Goal: Task Accomplishment & Management: Complete application form

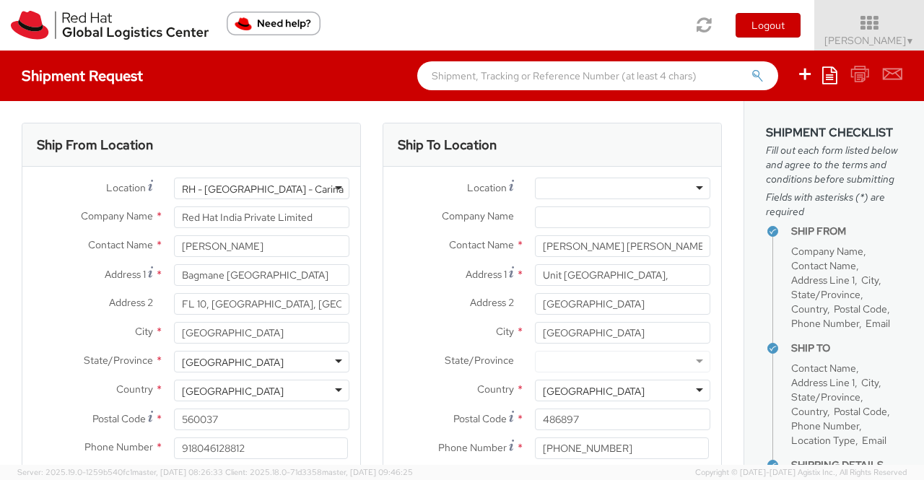
select select "805"
select select "OTHER"
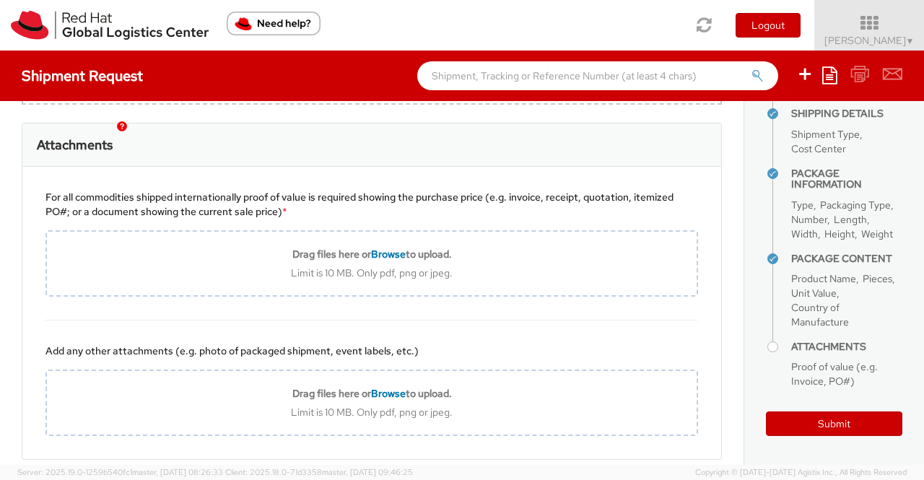
scroll to position [1539, 0]
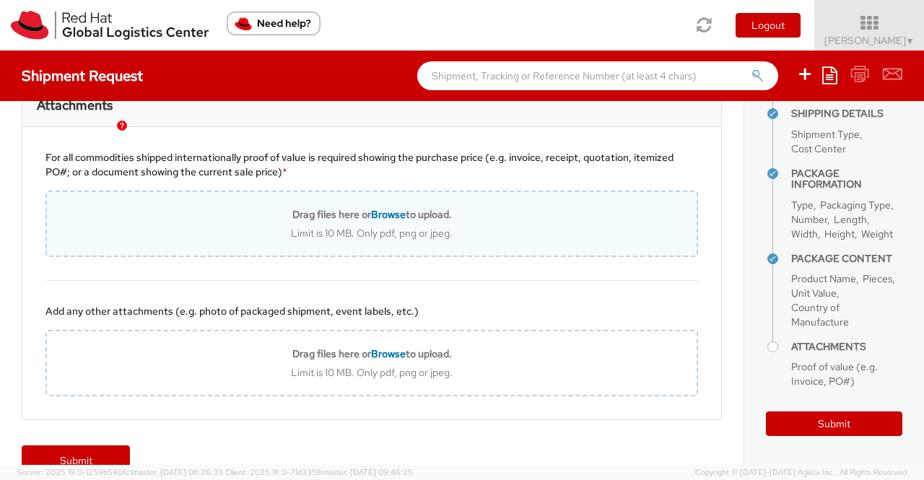
click at [376, 221] on span "Browse" at bounding box center [388, 214] width 35 height 13
type input "C:\fakepath\Value proof for NHO KIT.png"
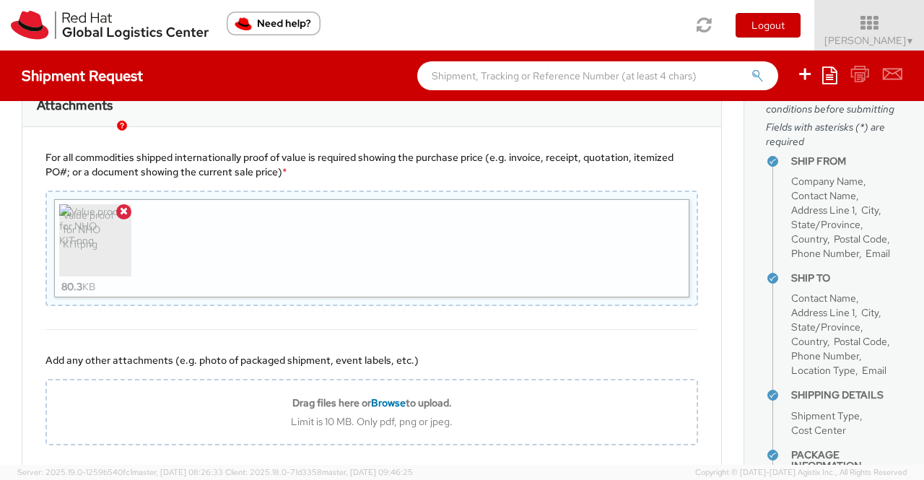
scroll to position [450, 0]
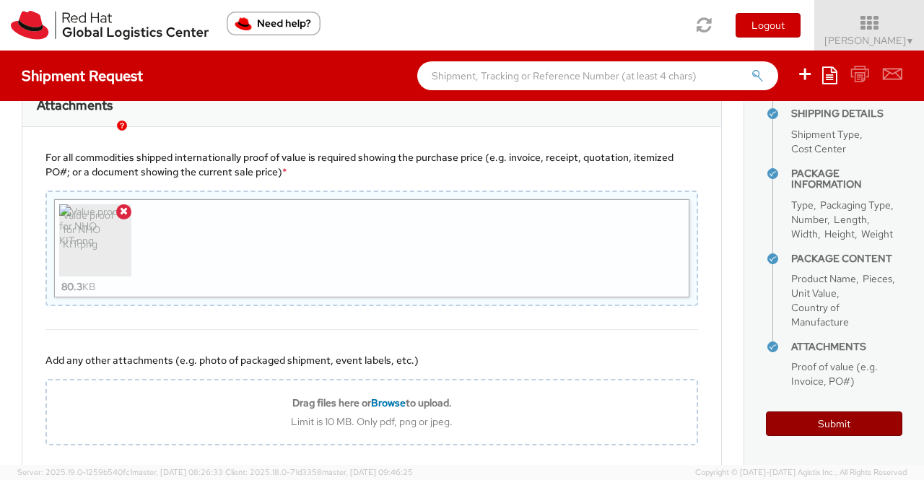
click at [841, 424] on button "Submit" at bounding box center [834, 424] width 136 height 25
type input "[PERSON_NAME] [PERSON_NAME]"
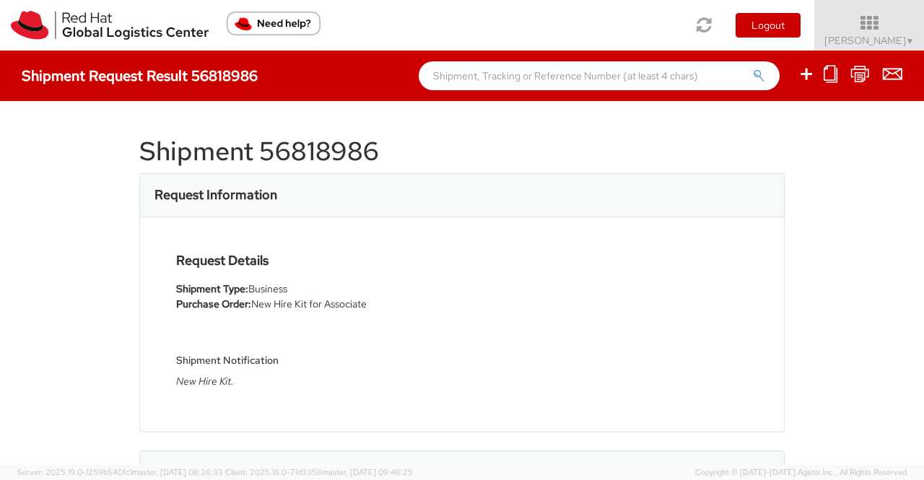
select select
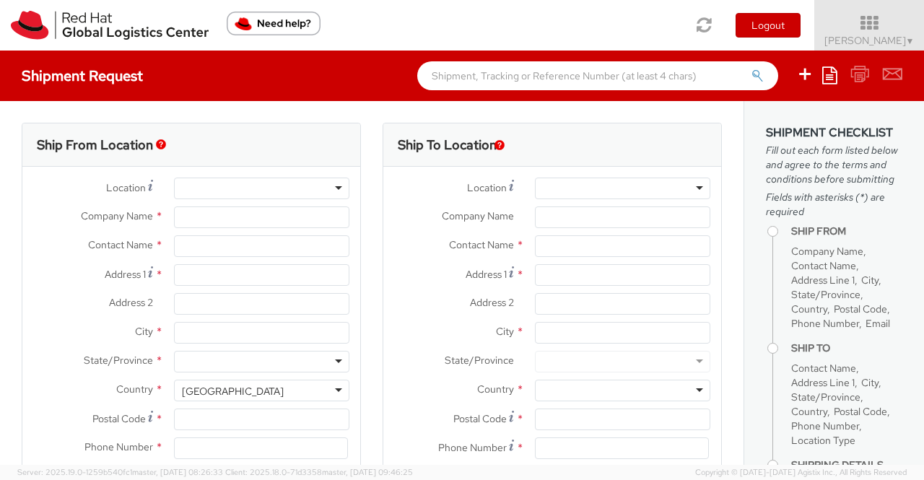
select select "901"
type input "Red Hat India Private Limited"
type input "[PERSON_NAME]"
type input "Bagmane [GEOGRAPHIC_DATA]"
type input "FL 10, [GEOGRAPHIC_DATA], [GEOGRAPHIC_DATA]"
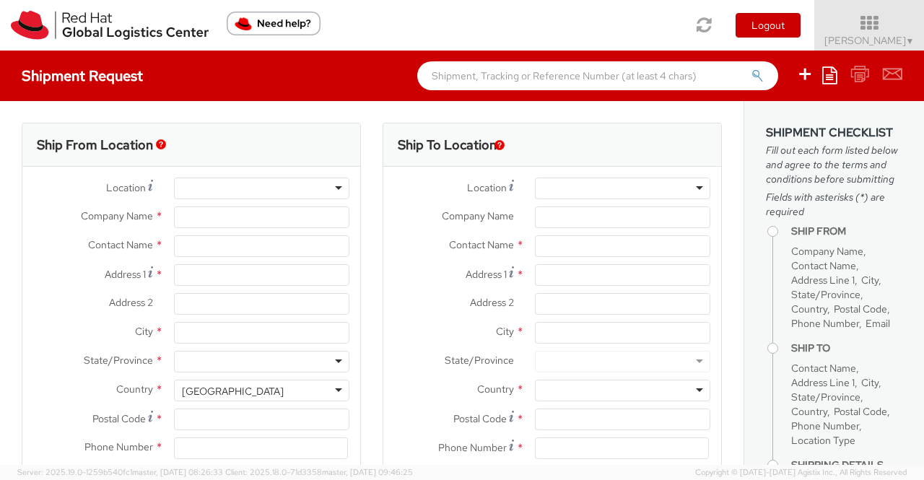
type input "[GEOGRAPHIC_DATA]"
type input "560037"
type input "918046128812"
type input "[EMAIL_ADDRESS][DOMAIN_NAME]"
select select "CM"
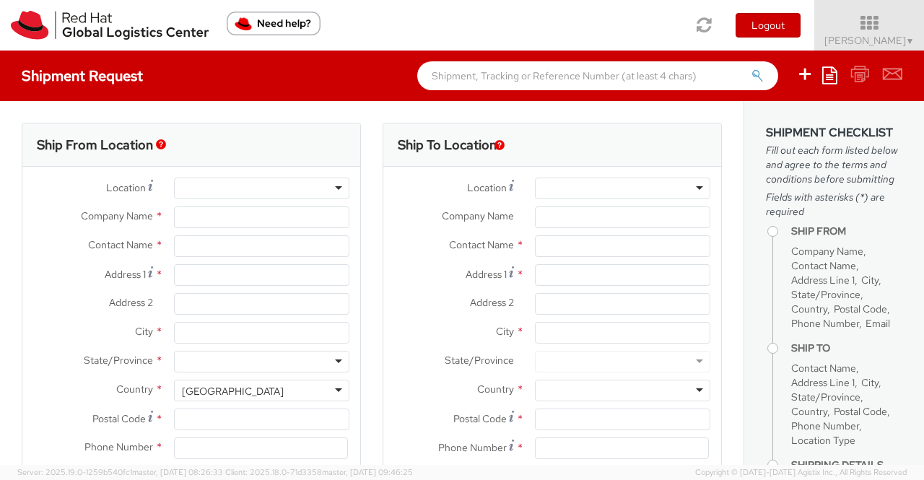
select select "KGS"
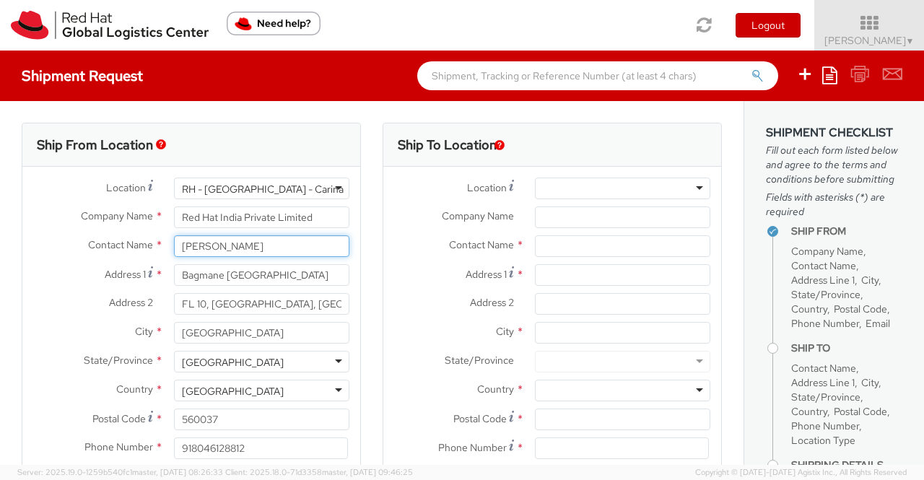
drag, startPoint x: 269, startPoint y: 245, endPoint x: 175, endPoint y: 242, distance: 94.7
click at [175, 242] on input "[PERSON_NAME]" at bounding box center [261, 246] width 175 height 22
type input "[PERSON_NAME]"
click at [60, 255] on div "Contact Name * Pallav Sen Gupta searching..." at bounding box center [191, 246] width 338 height 22
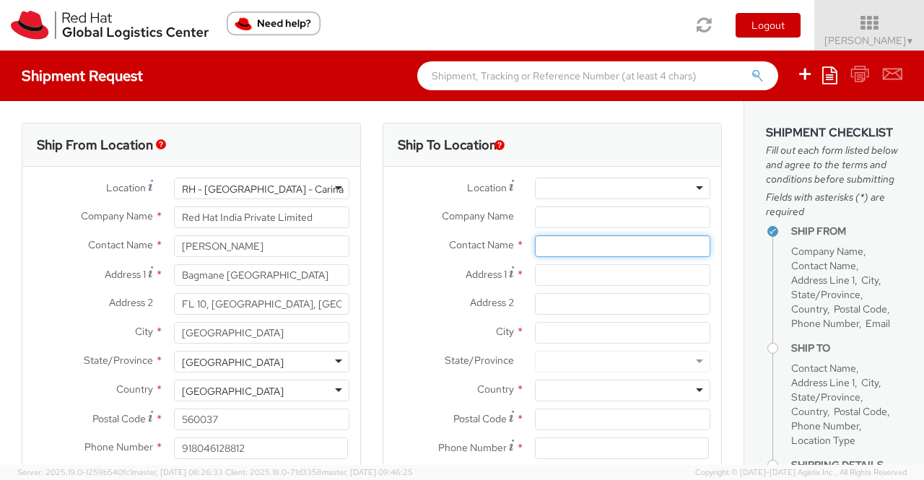
click at [565, 247] on input "text" at bounding box center [622, 246] width 175 height 22
paste input "[PERSON_NAME]"
type input "[PERSON_NAME]"
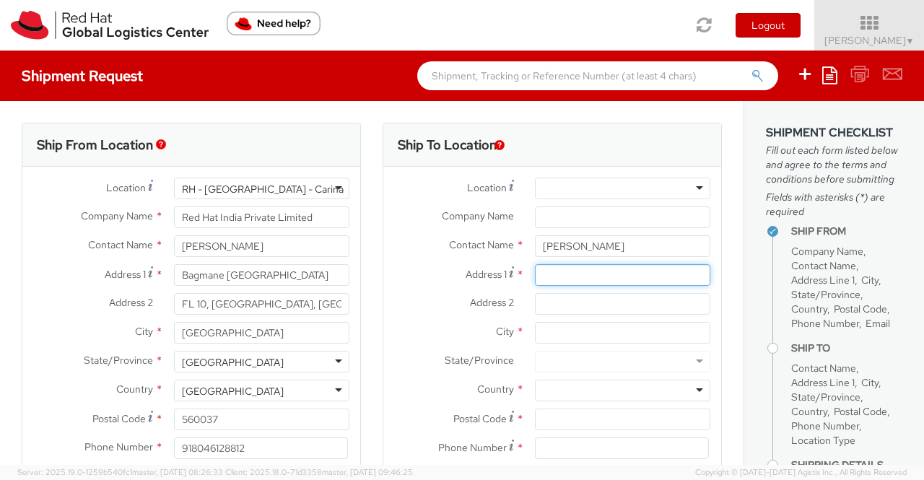
click at [542, 274] on input "Address 1 *" at bounding box center [622, 275] width 175 height 22
paste input "[STREET_ADDRESS][PERSON_NAME]"
type input "[STREET_ADDRESS][PERSON_NAME]"
click at [426, 347] on div "City *" at bounding box center [552, 336] width 338 height 29
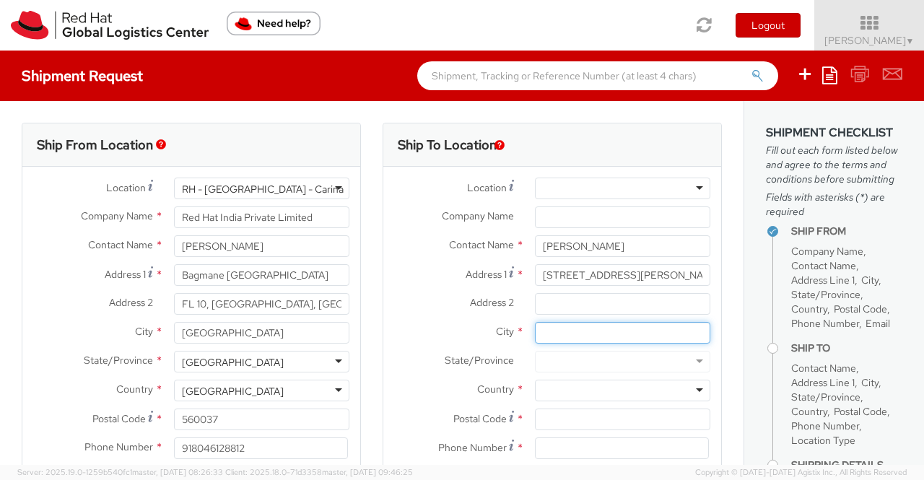
click at [544, 330] on input "City *" at bounding box center [622, 333] width 175 height 22
paste input "[PERSON_NAME]"
type input "[PERSON_NAME]"
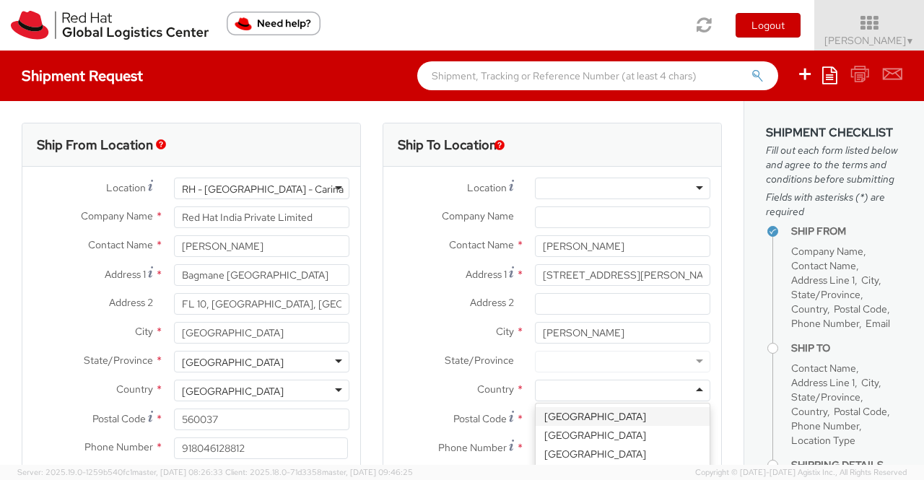
click at [546, 386] on div at bounding box center [622, 391] width 175 height 22
type input "Au"
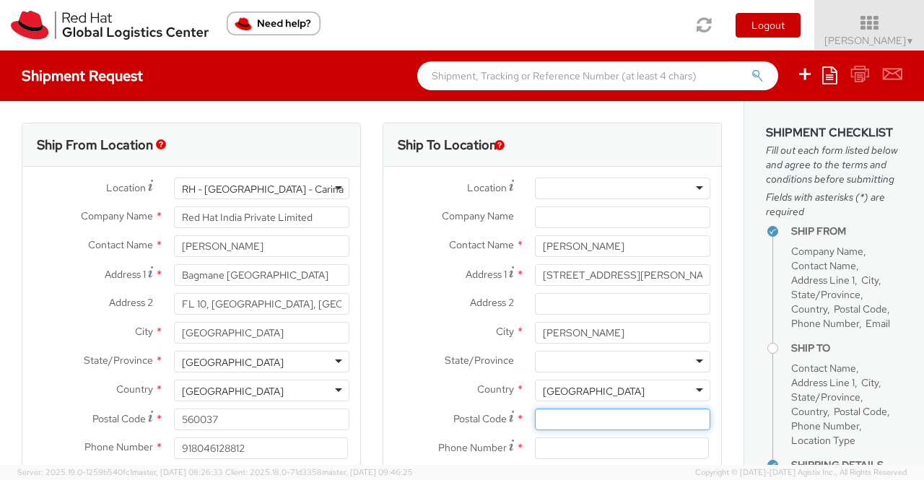
click at [563, 412] on input "Postal Code *" at bounding box center [622, 420] width 175 height 22
paste input "2607"
type input "2607"
click at [374, 393] on div "Ship To Location Location * RH - Amsterdam - MSO RH - Amsterdam Data Center RH …" at bounding box center [552, 338] width 361 height 431
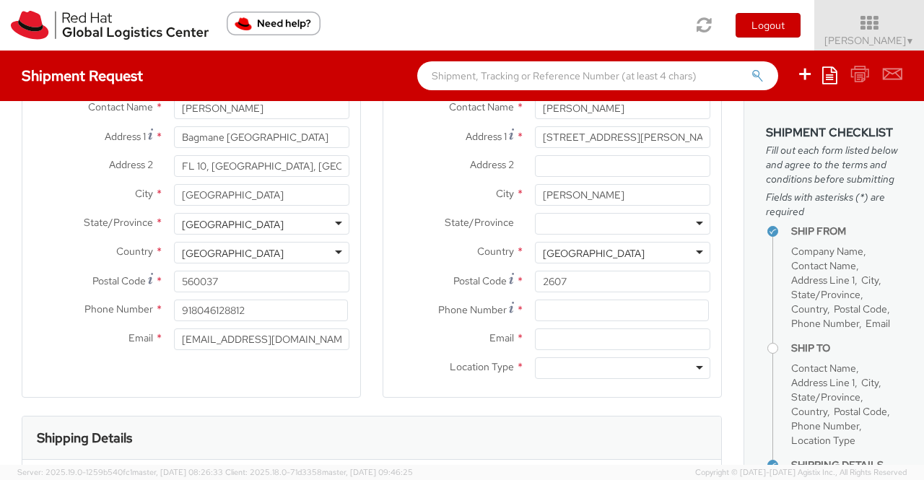
scroll to position [217, 0]
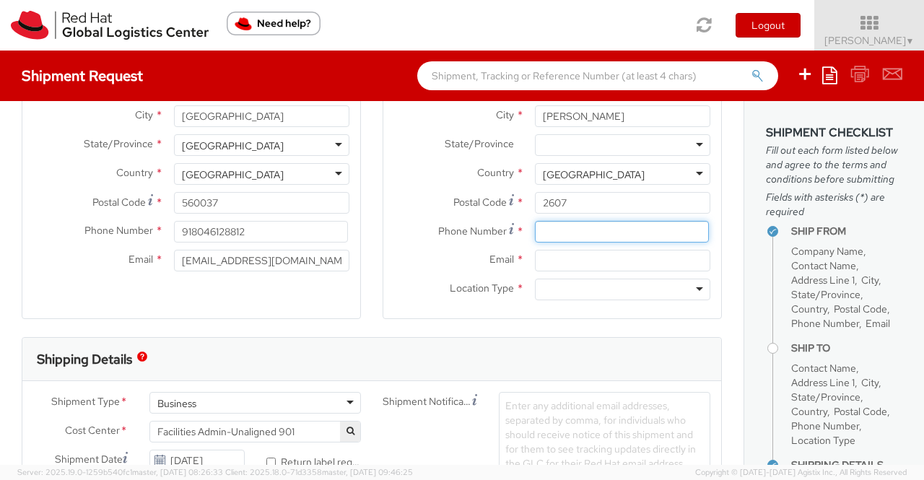
click at [576, 227] on input at bounding box center [622, 232] width 174 height 22
paste input "61402562867"
type input "61402562867"
click at [372, 266] on div "Ship To Location Location * RH - Amsterdam - MSO RH - Amsterdam Data Center RH …" at bounding box center [552, 121] width 361 height 431
click at [586, 256] on input "Email *" at bounding box center [622, 261] width 175 height 22
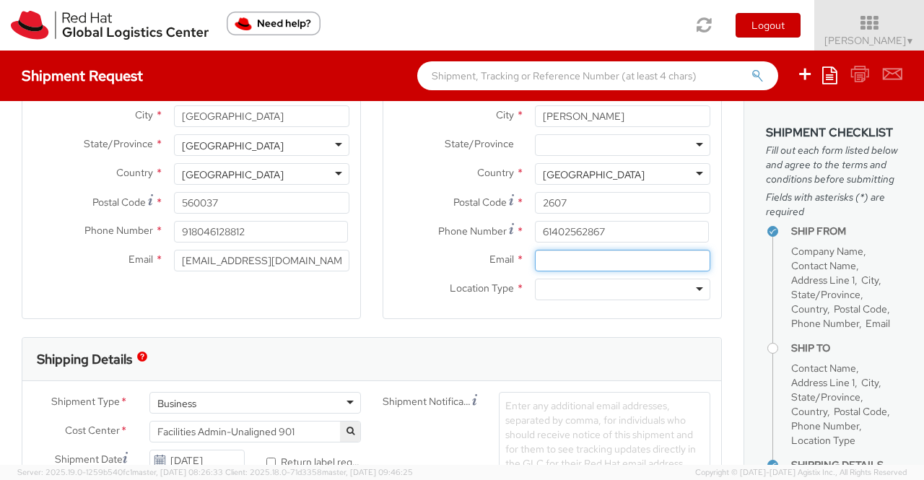
paste input "[EMAIL_ADDRESS][DOMAIN_NAME]"
type input "[EMAIL_ADDRESS][DOMAIN_NAME]"
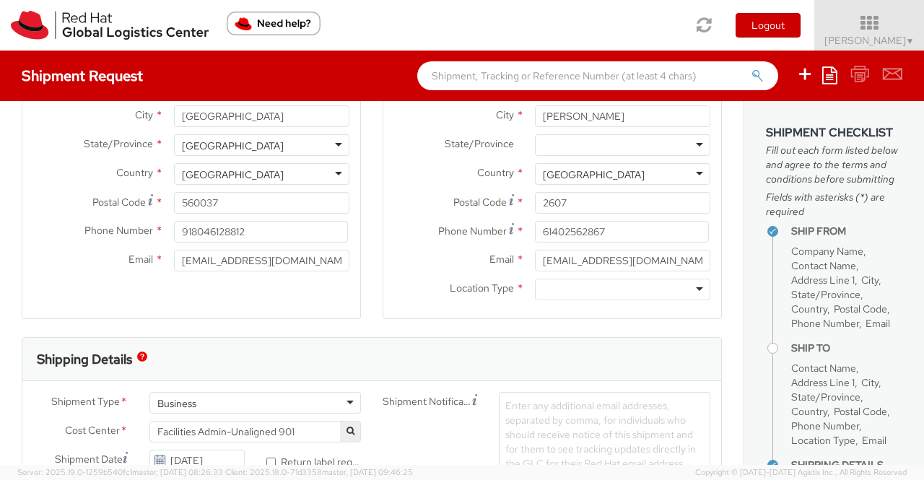
click at [372, 269] on div "Ship To Location Location * RH - Amsterdam - MSO RH - Amsterdam Data Center RH …" at bounding box center [552, 121] width 361 height 431
click at [692, 287] on div at bounding box center [622, 290] width 175 height 22
click at [372, 323] on div "Ship To Location Location * RH - Amsterdam - MSO RH - Amsterdam Data Center RH …" at bounding box center [552, 121] width 361 height 431
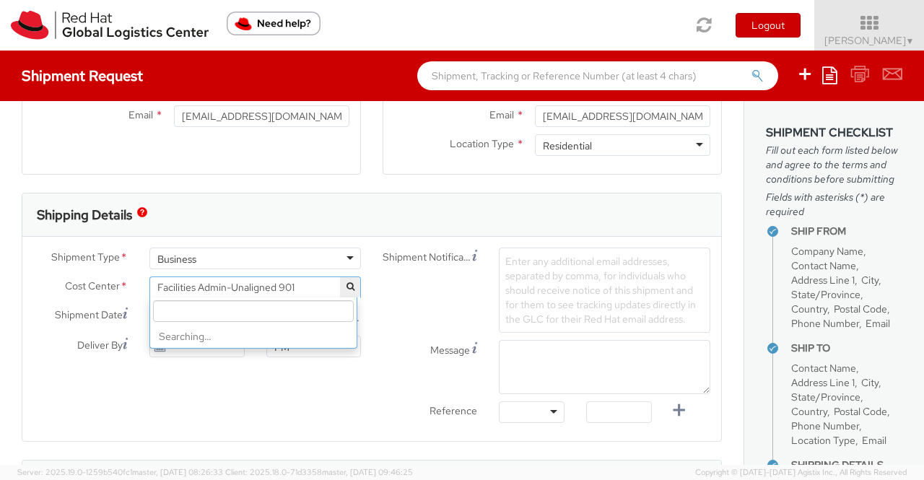
click at [305, 281] on span "Facilities Admin-Unaligned 901" at bounding box center [255, 287] width 196 height 13
click at [283, 308] on input "search" at bounding box center [253, 311] width 201 height 22
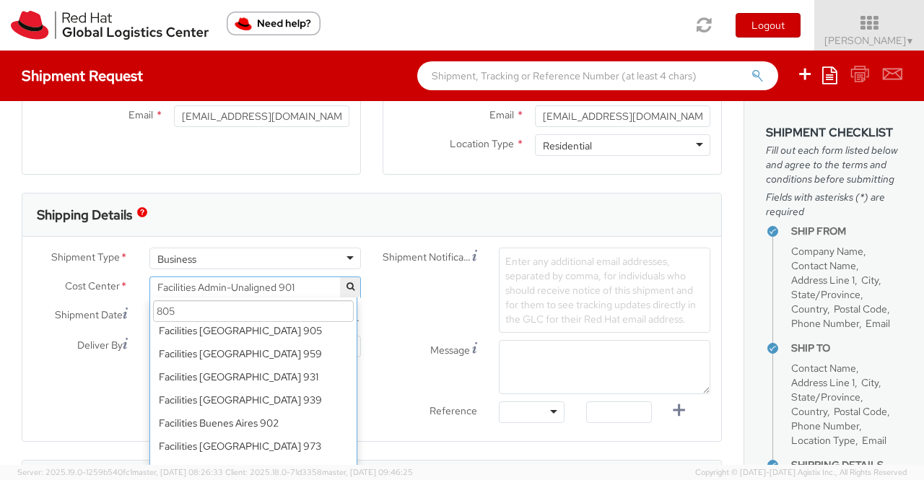
scroll to position [0, 0]
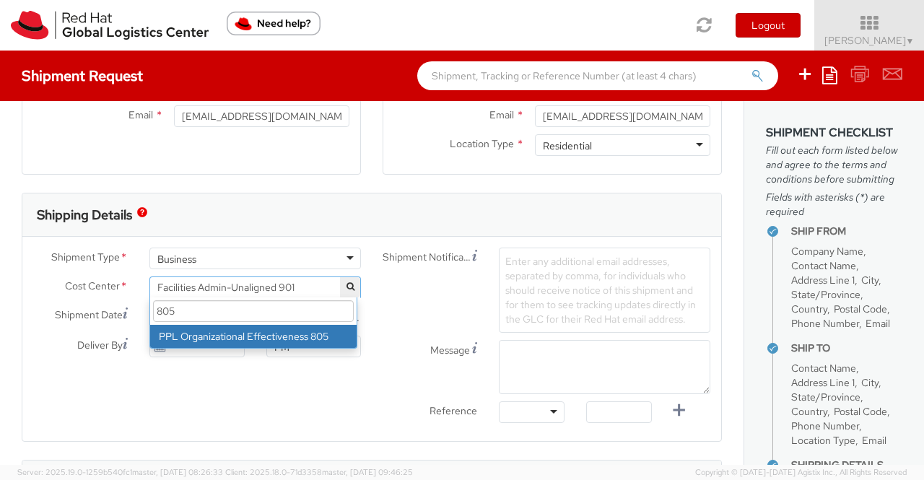
type input "805"
select select "805"
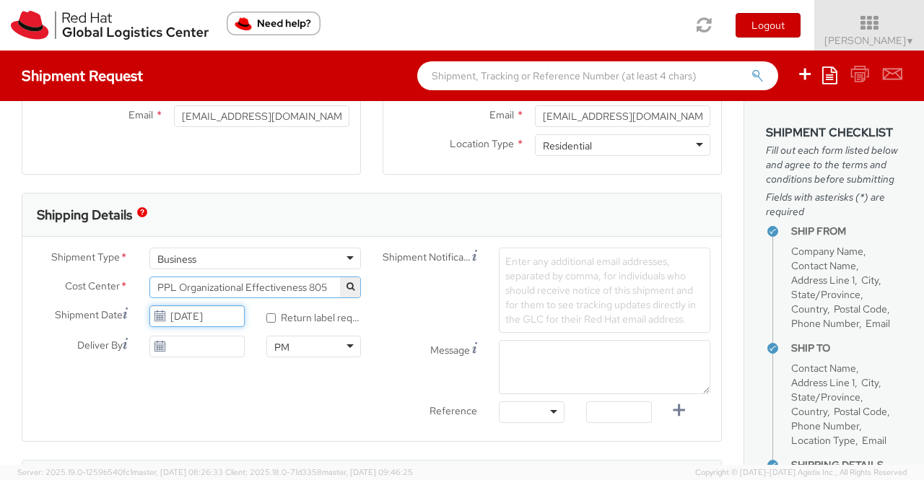
click at [192, 314] on input "[DATE]" at bounding box center [196, 316] width 95 height 22
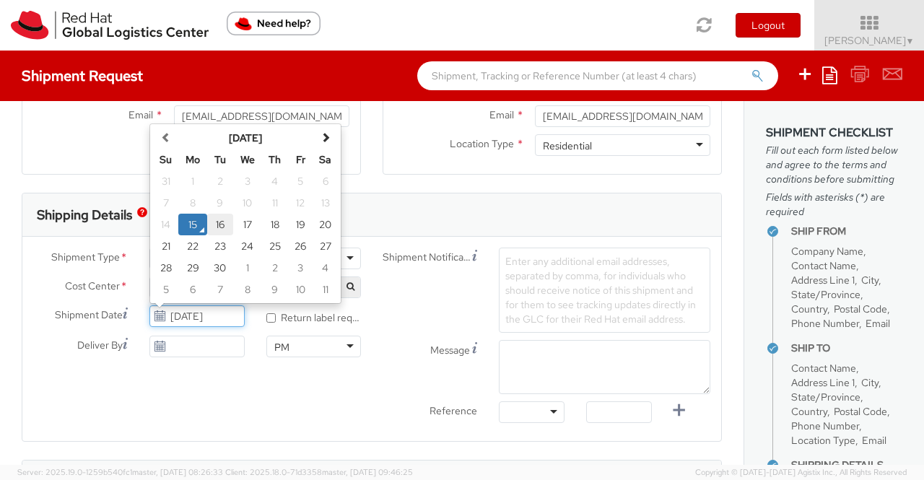
click at [222, 222] on td "16" at bounding box center [220, 225] width 26 height 22
type input "09/16/2025"
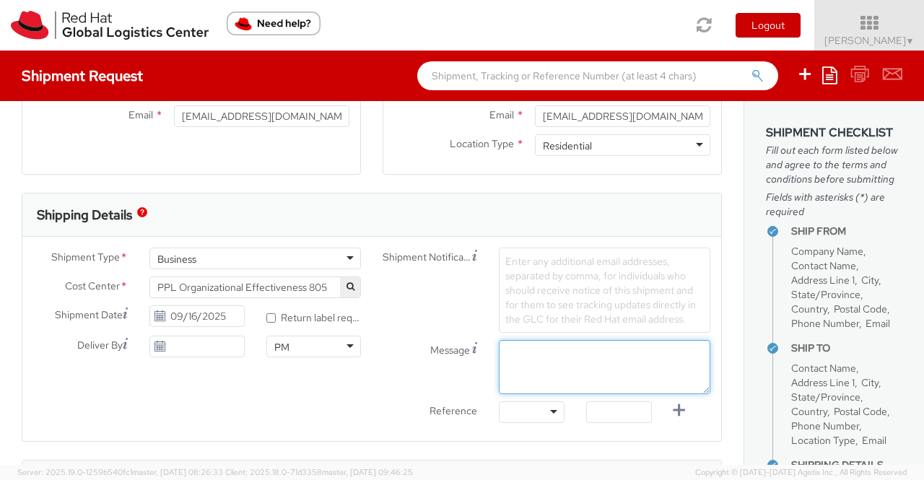
click at [565, 352] on textarea "Message" at bounding box center [605, 367] width 212 height 54
paste textarea "New Hire Kit."
type textarea "New Hire Kit."
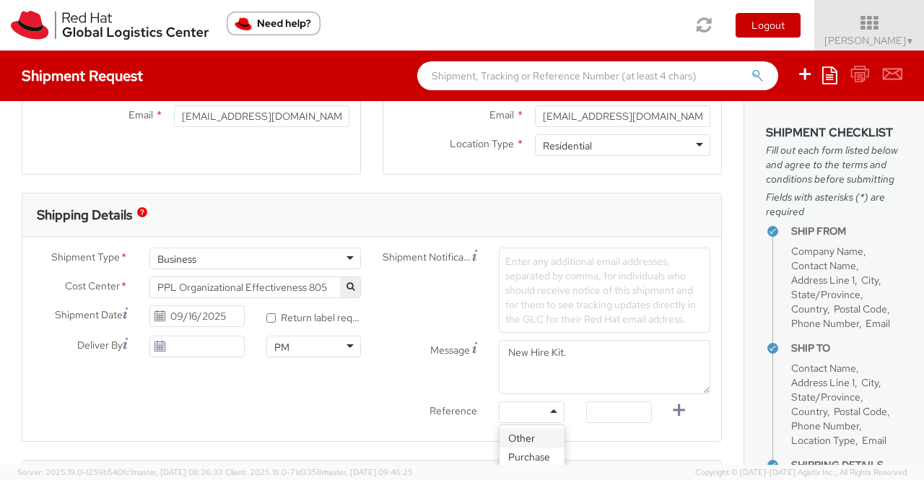
click at [547, 408] on div at bounding box center [532, 413] width 66 height 22
click at [588, 407] on input "text" at bounding box center [619, 413] width 66 height 22
paste input "New Hire Kit for Associate"
type input "New Hire Kit for Associate"
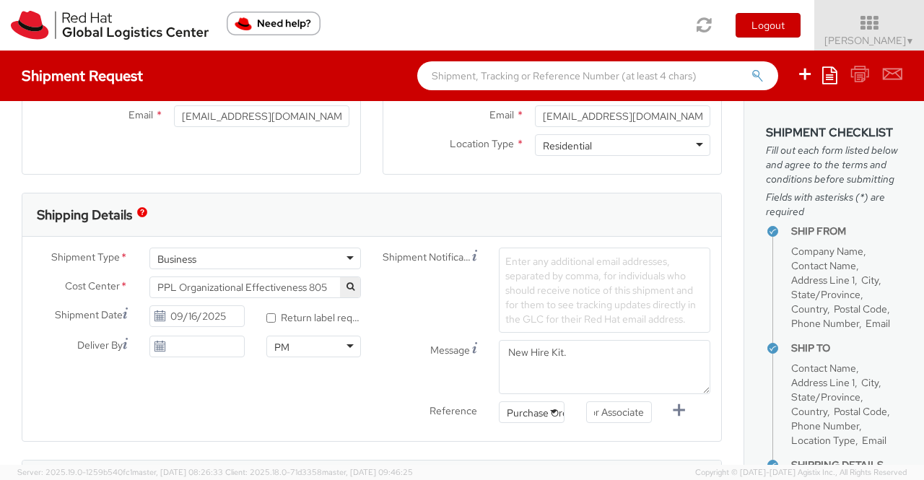
scroll to position [0, 0]
click at [313, 402] on div "Shipment Type * Business Business Business Cost Center * Facilities Admin-Unali…" at bounding box center [371, 339] width 699 height 183
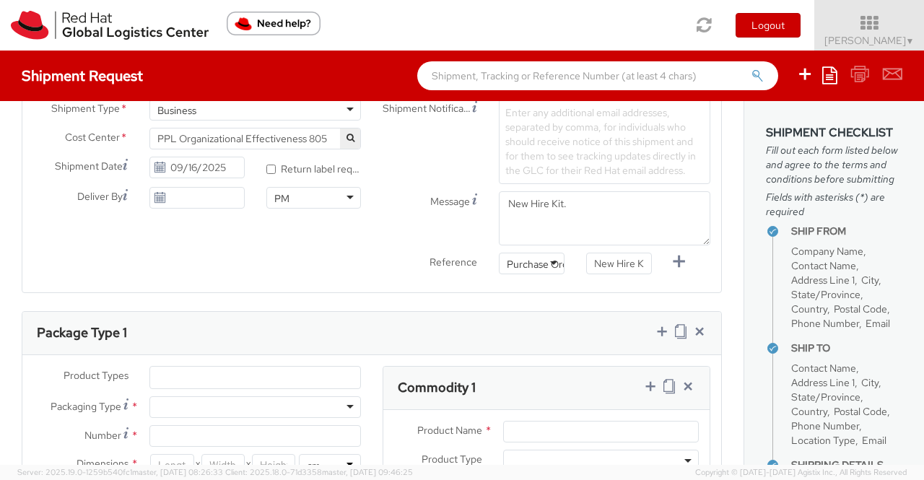
scroll to position [578, 0]
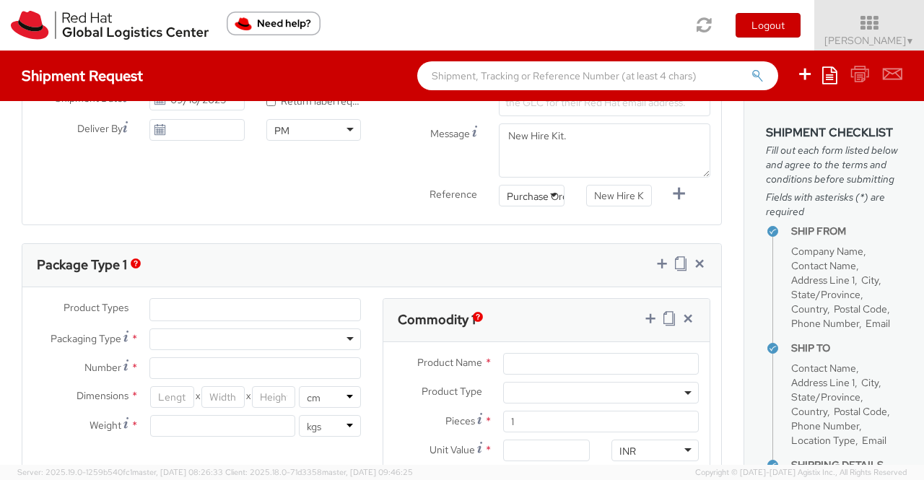
click at [323, 305] on ul at bounding box center [255, 310] width 210 height 22
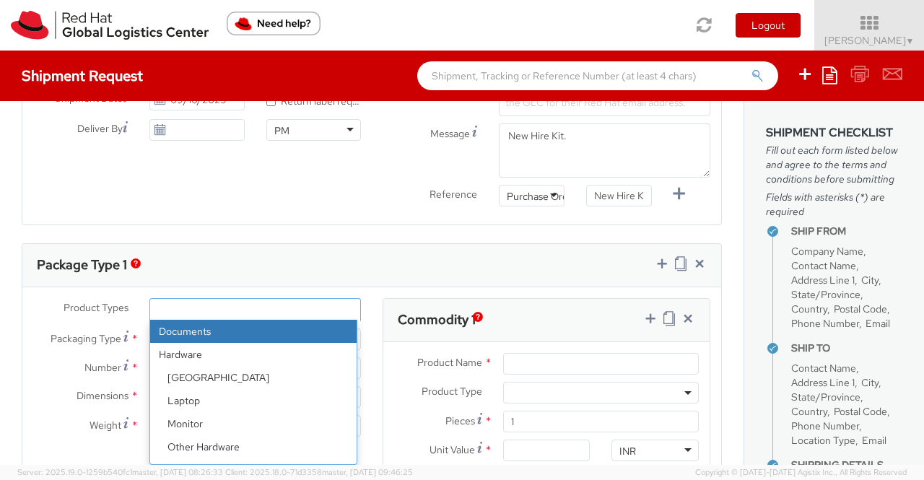
scroll to position [64, 0]
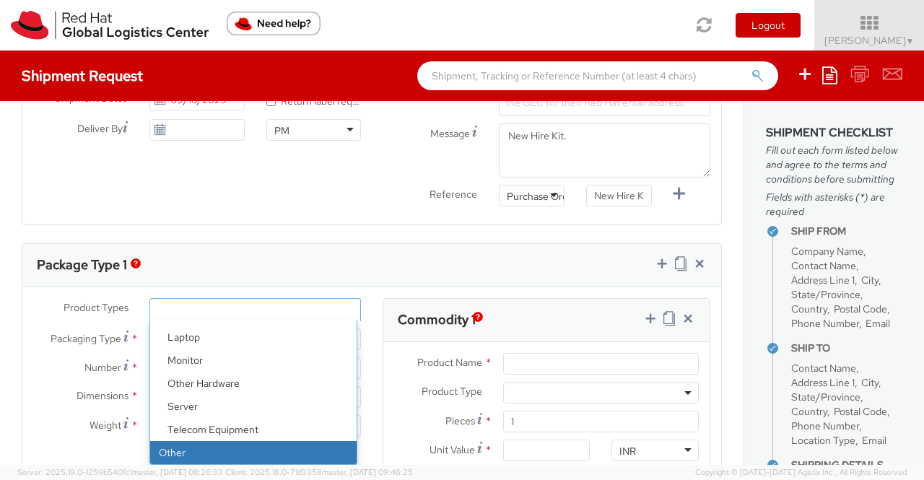
select select "OTHER"
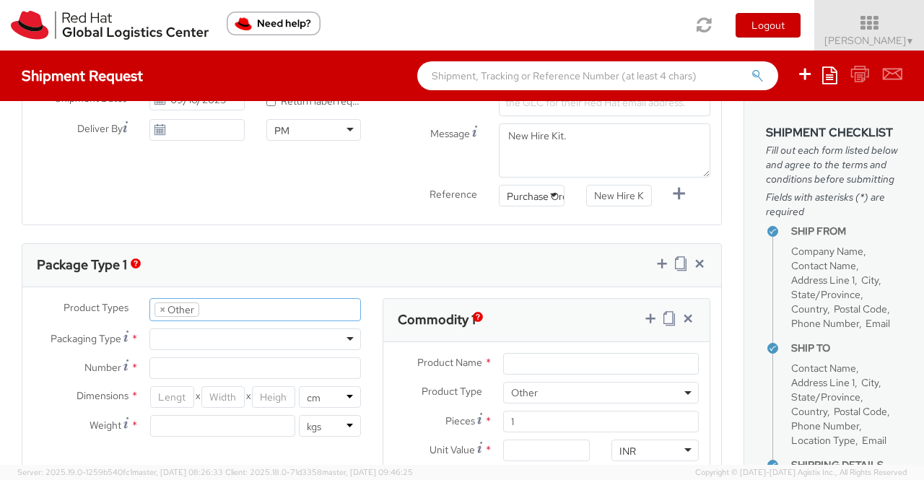
scroll to position [110, 0]
click at [292, 331] on div at bounding box center [255, 340] width 212 height 22
click at [218, 365] on input "Number *" at bounding box center [255, 368] width 212 height 22
type input "1"
click at [35, 411] on div "Dimensions * X X in cm Weight * lbs kgs" at bounding box center [197, 415] width 350 height 58
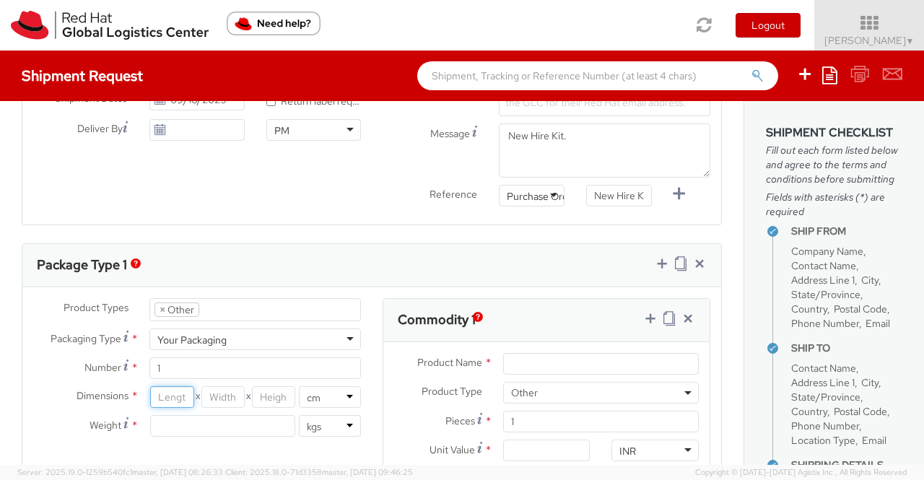
click at [165, 389] on input "number" at bounding box center [171, 397] width 43 height 22
type input "35"
click at [217, 398] on input "number" at bounding box center [222, 397] width 43 height 22
type input "30"
click at [261, 392] on input "number" at bounding box center [273, 397] width 43 height 22
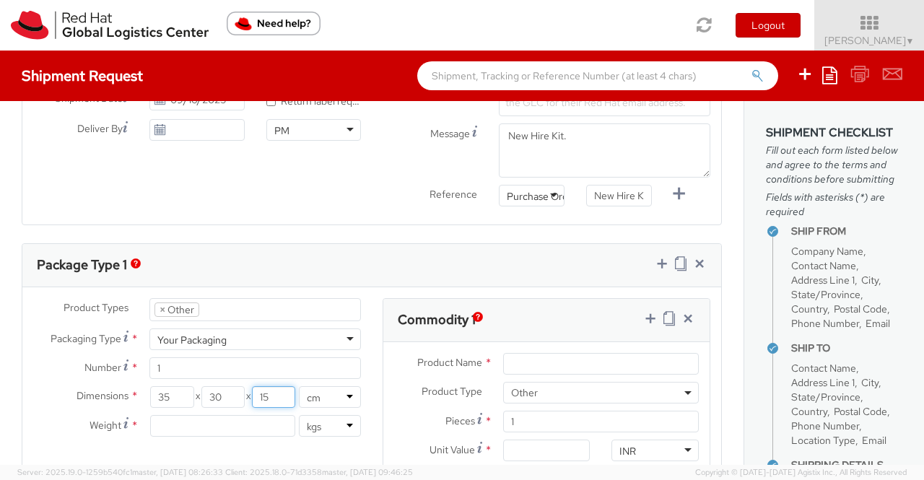
type input "15"
click at [253, 428] on input "number" at bounding box center [222, 426] width 145 height 22
type input "0.70"
click at [253, 442] on div "Product Types * Documents Docking Station Laptop Monitor Other Hardware Server …" at bounding box center [197, 374] width 350 height 153
click at [514, 363] on input "Product Name *" at bounding box center [601, 364] width 196 height 22
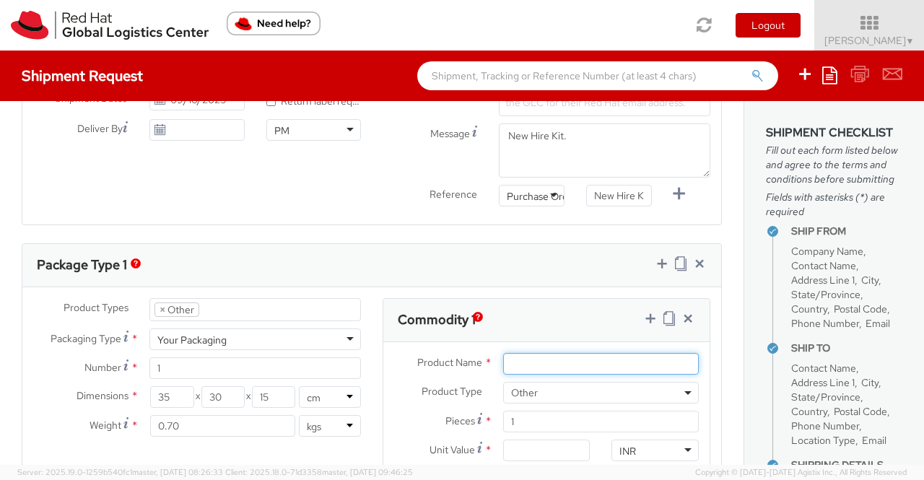
paste input "Postcard"
type input "Postcard"
click at [372, 404] on agx-form-section "Commodity 1 Product Name * Postcard Product Type * Documents Docking Station La…" at bounding box center [547, 456] width 350 height 317
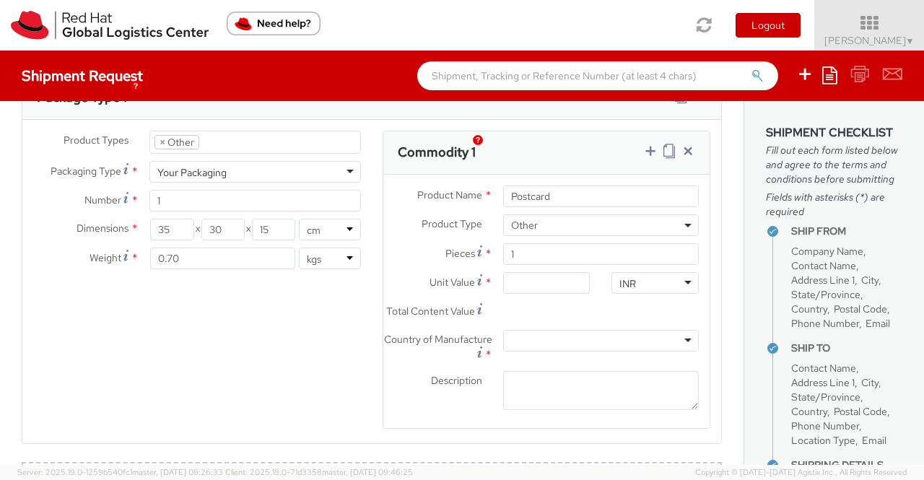
scroll to position [805, 0]
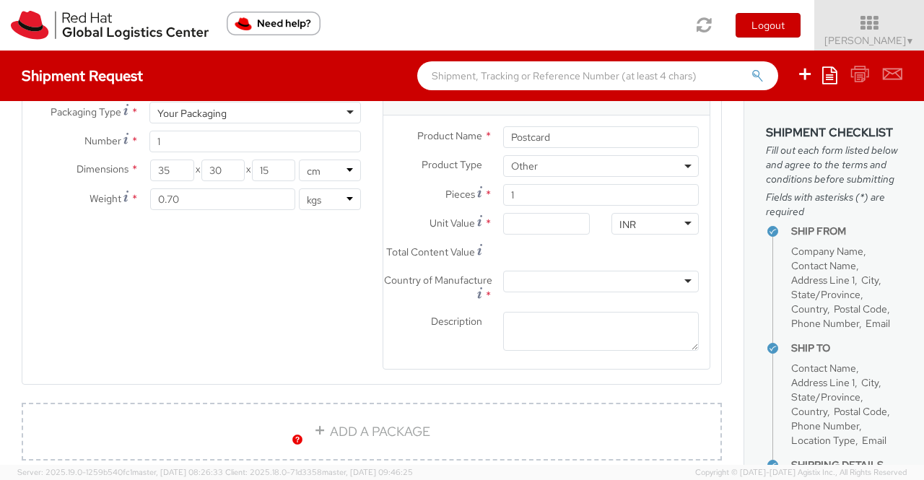
click at [633, 217] on div "INR" at bounding box center [655, 224] width 87 height 22
type input "USD"
click at [529, 216] on input "Unit Value *" at bounding box center [546, 224] width 87 height 22
type input "0.60"
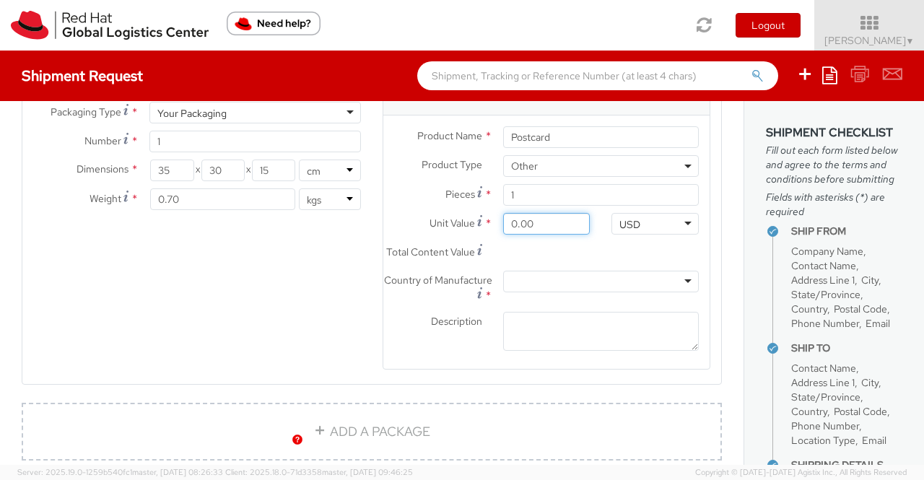
type input "0.60"
type input "0.69"
click at [324, 343] on div "Product Types * Documents Docking Station Laptop Monitor Other Hardware Server …" at bounding box center [371, 229] width 699 height 317
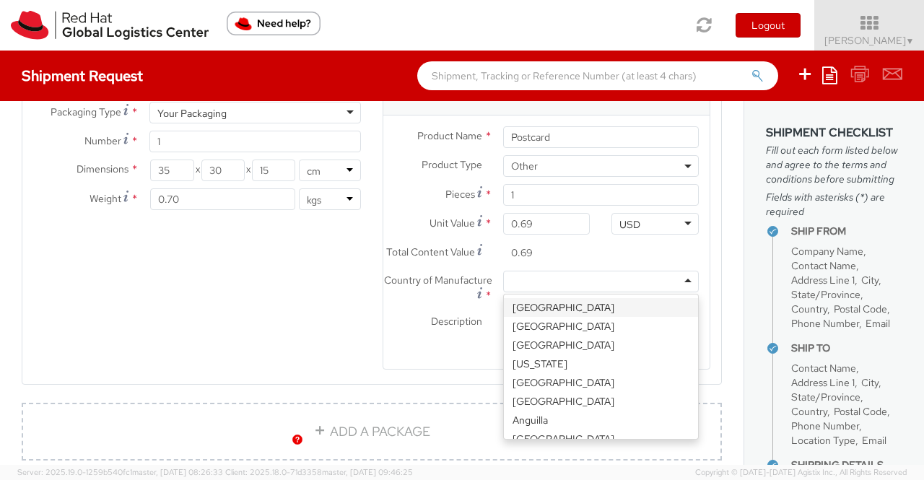
click at [520, 289] on div at bounding box center [601, 282] width 196 height 22
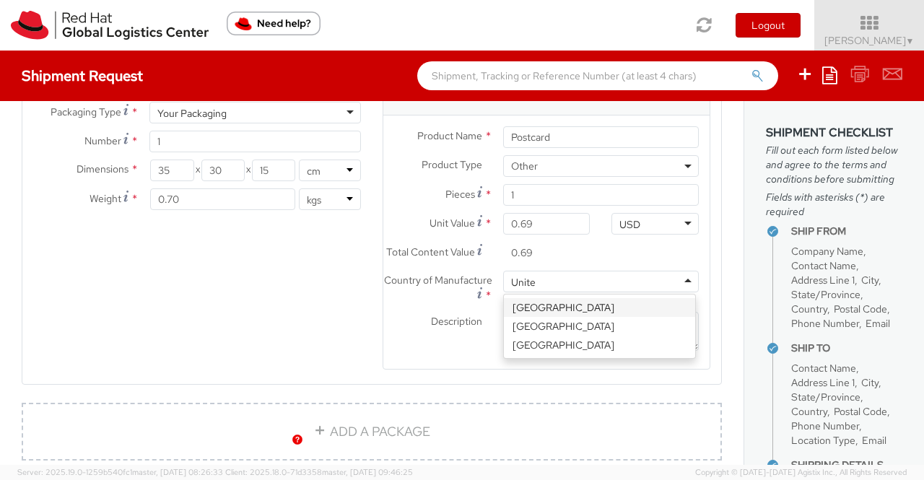
type input "United"
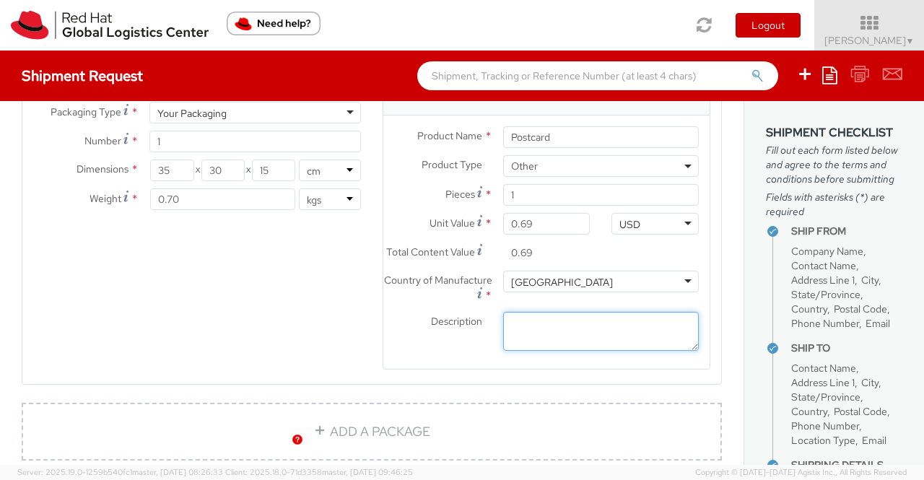
click at [581, 340] on textarea "Description *" at bounding box center [601, 332] width 196 height 40
paste textarea "Red Hat Branded (Sample - not for resale, value for customs purpose only)"
type textarea "Red Hat Branded (Sample - not for resale, value for customs purpose only)"
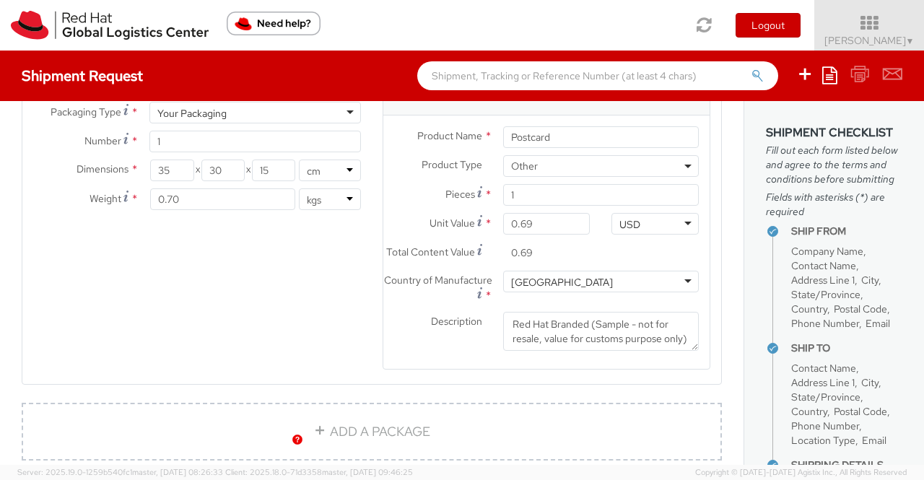
click at [316, 347] on div "Product Types * Documents Docking Station Laptop Monitor Other Hardware Server …" at bounding box center [371, 229] width 699 height 317
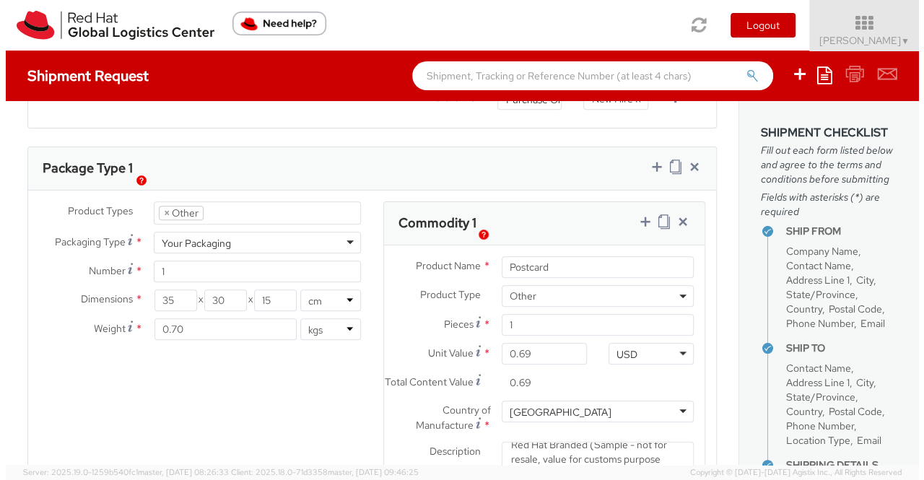
scroll to position [660, 0]
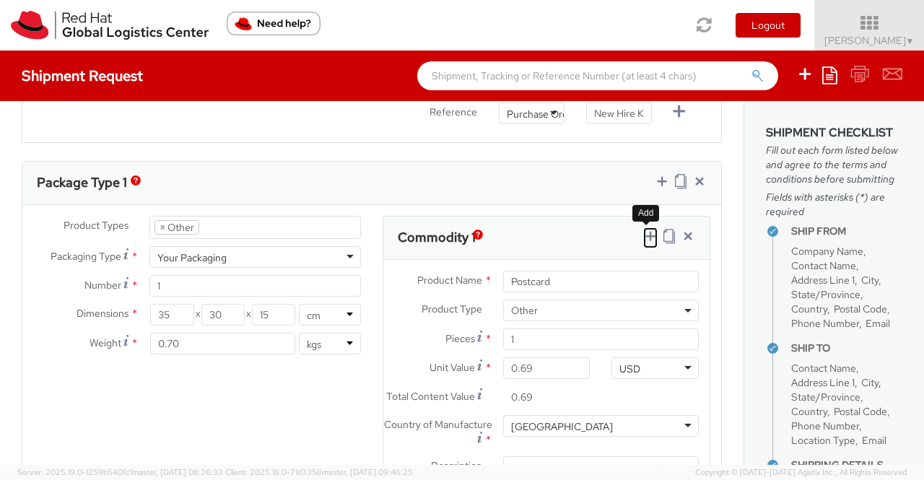
drag, startPoint x: 637, startPoint y: 233, endPoint x: 260, endPoint y: 301, distance: 383.1
click at [643, 233] on icon at bounding box center [650, 236] width 14 height 14
select select
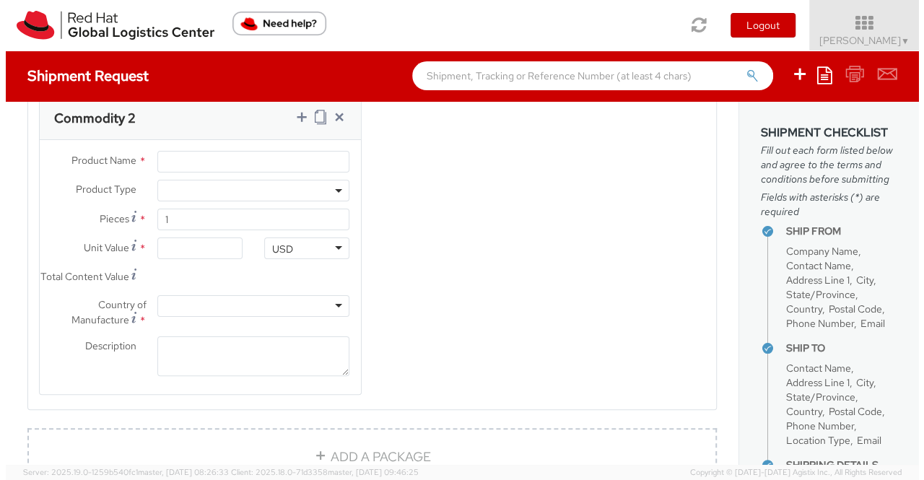
scroll to position [1093, 0]
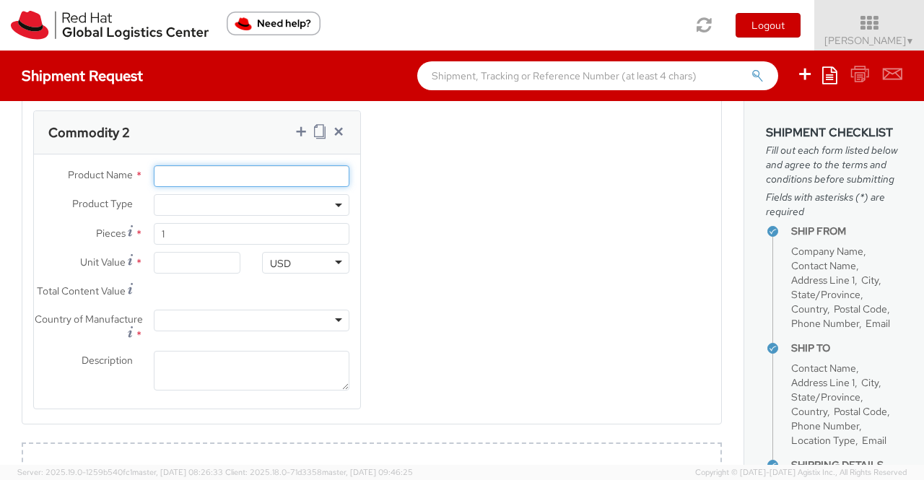
click at [182, 187] on input "Product Name *" at bounding box center [252, 176] width 196 height 22
paste input "Fedora Hat - 100% polyester"
type input "Fedora Hat - 100% polyester"
drag, startPoint x: 461, startPoint y: 209, endPoint x: 442, endPoint y: 213, distance: 19.3
click at [461, 209] on div "Product Types * Documents Docking Station Laptop Monitor Other Hardware Server …" at bounding box center [371, 105] width 699 height 644
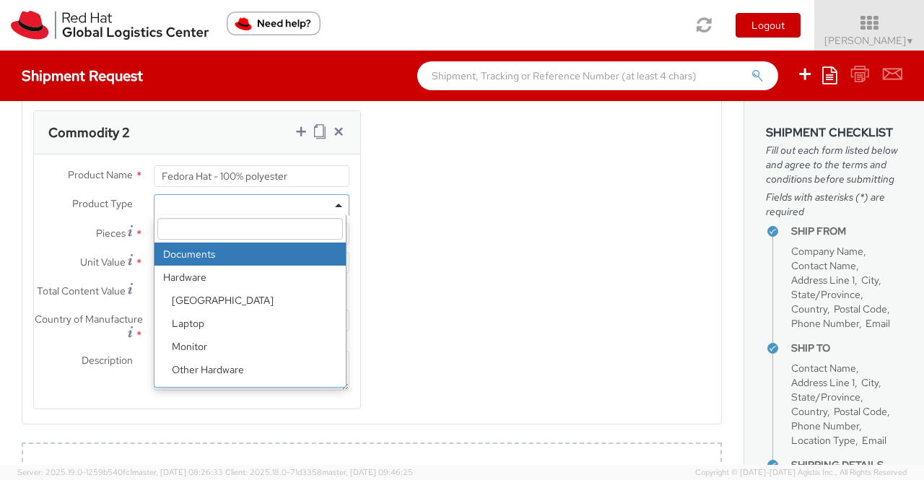
click at [335, 207] on b at bounding box center [338, 206] width 7 height 4
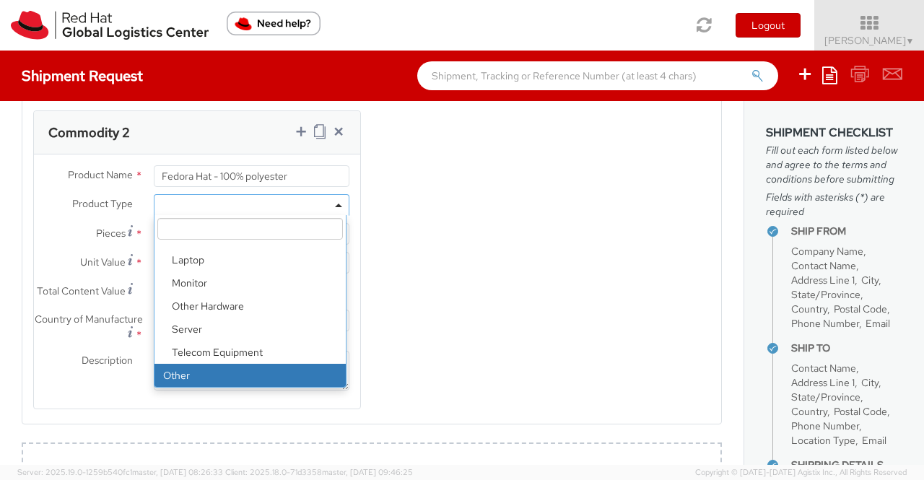
select select "OTHER"
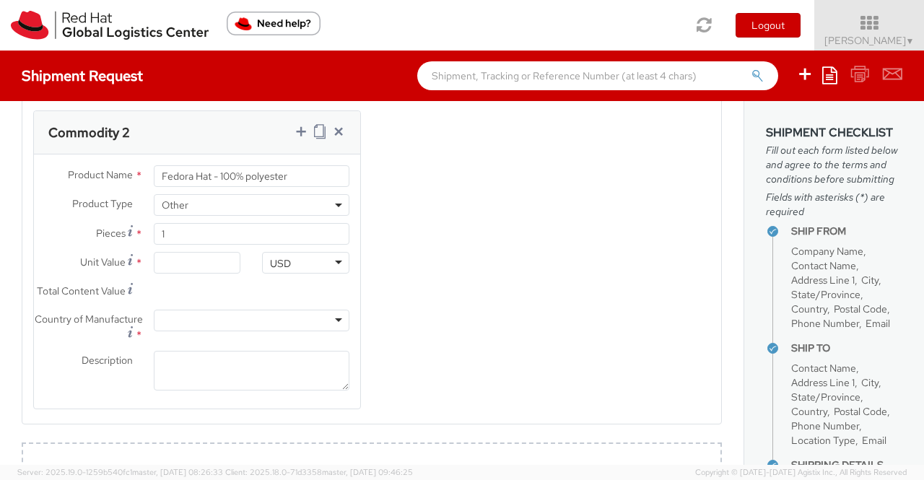
click at [426, 369] on div "Product Types * Documents Docking Station Laptop Monitor Other Hardware Server …" at bounding box center [371, 105] width 699 height 644
click at [217, 274] on input "Unit Value *" at bounding box center [197, 263] width 87 height 22
type input "1.00"
type input "18.00"
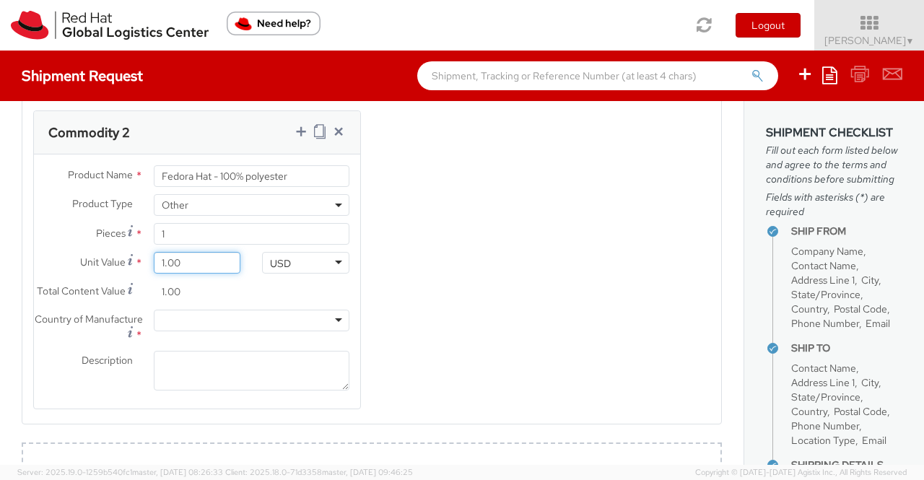
type input "18.00"
click at [250, 303] on div "Total Content Value * 18.00" at bounding box center [197, 295] width 326 height 29
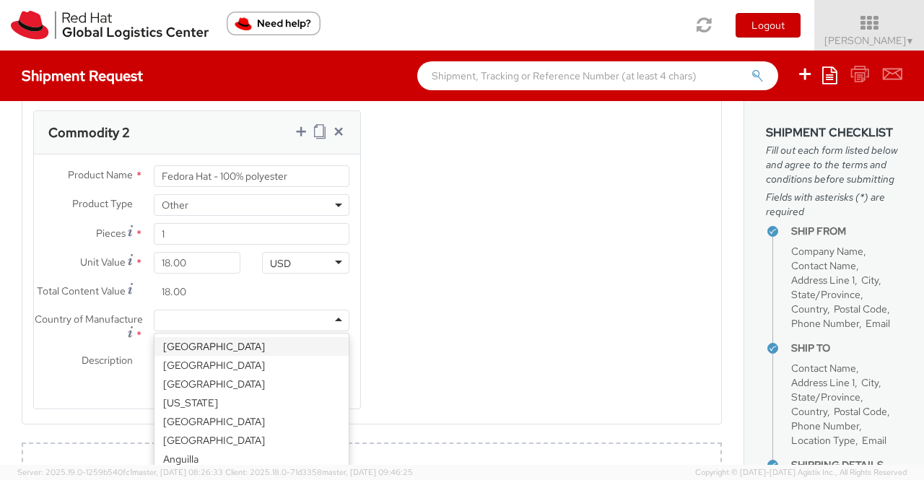
click at [215, 331] on div at bounding box center [252, 321] width 196 height 22
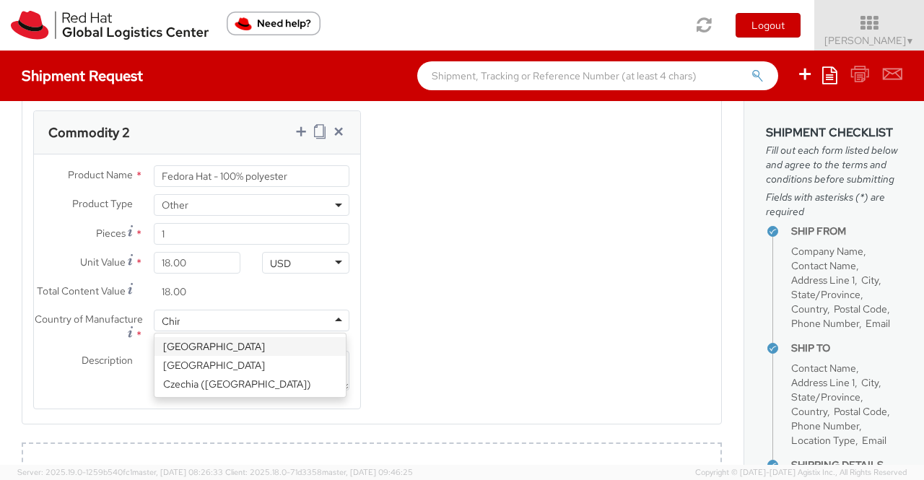
type input "[GEOGRAPHIC_DATA]"
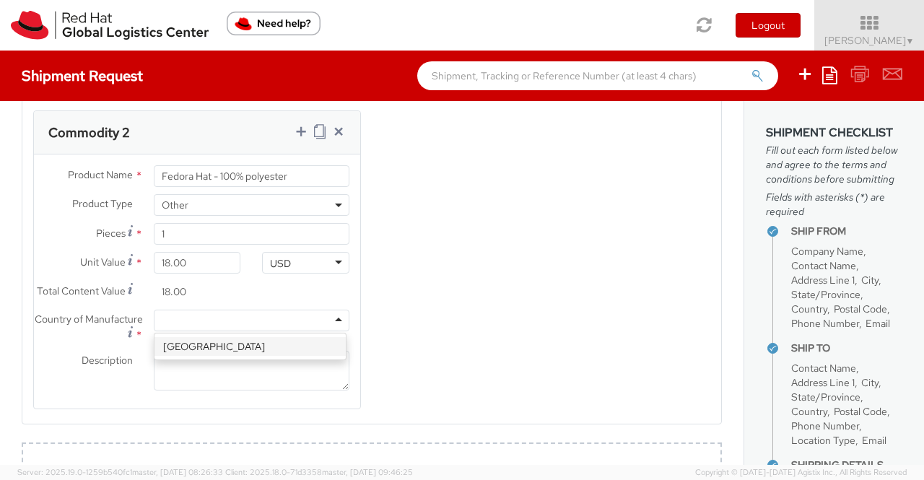
scroll to position [0, 0]
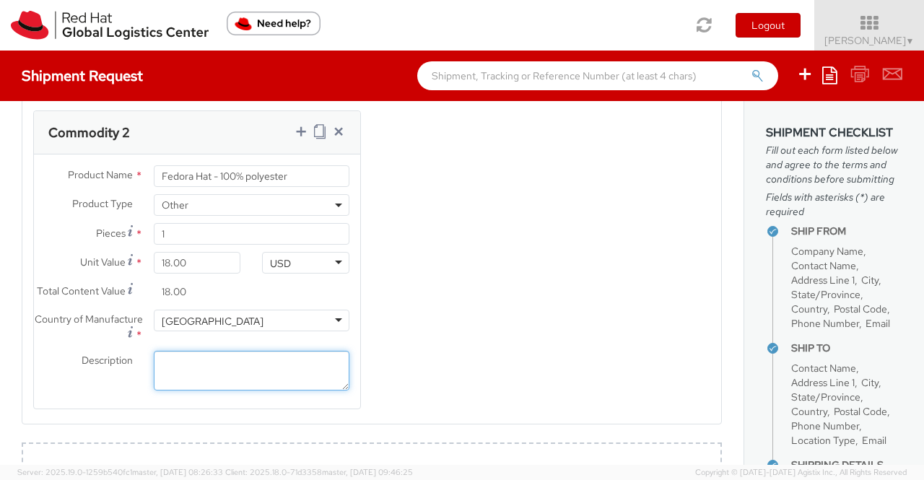
click at [256, 391] on textarea "Description *" at bounding box center [252, 371] width 196 height 40
paste textarea "Red Hat Branded (Sample - not for resale, value for customs purpose only)"
type textarea "Red Hat Branded (Sample - not for resale, value for customs purpose only)"
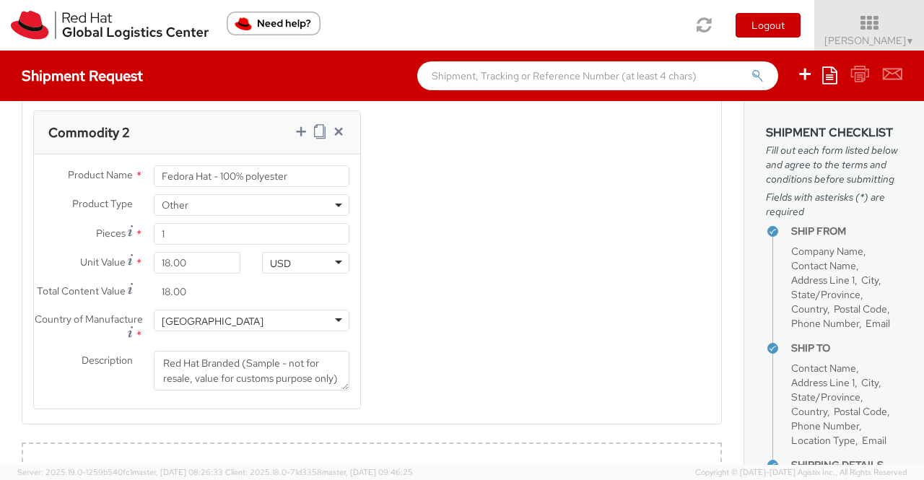
click at [404, 389] on div "Product Types * Documents Docking Station Laptop Monitor Other Hardware Server …" at bounding box center [371, 105] width 699 height 644
click at [294, 138] on icon at bounding box center [301, 131] width 14 height 14
select select
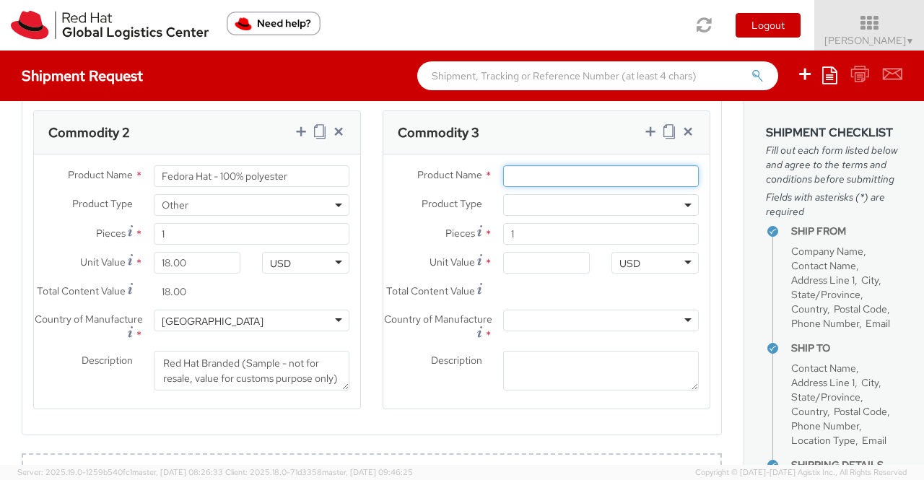
click at [598, 178] on input "Product Name *" at bounding box center [601, 176] width 196 height 22
paste input "Sticker"
type input "Sticker"
click at [685, 207] on b at bounding box center [688, 206] width 7 height 4
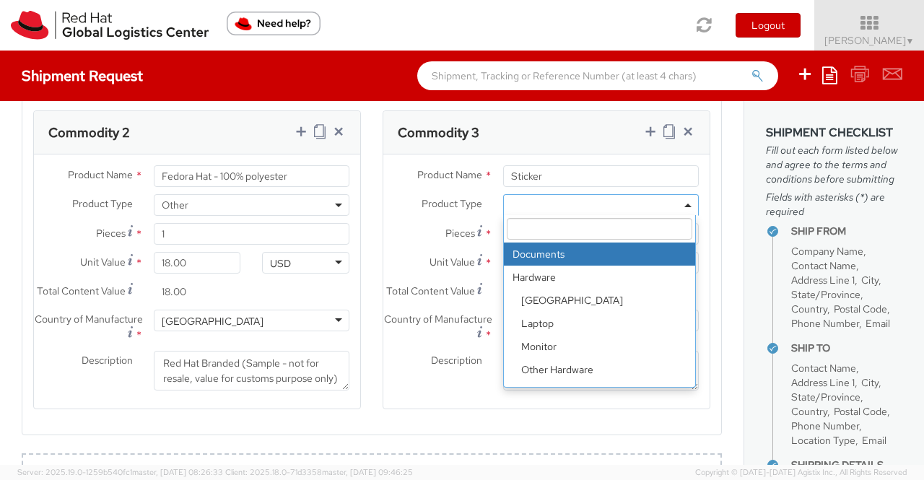
scroll to position [64, 0]
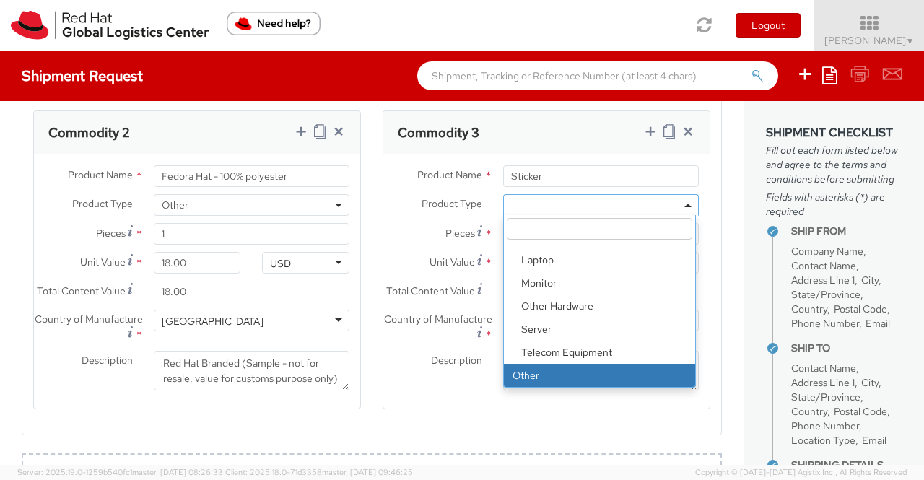
select select "OTHER"
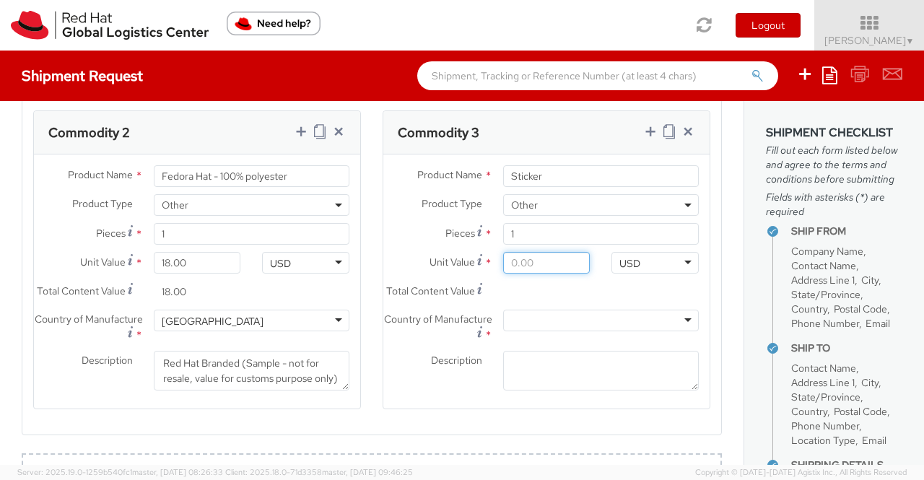
click at [543, 272] on input "Unit Value *" at bounding box center [546, 263] width 87 height 22
type input "0.20"
type input "0.29"
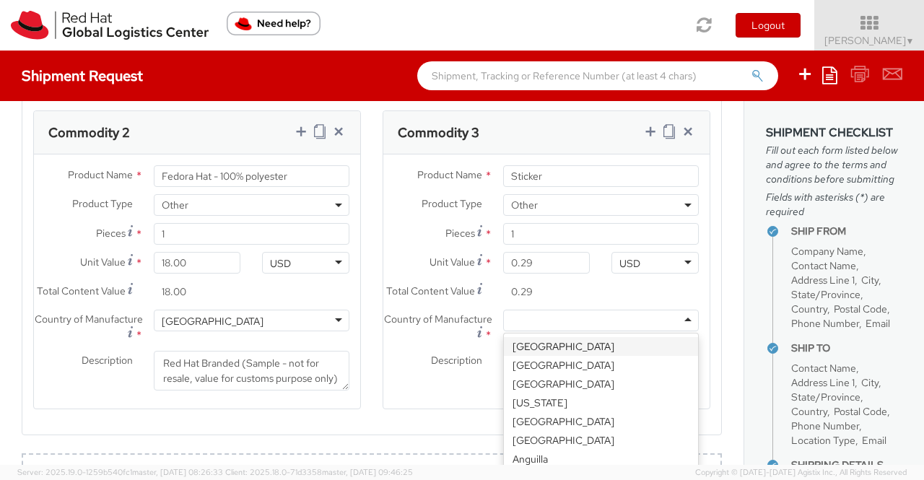
click at [612, 331] on div at bounding box center [601, 321] width 196 height 22
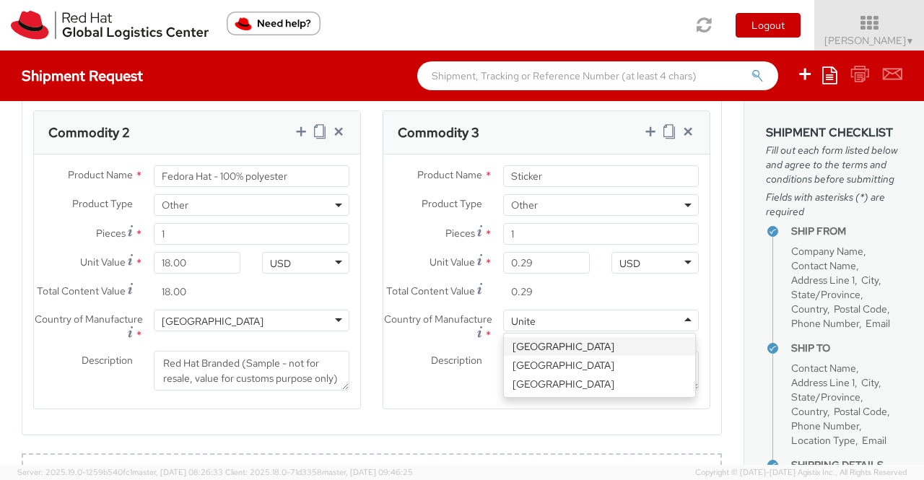
type input "United"
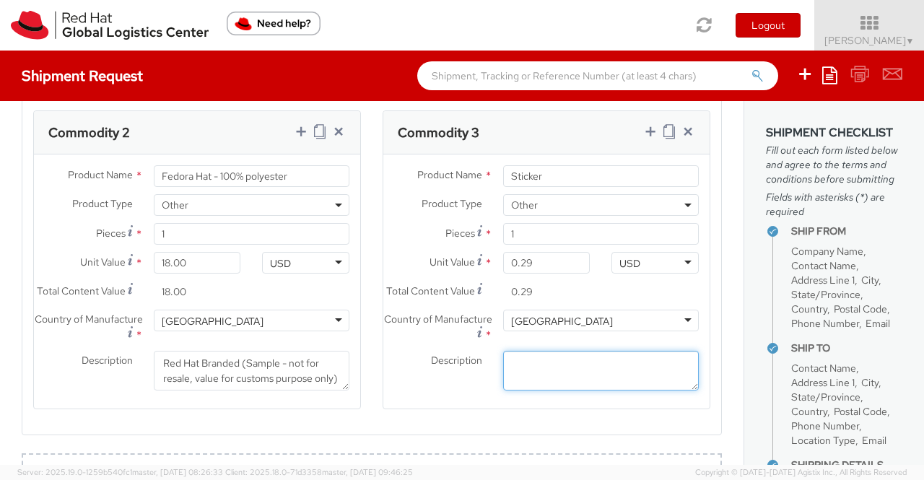
click at [546, 389] on textarea "Description *" at bounding box center [601, 371] width 196 height 40
paste textarea "Red Hat Branded (Sample - not for resale, value for customs purpose only)"
type textarea "Red Hat Branded (Sample - not for resale, value for customs purpose only)"
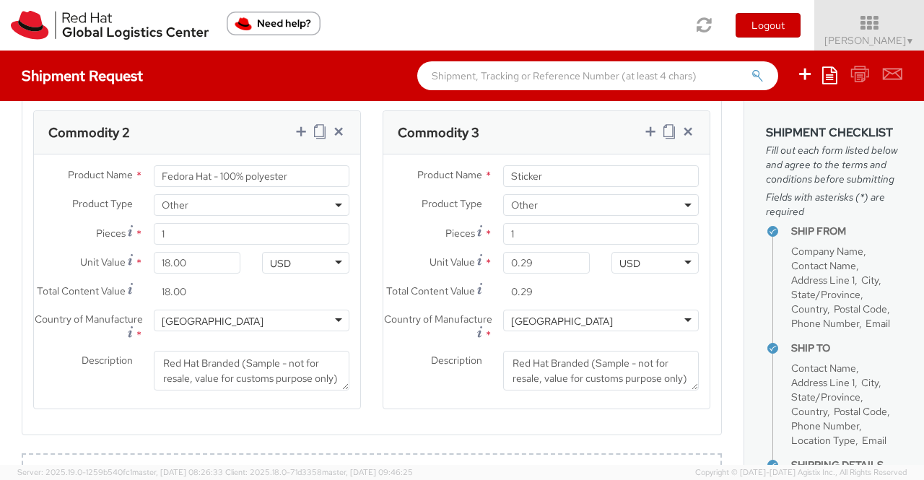
click at [387, 428] on agx-form-section "Commodity 3 Product Name * Sticker Product Type * Documents Docking Station Lap…" at bounding box center [547, 268] width 350 height 317
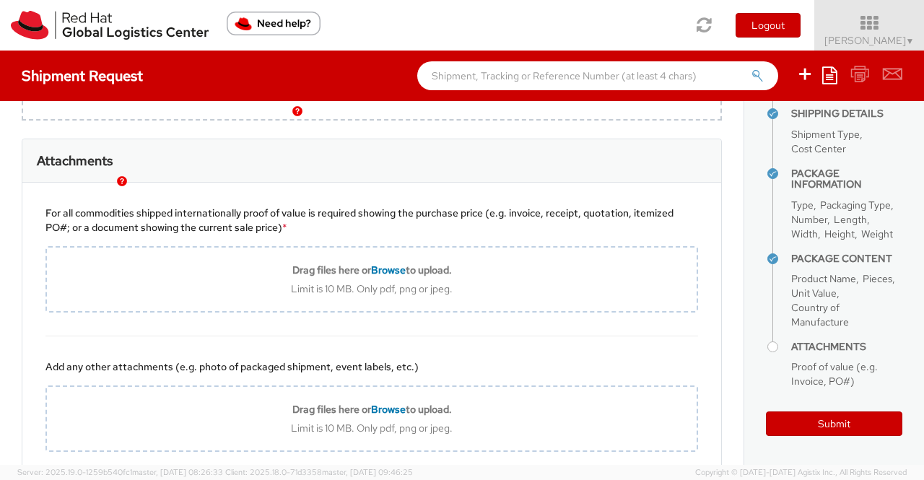
scroll to position [450, 0]
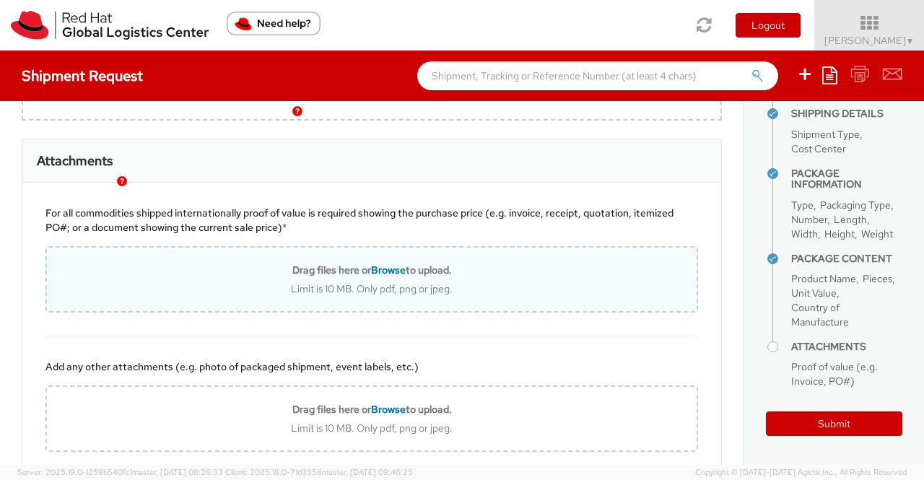
click at [385, 277] on span "Browse" at bounding box center [388, 270] width 35 height 13
type input "C:\fakepath\Value proof for NHO KIT.png"
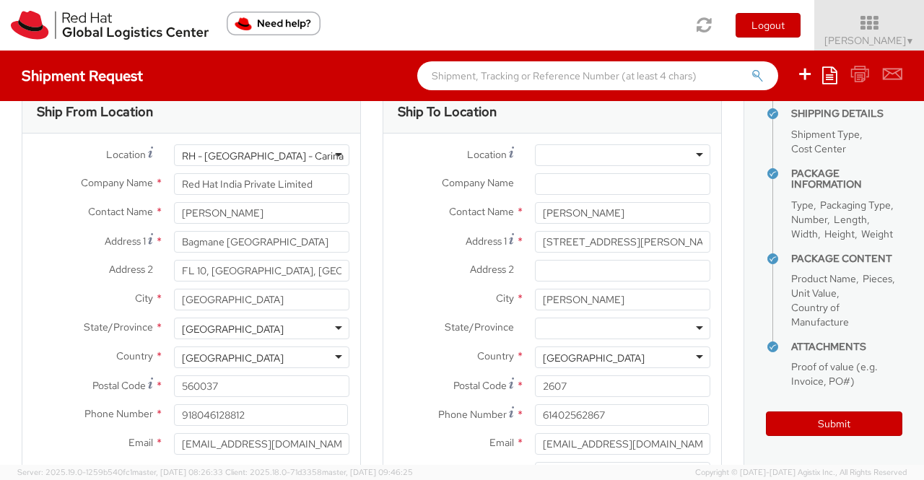
scroll to position [0, 0]
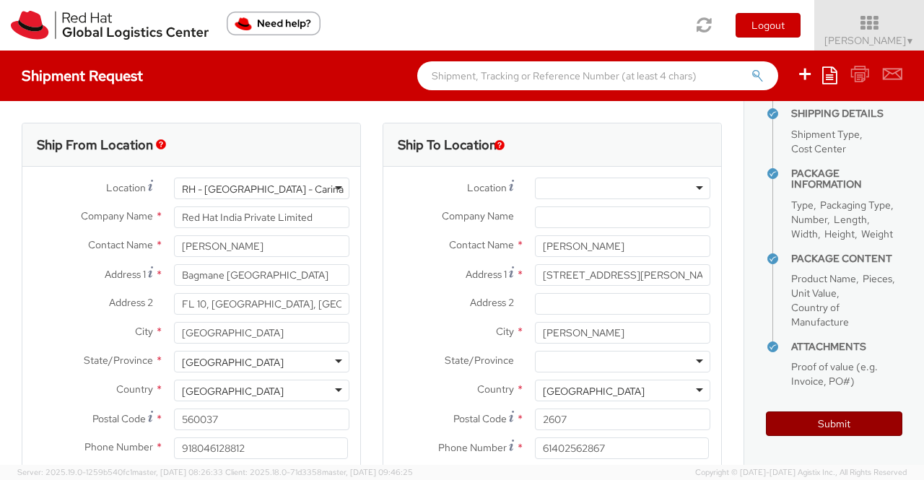
click at [834, 420] on button "Submit" at bounding box center [834, 424] width 136 height 25
type input "[PERSON_NAME]"
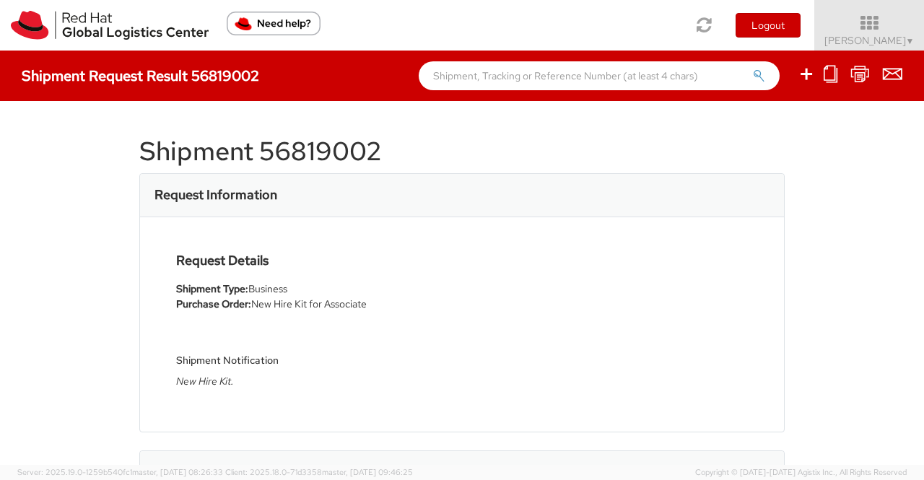
select select
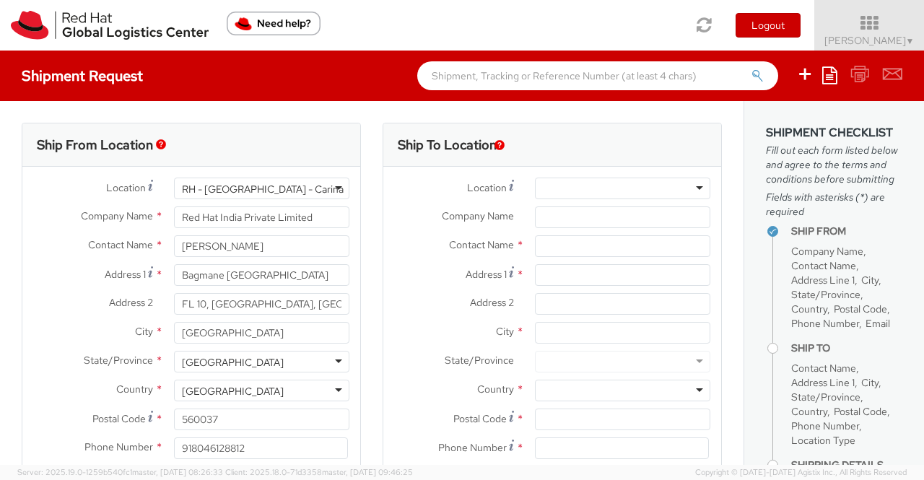
select select "901"
drag, startPoint x: 269, startPoint y: 247, endPoint x: 167, endPoint y: 251, distance: 101.9
click at [167, 251] on div "[PERSON_NAME]" at bounding box center [261, 246] width 197 height 22
type input "[PERSON_NAME]"
click at [45, 256] on div "Contact Name * Pallav Sen Gupta Pallav Sen Gupta searching..." at bounding box center [191, 246] width 338 height 22
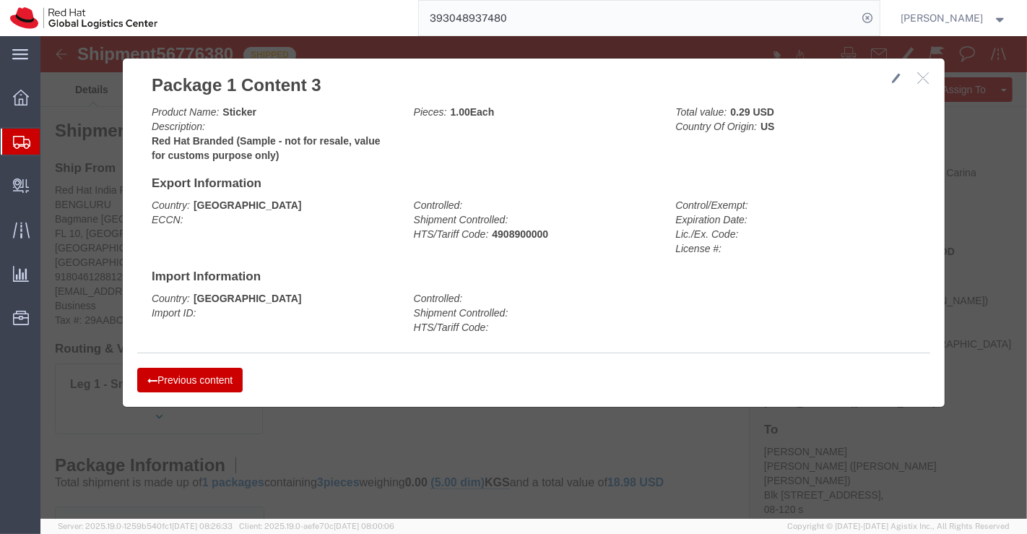
scroll to position [404, 0]
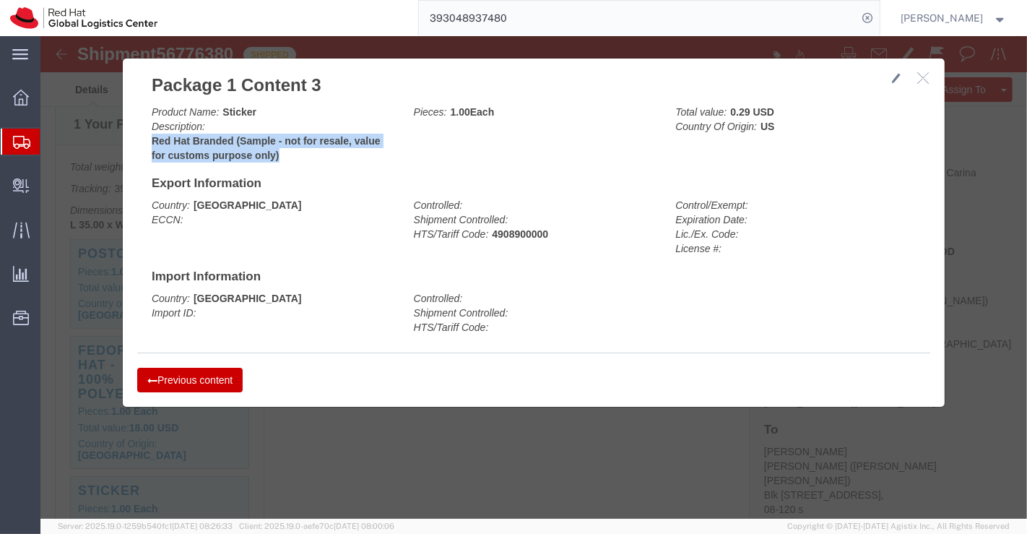
click button "button"
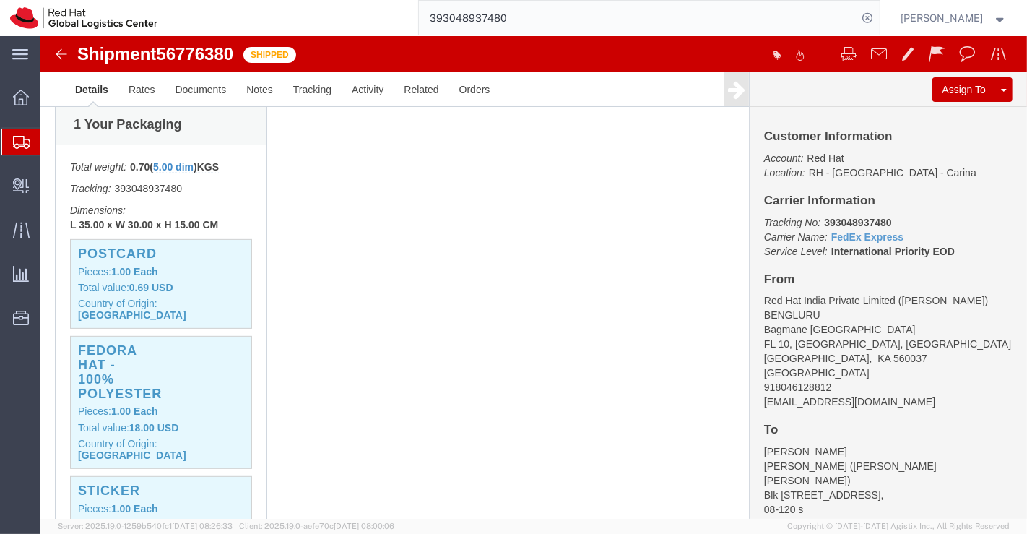
click div "1 Your Packaging Total weight: 0.70 ( 5.00 dim ) KGS Tracking: 393048937480 Dim…"
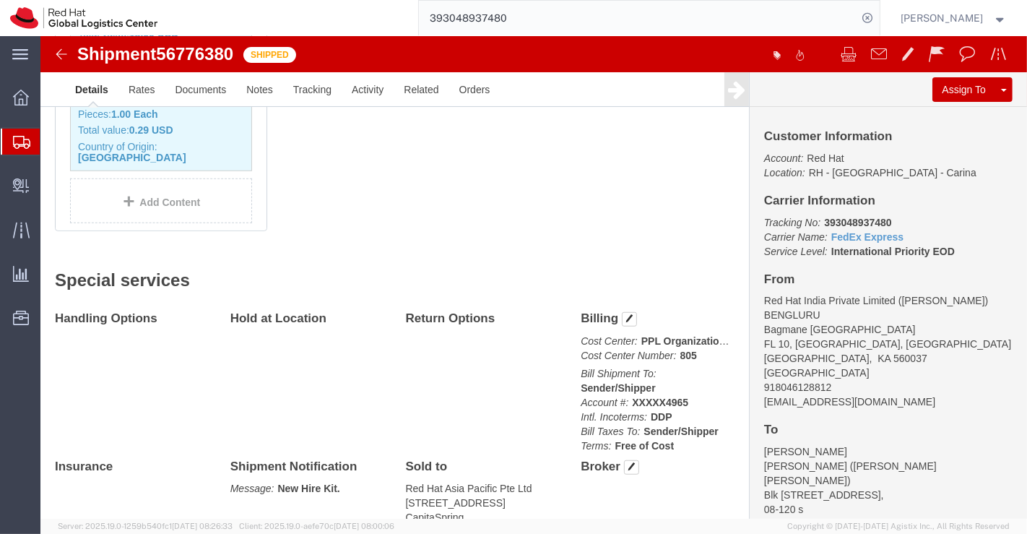
scroll to position [883, 0]
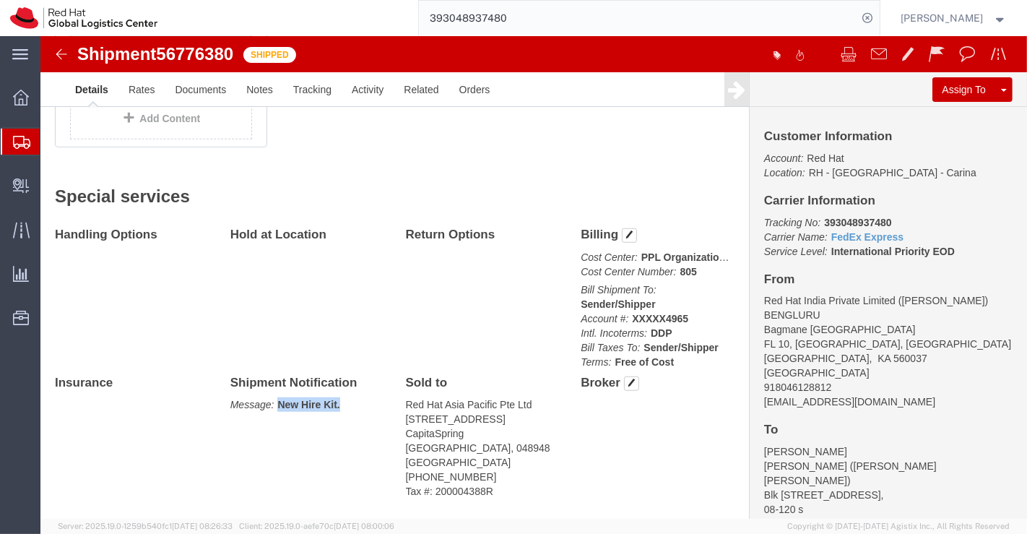
drag, startPoint x: 236, startPoint y: 331, endPoint x: 319, endPoint y: 334, distance: 83.1
click p "Message: New Hire Kit."
copy b "New Hire Kit."
click div "Handling Options Hold at Location Return Options Billing Cost Center: PPL Organ…"
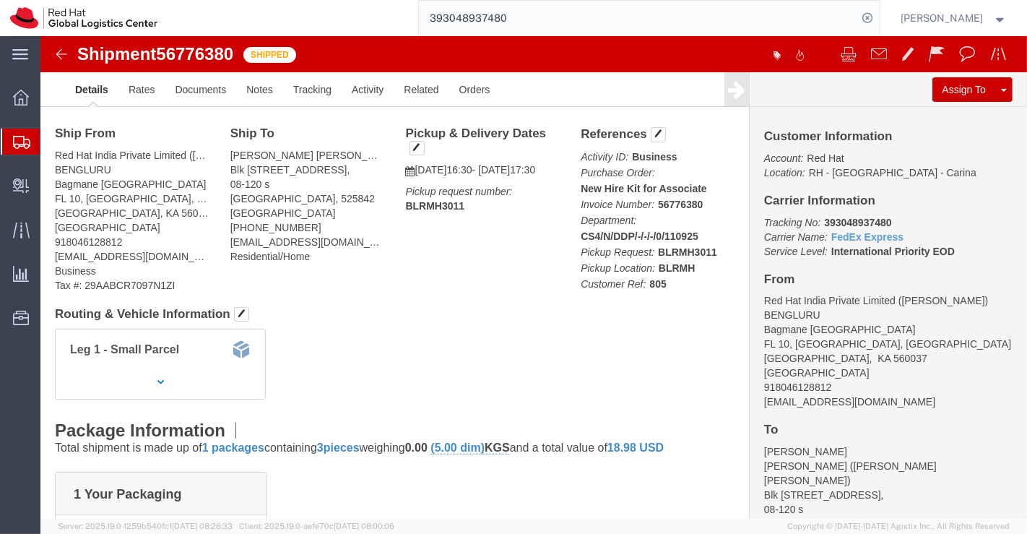
scroll to position [0, 0]
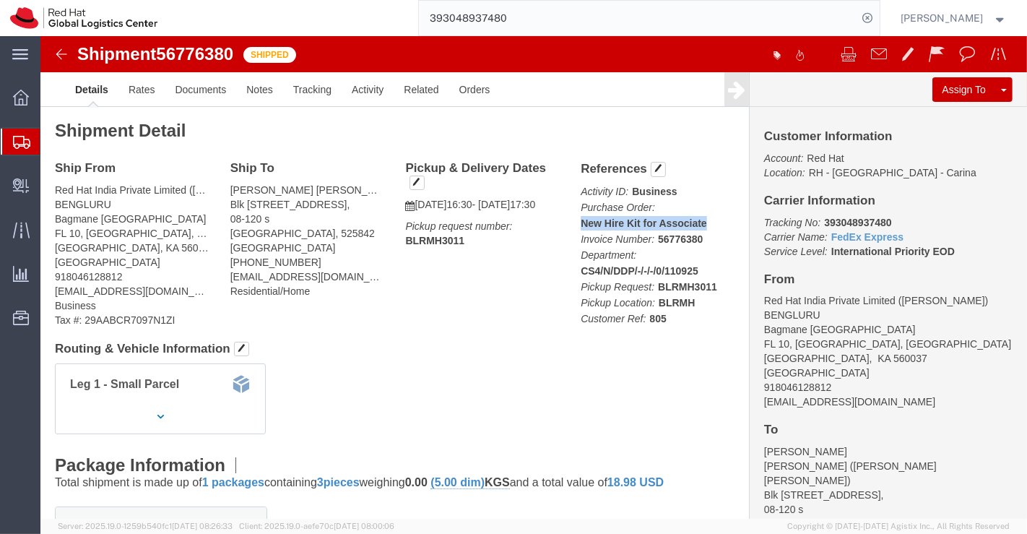
drag, startPoint x: 533, startPoint y: 183, endPoint x: 681, endPoint y: 187, distance: 148.1
click p "Activity ID: Business Purchase Order: New Hire Kit for Associate Invoice Number…"
copy b "New Hire Kit for Associate"
click div "Ship From Red Hat India Private Limited (Pallav Sen Gupta) BENGLURU Bagmane Con…"
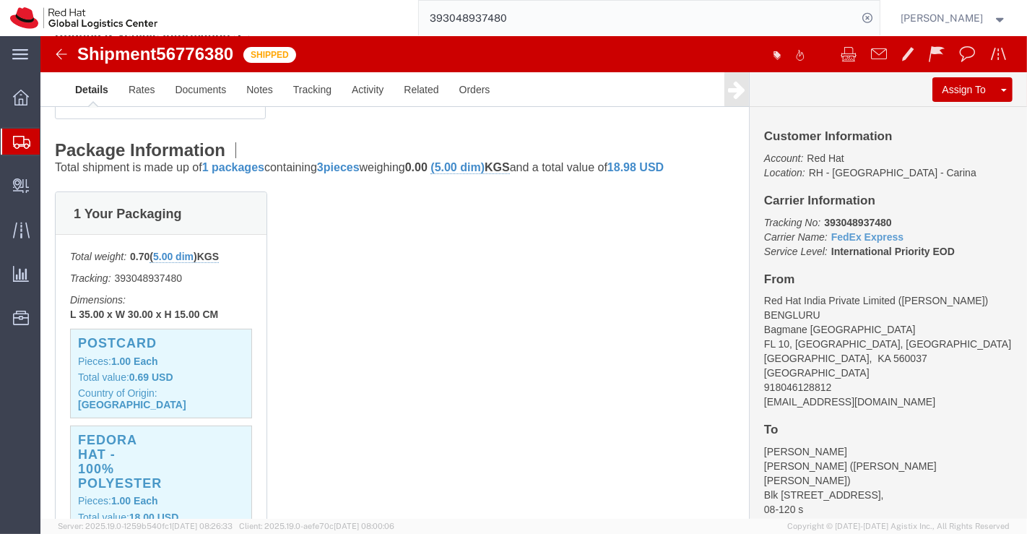
scroll to position [321, 0]
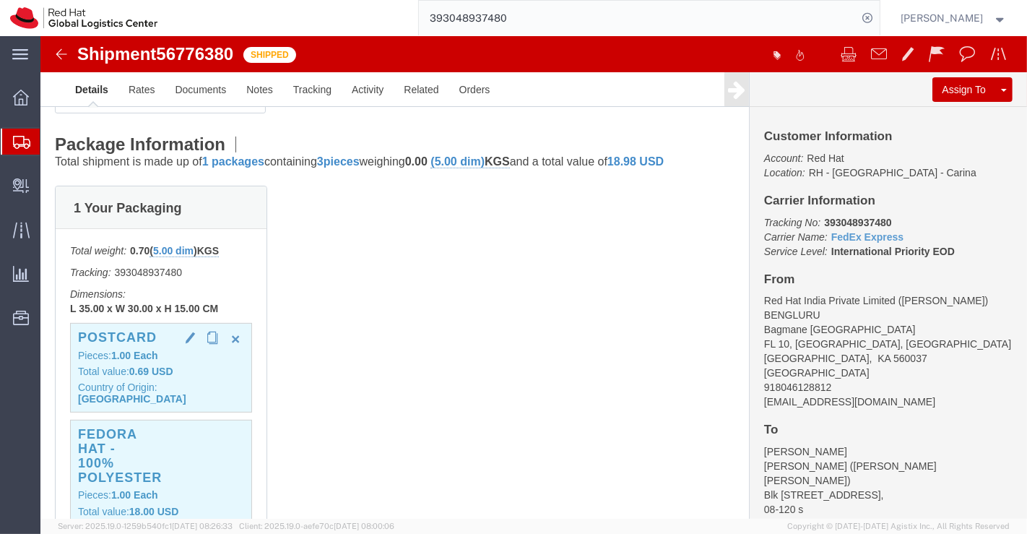
click b "1.00"
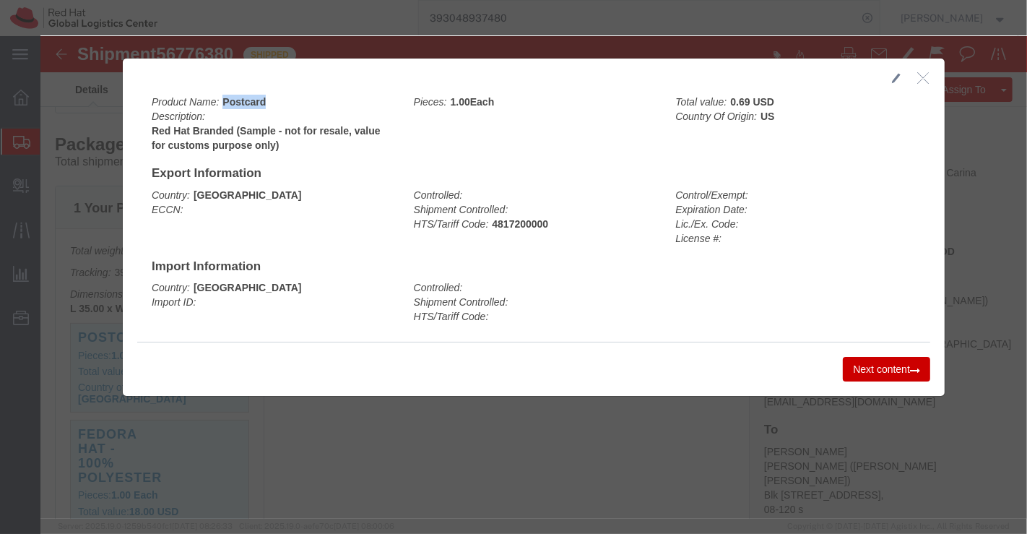
drag, startPoint x: 177, startPoint y: 61, endPoint x: 241, endPoint y: 62, distance: 64.3
click div "Product Name: Postcard Description: Red Hat Branded (Sample - not for resale, v…"
copy b "Postcard"
click h4 "Import Information"
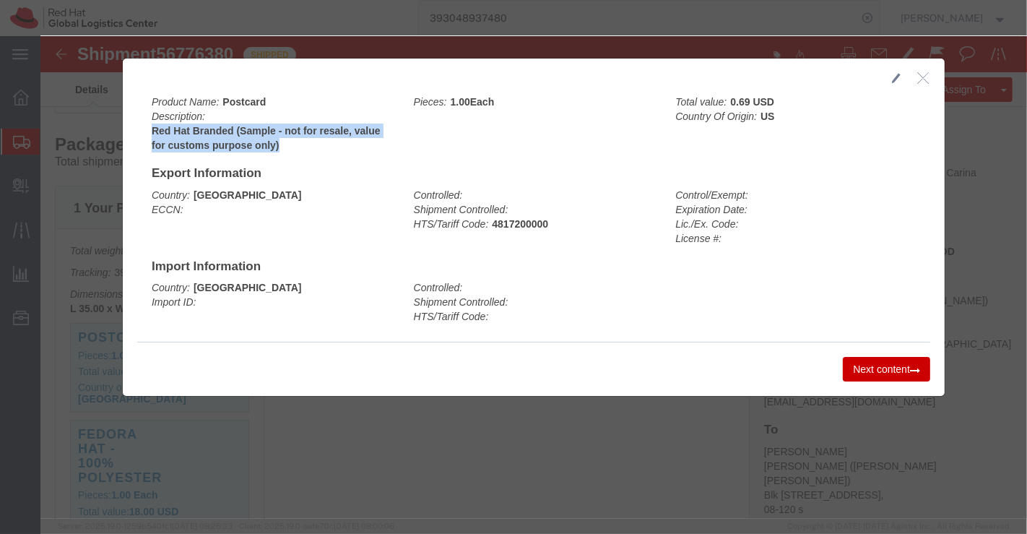
drag, startPoint x: 105, startPoint y: 93, endPoint x: 256, endPoint y: 108, distance: 151.7
click div "Product Name: Postcard Description: Red Hat Branded (Sample - not for resale, v…"
copy b "Red Hat Branded (Sample - not for resale, value for customs purpose only)"
click button "Next content"
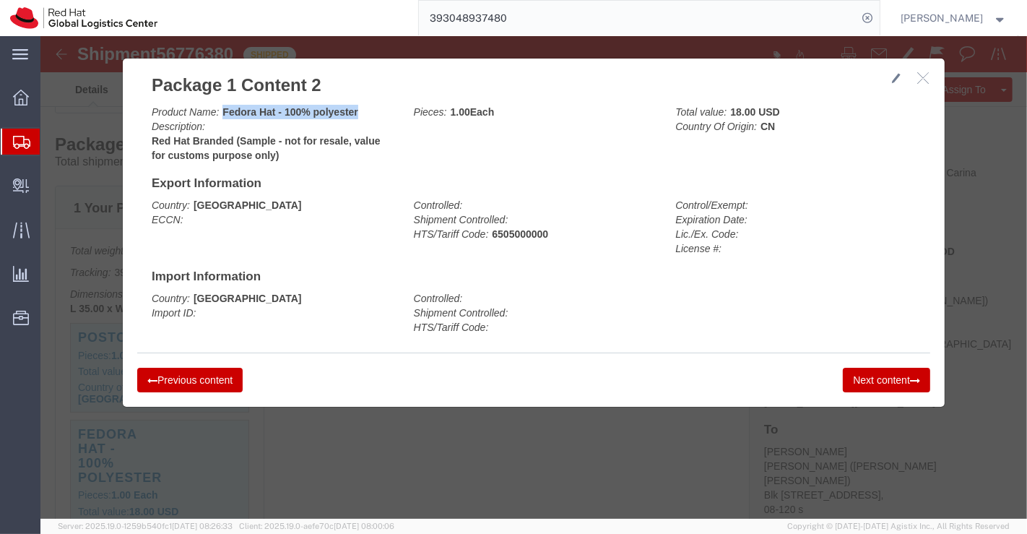
drag, startPoint x: 178, startPoint y: 74, endPoint x: 318, endPoint y: 74, distance: 140.8
click div "Product Name: Fedora Hat - 100% polyester Description: Red Hat Branded (Sample …"
copy b "Fedora Hat - 100% polyester"
click div
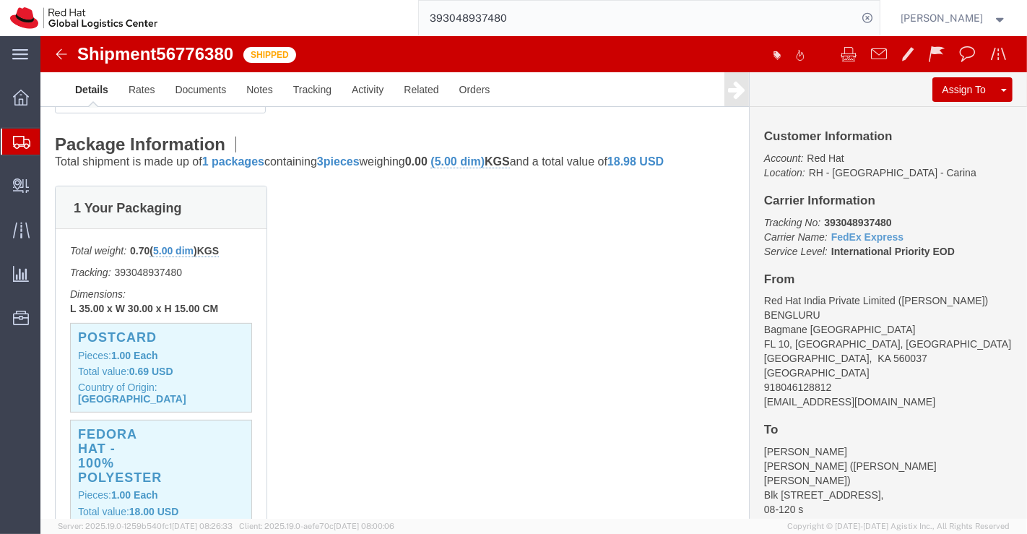
scroll to position [561, 0]
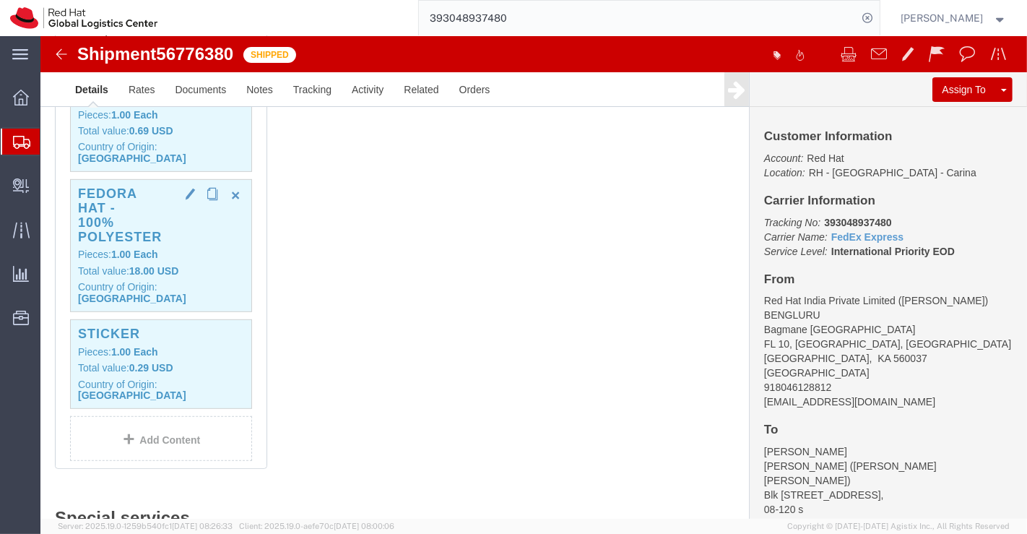
click p "Pieces: 1.00 Each"
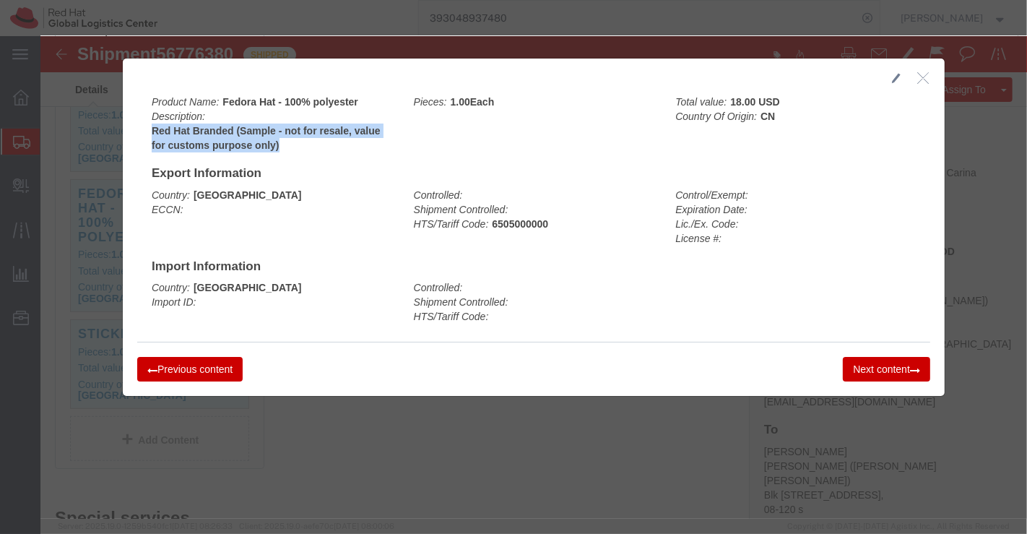
drag, startPoint x: 107, startPoint y: 93, endPoint x: 235, endPoint y: 109, distance: 128.8
click b "Red Hat Branded (Sample - not for resale, value for customs purpose only)"
copy b "Red Hat Branded (Sample - not for resale, value for customs purpose only)"
click button "Next content"
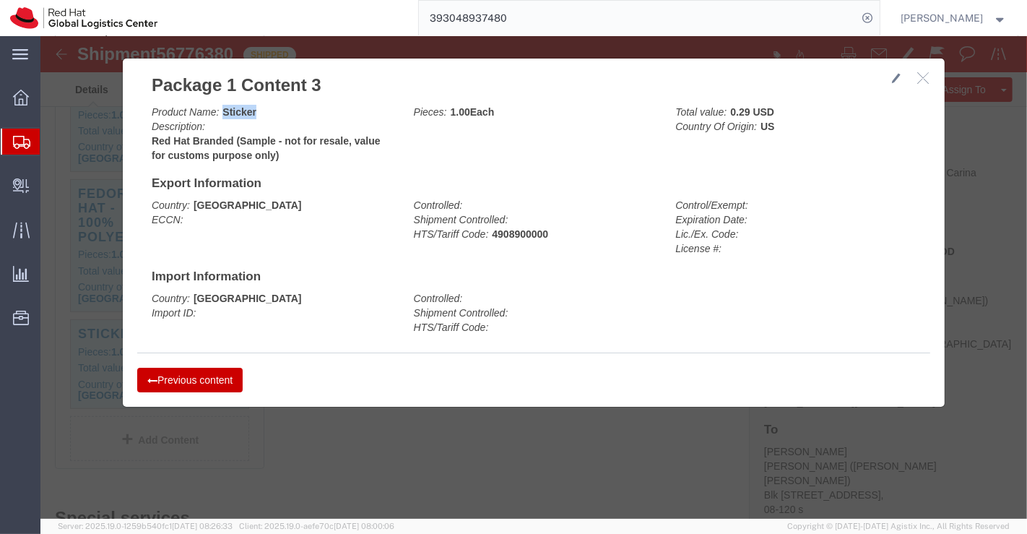
drag, startPoint x: 177, startPoint y: 73, endPoint x: 235, endPoint y: 74, distance: 58.5
click div "Product Name: Sticker Description: Red Hat Branded (Sample - not for resale, va…"
copy b "Sticker"
click div "Controlled: Shipment Controlled: HTS/Tariff Code:"
click div "Country: Singapore Import ID: Controlled: Shipment Controlled: HTS/Tariff Code:"
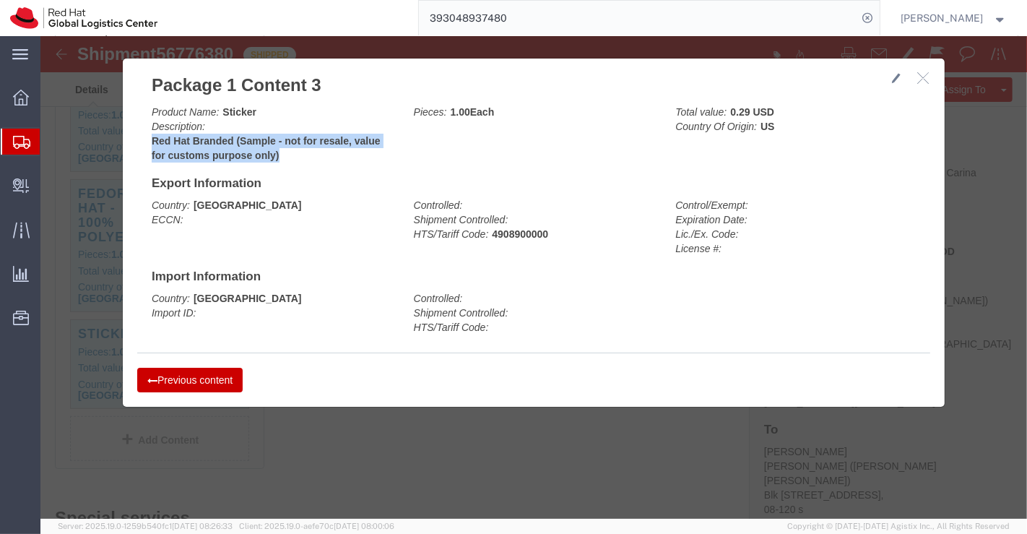
drag, startPoint x: 107, startPoint y: 103, endPoint x: 238, endPoint y: 121, distance: 132.8
click b "Red Hat Branded (Sample - not for resale, value for customs purpose only)"
copy b "Red Hat Branded (Sample - not for resale, value for customs purpose only)"
drag, startPoint x: 880, startPoint y: 41, endPoint x: 942, endPoint y: 339, distance: 304.5
click icon "button"
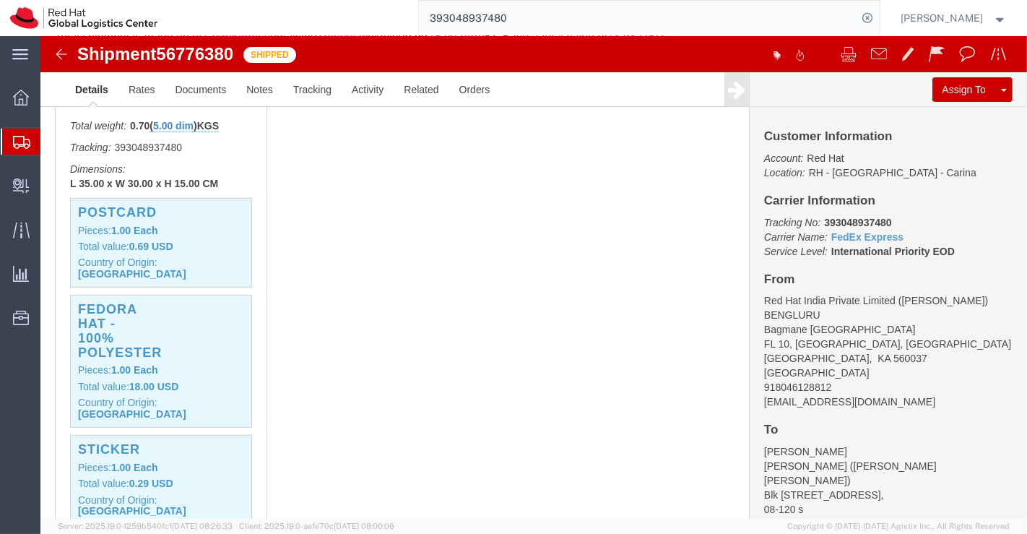
scroll to position [481, 0]
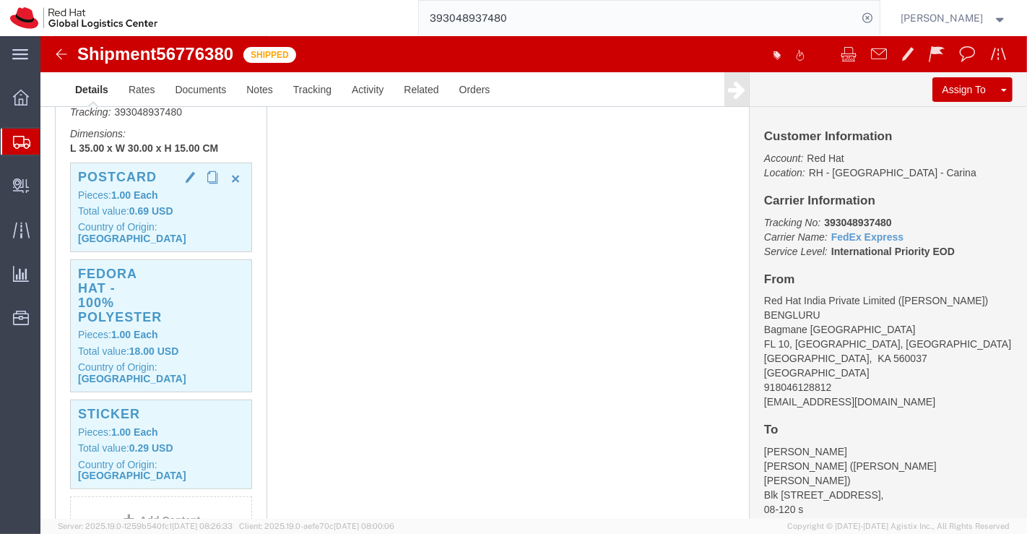
click b "0.69 USD"
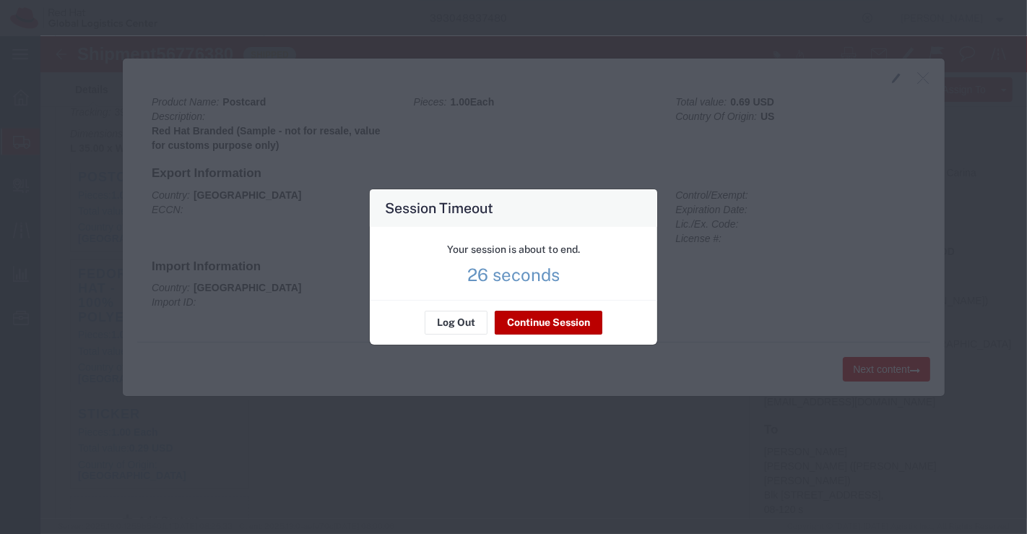
click at [549, 321] on button "Continue Session" at bounding box center [549, 322] width 108 height 23
click at [562, 320] on button "Continue Session" at bounding box center [549, 322] width 108 height 23
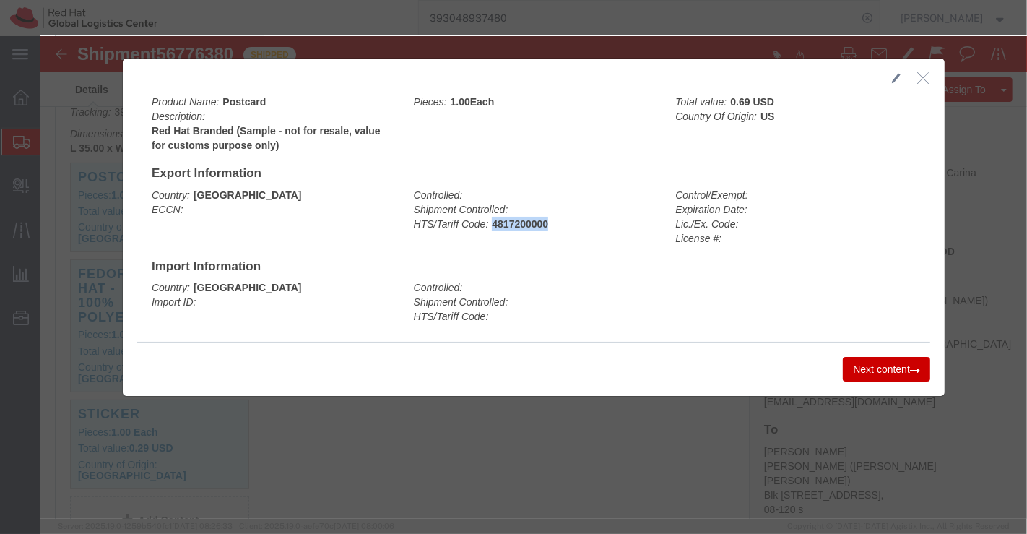
drag, startPoint x: 447, startPoint y: 188, endPoint x: 507, endPoint y: 185, distance: 60.0
click div "Controlled: Shipment Controlled: HTS/Tariff Code: 4817200000"
copy b "4817200000"
click button "Next content"
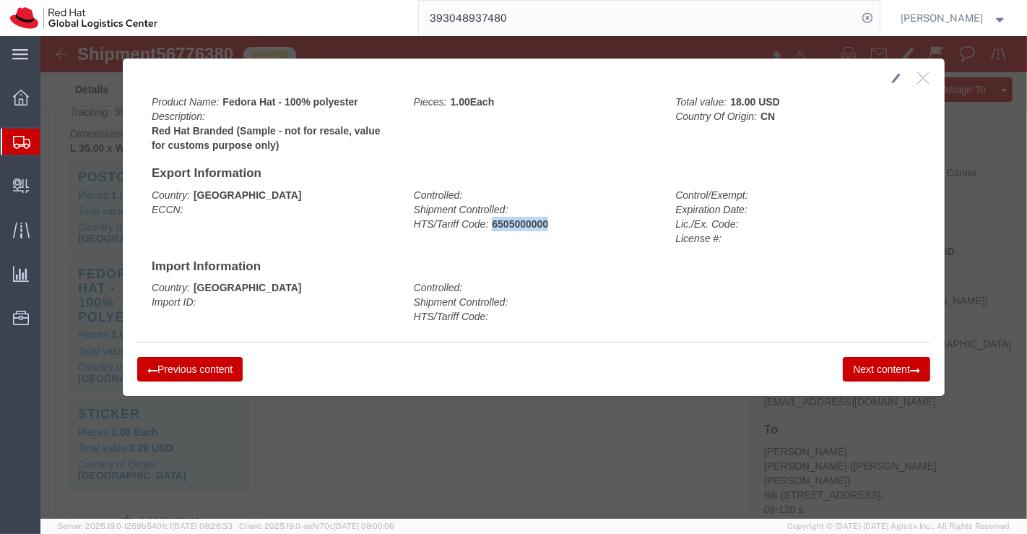
drag, startPoint x: 447, startPoint y: 187, endPoint x: 508, endPoint y: 188, distance: 61.4
click div "Controlled: Shipment Controlled: HTS/Tariff Code: 6505000000"
copy b "6505000000"
click button "Next content"
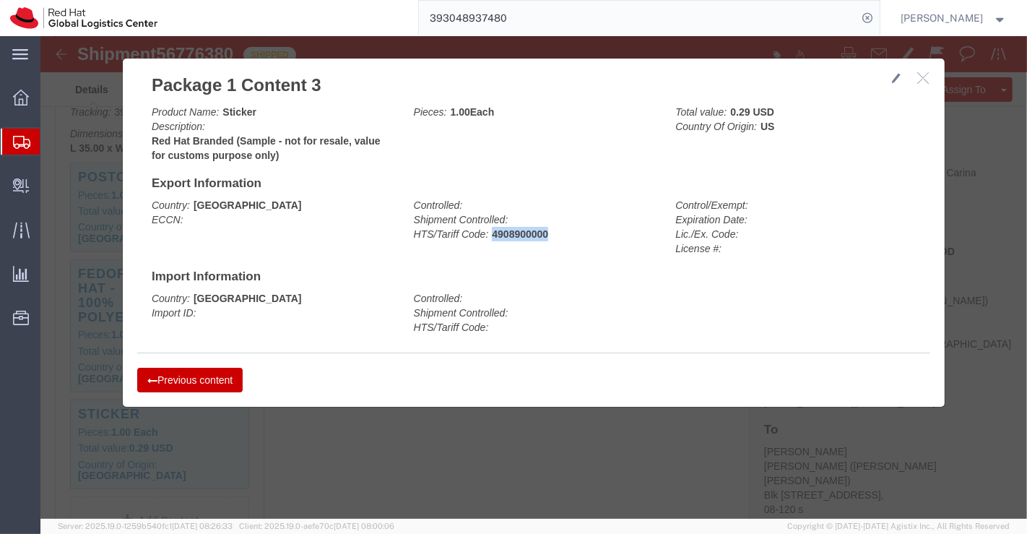
drag, startPoint x: 448, startPoint y: 196, endPoint x: 516, endPoint y: 197, distance: 67.9
click div "Controlled: Shipment Controlled: HTS/Tariff Code: 4908900000"
click button "button"
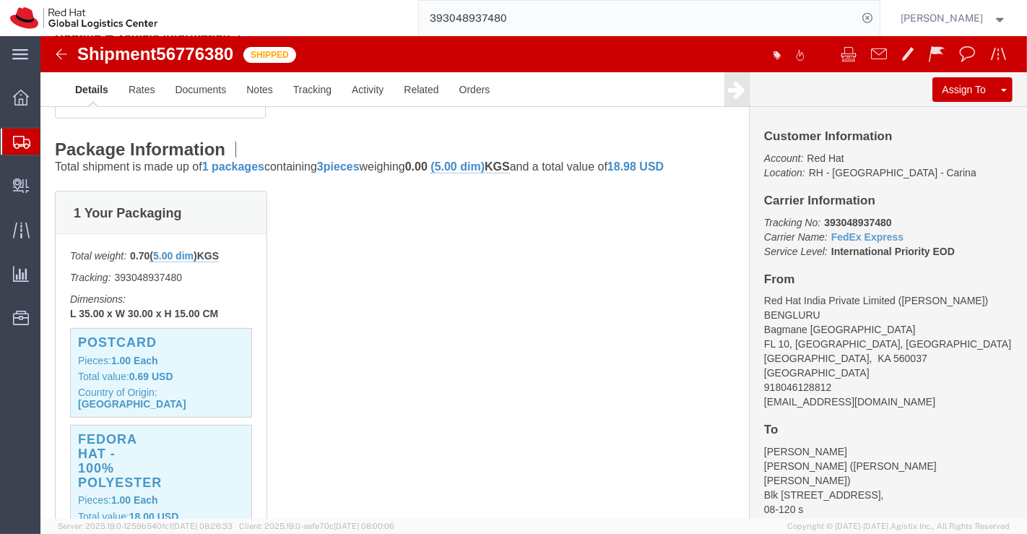
scroll to position [0, 0]
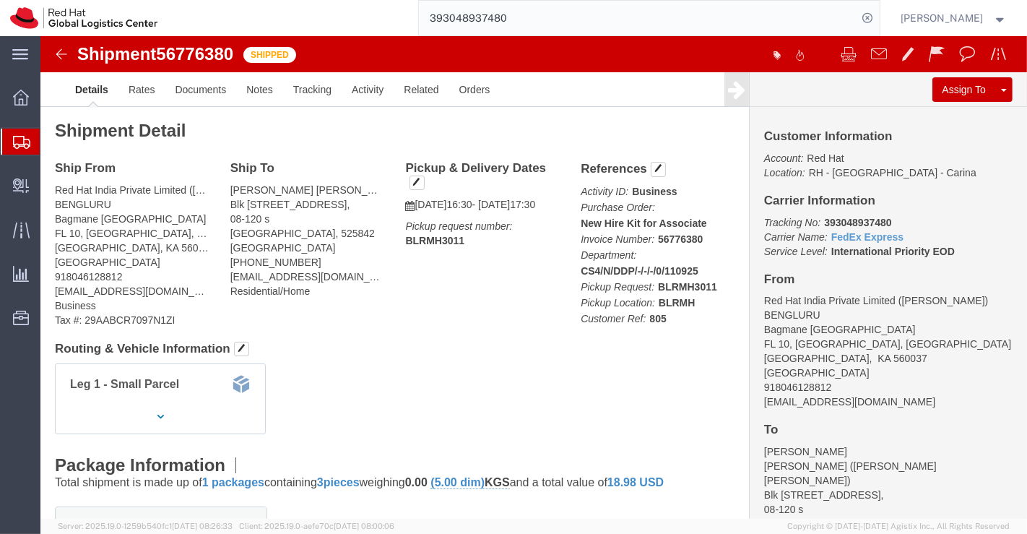
click div "Shipment Detail Ship From Red Hat India Private Limited (Pallav Sen Gupta) BENG…"
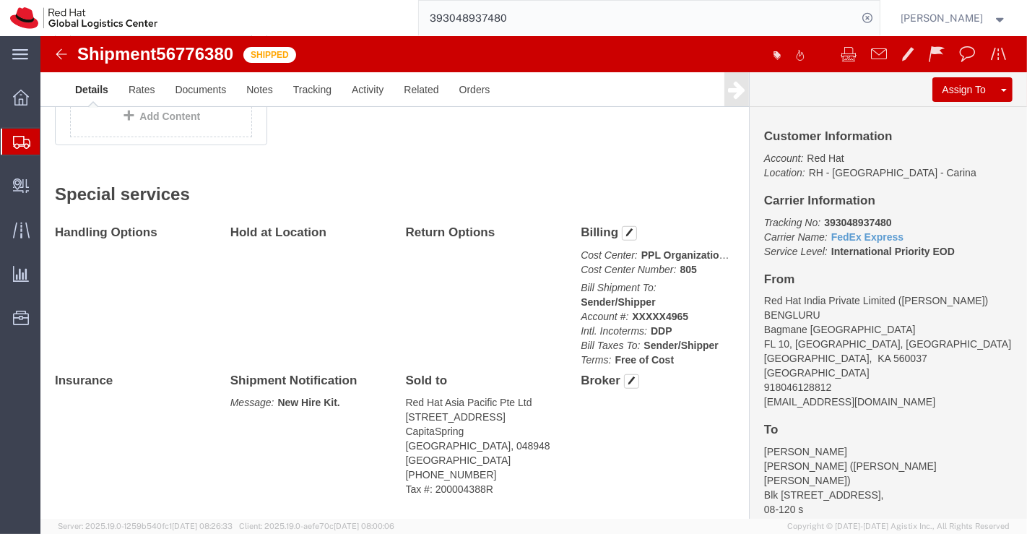
scroll to position [885, 0]
drag, startPoint x: 235, startPoint y: 329, endPoint x: 301, endPoint y: 326, distance: 66.5
click p "Message: New Hire Kit."
click div "Handling Options Hold at Location Return Options Billing Cost Center: PPL Organ…"
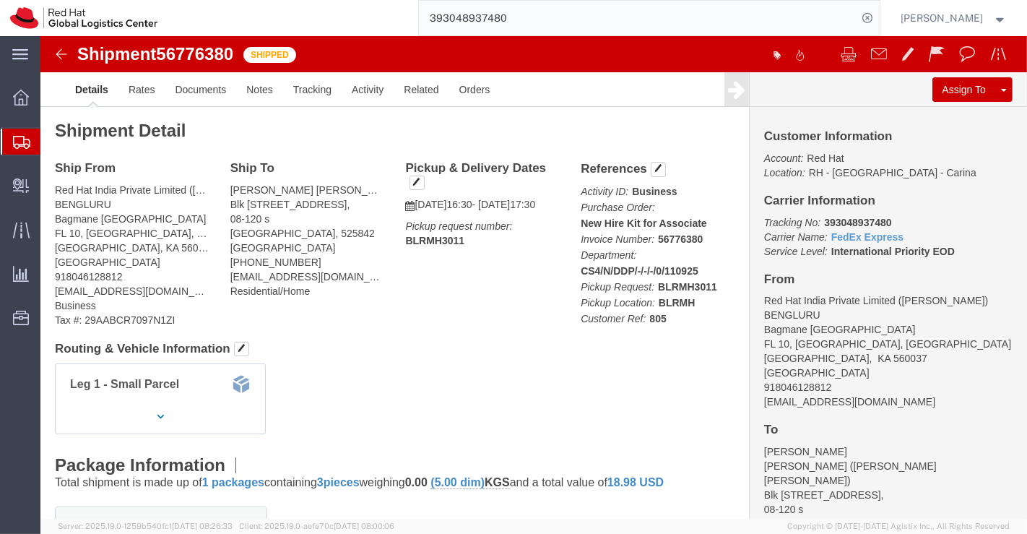
scroll to position [0, 0]
drag, startPoint x: 533, startPoint y: 186, endPoint x: 675, endPoint y: 183, distance: 142.3
click p "Activity ID: Business Purchase Order: New Hire Kit for Associate Invoice Number…"
click div "Leg 1 - Small Parcel"
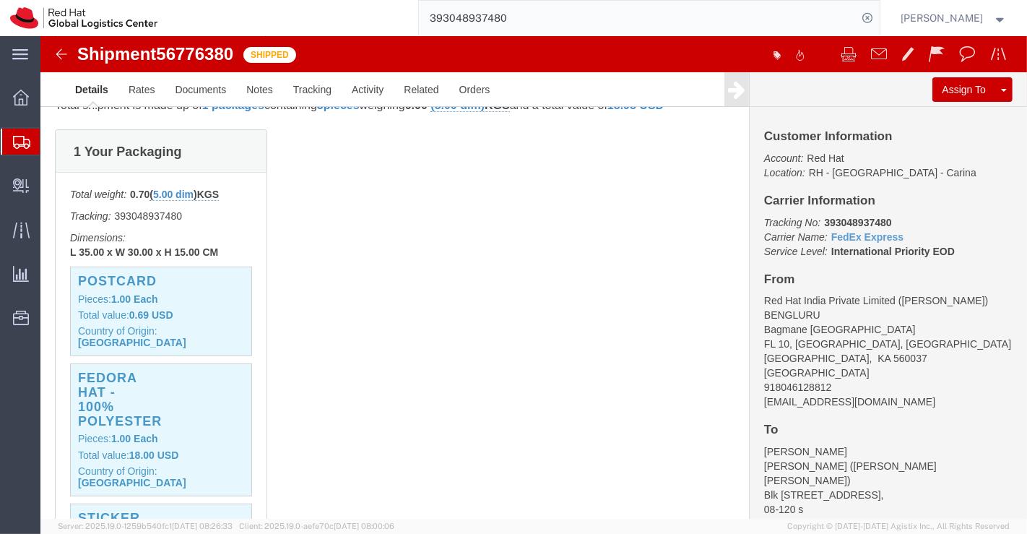
scroll to position [401, 0]
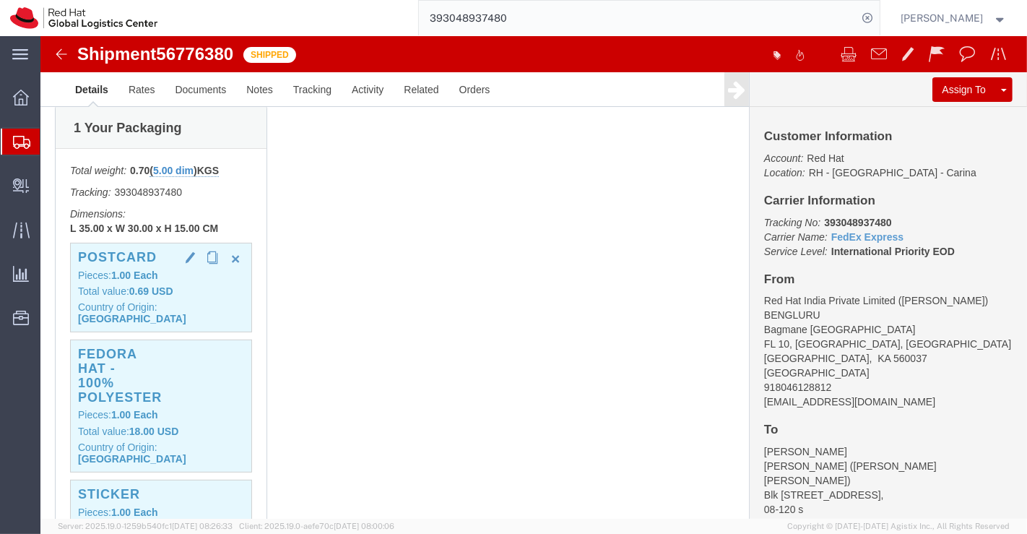
click b "1.00"
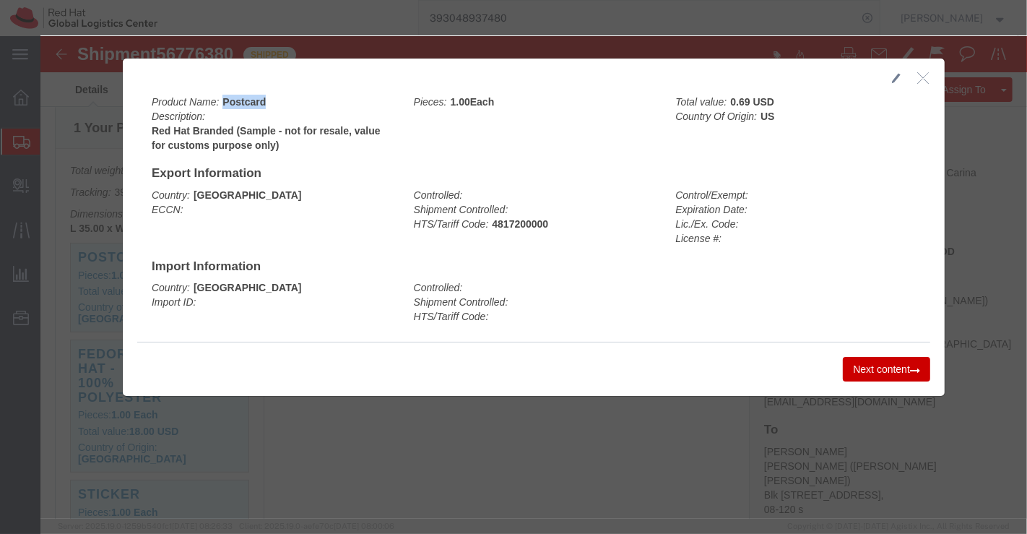
drag, startPoint x: 178, startPoint y: 59, endPoint x: 233, endPoint y: 65, distance: 55.2
click div "Product Name: Postcard Description: Red Hat Branded (Sample - not for resale, v…"
click div "Country: Singapore Import ID:"
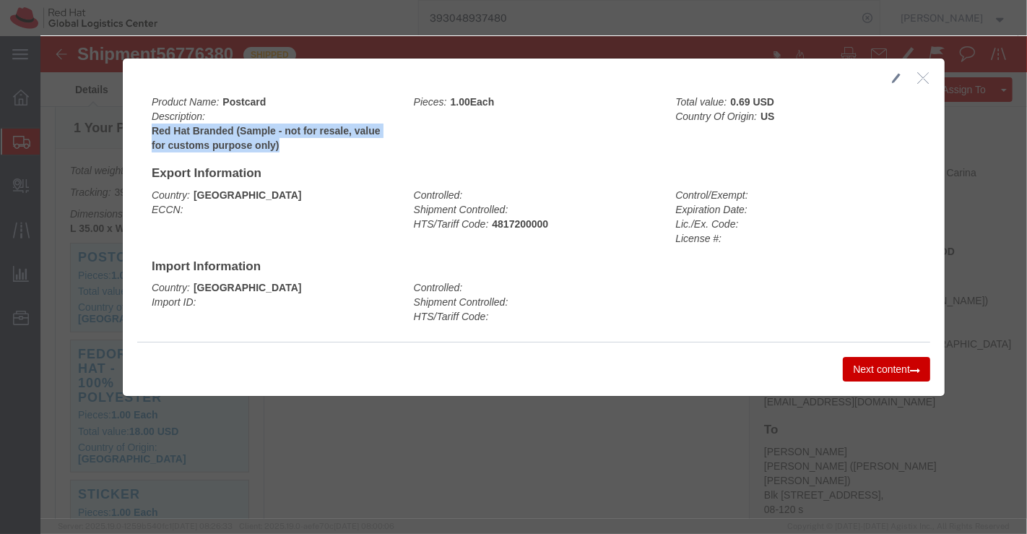
drag, startPoint x: 105, startPoint y: 95, endPoint x: 245, endPoint y: 113, distance: 141.4
click div "Product Name: Postcard Description: Red Hat Branded (Sample - not for resale, v…"
click button "Next content"
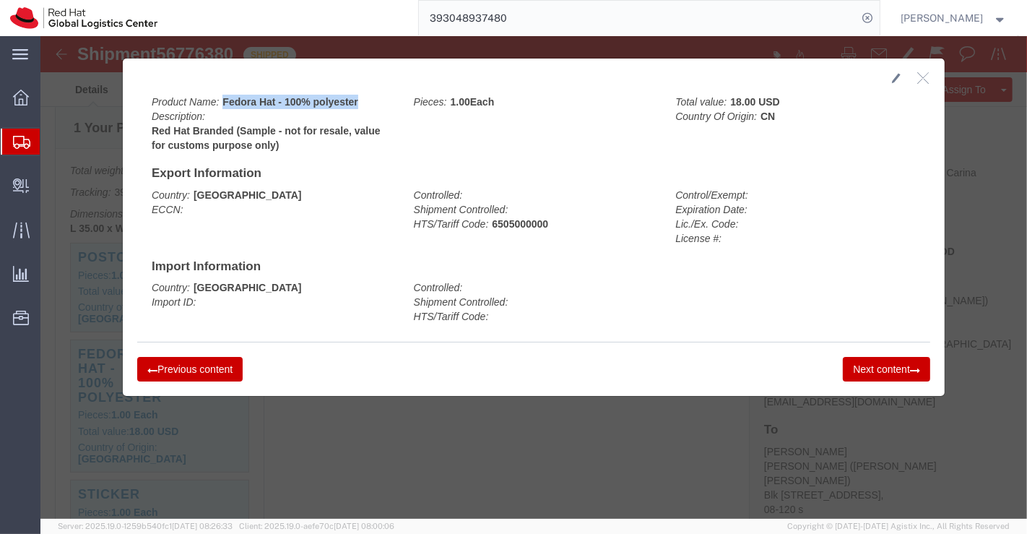
drag, startPoint x: 178, startPoint y: 63, endPoint x: 322, endPoint y: 63, distance: 144.4
click div "Product Name: Fedora Hat - 100% polyester Description: Red Hat Branded (Sample …"
drag, startPoint x: 591, startPoint y: 241, endPoint x: 351, endPoint y: 196, distance: 244.6
click div "Product Name: Fedora Hat - 100% polyester Description: Red Hat Branded (Sample …"
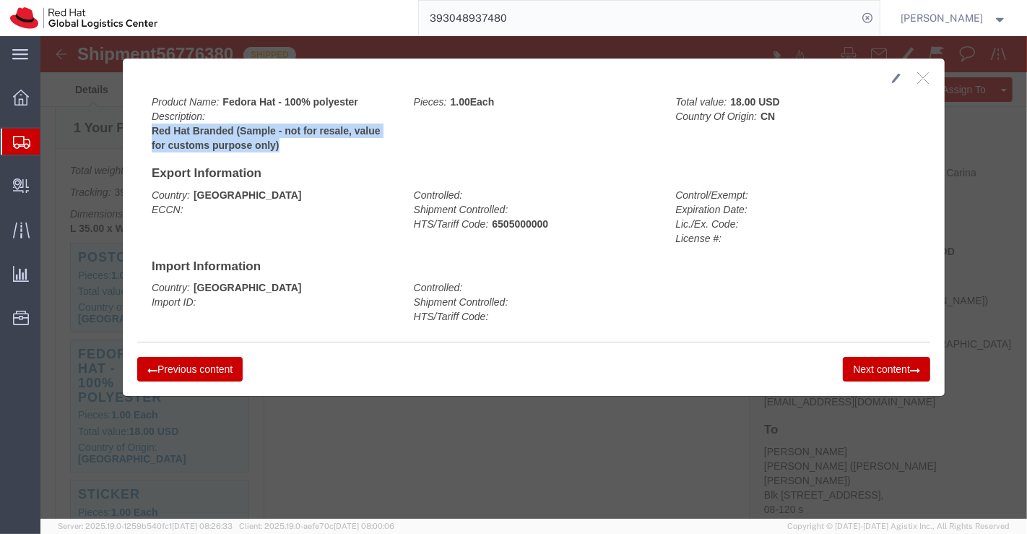
drag, startPoint x: 105, startPoint y: 92, endPoint x: 269, endPoint y: 113, distance: 164.6
click div "Product Name: Fedora Hat - 100% polyester Description: Red Hat Branded (Sample …"
click button "Next content"
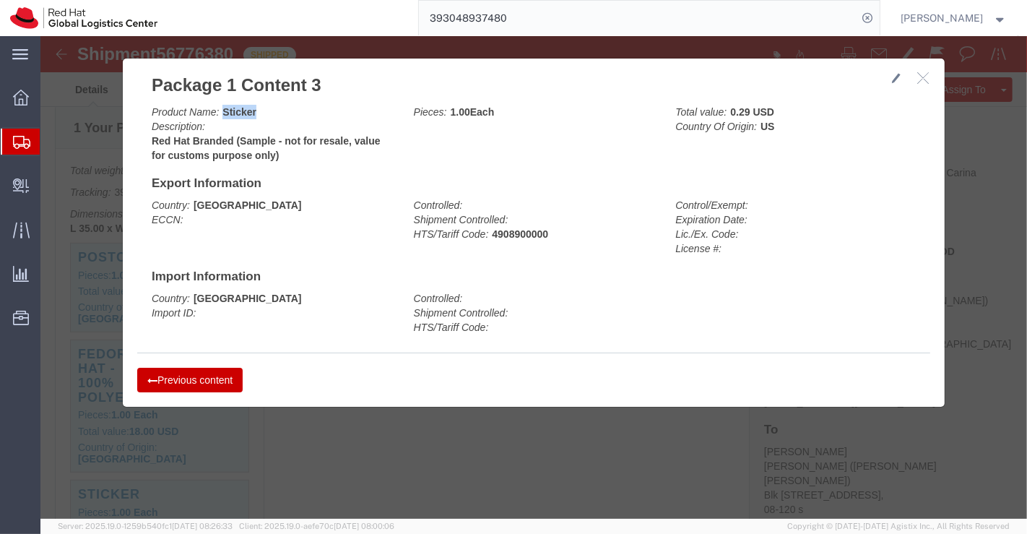
drag, startPoint x: 176, startPoint y: 73, endPoint x: 221, endPoint y: 74, distance: 44.8
click div "Product Name: Sticker Description: Red Hat Branded (Sample - not for resale, va…"
click div "Country: India ECCN:"
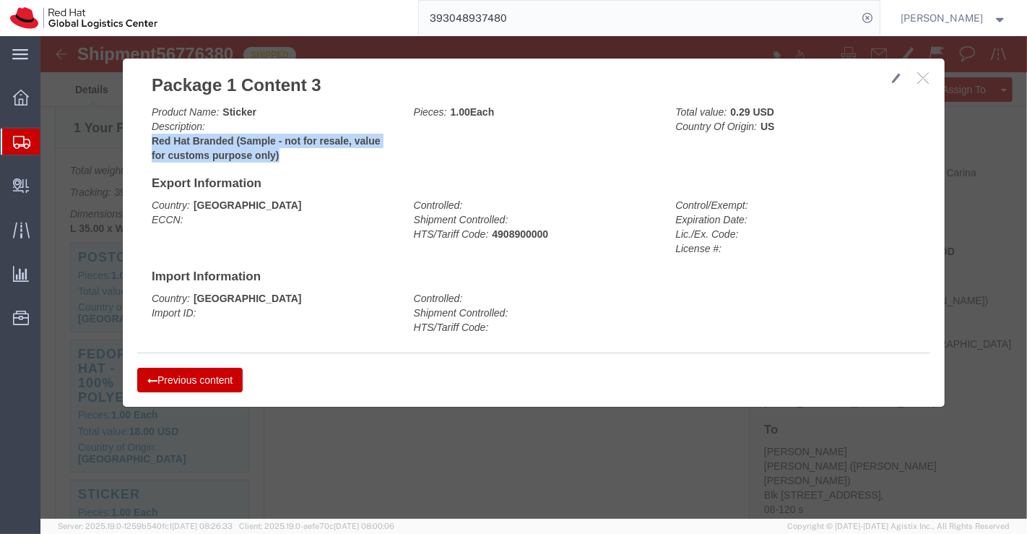
drag, startPoint x: 108, startPoint y: 102, endPoint x: 241, endPoint y: 116, distance: 134.4
click b "Red Hat Branded (Sample - not for resale, value for customs purpose only)"
click button "Previous content"
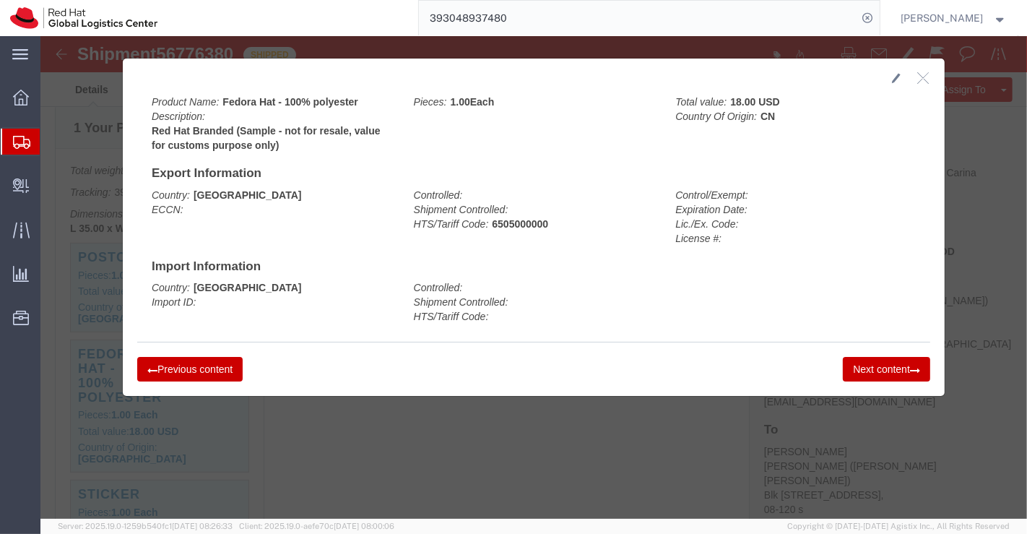
click button "Previous content"
drag, startPoint x: 446, startPoint y: 188, endPoint x: 524, endPoint y: 188, distance: 78.0
click div "Controlled: Shipment Controlled: HTS/Tariff Code: 4817200000"
click button "Next content"
drag, startPoint x: 448, startPoint y: 184, endPoint x: 513, endPoint y: 186, distance: 65.0
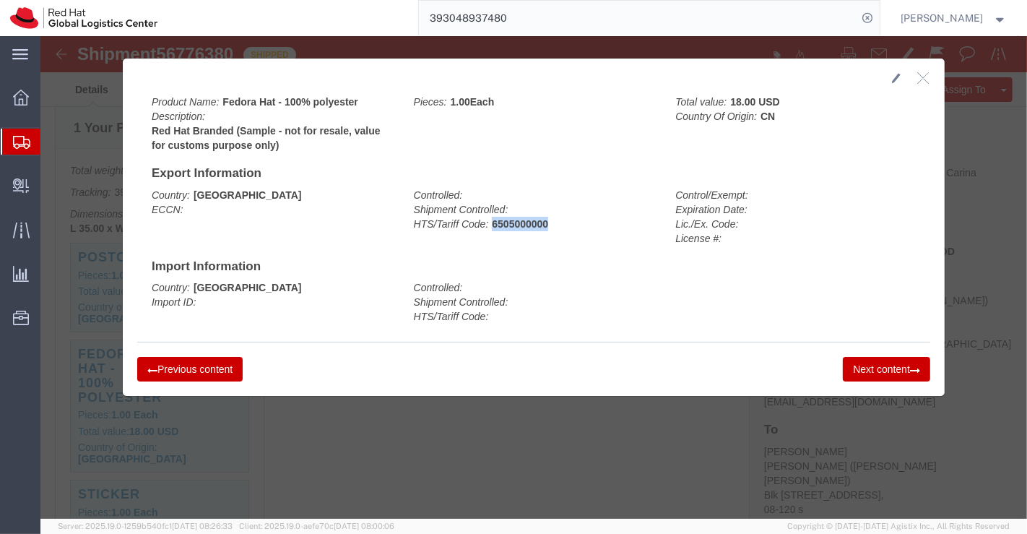
click div "Controlled: Shipment Controlled: HTS/Tariff Code: 6505000000"
click button "Next content"
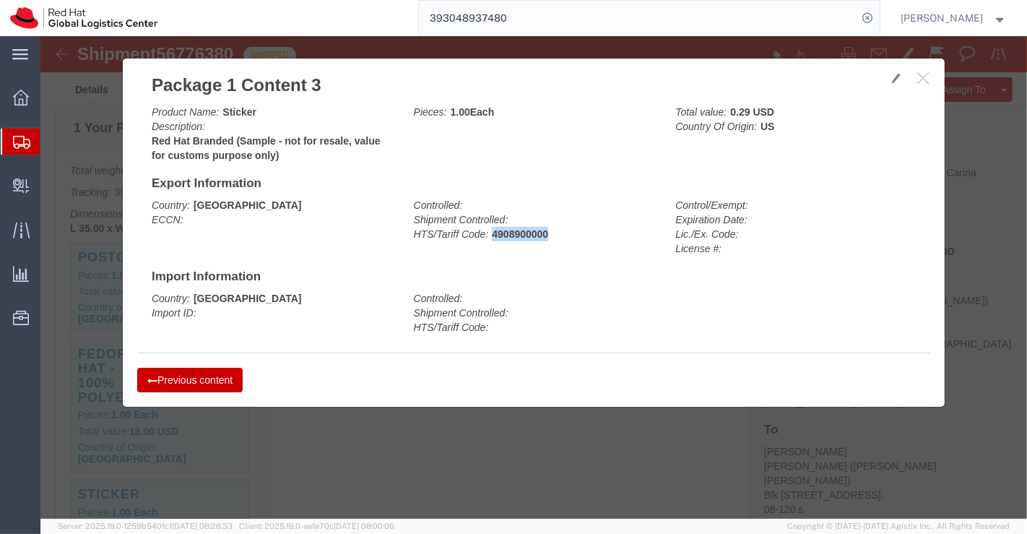
drag, startPoint x: 446, startPoint y: 194, endPoint x: 519, endPoint y: 198, distance: 72.3
click div "Controlled: Shipment Controlled: HTS/Tariff Code: 4908900000"
click button "button"
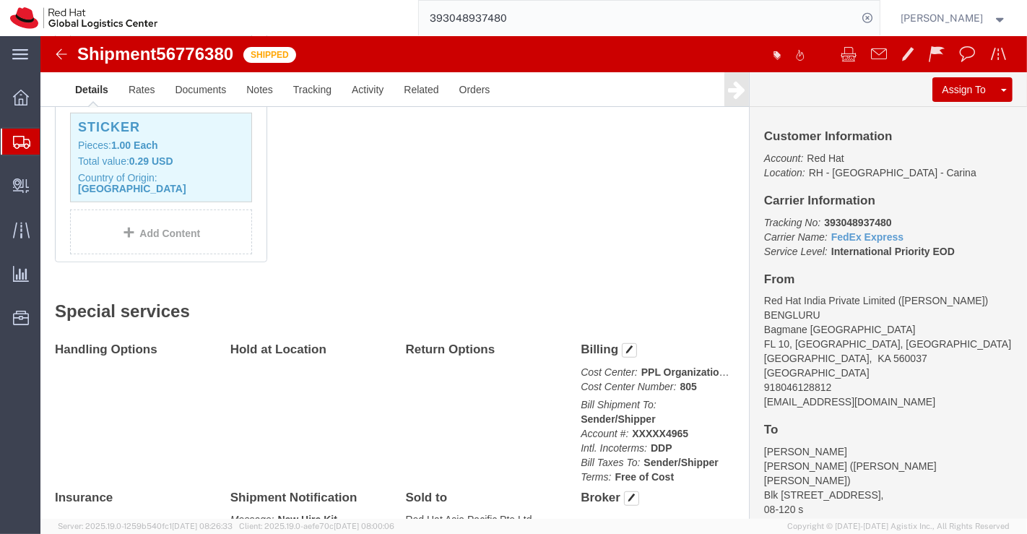
scroll to position [802, 0]
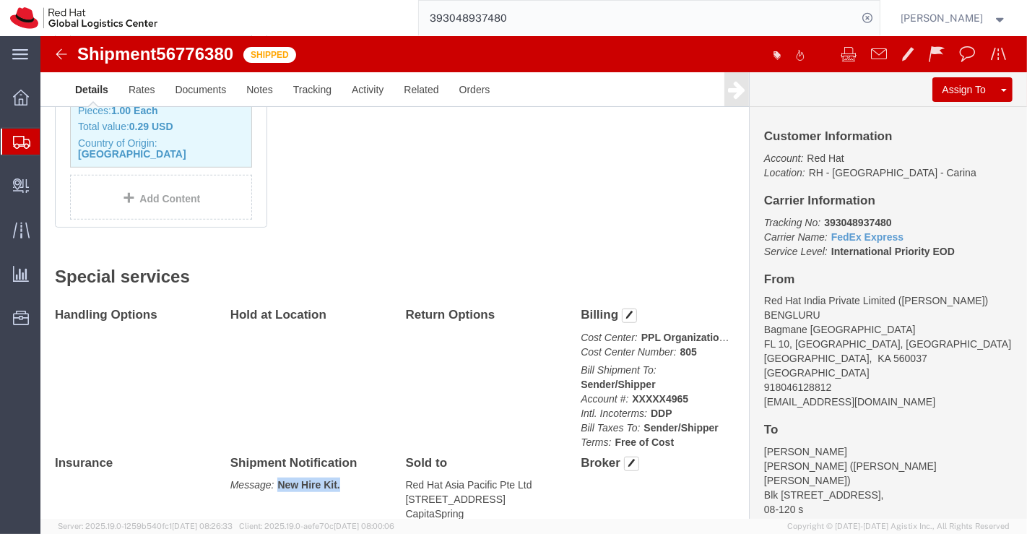
drag, startPoint x: 235, startPoint y: 410, endPoint x: 300, endPoint y: 410, distance: 65.0
click p "Message: New Hire Kit."
click div "Handling Options Hold at Location Return Options Billing Cost Center: PPL Organ…"
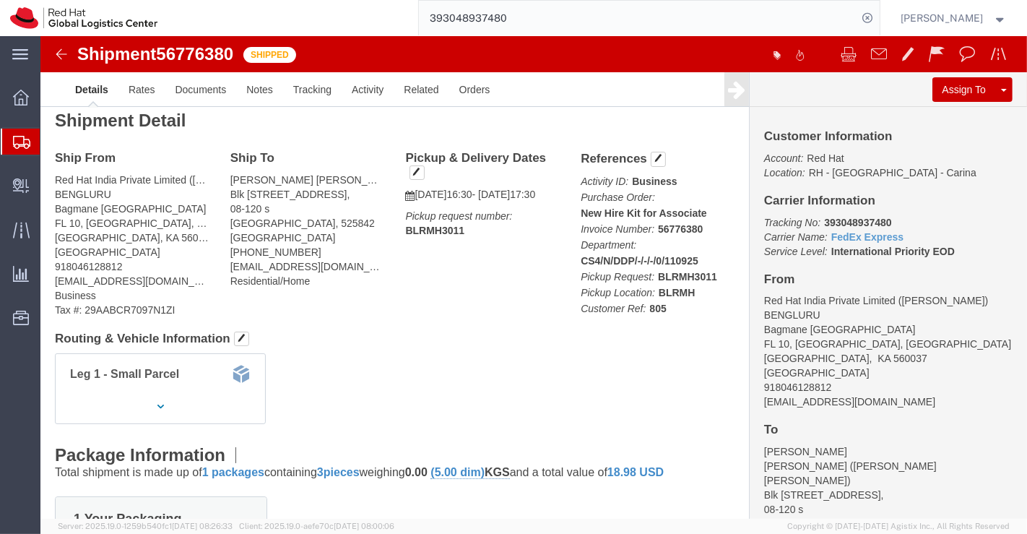
scroll to position [0, 0]
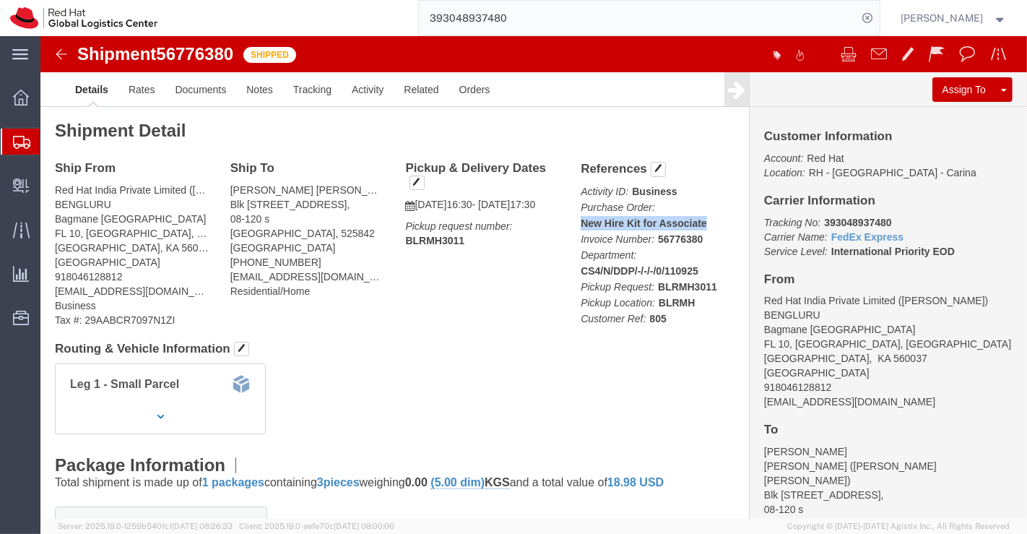
drag, startPoint x: 534, startPoint y: 183, endPoint x: 672, endPoint y: 188, distance: 138.0
click p "Activity ID: Business Purchase Order: New Hire Kit for Associate Invoice Number…"
click div "Shipment Detail Ship From Red Hat India Private Limited (Pallav Sen Gupta) BENG…"
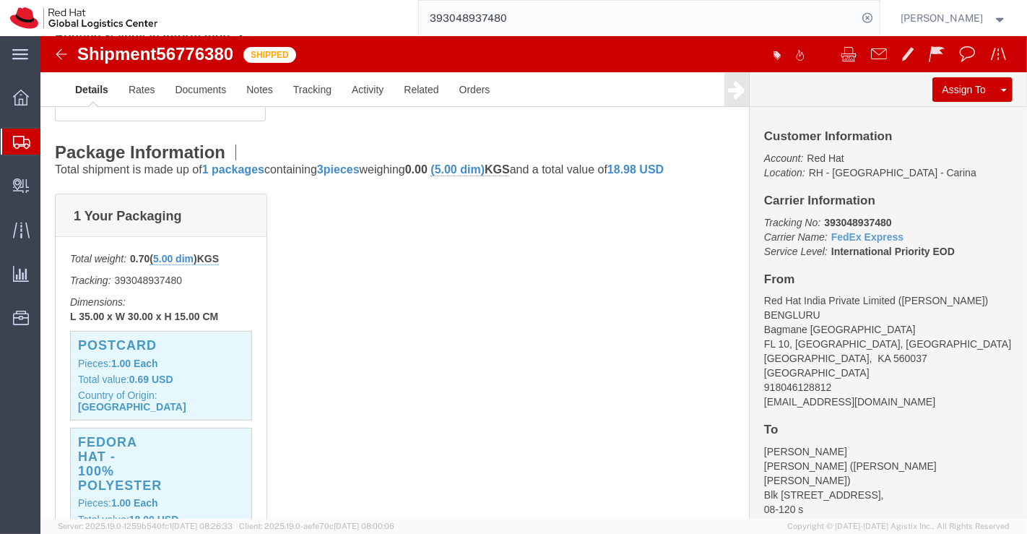
scroll to position [321, 0]
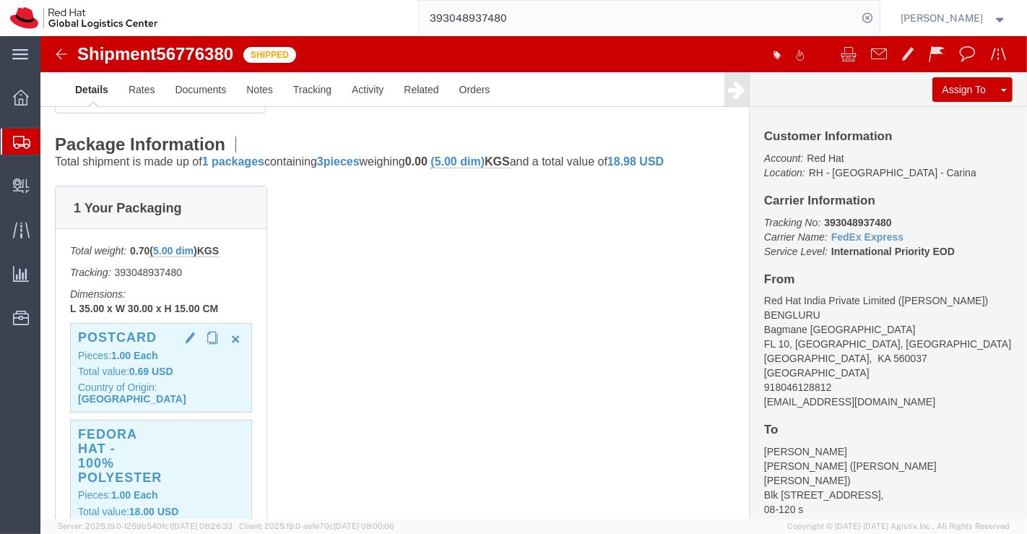
click b "Each"
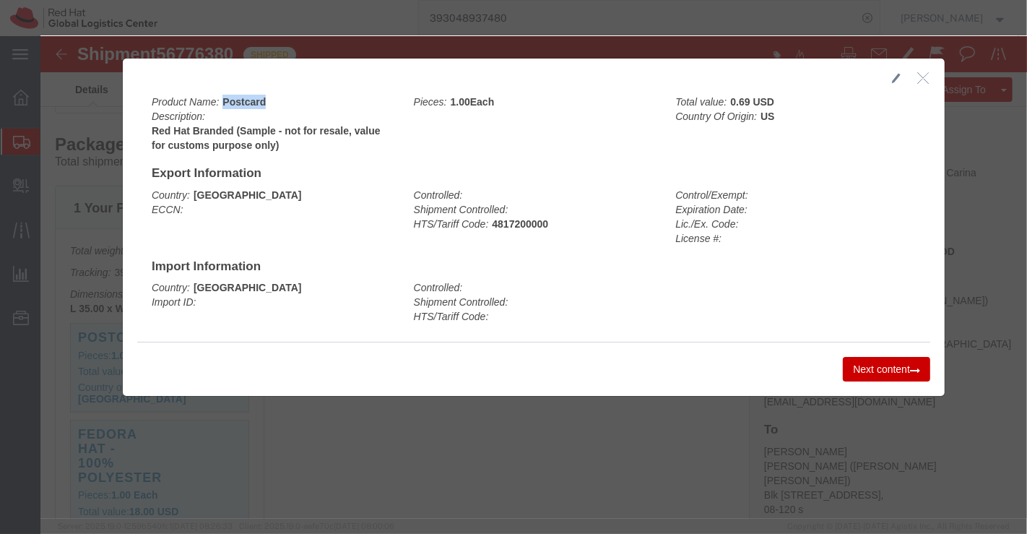
drag, startPoint x: 178, startPoint y: 64, endPoint x: 253, endPoint y: 69, distance: 76.0
click div "Product Name: Postcard Description: Red Hat Branded (Sample - not for resale, v…"
click div "Country: India ECCN: Controlled: Shipment Controlled: HTS/Tariff Code: 48172000…"
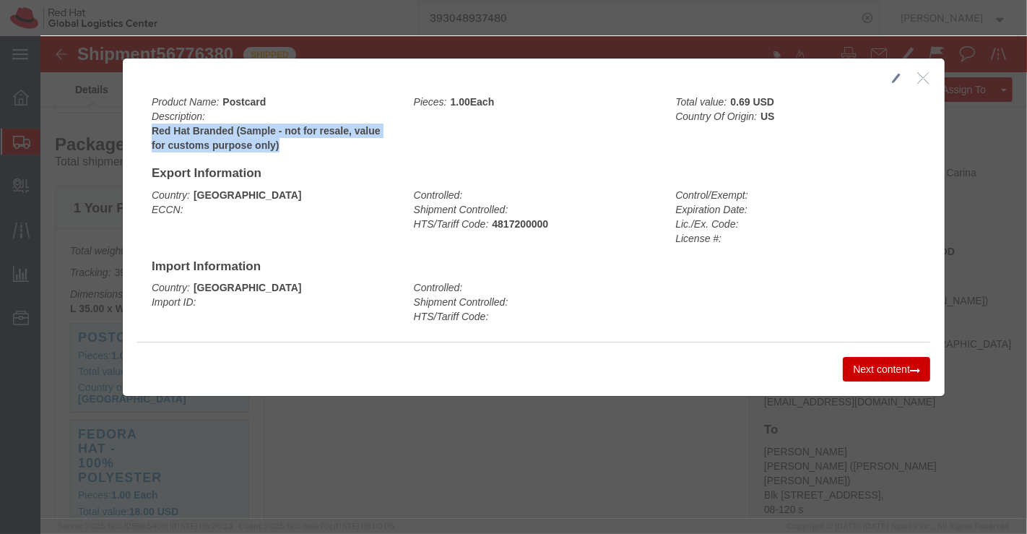
drag, startPoint x: 104, startPoint y: 92, endPoint x: 259, endPoint y: 111, distance: 155.8
click div "Product Name: Postcard Description: Red Hat Branded (Sample - not for resale, v…"
click button "Next content"
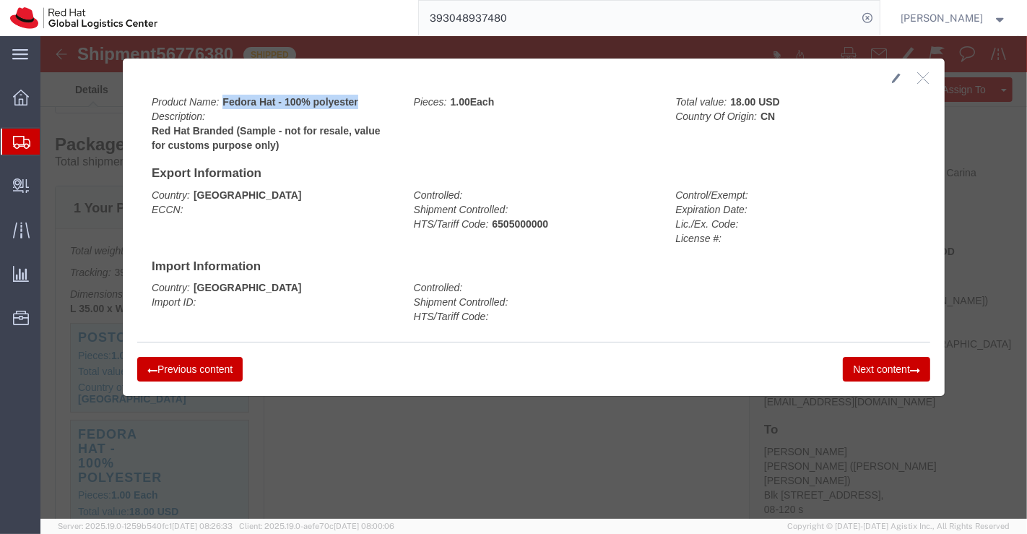
drag, startPoint x: 178, startPoint y: 64, endPoint x: 314, endPoint y: 67, distance: 136.5
click div "Product Name: Fedora Hat - 100% polyester Description: Red Hat Branded (Sample …"
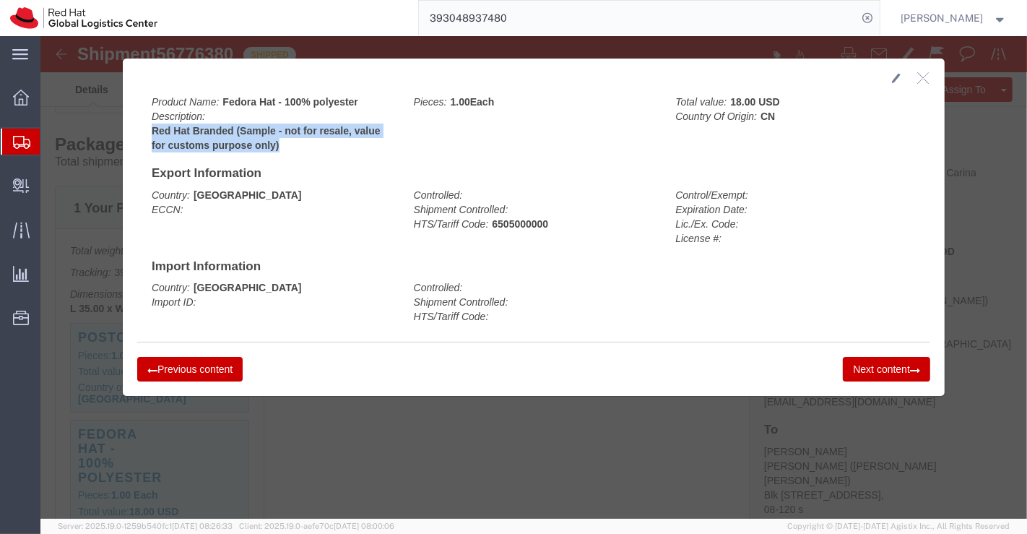
drag, startPoint x: 106, startPoint y: 92, endPoint x: 242, endPoint y: 108, distance: 136.7
click b "Red Hat Branded (Sample - not for resale, value for customs purpose only)"
click button "Next content"
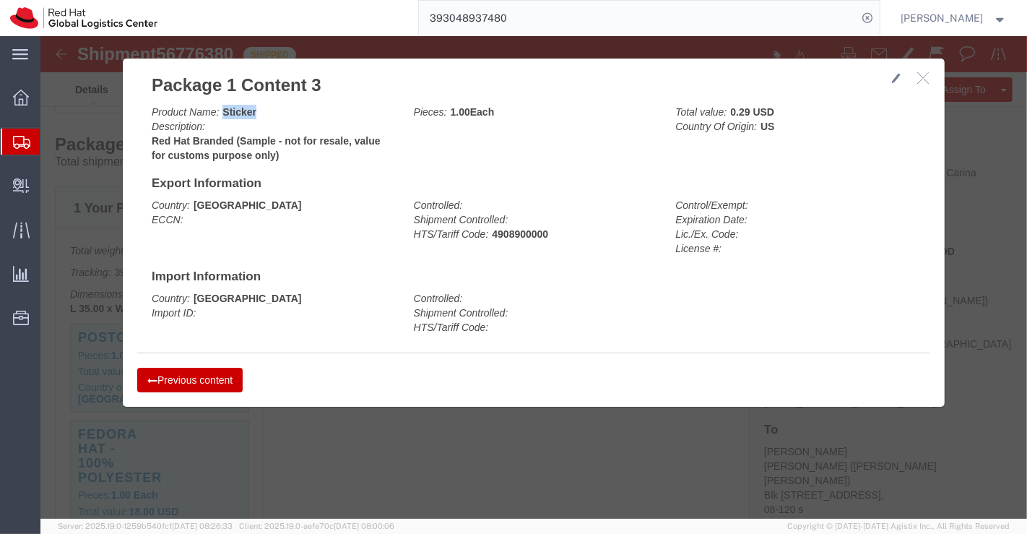
drag, startPoint x: 178, startPoint y: 74, endPoint x: 216, endPoint y: 76, distance: 38.3
click div "Product Name: Sticker Description: Red Hat Branded (Sample - not for resale, va…"
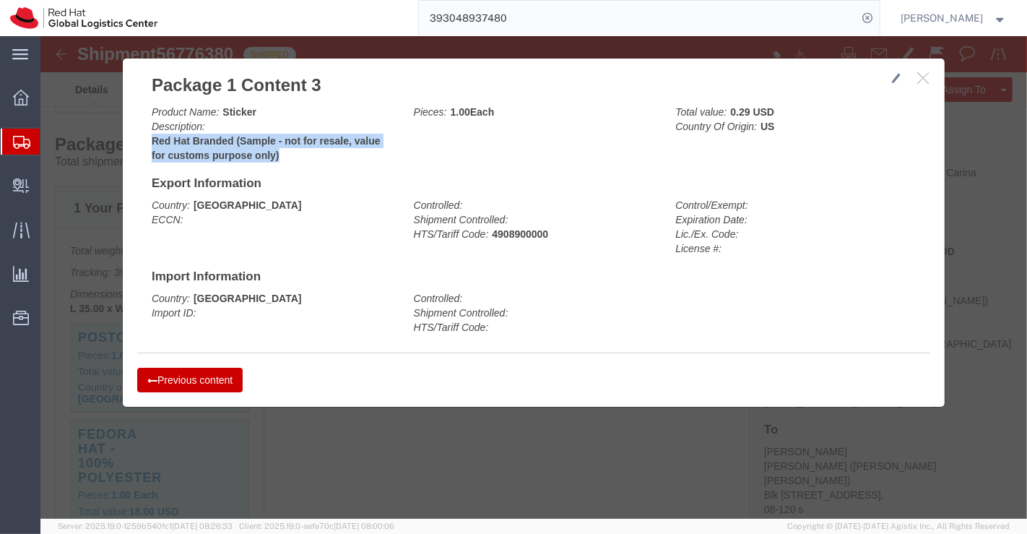
drag, startPoint x: 105, startPoint y: 103, endPoint x: 241, endPoint y: 119, distance: 136.7
click div "Product Name: Sticker Description: Red Hat Branded (Sample - not for resale, va…"
click button "Previous content"
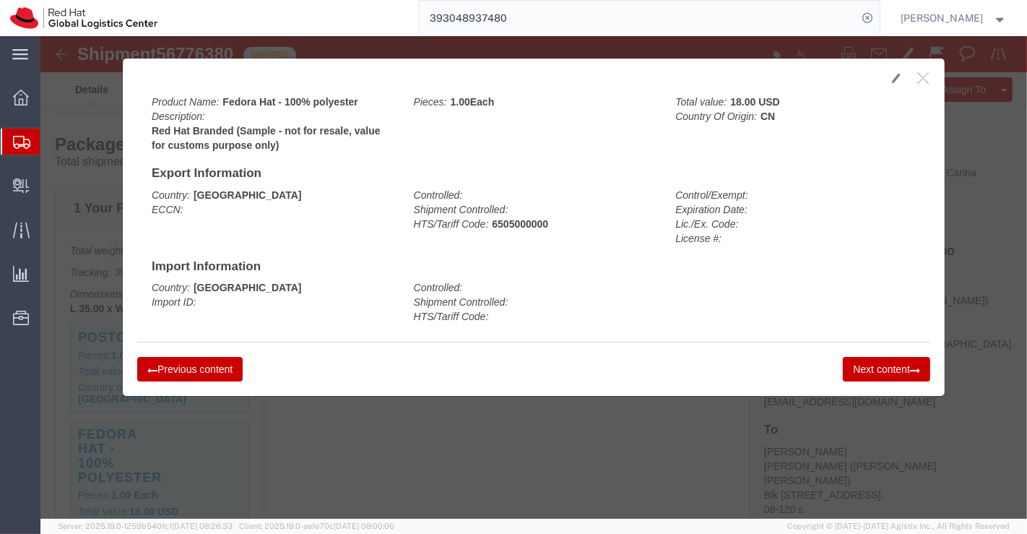
click button "Previous content"
drag, startPoint x: 446, startPoint y: 186, endPoint x: 511, endPoint y: 184, distance: 64.3
click div "Controlled: Shipment Controlled: HTS/Tariff Code: 4817200000"
click button "Next content"
drag, startPoint x: 446, startPoint y: 183, endPoint x: 525, endPoint y: 186, distance: 79.5
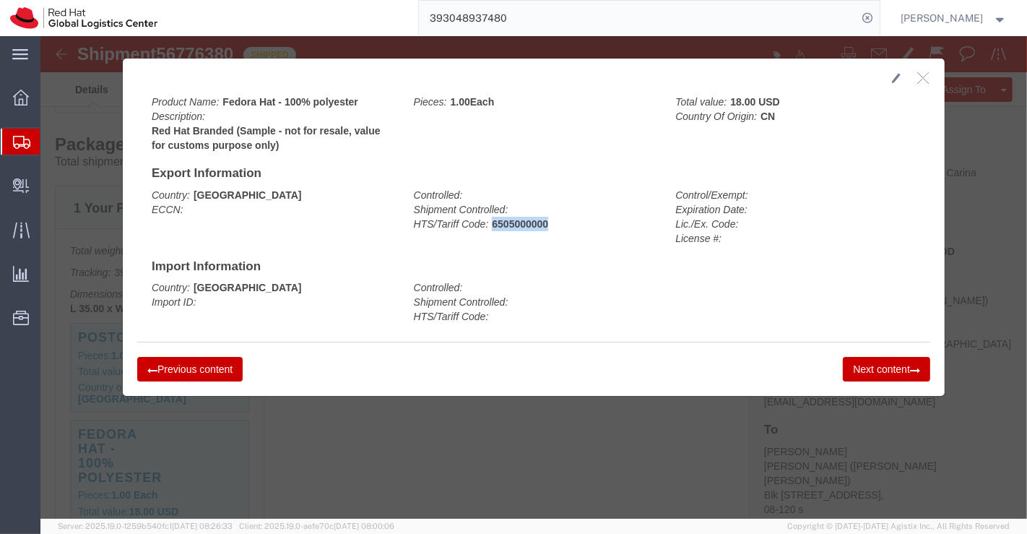
click div "Controlled: Shipment Controlled: HTS/Tariff Code: 6505000000"
click button "Next content"
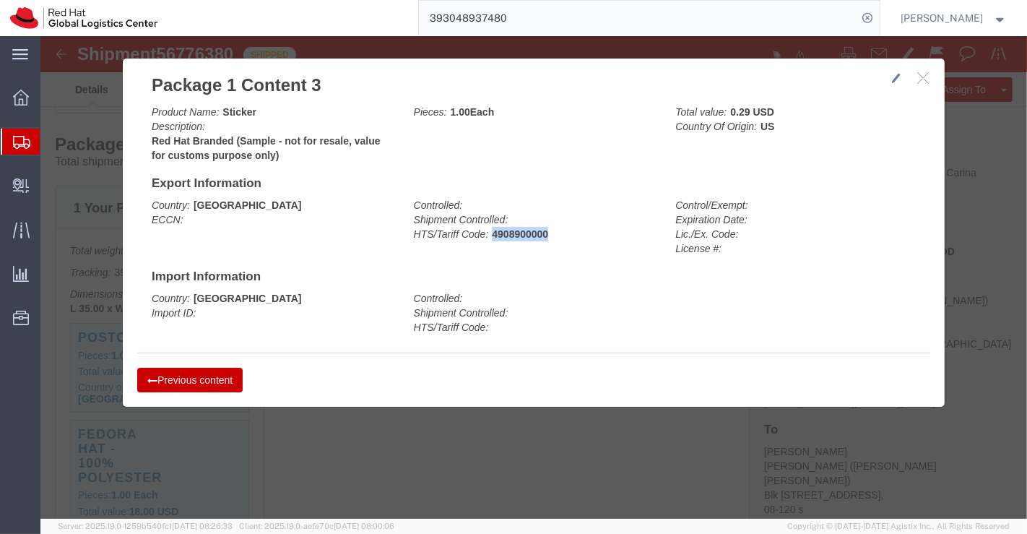
drag, startPoint x: 448, startPoint y: 196, endPoint x: 513, endPoint y: 201, distance: 66.0
click div "Controlled: Shipment Controlled: HTS/Tariff Code: 4908900000"
click button "Previous content"
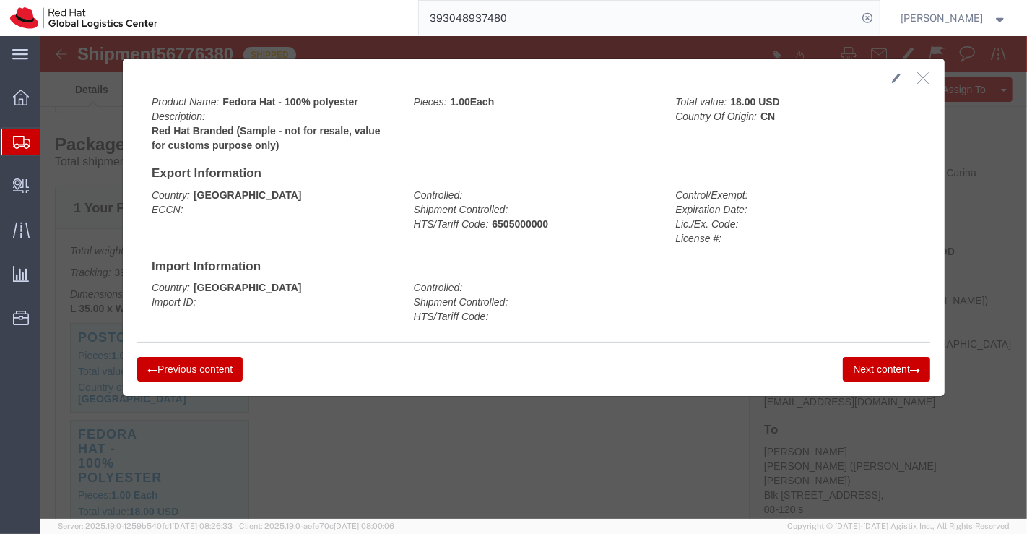
click button "Previous content"
drag, startPoint x: 448, startPoint y: 186, endPoint x: 526, endPoint y: 188, distance: 78.0
click div "Controlled: Shipment Controlled: HTS/Tariff Code: 4817200000"
click button "Next content"
drag, startPoint x: 447, startPoint y: 186, endPoint x: 511, endPoint y: 188, distance: 64.3
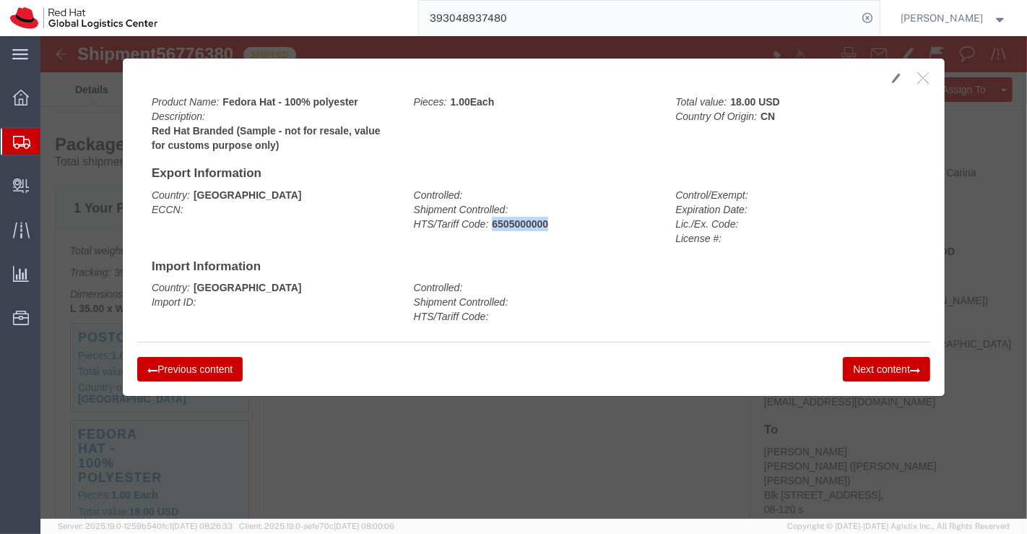
click div "Controlled: Shipment Controlled: HTS/Tariff Code: 6505000000"
click button "Next content"
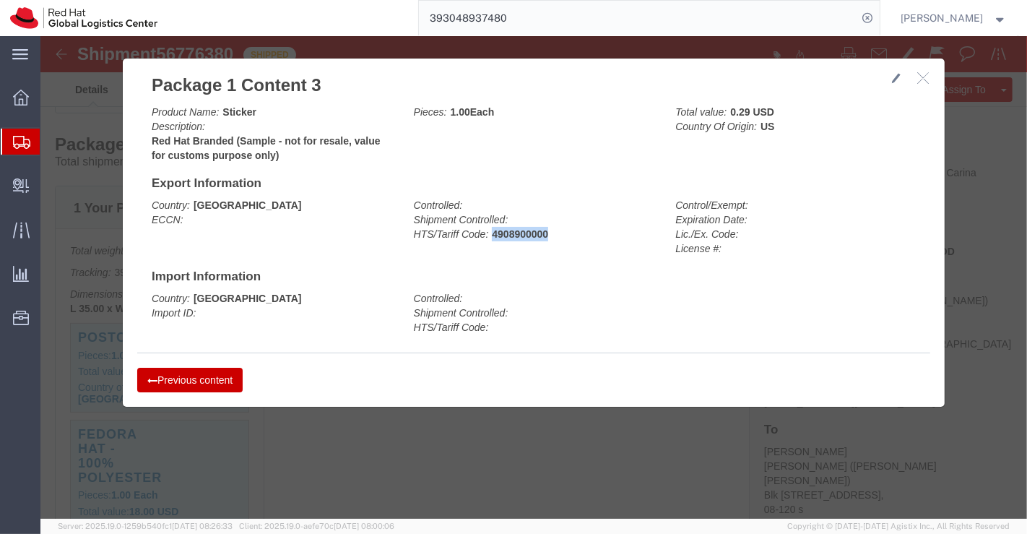
drag, startPoint x: 446, startPoint y: 197, endPoint x: 516, endPoint y: 196, distance: 70.1
click div "Controlled: Shipment Controlled: HTS/Tariff Code: 4908900000"
drag, startPoint x: 878, startPoint y: 45, endPoint x: 867, endPoint y: 72, distance: 29.5
click icon "button"
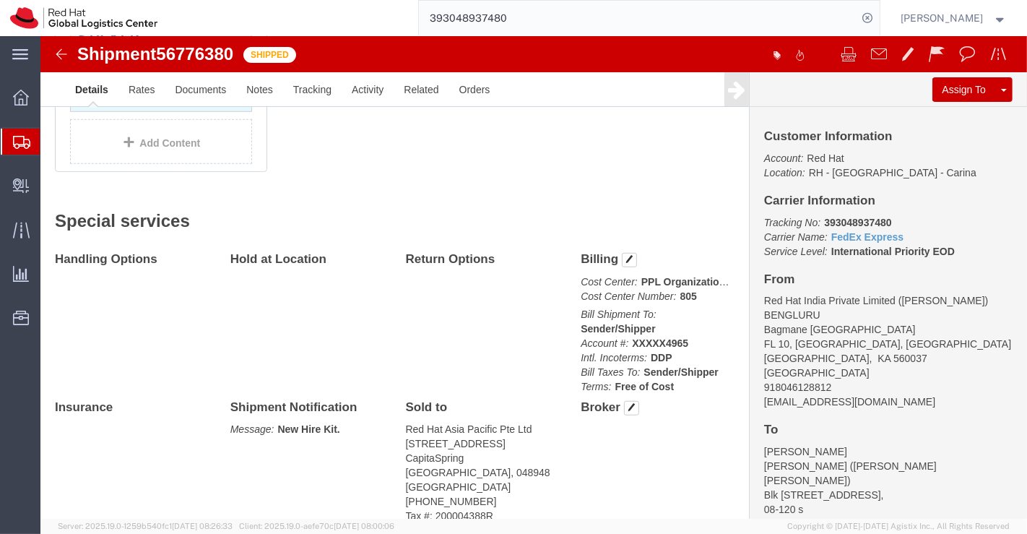
scroll to position [883, 0]
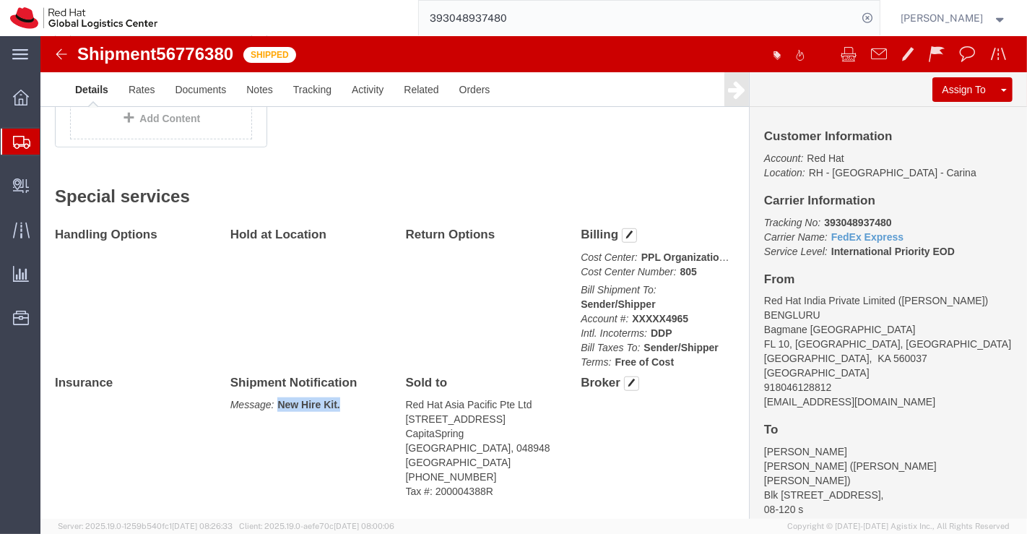
drag, startPoint x: 235, startPoint y: 333, endPoint x: 304, endPoint y: 329, distance: 69.4
click p "Message: New Hire Kit."
click div "Handling Options Hold at Location Return Options Billing Cost Center: PPL Organ…"
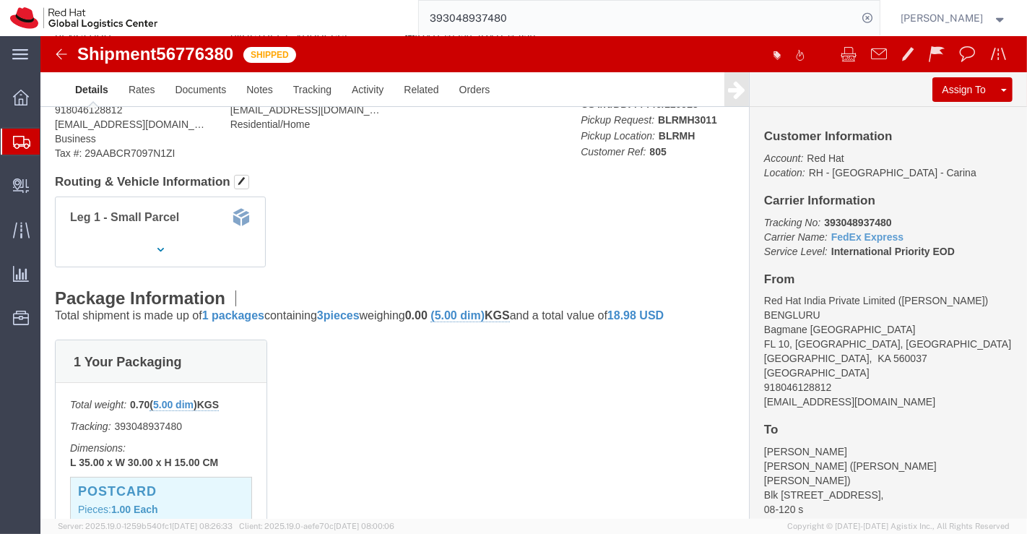
scroll to position [0, 0]
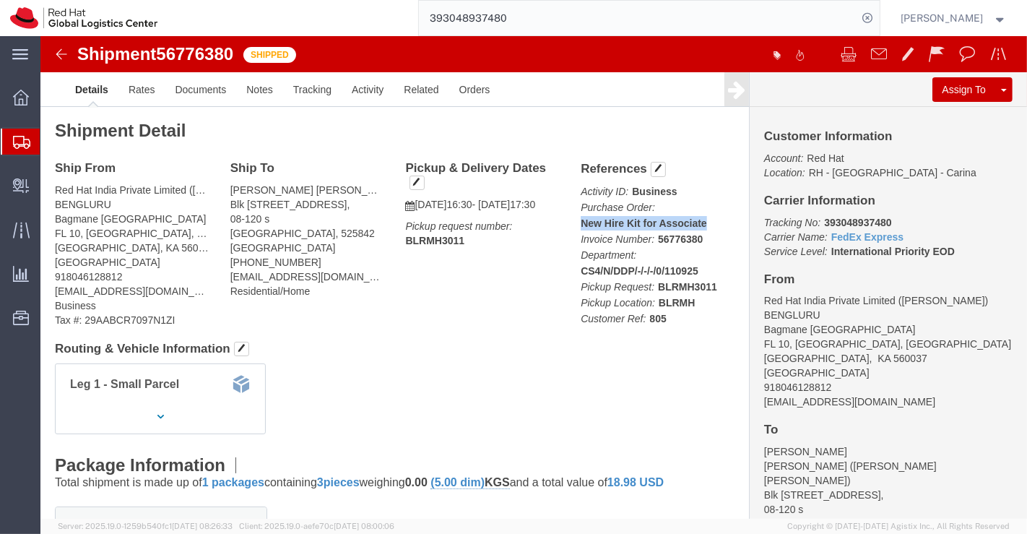
drag, startPoint x: 534, startPoint y: 183, endPoint x: 667, endPoint y: 187, distance: 132.2
click p "Activity ID: Business Purchase Order: New Hire Kit for Associate Invoice Number…"
click div "Leg 1 - Small Parcel"
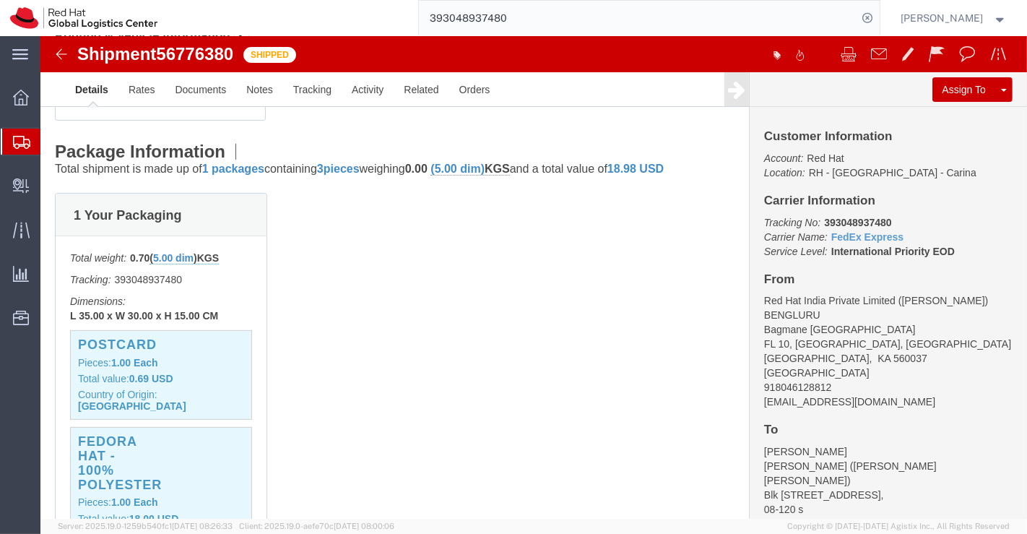
scroll to position [321, 0]
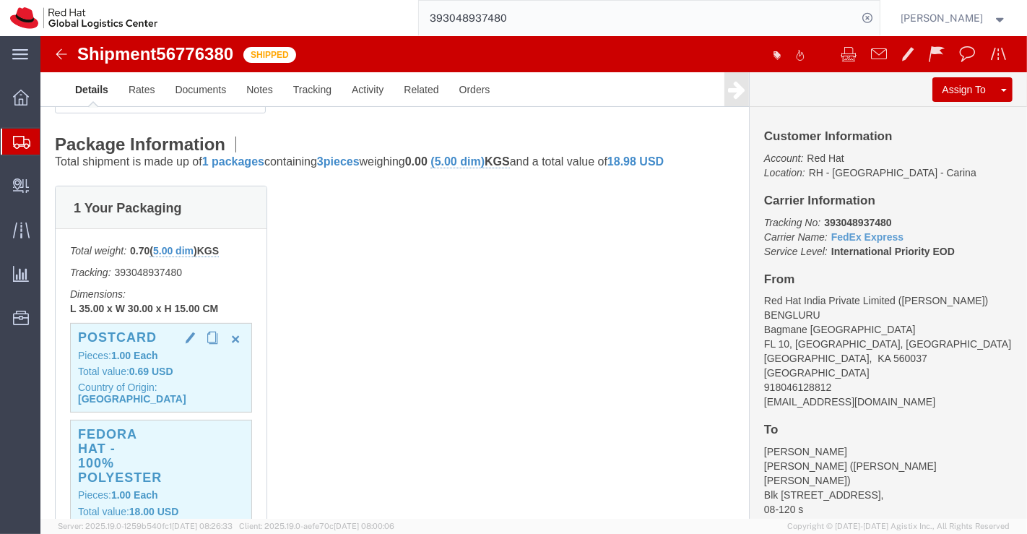
click b "0.69 USD"
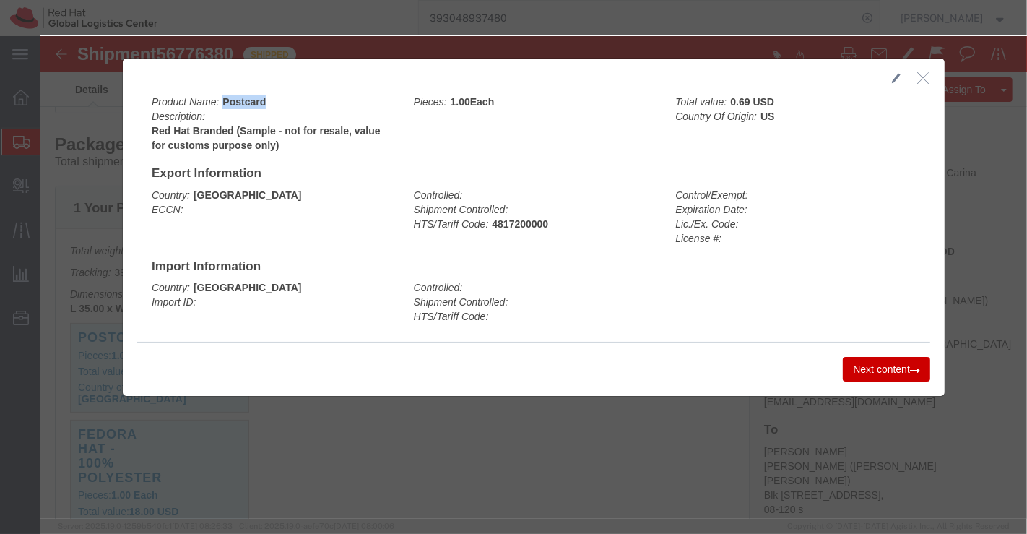
drag, startPoint x: 176, startPoint y: 62, endPoint x: 221, endPoint y: 65, distance: 44.9
click div "Product Name: Postcard Description: Red Hat Branded (Sample - not for resale, v…"
click div "Controlled: Shipment Controlled: HTS/Tariff Code:"
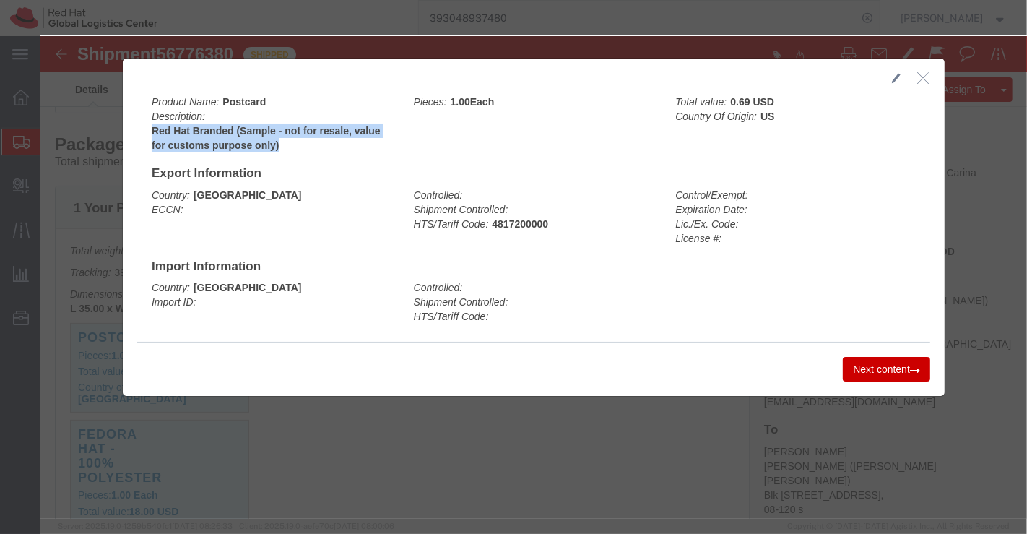
drag, startPoint x: 105, startPoint y: 94, endPoint x: 240, endPoint y: 114, distance: 135.8
click div "Product Name: Postcard Description: Red Hat Branded (Sample - not for resale, v…"
click button "Next content"
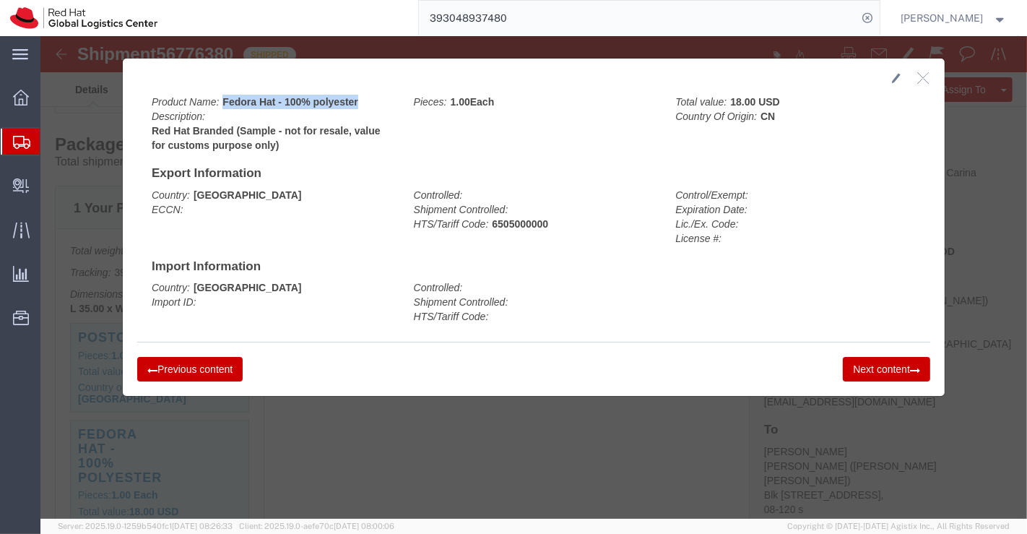
drag, startPoint x: 177, startPoint y: 64, endPoint x: 320, endPoint y: 68, distance: 143.0
click div "Product Name: Fedora Hat - 100% polyester Description: Red Hat Branded (Sample …"
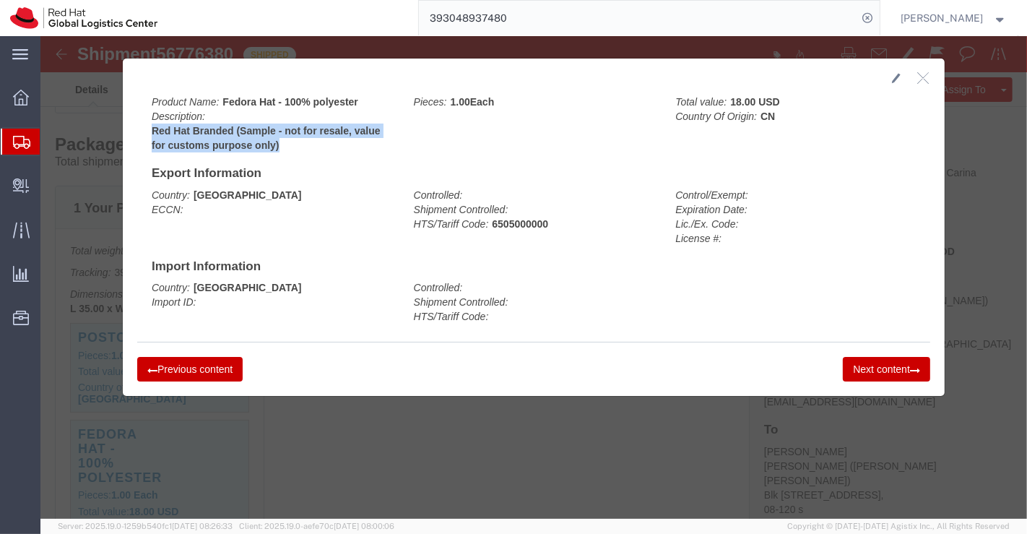
drag, startPoint x: 106, startPoint y: 93, endPoint x: 238, endPoint y: 111, distance: 132.7
click b "Red Hat Branded (Sample - not for resale, value for customs purpose only)"
click button "Next content"
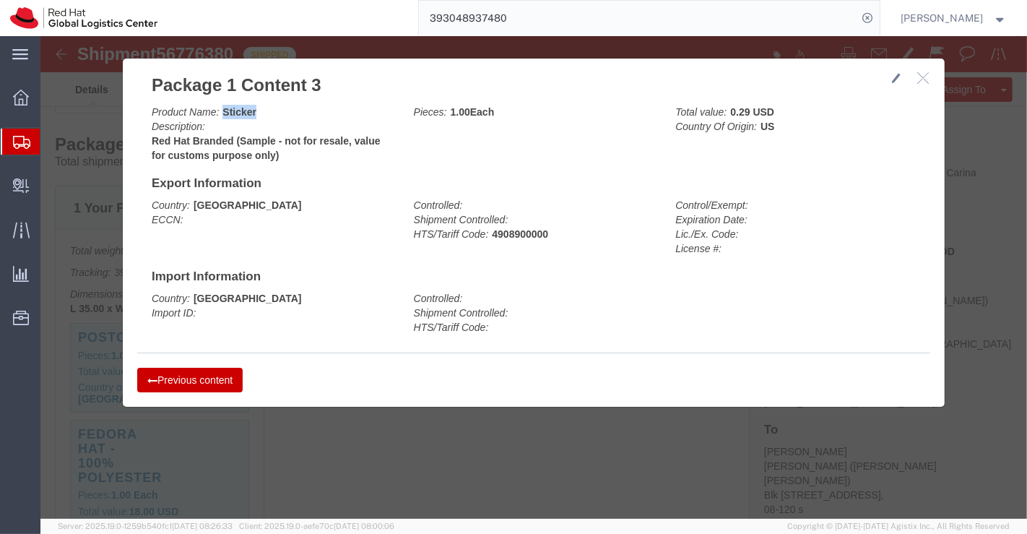
drag, startPoint x: 178, startPoint y: 74, endPoint x: 222, endPoint y: 74, distance: 44.8
click div "Product Name: Sticker Description: Red Hat Branded (Sample - not for resale, va…"
drag, startPoint x: 529, startPoint y: 247, endPoint x: 454, endPoint y: 208, distance: 84.6
click div "Product Name: Sticker Description: Red Hat Branded (Sample - not for resale, va…"
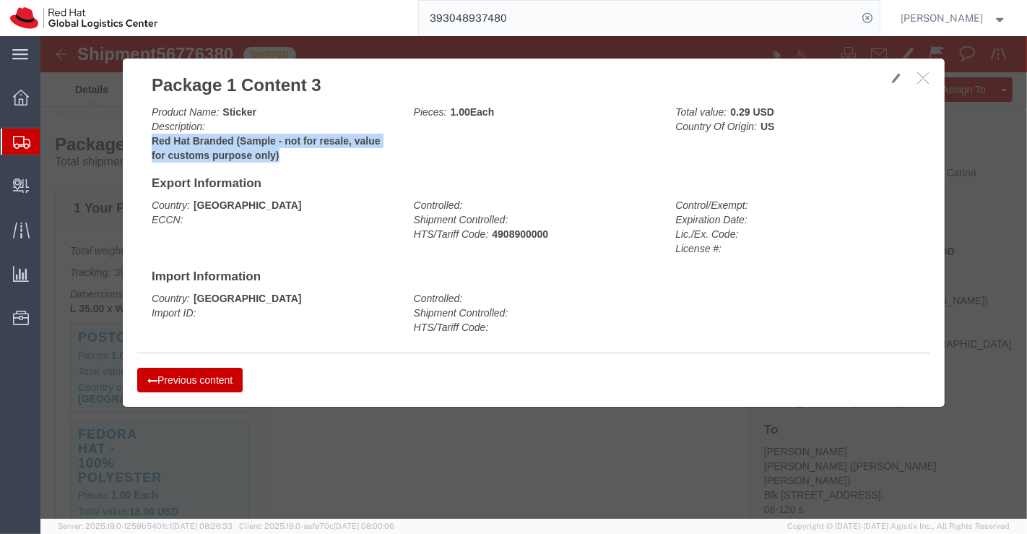
drag, startPoint x: 105, startPoint y: 103, endPoint x: 243, endPoint y: 123, distance: 139.5
click div "Product Name: Sticker Description: Red Hat Branded (Sample - not for resale, va…"
click button "Previous content"
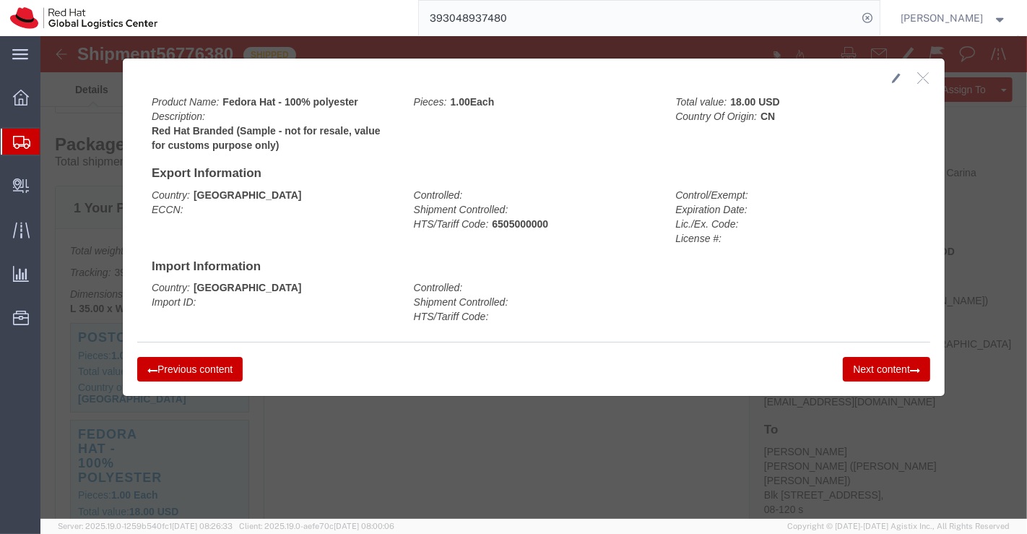
click button "Previous content"
drag, startPoint x: 446, startPoint y: 186, endPoint x: 508, endPoint y: 185, distance: 62.1
click div "Controlled: Shipment Controlled: HTS/Tariff Code: 4817200000"
click button "Next content"
drag, startPoint x: 448, startPoint y: 186, endPoint x: 510, endPoint y: 184, distance: 62.1
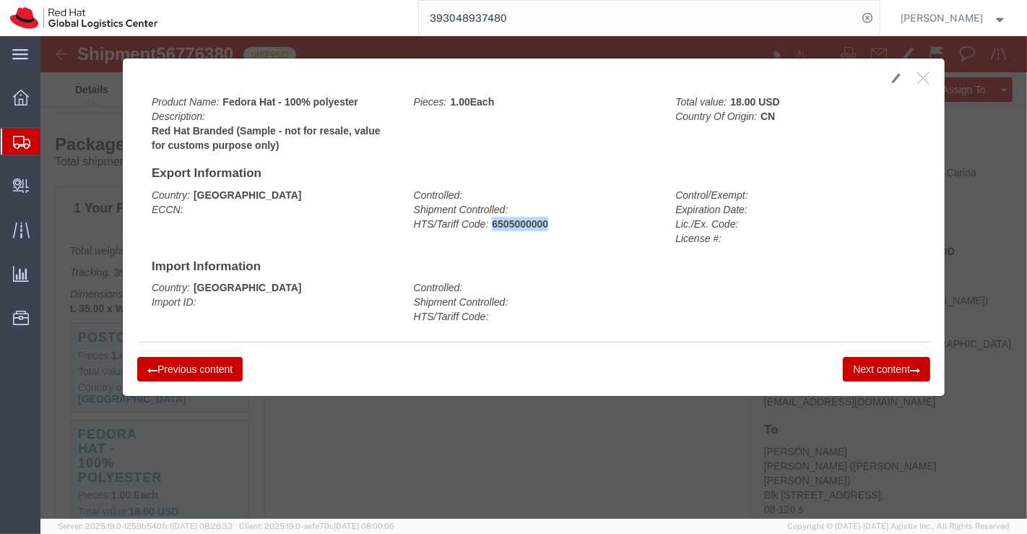
click div "Controlled: Shipment Controlled: HTS/Tariff Code: 6505000000"
click button "Next content"
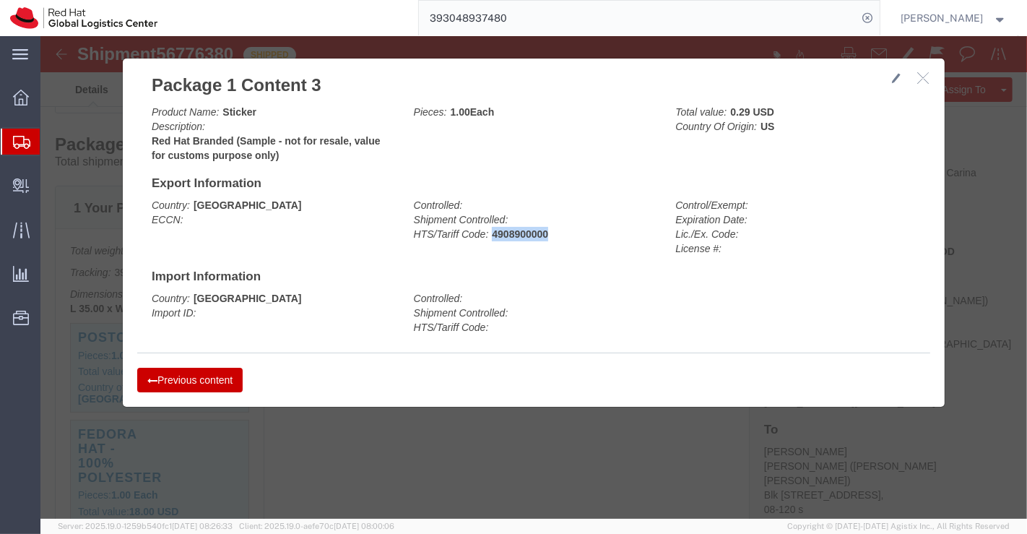
drag, startPoint x: 446, startPoint y: 198, endPoint x: 539, endPoint y: 203, distance: 92.6
click div "Controlled: Shipment Controlled: HTS/Tariff Code: 4908900000"
click icon "button"
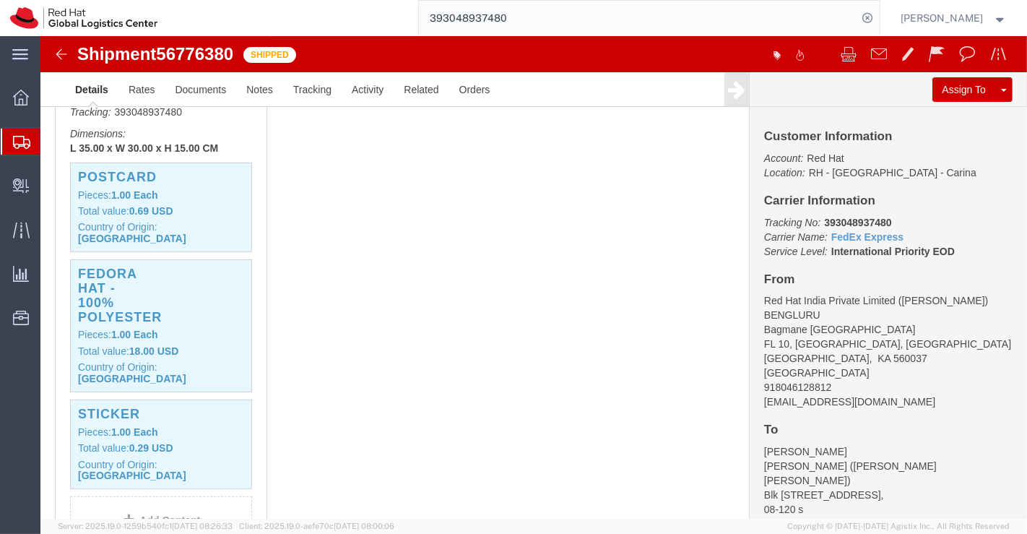
scroll to position [885, 0]
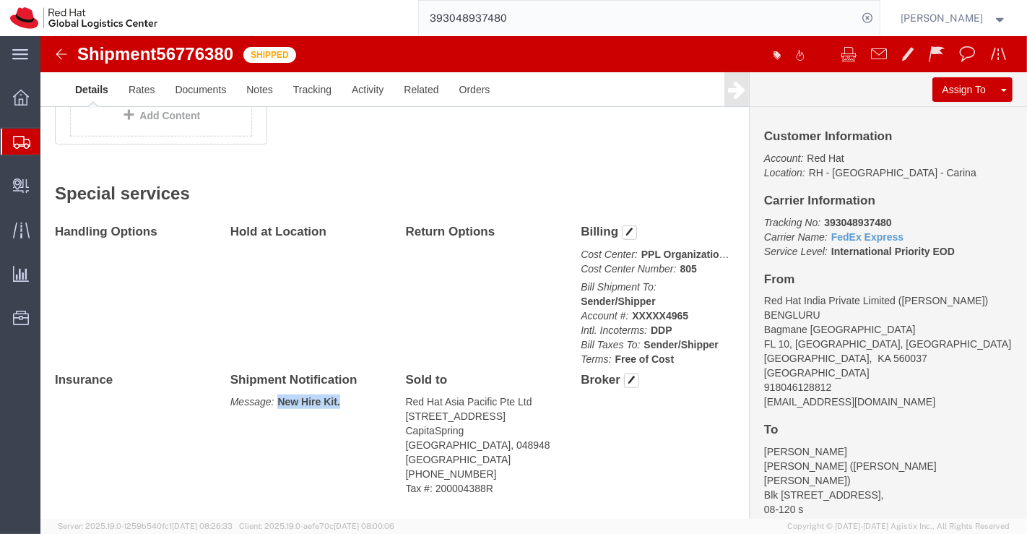
drag, startPoint x: 234, startPoint y: 328, endPoint x: 304, endPoint y: 326, distance: 70.1
click p "Message: New Hire Kit."
click div "Handling Options Hold at Location Return Options Billing Cost Center: PPL Organ…"
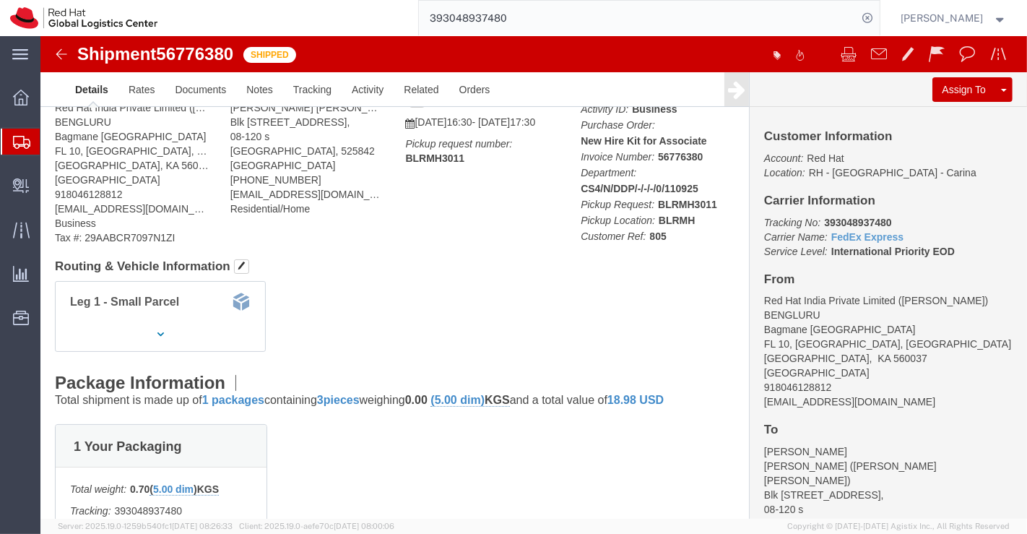
scroll to position [3, 0]
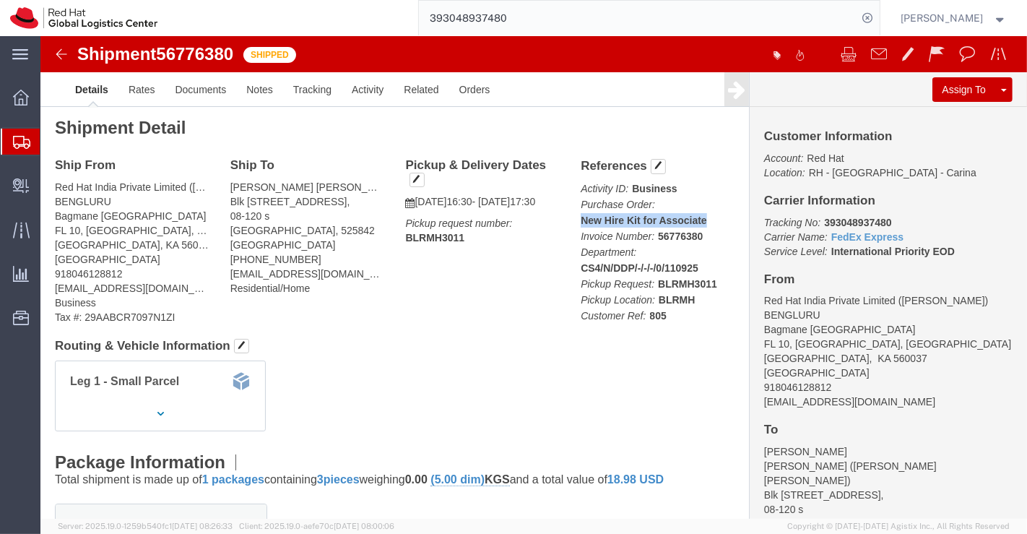
drag, startPoint x: 533, startPoint y: 181, endPoint x: 663, endPoint y: 179, distance: 130.0
click div "References Activity ID: Business Purchase Order: New Hire Kit for Associate Inv…"
drag, startPoint x: 534, startPoint y: 183, endPoint x: 667, endPoint y: 181, distance: 132.9
click p "Activity ID: Business Purchase Order: New Hire Kit for Associate Invoice Number…"
click div "Shipment Detail Ship From Red Hat India Private Limited (Pallav Sen Gupta) BENG…"
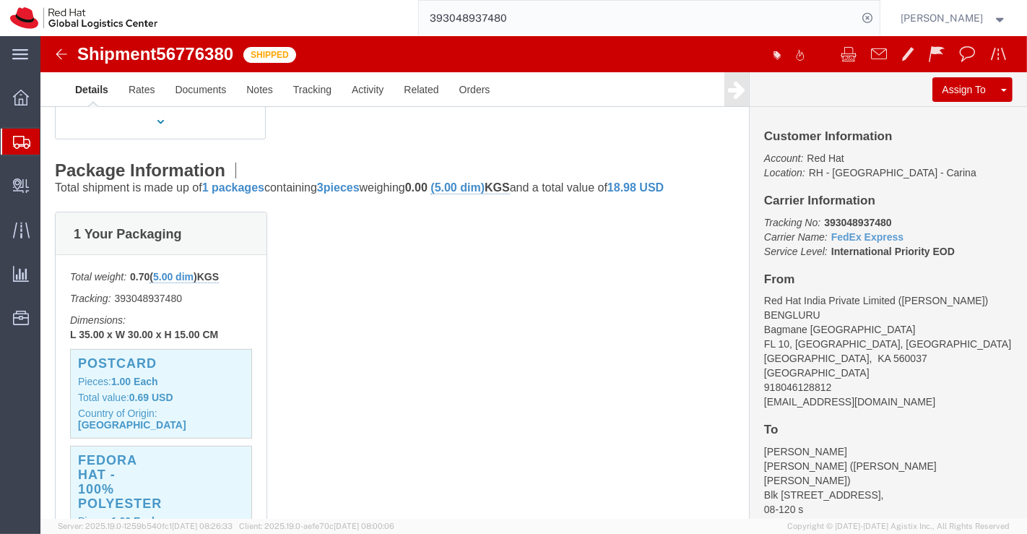
scroll to position [404, 0]
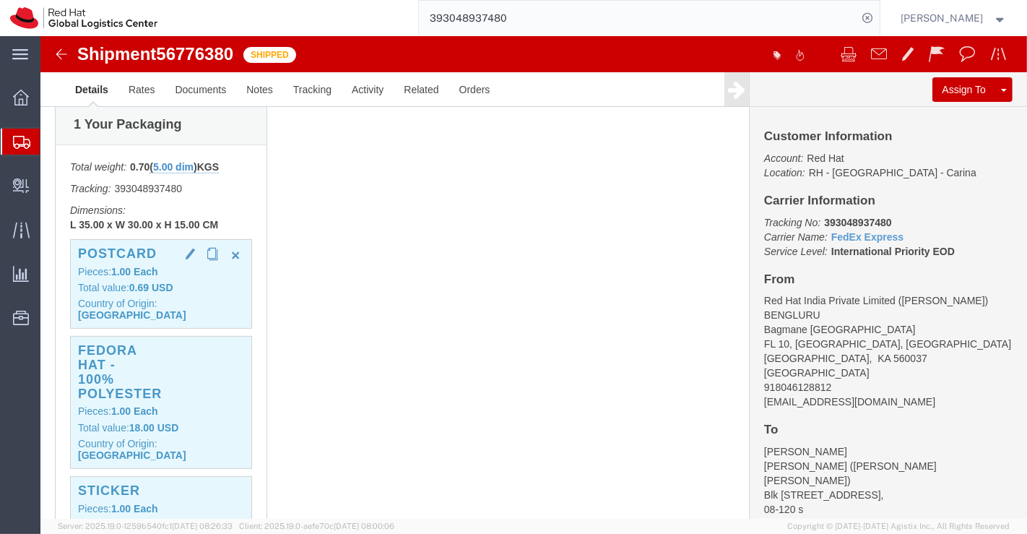
click b "Each"
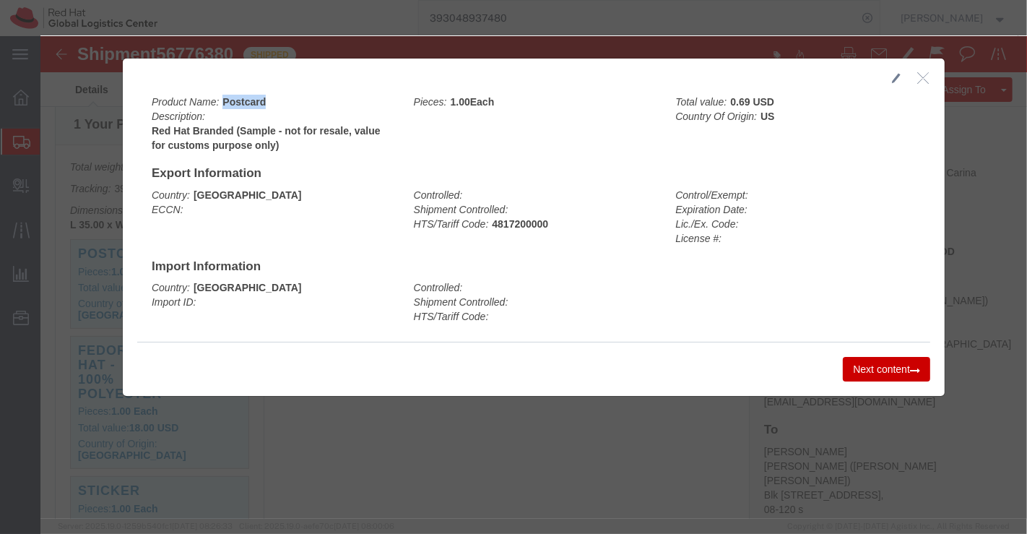
drag, startPoint x: 177, startPoint y: 64, endPoint x: 230, endPoint y: 62, distance: 52.8
click div "Product Name: Postcard Description: Red Hat Branded (Sample - not for resale, v…"
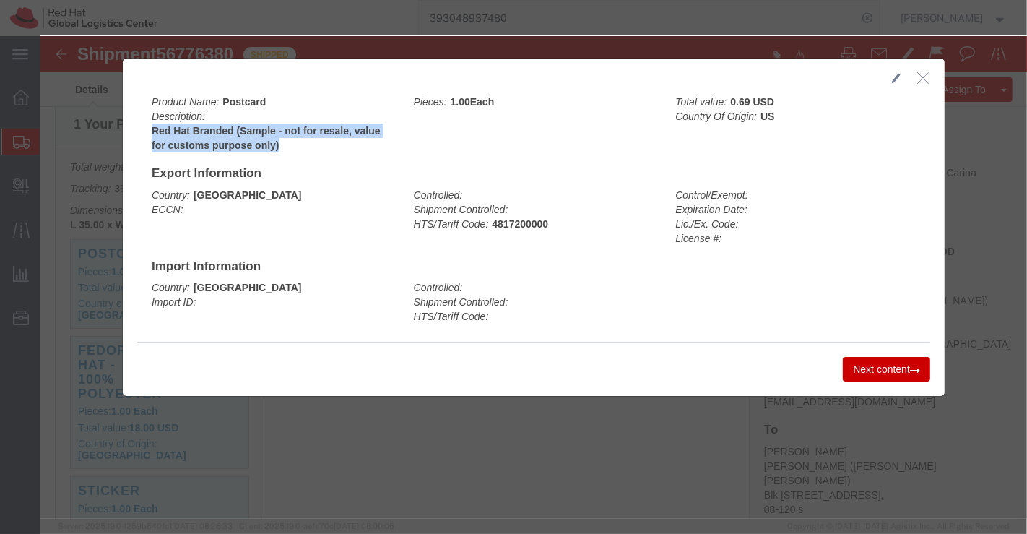
drag, startPoint x: 106, startPoint y: 93, endPoint x: 243, endPoint y: 110, distance: 137.6
click b "Red Hat Branded (Sample - not for resale, value for customs purpose only)"
click button "Next content"
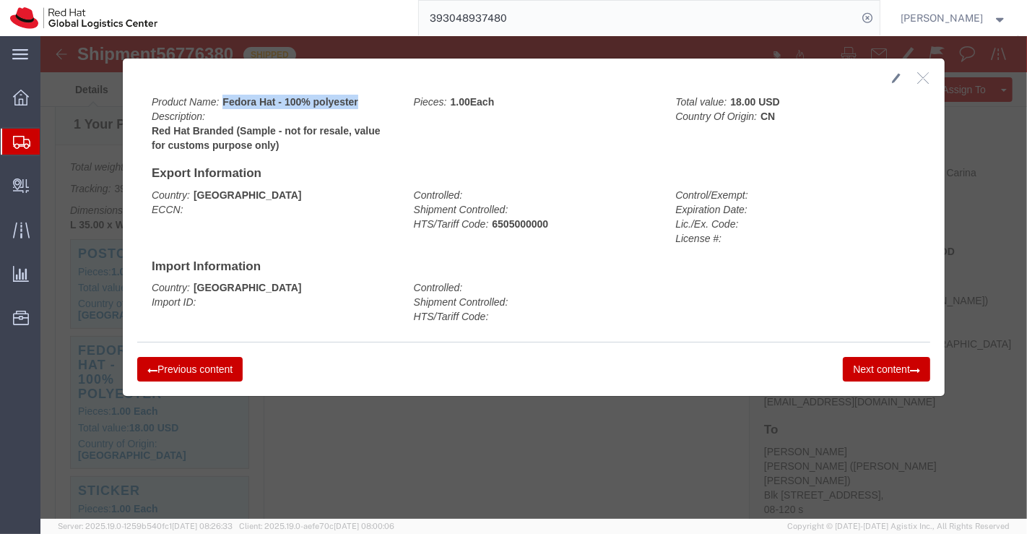
drag, startPoint x: 180, startPoint y: 65, endPoint x: 328, endPoint y: 66, distance: 148.1
click div "Product Name: Fedora Hat - 100% polyester Description: Red Hat Branded (Sample …"
click h4 "Import Information"
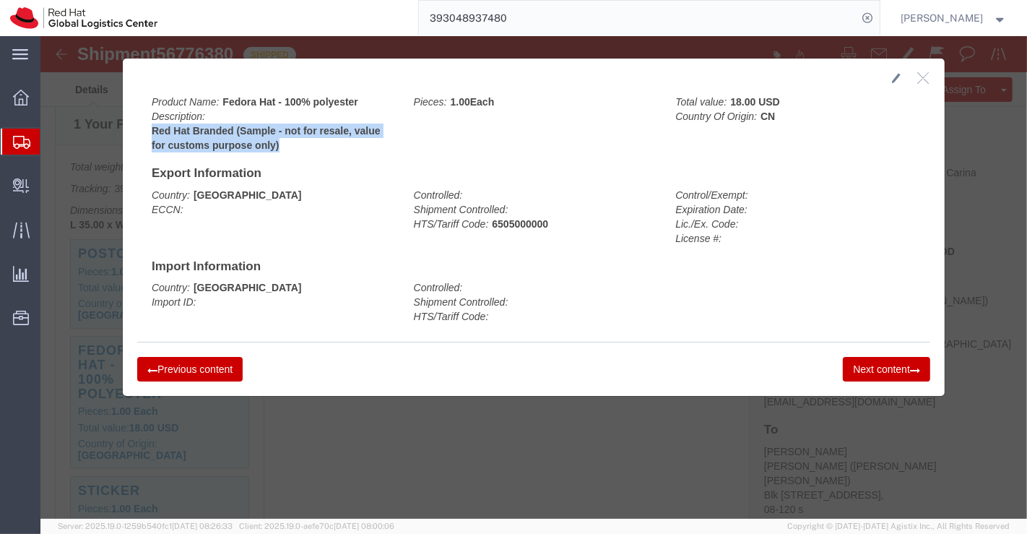
drag, startPoint x: 106, startPoint y: 92, endPoint x: 263, endPoint y: 111, distance: 157.8
click b "Red Hat Branded (Sample - not for resale, value for customs purpose only)"
click button "Next content"
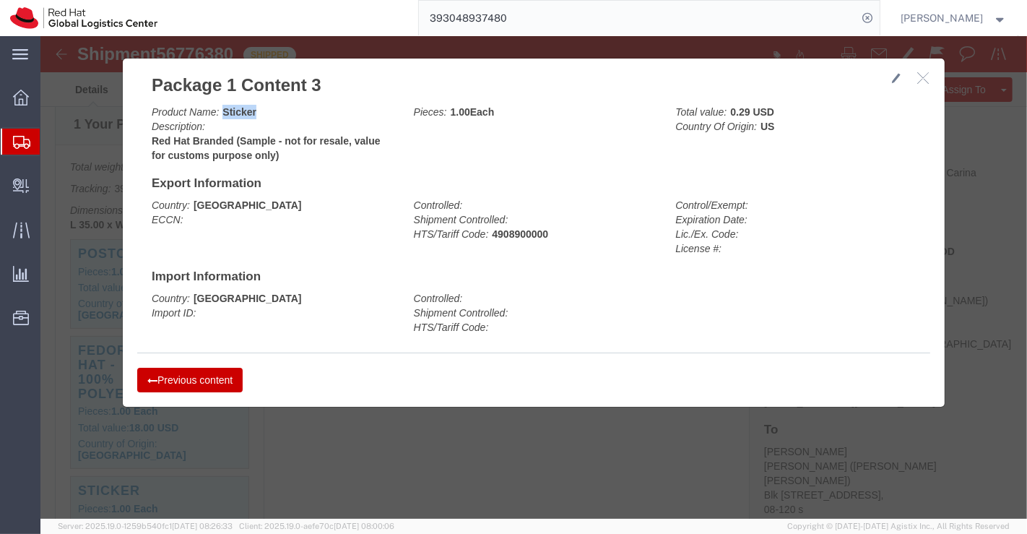
drag, startPoint x: 176, startPoint y: 74, endPoint x: 221, endPoint y: 75, distance: 44.8
click div "Product Name: Sticker Description: Red Hat Branded (Sample - not for resale, va…"
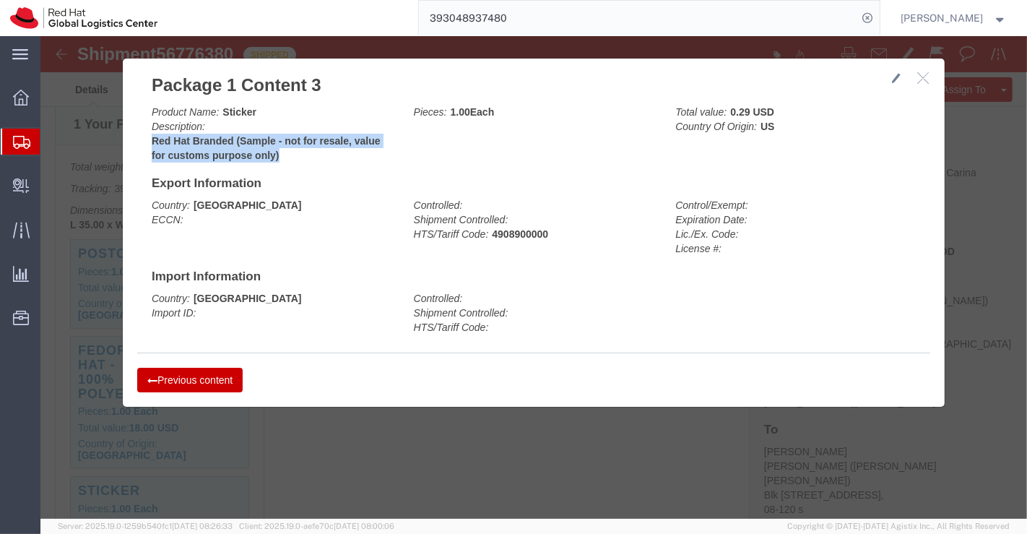
drag, startPoint x: 104, startPoint y: 102, endPoint x: 248, endPoint y: 126, distance: 146.4
click div "Product Name: Sticker Description: Red Hat Branded (Sample - not for resale, va…"
click button "Previous content"
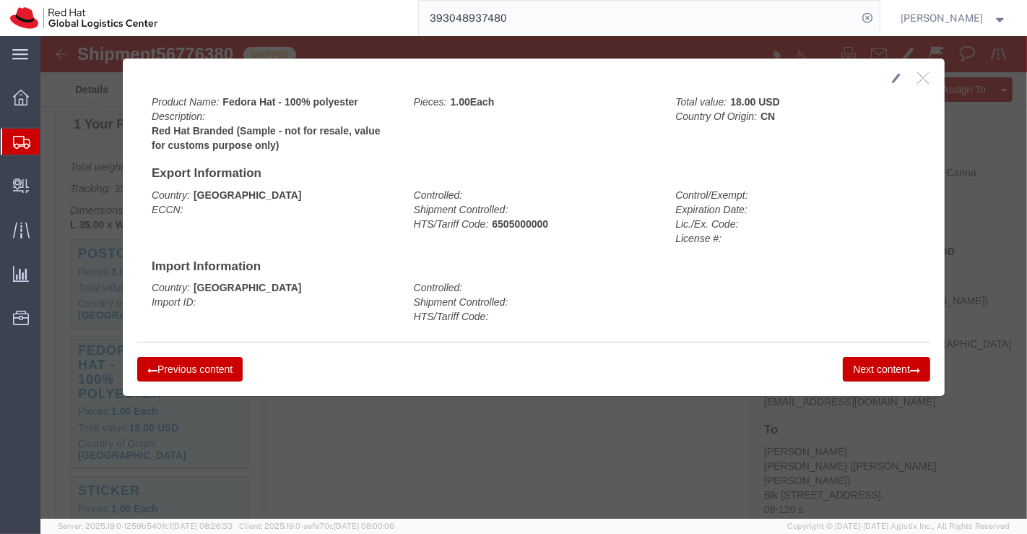
click button "Previous content"
drag, startPoint x: 447, startPoint y: 183, endPoint x: 512, endPoint y: 181, distance: 65.0
click div "Controlled: Shipment Controlled: HTS/Tariff Code: 4817200000"
click button "Next content"
drag, startPoint x: 447, startPoint y: 186, endPoint x: 512, endPoint y: 184, distance: 65.0
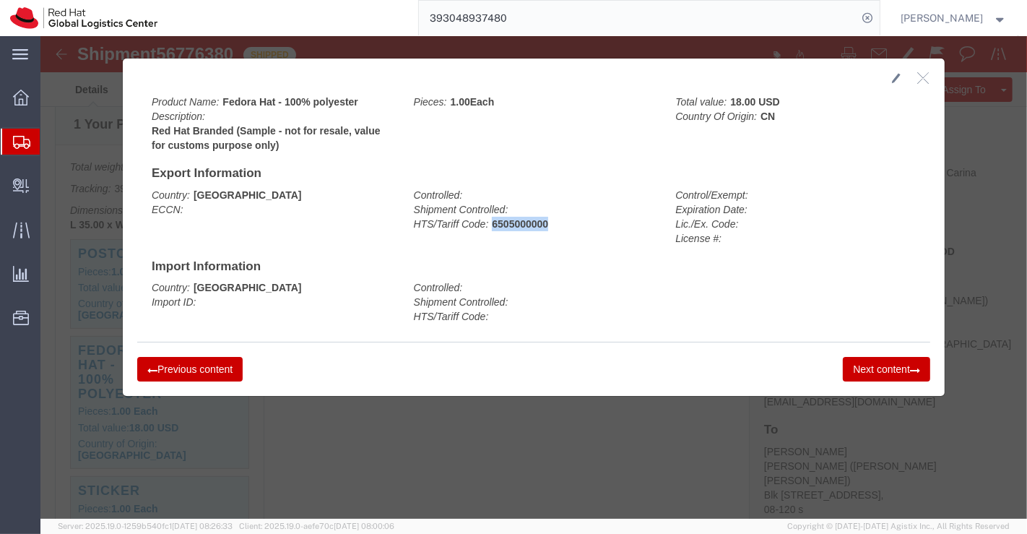
click div "Controlled: Shipment Controlled: HTS/Tariff Code: 6505000000"
click button "Next content"
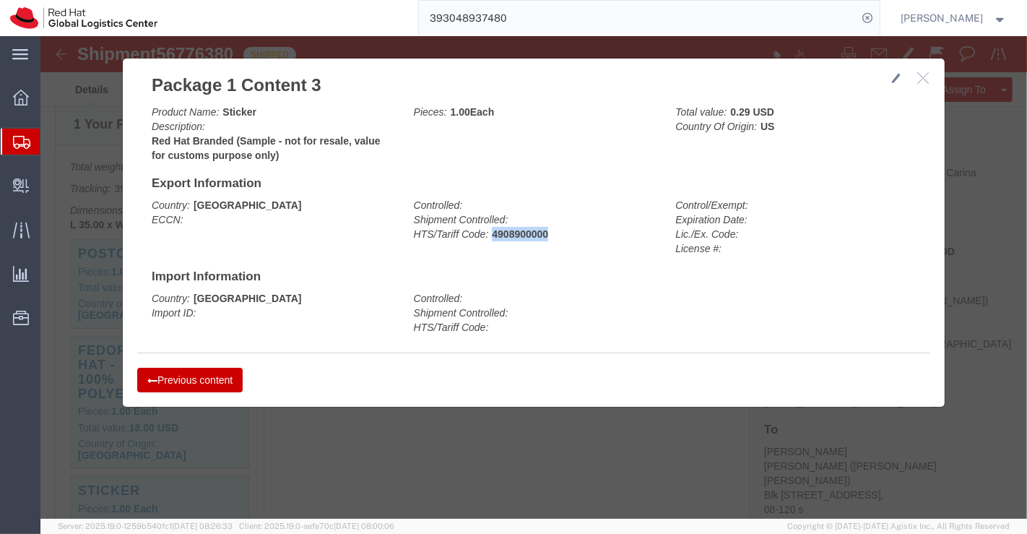
drag, startPoint x: 448, startPoint y: 198, endPoint x: 511, endPoint y: 198, distance: 62.1
click div "Controlled: Shipment Controlled: HTS/Tariff Code: 4908900000"
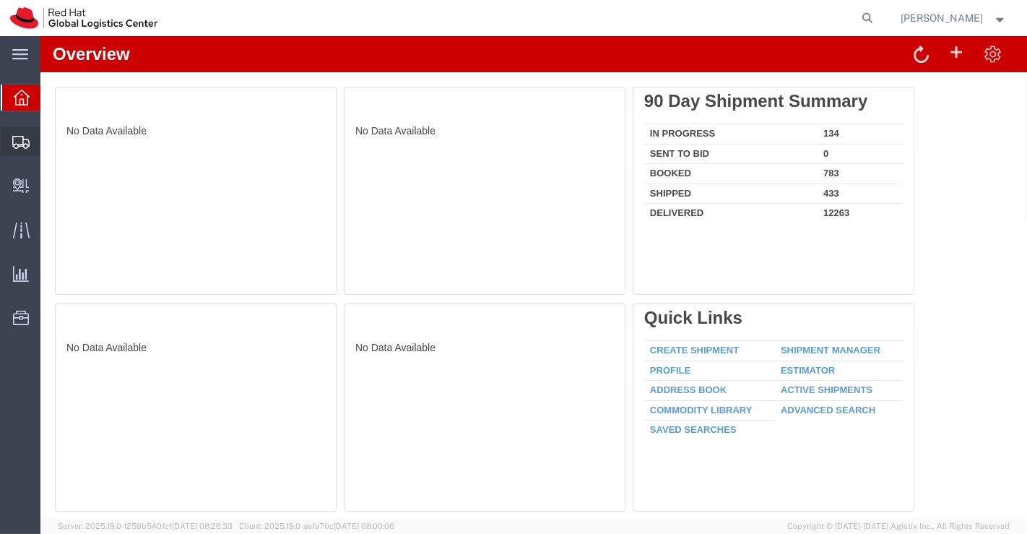
click at [0, 0] on span "Shipment Manager" at bounding box center [0, 0] width 0 height 0
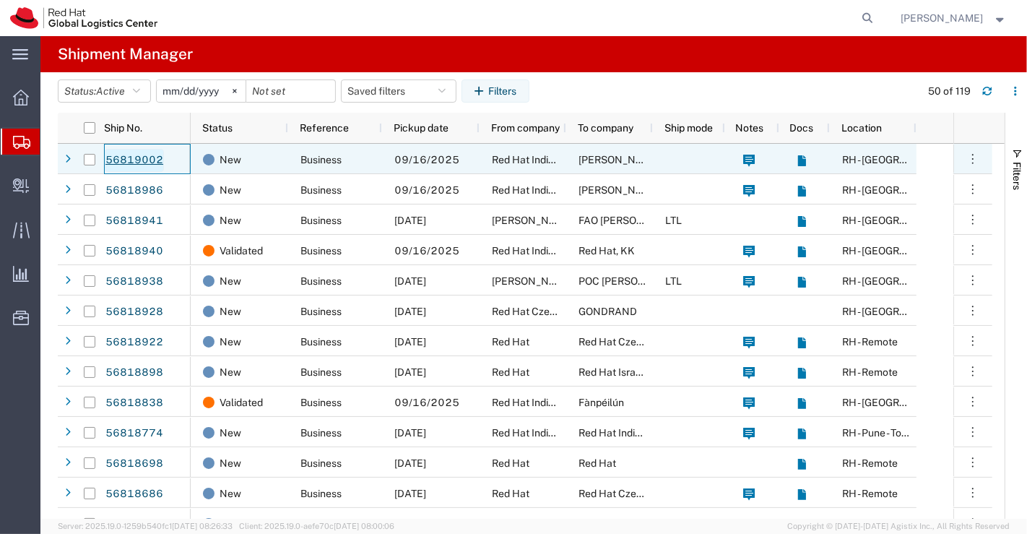
click at [142, 160] on link "56819002" at bounding box center [134, 160] width 59 height 23
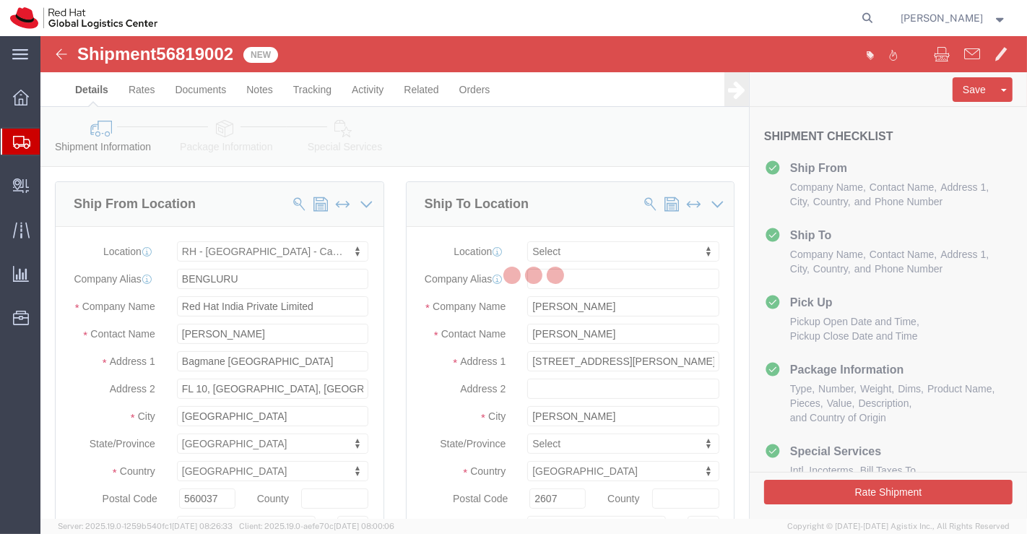
select select "37925"
select select
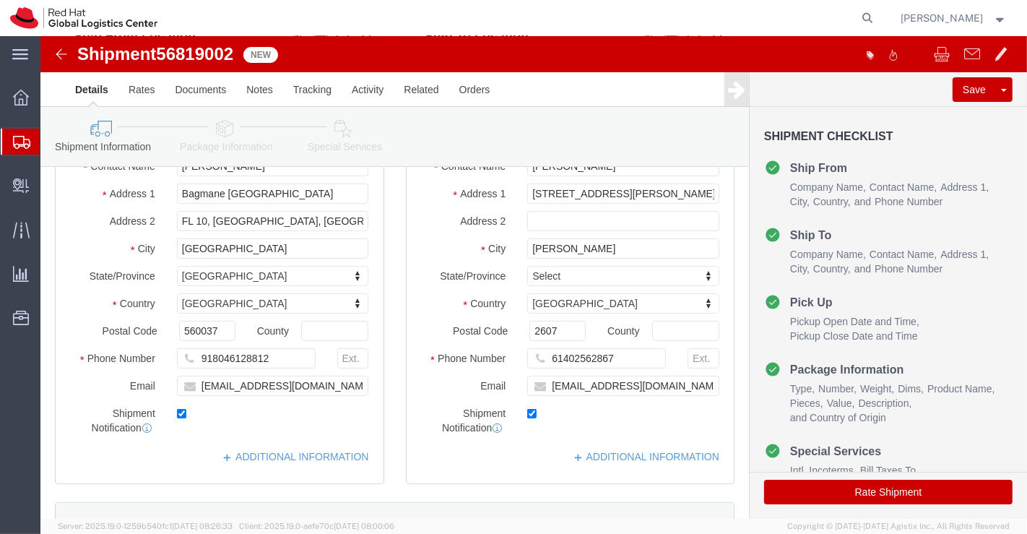
scroll to position [206, 0]
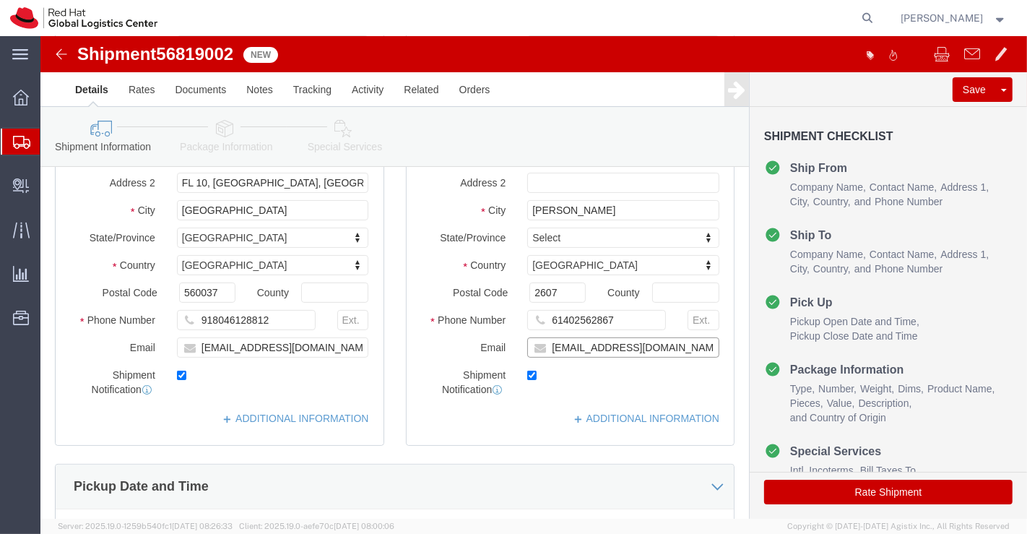
click input "[EMAIL_ADDRESS][DOMAIN_NAME]"
paste input "[EMAIL_ADDRESS][DOMAIN_NAME]"
type input "[EMAIL_ADDRESS][DOMAIN_NAME],[EMAIL_ADDRESS][DOMAIN_NAME]"
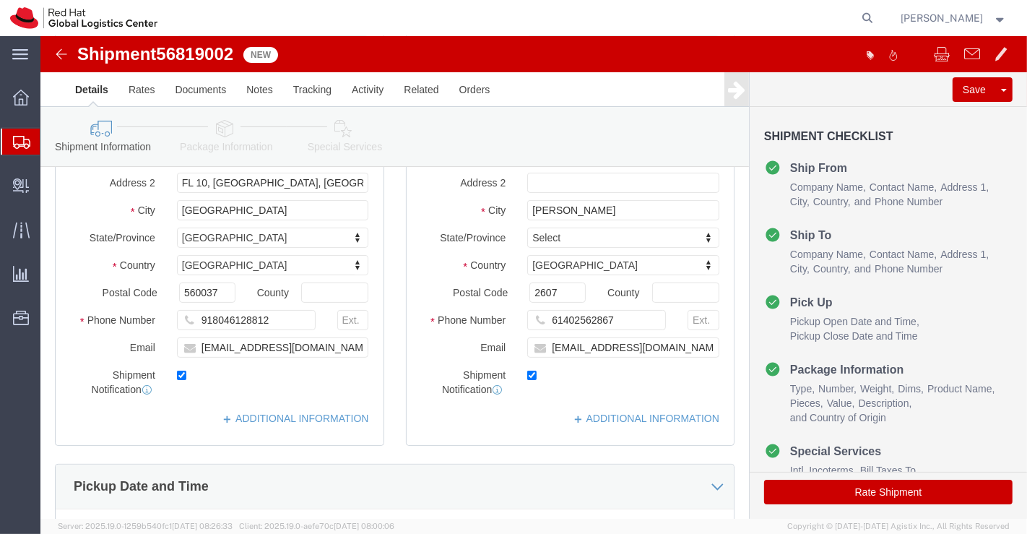
click div "Ship To Location Location My Profile Location [GEOGRAPHIC_DATA] - [GEOGRAPHIC_D…"
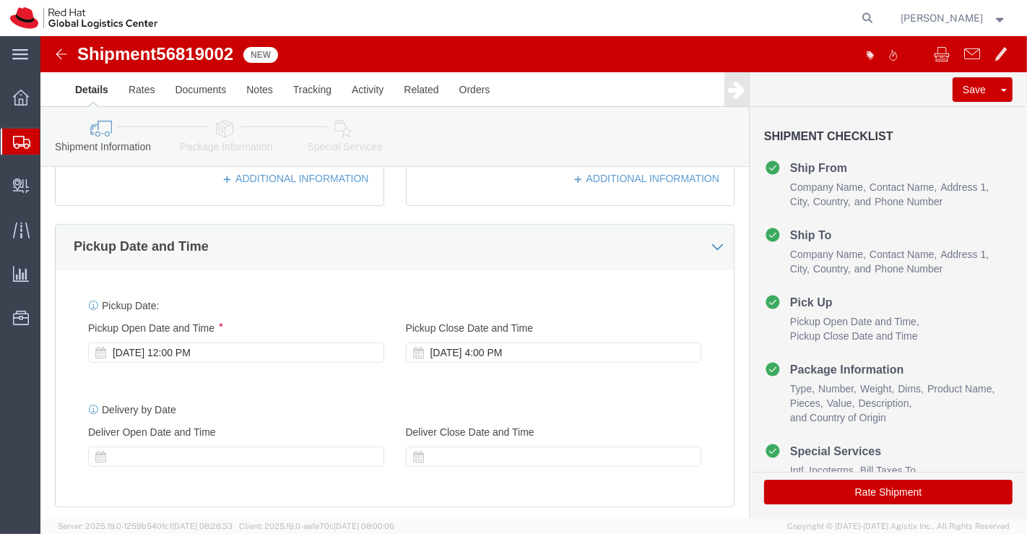
scroll to position [446, 0]
click div "[DATE] 12:00 PM"
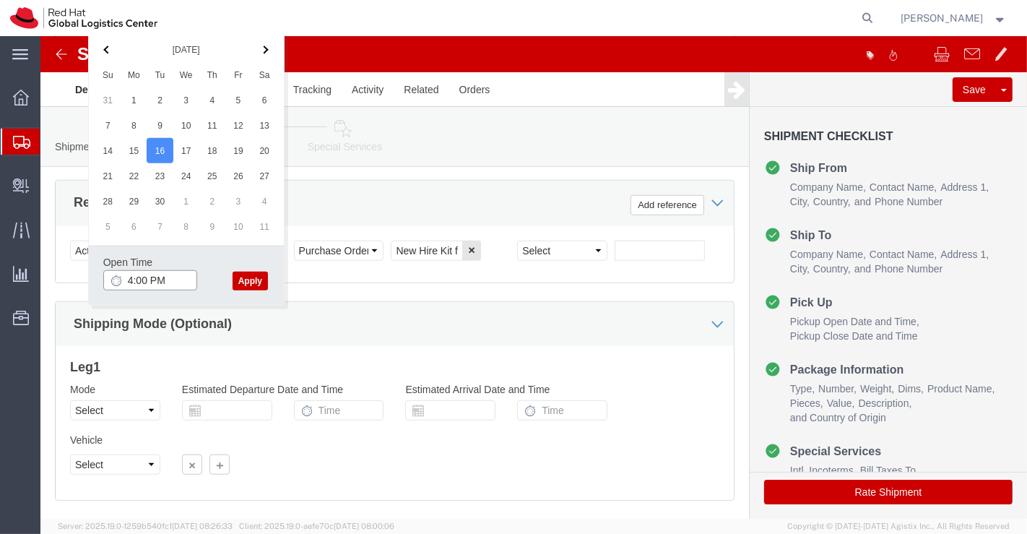
click input "4:00 PM"
type input "4:30 PM"
drag, startPoint x: 209, startPoint y: 243, endPoint x: 257, endPoint y: 253, distance: 49.6
click button "Apply"
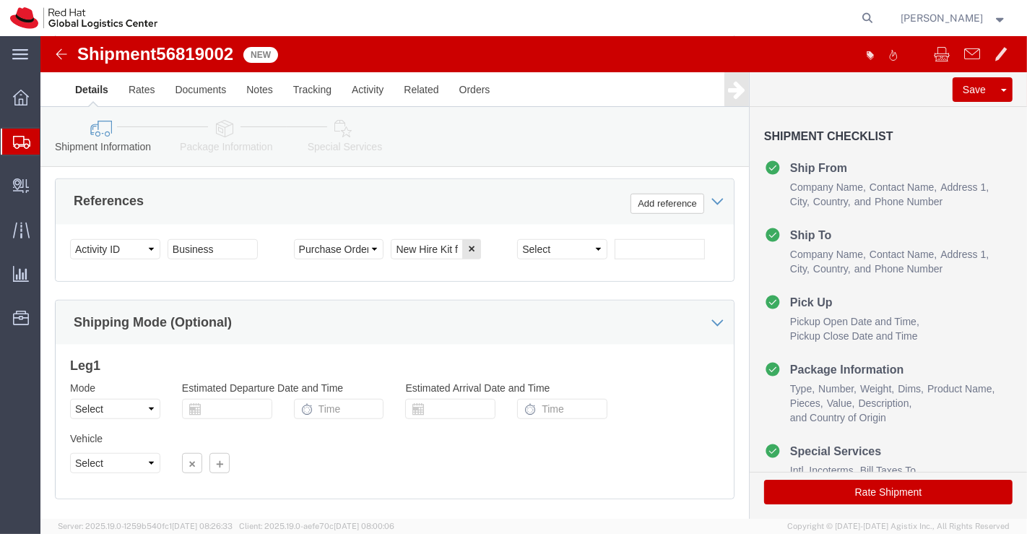
scroll to position [882, 0]
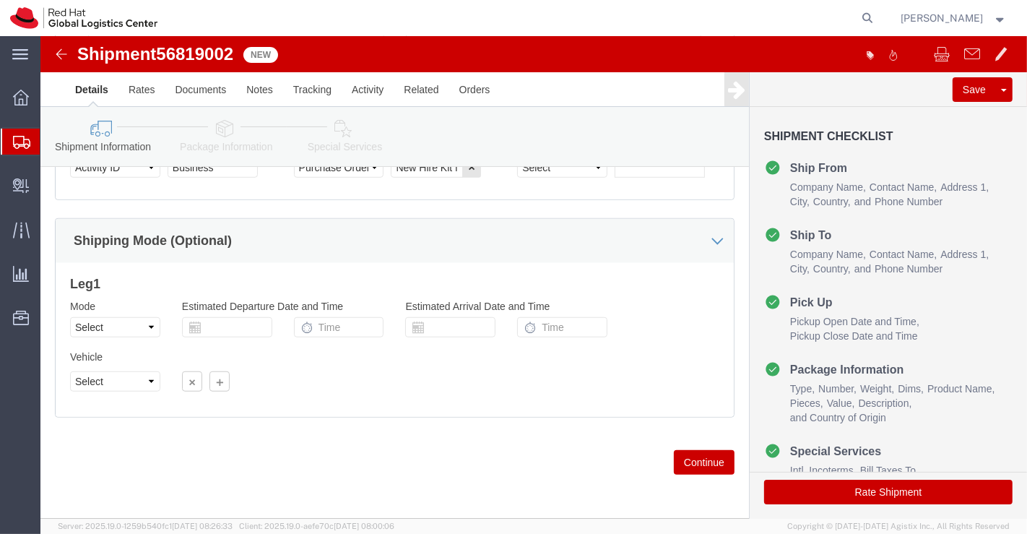
drag, startPoint x: 184, startPoint y: 92, endPoint x: 176, endPoint y: 97, distance: 9.0
click icon
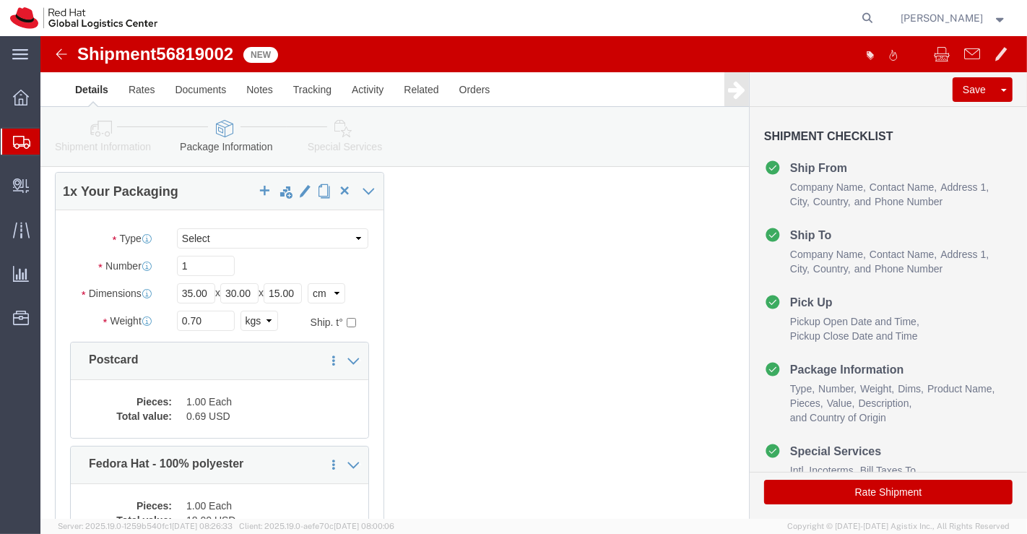
scroll to position [160, 0]
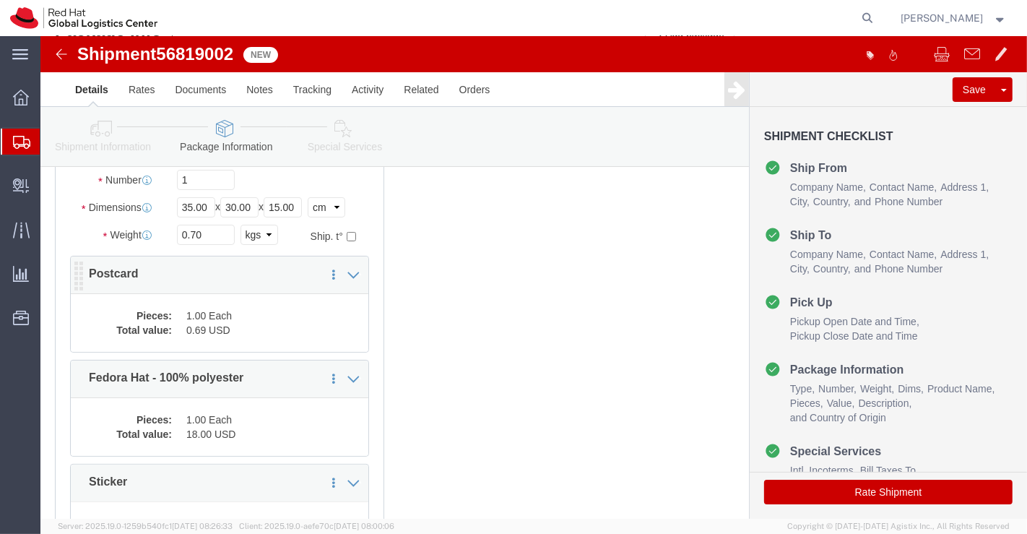
click dd "1.00 Each"
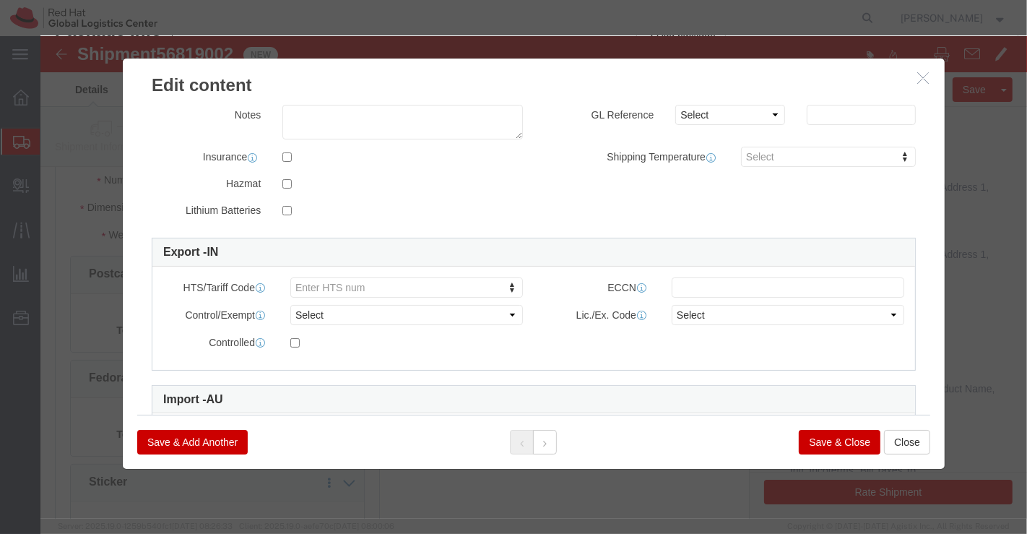
scroll to position [272, 0]
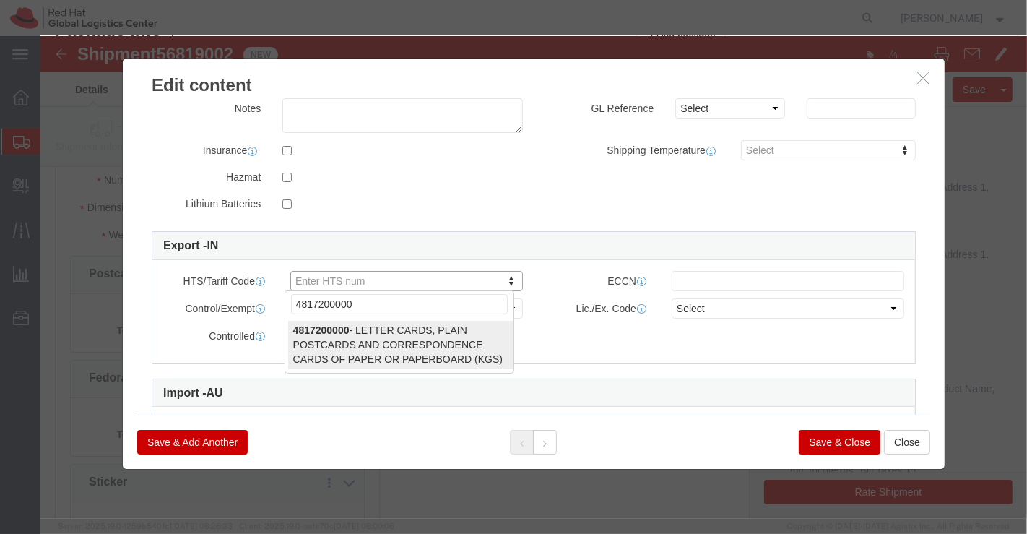
type input "4817200000"
select select "KGS"
type input "4817200000"
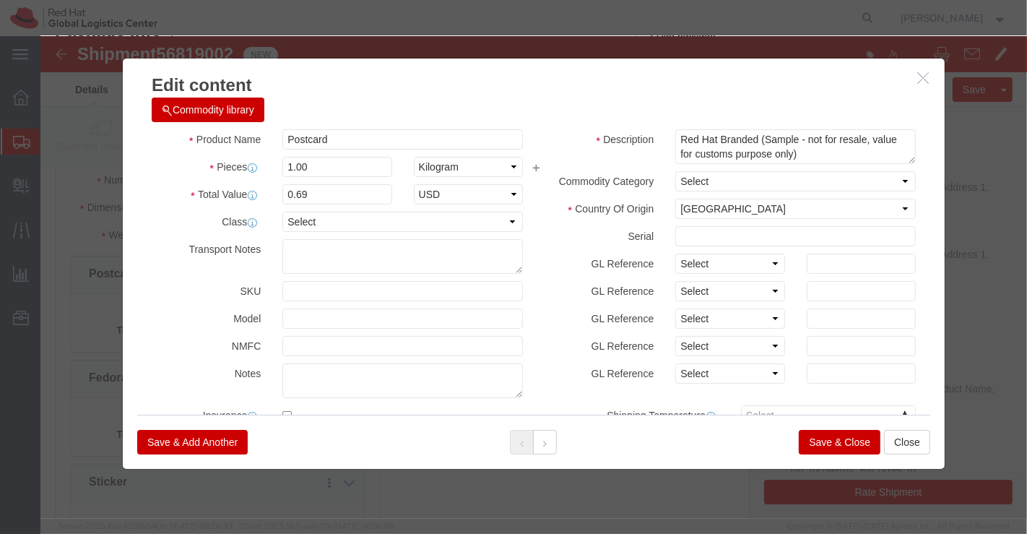
scroll to position [0, 0]
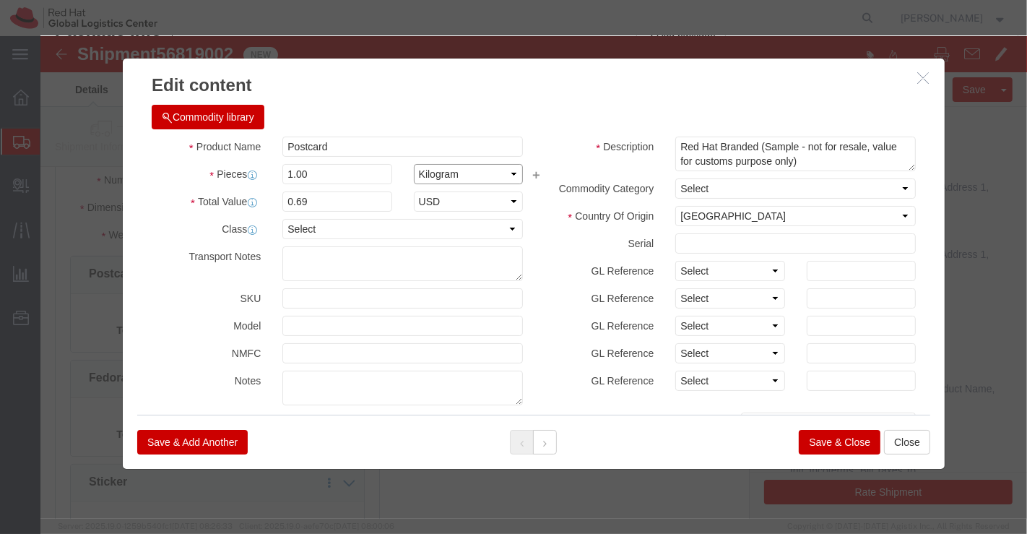
click select "Select Bag Barrels 100Board Feet Bottle Box Blister Pack Carats Can Capsule Car…"
select select "EA"
click select "Select Bag Barrels 100Board Feet Bottle Box Blister Pack Carats Can Capsule Car…"
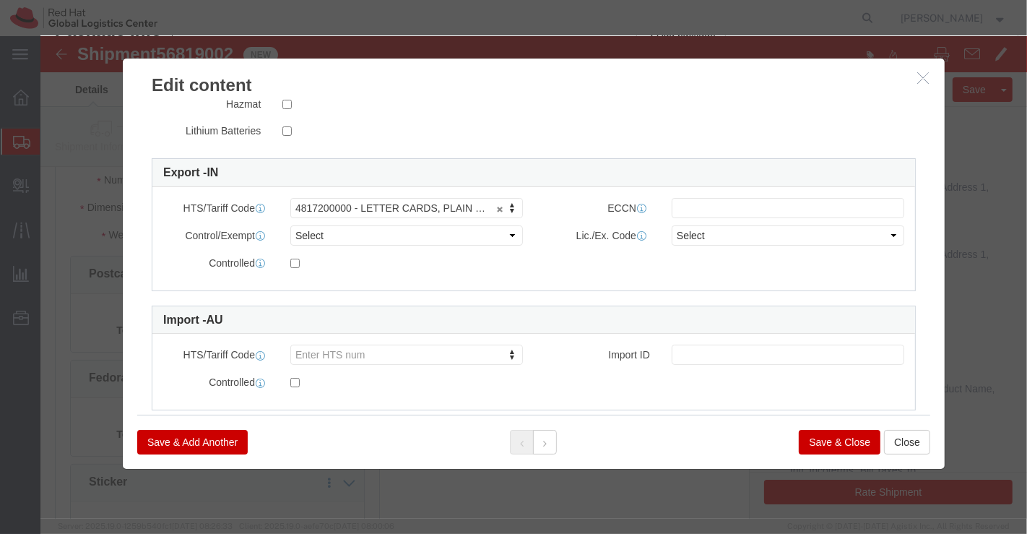
scroll to position [371, 0]
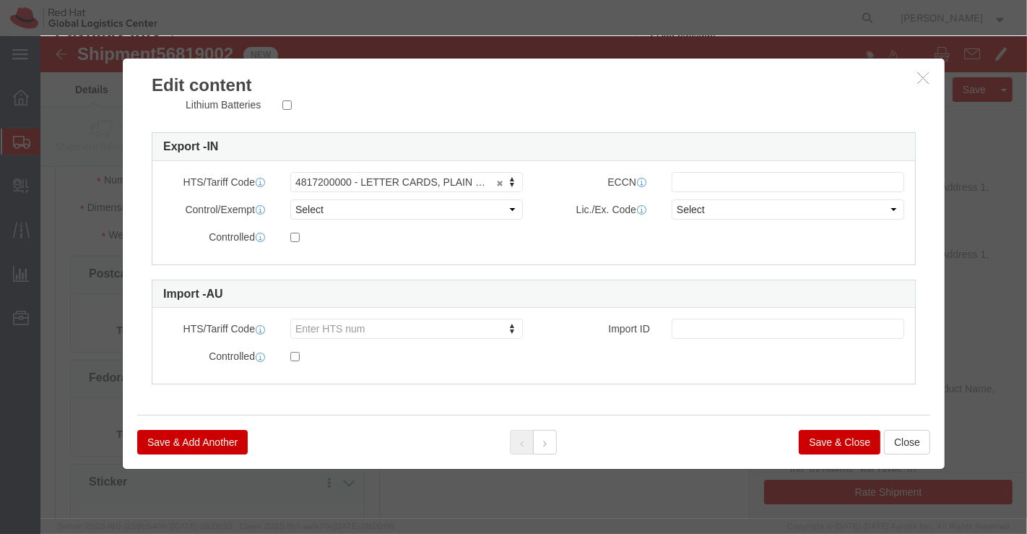
click button "Save & Close"
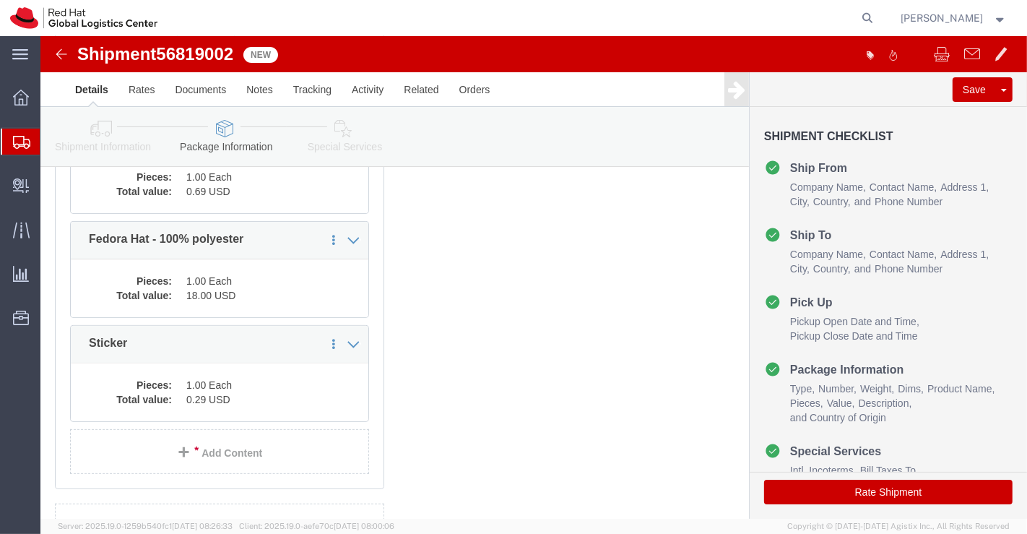
scroll to position [401, 0]
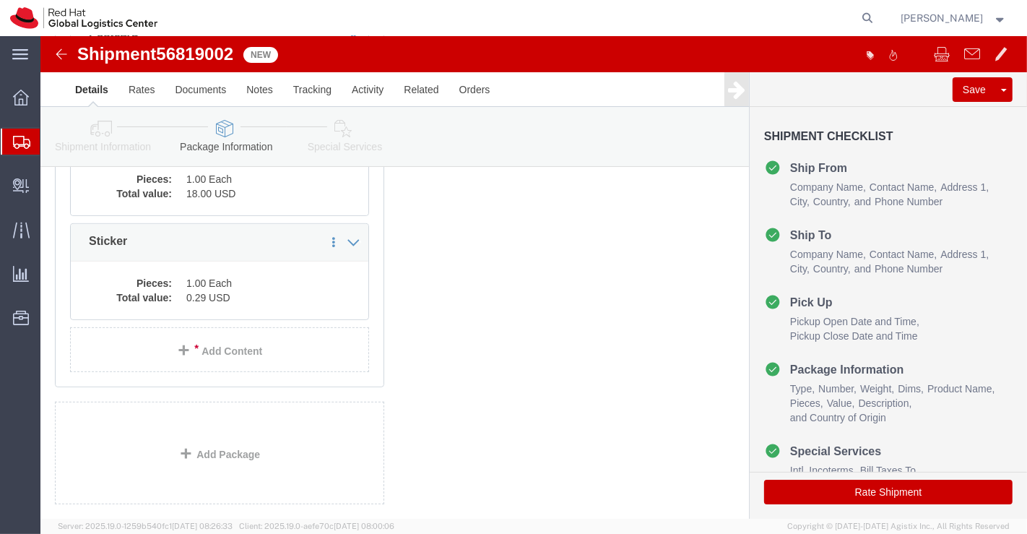
click dd "18.00 USD"
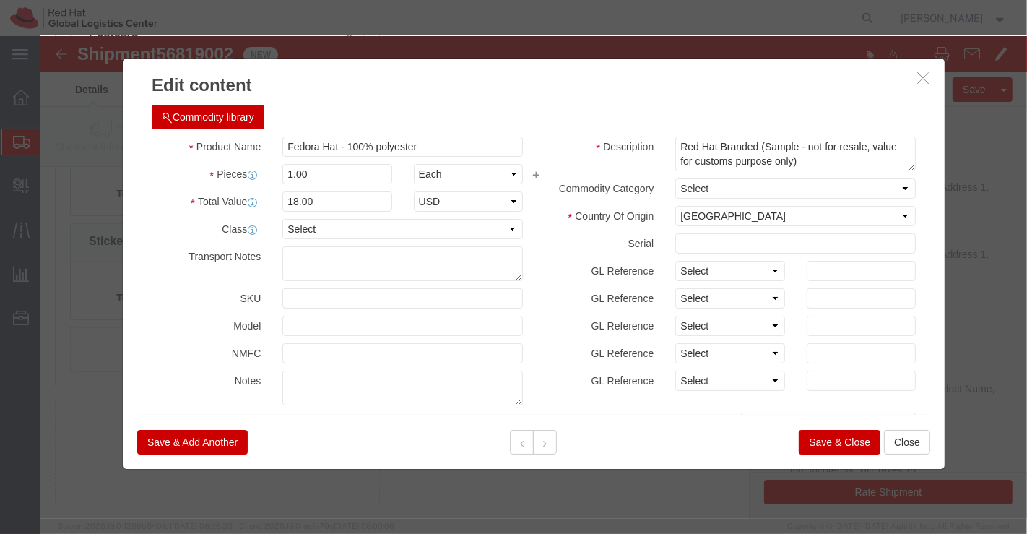
scroll to position [246, 0]
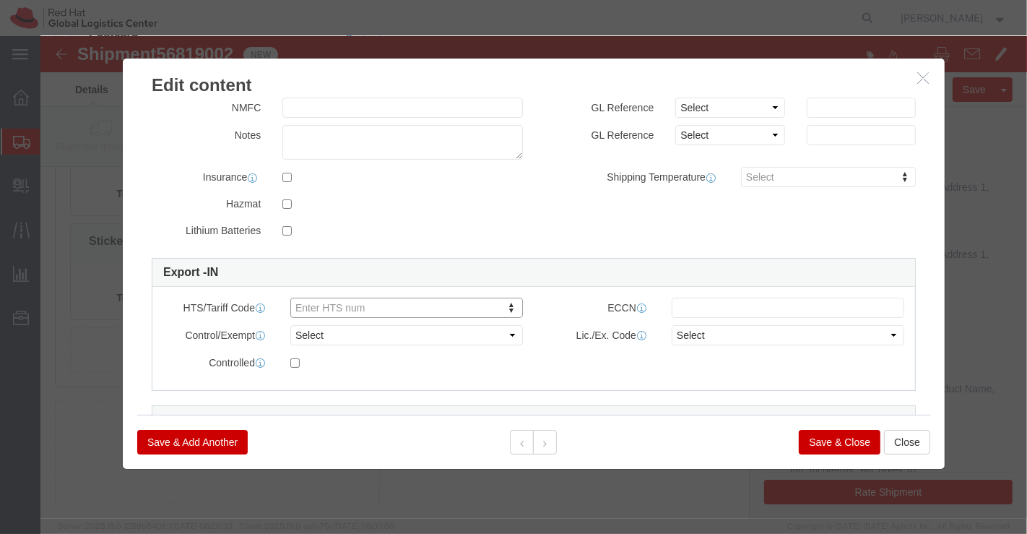
drag, startPoint x: 900, startPoint y: 306, endPoint x: 906, endPoint y: 194, distance: 112.9
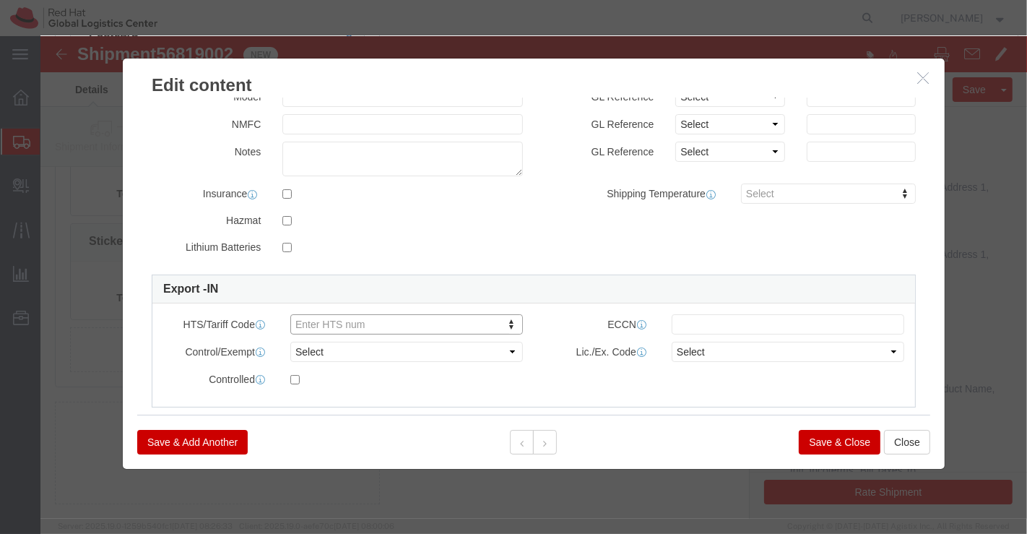
scroll to position [371, 0]
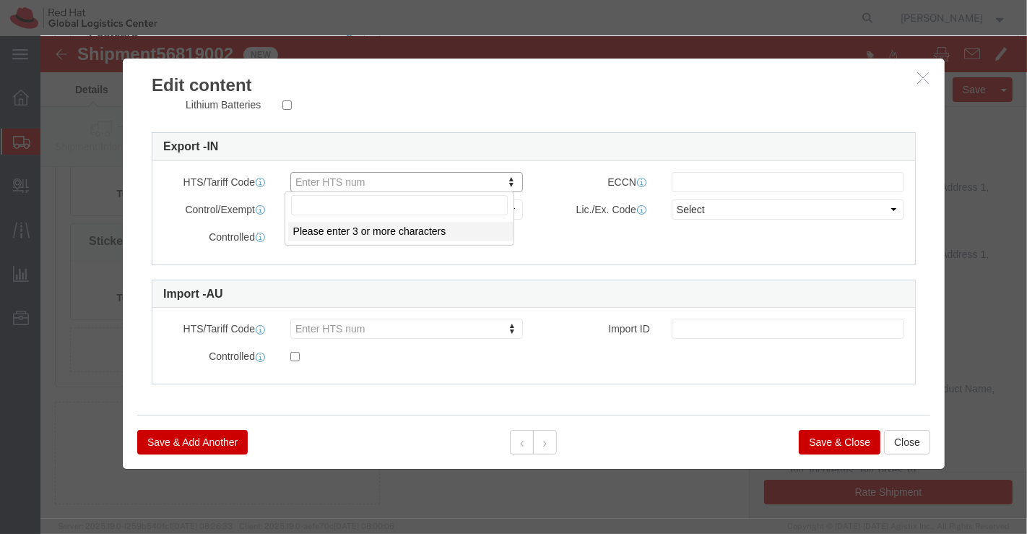
paste input "6505000000"
type input "6505000000"
click button "Save & Close"
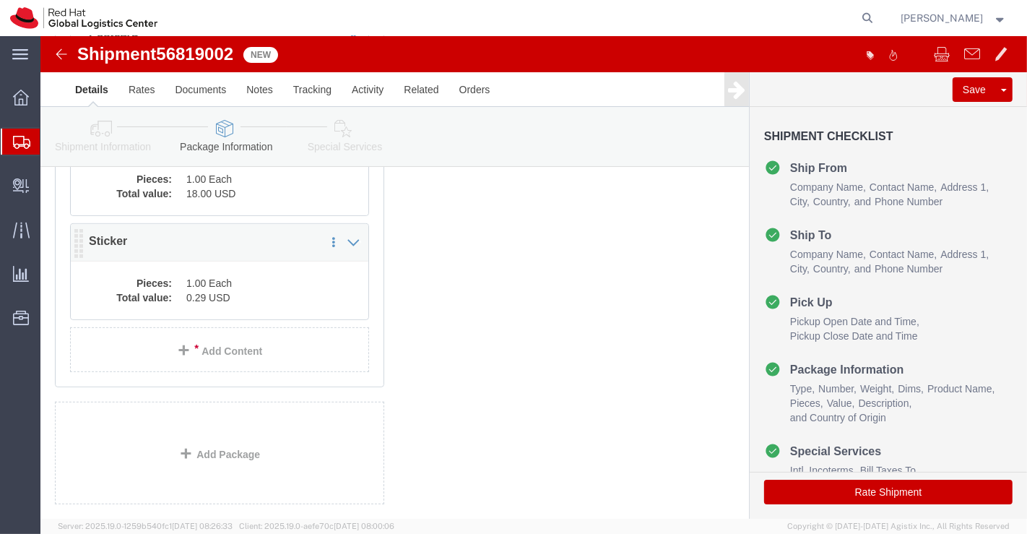
click dd "1.00 Each"
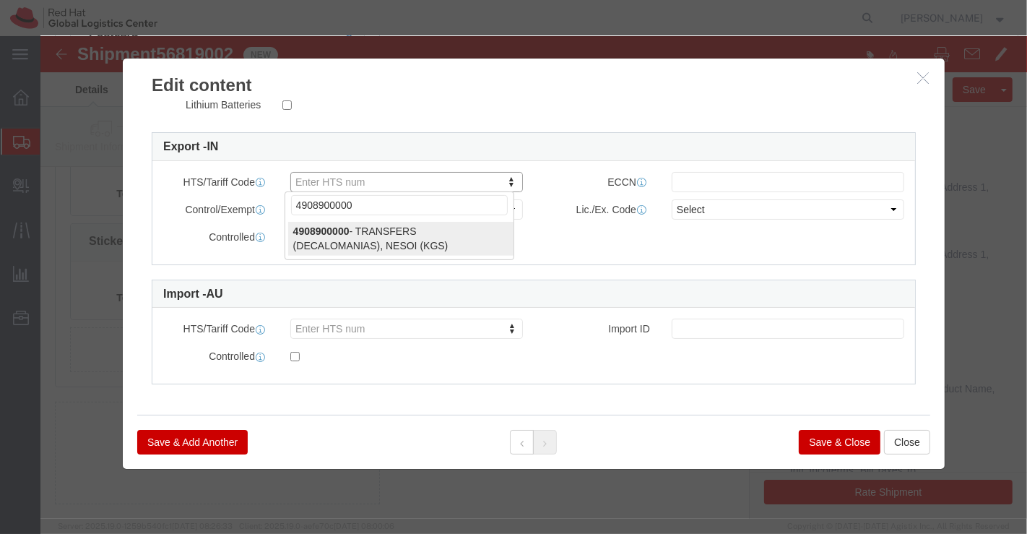
type input "4908900000"
select select "KGS"
type input "4908900000"
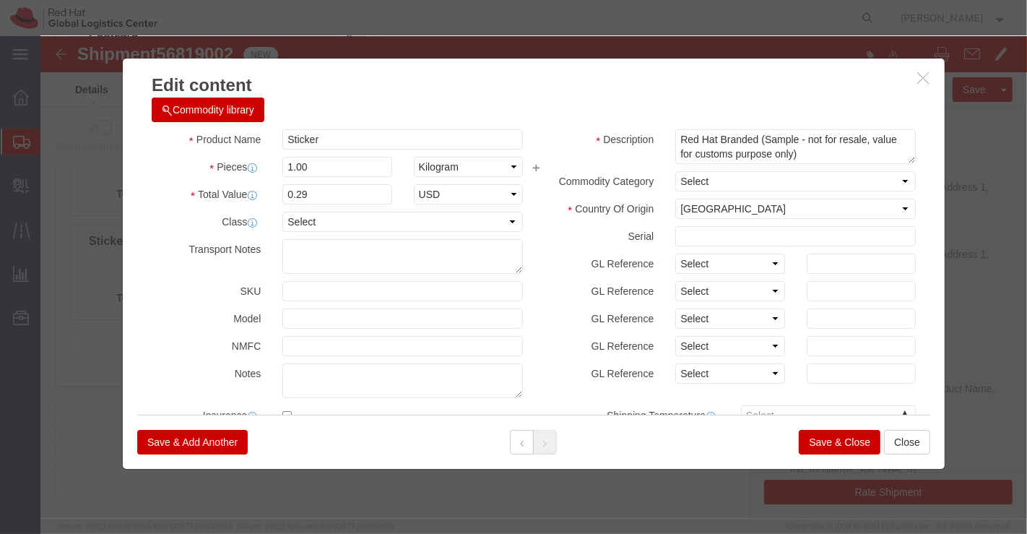
scroll to position [0, 0]
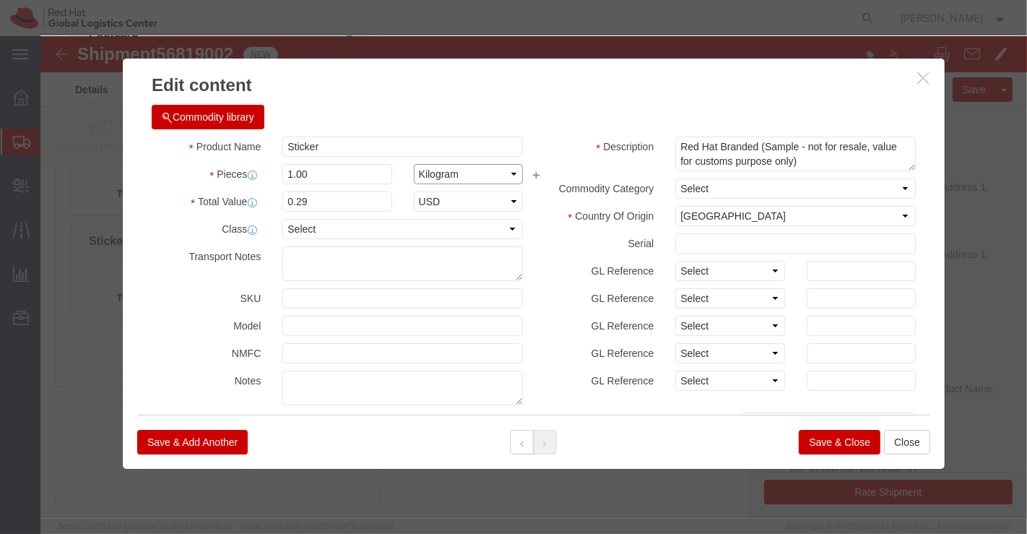
click select "Select Bag Barrels 100Board Feet Bottle Box Blister Pack Carats Can Capsule Car…"
select select "EA"
click select "Select Bag Barrels 100Board Feet Bottle Box Blister Pack Carats Can Capsule Car…"
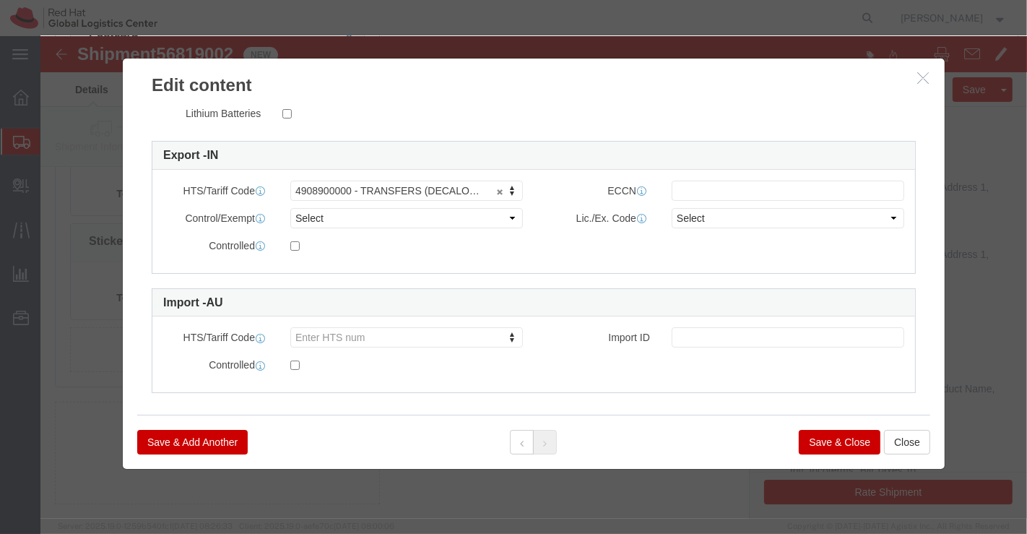
scroll to position [371, 0]
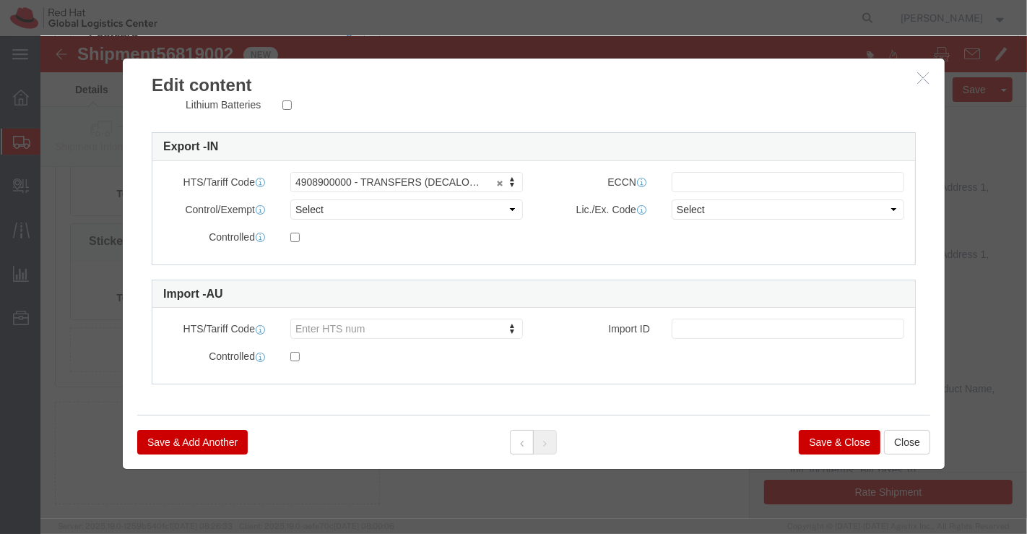
click button "Save & Close"
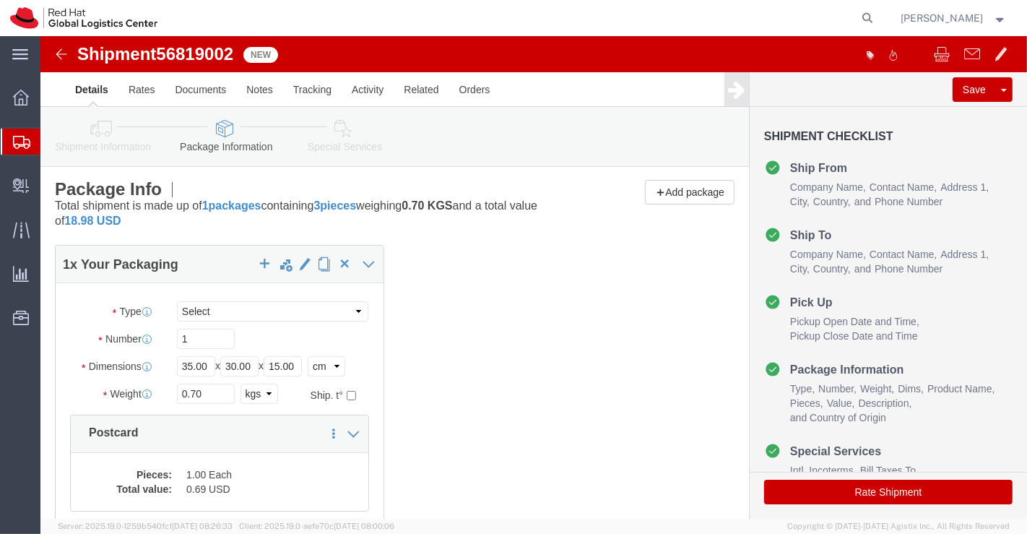
scroll to position [0, 0]
click icon
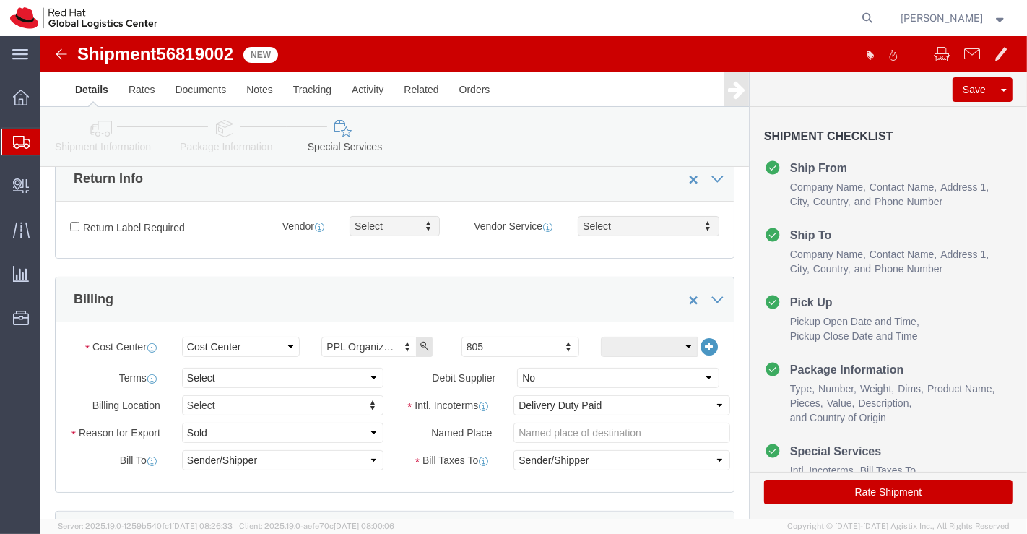
scroll to position [240, 0]
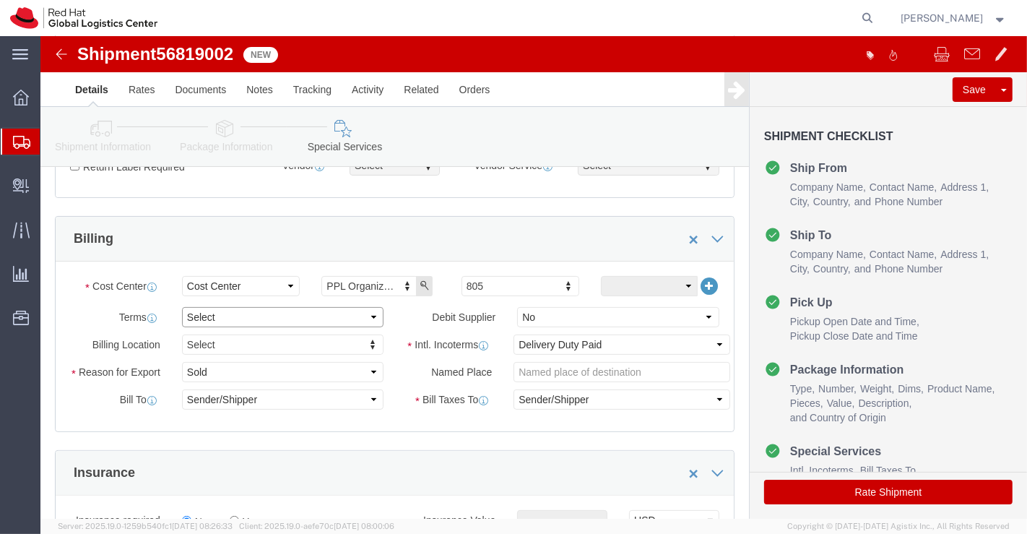
click select "Select Free of Charge Free of Cost NET 30 NET 45 NET 60 See Comment"
select select "FREE_OF_COST"
click select "Select Free of Charge Free of Cost NET 30 NET 45 NET 60 See Comment"
click select "Select Gift Personal Effects Repair/Warranty Return Sample Sold Temporary/Not S…"
select select "SAMPLE"
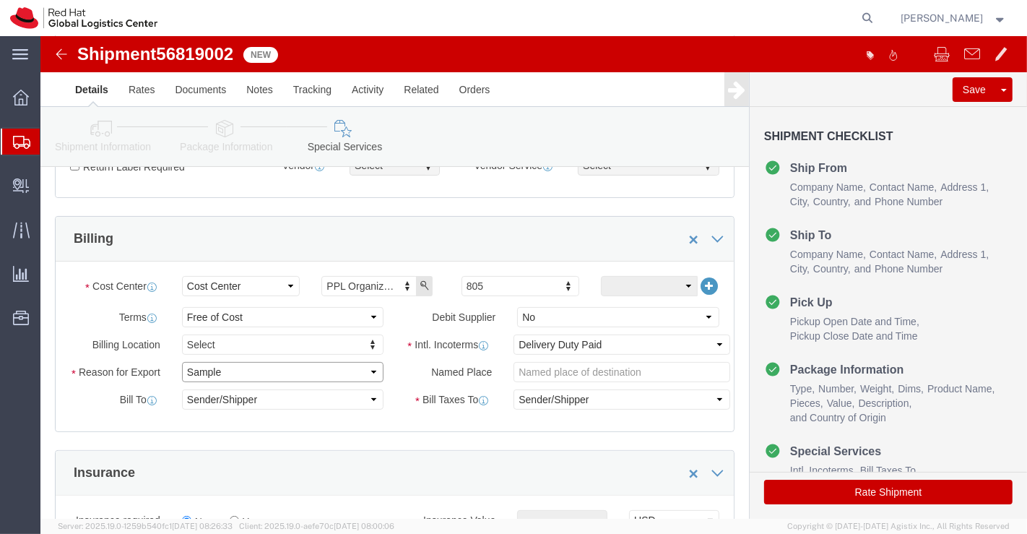
click select "Select Gift Personal Effects Repair/Warranty Return Sample Sold Temporary/Not S…"
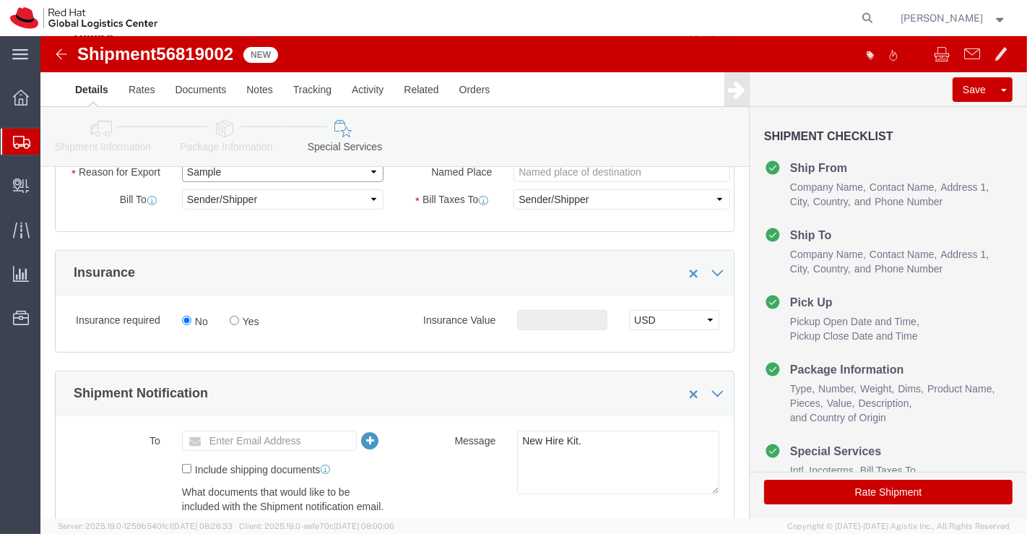
scroll to position [481, 0]
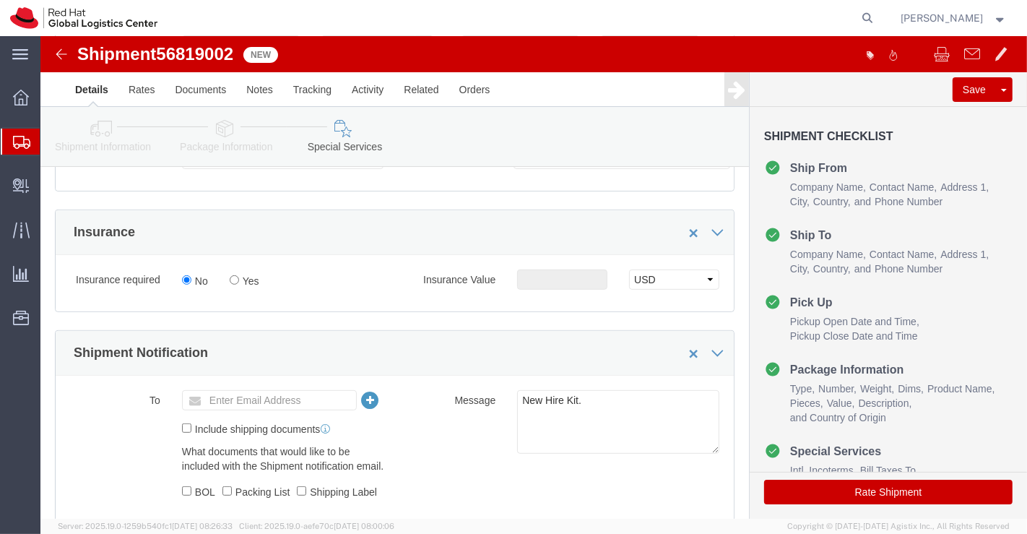
click icon
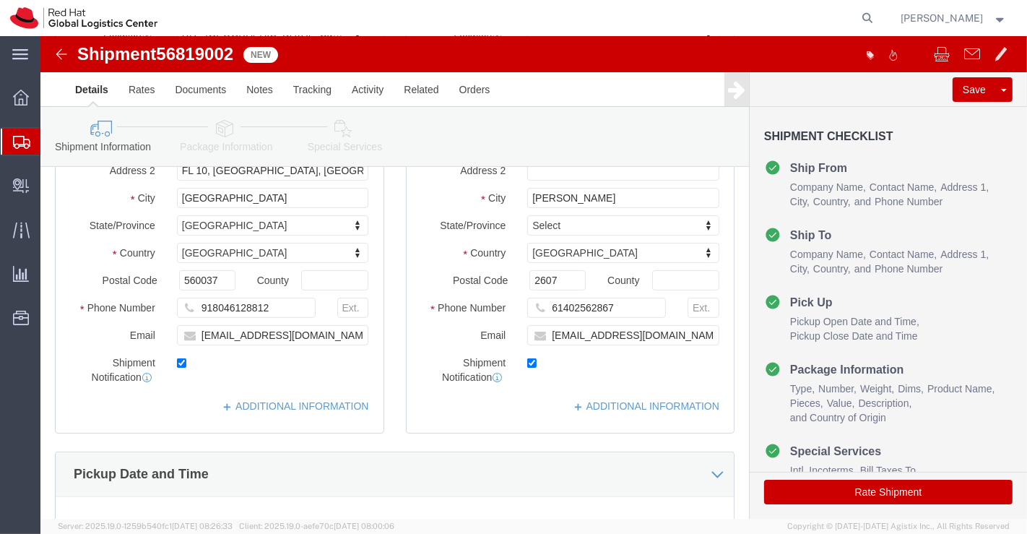
scroll to position [160, 0]
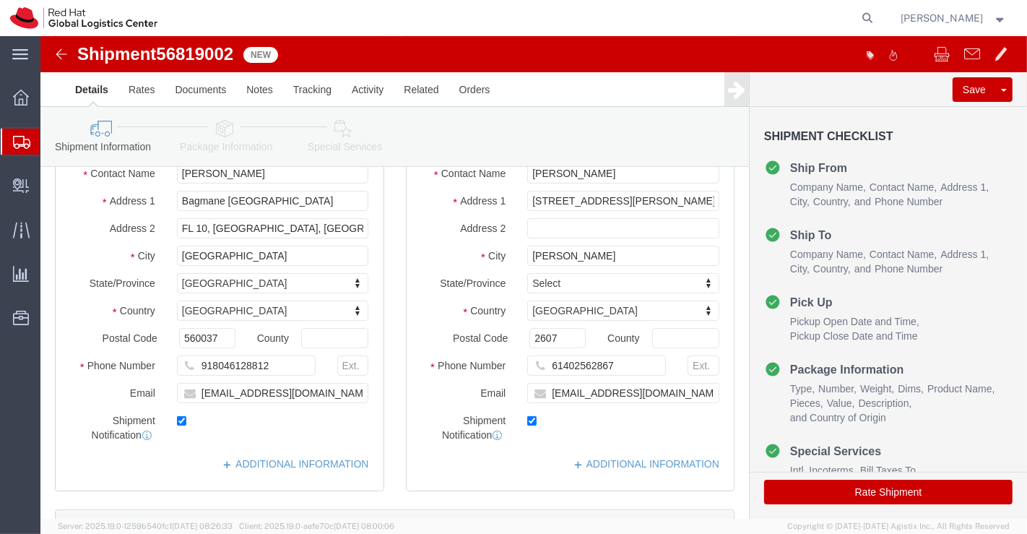
click icon
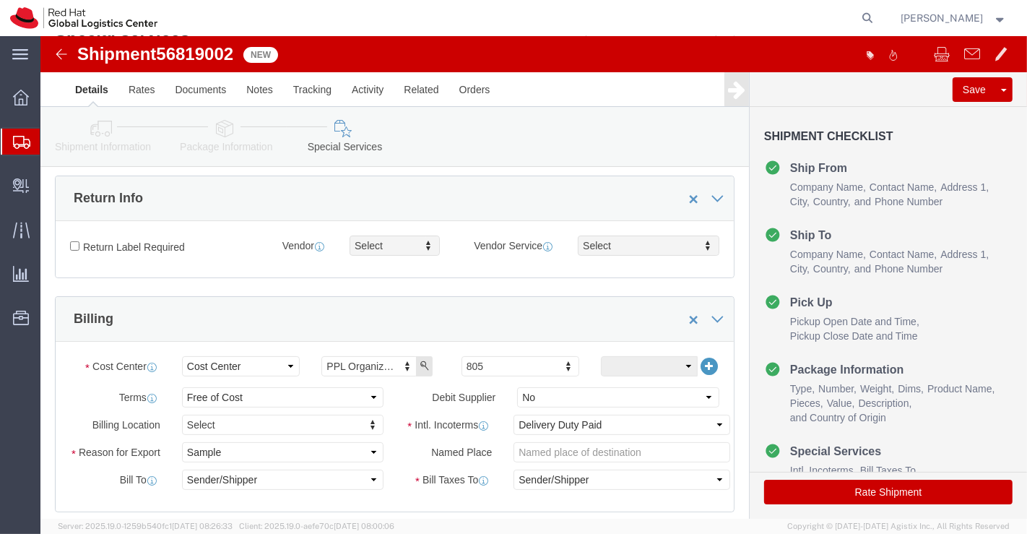
click icon
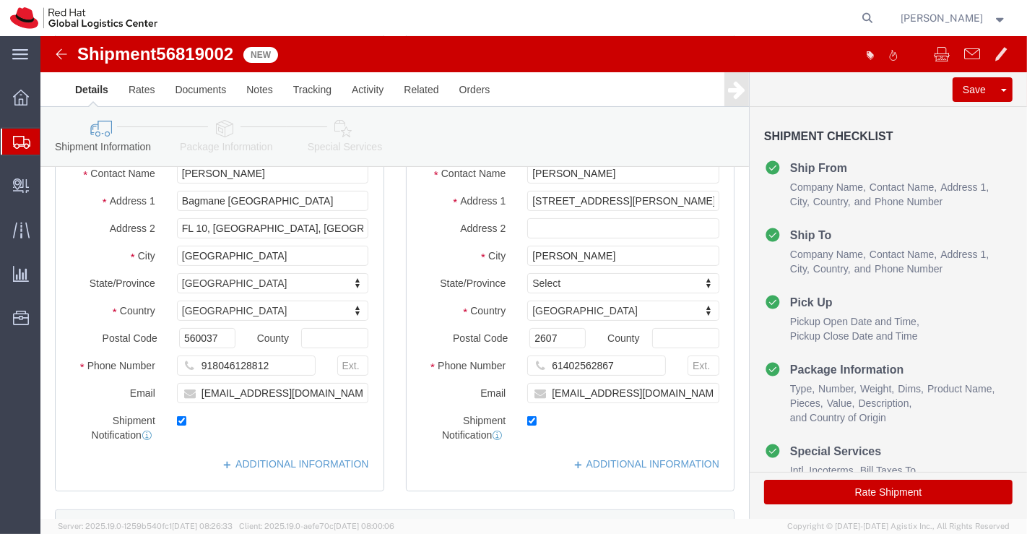
click icon
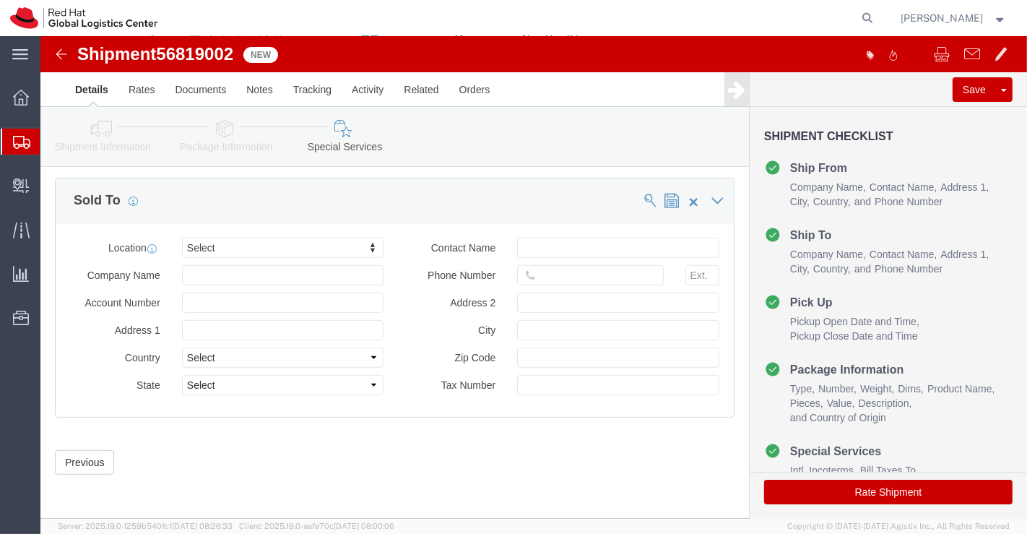
scroll to position [846, 0]
type input "A"
type input "Can"
select select "37938"
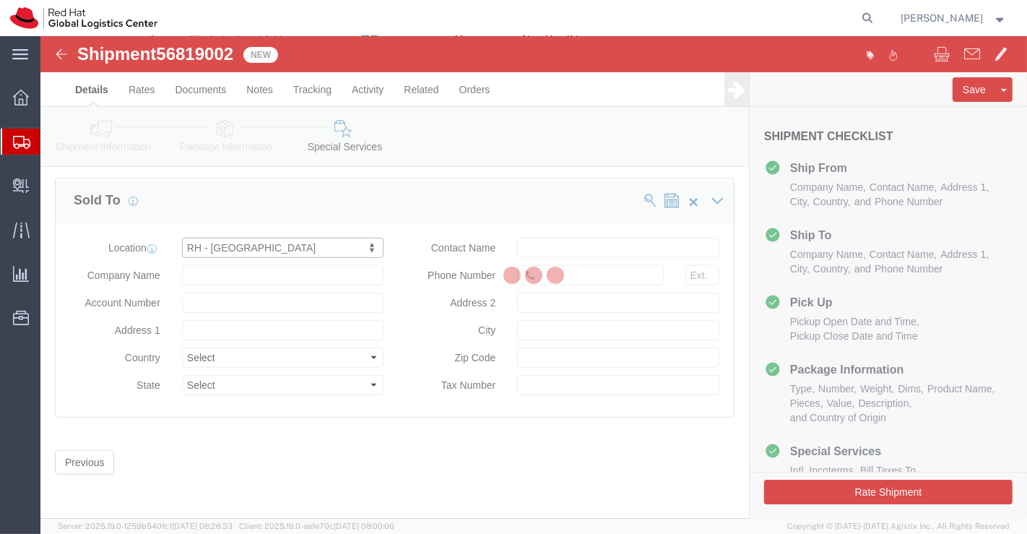
type input "[GEOGRAPHIC_DATA], Level 11"
select select "AU"
type input "61 2 6145 2810"
type input "[STREET_ADDRESS][PERSON_NAME]"
type input "[GEOGRAPHIC_DATA]"
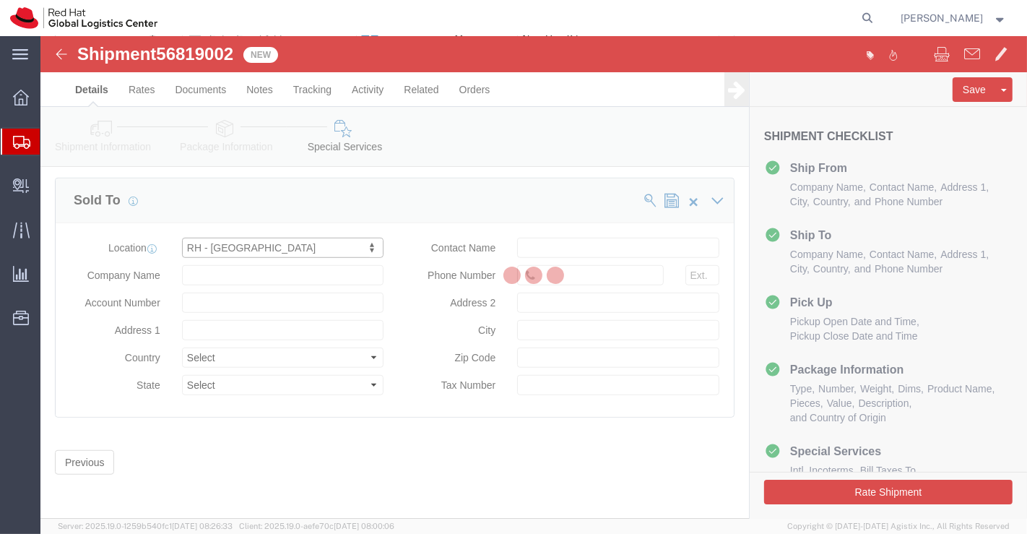
type input "2601"
type input "35 090 438 485"
type input "Red Hat Asia-Pacific Pty. Ltd."
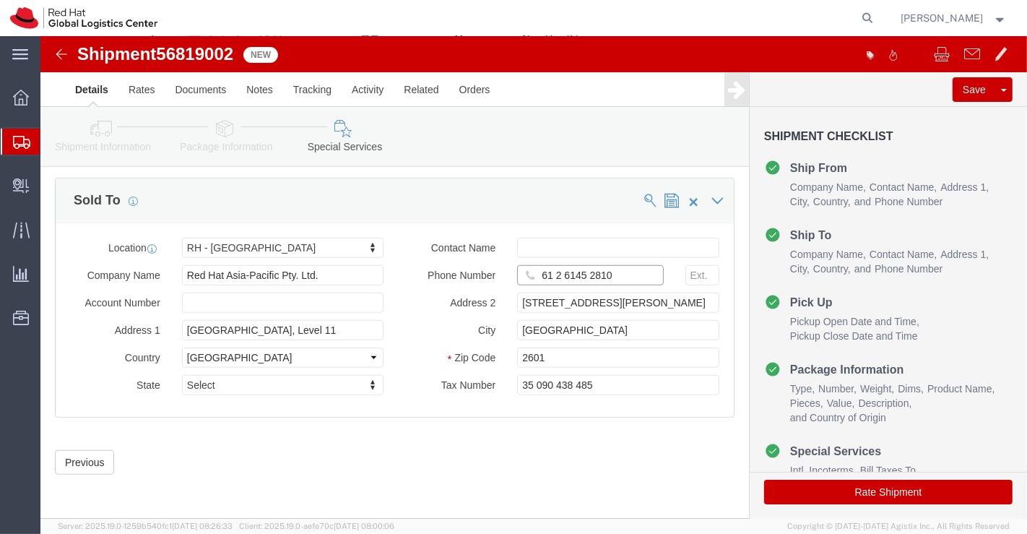
drag, startPoint x: 494, startPoint y: 264, endPoint x: 576, endPoint y: 264, distance: 82.3
click input "61 2 6145 2810"
paste input "61402562867"
type input "61402562867"
click div "Previous Continue"
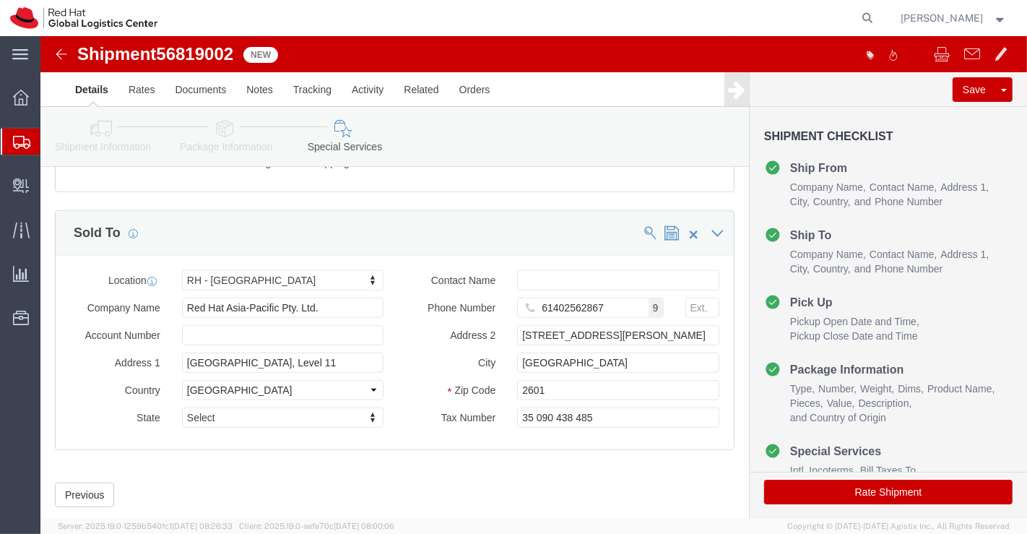
scroll to position [870, 0]
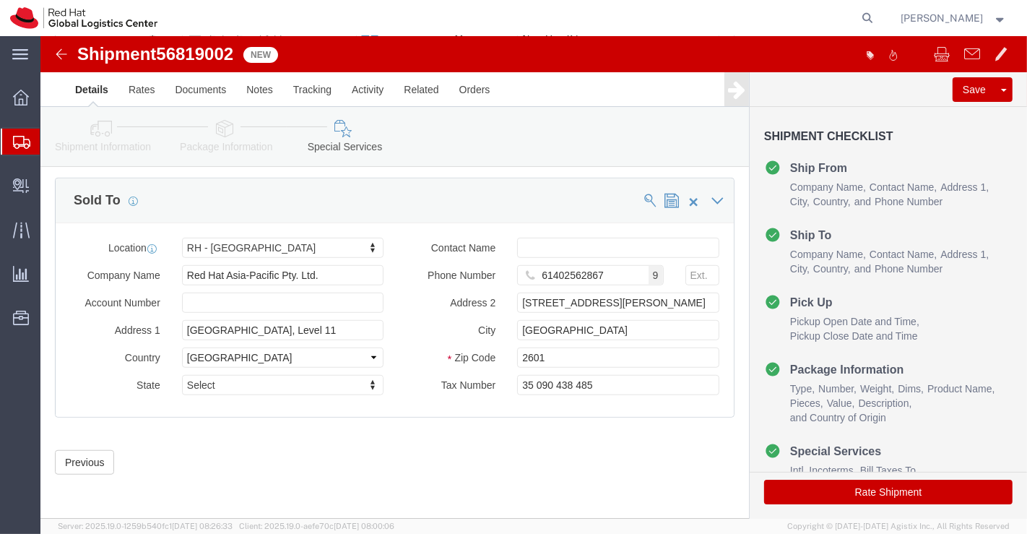
click button "Rate Shipment"
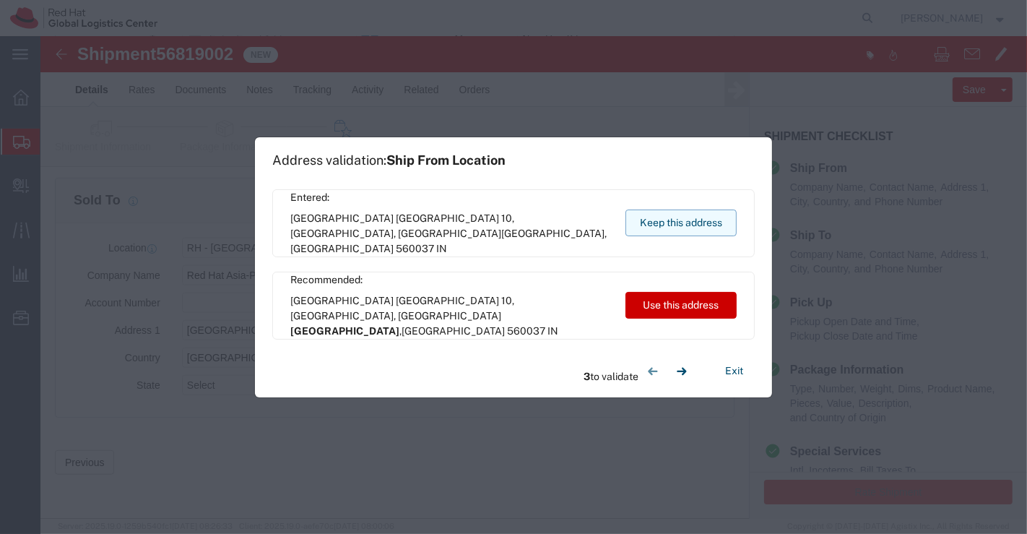
click at [701, 225] on button "Keep this address" at bounding box center [680, 222] width 111 height 27
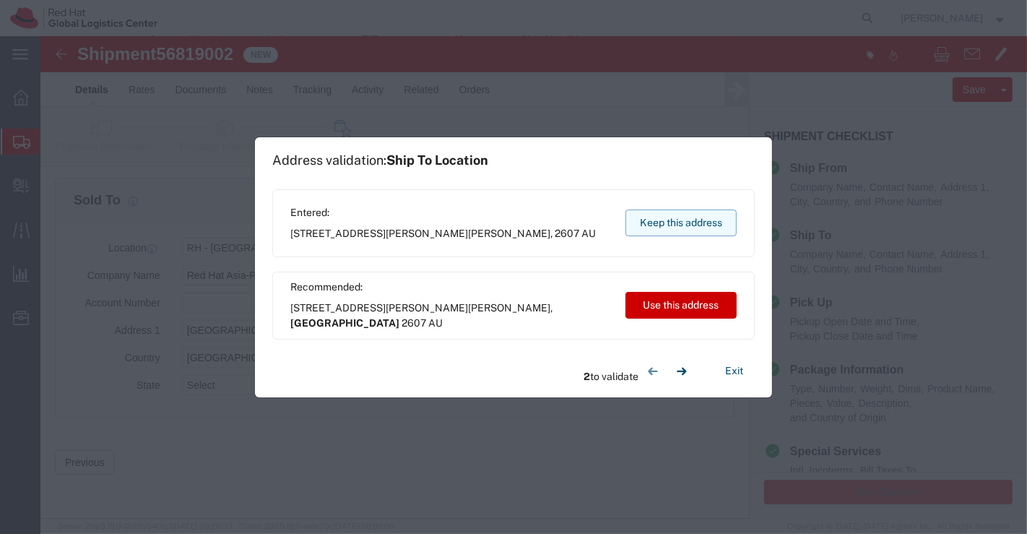
click at [701, 225] on button "Keep this address" at bounding box center [680, 222] width 111 height 27
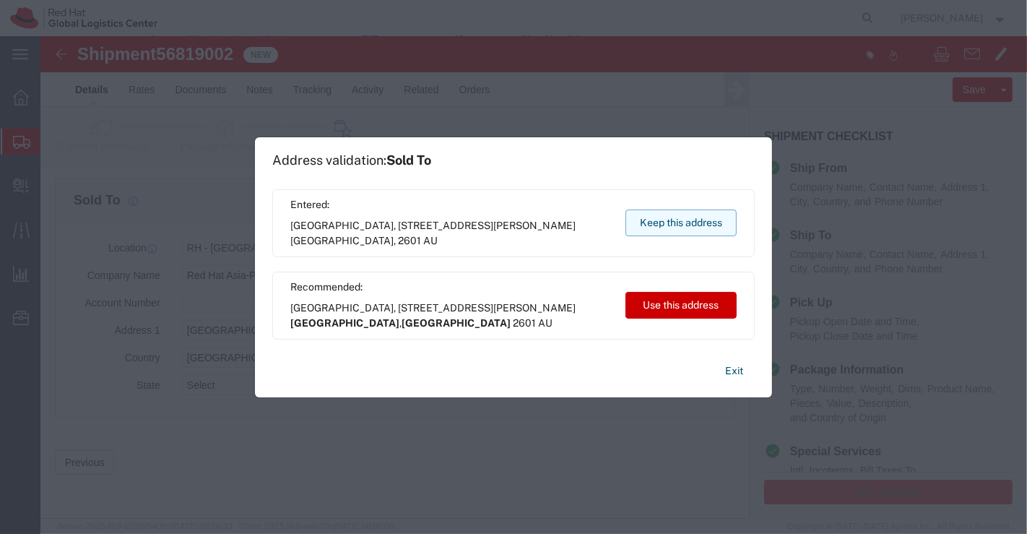
click at [701, 225] on button "Keep this address" at bounding box center [680, 222] width 111 height 27
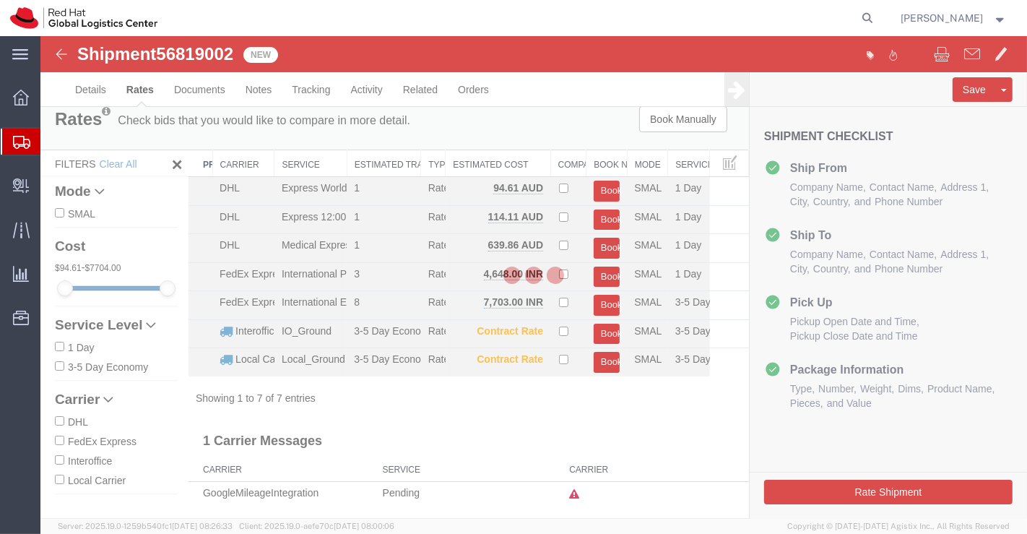
scroll to position [0, 0]
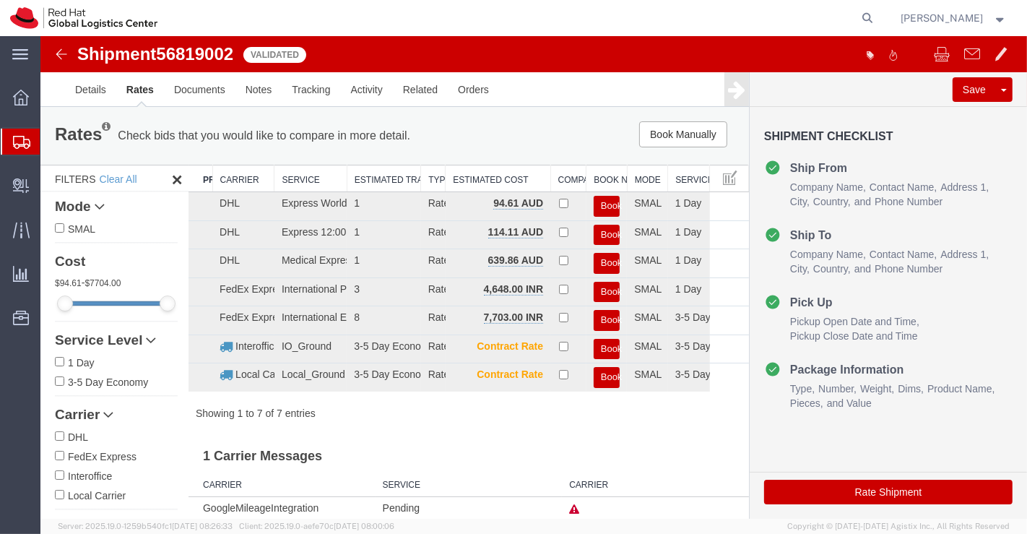
click at [59, 52] on img at bounding box center [60, 53] width 17 height 17
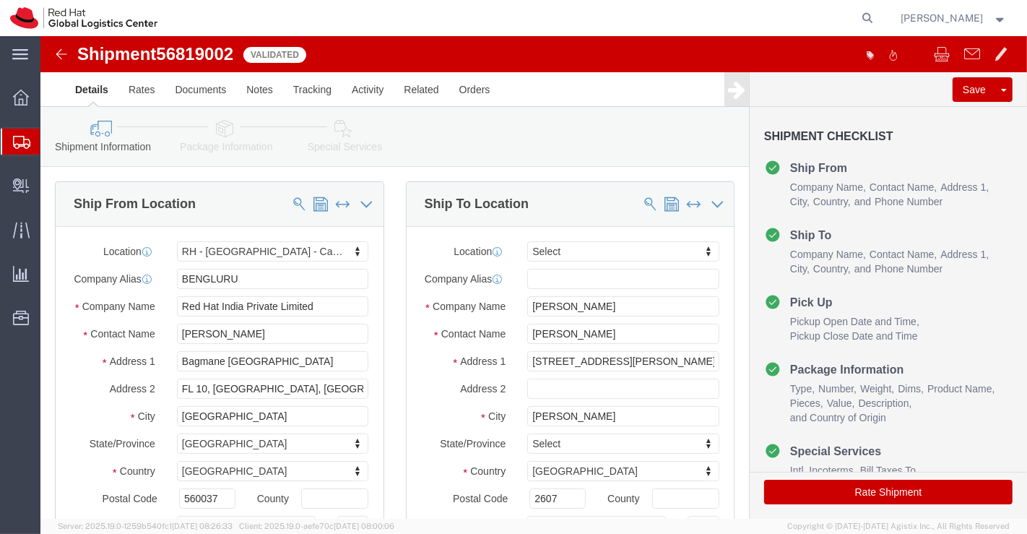
select select "37925"
select select
click at [20, 92] on icon at bounding box center [21, 98] width 16 height 16
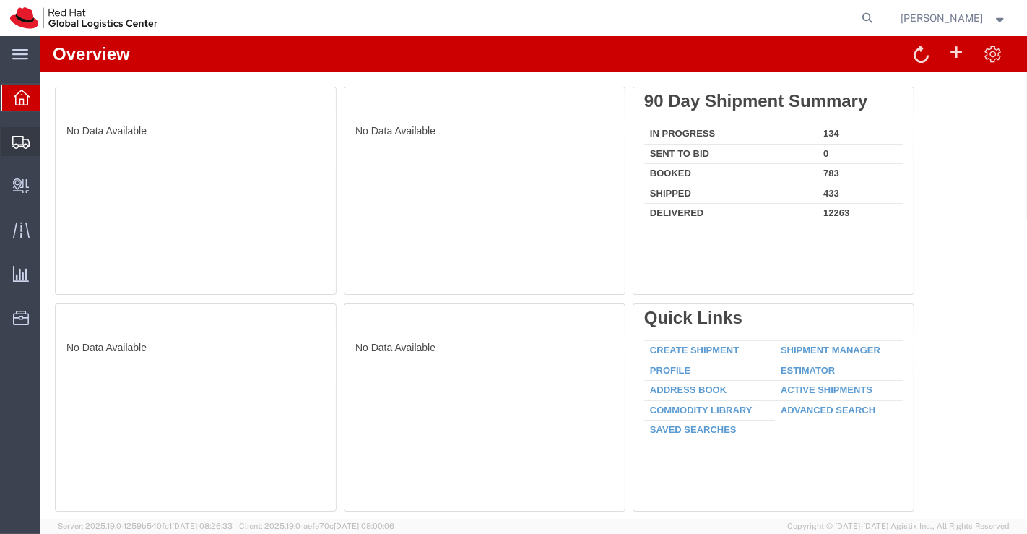
click at [0, 0] on span "Shipment Manager" at bounding box center [0, 0] width 0 height 0
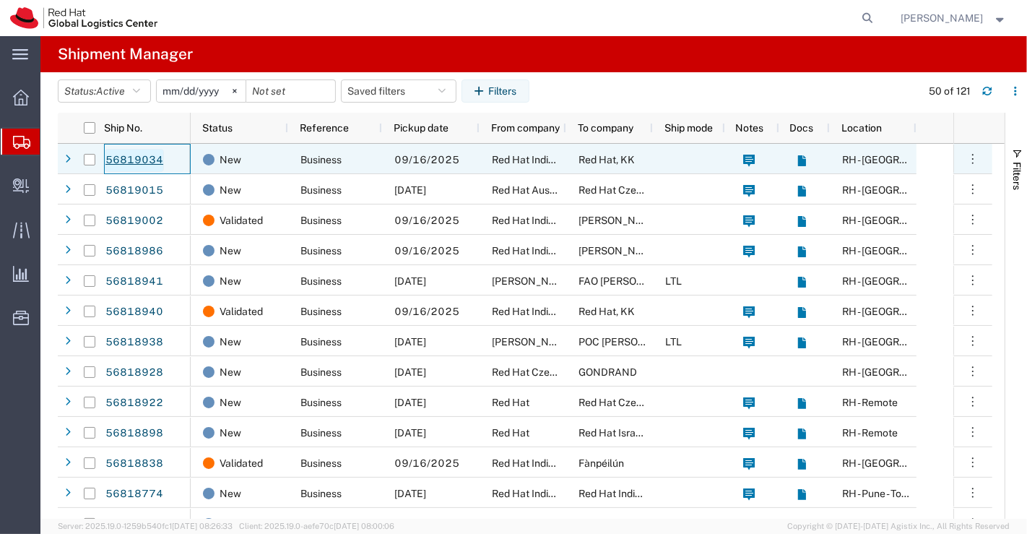
click at [129, 158] on link "56819034" at bounding box center [134, 160] width 59 height 23
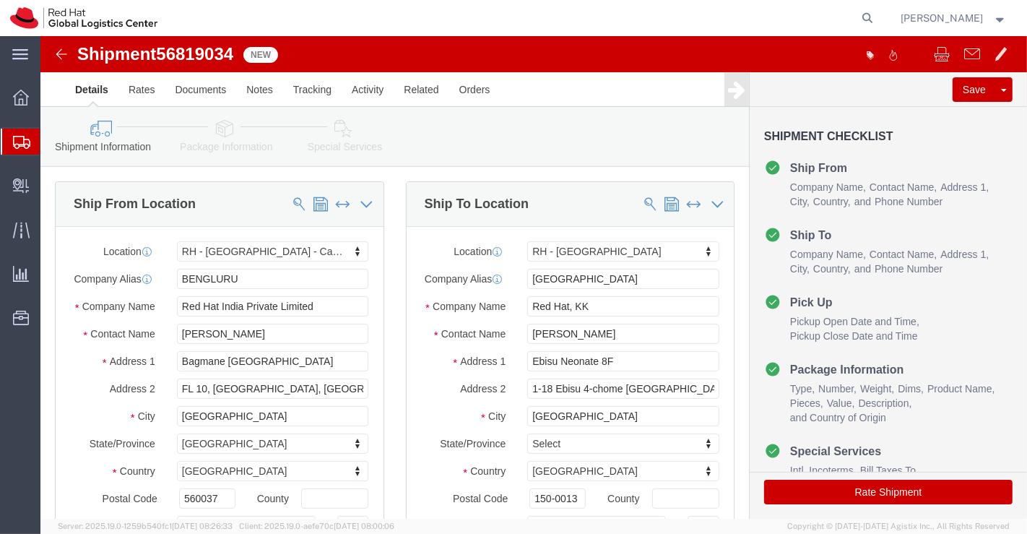
select select "37925"
select select "38034"
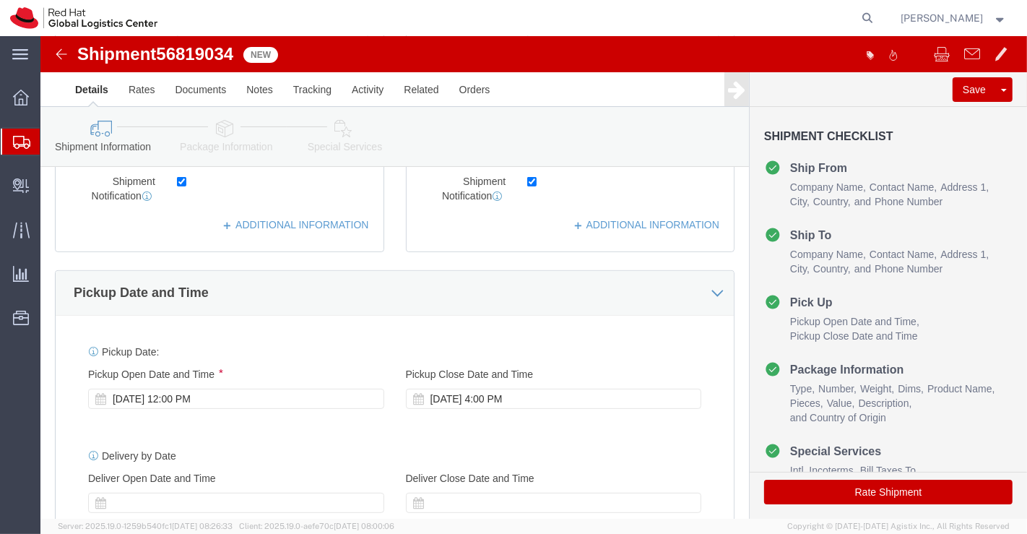
scroll to position [401, 0]
click div "[DATE] 12:00 PM"
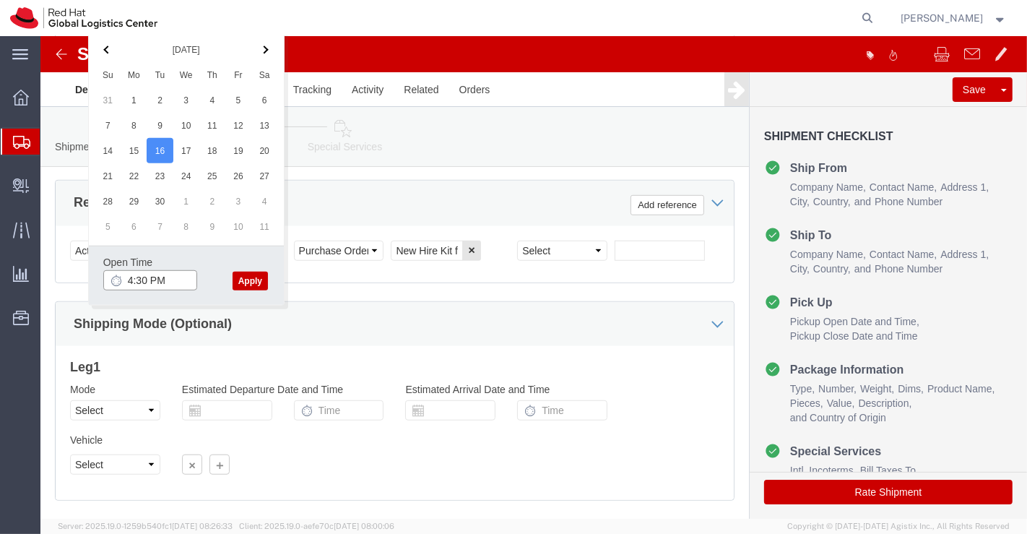
type input "4:30 PM"
click button "Apply"
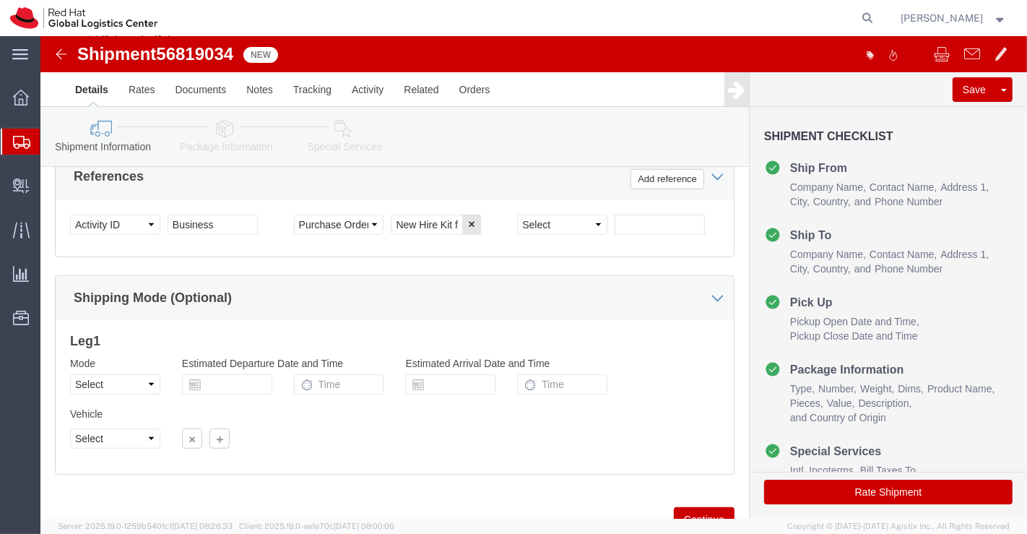
scroll to position [882, 0]
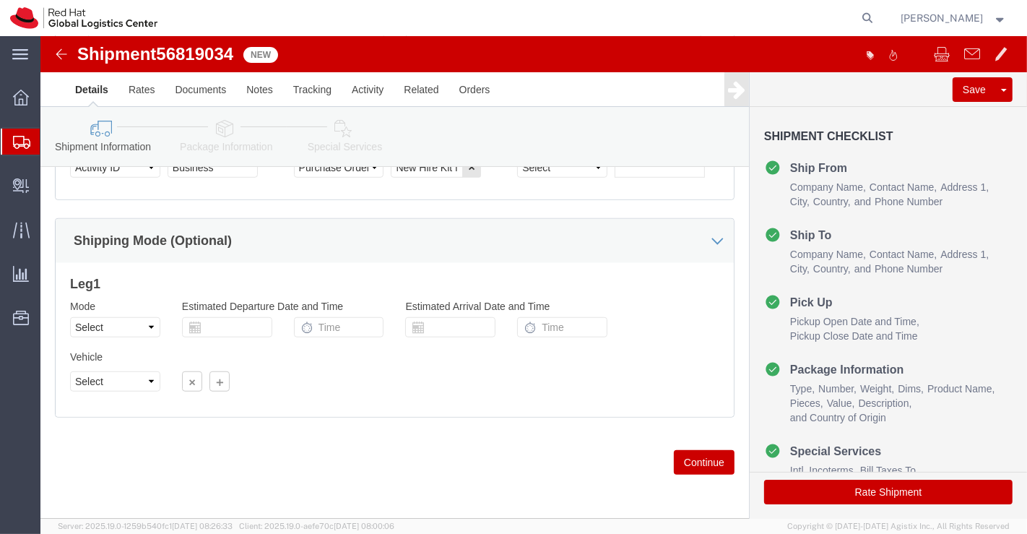
click icon
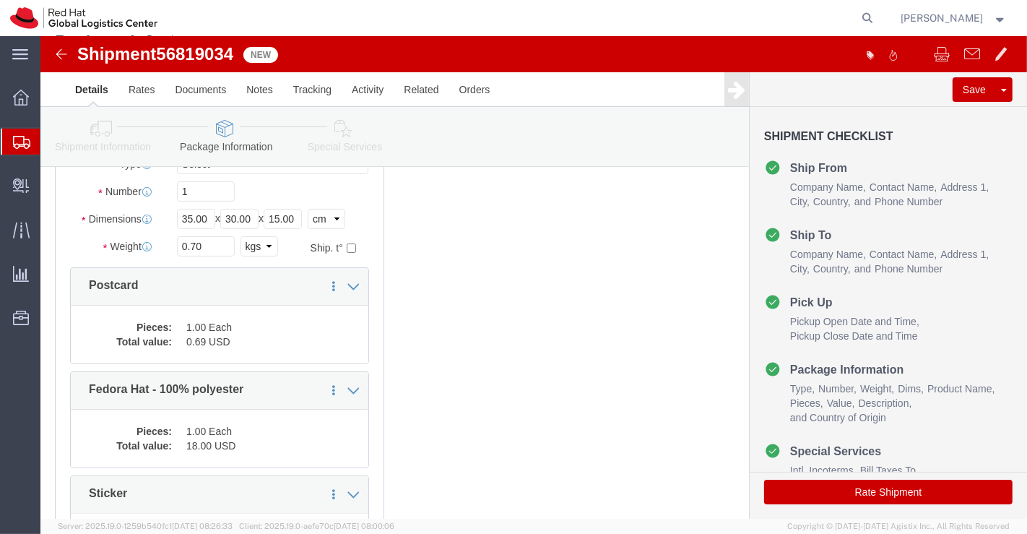
scroll to position [160, 0]
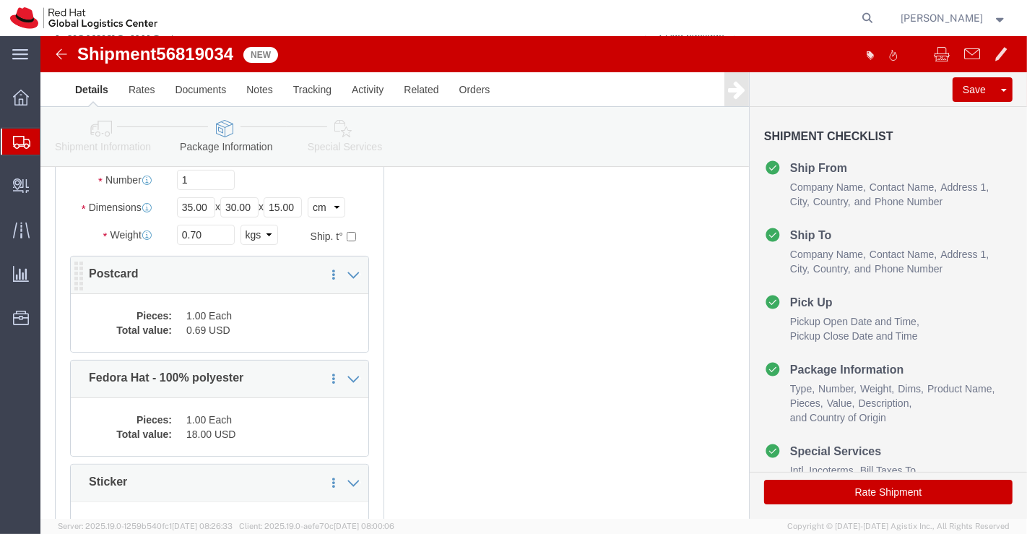
click dd "1.00 Each"
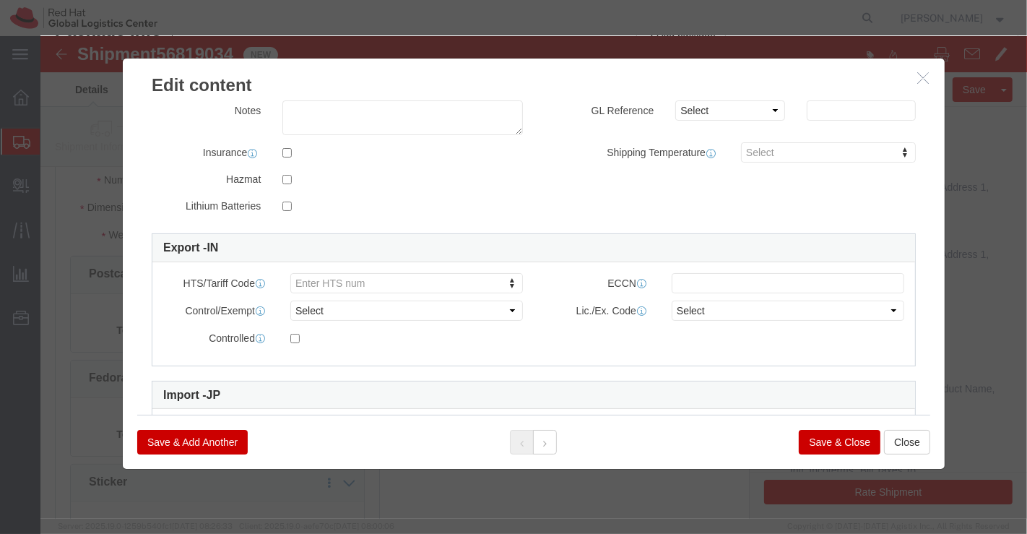
scroll to position [371, 0]
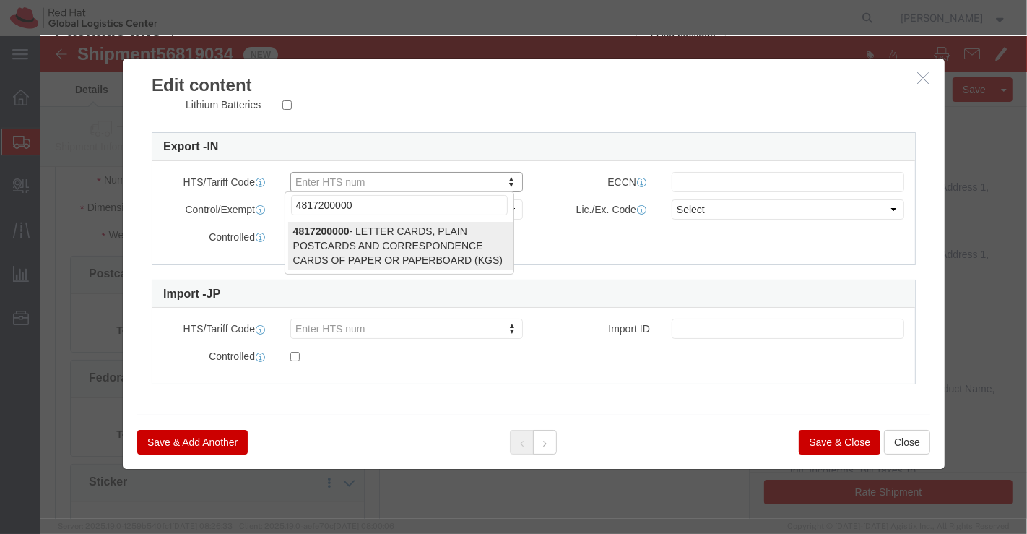
type input "4817200000"
select select "KGS"
type input "4817200000"
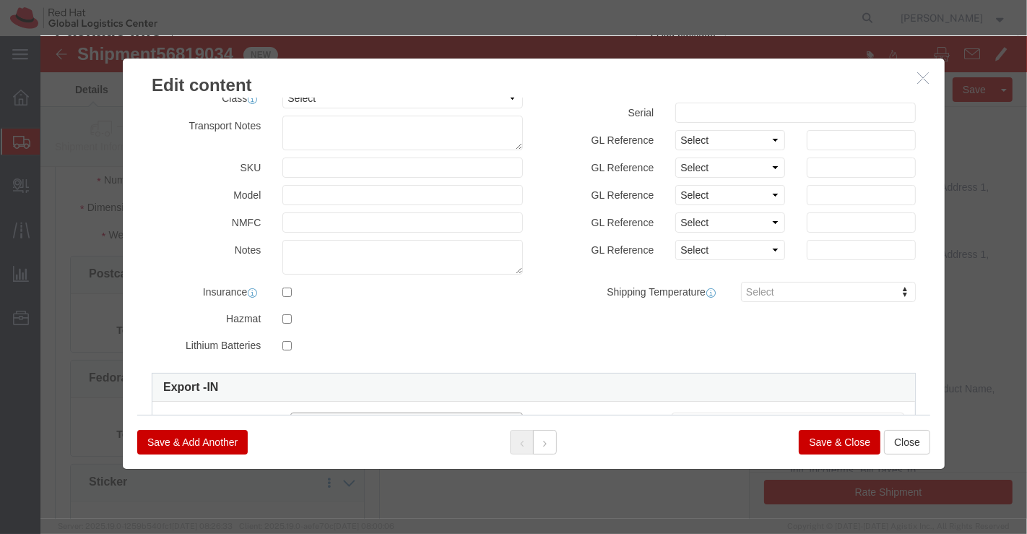
scroll to position [0, 0]
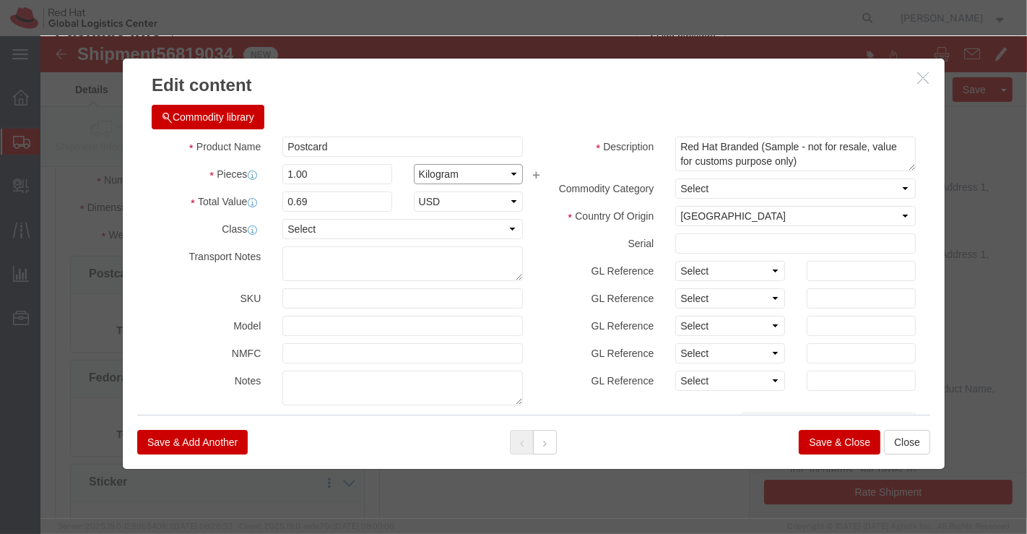
click select "Select Bag Barrels 100Board Feet Bottle Box Blister Pack Carats Can Capsule Car…"
select select "EA"
click select "Select Bag Barrels 100Board Feet Bottle Box Blister Pack Carats Can Capsule Car…"
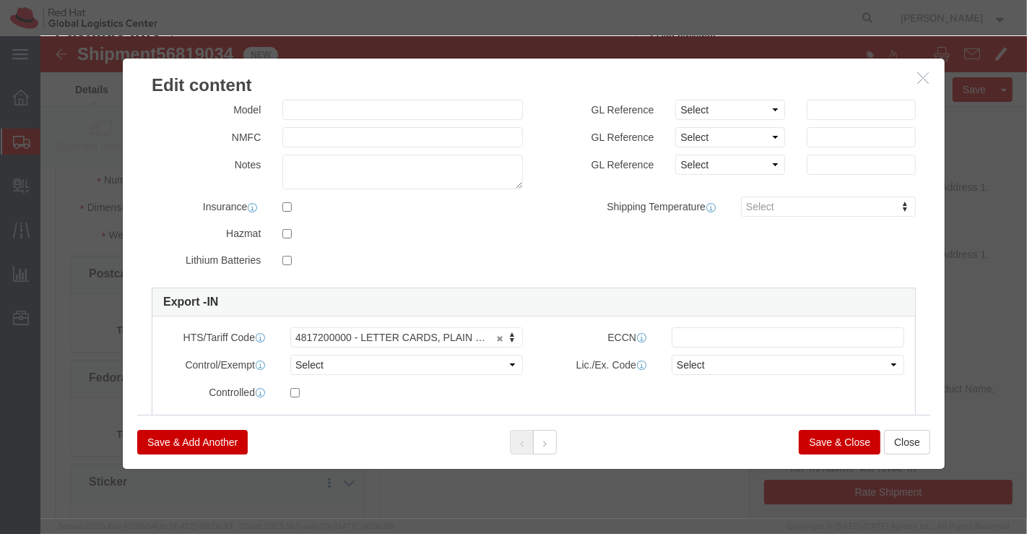
scroll to position [371, 0]
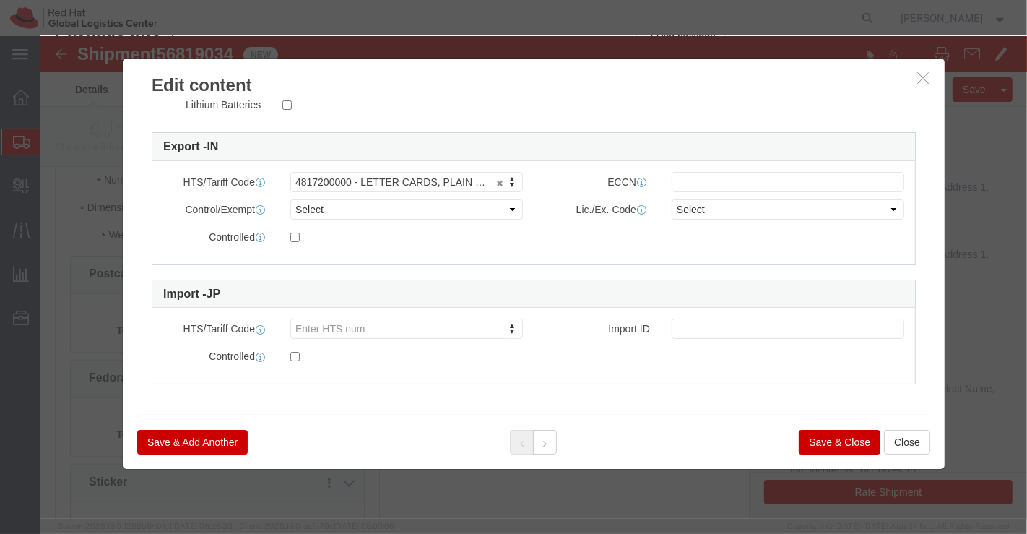
click button "Save & Close"
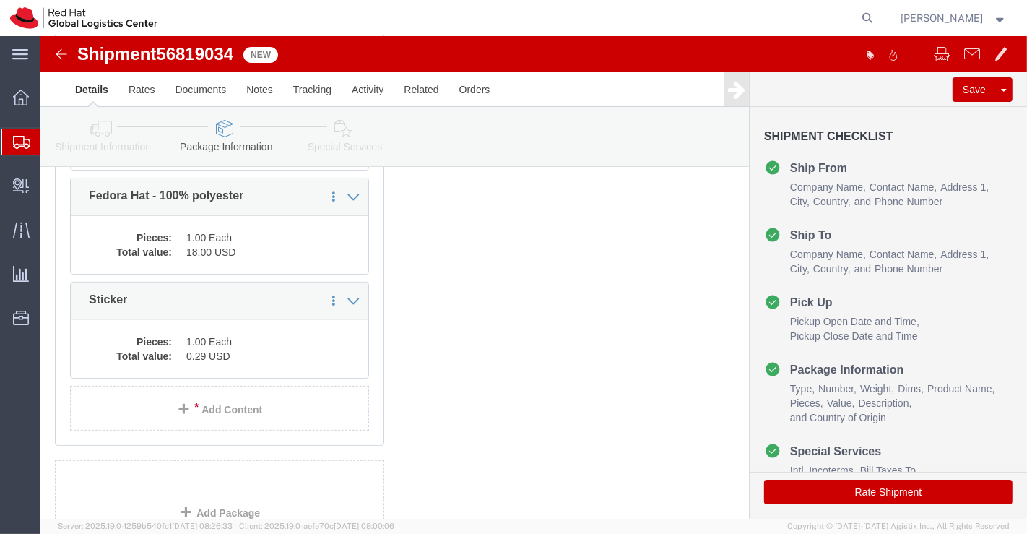
scroll to position [321, 0]
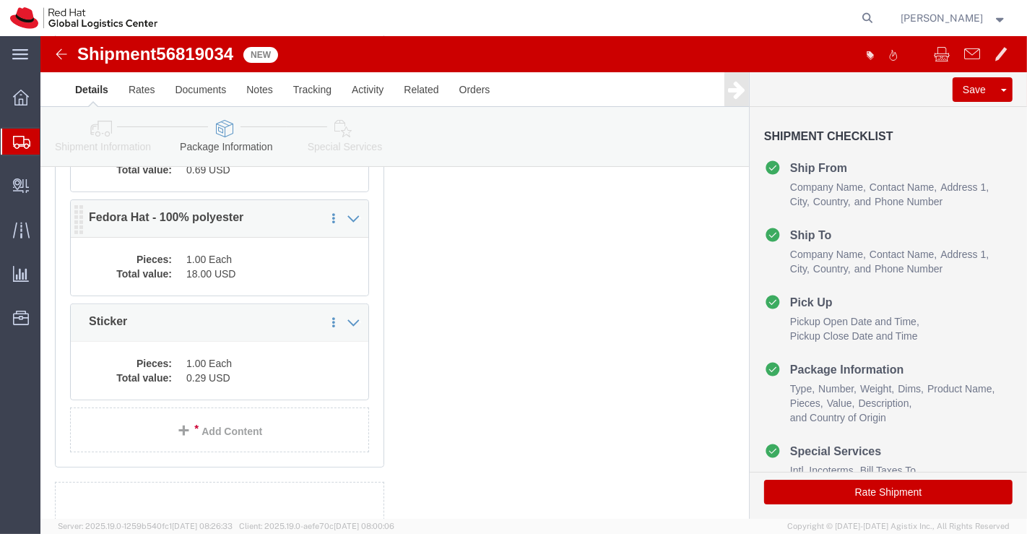
click dd "18.00 USD"
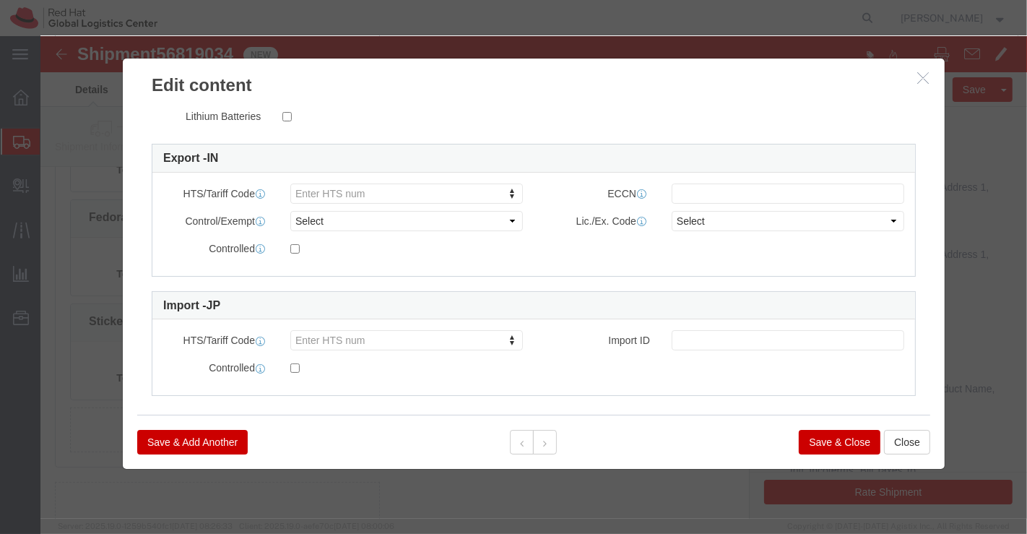
scroll to position [371, 0]
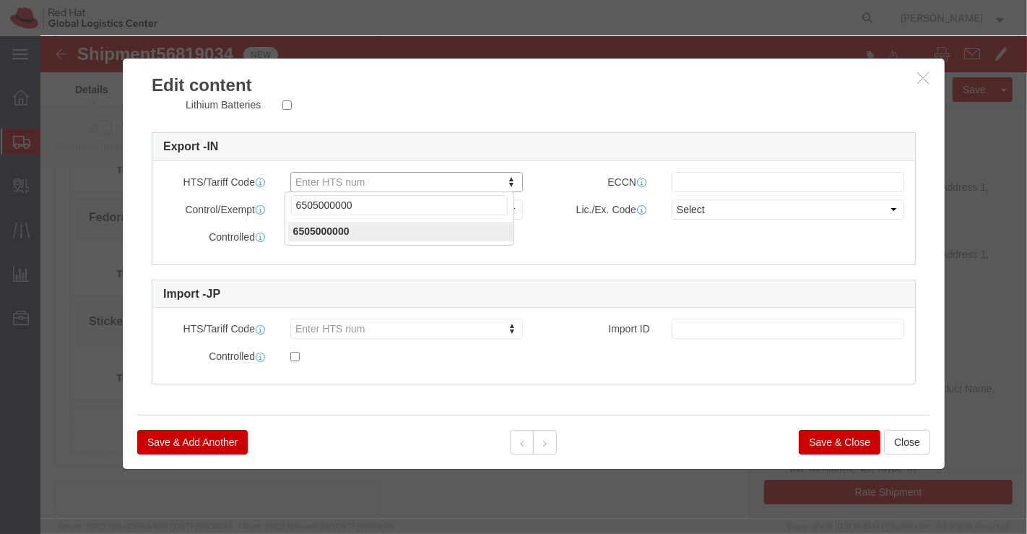
type input "6505000000"
click div "Commodity library Product Name Fedora Hat - 100% polyester Pieces 1.00 Select B…"
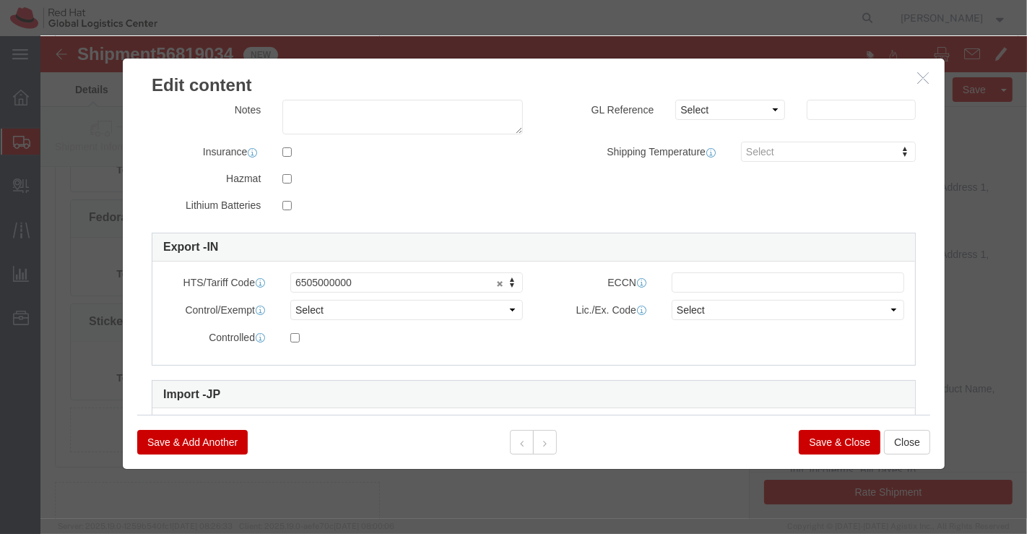
scroll to position [0, 0]
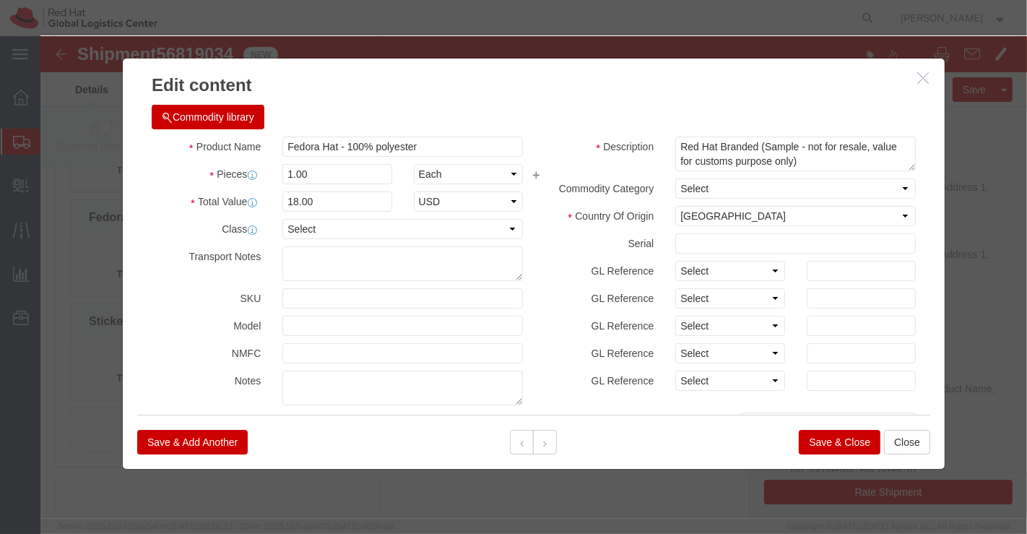
click button "Save & Close"
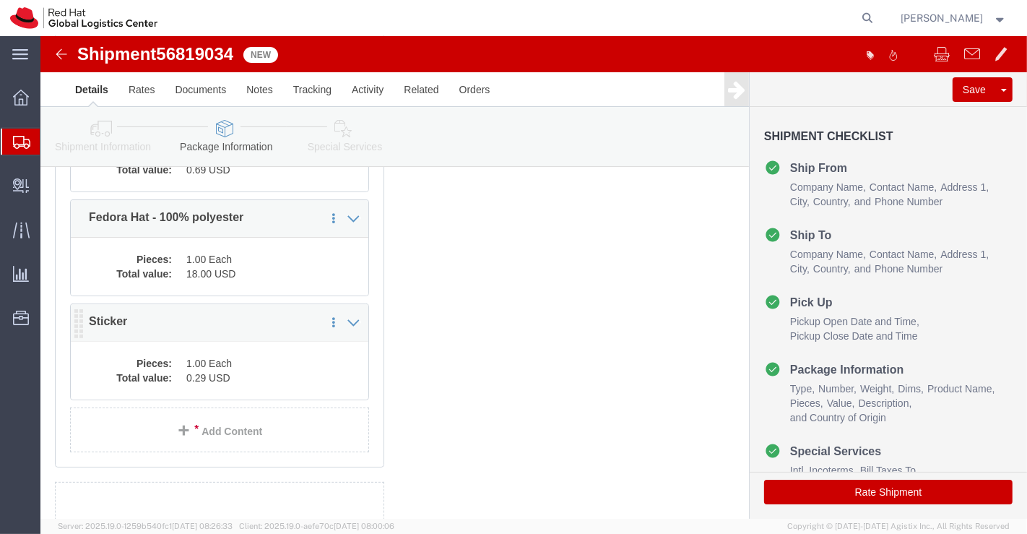
click dd "1.00 Each"
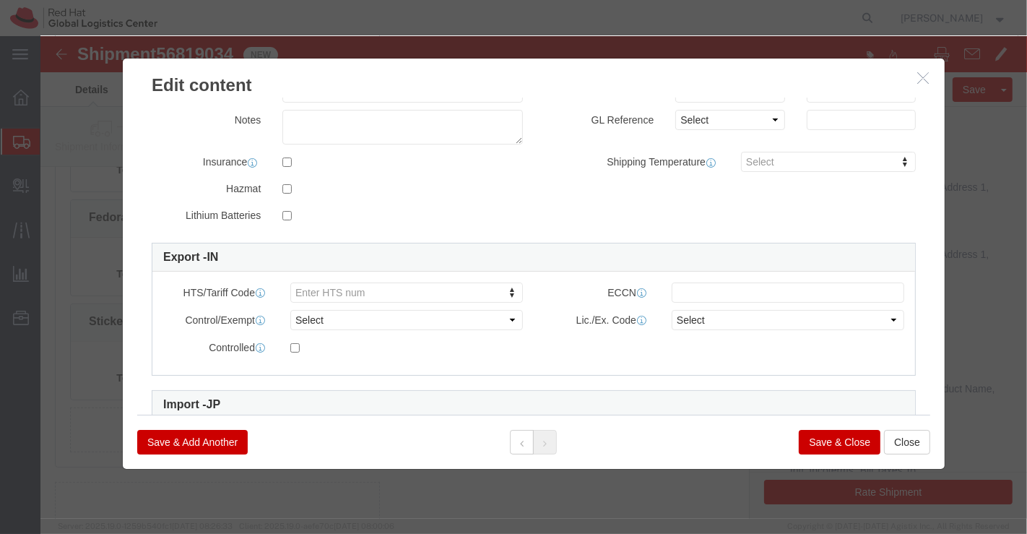
scroll to position [371, 0]
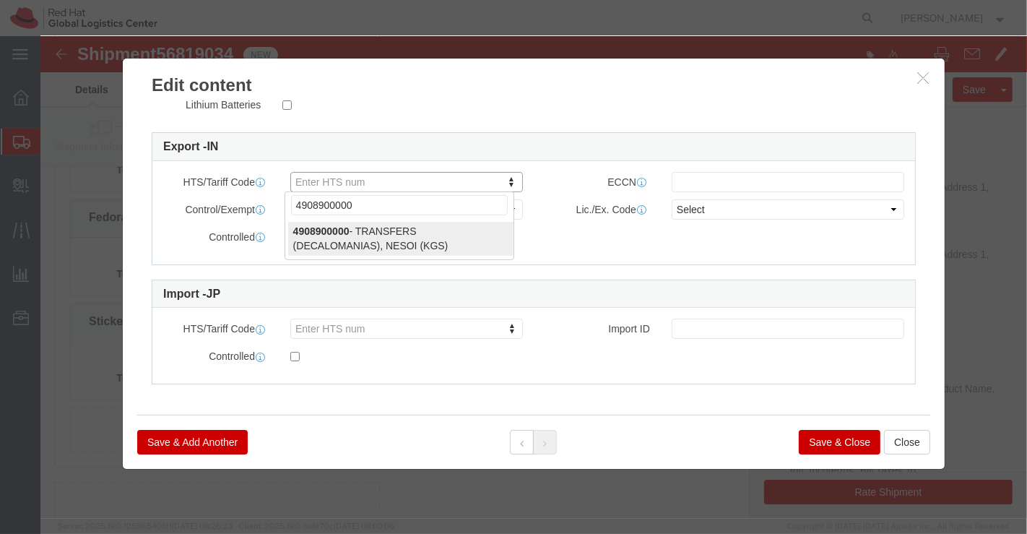
type input "4908900000"
select select "KGS"
type input "4908900000"
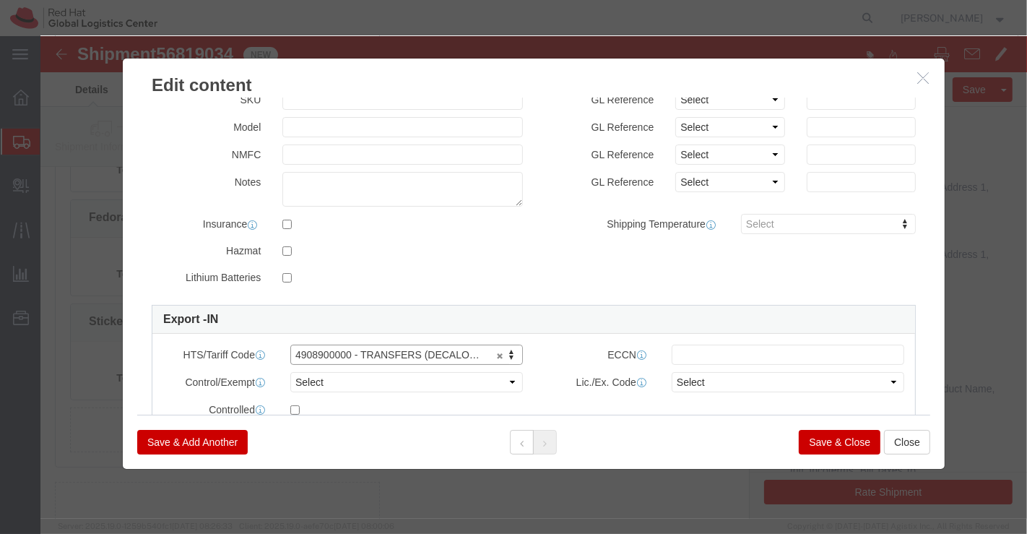
scroll to position [0, 0]
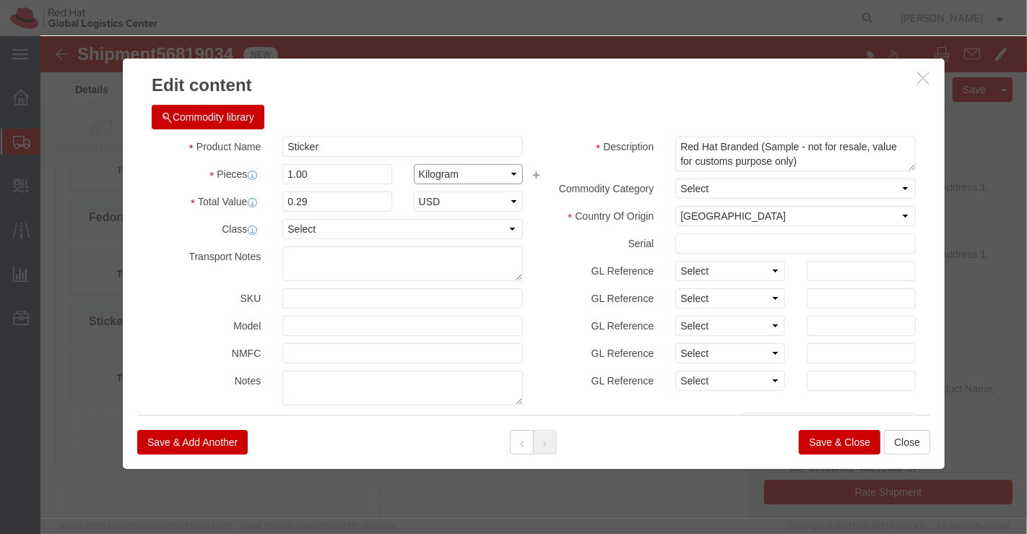
click select "Select Bag Barrels 100Board Feet Bottle Box Blister Pack Carats Can Capsule Car…"
select select "EA"
click select "Select Bag Barrels 100Board Feet Bottle Box Blister Pack Carats Can Capsule Car…"
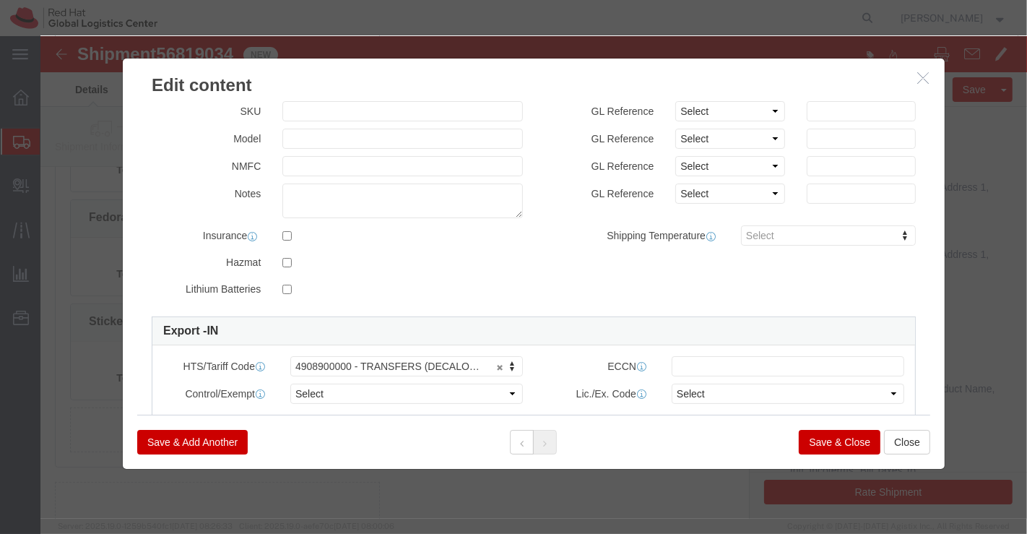
scroll to position [371, 0]
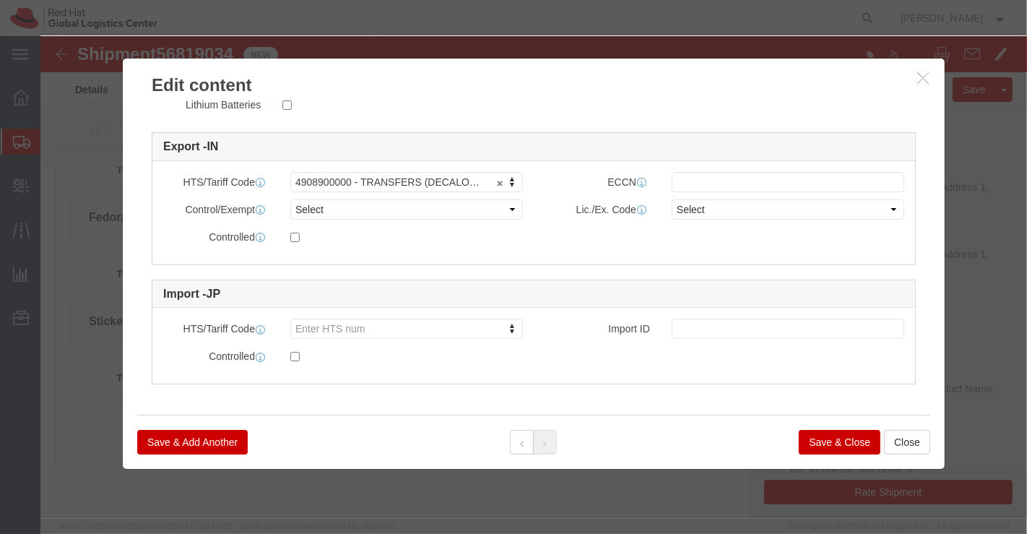
click button "Save & Close"
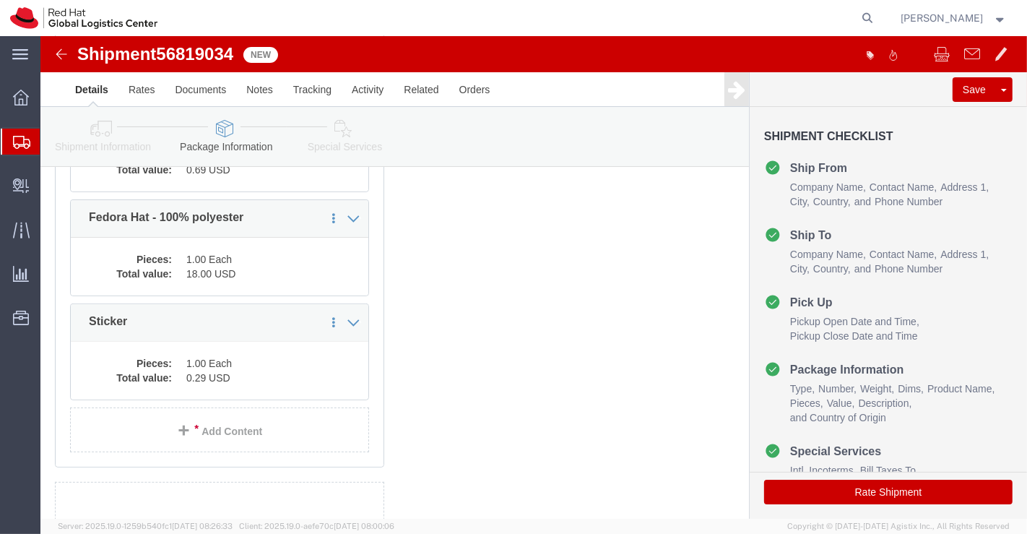
click icon
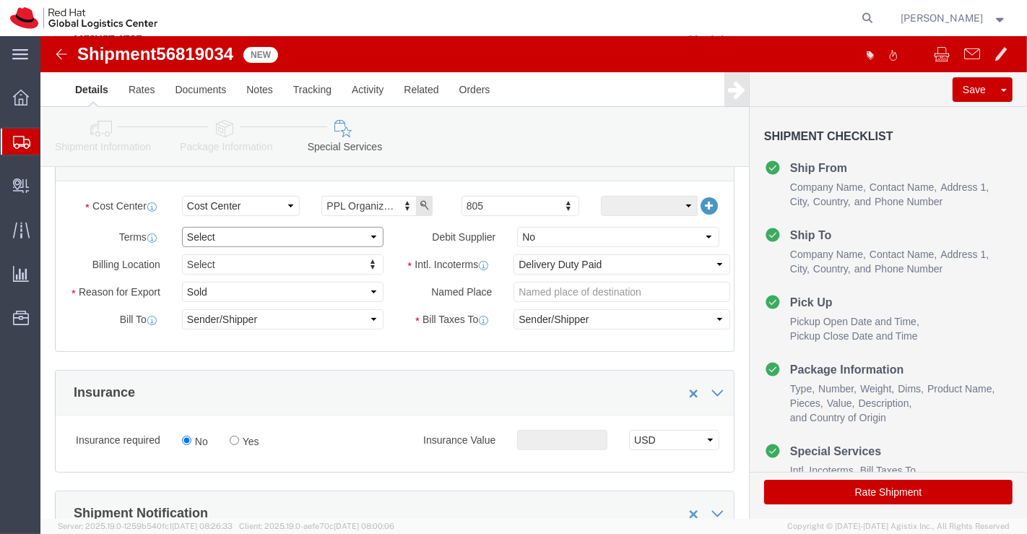
click select "Select Free of Charge Free of Cost NET 30 NET 45 NET 60 See Comment"
select select "FREE_OF_COST"
click select "Select Free of Charge Free of Cost NET 30 NET 45 NET 60 See Comment"
click select "Select Gift Personal Effects Repair/Warranty Return Sample Sold Temporary/Not S…"
select select "SAMPLE"
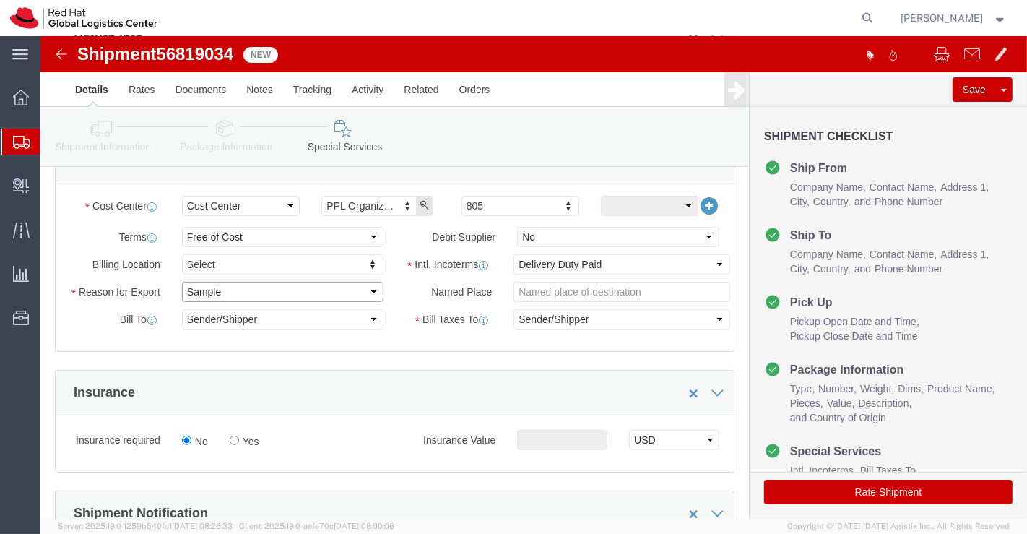
click select "Select Gift Personal Effects Repair/Warranty Return Sample Sold Temporary/Not S…"
click icon
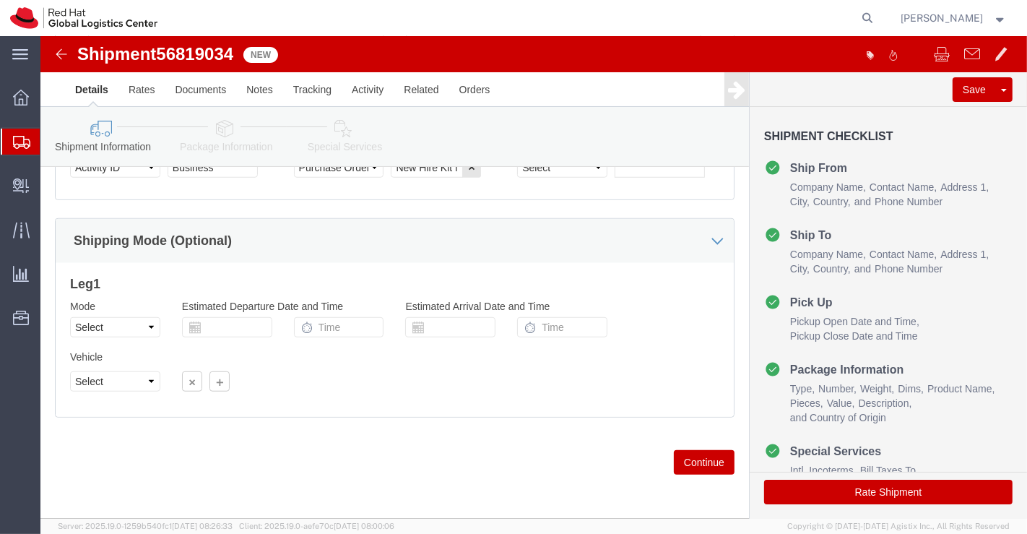
scroll to position [882, 0]
click icon
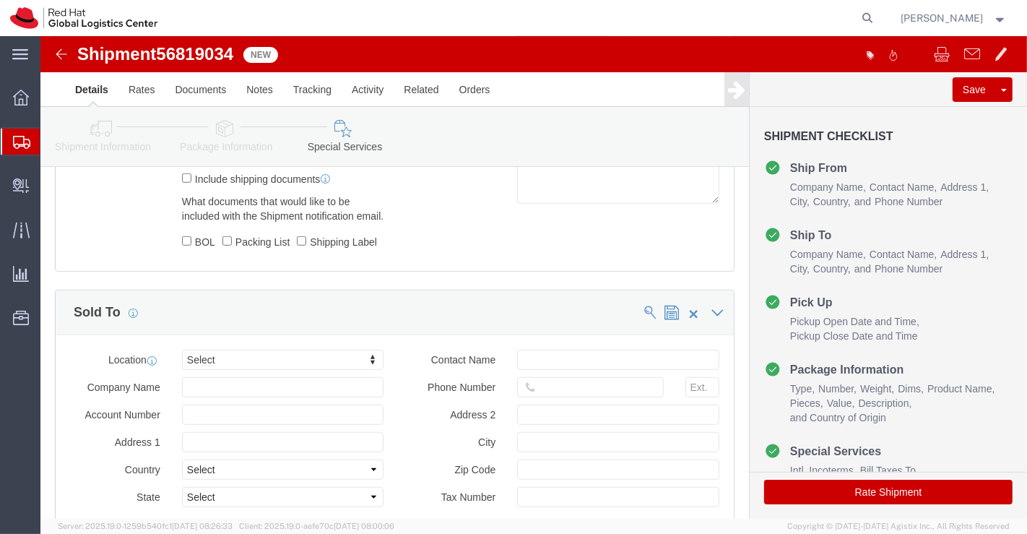
scroll to position [550, 0]
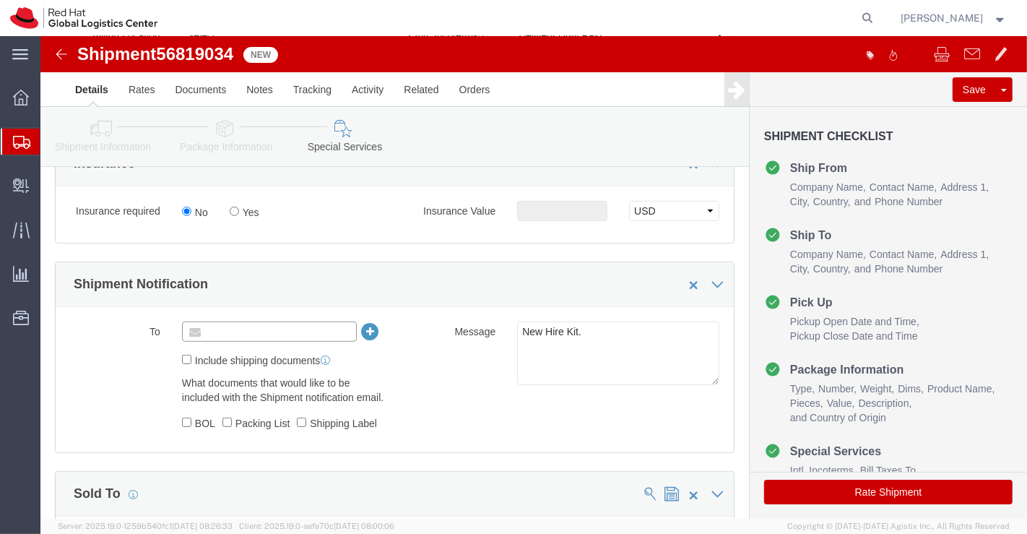
click input "text"
paste input "[EMAIL_ADDRESS][DOMAIN_NAME]"
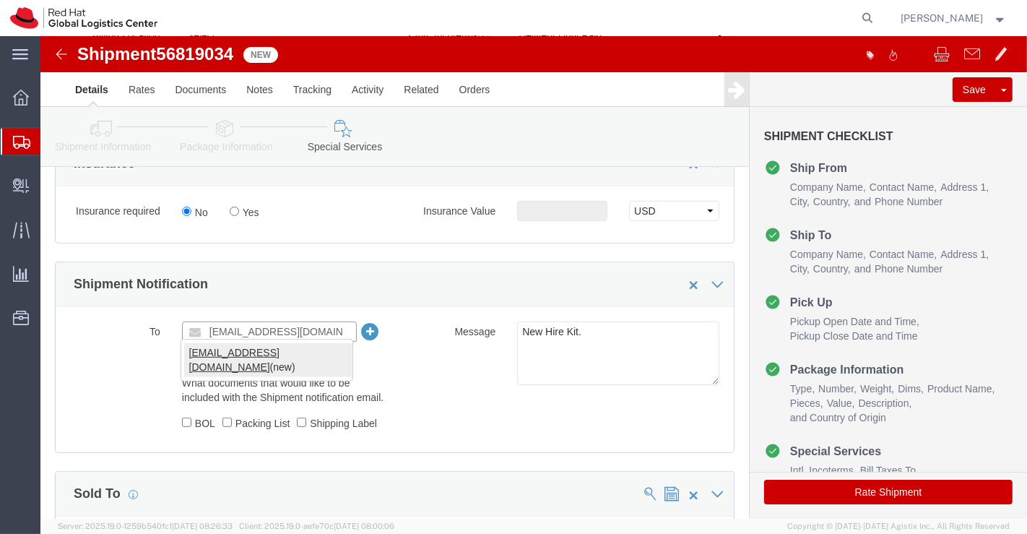
type input "[EMAIL_ADDRESS][DOMAIN_NAME]"
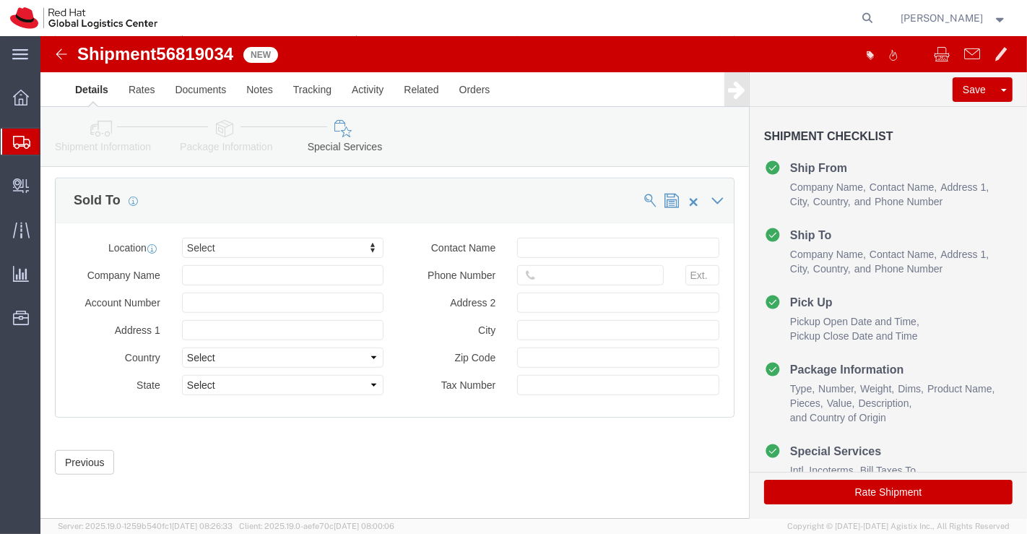
scroll to position [897, 0]
click button "Rate Shipment"
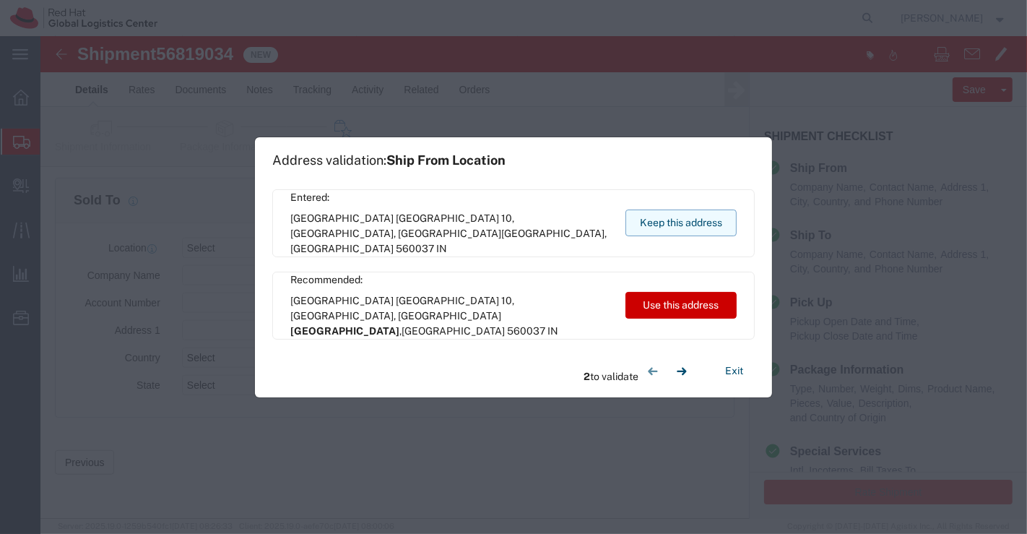
click at [698, 229] on button "Keep this address" at bounding box center [680, 222] width 111 height 27
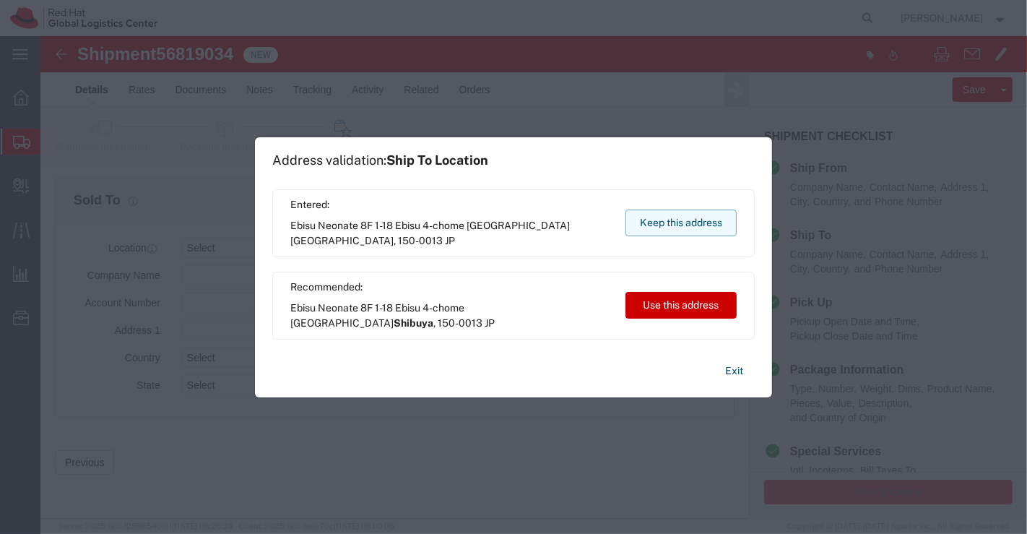
click at [656, 222] on button "Keep this address" at bounding box center [680, 222] width 111 height 27
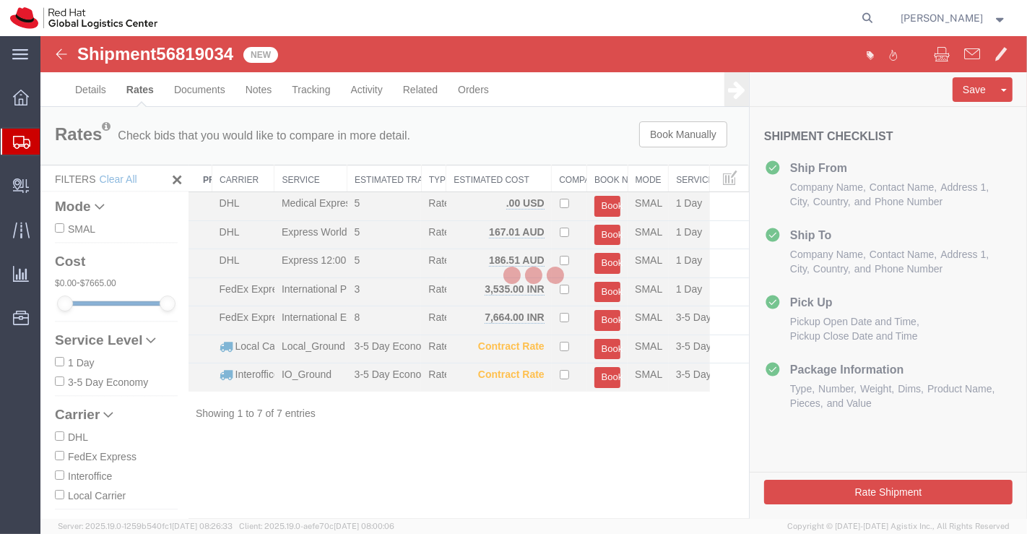
scroll to position [0, 0]
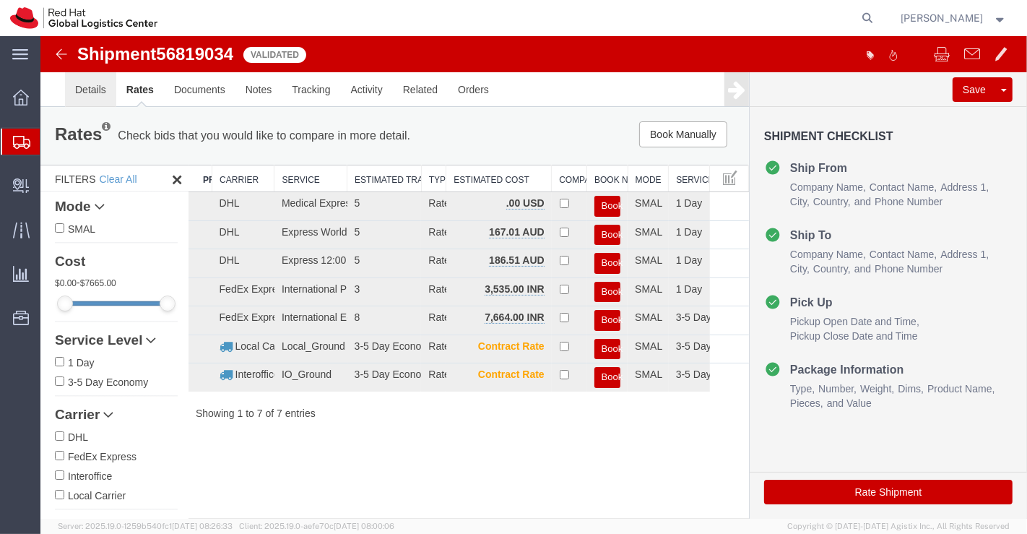
click at [87, 87] on link "Details" at bounding box center [89, 89] width 51 height 35
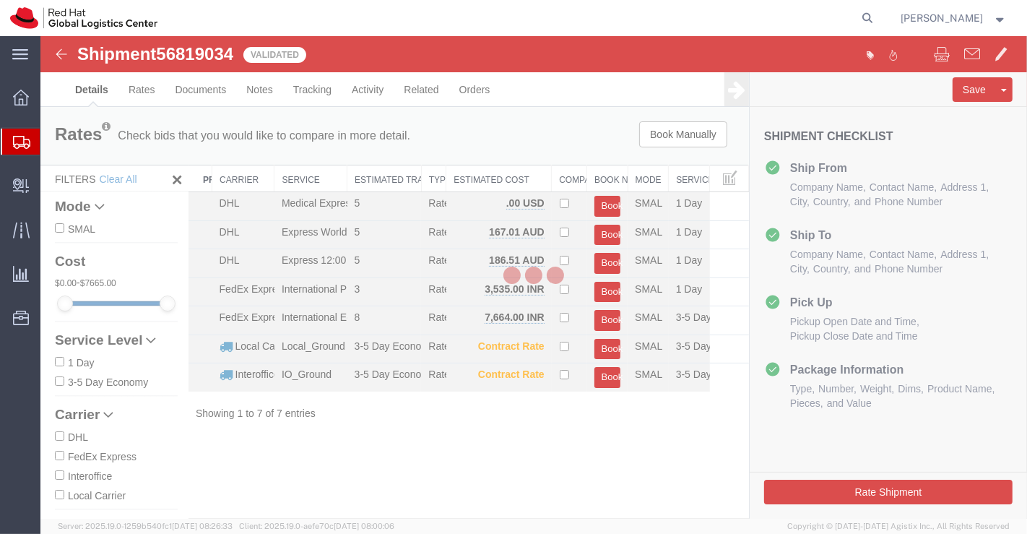
select select "37925"
select select "38034"
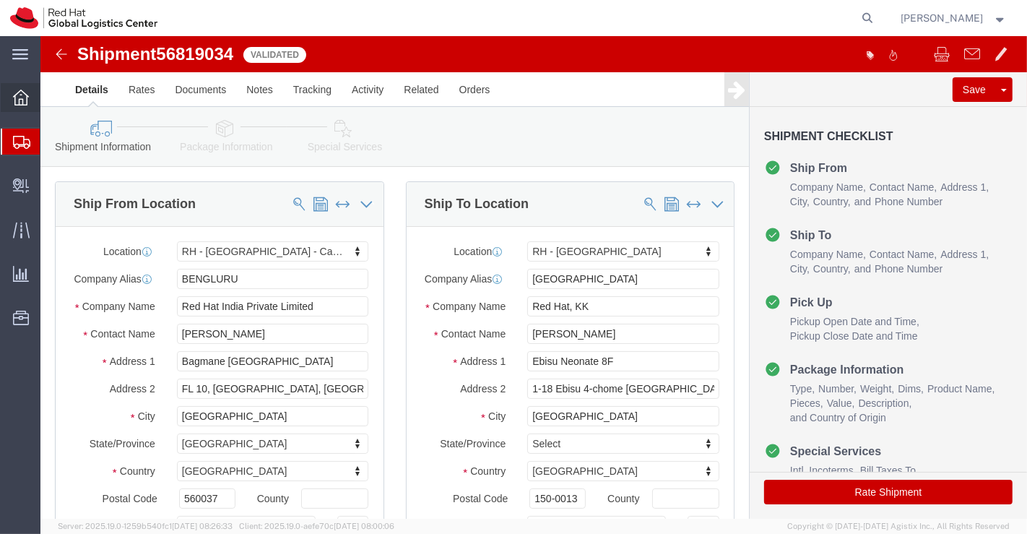
click at [24, 96] on icon at bounding box center [21, 98] width 16 height 16
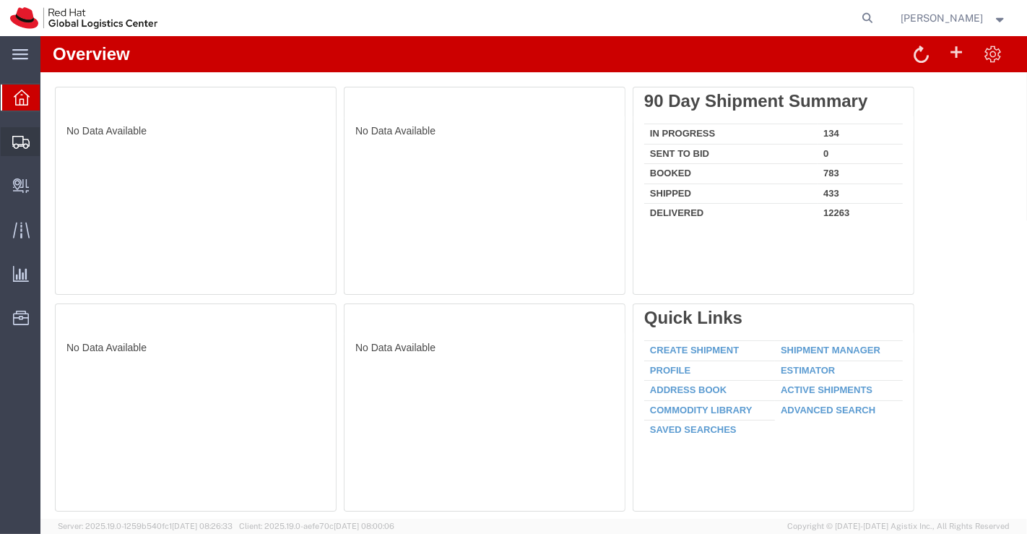
click at [0, 0] on span "Shipment Manager" at bounding box center [0, 0] width 0 height 0
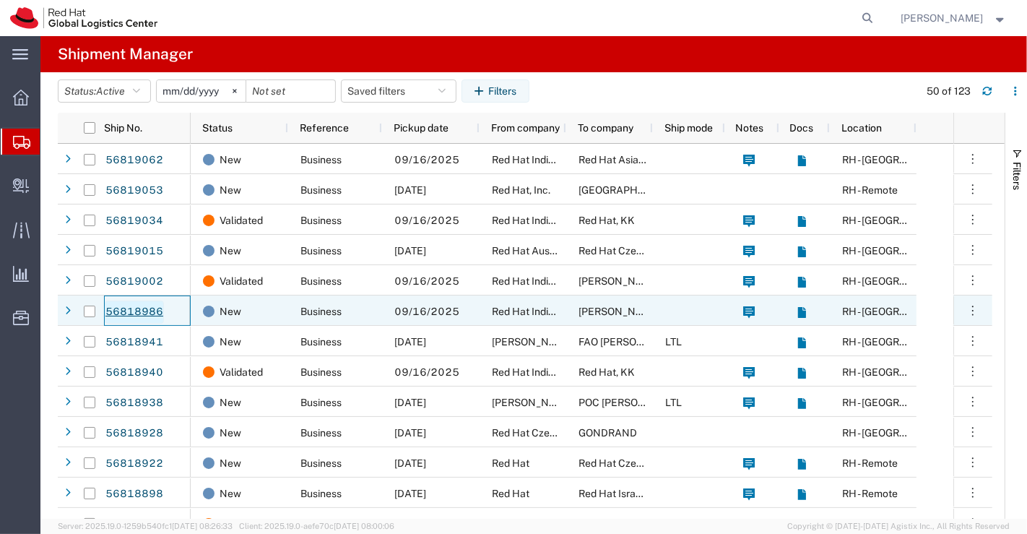
click at [144, 308] on link "56818986" at bounding box center [134, 311] width 59 height 23
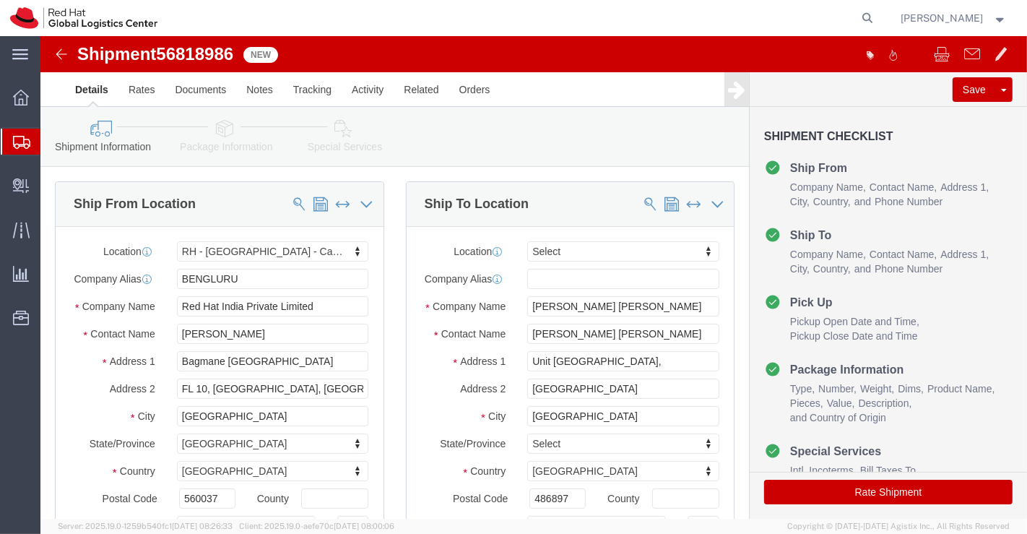
select select "37925"
select select
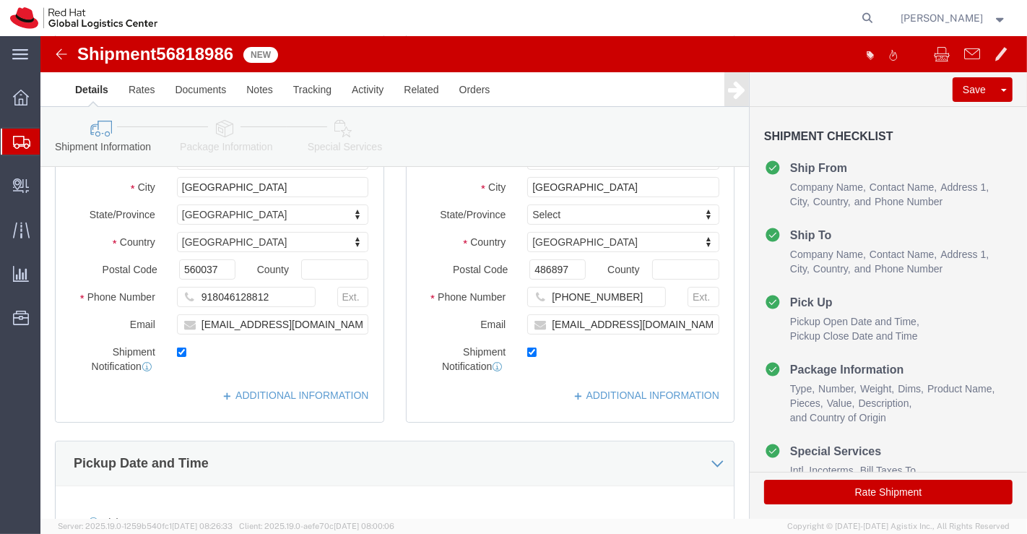
scroll to position [240, 0]
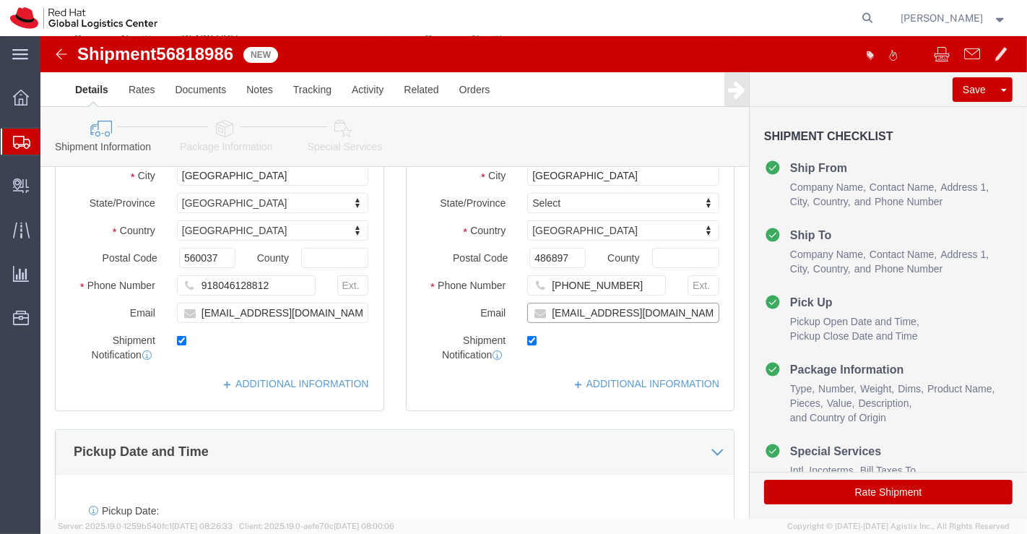
click input "prukumar@redhat.com"
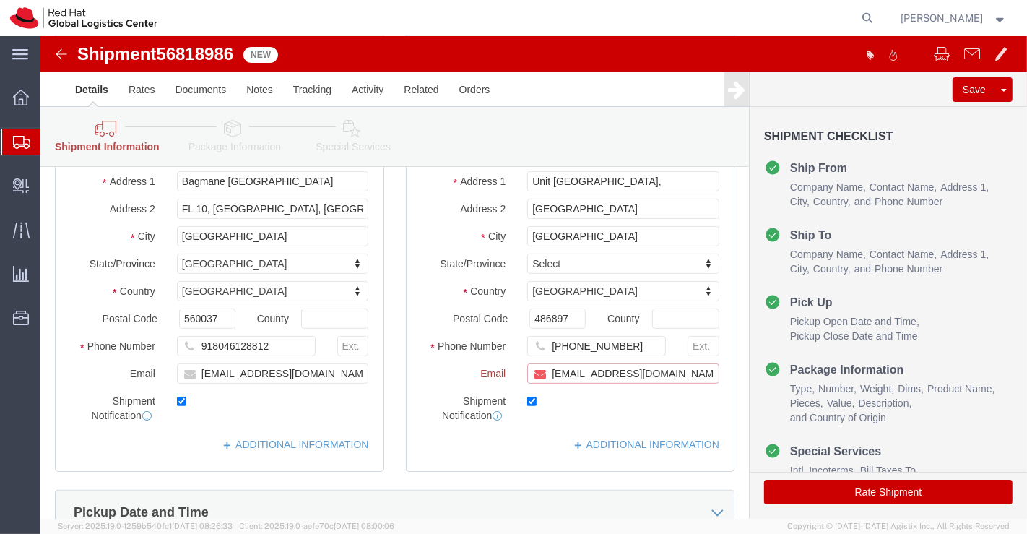
scroll to position [300, 0]
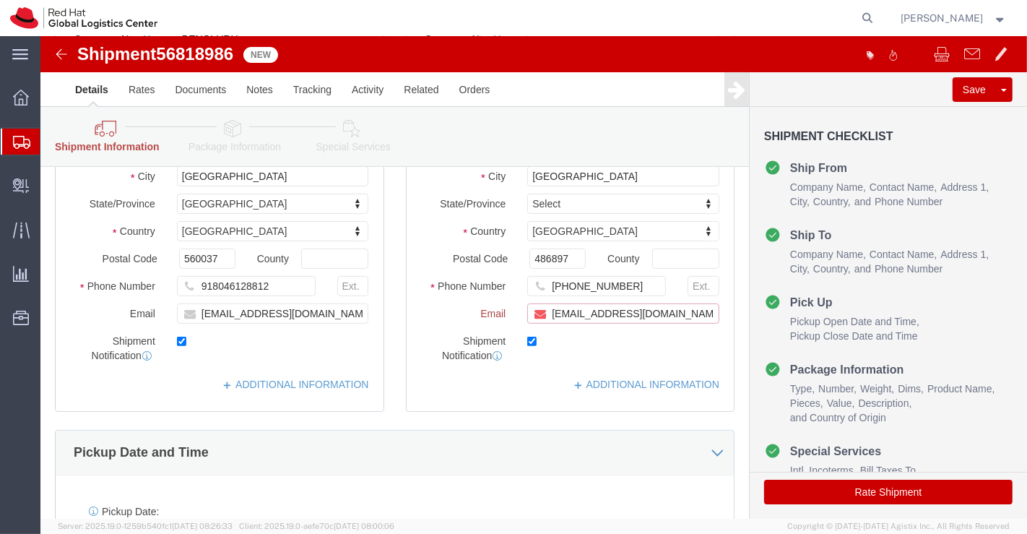
paste input "[EMAIL_ADDRESS][DOMAIN_NAME]"
type input "prukumar@redhat.com,apaclogistics@redhat.com"
click div "Ship To Location Location My Profile Location RH - Amsterdam - MSO RH - Amsterd…"
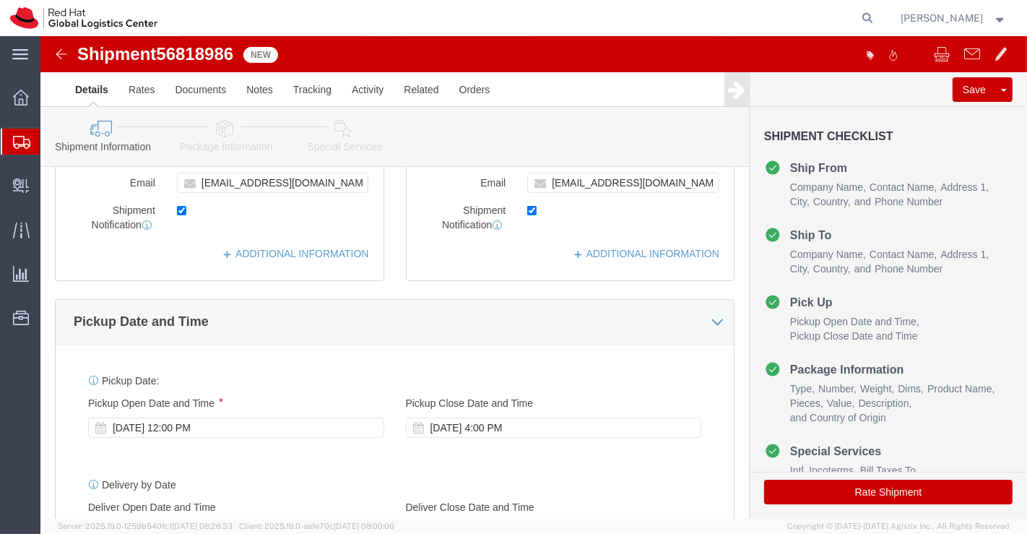
scroll to position [401, 0]
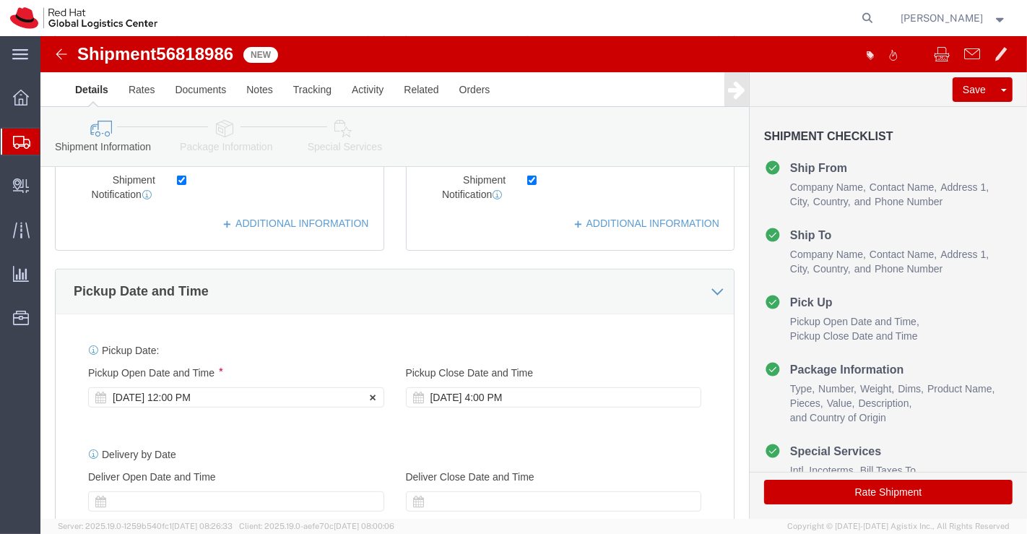
click div "[DATE] 12:00 PM"
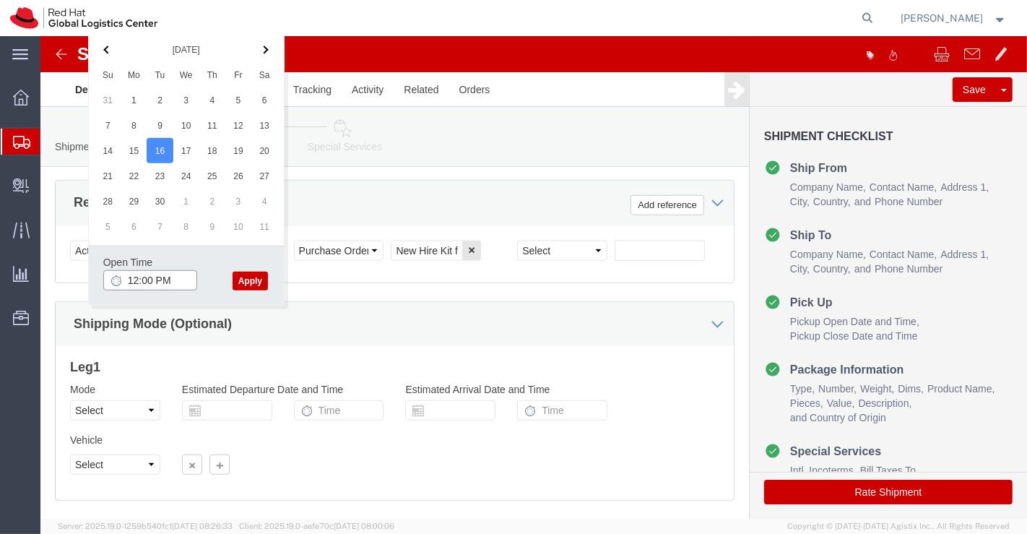
click input "12:00 PM"
type input "4:30 PM"
click button "Apply"
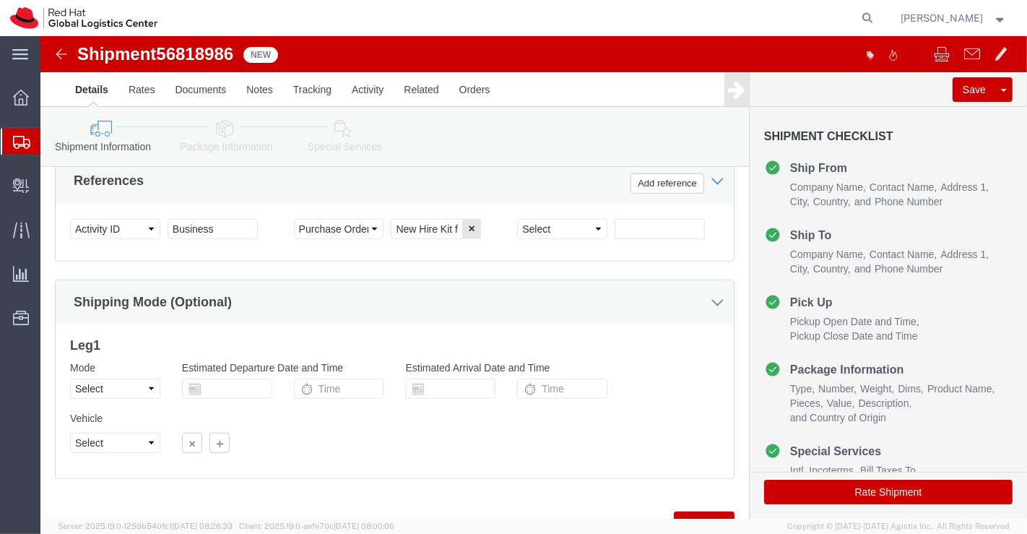
scroll to position [882, 0]
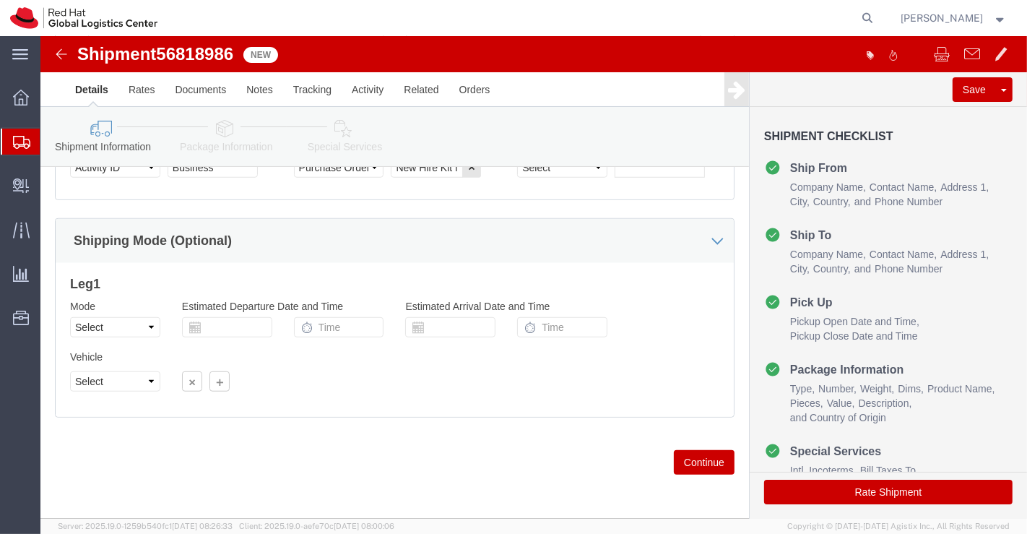
click icon
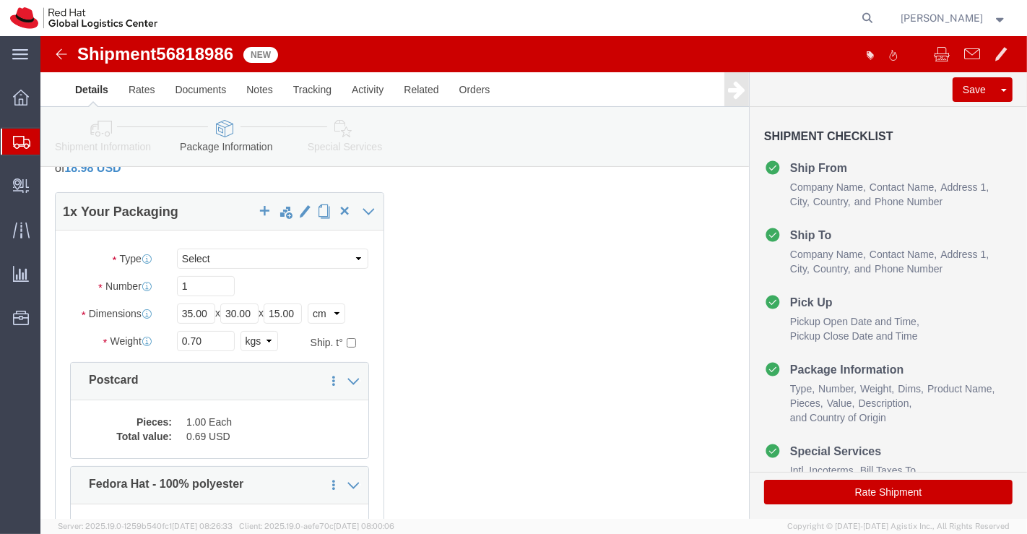
scroll to position [80, 0]
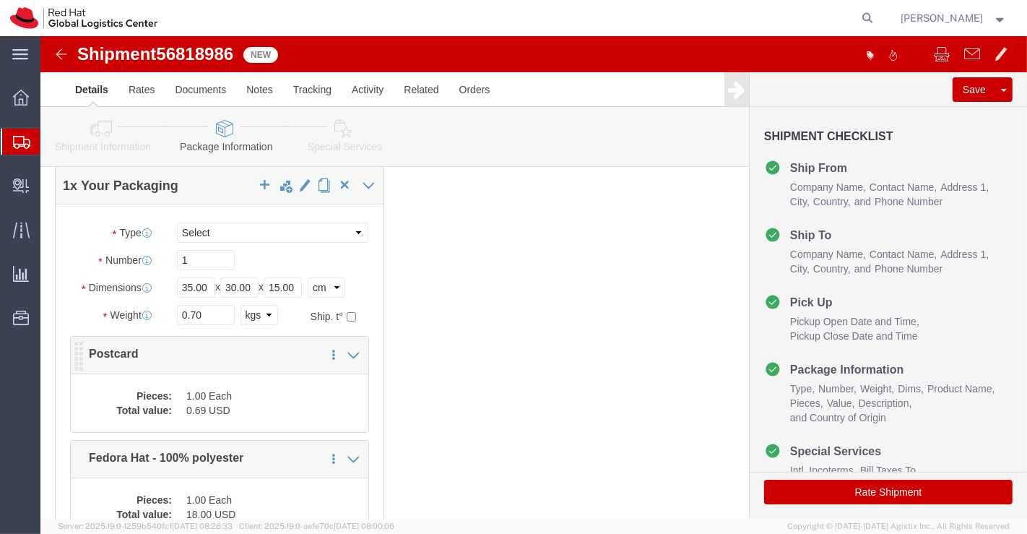
click dd "0.69 USD"
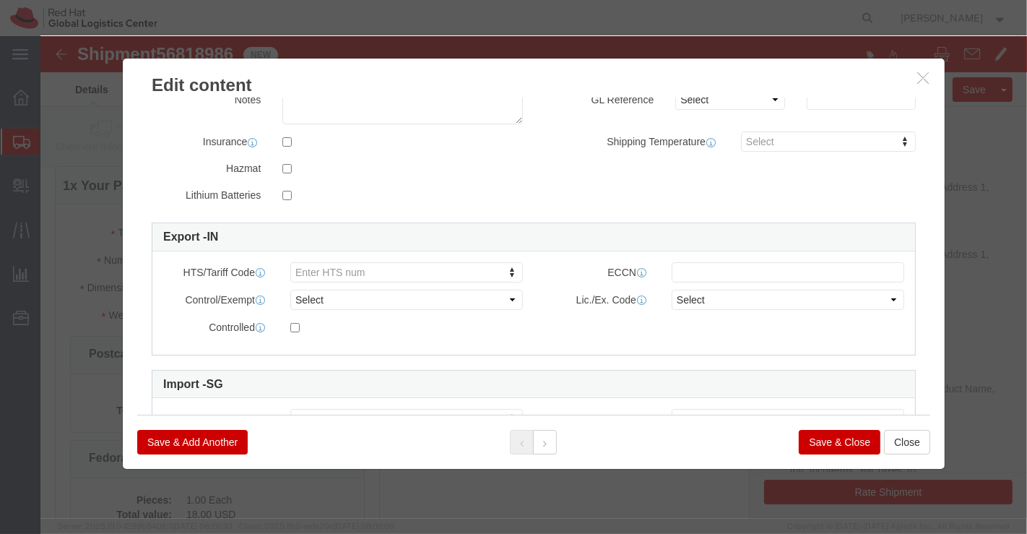
scroll to position [267, 0]
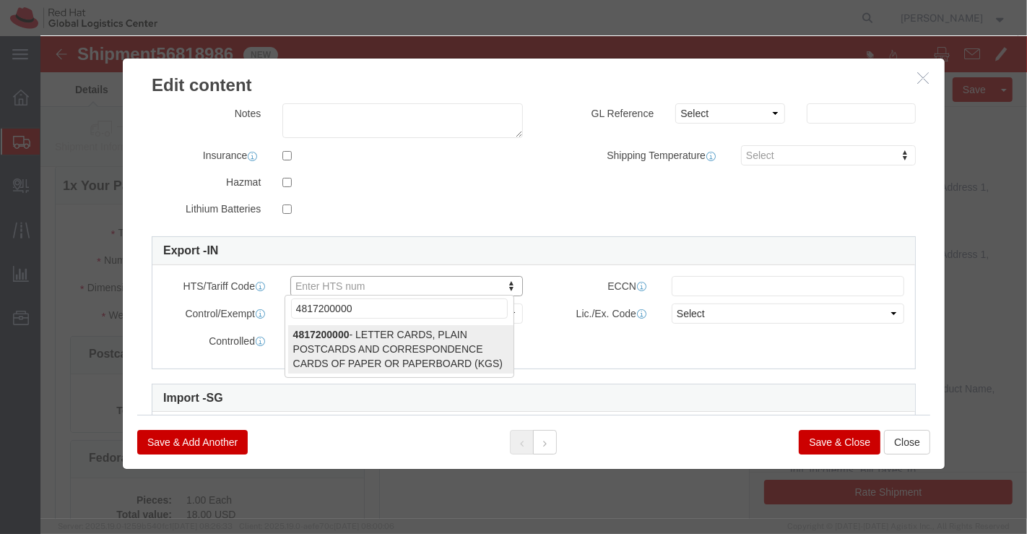
type input "4817200000"
select select "KGS"
type input "4817200000"
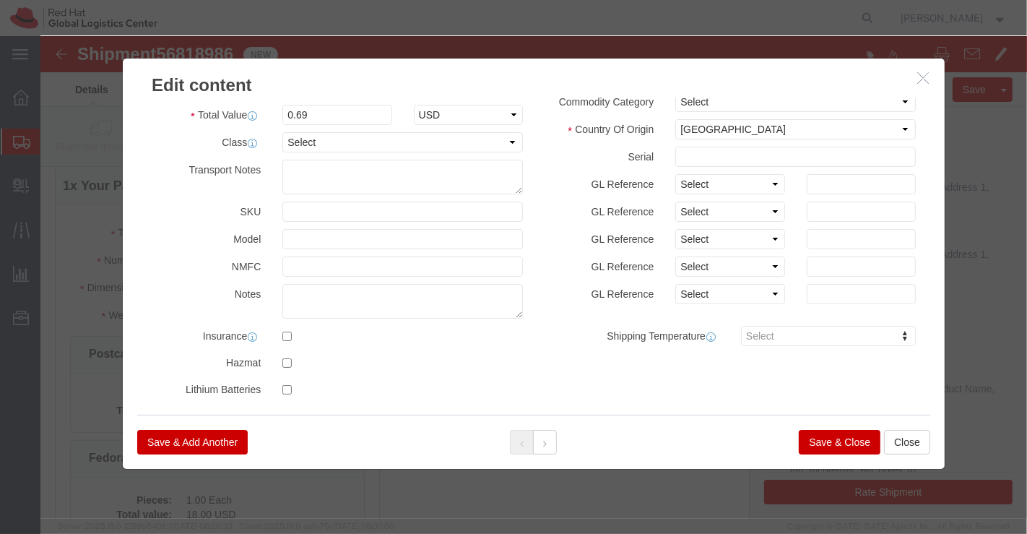
scroll to position [27, 0]
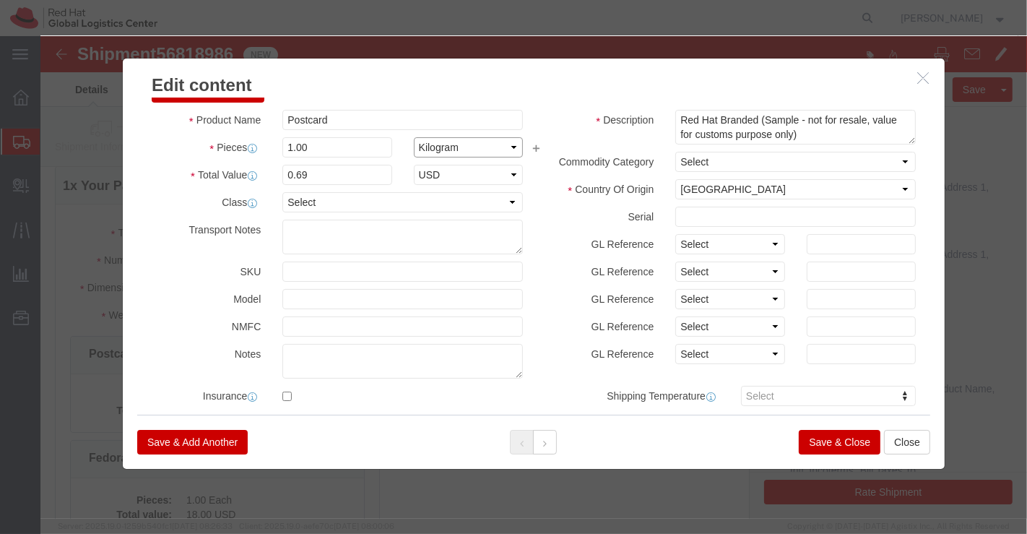
click select "Select Bag Barrels 100Board Feet Bottle Box Blister Pack Carats Can Capsule Car…"
select select "EA"
click select "Select Bag Barrels 100Board Feet Bottle Box Blister Pack Carats Can Capsule Car…"
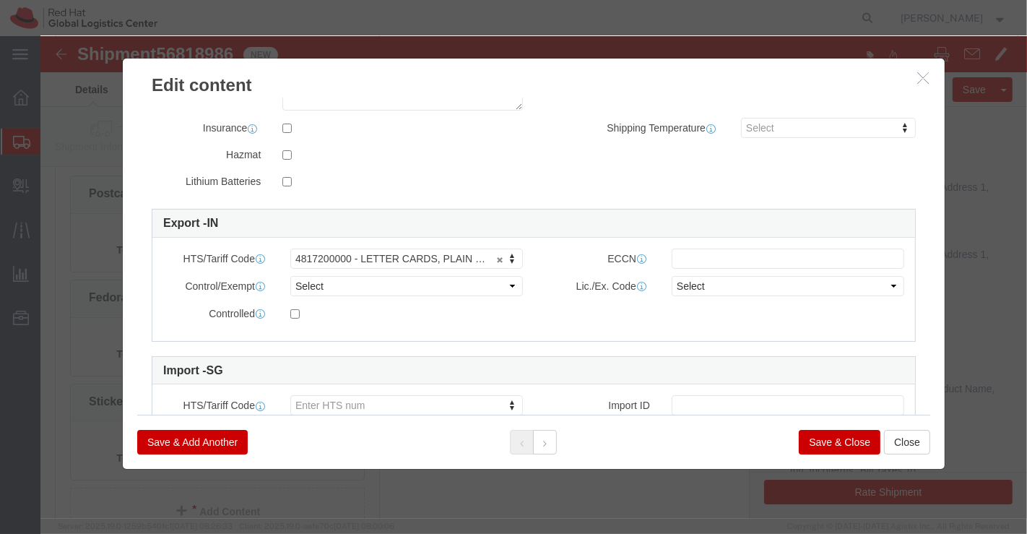
scroll to position [364, 0]
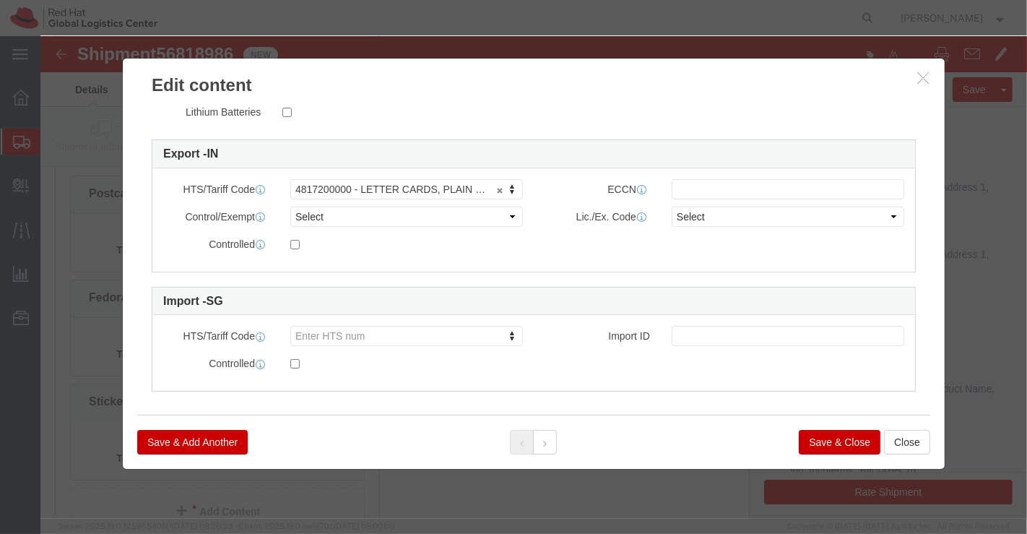
click button "Save & Close"
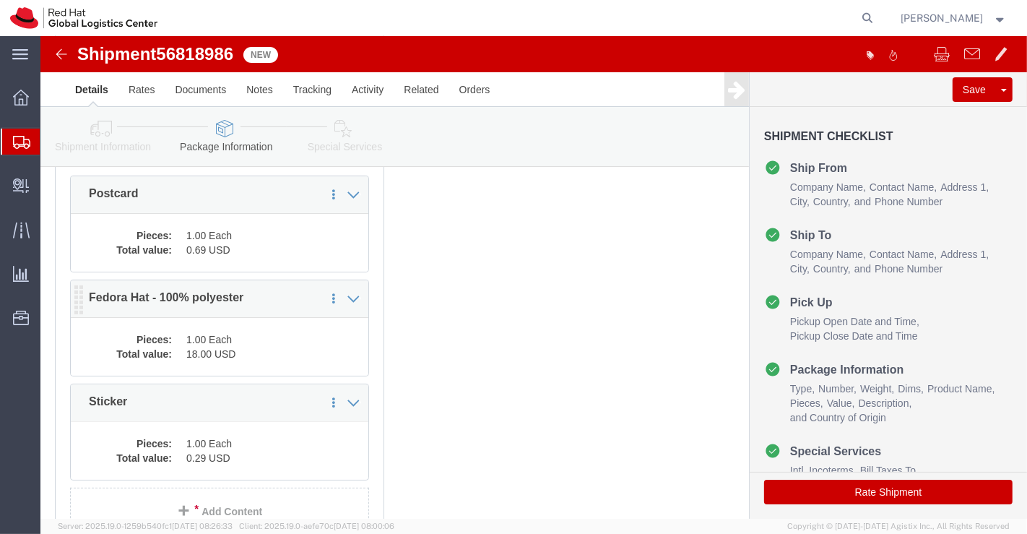
click dd "1.00 Each"
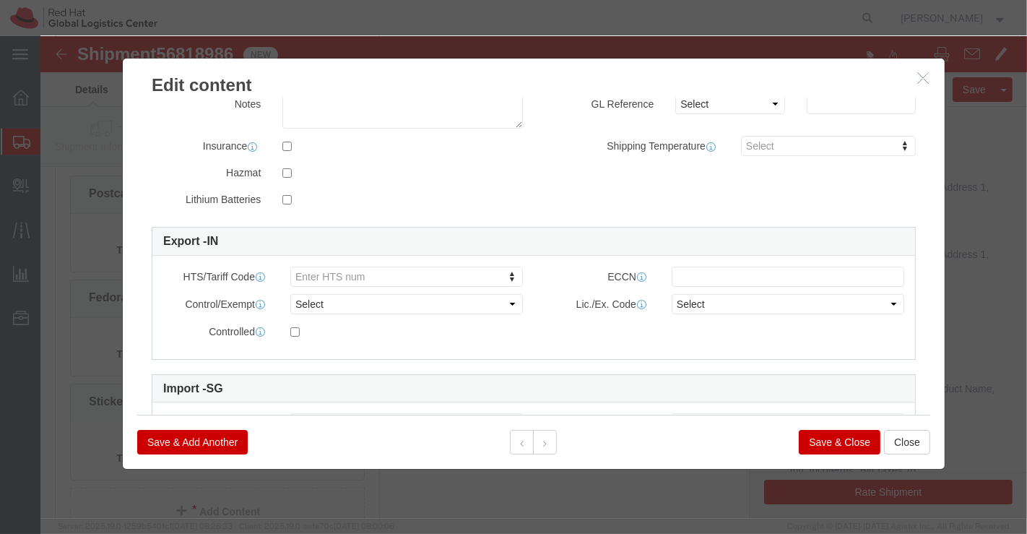
scroll to position [371, 0]
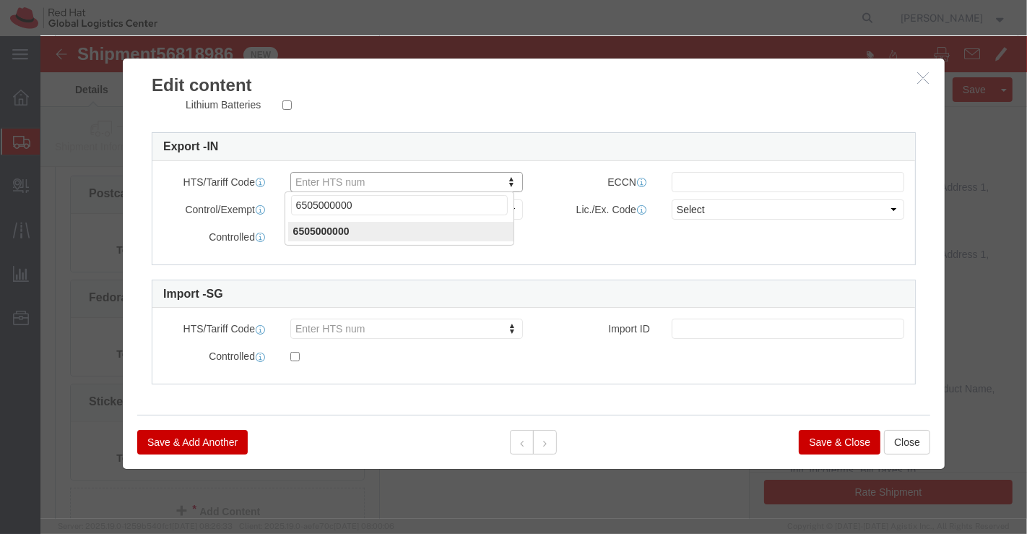
type input "6505000000"
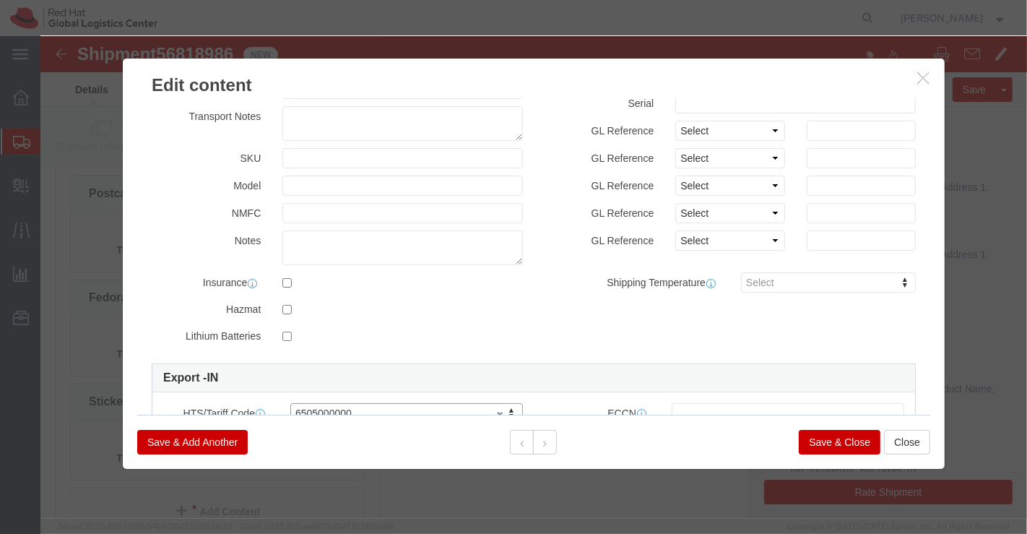
scroll to position [0, 0]
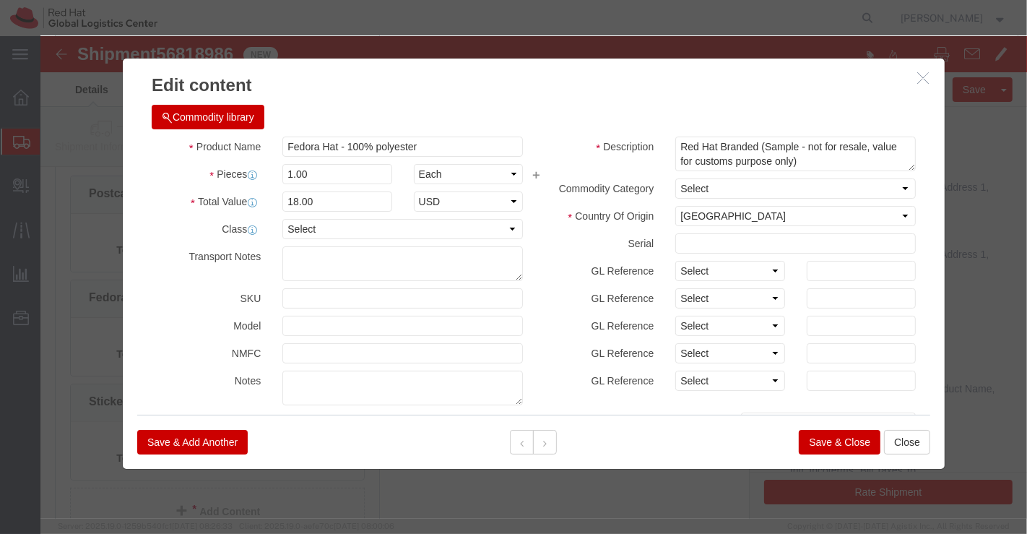
click button "Save & Close"
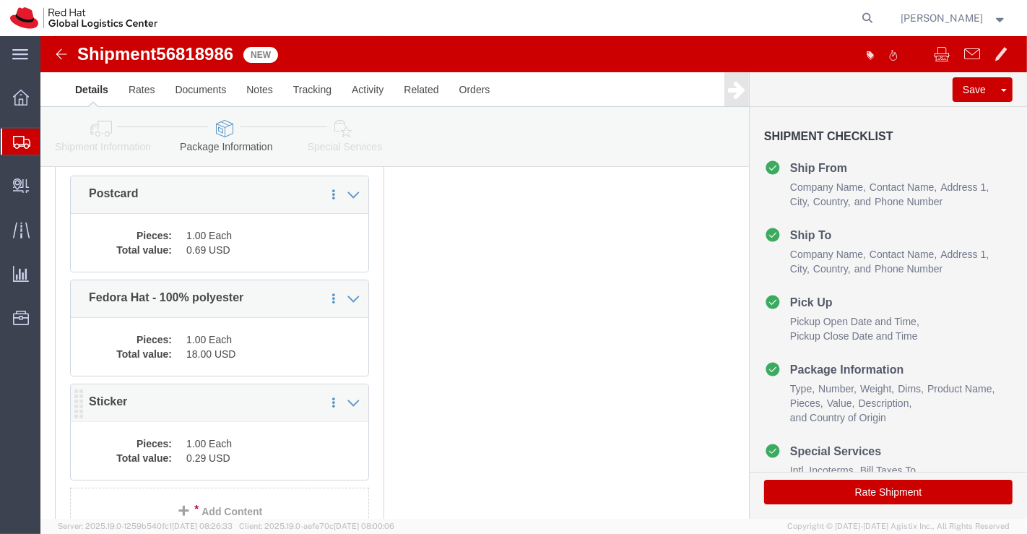
click dd "1.00 Each"
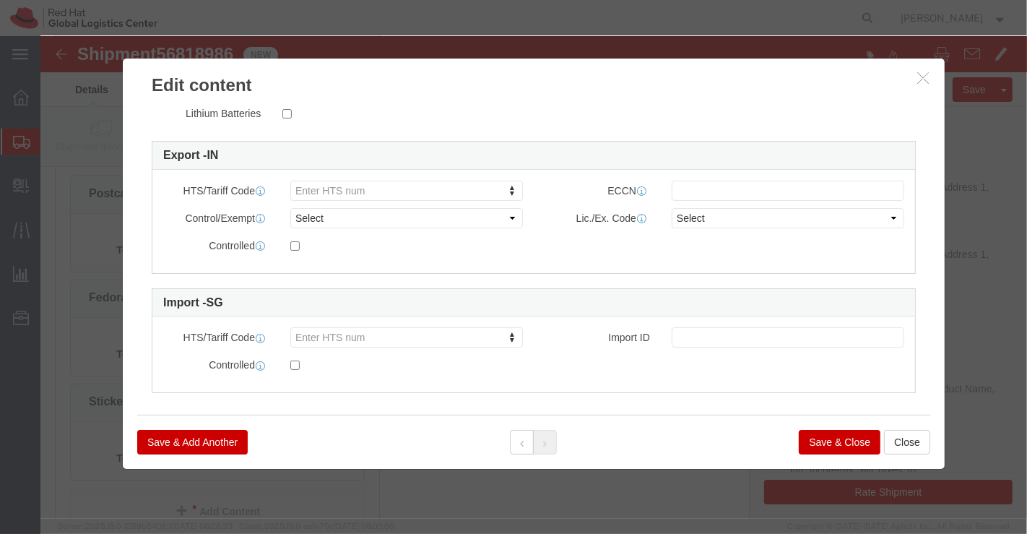
scroll to position [363, 0]
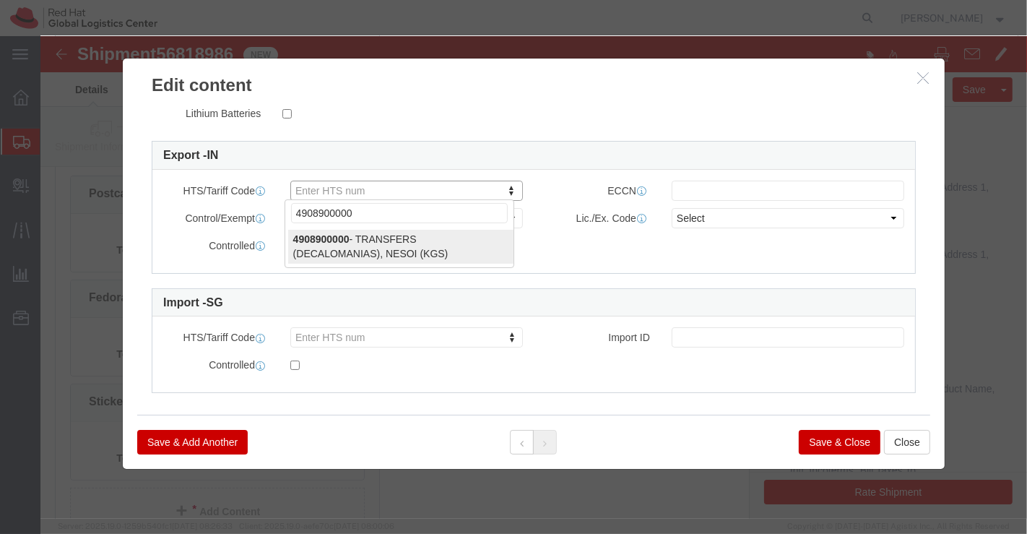
type input "4908900000"
select select "KGS"
type input "4908900000"
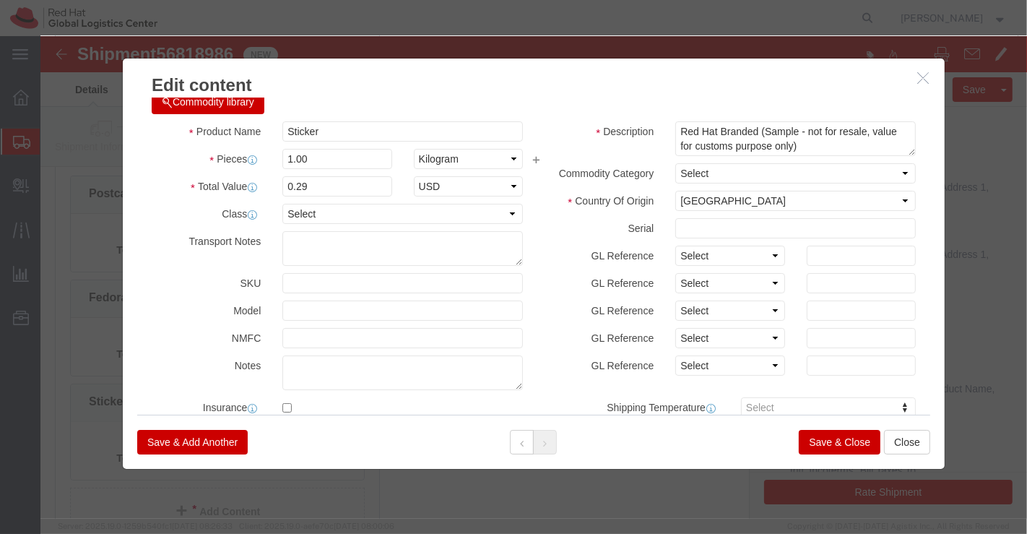
scroll to position [0, 0]
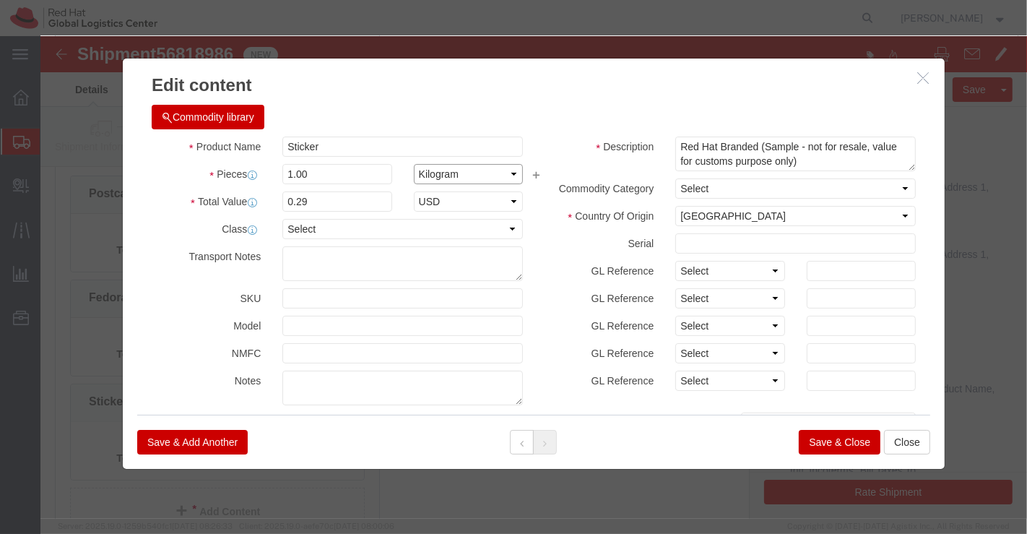
click select "Select Bag Barrels 100Board Feet Bottle Box Blister Pack Carats Can Capsule Car…"
select select "EA"
click select "Select Bag Barrels 100Board Feet Bottle Box Blister Pack Carats Can Capsule Car…"
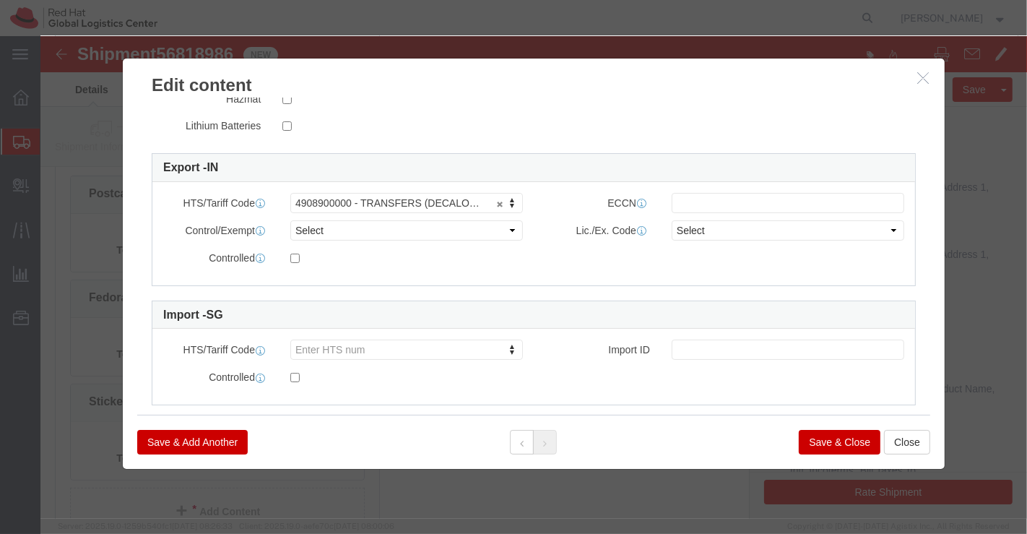
scroll to position [361, 0]
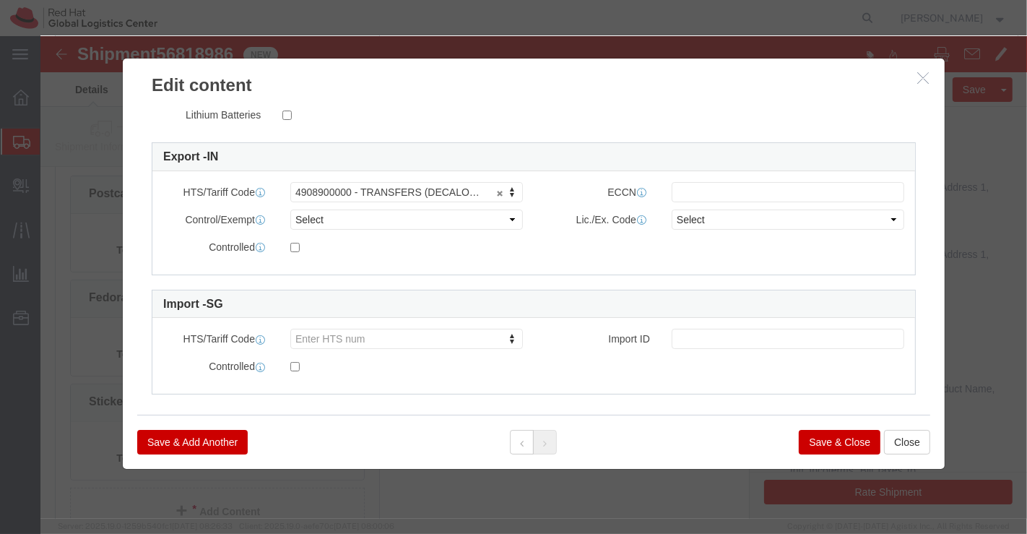
click button "Save & Close"
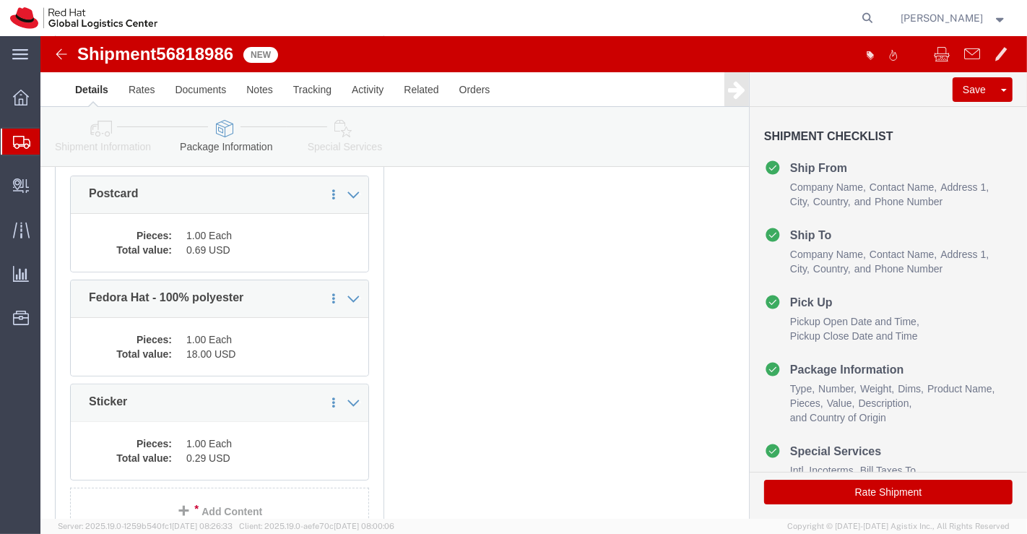
click icon
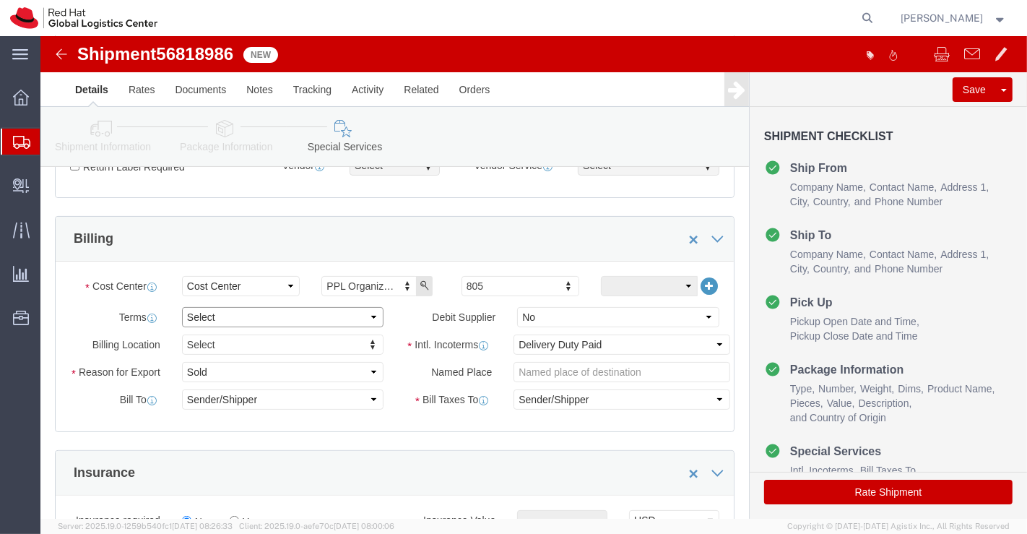
click select "Select Free of Charge Free of Cost NET 30 NET 45 NET 60 See Comment"
select select "FREE_OF_COST"
click select "Select Free of Charge Free of Cost NET 30 NET 45 NET 60 See Comment"
click select "Select Gift Personal Effects Repair/Warranty Return Sample Sold Temporary/Not S…"
select select "SAMPLE"
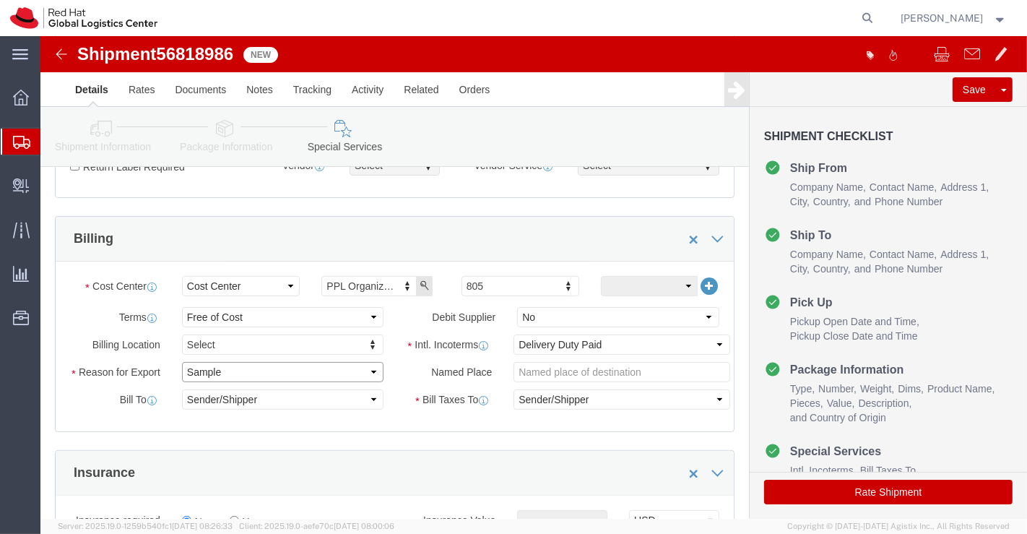
click select "Select Gift Personal Effects Repair/Warranty Return Sample Sold Temporary/Not S…"
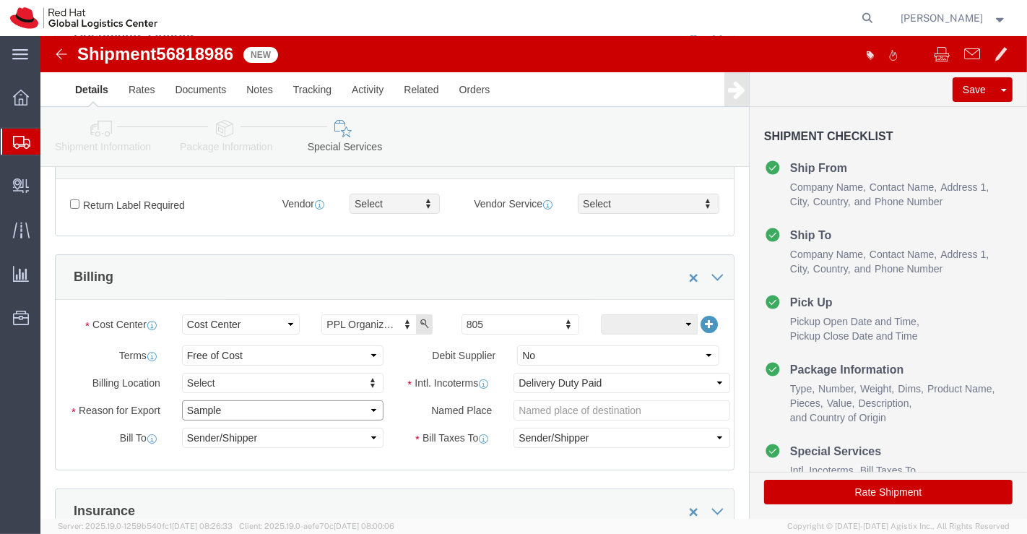
scroll to position [240, 0]
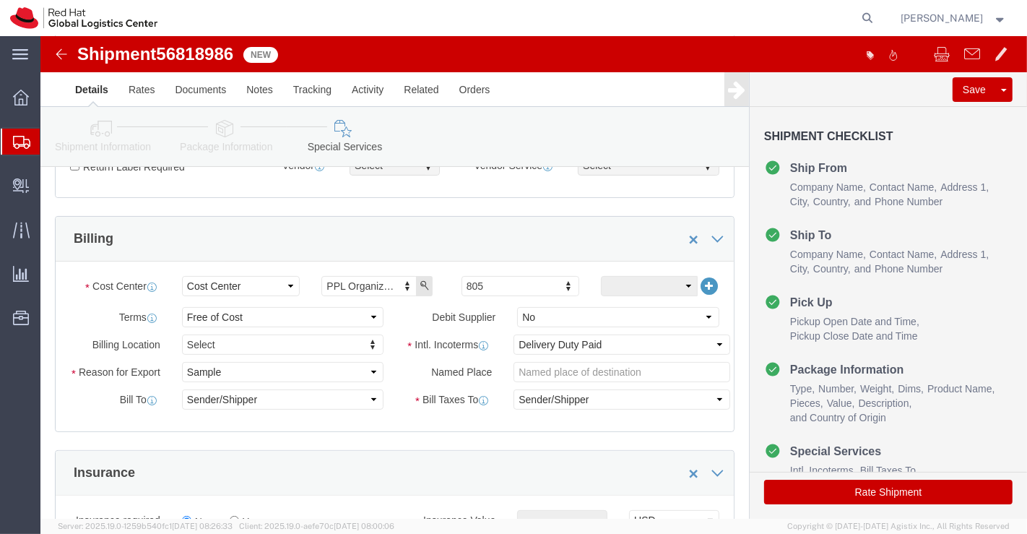
click icon
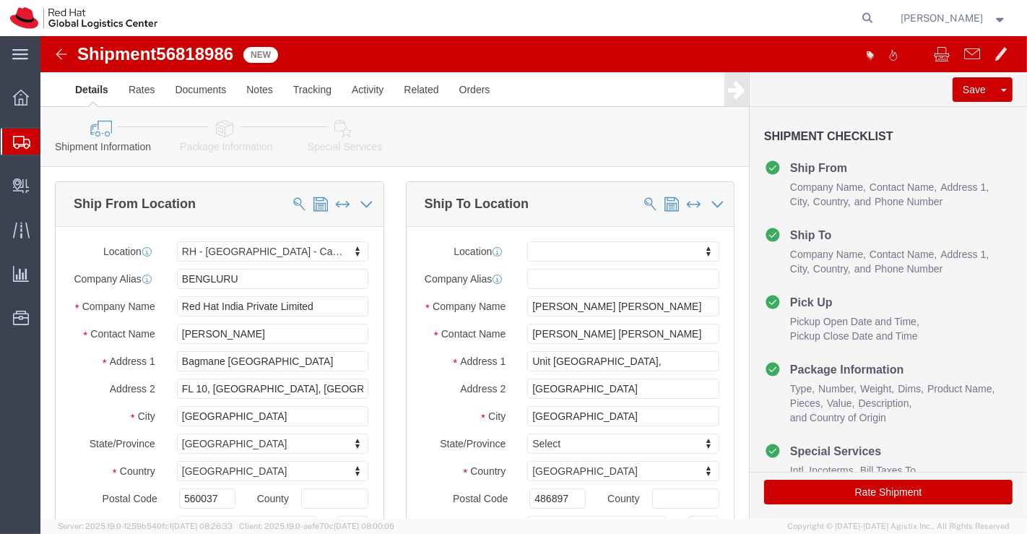
click icon
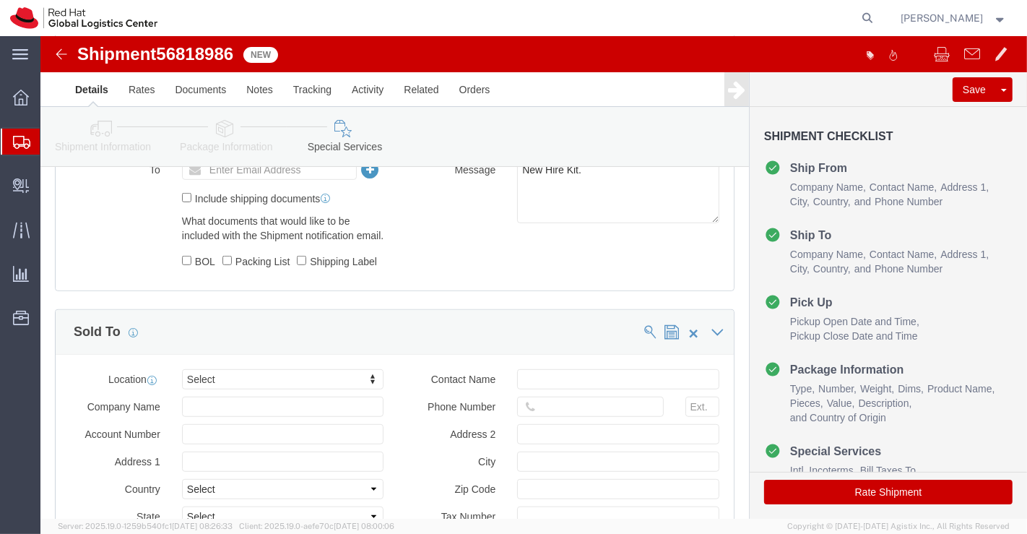
scroll to position [802, 0]
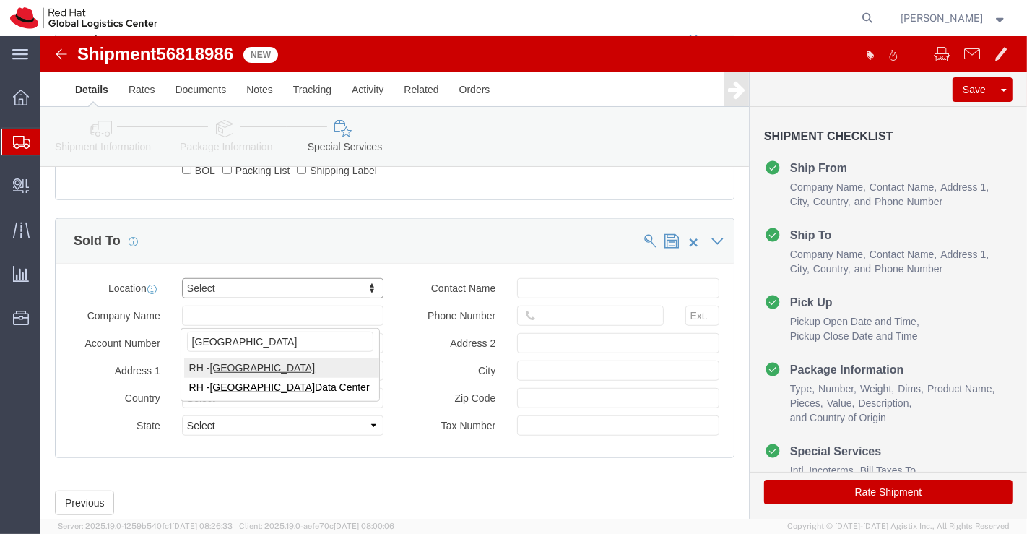
type input "[GEOGRAPHIC_DATA]"
select select "51051"
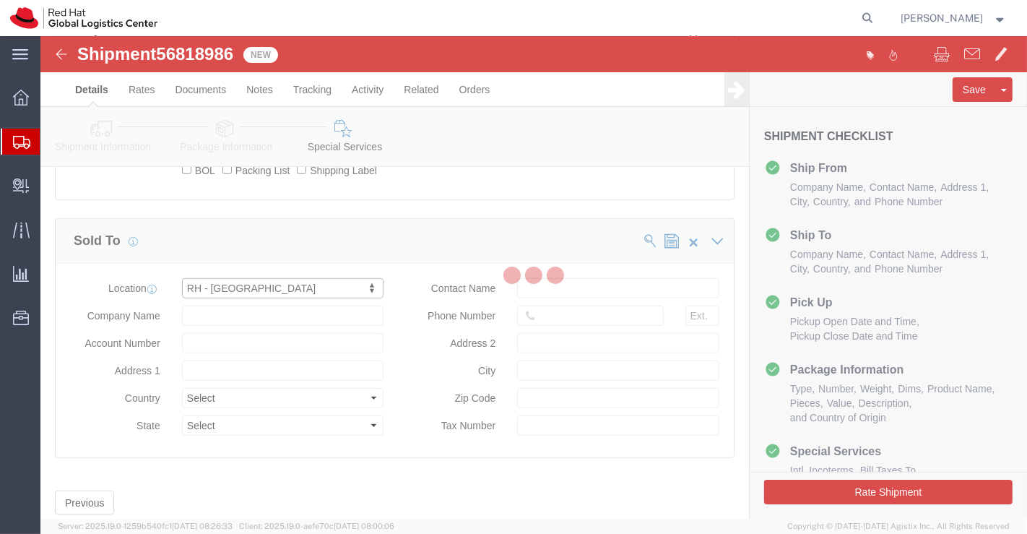
type input "[STREET_ADDRESS]"
select select "SG"
type input "65 6490 4200"
type input "CapitaSpring"
type input "[GEOGRAPHIC_DATA]"
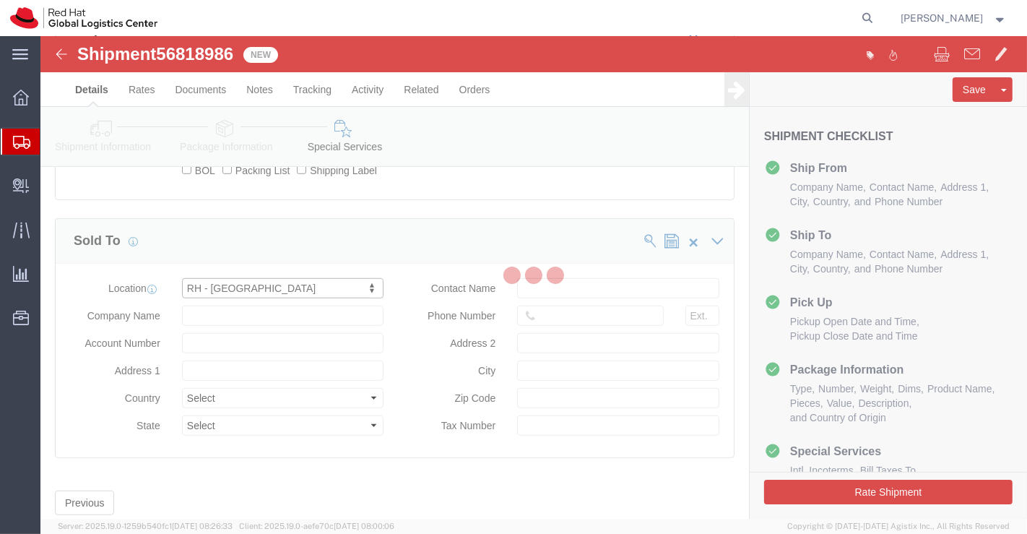
type input "048948"
type input "200004388R"
type input "Red Hat Asia Pacific Pte Ltd"
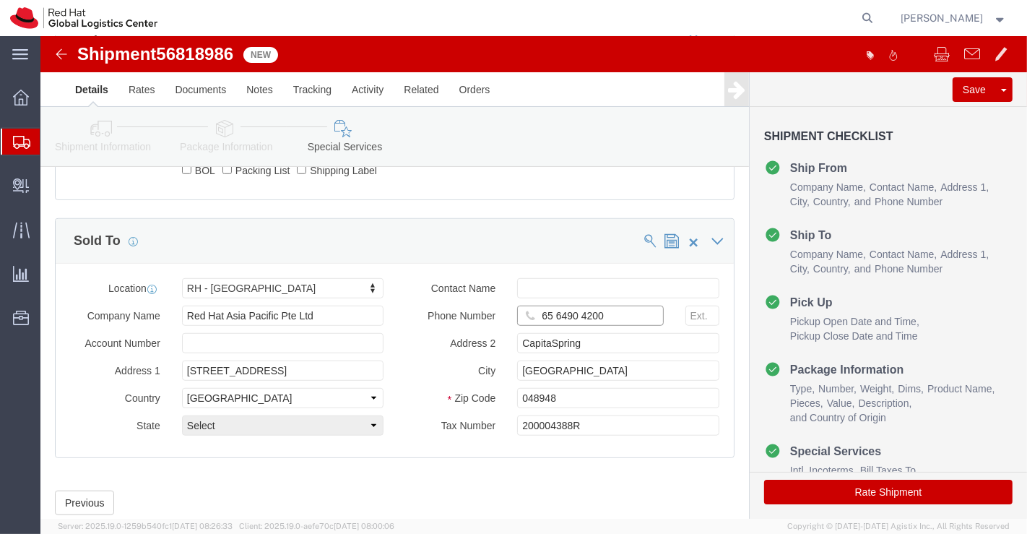
drag, startPoint x: 495, startPoint y: 306, endPoint x: 574, endPoint y: 309, distance: 78.8
click input "65 6490 4200"
paste input "+6581367604"
type input "+6581367604"
click div "Manage special services Handling Options Documents Options Hold at Location Ret…"
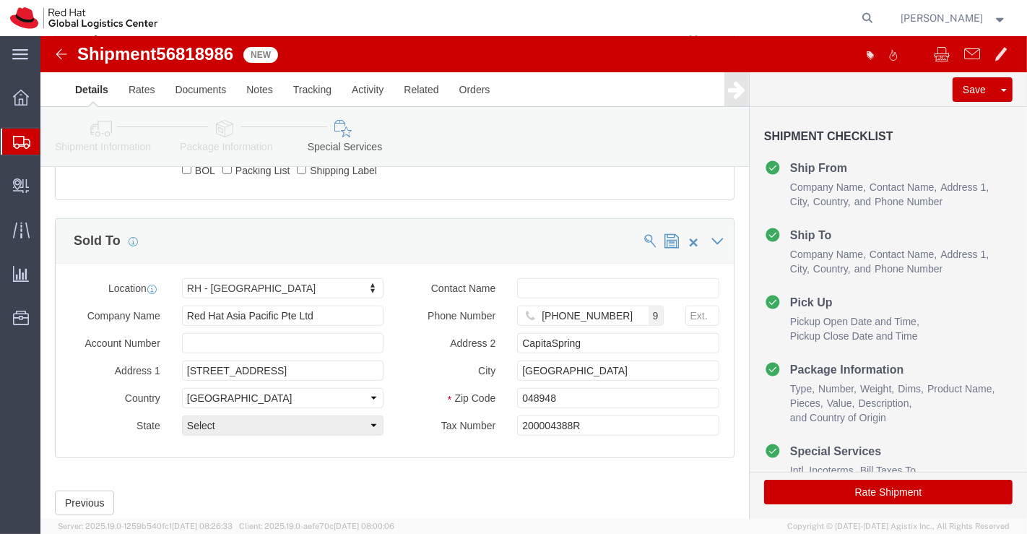
scroll to position [870, 0]
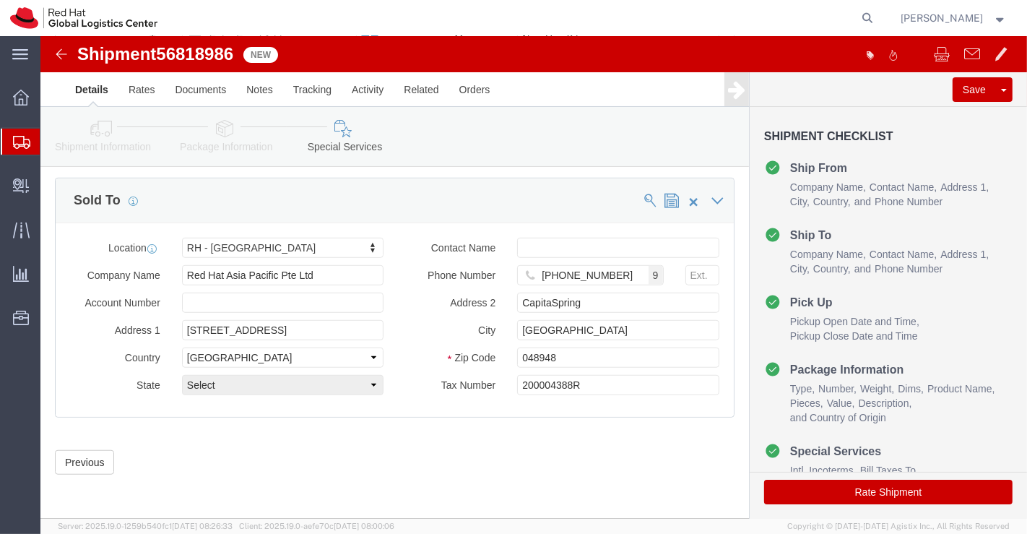
click button "Rate Shipment"
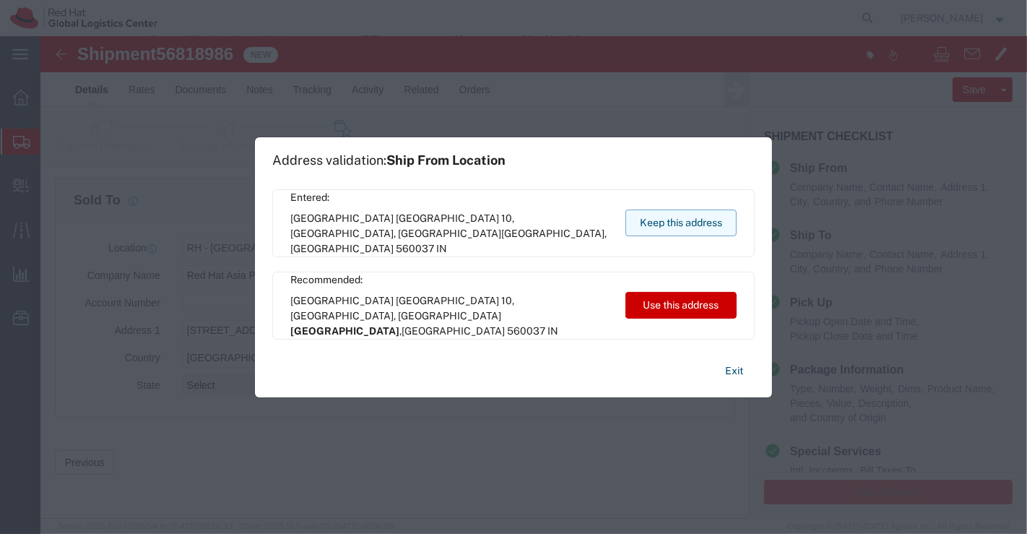
click at [675, 222] on button "Keep this address" at bounding box center [680, 222] width 111 height 27
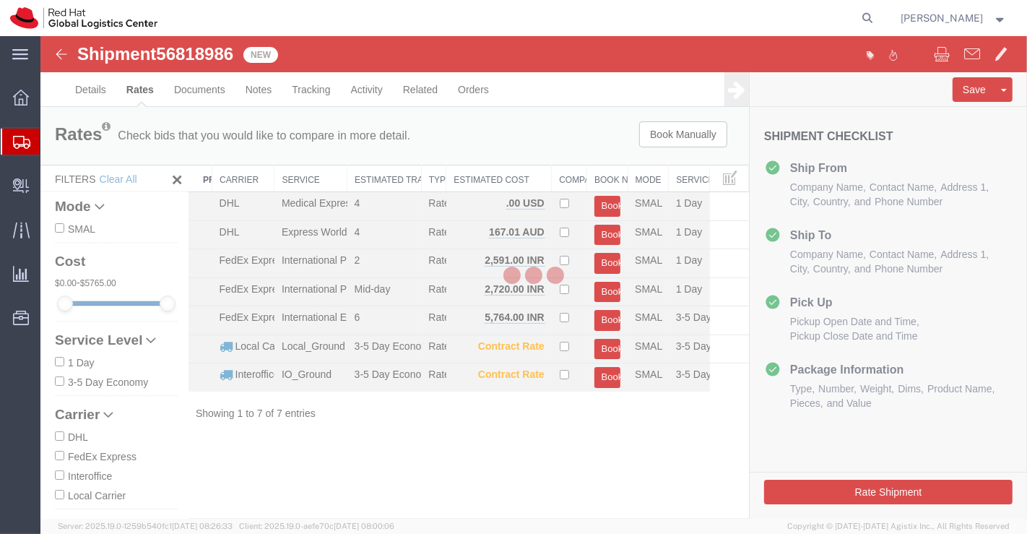
scroll to position [0, 0]
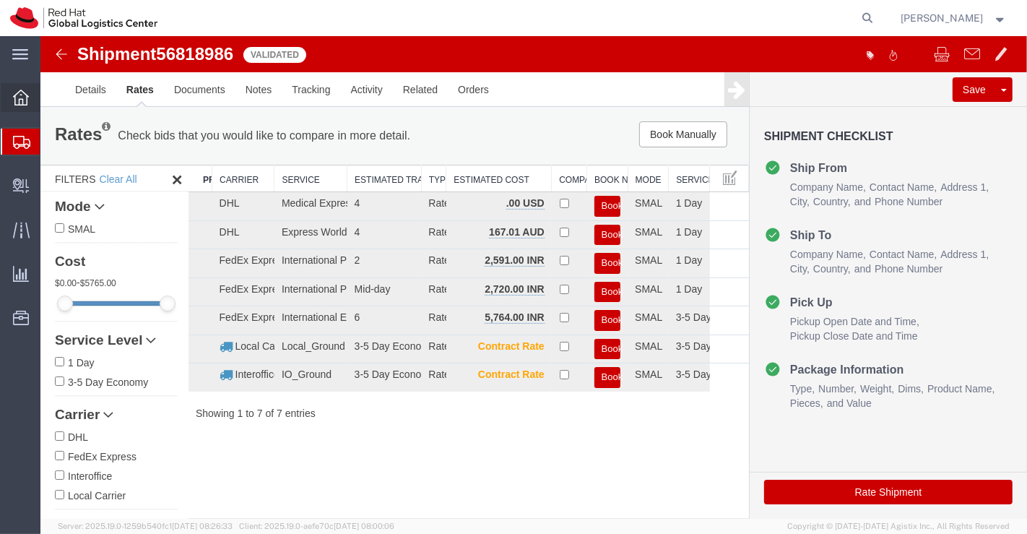
click at [13, 97] on icon at bounding box center [21, 98] width 16 height 16
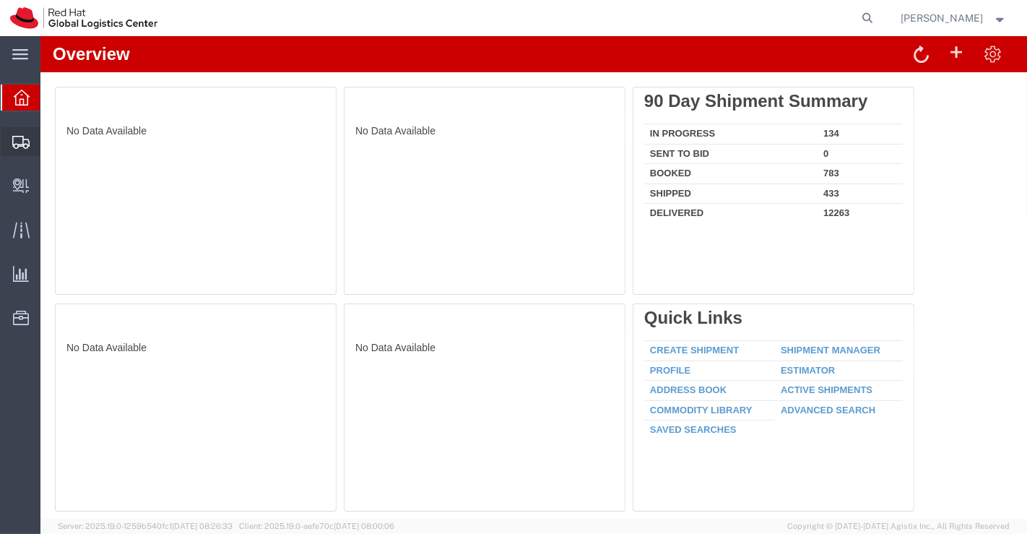
click at [0, 0] on span "Shipment Manager" at bounding box center [0, 0] width 0 height 0
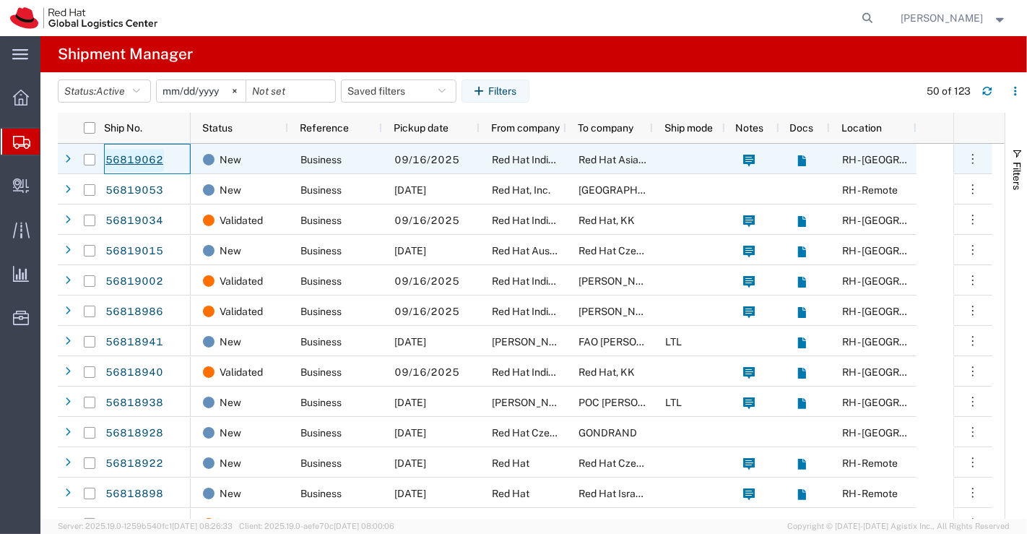
click at [131, 157] on link "56819062" at bounding box center [134, 160] width 59 height 23
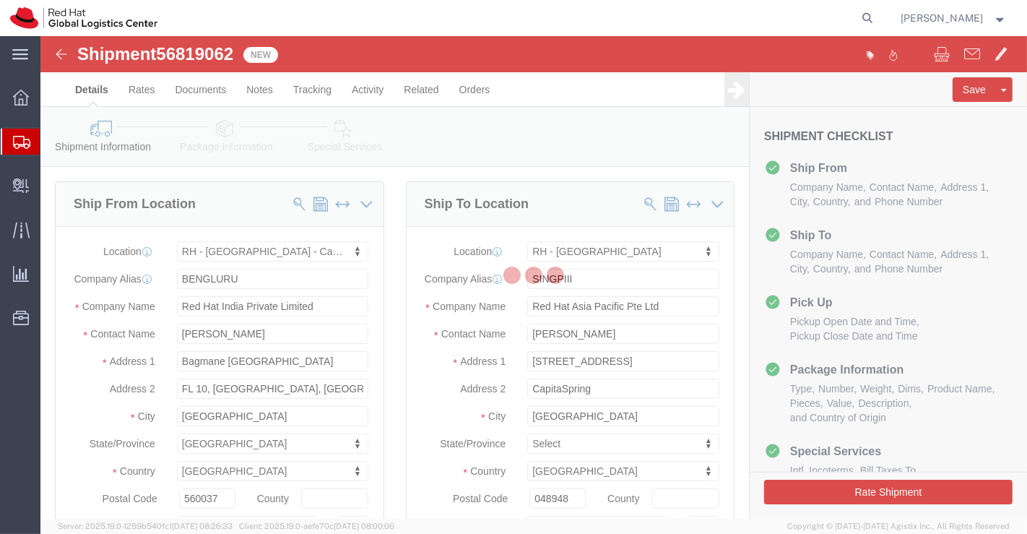
select select "37925"
select select "51051"
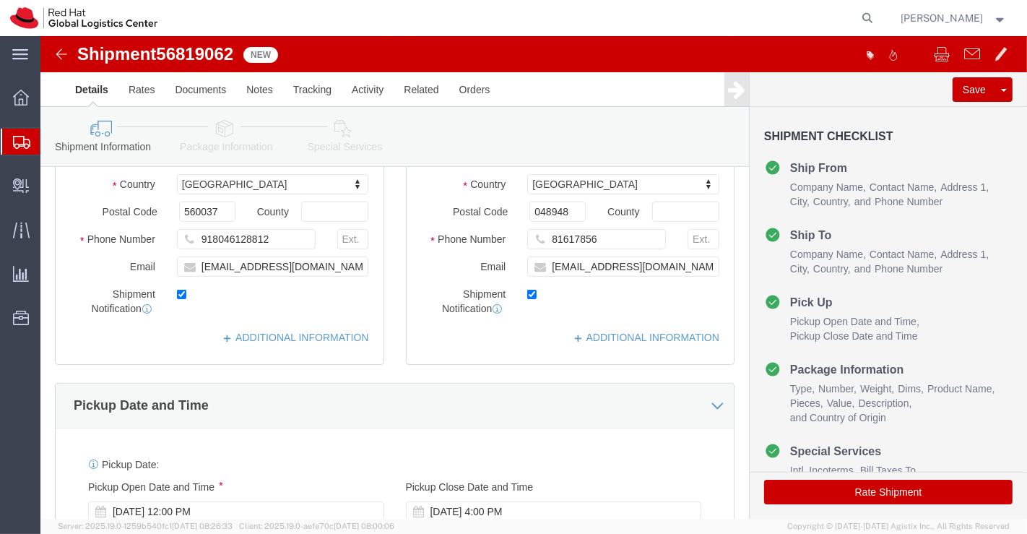
scroll to position [321, 0]
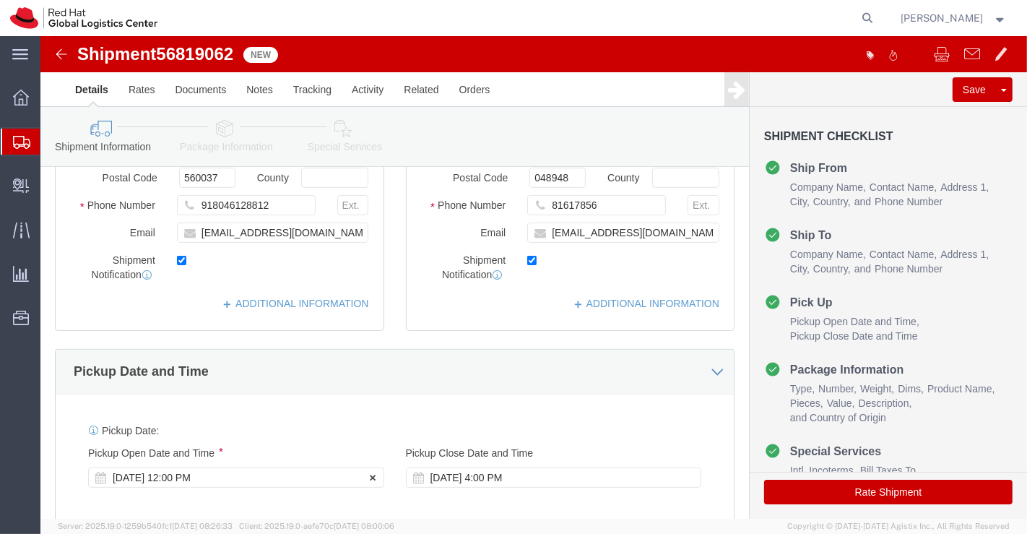
click div "[DATE] 12:00 PM"
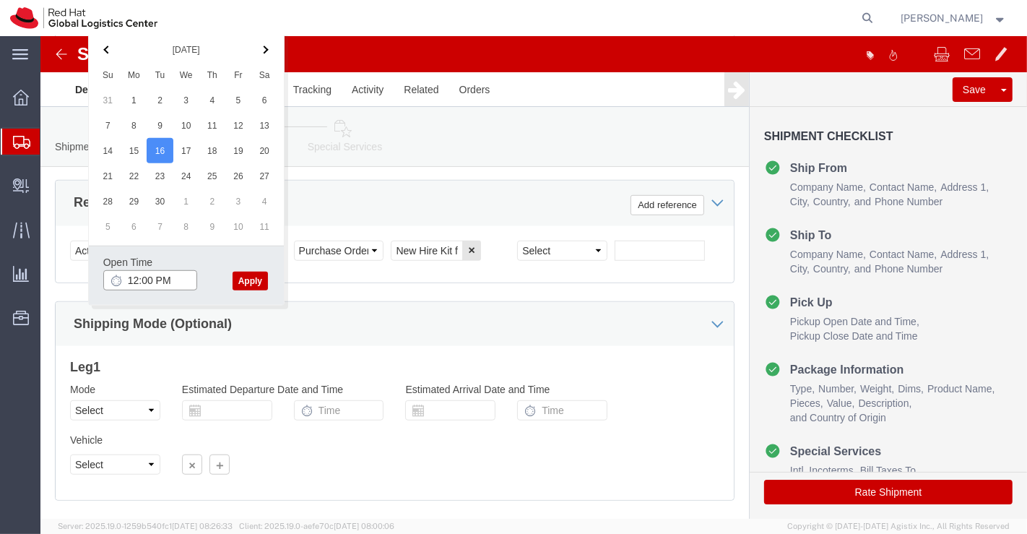
click input "12:00 PM"
type input "4:30 PM"
click button "Apply"
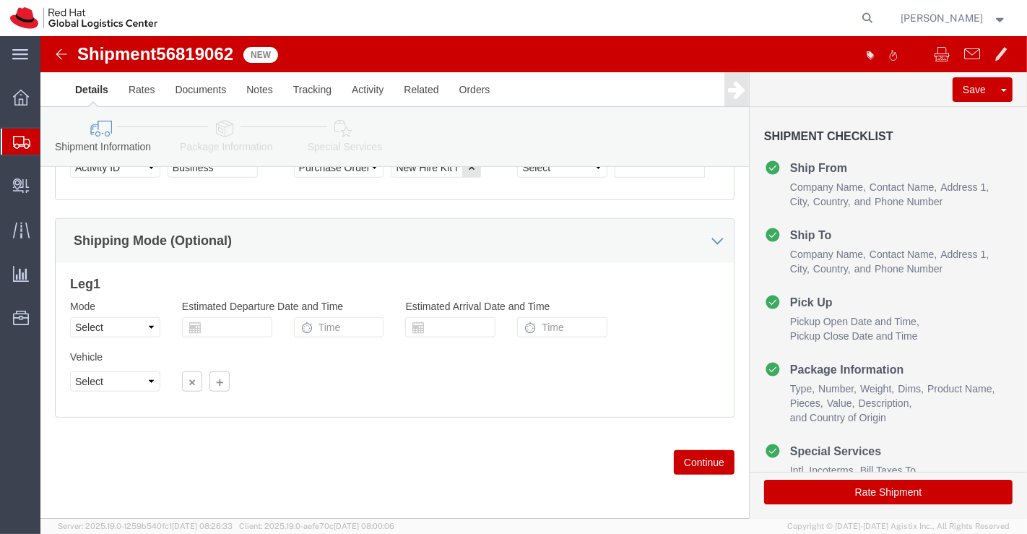
scroll to position [882, 0]
click icon
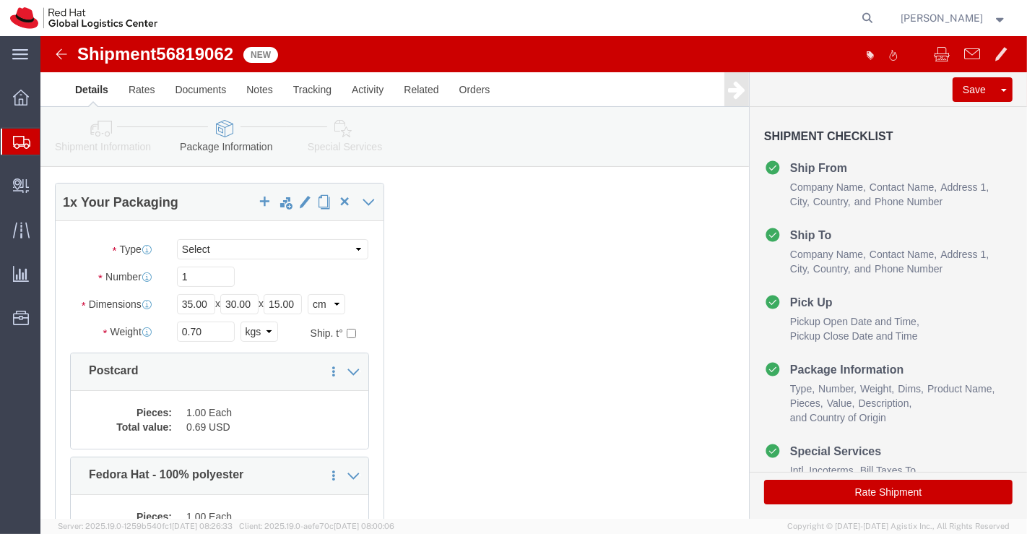
scroll to position [160, 0]
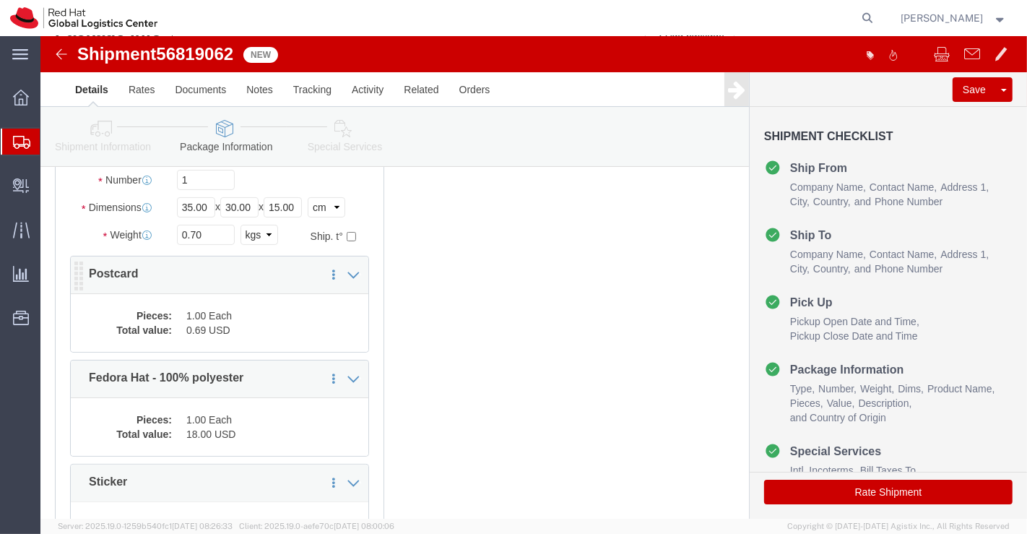
click dd "0.69 USD"
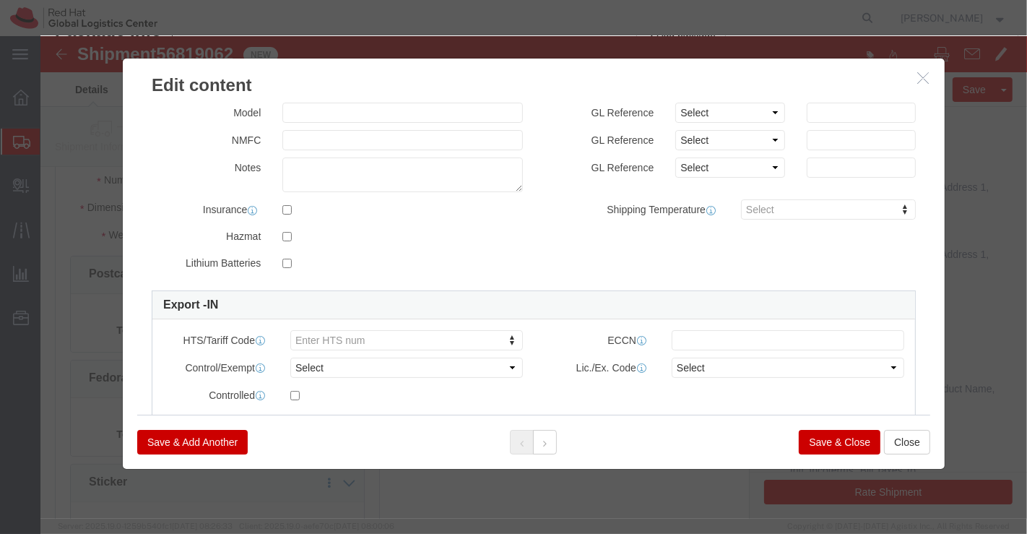
scroll to position [240, 0]
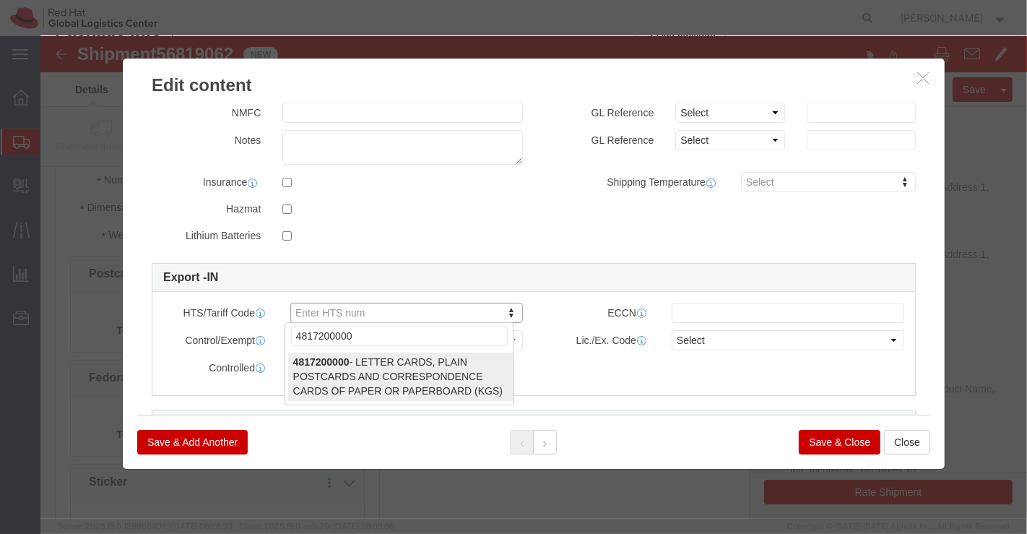
type input "4817200000"
select select "KGS"
type input "4817200000"
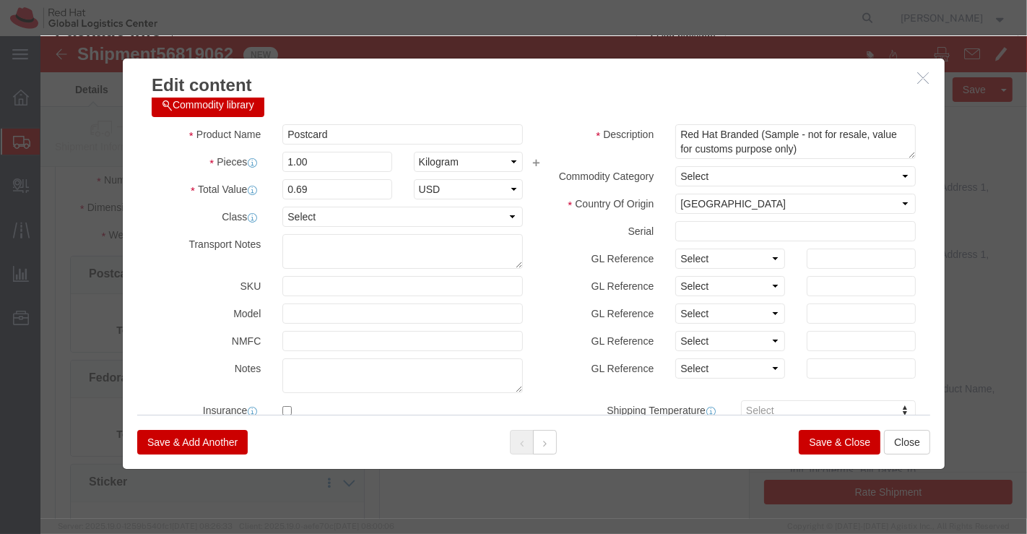
scroll to position [0, 0]
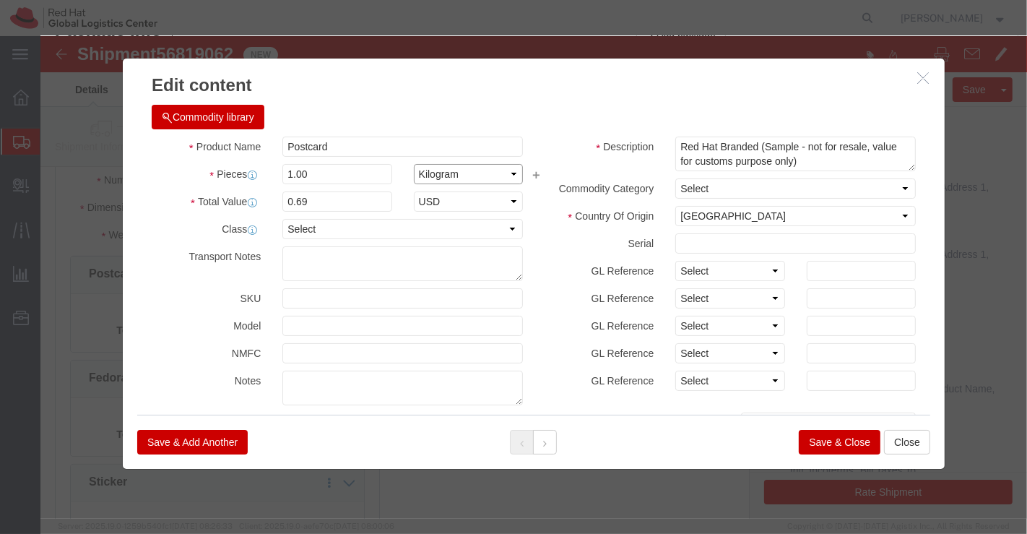
click select "Select Bag Barrels 100Board Feet Bottle Box Blister Pack Carats Can Capsule Car…"
select select "EA"
click select "Select Bag Barrels 100Board Feet Bottle Box Blister Pack Carats Can Capsule Car…"
click button "Save & Close"
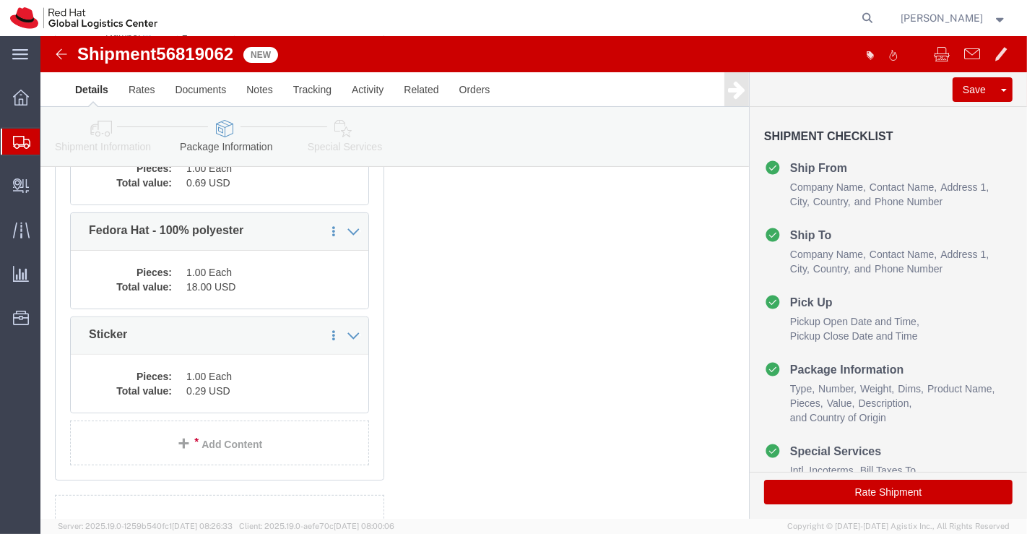
scroll to position [321, 0]
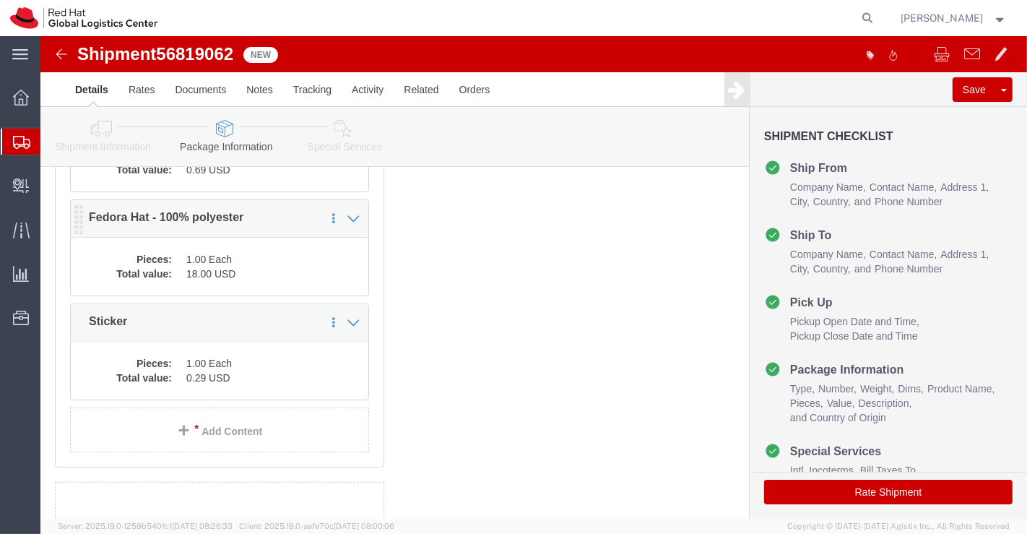
click dd "1.00 Each"
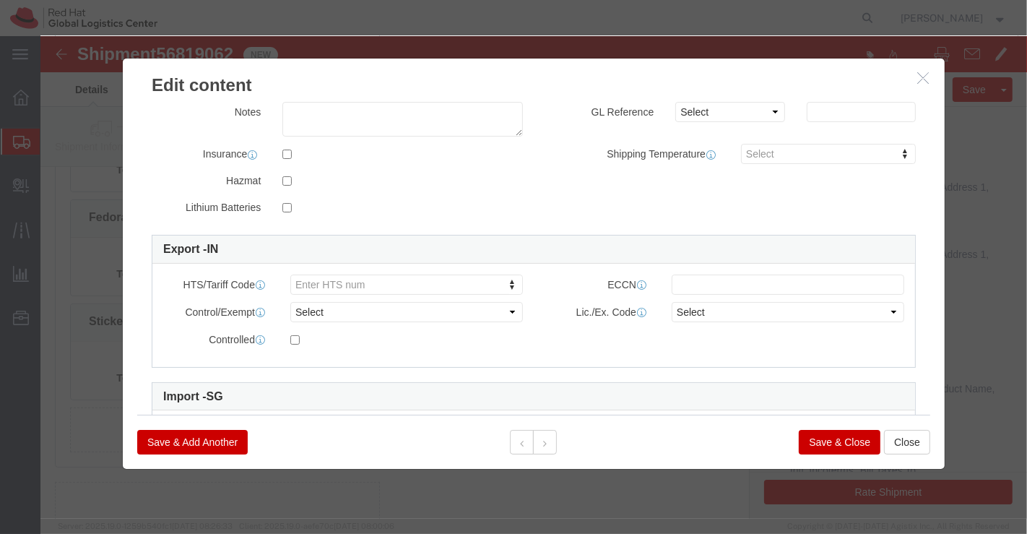
scroll to position [273, 0]
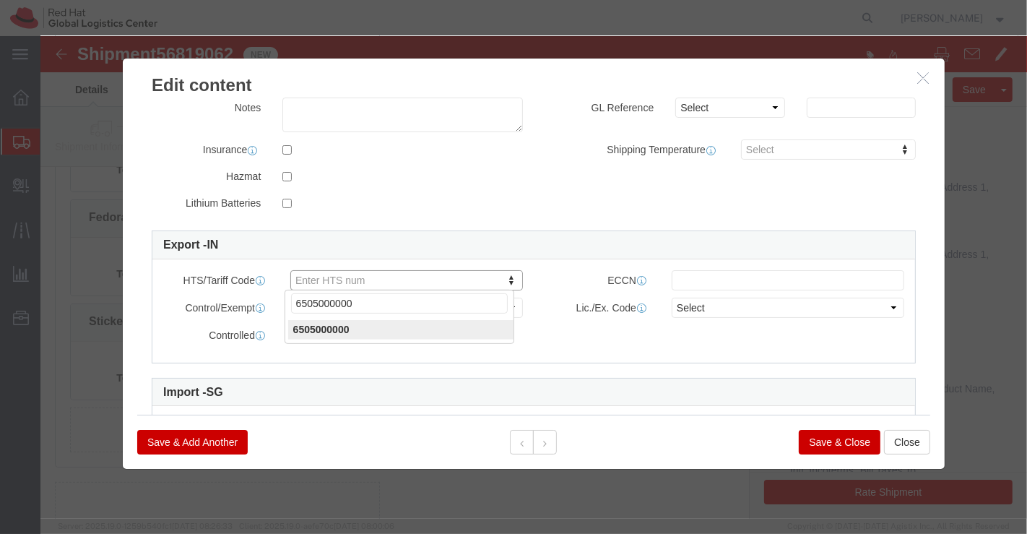
type input "6505000000"
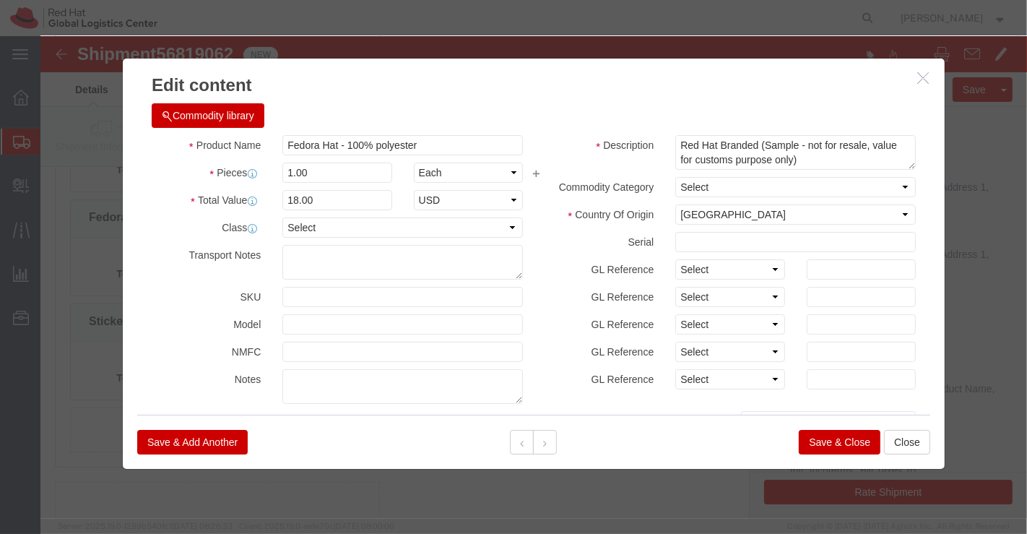
scroll to position [0, 0]
click button "Save & Close"
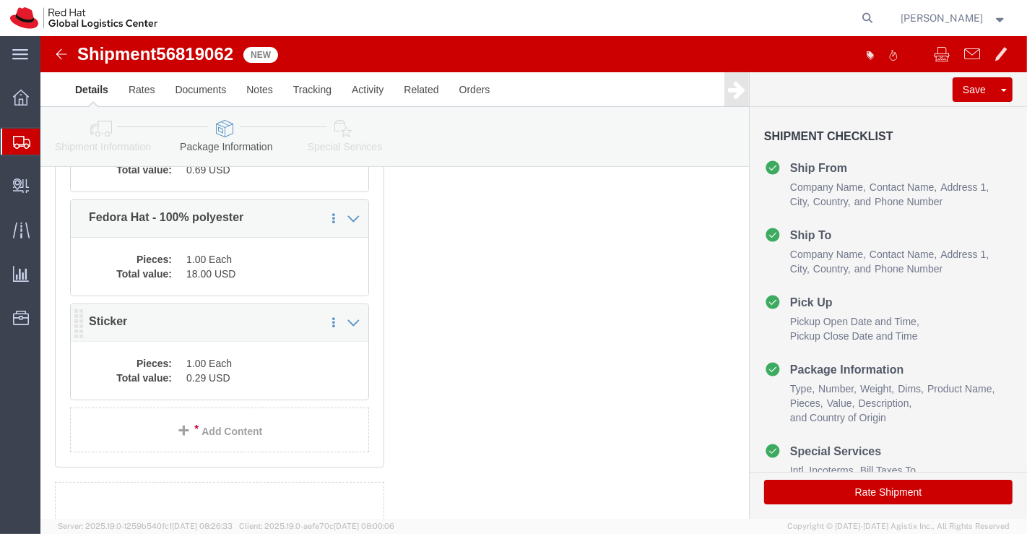
click dd "1.00 Each"
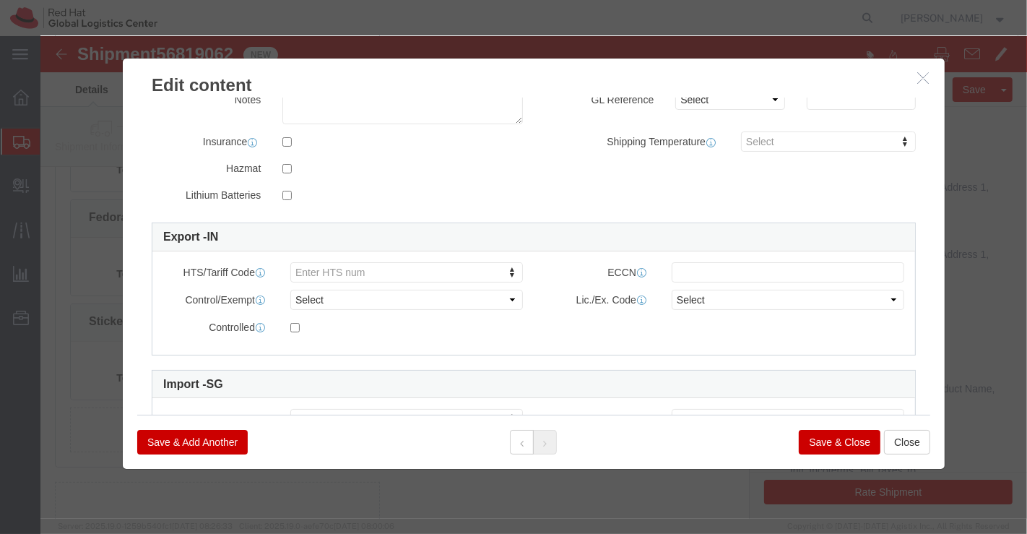
scroll to position [371, 0]
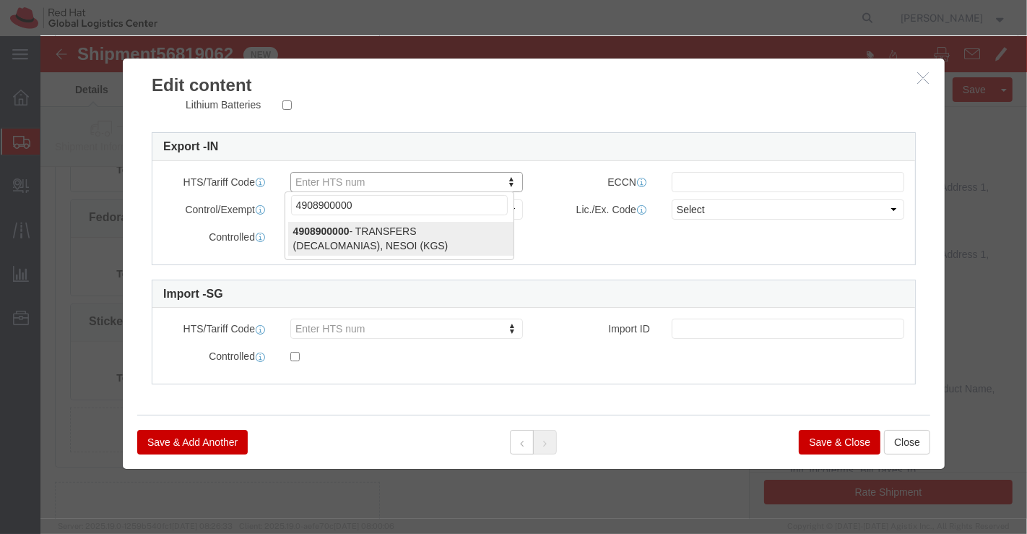
type input "4908900000"
select select "KGS"
type input "4908900000"
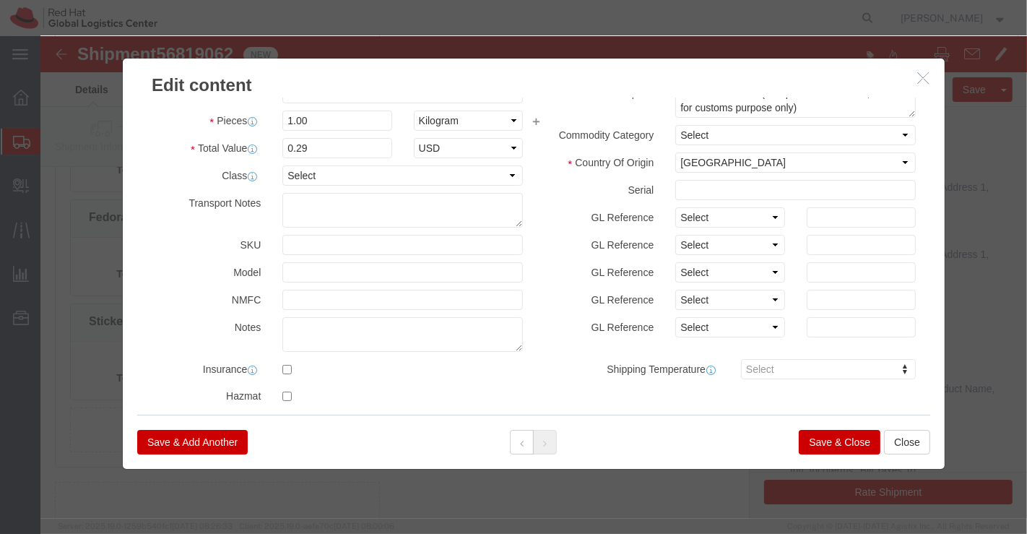
scroll to position [0, 0]
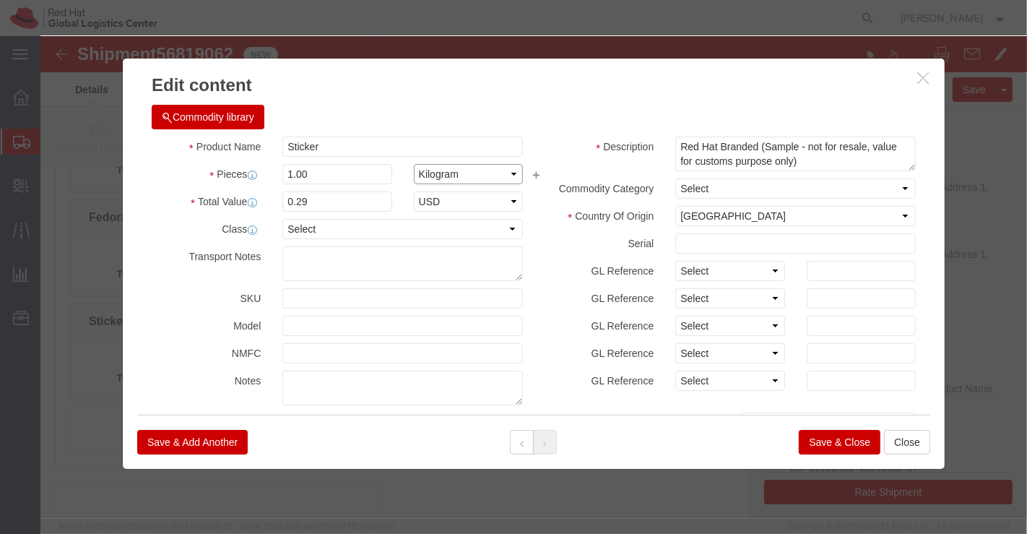
click select "Select Bag Barrels 100Board Feet Bottle Box Blister Pack Carats Can Capsule Car…"
select select "EA"
click select "Select Bag Barrels 100Board Feet Bottle Box Blister Pack Carats Can Capsule Car…"
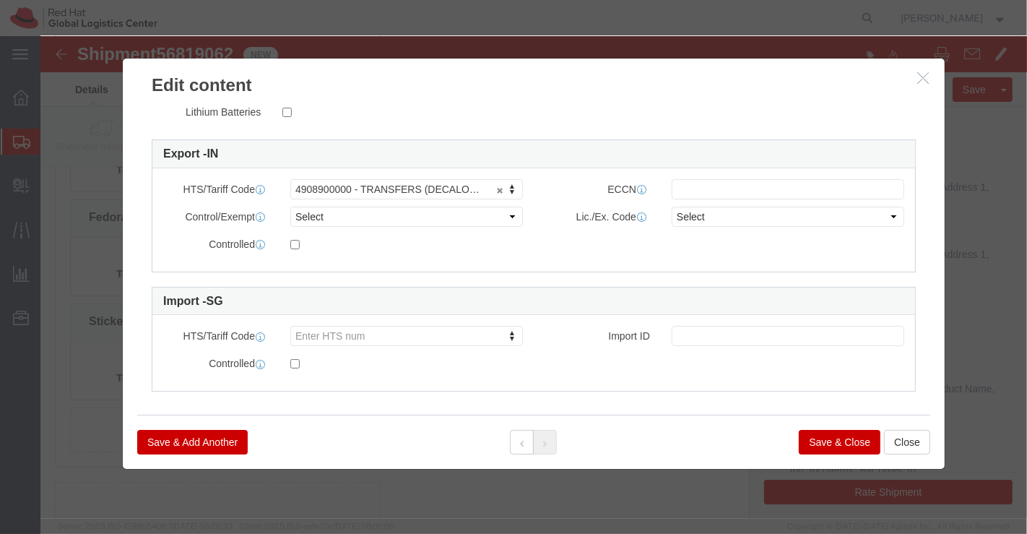
scroll to position [371, 0]
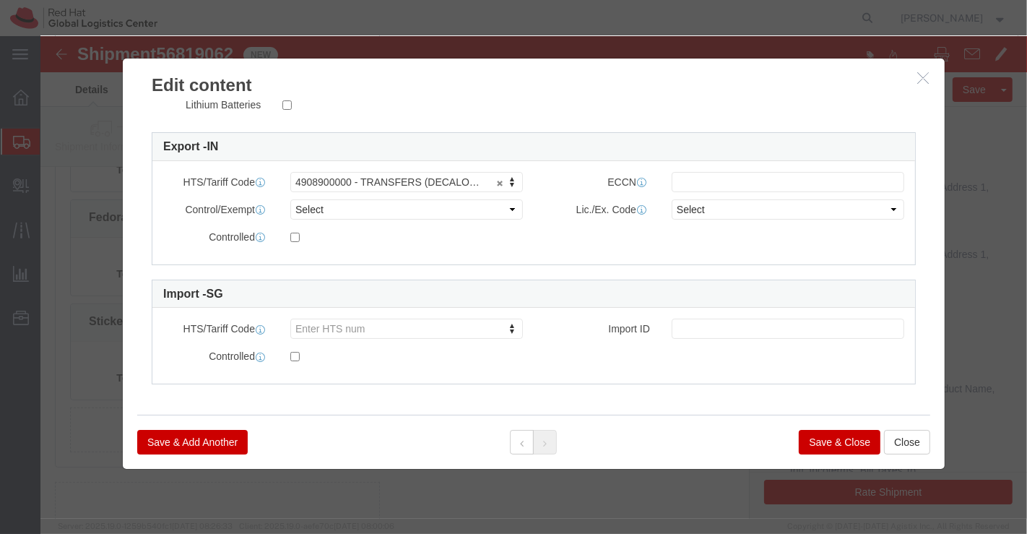
click button "Save & Close"
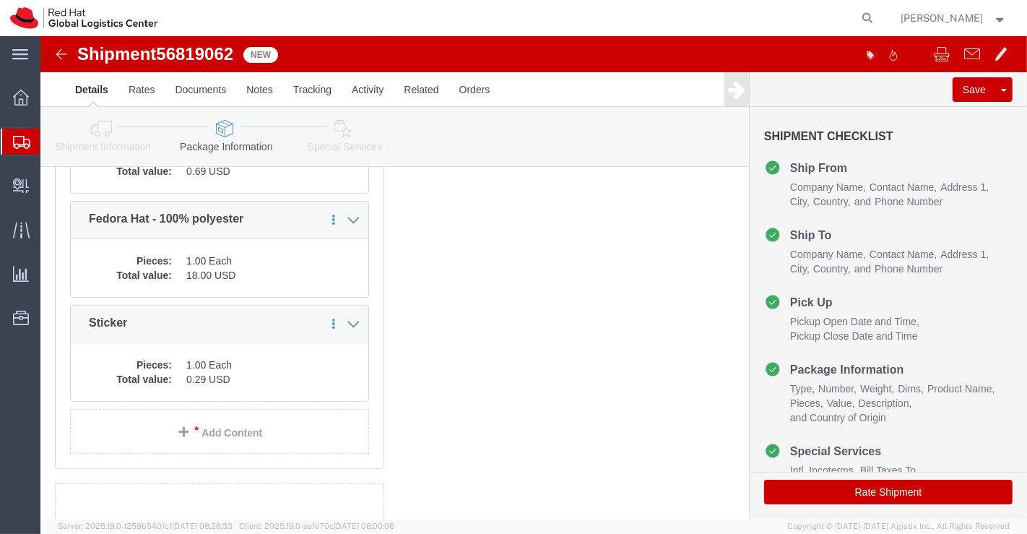
scroll to position [0, 0]
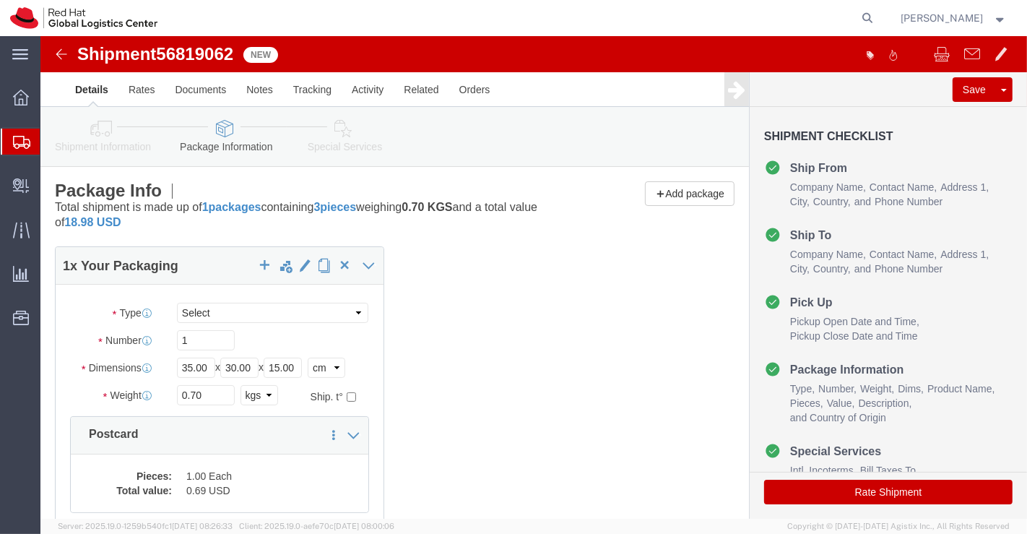
click icon
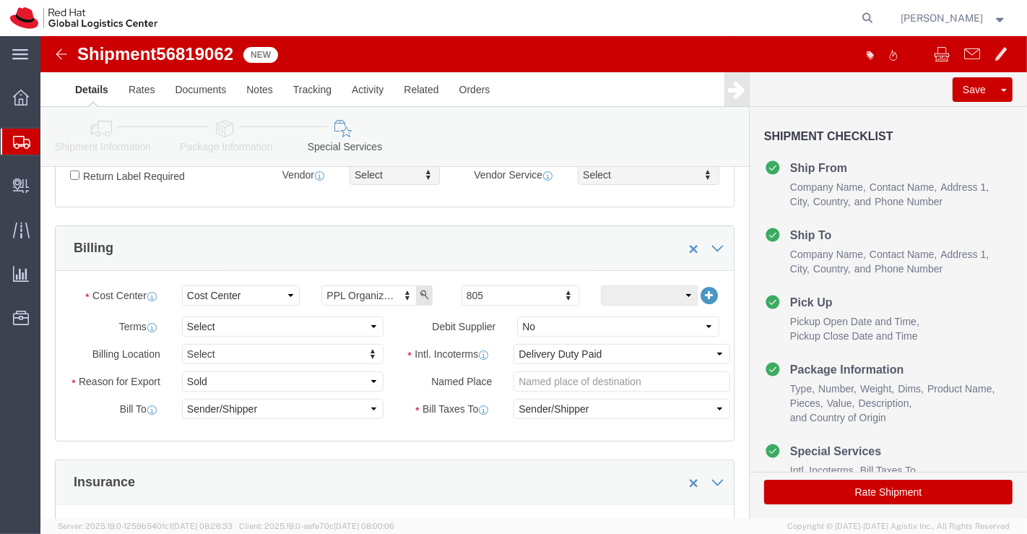
scroll to position [240, 0]
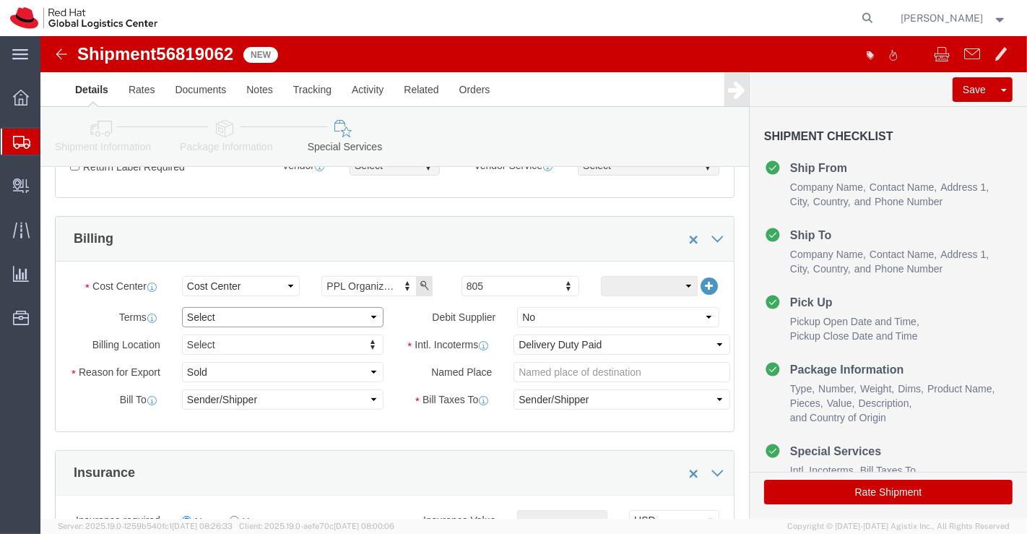
click select "Select Free of Charge Free of Cost NET 30 NET 45 NET 60 See Comment"
select select "FREE_OF_COST"
click select "Select Free of Charge Free of Cost NET 30 NET 45 NET 60 See Comment"
click select "Select Gift Personal Effects Repair/Warranty Return Sample Sold Temporary/Not S…"
select select "SAMPLE"
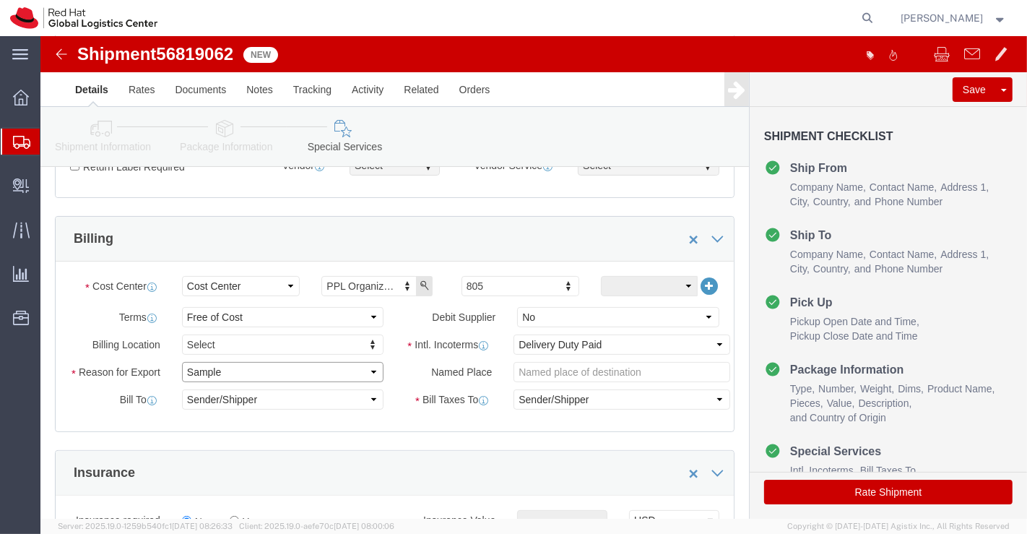
click select "Select Gift Personal Effects Repair/Warranty Return Sample Sold Temporary/Not S…"
click icon
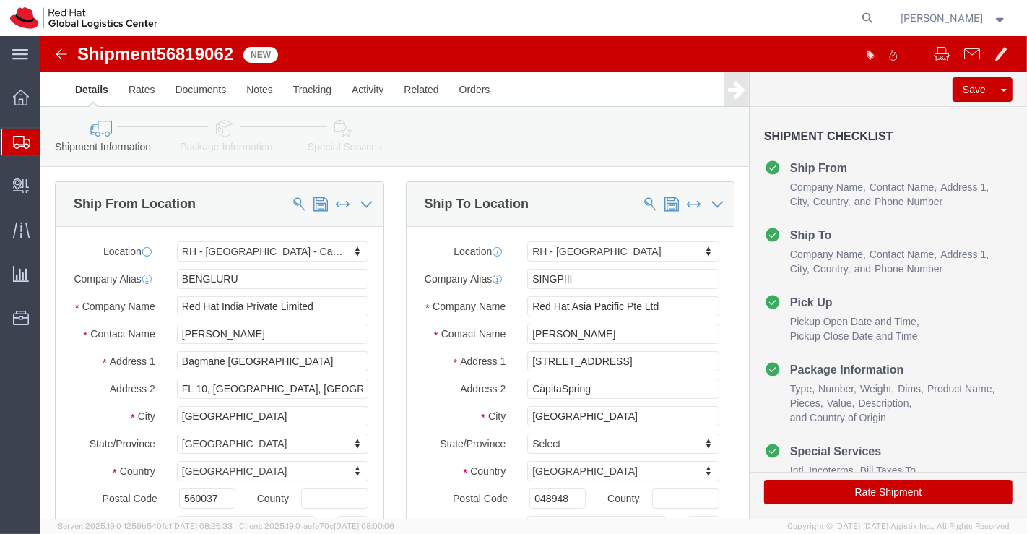
click icon
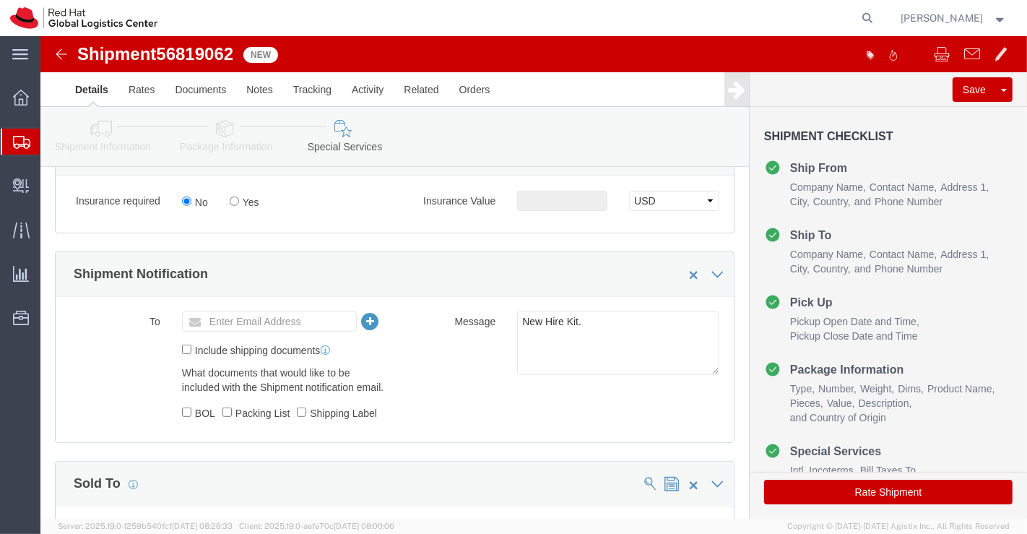
scroll to position [561, 0]
click input "text"
paste input "[EMAIL_ADDRESS][DOMAIN_NAME]"
type input "[EMAIL_ADDRESS][DOMAIN_NAME]"
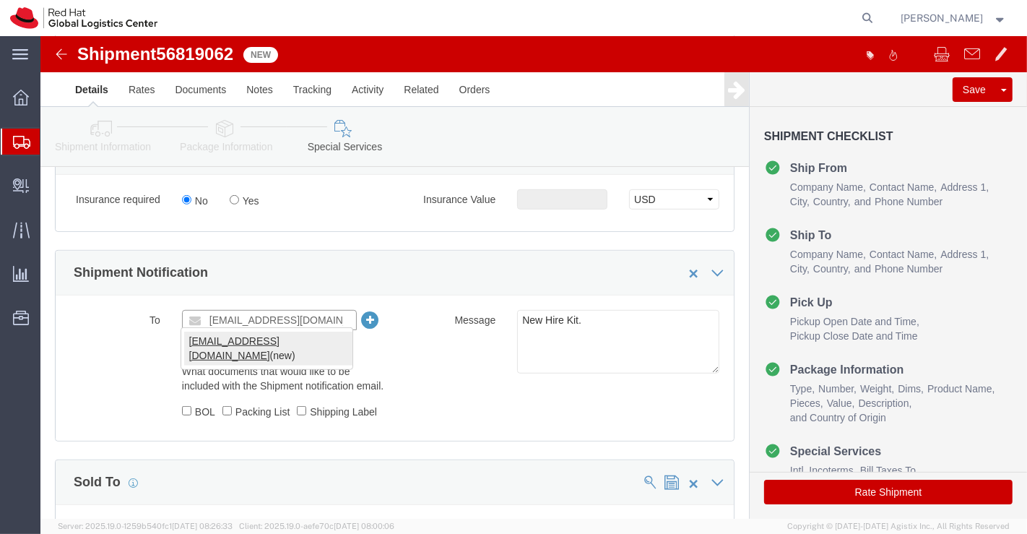
type input "[EMAIL_ADDRESS][DOMAIN_NAME]"
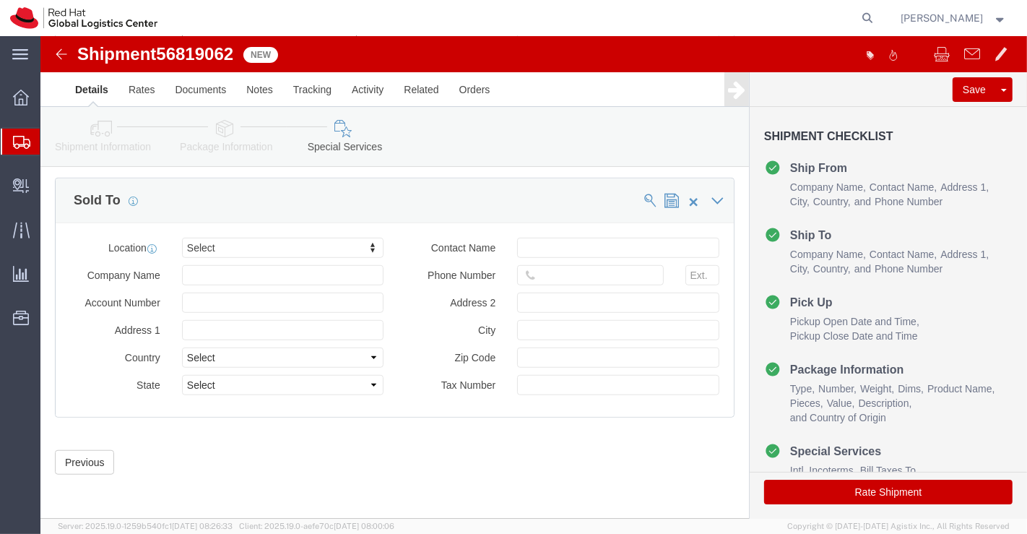
scroll to position [897, 0]
click button "Rate Shipment"
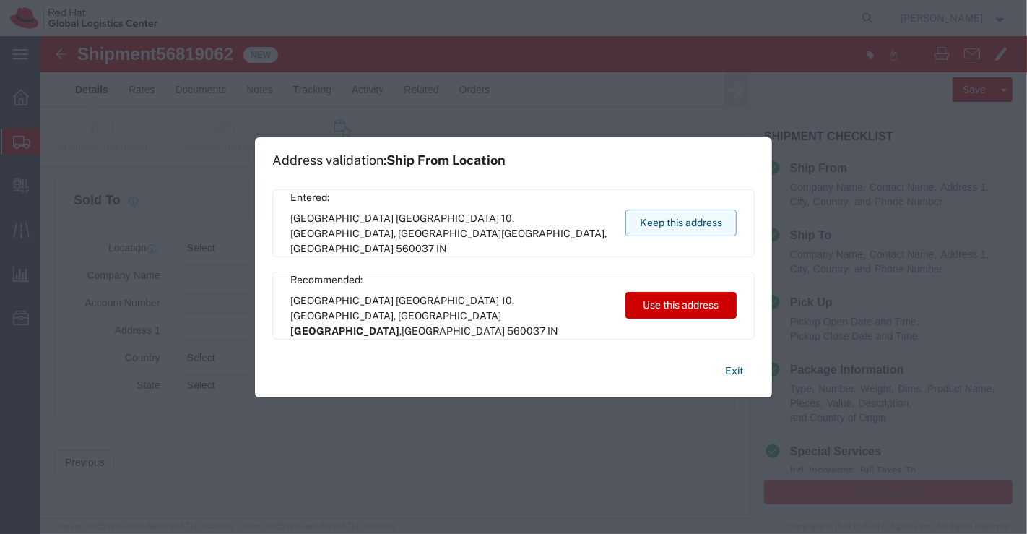
click at [672, 220] on button "Keep this address" at bounding box center [680, 222] width 111 height 27
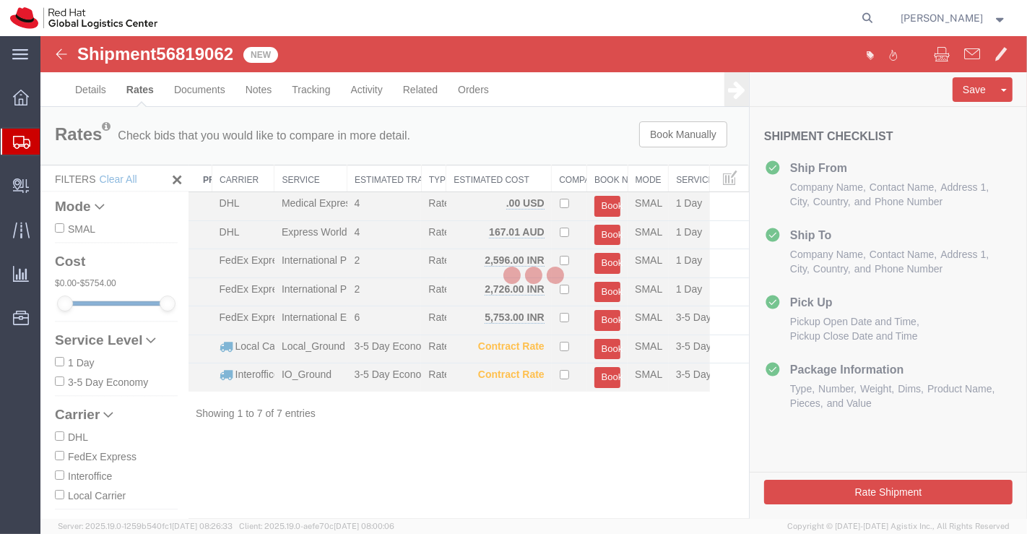
scroll to position [0, 0]
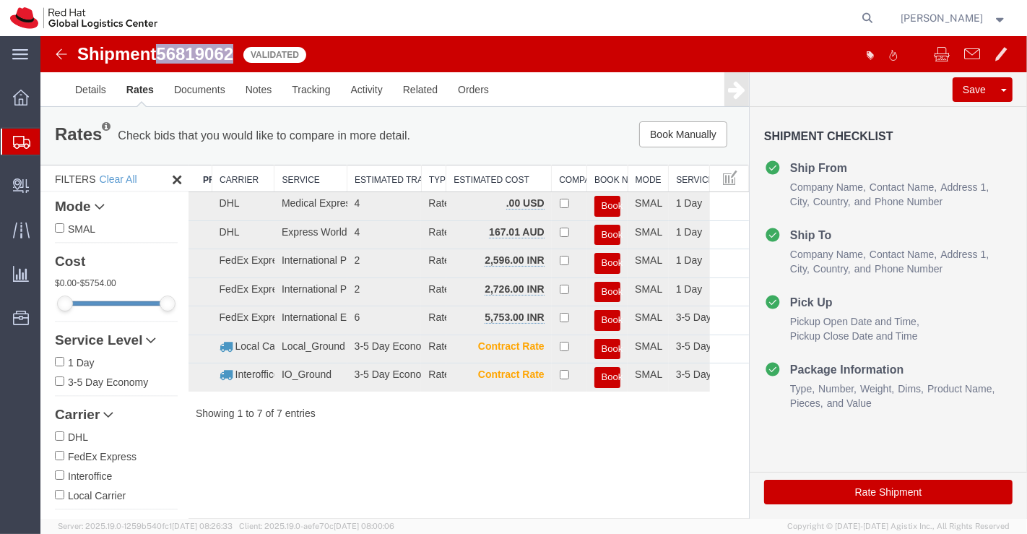
drag, startPoint x: 160, startPoint y: 51, endPoint x: 227, endPoint y: 50, distance: 66.5
click at [231, 52] on span "56819062" at bounding box center [193, 53] width 77 height 19
copy span "5681906"
click at [17, 55] on icon at bounding box center [20, 54] width 16 height 10
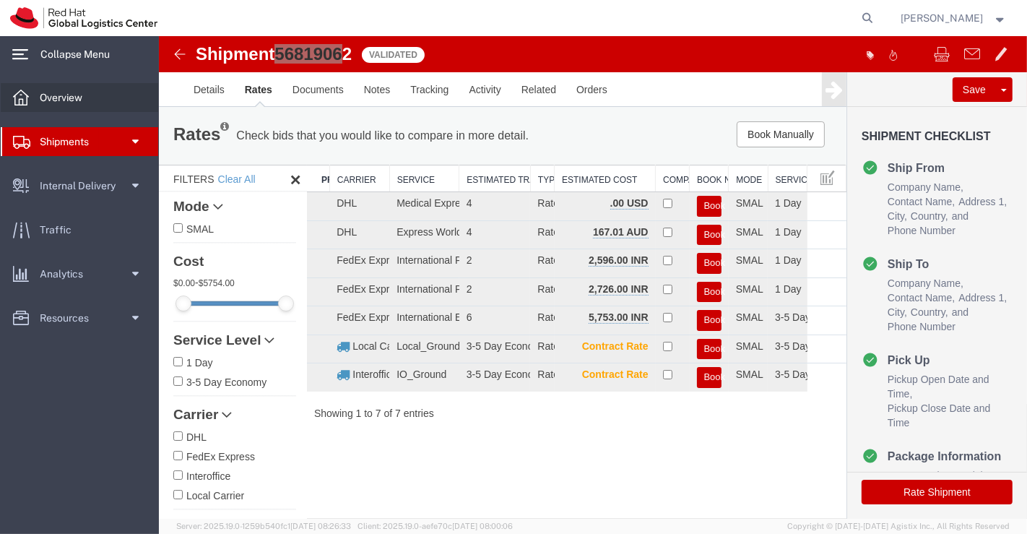
click at [13, 102] on icon at bounding box center [21, 98] width 16 height 16
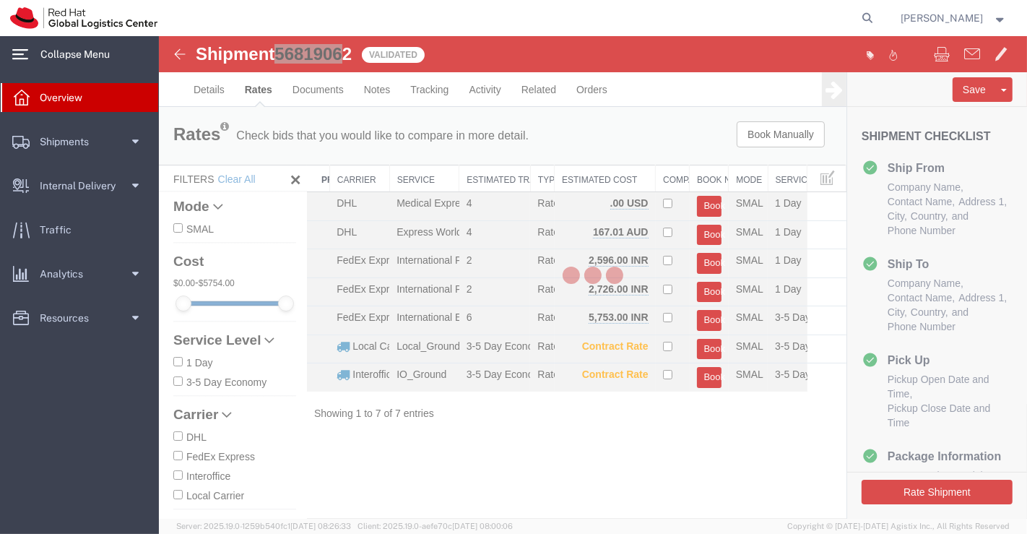
click at [20, 49] on icon at bounding box center [20, 54] width 16 height 11
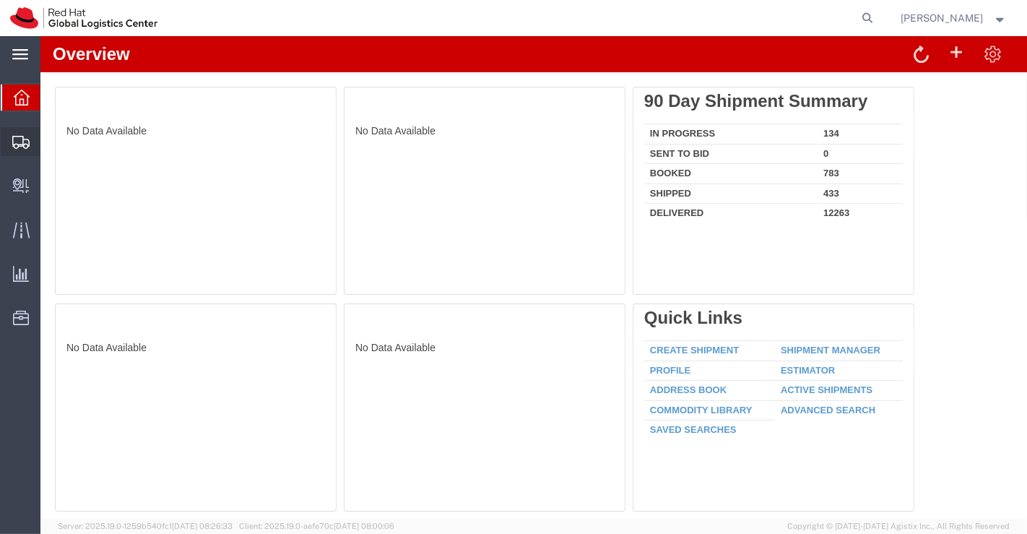
click at [0, 0] on span "Shipment Manager" at bounding box center [0, 0] width 0 height 0
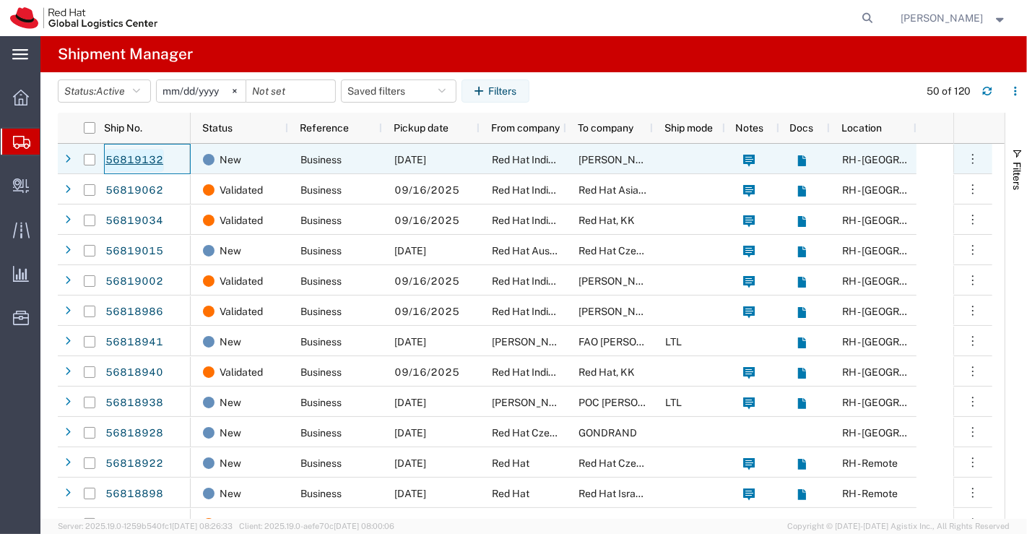
click at [130, 160] on link "56819132" at bounding box center [134, 160] width 59 height 23
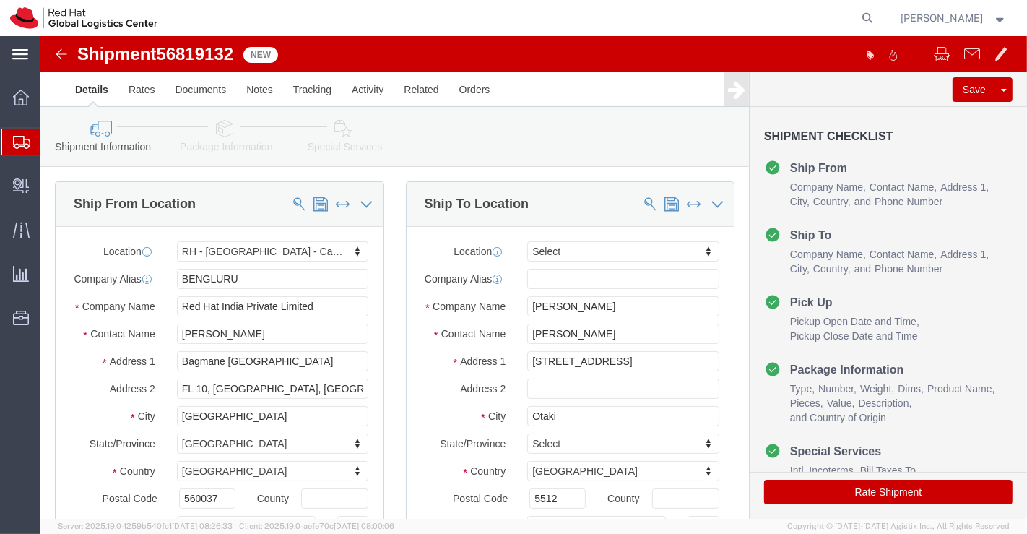
select select "37925"
select select
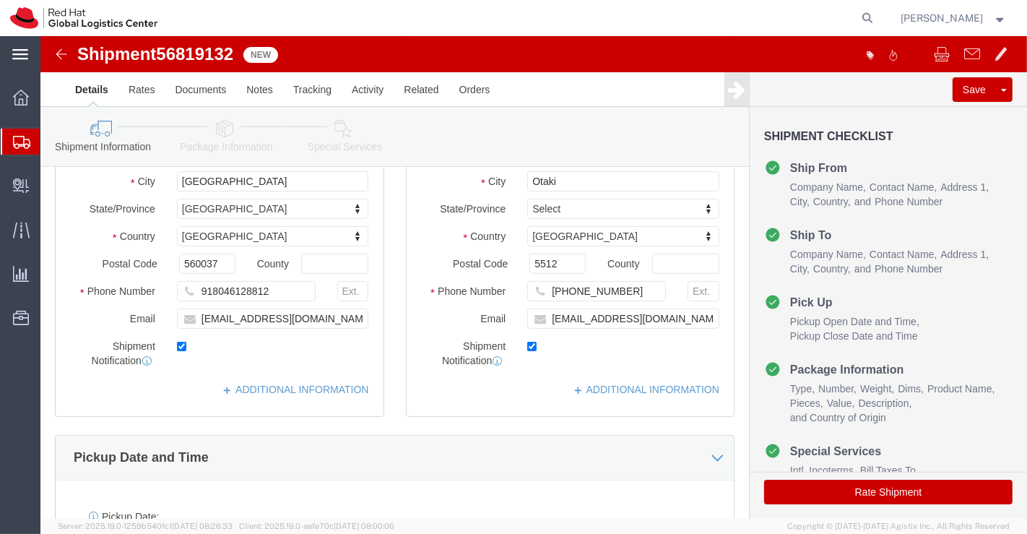
scroll to position [240, 0]
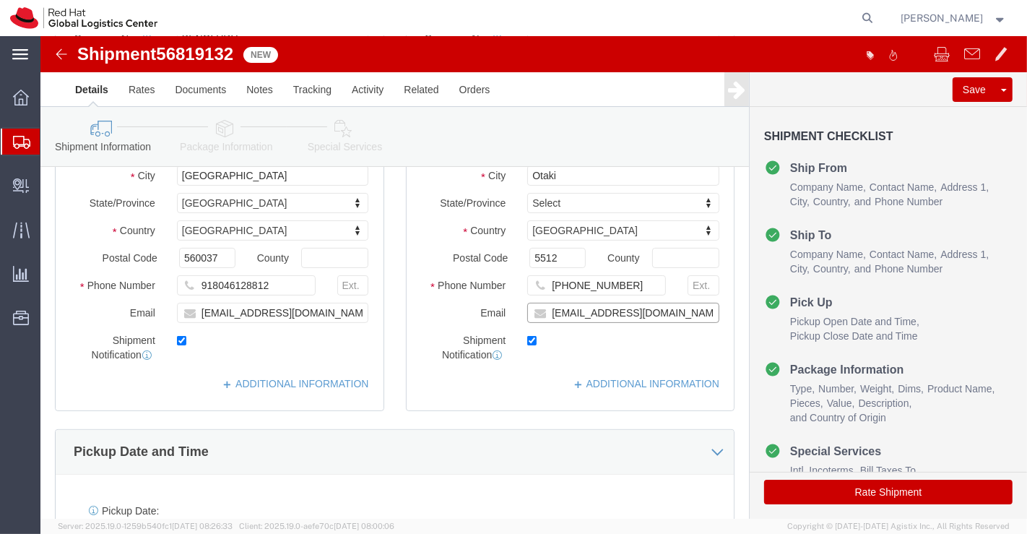
click input "brmilne@redhat.com"
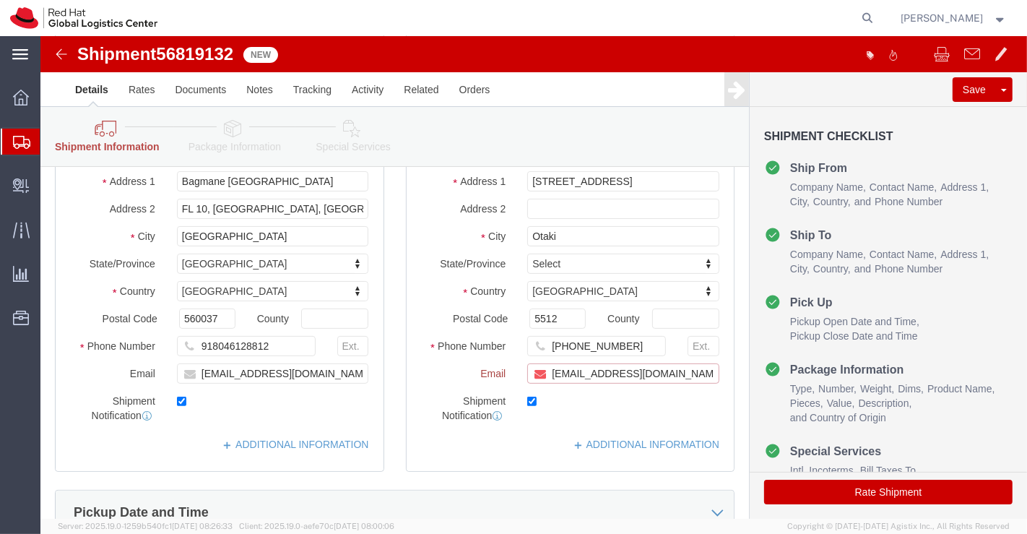
scroll to position [300, 0]
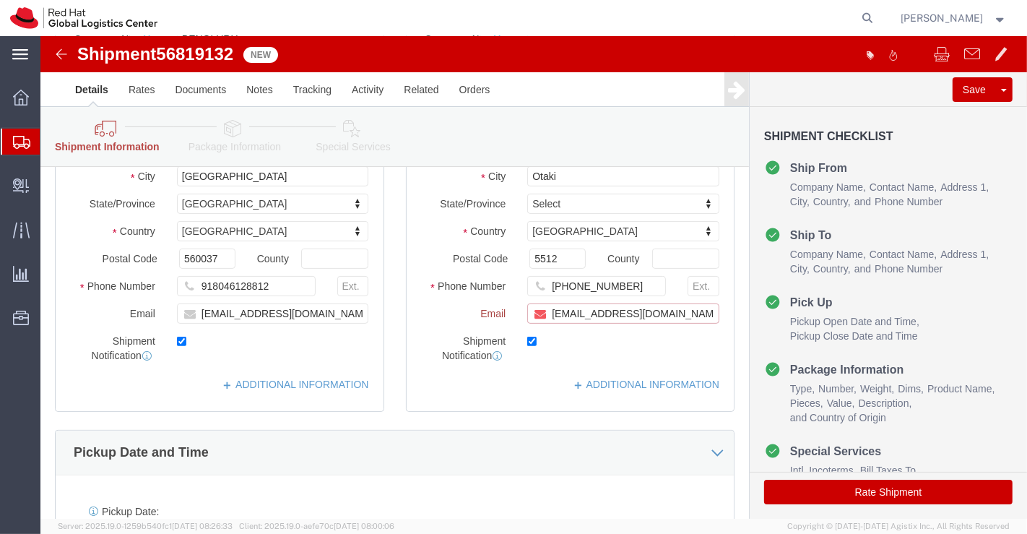
paste input "[EMAIL_ADDRESS][DOMAIN_NAME]"
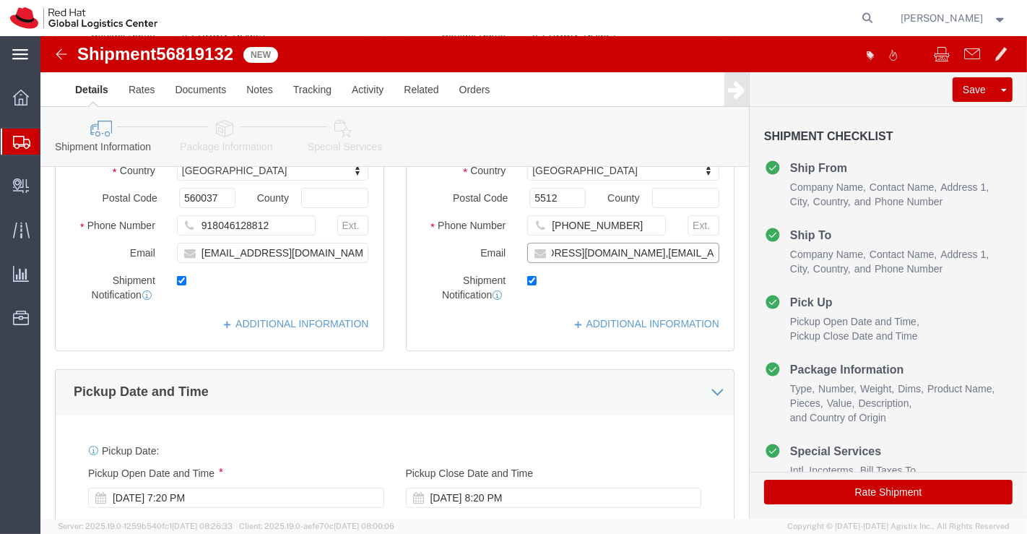
scroll to position [240, 0]
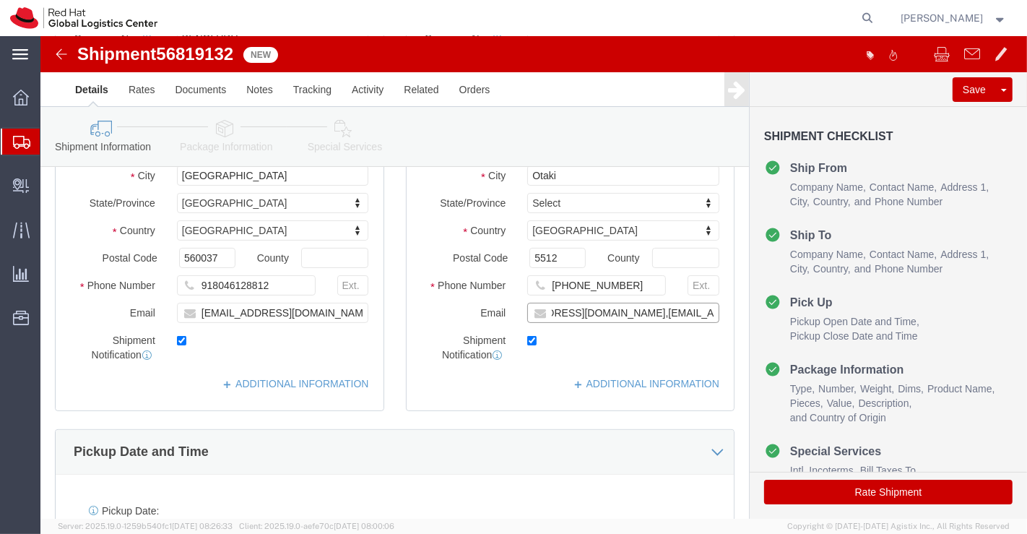
type input "brmilne@redhat.com,apaclogistics@redhat.com"
click div "Pickup Date and Time"
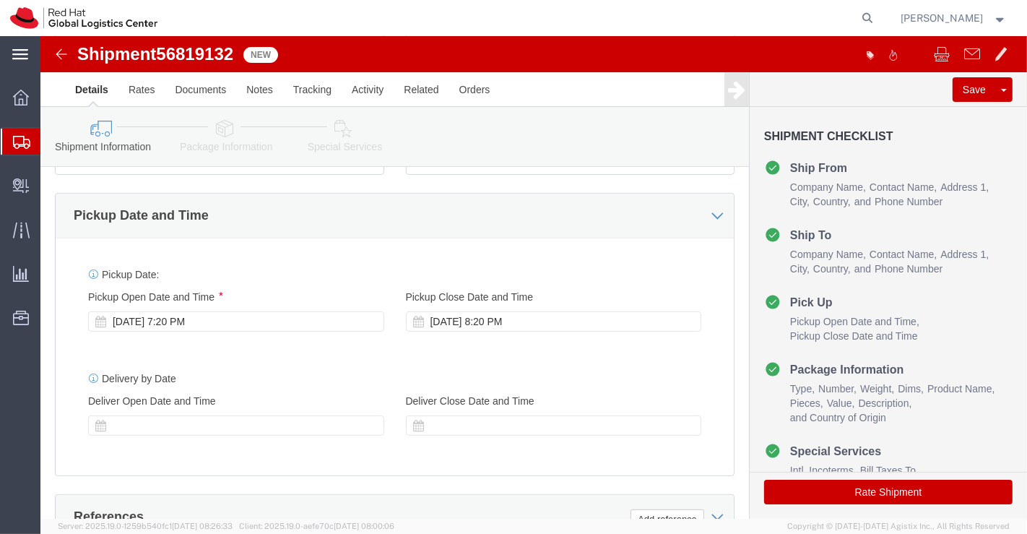
scroll to position [481, 0]
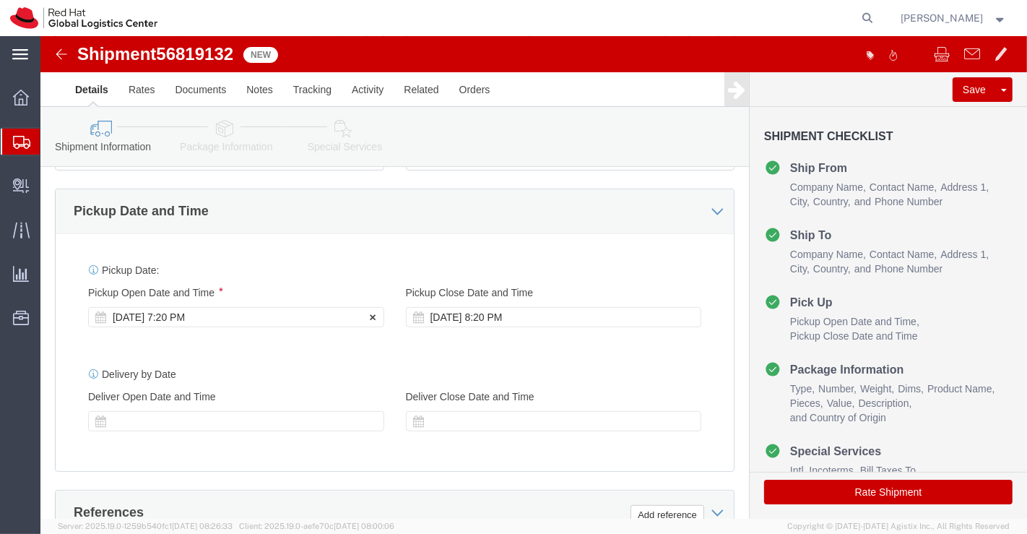
click div "Sep 15 2025 7:20 PM"
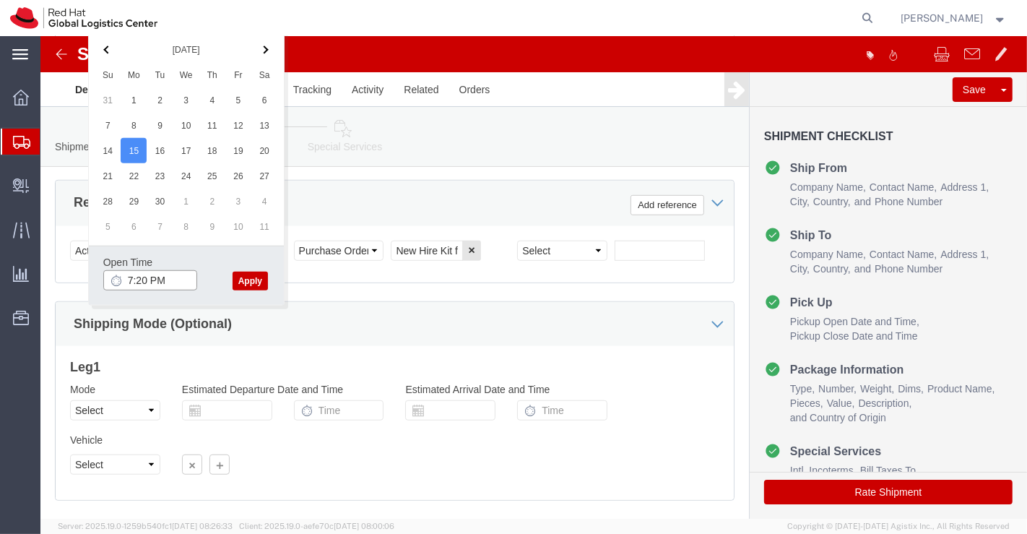
click input "7:20 PM"
click input "12:00 PM"
type input "4:30 PM"
click button "Apply"
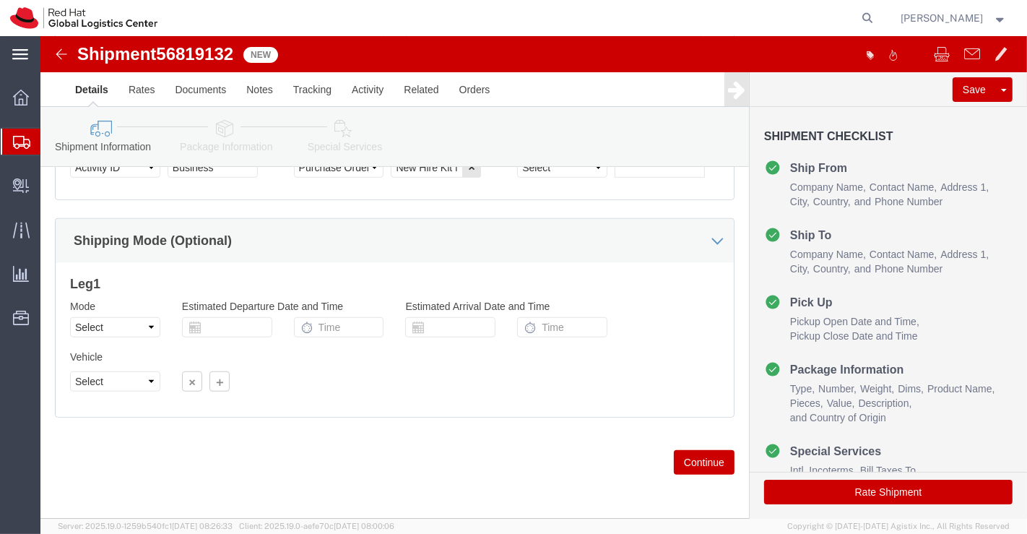
scroll to position [882, 0]
click icon
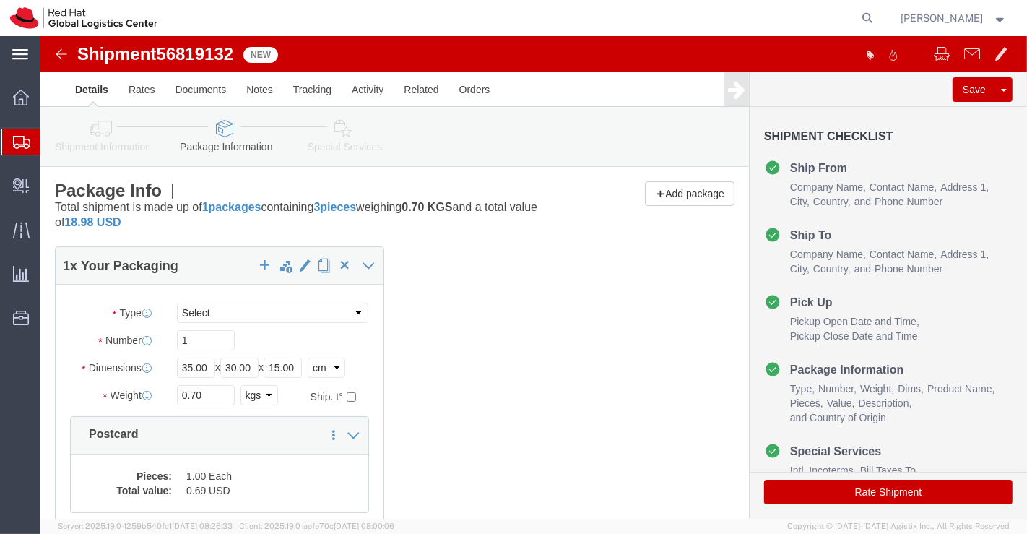
scroll to position [160, 0]
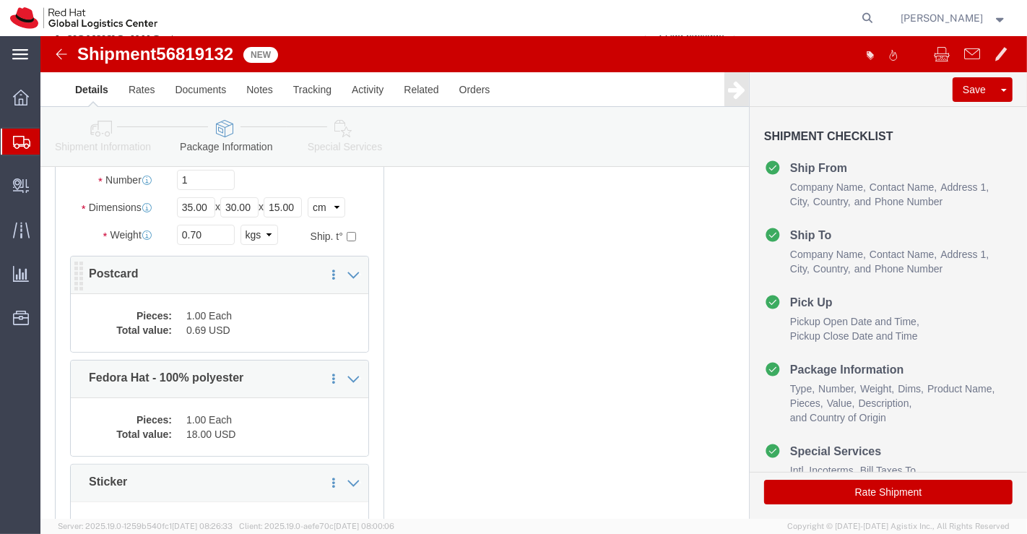
click dd "0.69 USD"
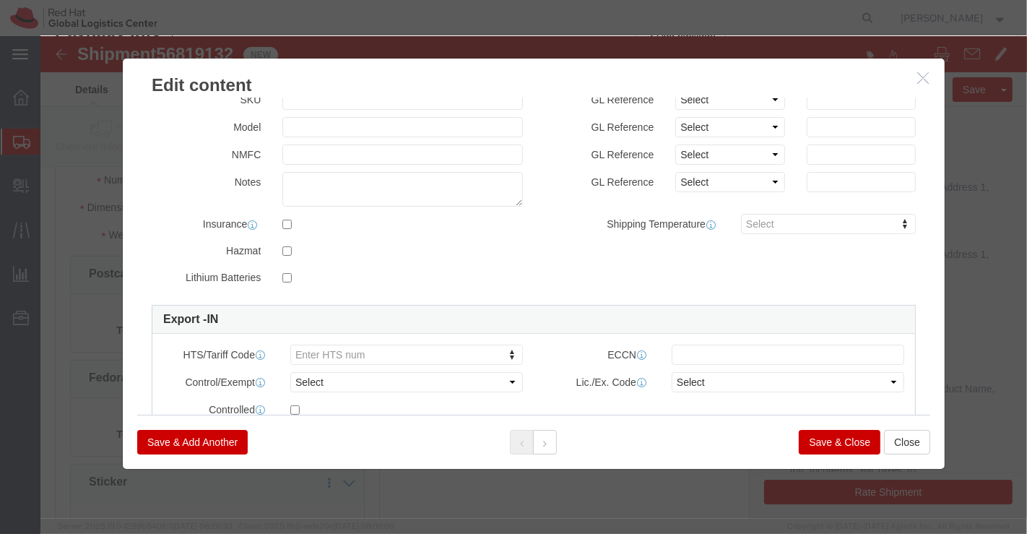
scroll to position [371, 0]
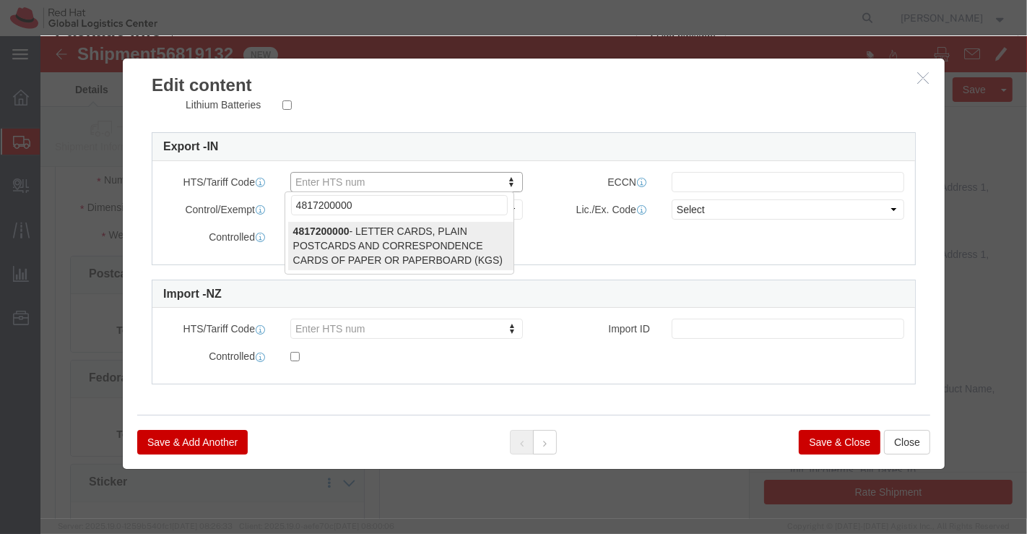
type input "4817200000"
select select "KGS"
type input "4817200000"
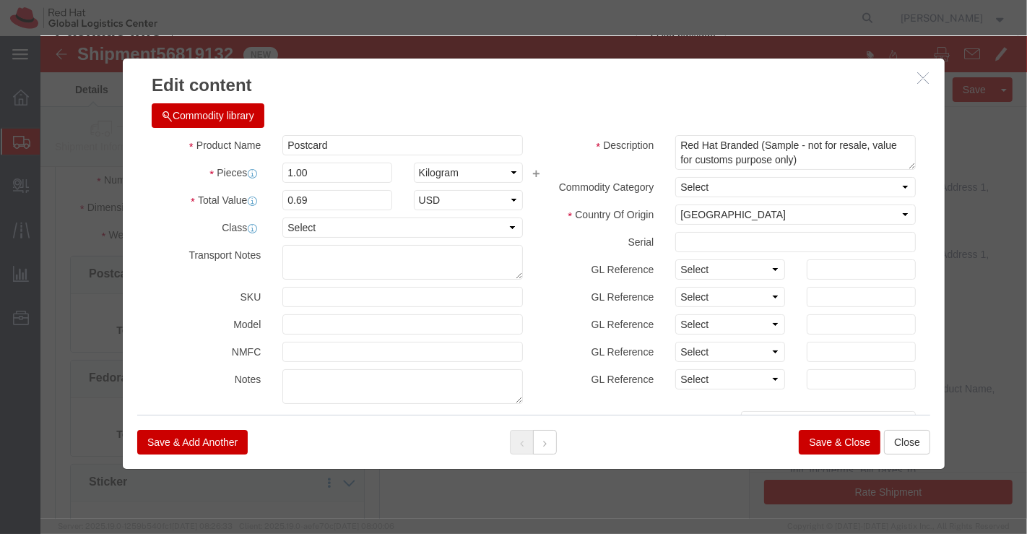
scroll to position [0, 0]
click select "Select Bag Barrels 100Board Feet Bottle Box Blister Pack Carats Can Capsule Car…"
select select "EA"
click select "Select Bag Barrels 100Board Feet Bottle Box Blister Pack Carats Can Capsule Car…"
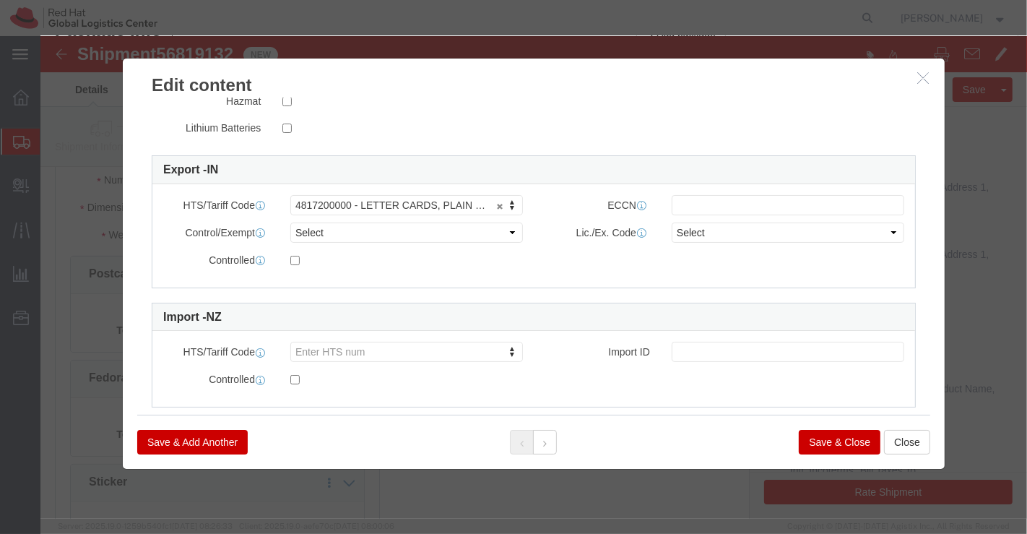
scroll to position [349, 0]
click button "Save & Close"
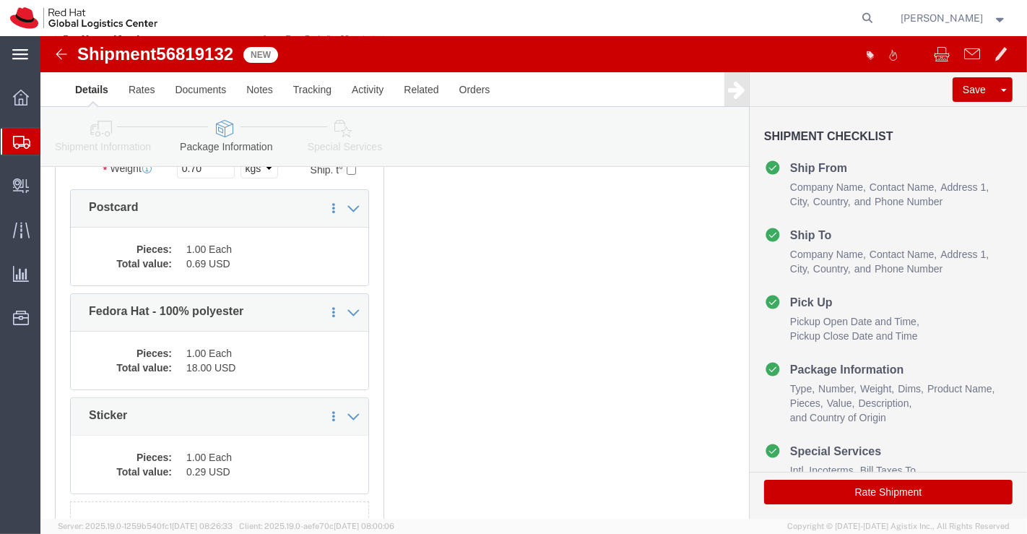
scroll to position [321, 0]
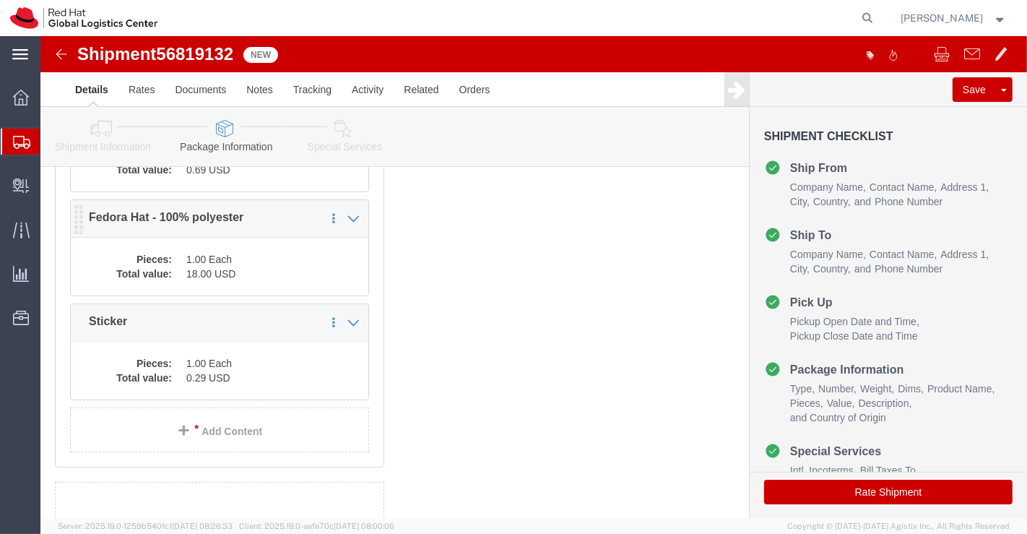
click dd "1.00 Each"
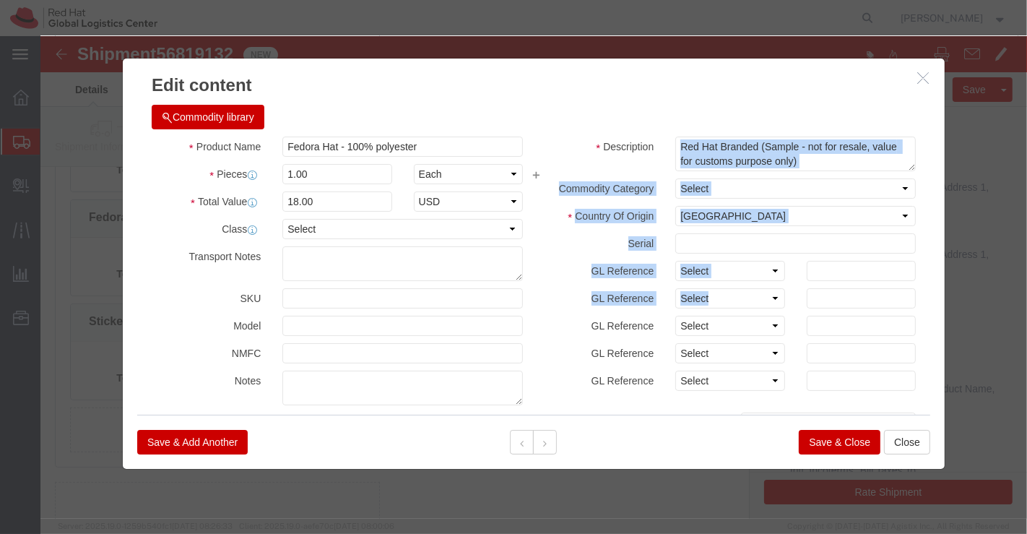
drag, startPoint x: 891, startPoint y: 131, endPoint x: 911, endPoint y: 256, distance: 125.7
click div "Edit content Commodity library Product Name Fedora Hat - 100% polyester Pieces …"
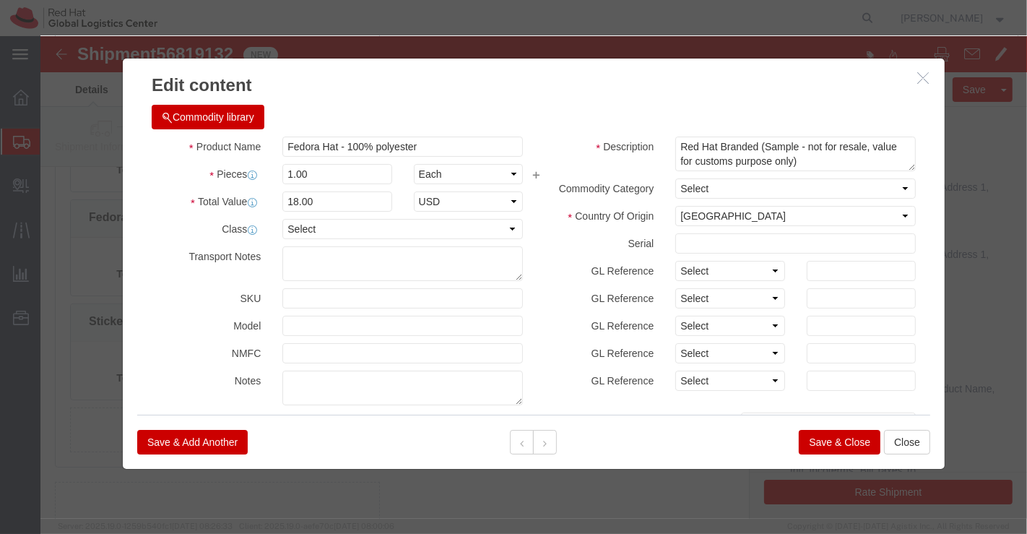
click div
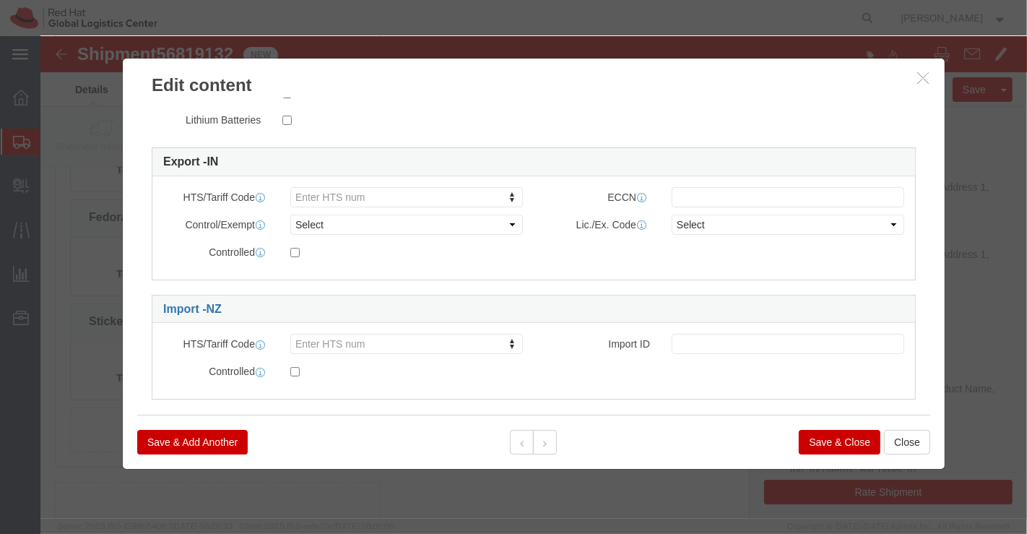
scroll to position [352, 0]
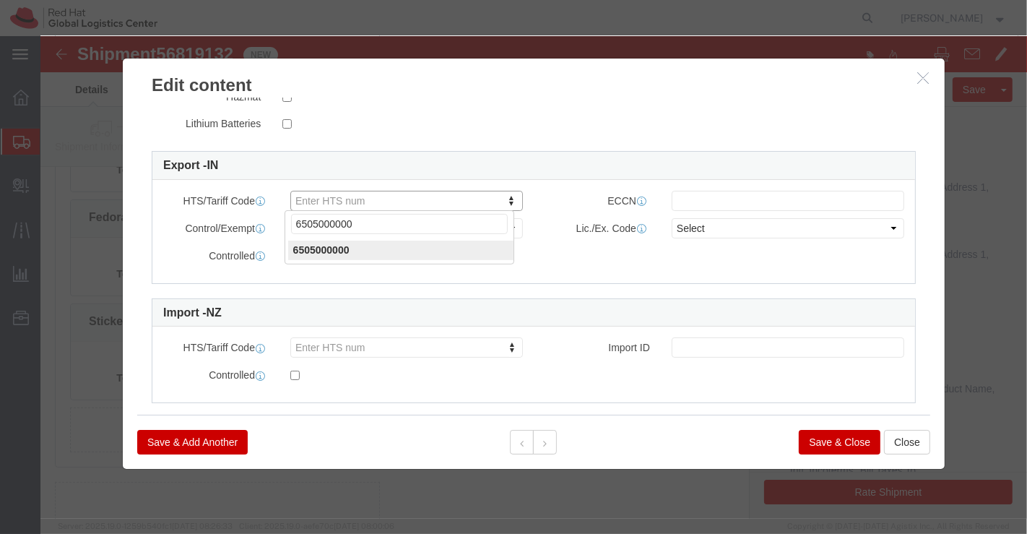
type input "6505000000"
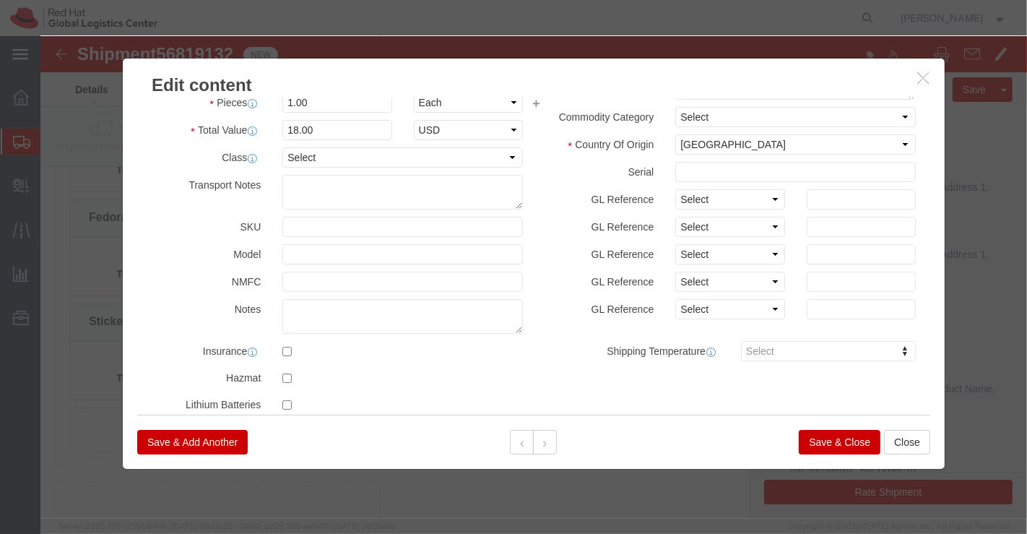
scroll to position [0, 0]
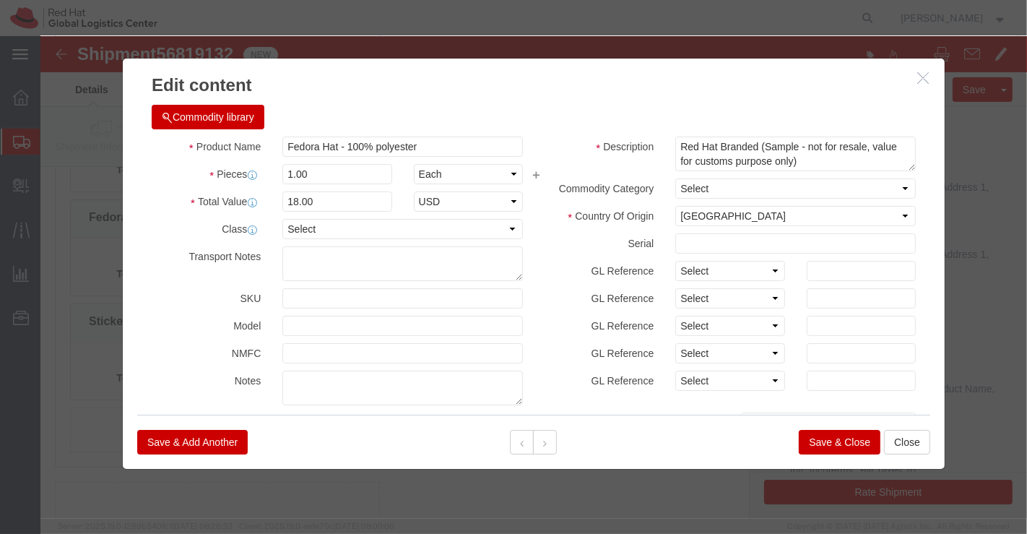
click button "Save & Close"
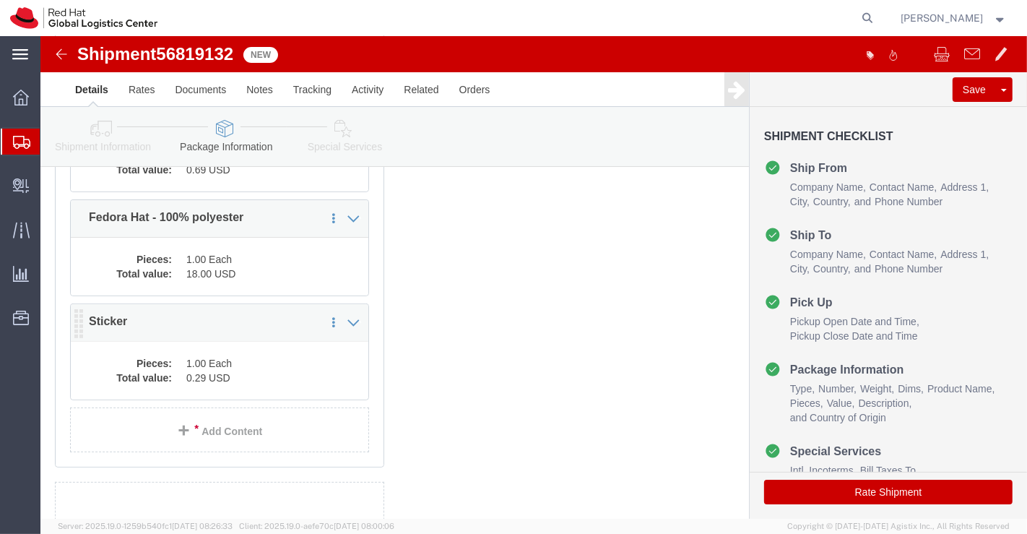
click dd "0.29 USD"
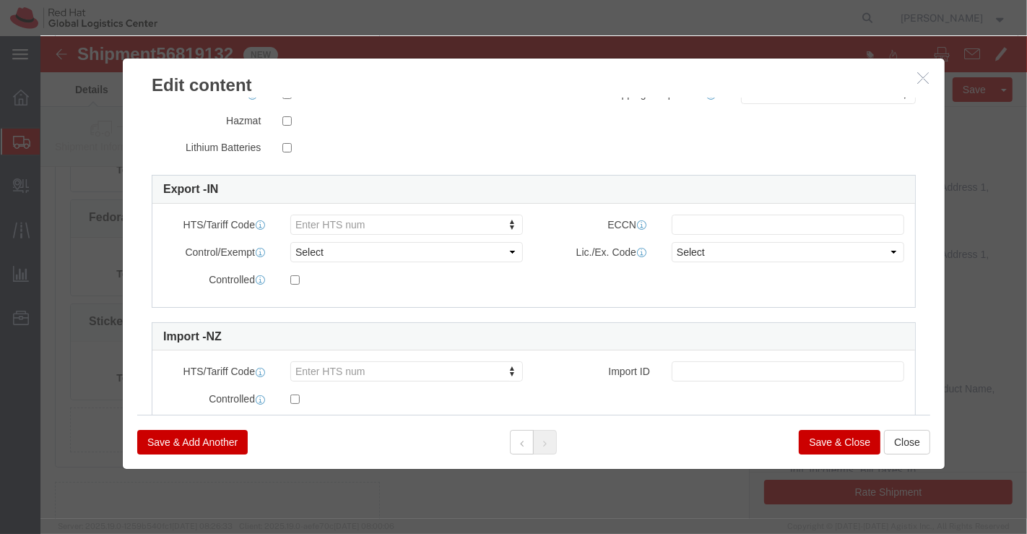
scroll to position [329, 0]
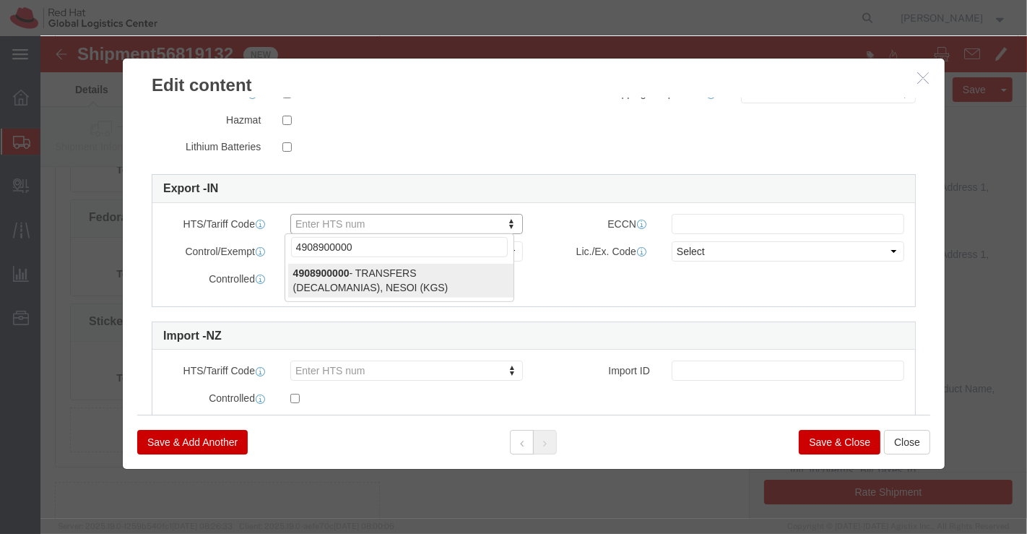
type input "4908900000"
select select "KGS"
type input "4908900000"
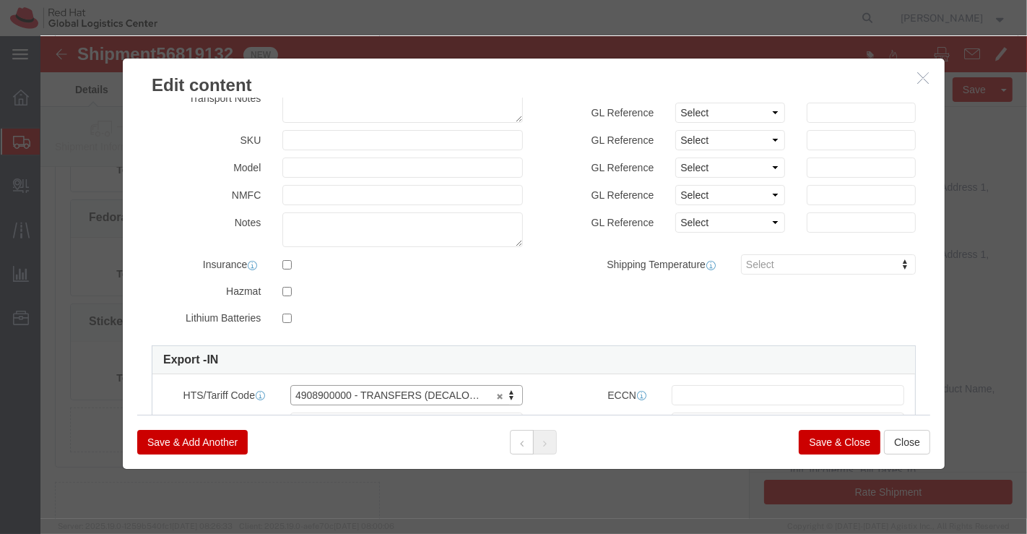
scroll to position [0, 0]
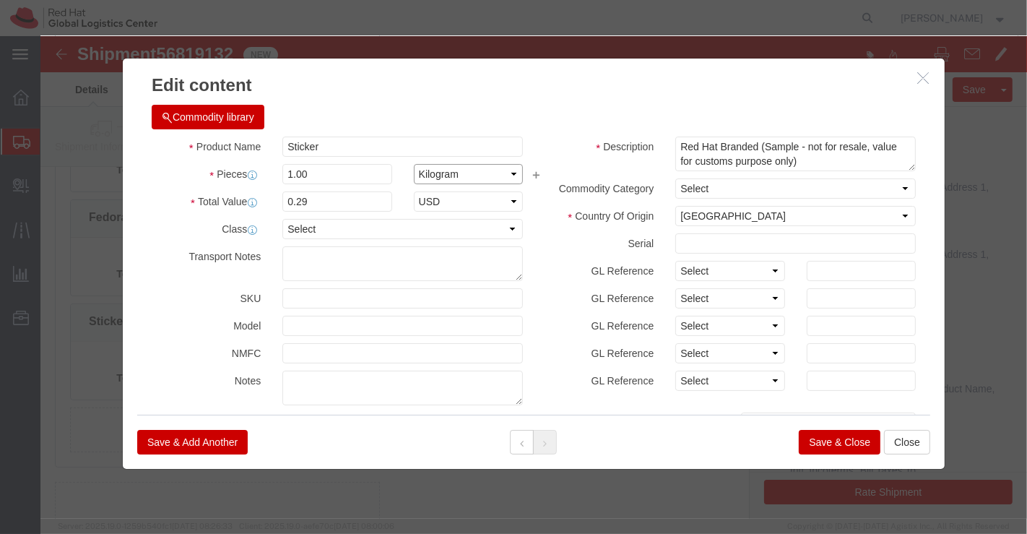
click select "Select Bag Barrels 100Board Feet Bottle Box Blister Pack Carats Can Capsule Car…"
select select "EA"
click select "Select Bag Barrels 100Board Feet Bottle Box Blister Pack Carats Can Capsule Car…"
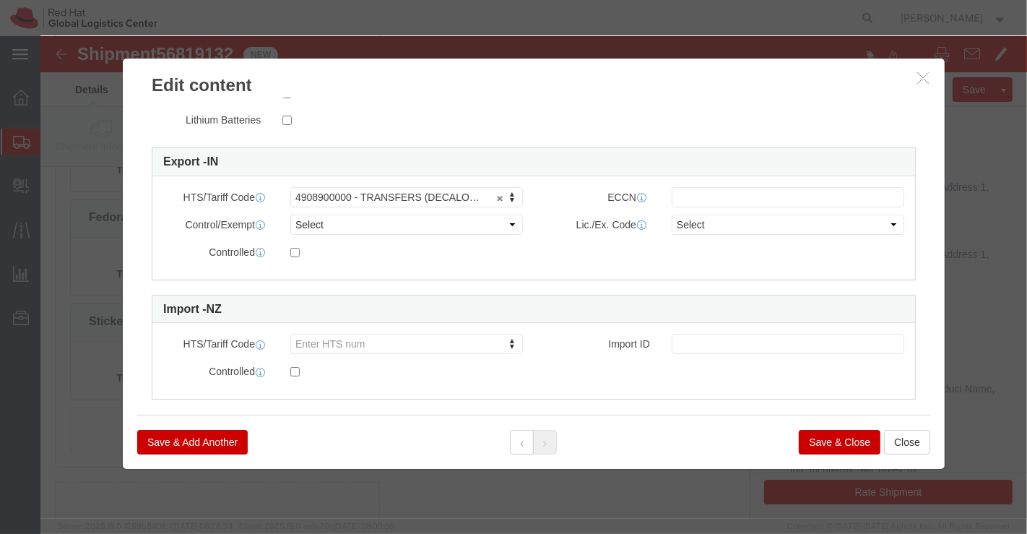
scroll to position [371, 0]
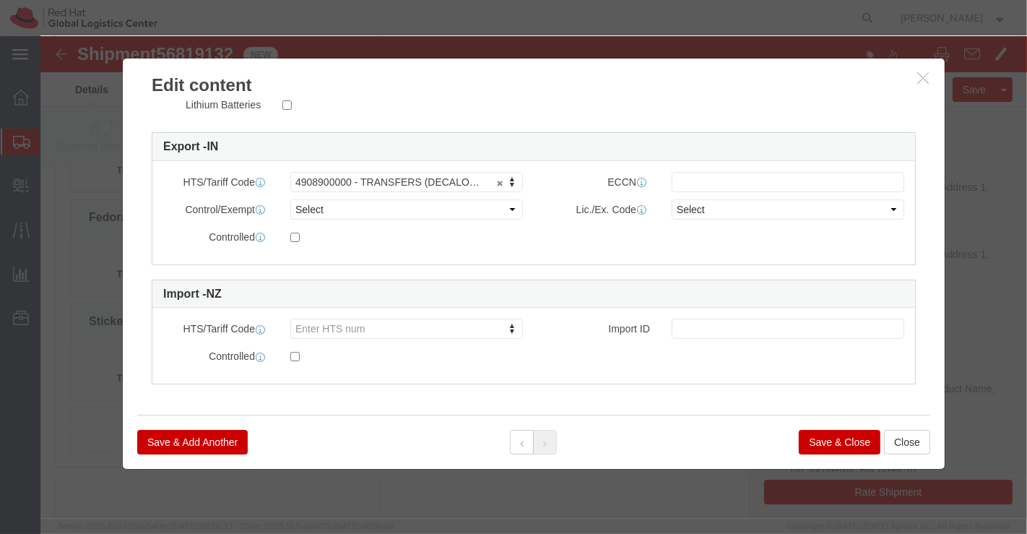
click button "Save & Close"
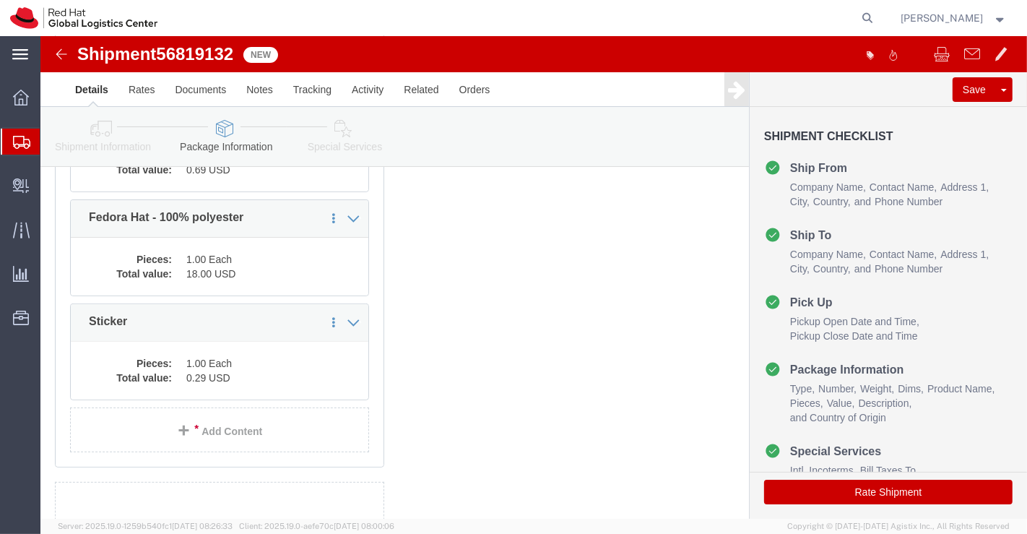
click icon
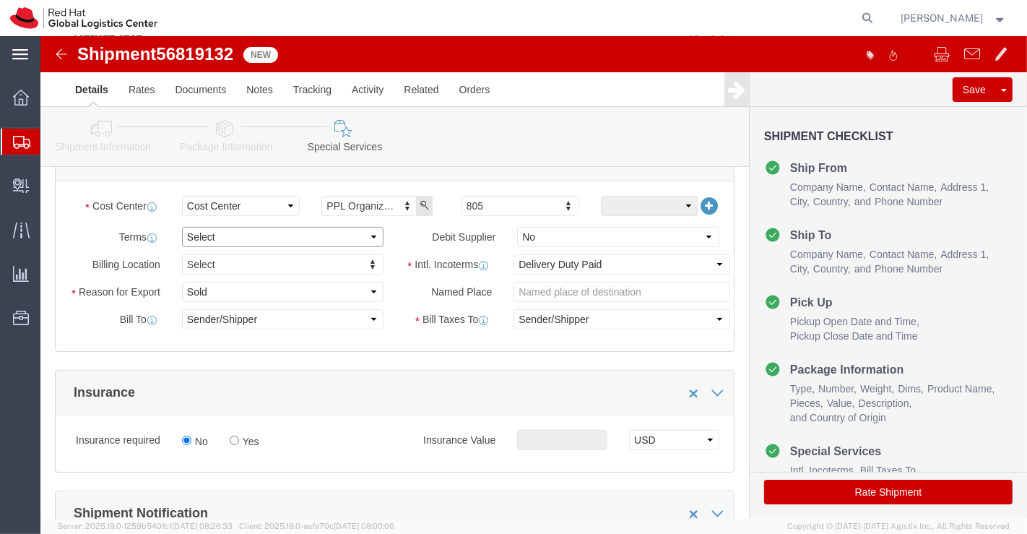
click select "Select Free of Charge Free of Cost NET 30 NET 45 NET 60 See Comment"
select select "FREE_OF_COST"
click select "Select Free of Charge Free of Cost NET 30 NET 45 NET 60 See Comment"
click select "Select Gift Personal Effects Repair/Warranty Return Sample Sold Temporary/Not S…"
select select "SAMPLE"
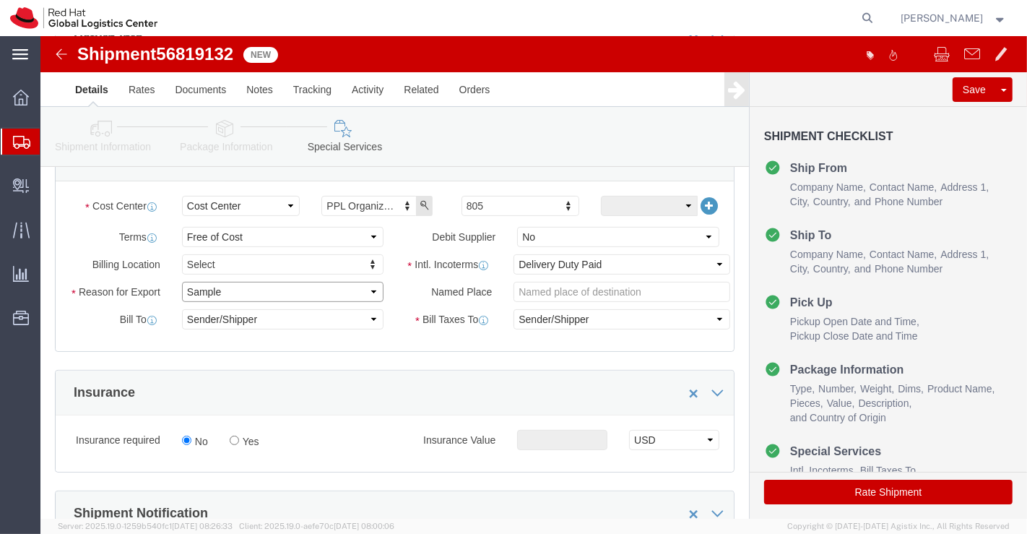
click select "Select Gift Personal Effects Repair/Warranty Return Sample Sold Temporary/Not S…"
click icon
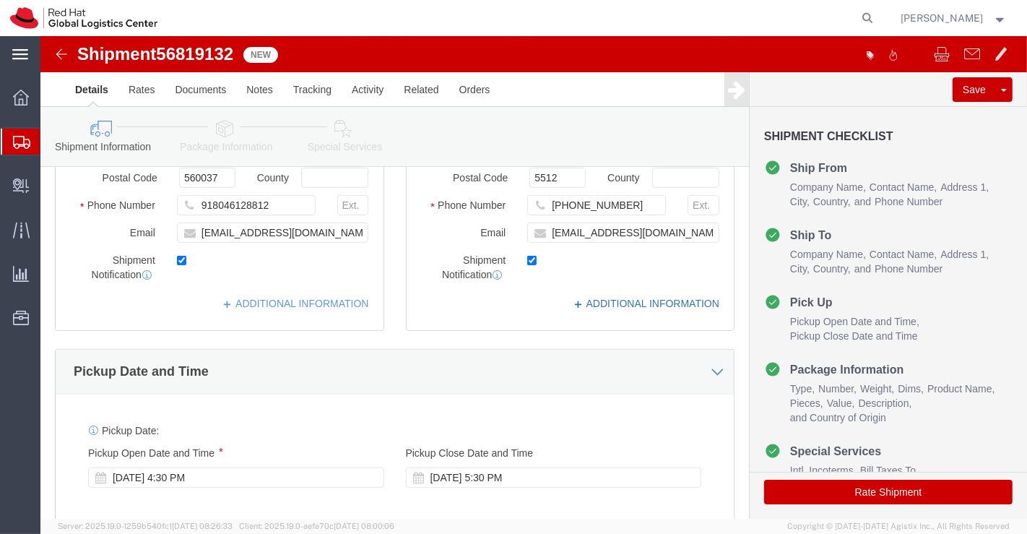
click link "ADDITIONAL INFORMATION"
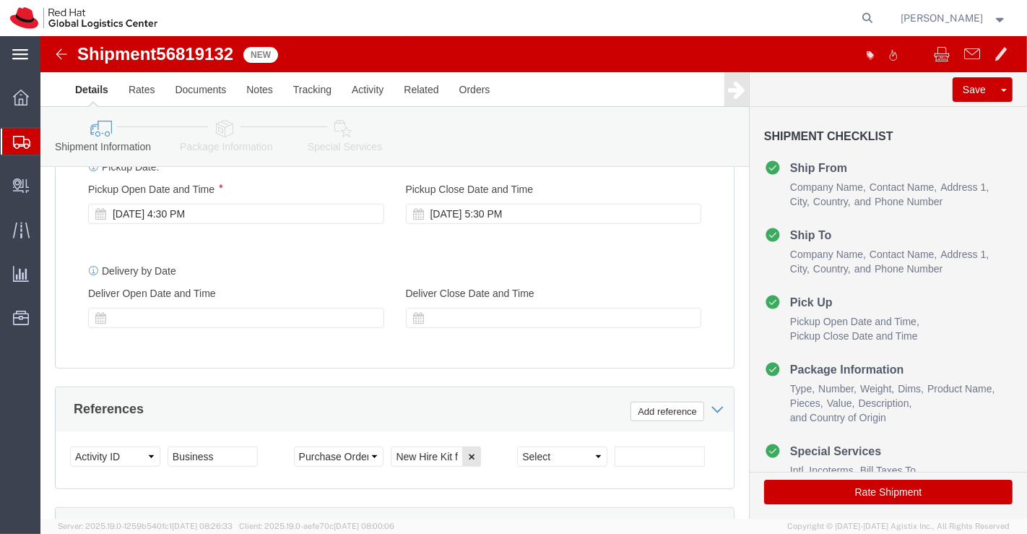
scroll to position [722, 0]
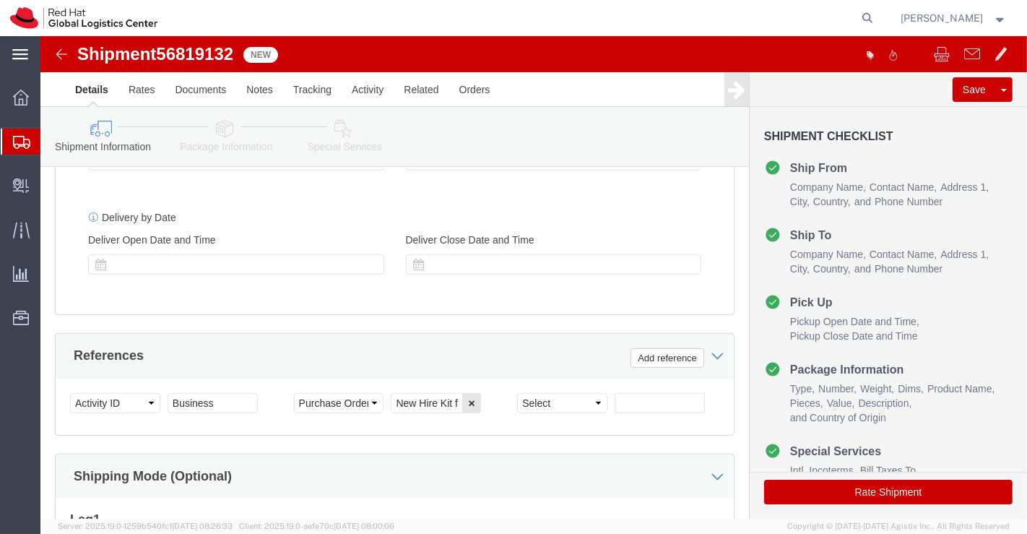
click icon
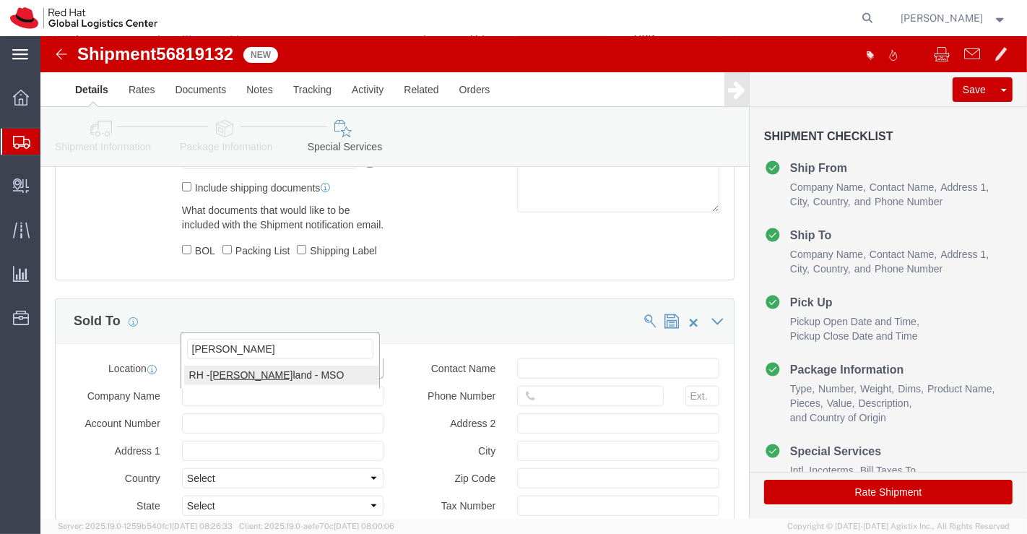
type input "Auck"
select select "38422"
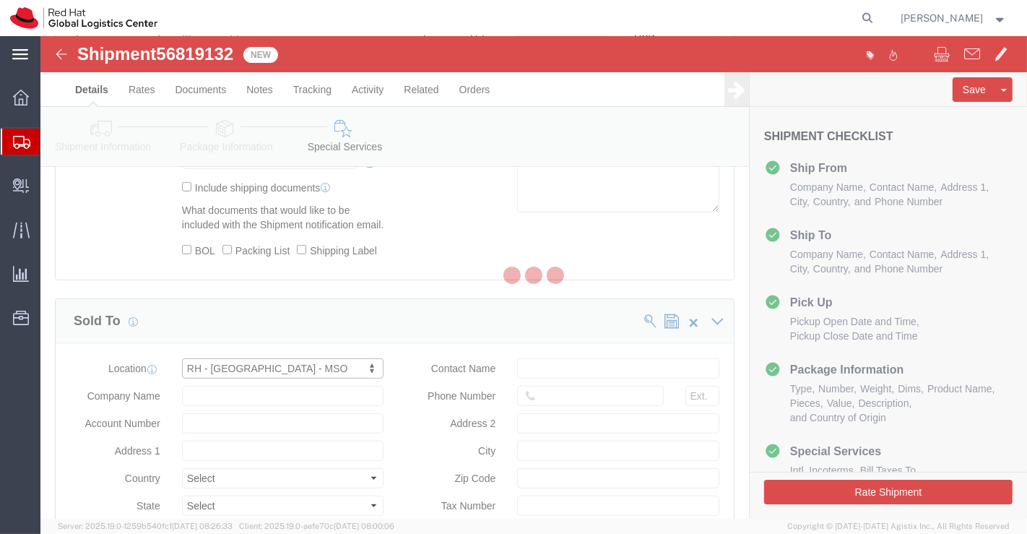
type input "11 Britomart Place"
select select "NZ"
type input "+64 9-601 8905"
type input "The Generator, level 10"
type input "AUCKLAND"
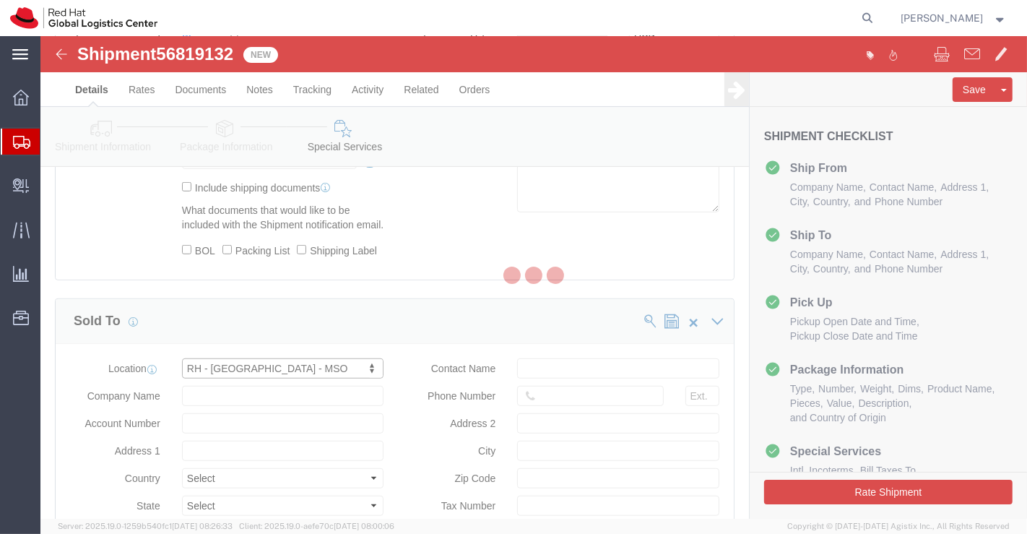
type input "1010"
type input "106-682-473"
type input "Red Hat New Zealand Limited"
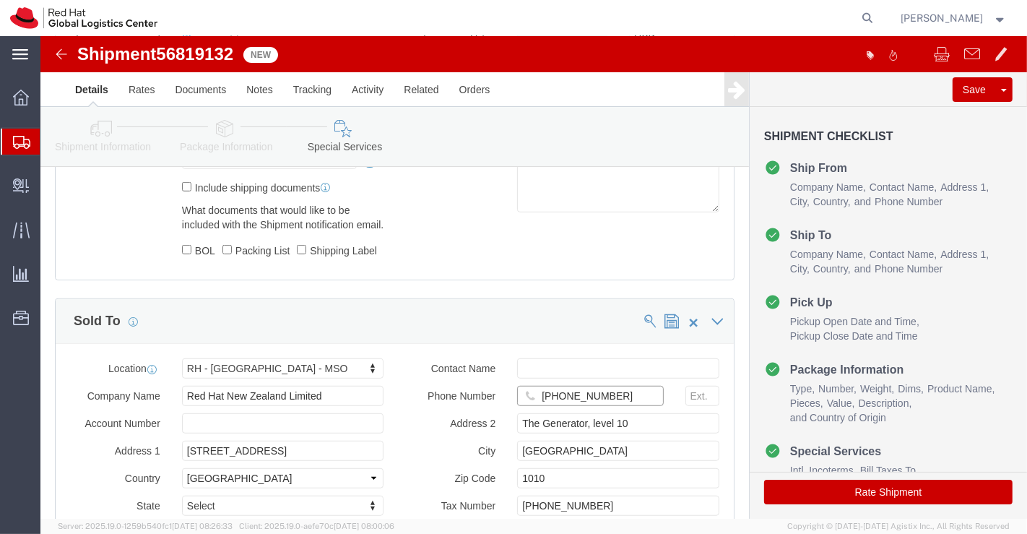
drag, startPoint x: 578, startPoint y: 388, endPoint x: 498, endPoint y: 386, distance: 80.9
click input "+64 9-601 8905"
paste input "+6421581196"
type input "+6421581196"
click label "Address 2"
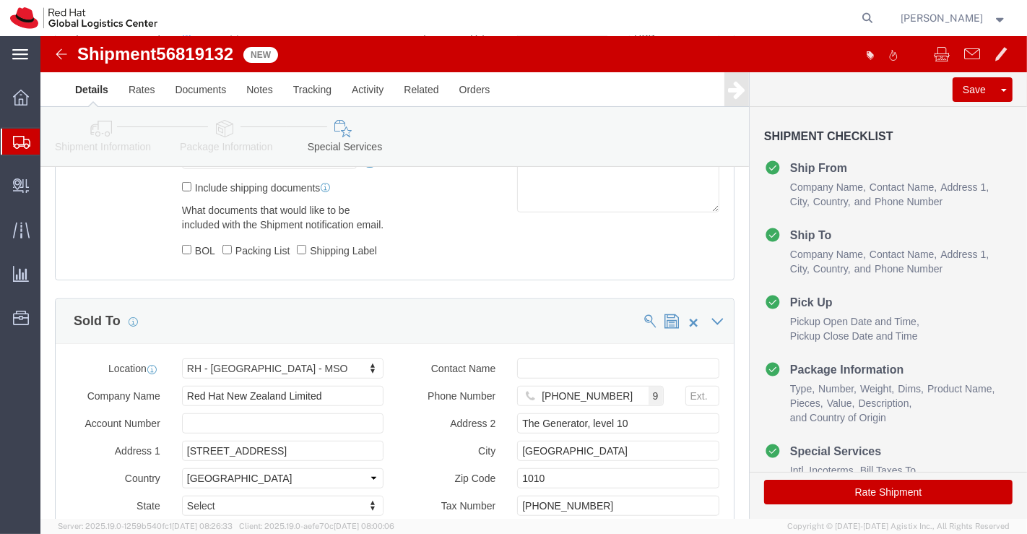
scroll to position [870, 0]
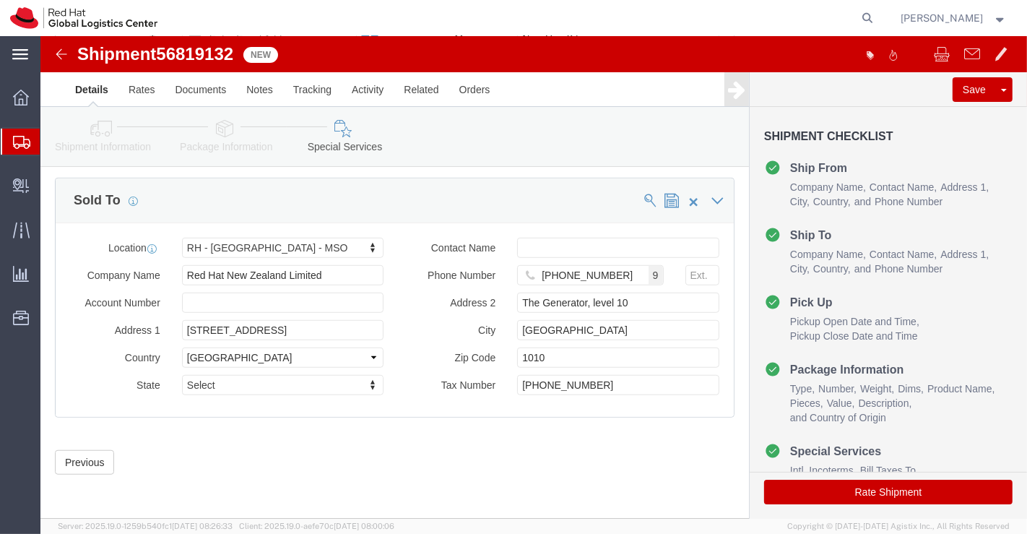
click button "Rate Shipment"
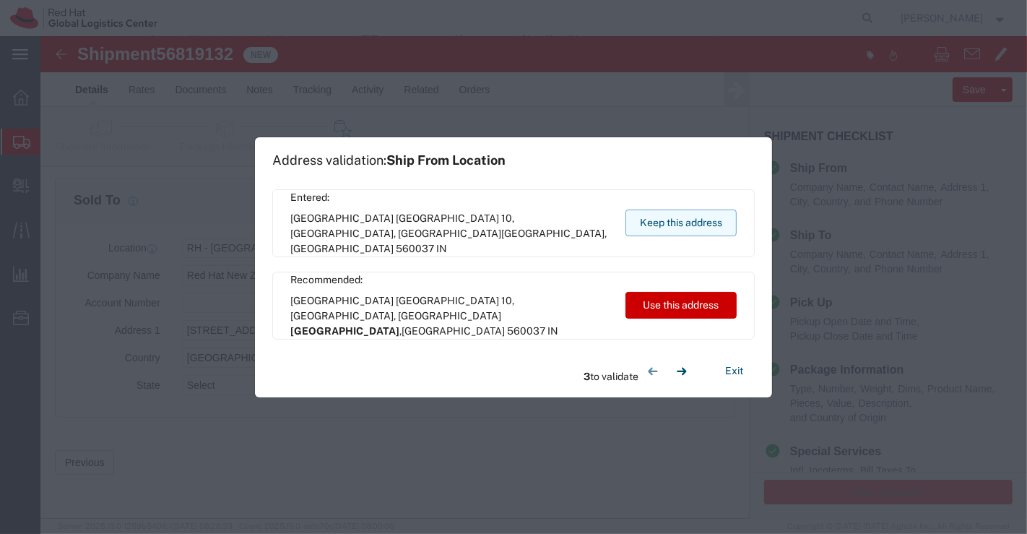
click at [675, 224] on button "Keep this address" at bounding box center [680, 222] width 111 height 27
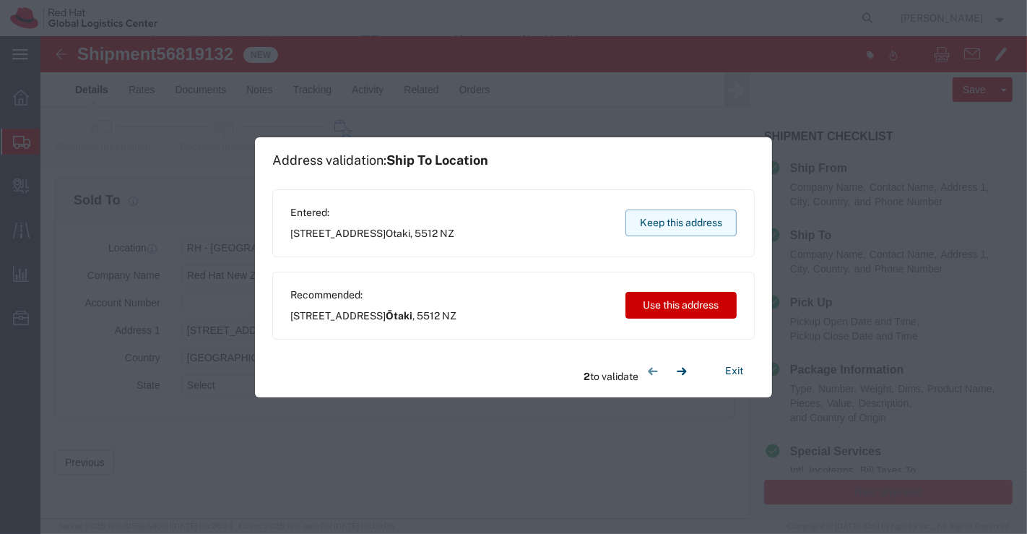
click at [680, 227] on button "Keep this address" at bounding box center [680, 222] width 111 height 27
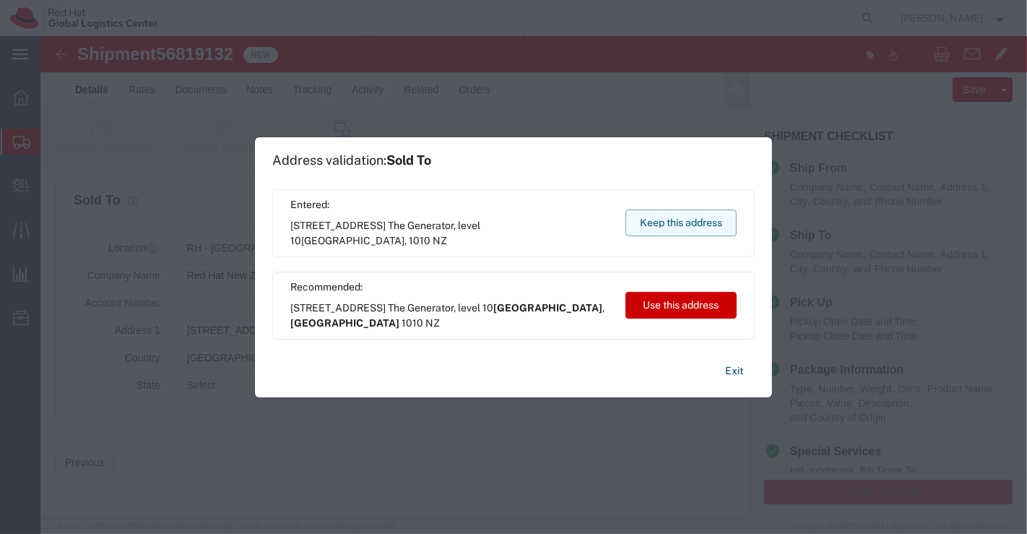
click at [677, 223] on button "Keep this address" at bounding box center [680, 222] width 111 height 27
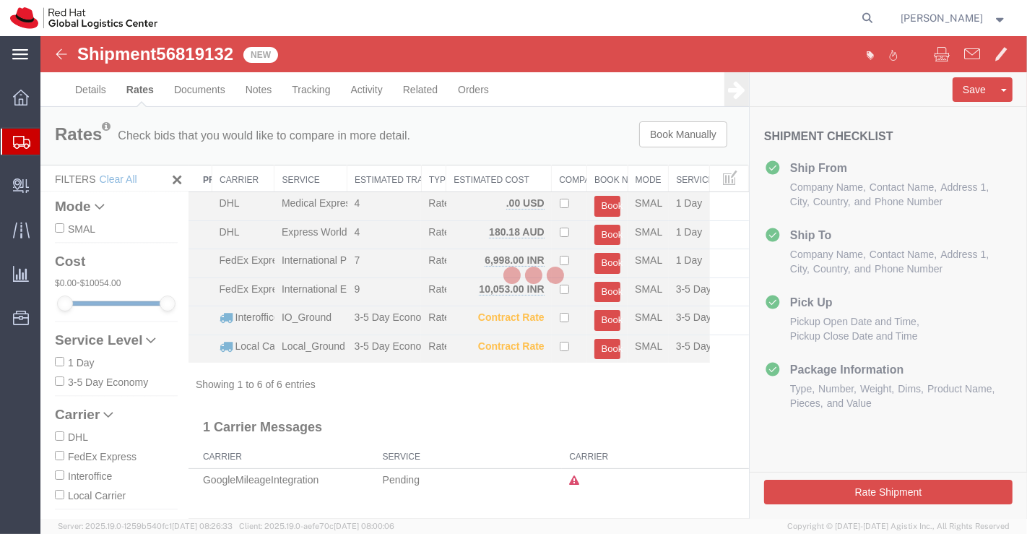
scroll to position [0, 0]
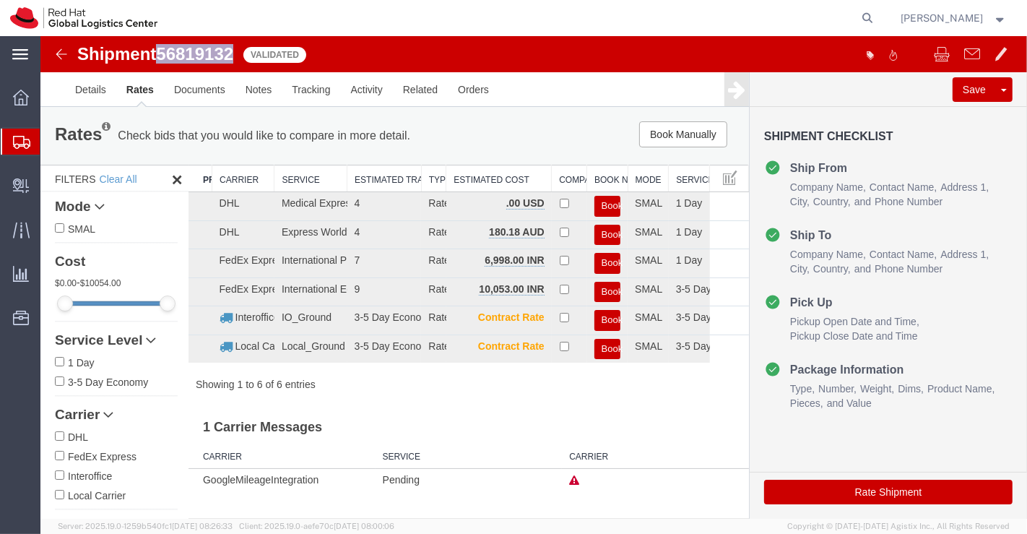
drag, startPoint x: 159, startPoint y: 52, endPoint x: 235, endPoint y: 51, distance: 75.8
click at [233, 51] on h1 "Shipment 56819132" at bounding box center [155, 54] width 156 height 19
copy span "56819132"
click at [18, 95] on icon at bounding box center [21, 98] width 16 height 16
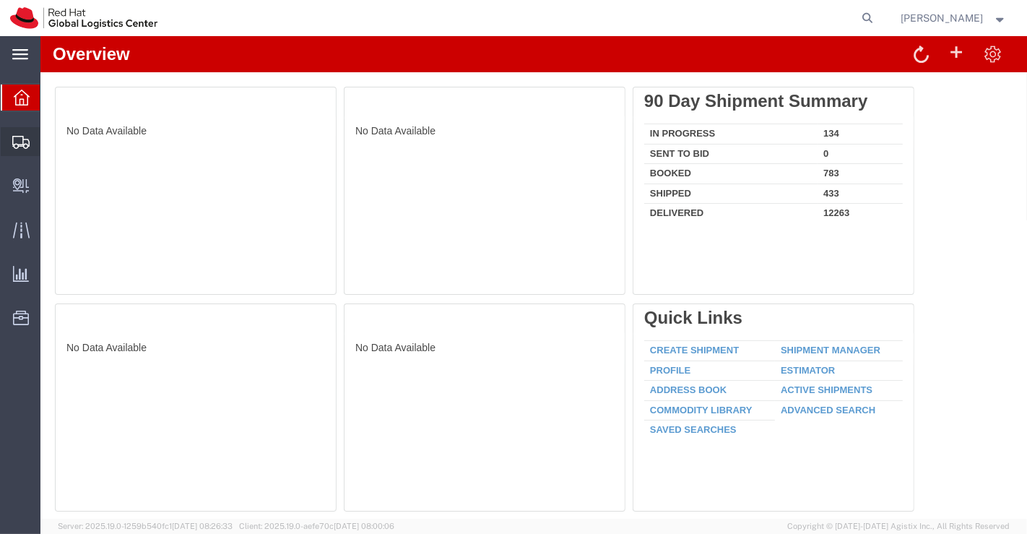
click at [0, 0] on span "Shipment Manager" at bounding box center [0, 0] width 0 height 0
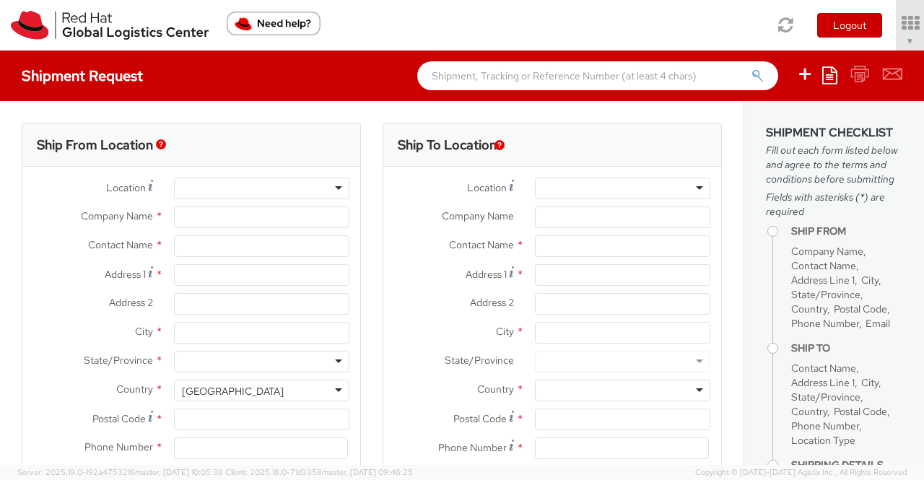
select select "901"
type input "Red Hat India Private Limited"
type input "[PERSON_NAME]"
type input "Bagmane [GEOGRAPHIC_DATA]"
type input "FL 10, [GEOGRAPHIC_DATA], [GEOGRAPHIC_DATA]"
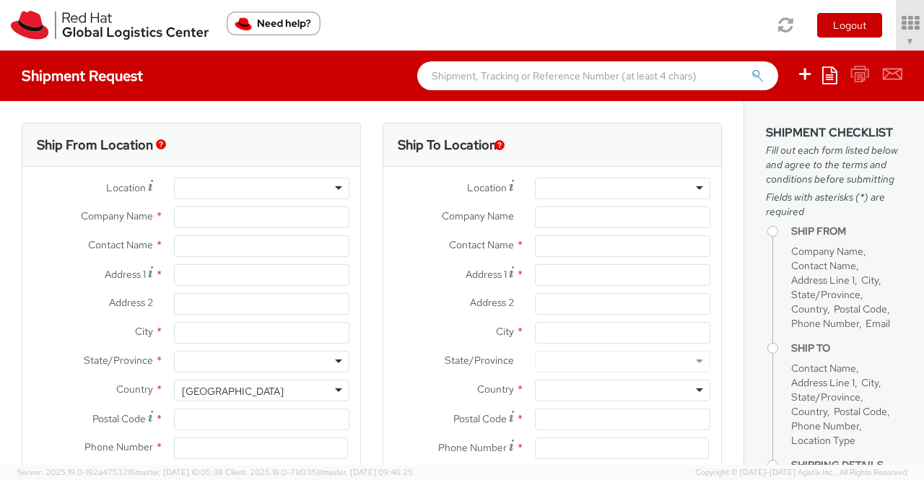
type input "[GEOGRAPHIC_DATA]"
type input "560037"
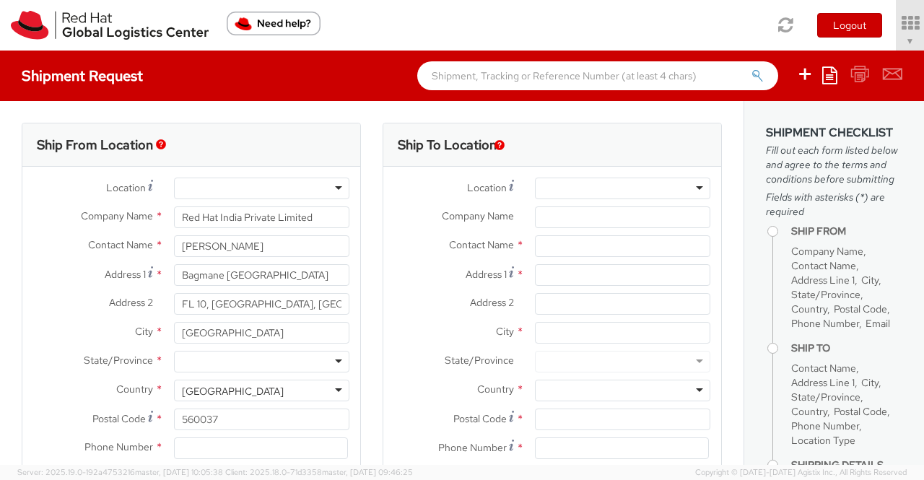
type input "918046128812"
type input "[EMAIL_ADDRESS][DOMAIN_NAME]"
select select "CM"
select select "KGS"
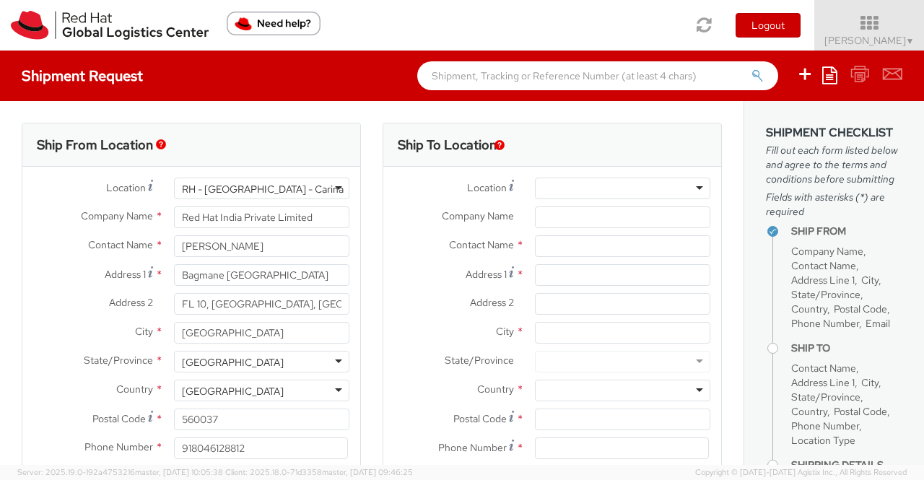
select select
click at [558, 220] on input "Company Name *" at bounding box center [622, 218] width 175 height 22
paste input "KANA OTAKE"
type input "KANA OTAKE"
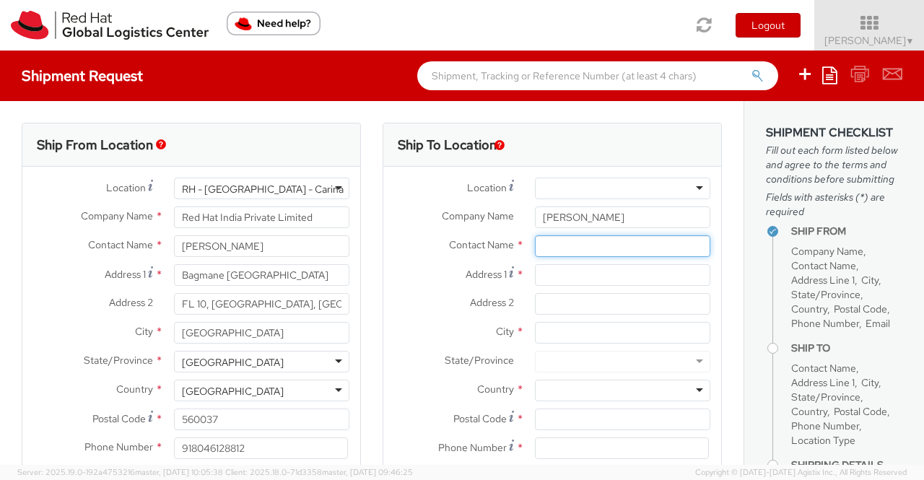
click at [558, 243] on input "text" at bounding box center [622, 246] width 175 height 22
type input "[PERSON_NAME]"
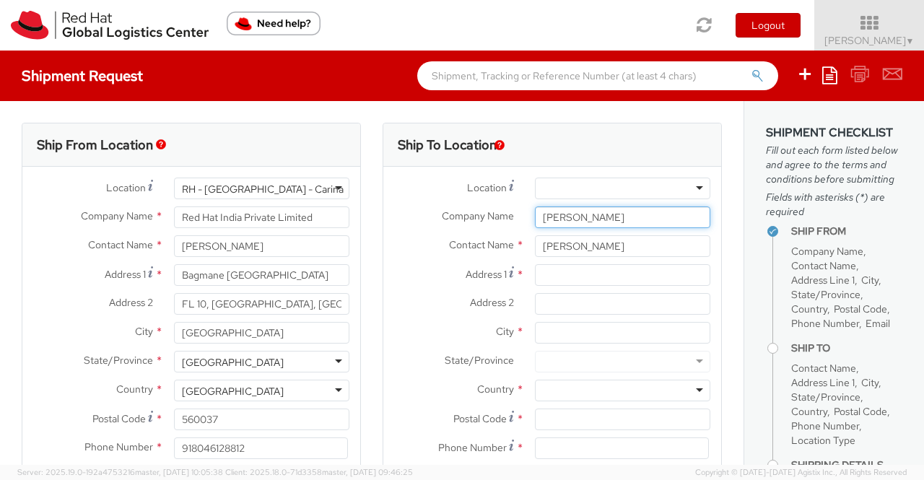
drag, startPoint x: 611, startPoint y: 220, endPoint x: 526, endPoint y: 221, distance: 85.2
click at [526, 221] on div "KANA OTAKE" at bounding box center [622, 218] width 197 height 22
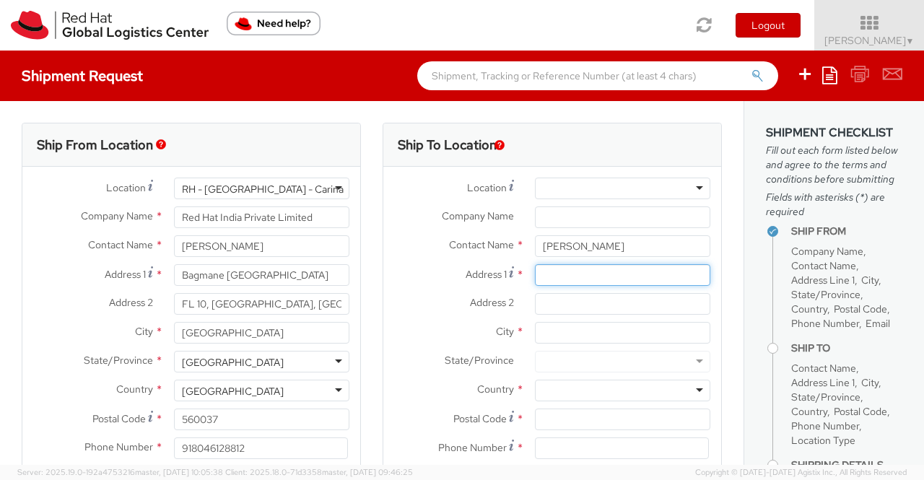
click at [591, 279] on input "Address 1 *" at bounding box center [622, 275] width 175 height 22
paste input "Ebisu Neonato 3F| 4-1-18"
type input "Ebisu Neonato 3F| 4-1-18"
click at [383, 274] on label "Address 1 *" at bounding box center [453, 273] width 141 height 19
click at [535, 274] on input "Ebisu Neonato 3F| 4-1-18" at bounding box center [622, 275] width 175 height 22
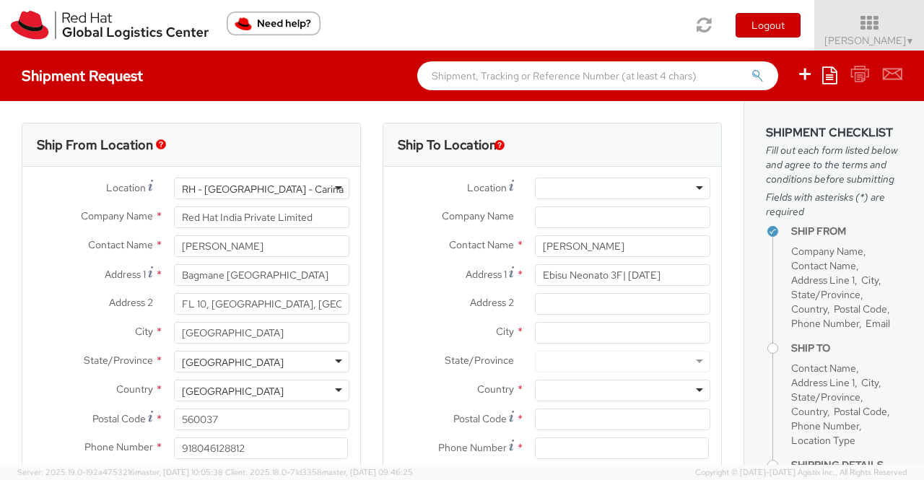
click at [376, 333] on div "Ship To Location Location * RH - Amsterdam - MSO RH - Amsterdam Data Center RH …" at bounding box center [552, 338] width 361 height 431
click at [535, 298] on input "Address 2 *" at bounding box center [622, 304] width 175 height 22
paste input "Ebisu,Shibuya-ku|"
click at [411, 355] on label "State/Province *" at bounding box center [453, 360] width 141 height 19
click at [629, 308] on input "Ebisu,Shibuya-ku|" at bounding box center [622, 304] width 175 height 22
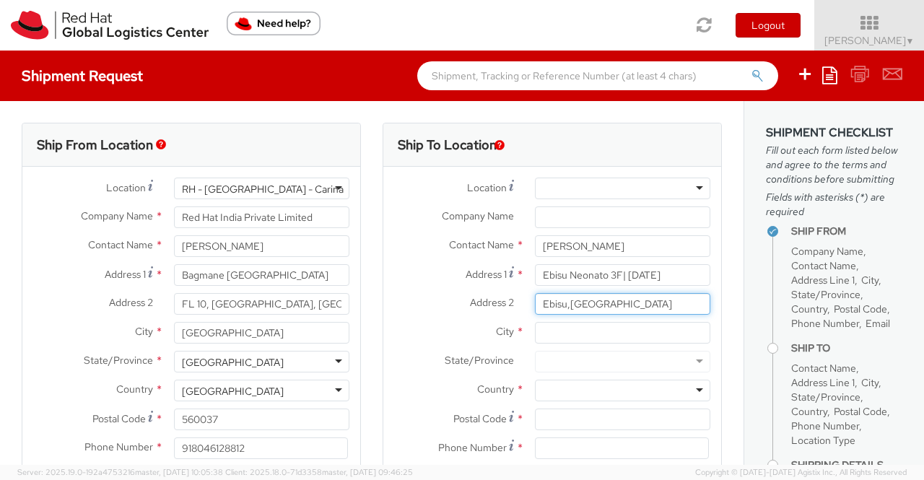
type input "Ebisu,Shibuya-ku"
click at [383, 329] on label "City *" at bounding box center [453, 331] width 141 height 19
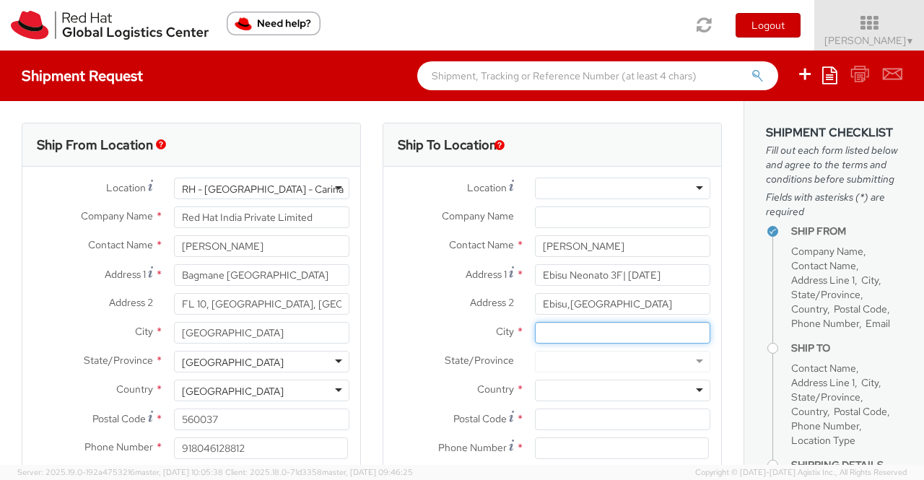
click at [535, 329] on input "City *" at bounding box center [622, 333] width 175 height 22
paste input "Tokyo"
type input "Tokyo"
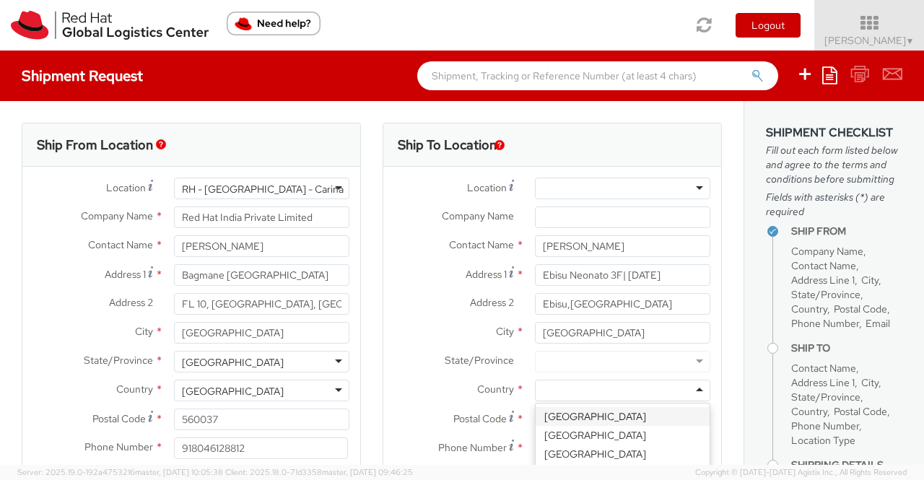
click at [566, 391] on div at bounding box center [622, 391] width 175 height 22
type input "L"
type input "[GEOGRAPHIC_DATA]"
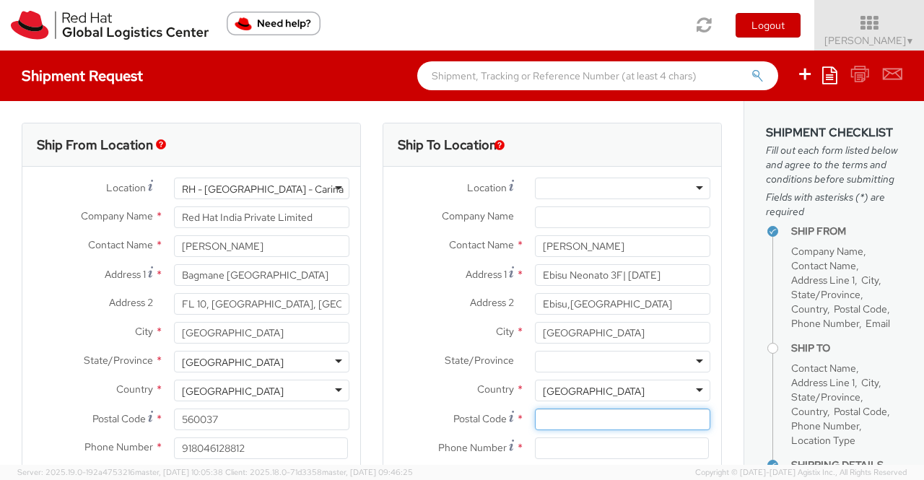
click at [564, 415] on input "Postal Code *" at bounding box center [622, 420] width 175 height 22
paste input "1500013"
click at [372, 416] on div "Ship To Location Location * RH - Amsterdam - MSO RH - Amsterdam Data Center RH …" at bounding box center [552, 338] width 361 height 431
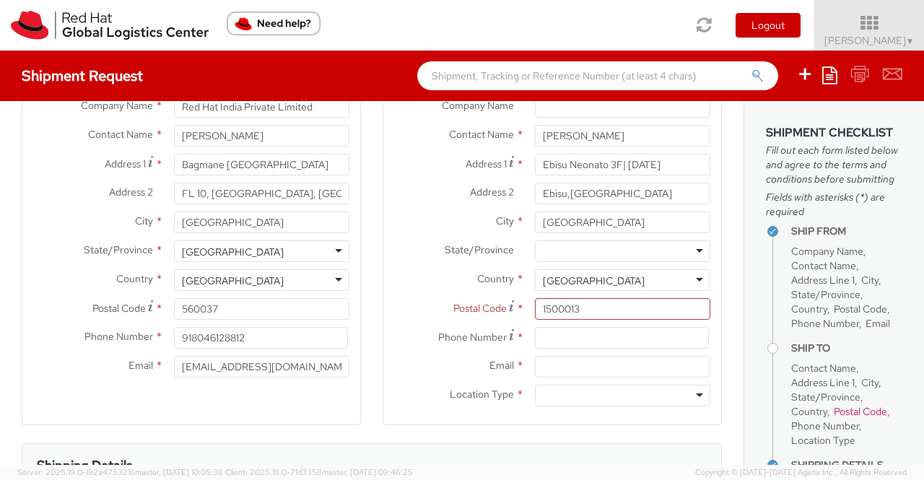
scroll to position [144, 0]
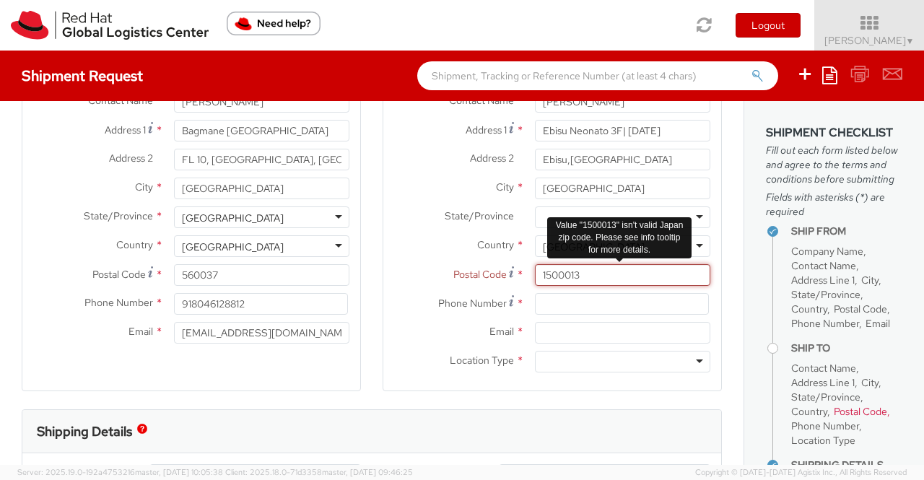
click at [550, 274] on input "1500013" at bounding box center [622, 275] width 175 height 22
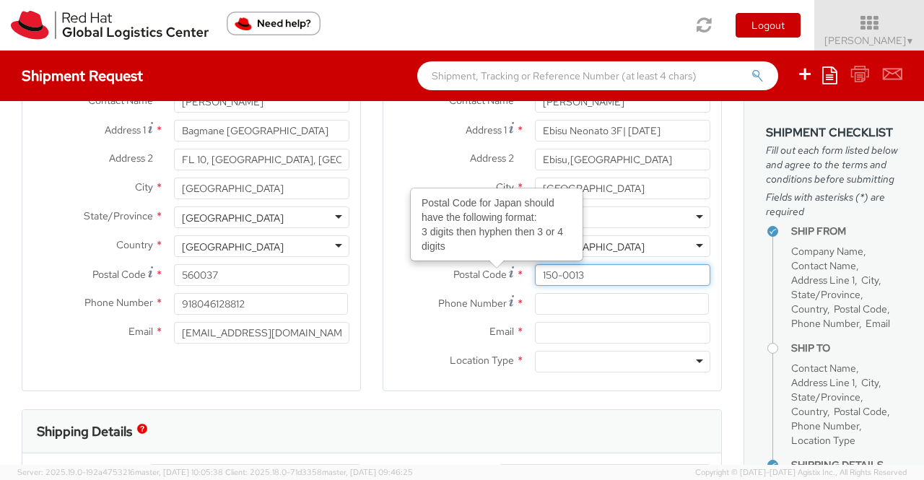
type input "150-0013"
click at [372, 315] on div "Ship To Location Location * RH - Amsterdam - MSO RH - Amsterdam Data Center RH …" at bounding box center [552, 193] width 361 height 431
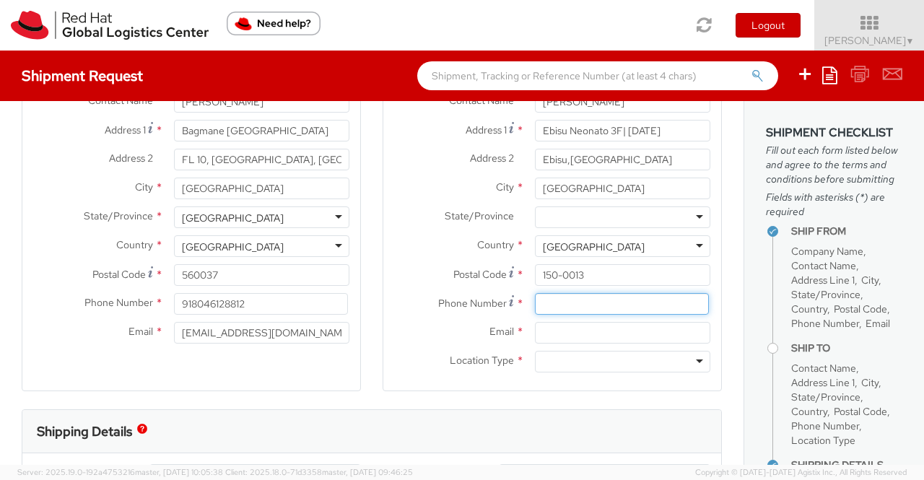
click at [571, 303] on input at bounding box center [622, 304] width 174 height 22
paste input "08020694009"
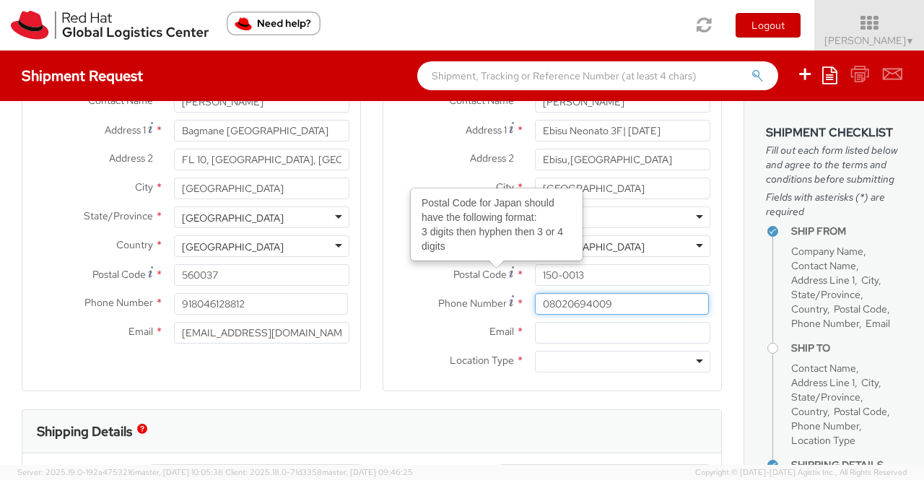
type input "08020694009"
click at [372, 341] on div "Ship To Location Location * RH - Amsterdam - MSO RH - Amsterdam Data Center RH …" at bounding box center [552, 193] width 361 height 431
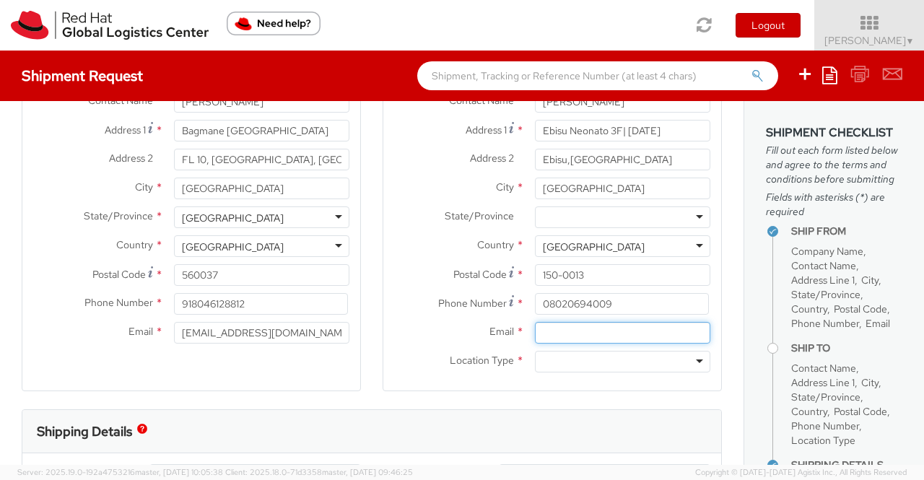
click at [569, 329] on input "Email *" at bounding box center [622, 333] width 175 height 22
paste input "kaotake@redhat.com"
type input "kaotake@redhat.com"
click at [373, 361] on div "Ship To Location Location * RH - Amsterdam - MSO RH - Amsterdam Data Center RH …" at bounding box center [552, 193] width 361 height 431
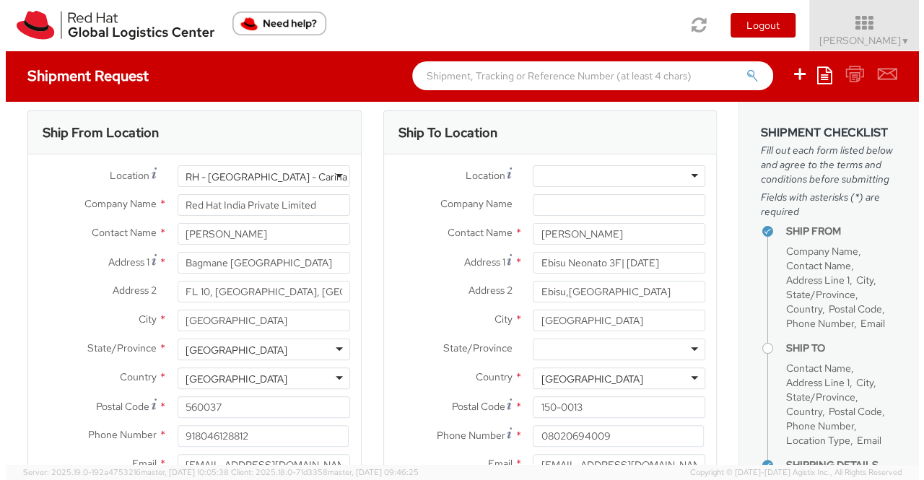
scroll to position [0, 0]
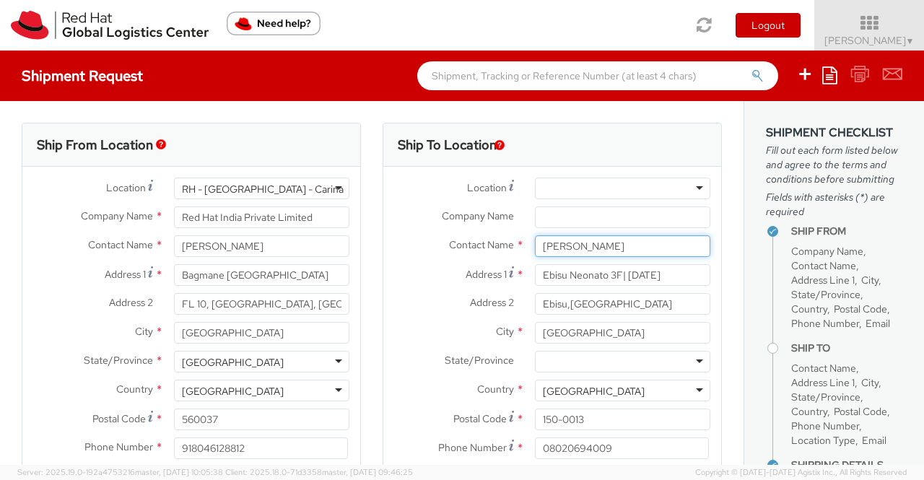
drag, startPoint x: 598, startPoint y: 248, endPoint x: 529, endPoint y: 246, distance: 69.3
click at [535, 246] on input "Kana Otake" at bounding box center [622, 246] width 175 height 22
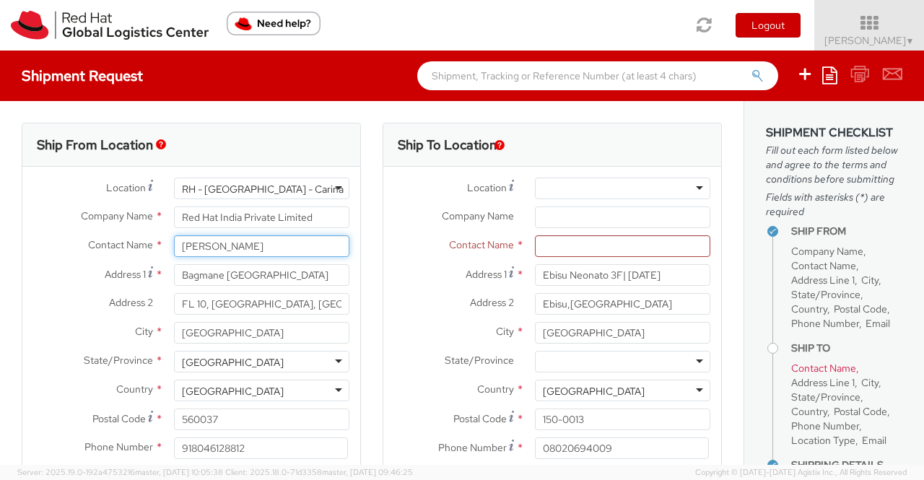
click at [260, 245] on input "[PERSON_NAME]" at bounding box center [261, 246] width 175 height 22
paste input "Kana Otake"
type input "Sumitra Hansdah Kana Otake"
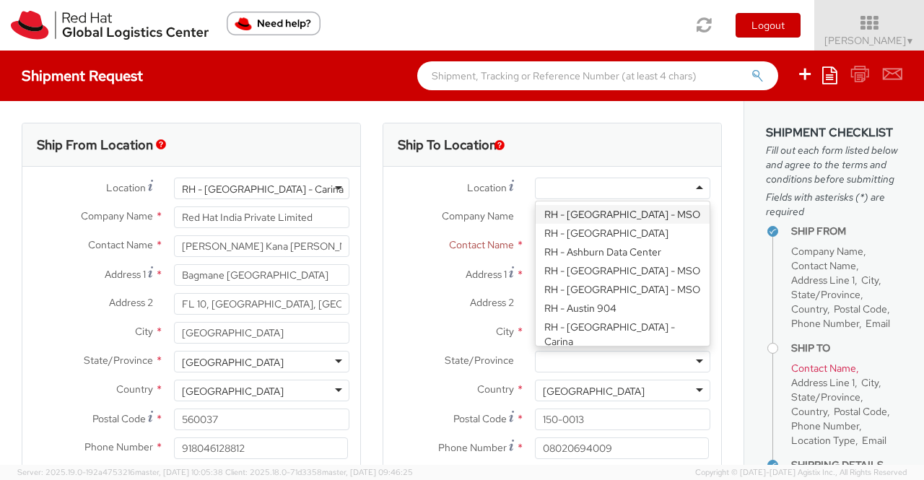
click at [576, 186] on div at bounding box center [622, 189] width 175 height 22
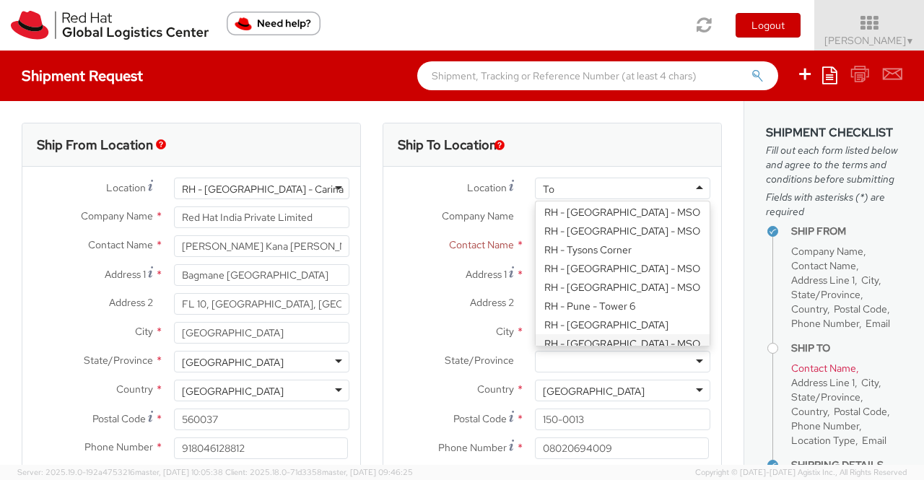
scroll to position [4, 0]
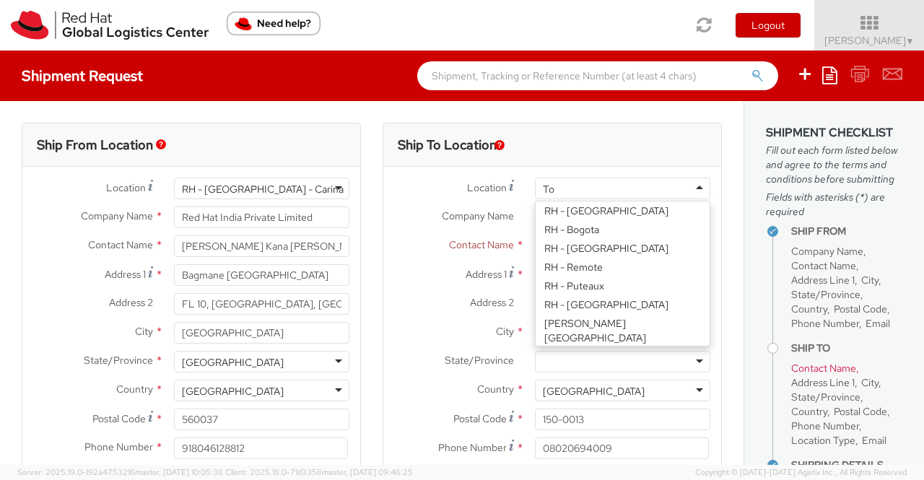
type input "Tok"
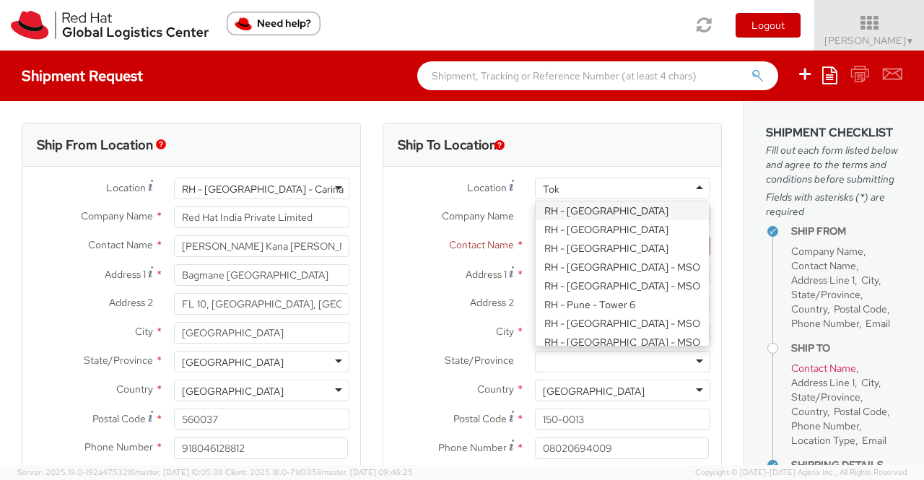
scroll to position [0, 0]
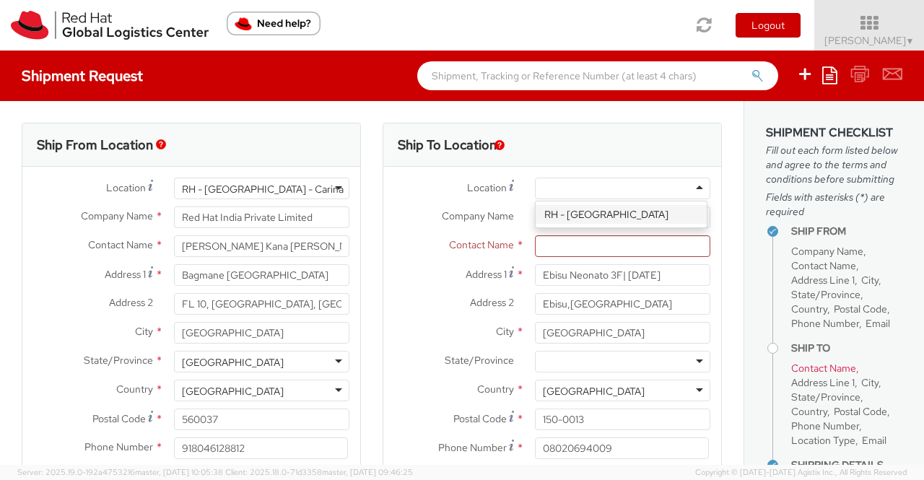
type input "Red Hat, KK"
type input "Ebisu Neonate 8F"
type input "1-18 Ebisu 4-chome Shibuya-ku"
type input "TOKYO"
type input "813 5798 8500"
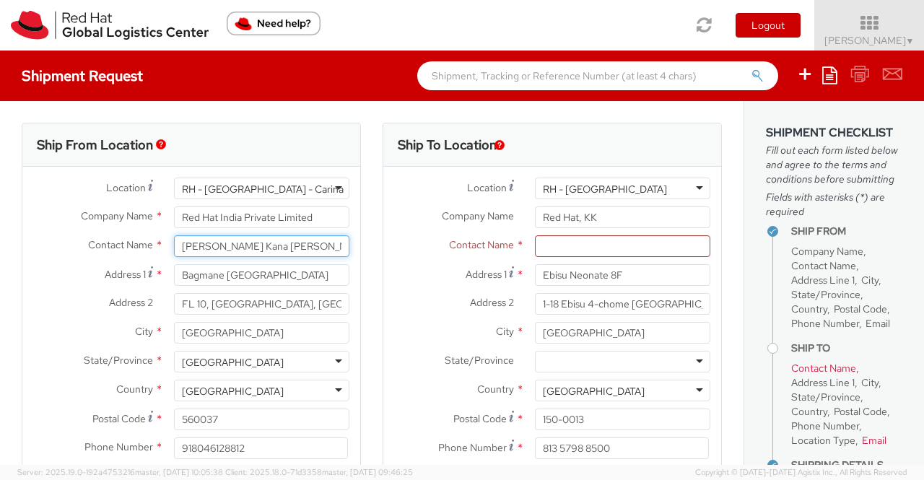
drag, startPoint x: 256, startPoint y: 244, endPoint x: 309, endPoint y: 246, distance: 52.8
click at [309, 246] on input "Sumitra Hansdah Kana Otake" at bounding box center [261, 246] width 175 height 22
type input "[PERSON_NAME]"
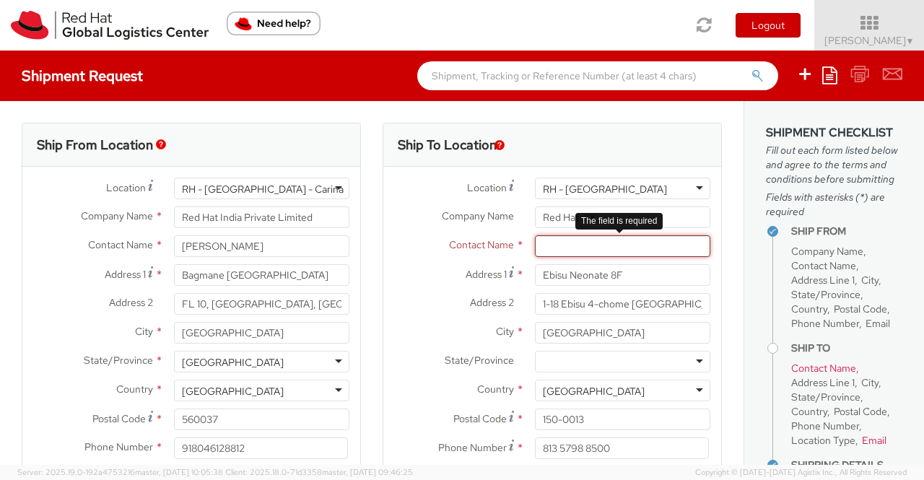
click at [543, 246] on input "text" at bounding box center [622, 246] width 175 height 22
paste input "Kana Otake"
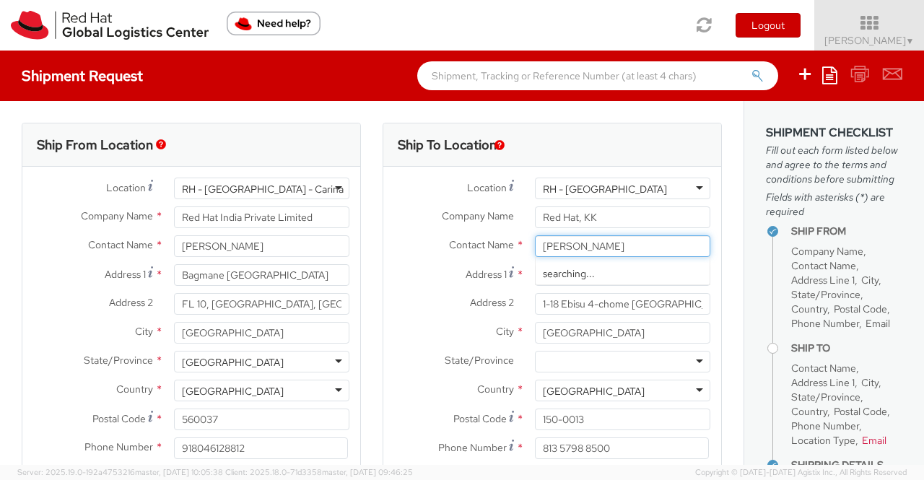
type input "Kana Otake"
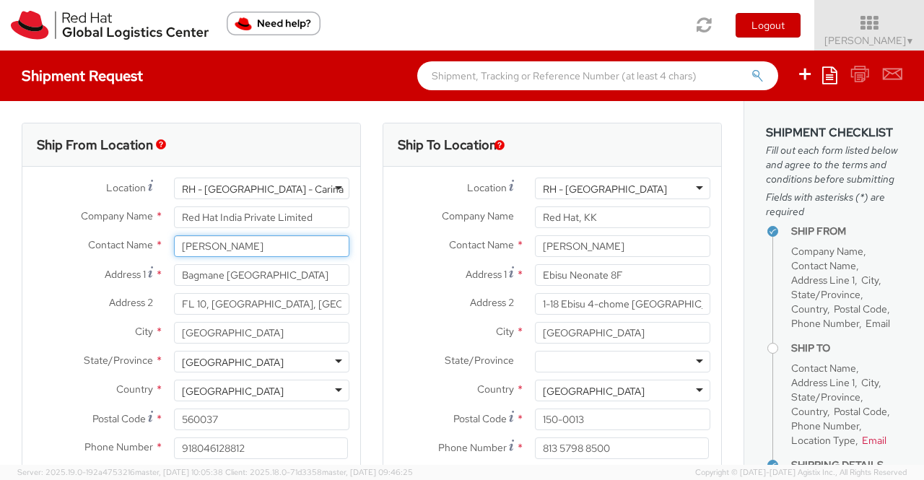
drag, startPoint x: 266, startPoint y: 249, endPoint x: 175, endPoint y: 258, distance: 90.7
click at [175, 258] on div "Contact Name * Sumitra Hansdah Sumitra Hansdah Red Hat India Private Limited - …" at bounding box center [191, 249] width 338 height 29
type input "[PERSON_NAME]"
click at [393, 339] on label "City *" at bounding box center [453, 331] width 141 height 19
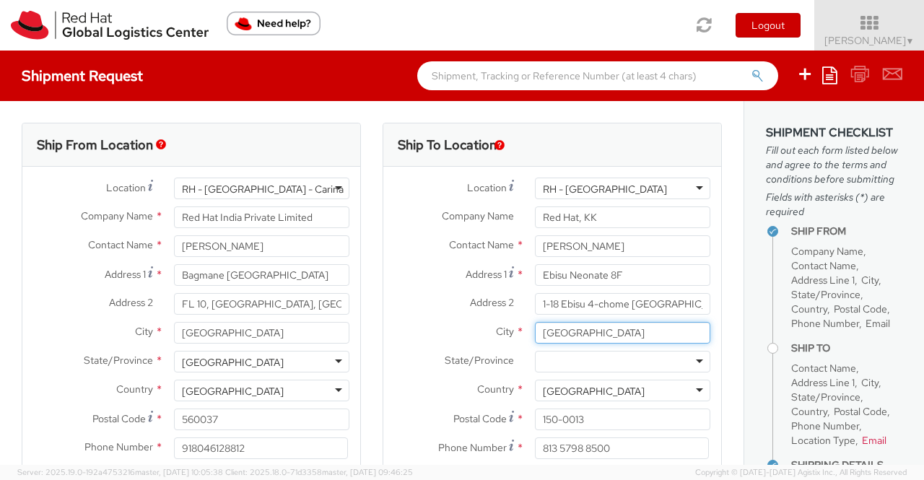
click at [535, 339] on input "TOKYO" at bounding box center [622, 333] width 175 height 22
click at [359, 348] on div "Ship From Location Location * RH - Bangalore - Carina RH - Bangalore - Carina R…" at bounding box center [191, 338] width 361 height 431
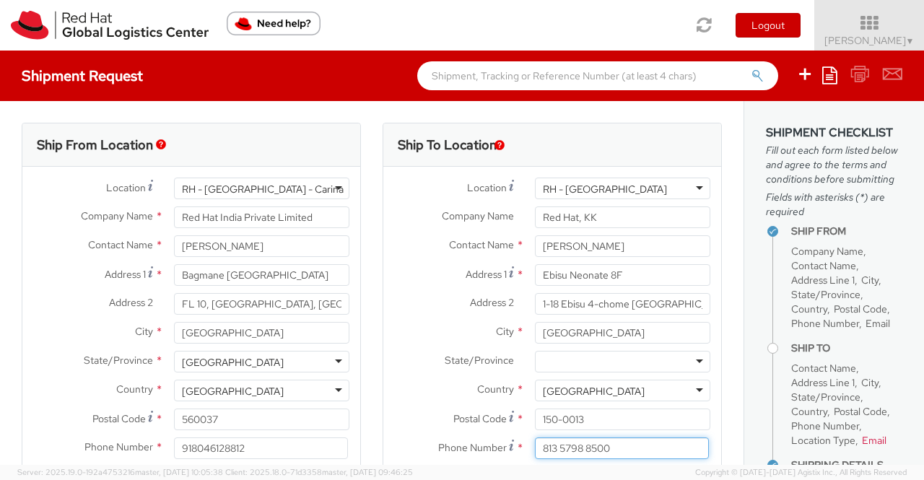
drag, startPoint x: 623, startPoint y: 448, endPoint x: 508, endPoint y: 447, distance: 114.1
click at [508, 447] on div "Phone Number * 813 5798 8500" at bounding box center [552, 449] width 338 height 22
paste input "08020694009"
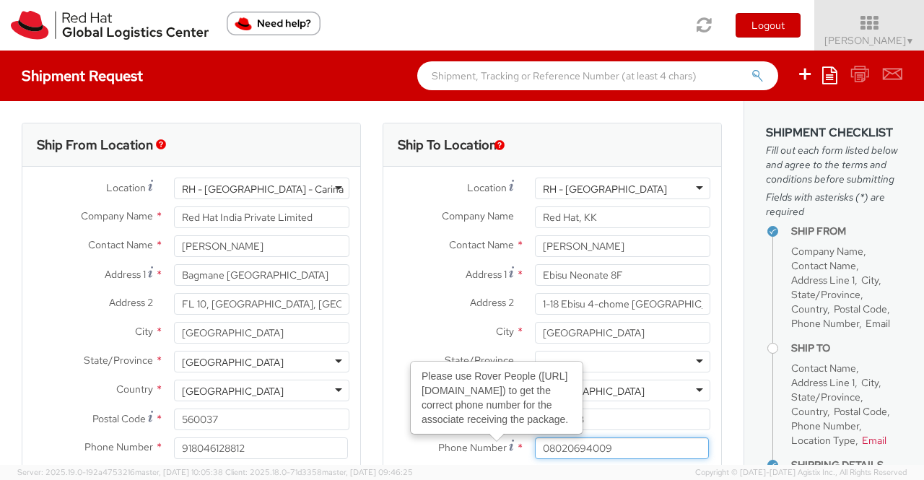
type input "08020694009"
click at [374, 443] on div "Ship To Location Location * RH - Tokyo RH - Tokyo RH - Amsterdam - MSO RH - Ams…" at bounding box center [552, 338] width 361 height 431
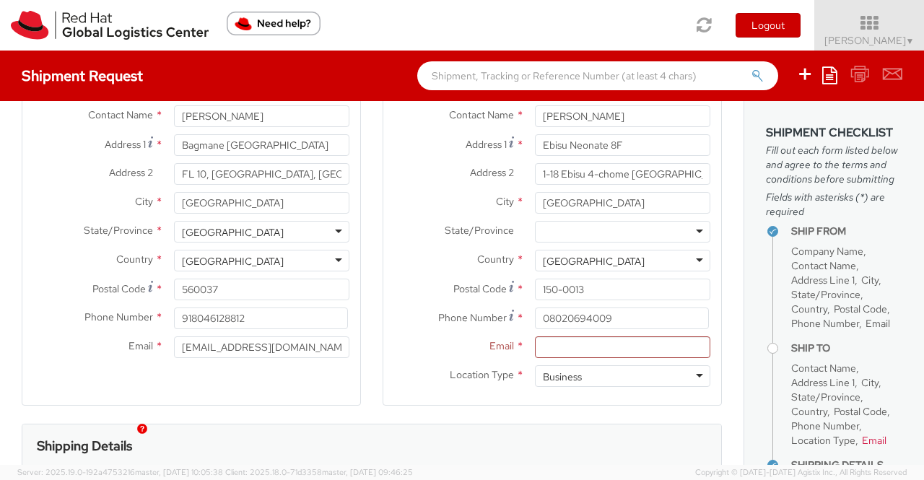
scroll to position [144, 0]
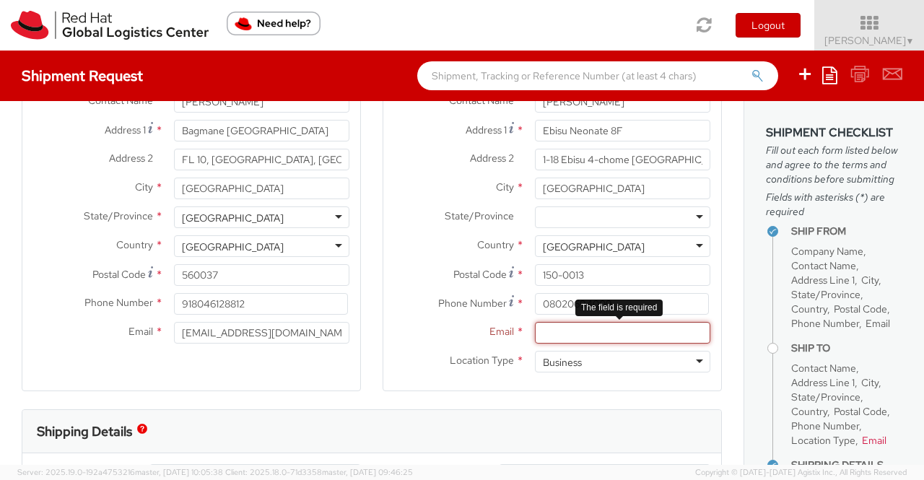
click at [592, 331] on input "Email *" at bounding box center [622, 333] width 175 height 22
paste input "kaotake@redhat.com"
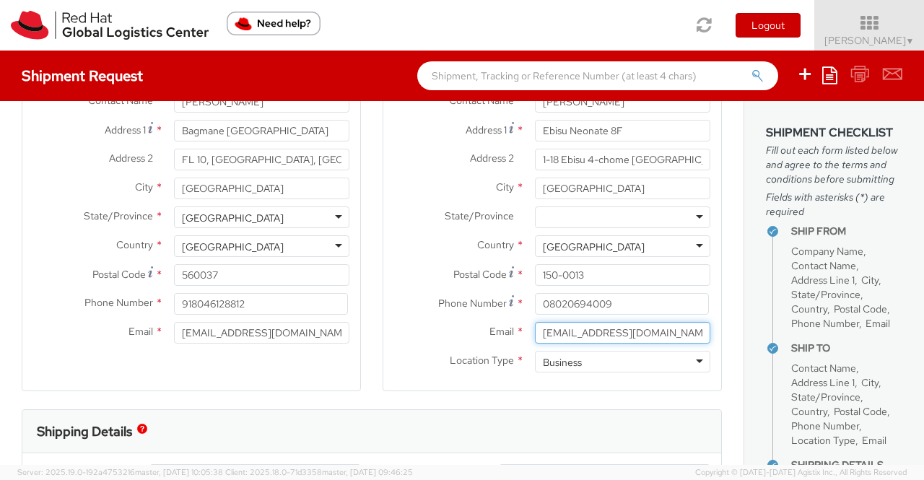
type input "kaotake@redhat.com"
click at [372, 374] on div "Ship To Location Location * RH - Tokyo RH - Tokyo RH - Amsterdam - MSO RH - Ams…" at bounding box center [552, 193] width 361 height 431
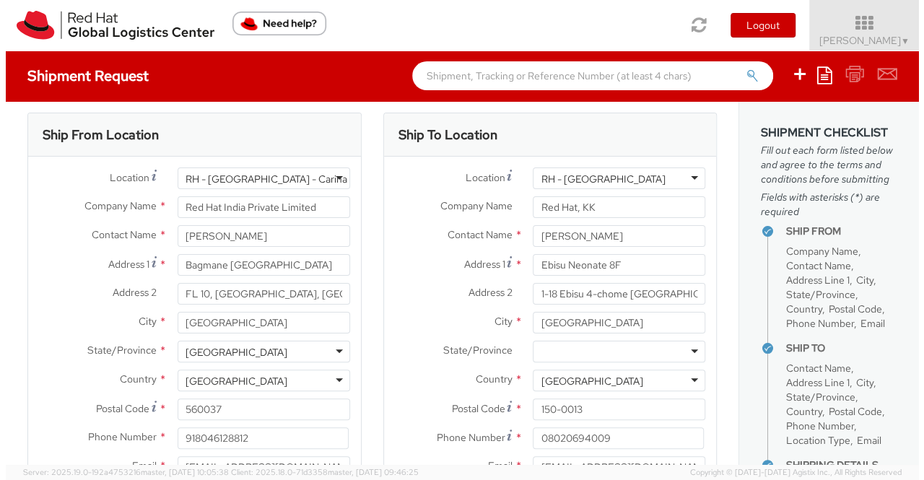
scroll to position [0, 0]
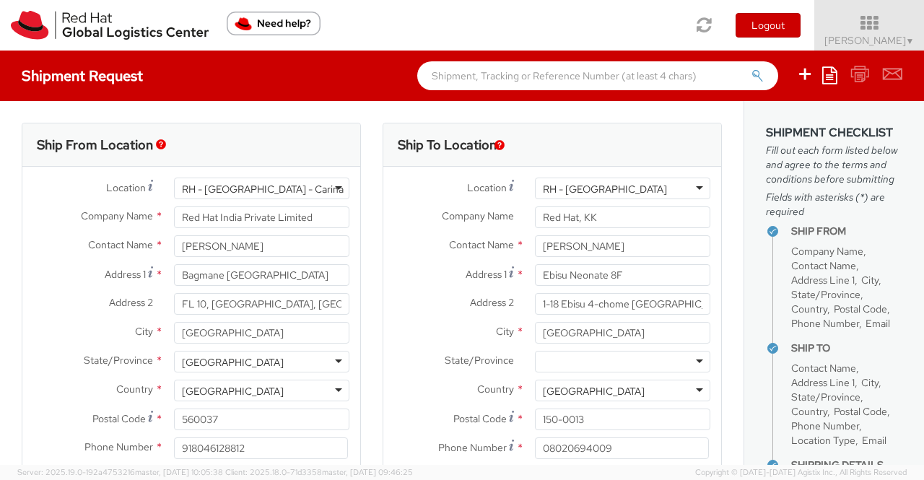
click at [364, 272] on div "Ship From Location Location * RH - Bangalore - Carina RH - Bangalore - Carina R…" at bounding box center [191, 338] width 361 height 431
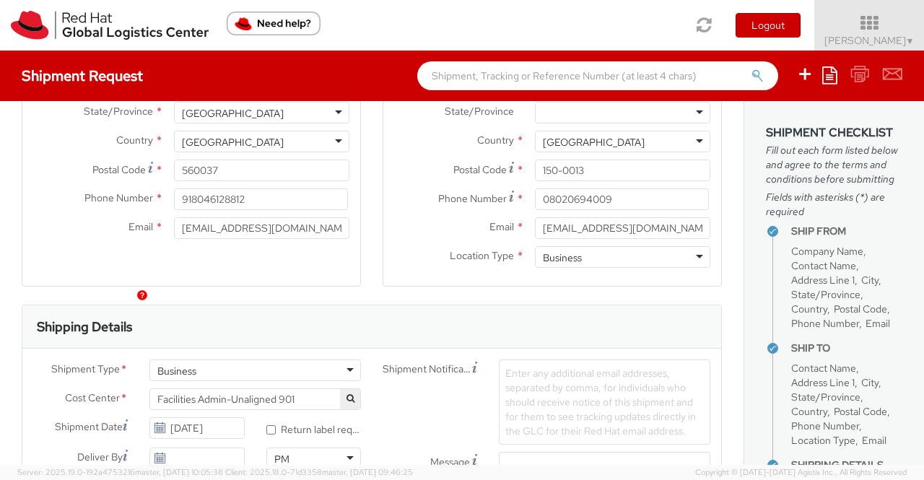
scroll to position [289, 0]
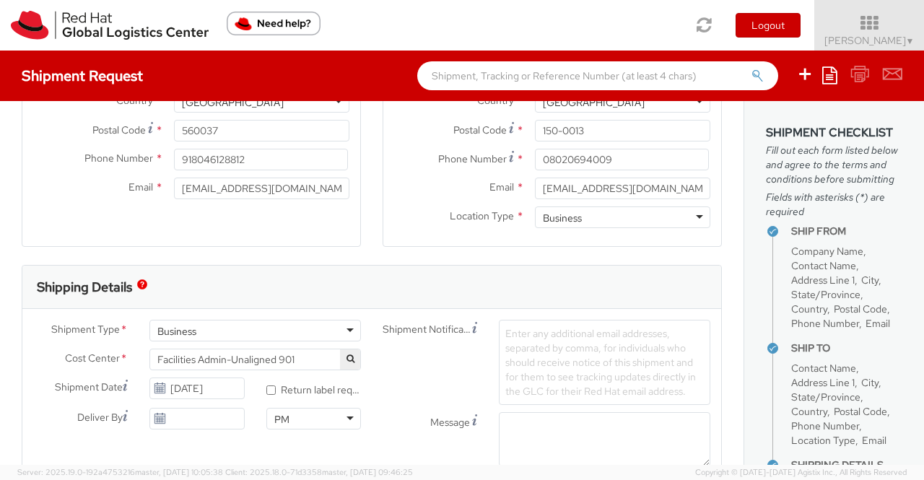
click at [305, 357] on span "Facilities Admin-Unaligned 901" at bounding box center [255, 359] width 196 height 13
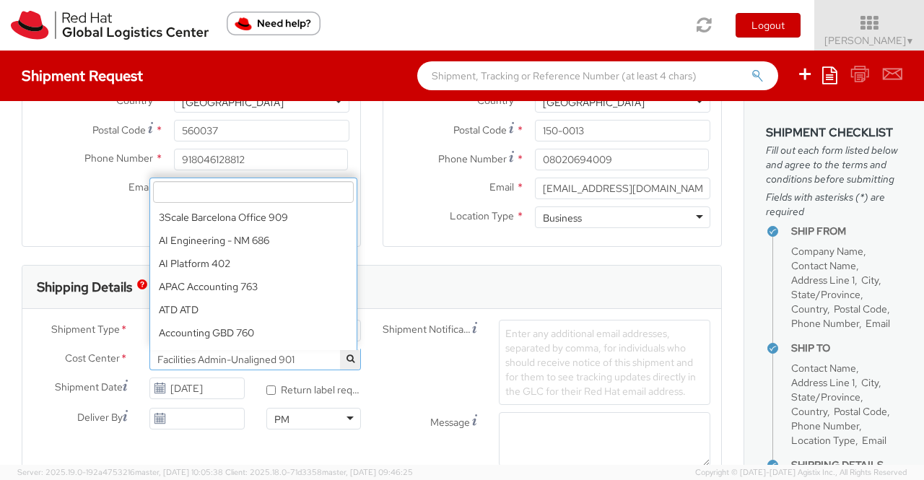
scroll to position [6211, 0]
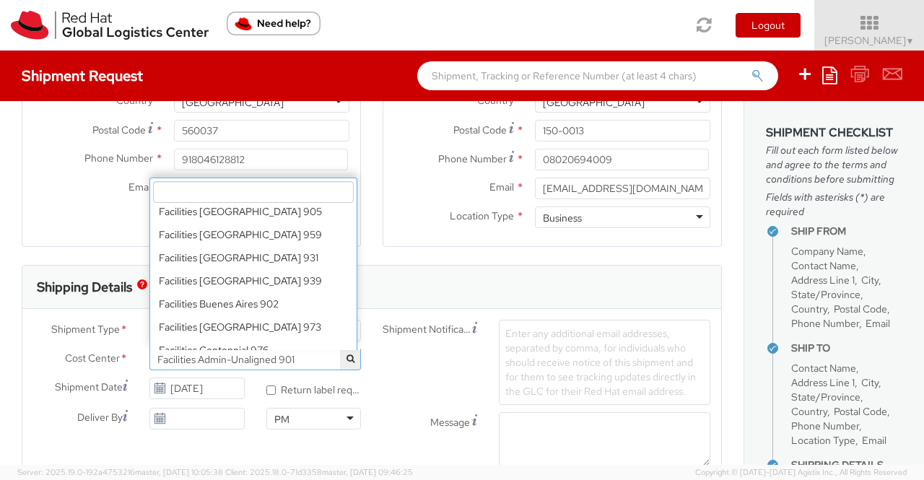
click at [301, 191] on input "search" at bounding box center [253, 192] width 201 height 22
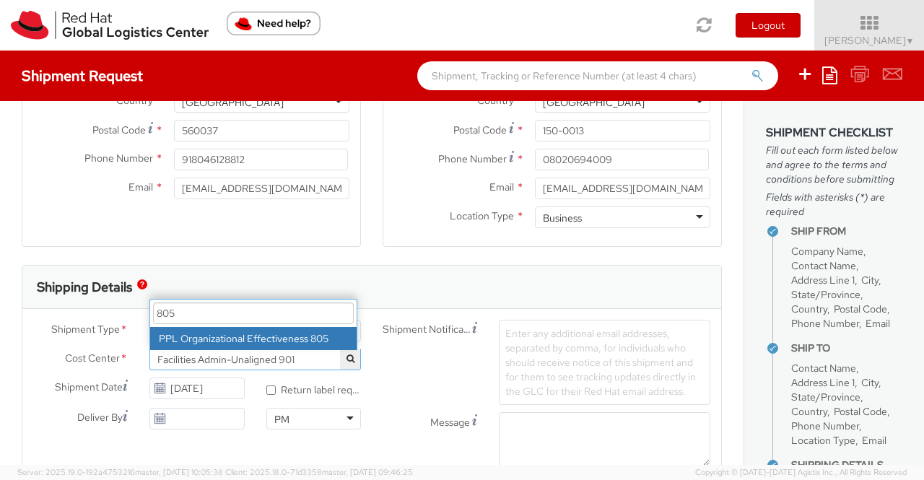
type input "805"
select select "805"
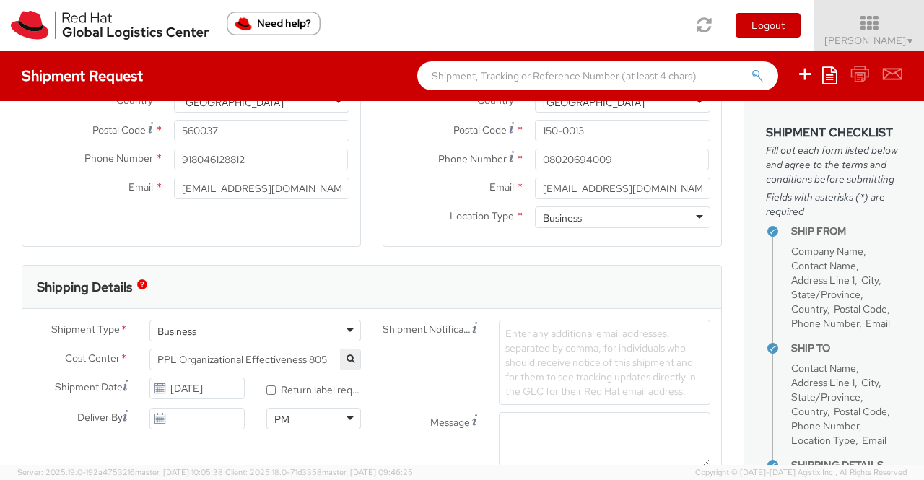
click at [343, 261] on div "Ship From Location Location * RH - Bangalore - Carina RH - Bangalore - Carina R…" at bounding box center [191, 49] width 339 height 431
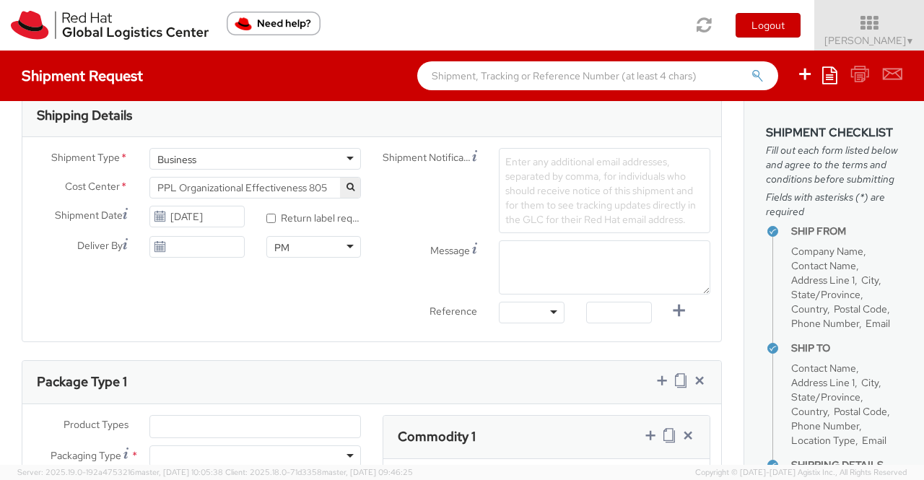
scroll to position [506, 0]
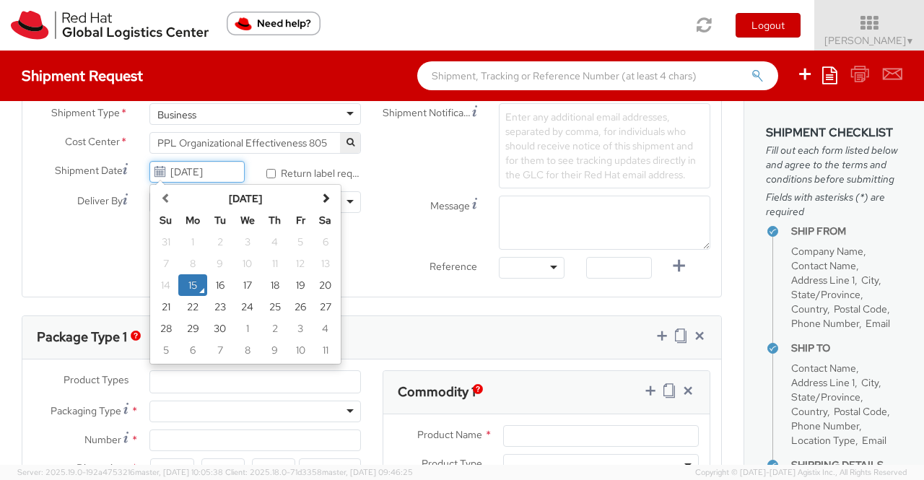
click at [194, 171] on input "[DATE]" at bounding box center [196, 172] width 95 height 22
click at [217, 287] on td "16" at bounding box center [220, 285] width 26 height 22
type input "09/16/2025"
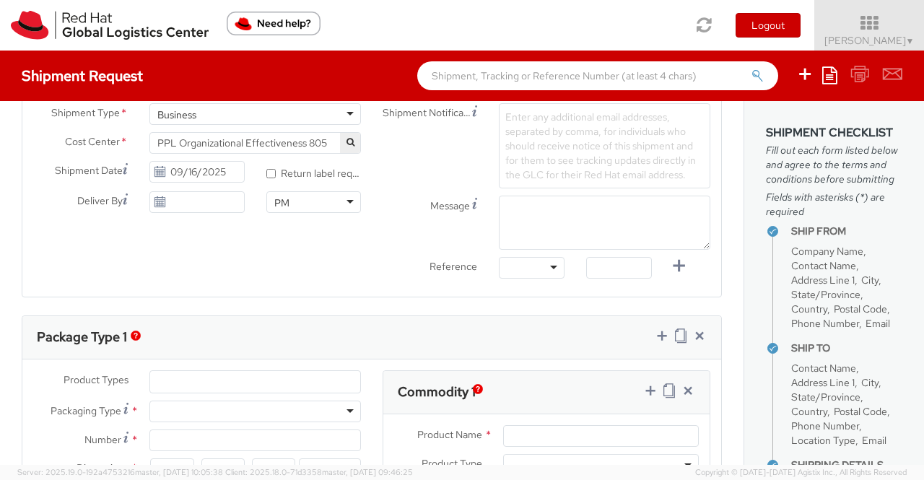
drag, startPoint x: 272, startPoint y: 264, endPoint x: 277, endPoint y: 248, distance: 16.7
click at [271, 263] on div "Shipment Type * Business Business Business Cost Center * Facilities Admin-Unali…" at bounding box center [371, 194] width 699 height 183
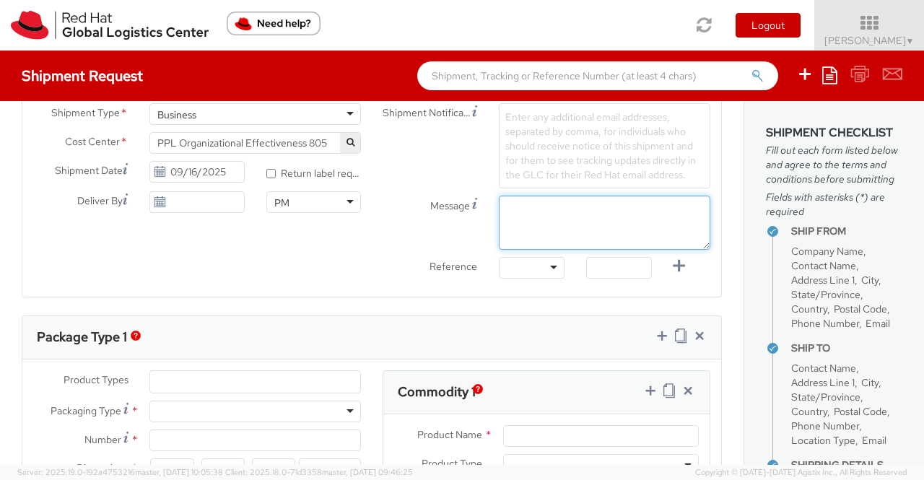
click at [511, 205] on textarea "Message" at bounding box center [605, 223] width 212 height 54
paste textarea "New Hire Kit."
type textarea "New Hire Kit."
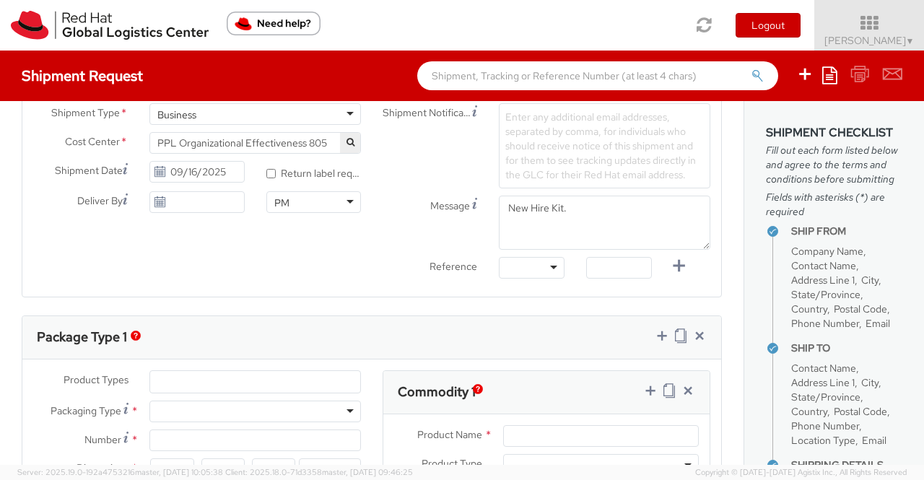
click at [543, 264] on div at bounding box center [532, 268] width 66 height 22
click at [612, 265] on input "text" at bounding box center [619, 268] width 66 height 22
paste input "New Hire Kit for Associate"
type input "New Hire Kit for Associate"
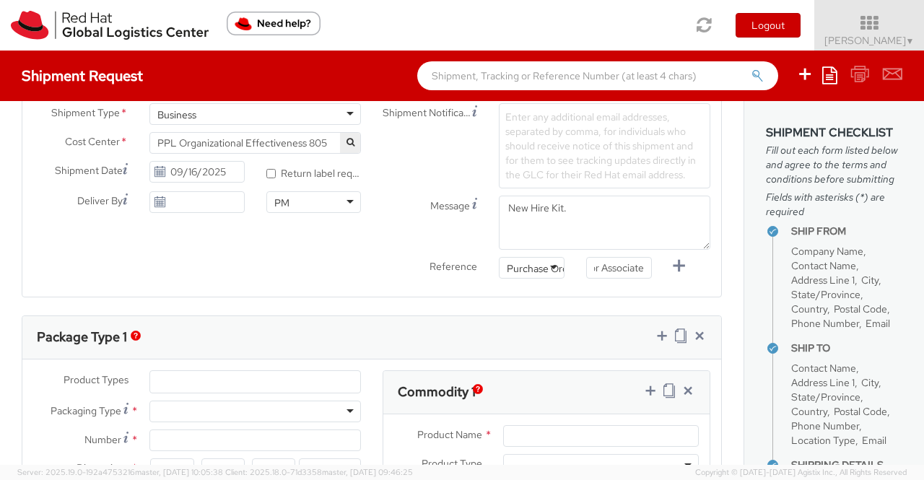
scroll to position [0, 0]
click at [334, 272] on div "Shipment Type * Business Business Business Cost Center * Facilities Admin-Unali…" at bounding box center [371, 194] width 699 height 183
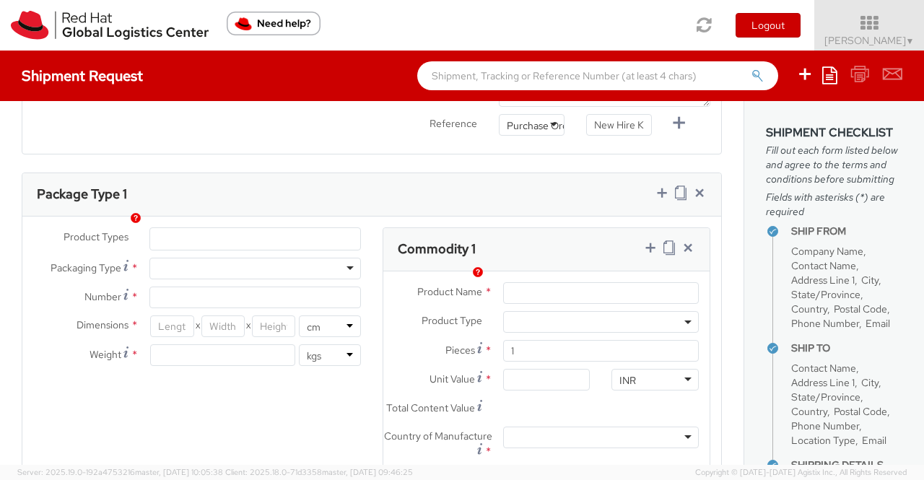
scroll to position [650, 0]
click at [256, 233] on ul at bounding box center [255, 238] width 210 height 22
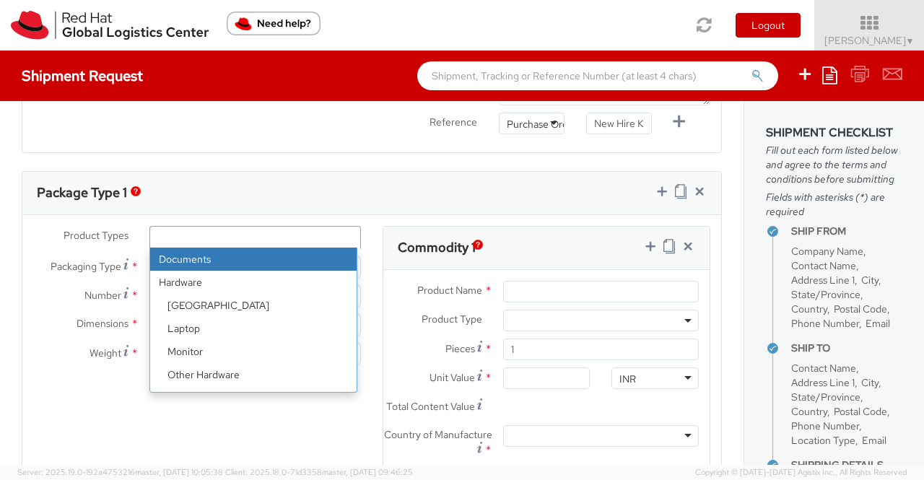
scroll to position [64, 0]
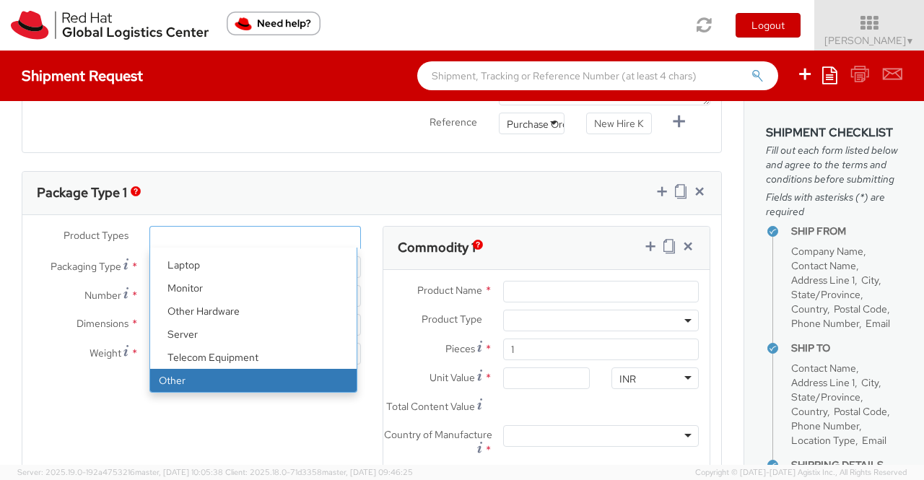
select select "OTHER"
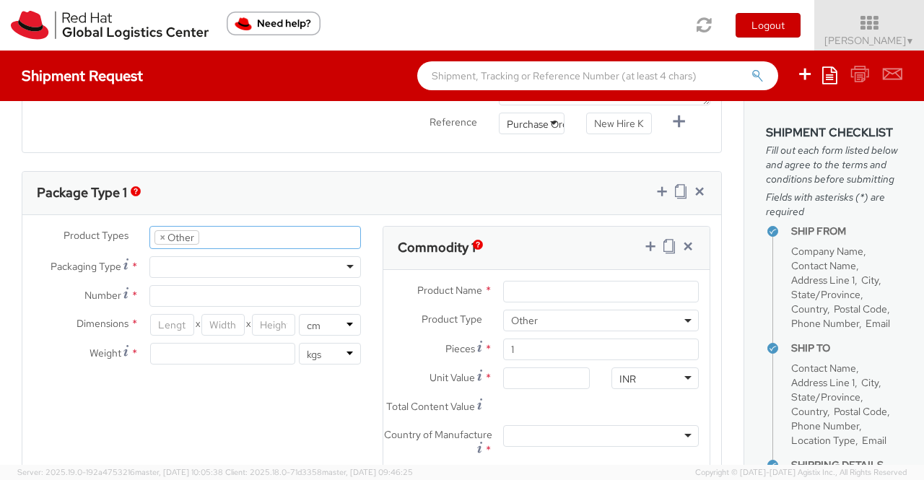
scroll to position [110, 0]
click at [190, 264] on div at bounding box center [255, 267] width 212 height 22
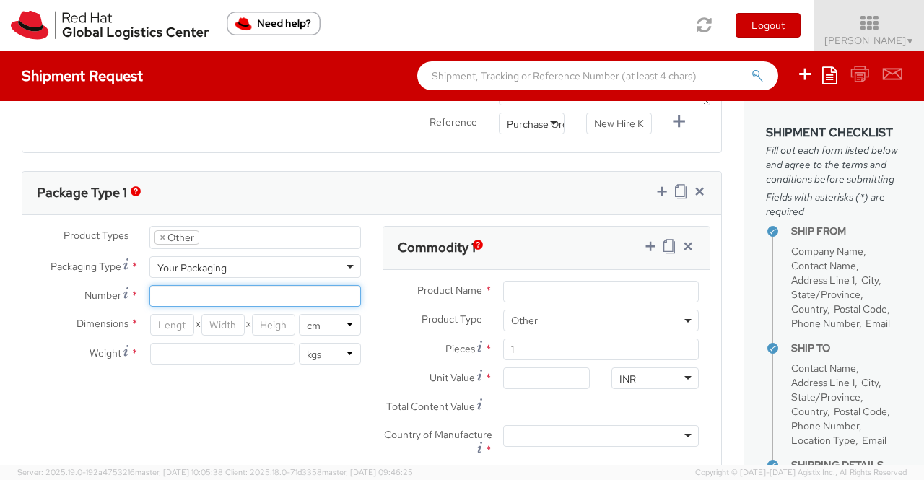
click at [207, 291] on input "Number *" at bounding box center [255, 296] width 212 height 22
type input "1"
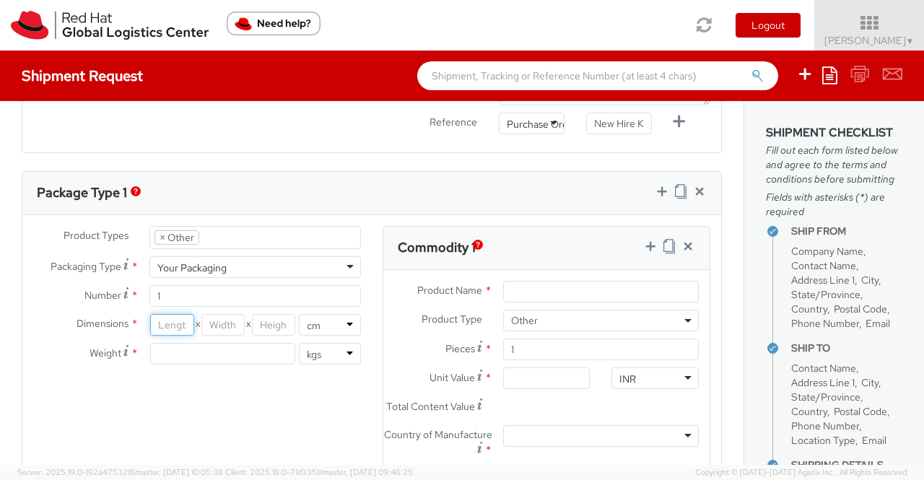
click at [169, 316] on input "number" at bounding box center [171, 325] width 43 height 22
type input "2"
type input "35"
click at [214, 322] on input "number" at bounding box center [222, 325] width 43 height 22
type input "30"
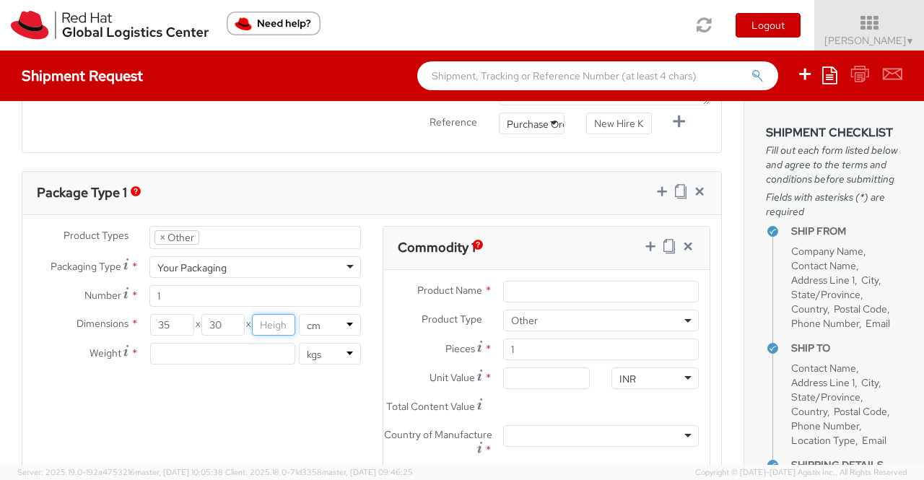
click at [273, 323] on input "number" at bounding box center [273, 325] width 43 height 22
type input "15"
click at [270, 352] on input "number" at bounding box center [222, 354] width 145 height 22
type input "0.70"
click at [260, 394] on div "Product Types * Documents Docking Station Laptop Monitor Other Hardware Server …" at bounding box center [371, 384] width 699 height 317
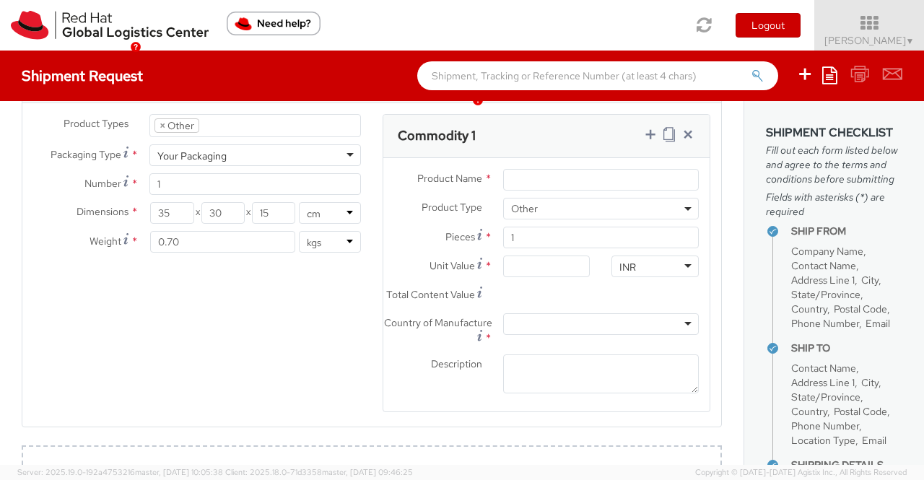
scroll to position [794, 0]
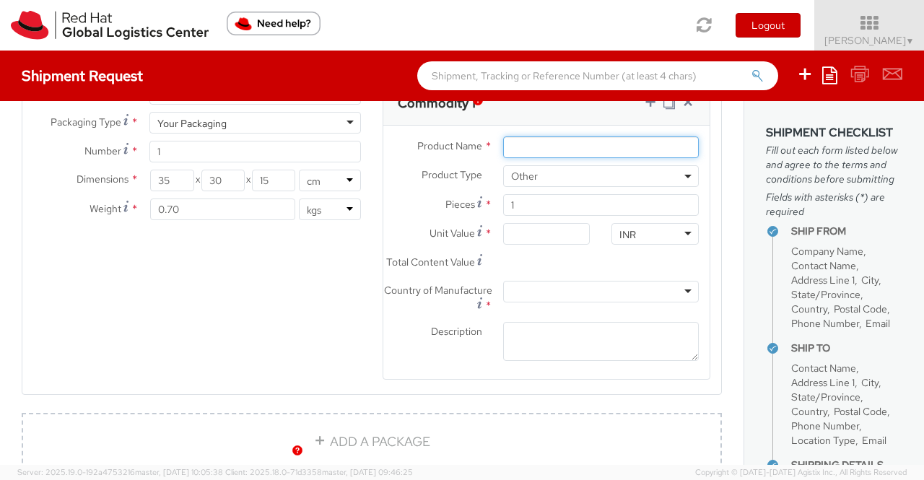
click at [526, 141] on input "Product Name *" at bounding box center [601, 147] width 196 height 22
paste input "Postcard"
type input "Postcard"
click at [637, 232] on div "INR" at bounding box center [655, 234] width 87 height 22
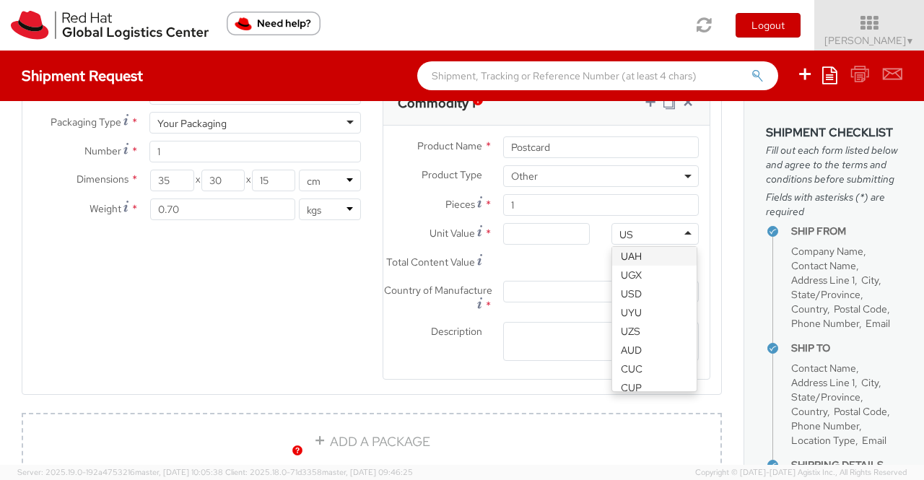
scroll to position [0, 0]
type input "USD"
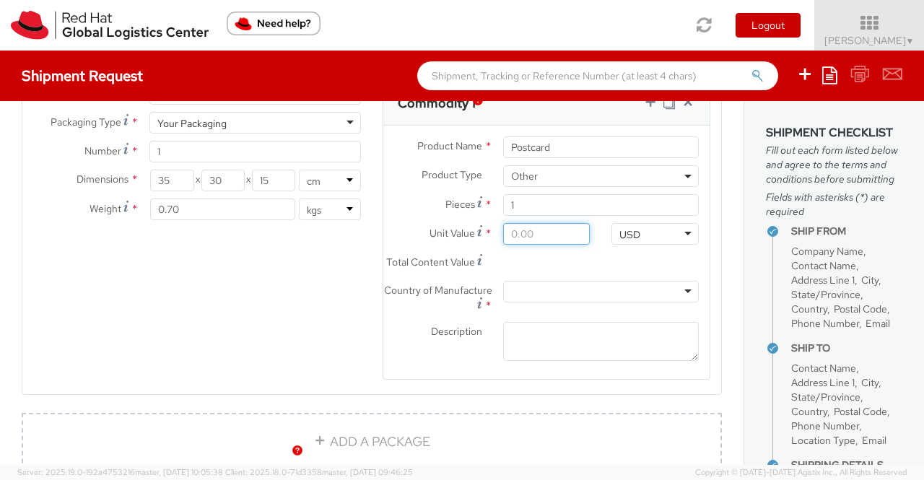
click at [540, 230] on input "Unit Value *" at bounding box center [546, 234] width 87 height 22
type input "0.60"
type input "0.69"
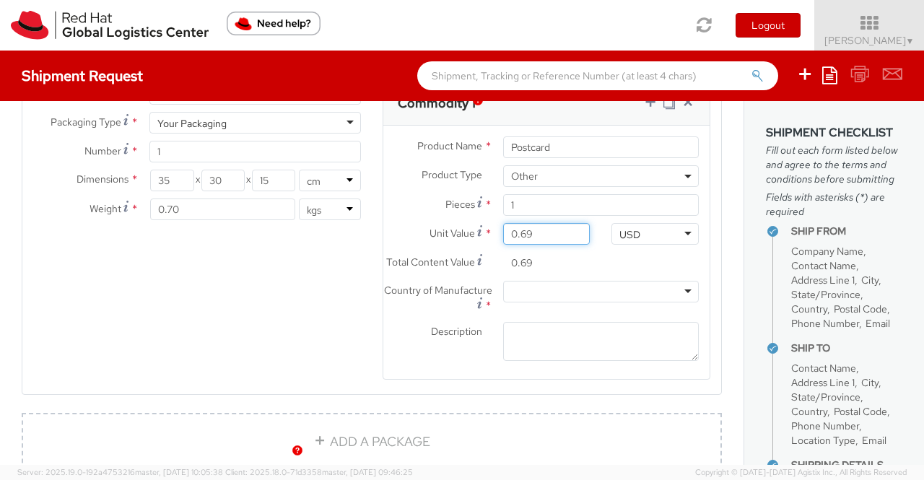
drag, startPoint x: 540, startPoint y: 230, endPoint x: 563, endPoint y: 262, distance: 39.3
click at [545, 248] on div "Unit Value * 0.69" at bounding box center [491, 237] width 217 height 29
click at [595, 303] on div at bounding box center [601, 292] width 196 height 22
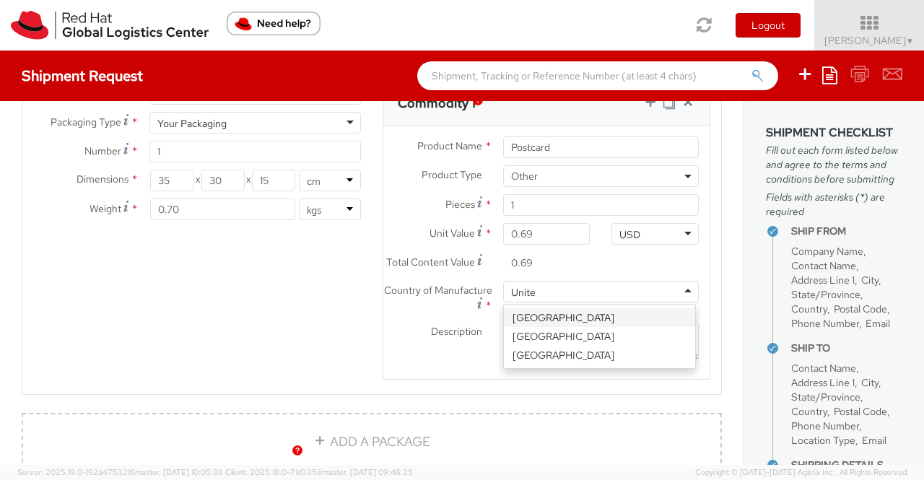
type input "United"
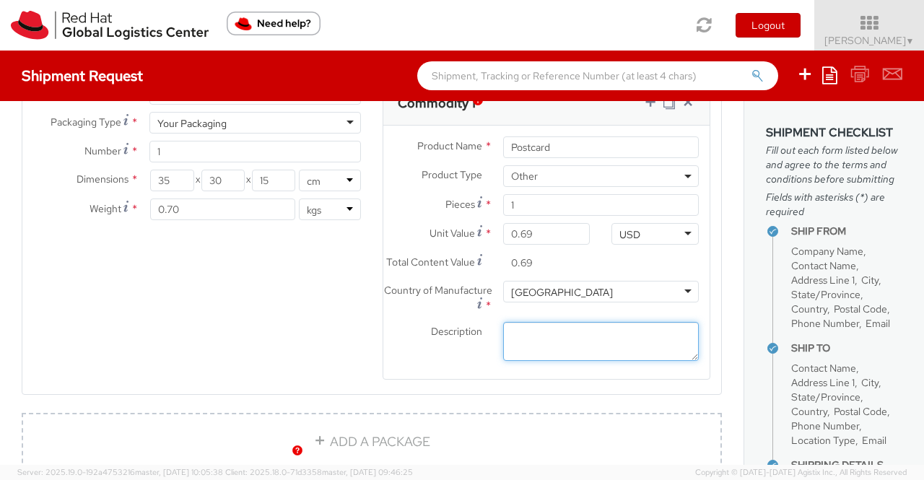
click at [554, 360] on textarea "Description *" at bounding box center [601, 342] width 196 height 40
paste textarea "Red Hat Branded (Sample - not for resale, value for customs purpose only)"
type textarea "Red Hat Branded (Sample - not for resale, value for customs purpose only)"
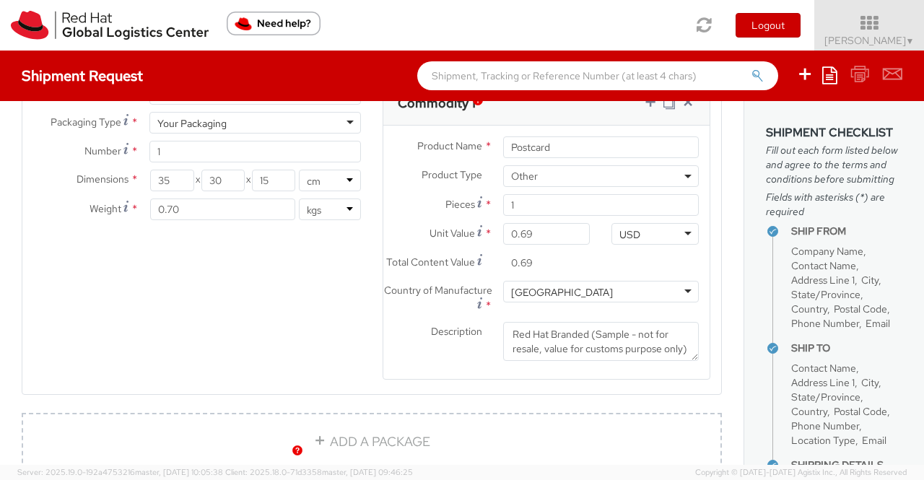
click at [339, 353] on div "Product Types * Documents Docking Station Laptop Monitor Other Hardware Server …" at bounding box center [371, 240] width 699 height 317
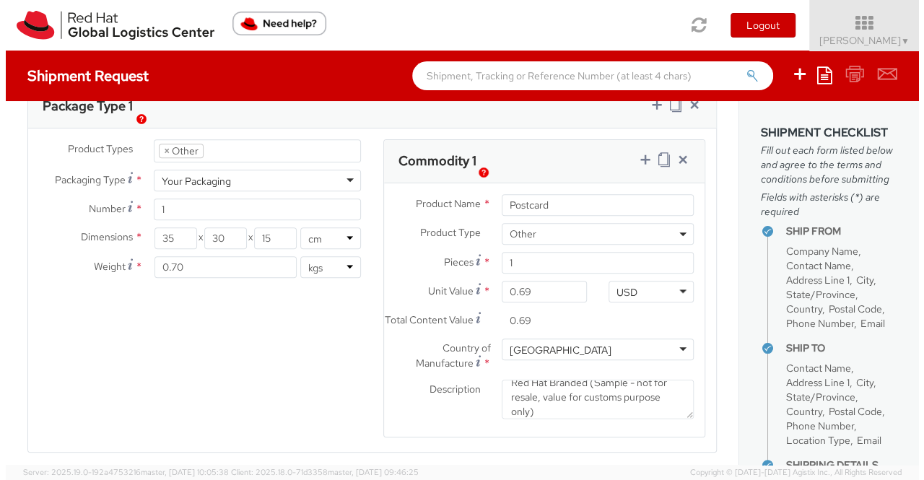
scroll to position [722, 0]
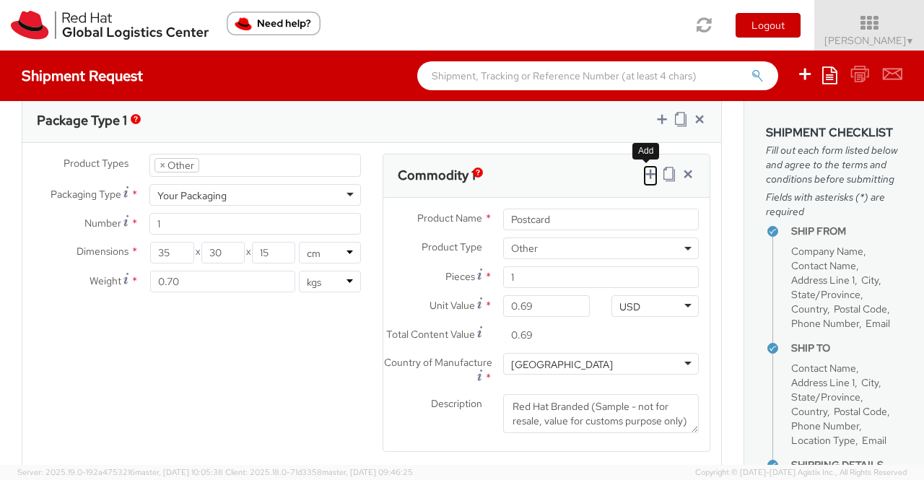
click at [643, 172] on icon at bounding box center [650, 174] width 14 height 14
select select
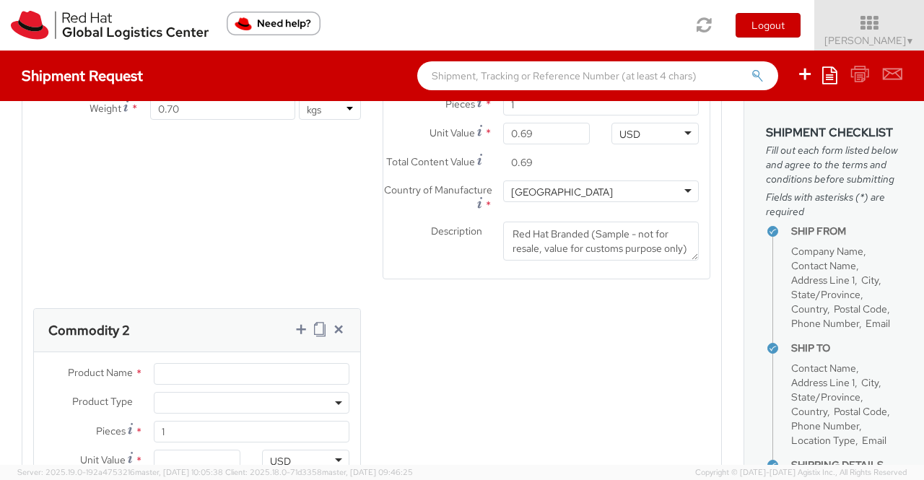
scroll to position [1093, 0]
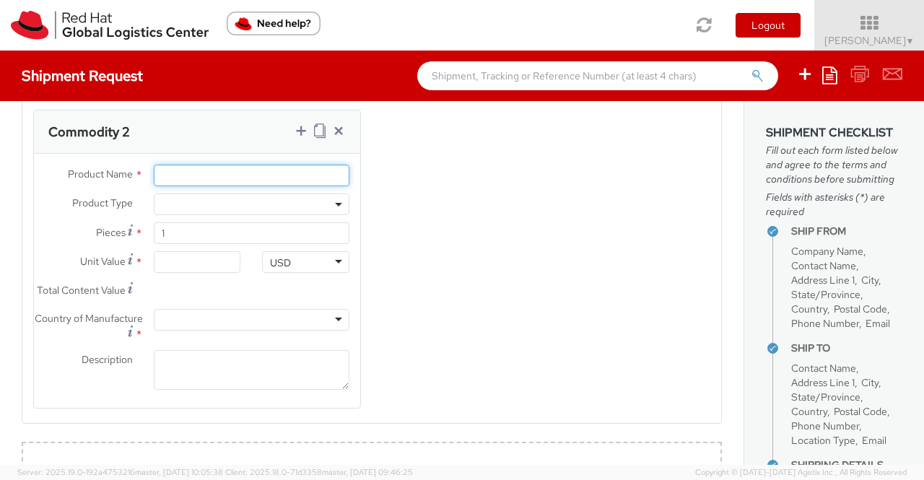
click at [266, 177] on input "Product Name *" at bounding box center [252, 176] width 196 height 22
paste input "Fedora Hat - 100% polyester"
type input "Fedora Hat - 100% polyester"
click at [474, 214] on div "Product Types * Documents Docking Station Laptop Monitor Other Hardware Server …" at bounding box center [371, 105] width 699 height 644
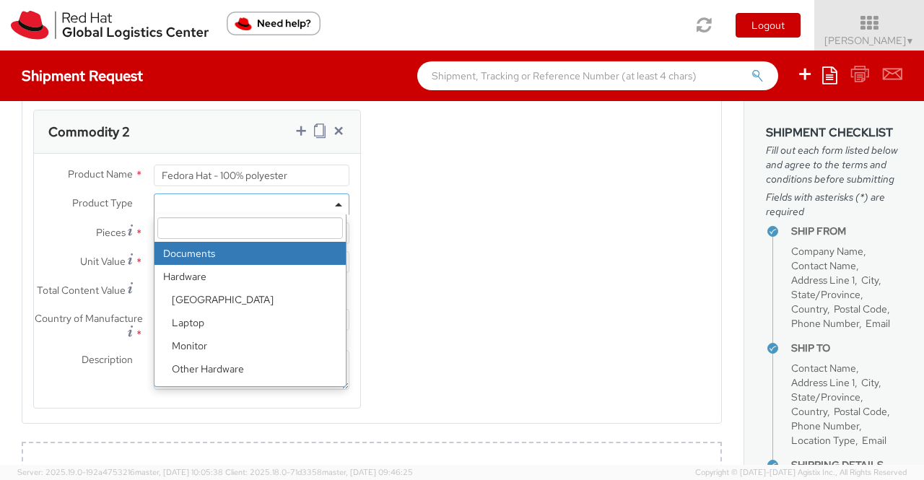
click at [335, 207] on b at bounding box center [338, 205] width 7 height 4
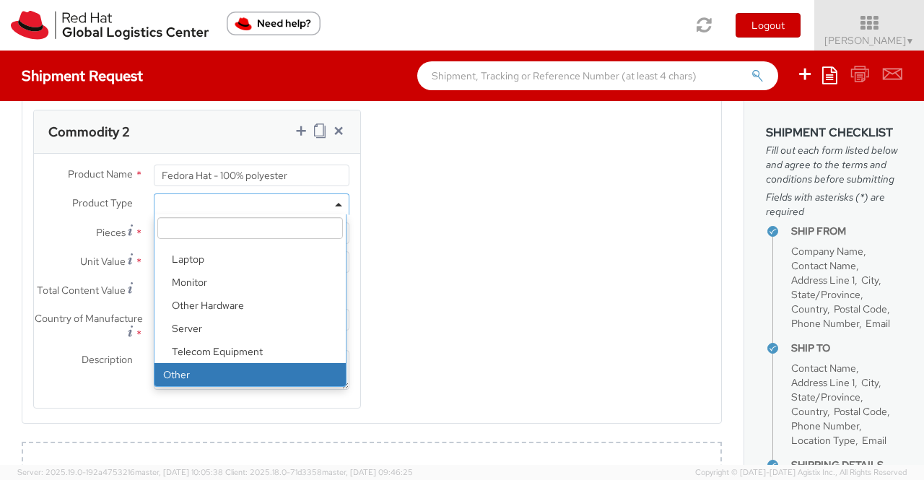
select select "OTHER"
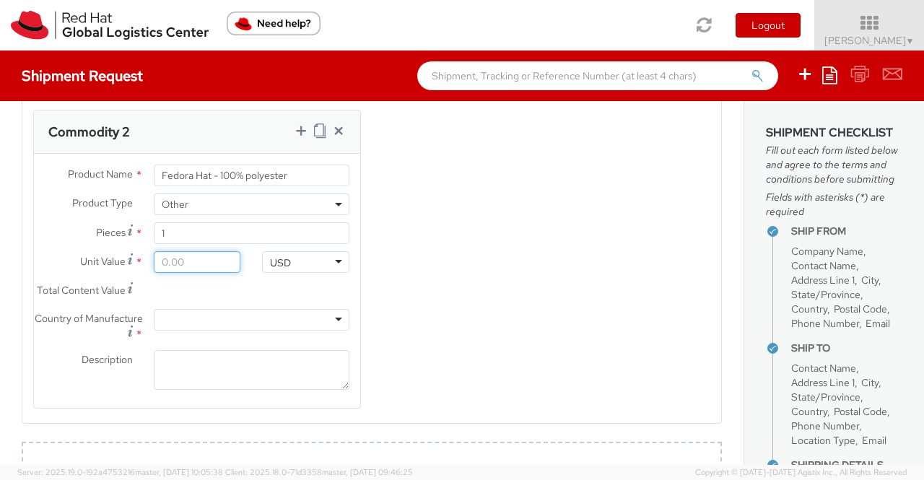
click at [186, 273] on input "Unit Value *" at bounding box center [197, 262] width 87 height 22
type input "1.00"
type input "18.00"
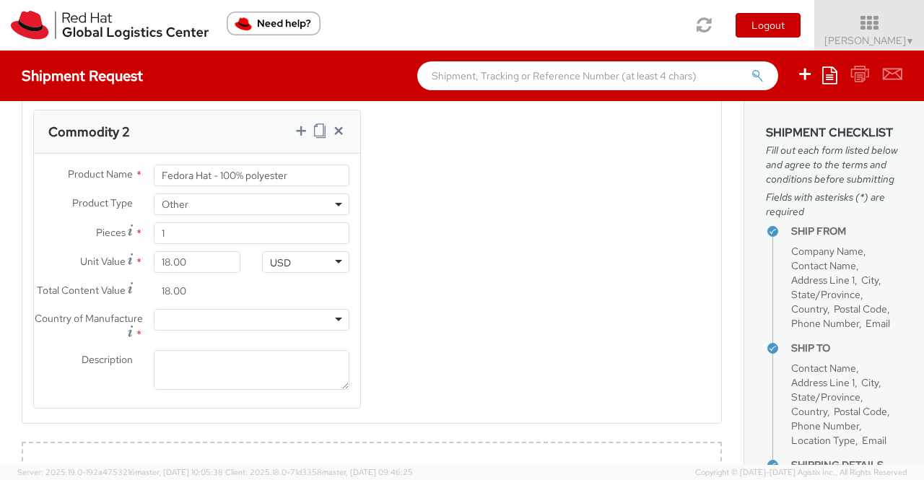
click at [218, 331] on div at bounding box center [252, 320] width 196 height 22
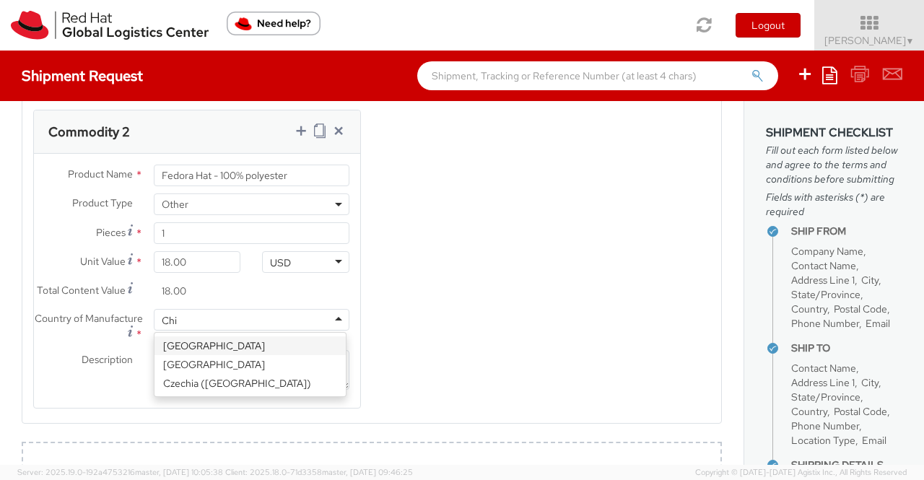
type input "Chin"
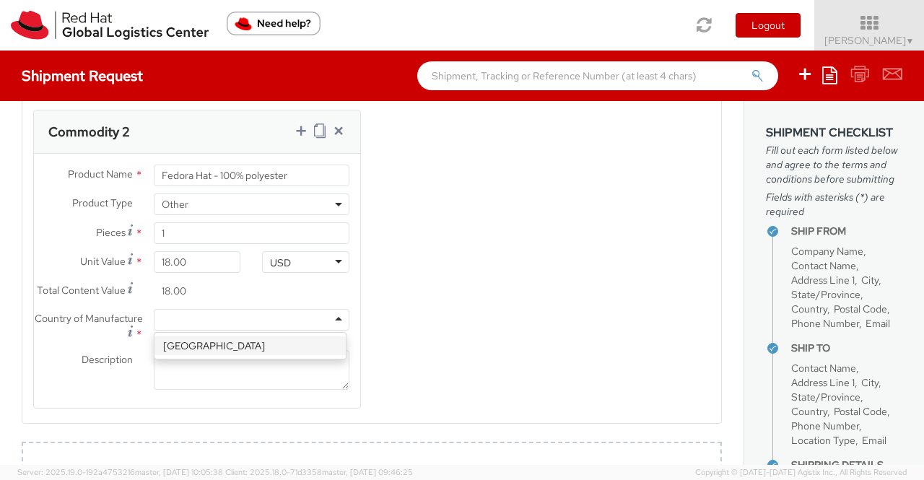
scroll to position [0, 0]
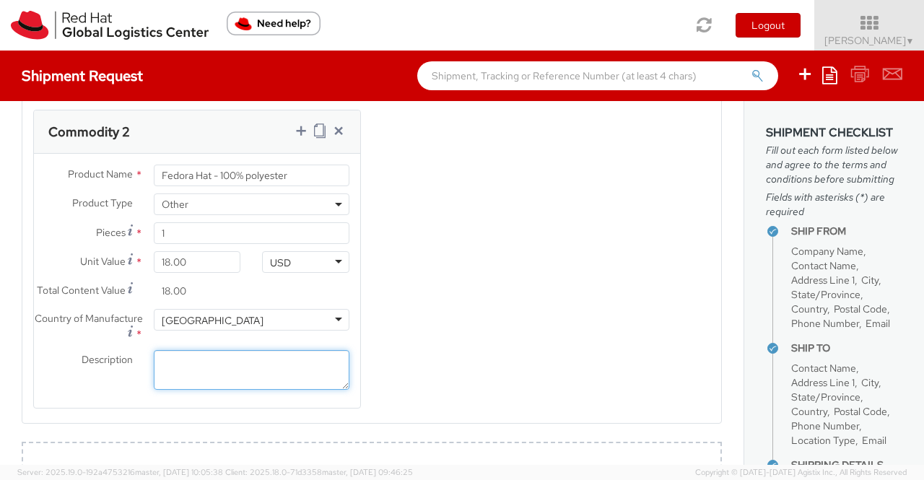
click at [240, 390] on textarea "Description *" at bounding box center [252, 370] width 196 height 40
paste textarea "Red Hat Branded (Sample - not for resale, value for customs purpose only)"
type textarea "Red Hat Branded (Sample - not for resale, value for customs purpose only)"
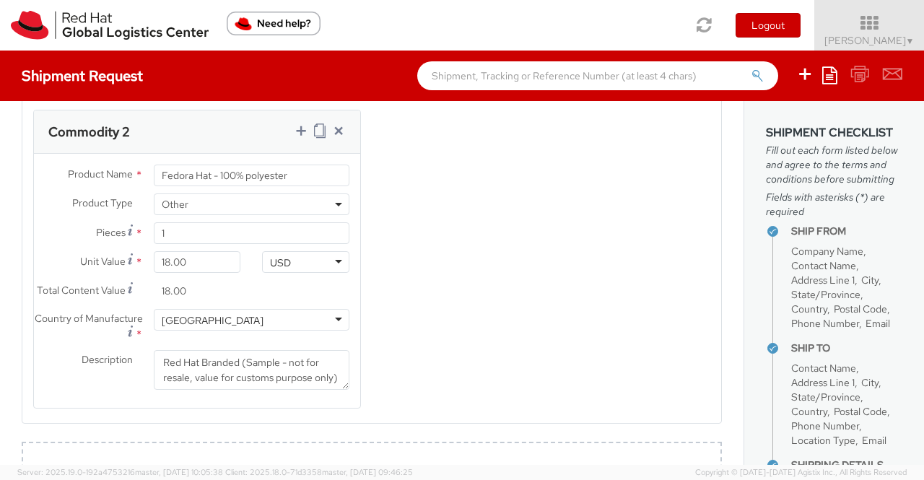
click at [446, 327] on div "Product Types * Documents Docking Station Laptop Monitor Other Hardware Server …" at bounding box center [371, 105] width 699 height 644
click at [296, 138] on icon at bounding box center [301, 130] width 14 height 14
select select
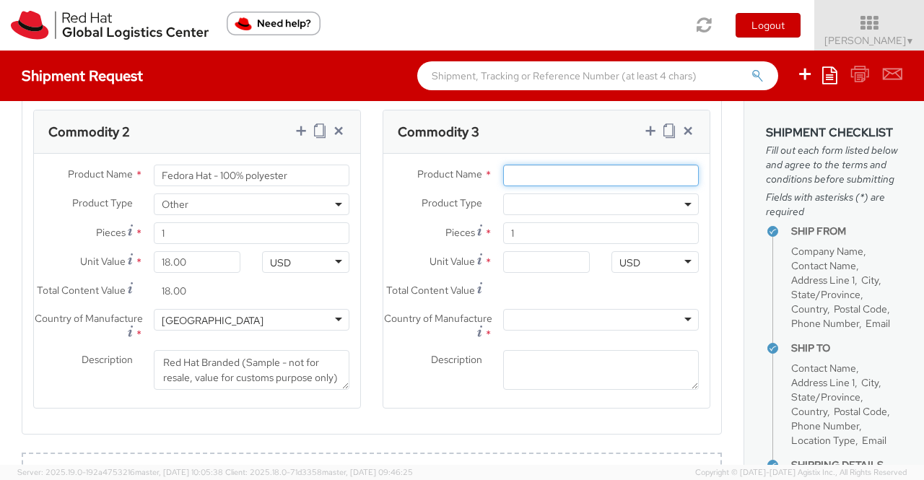
click at [539, 181] on input "Product Name *" at bounding box center [601, 176] width 196 height 22
paste input "Sticker"
type input "Sticker"
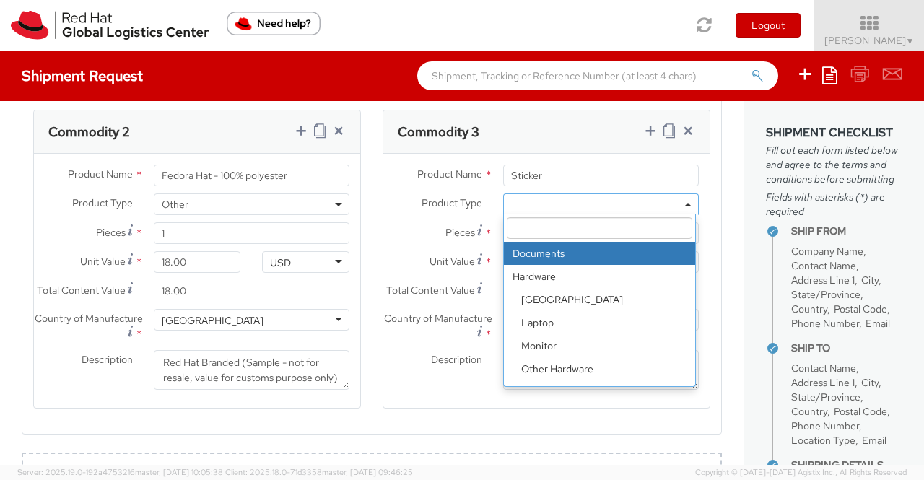
click at [546, 214] on span at bounding box center [601, 205] width 196 height 22
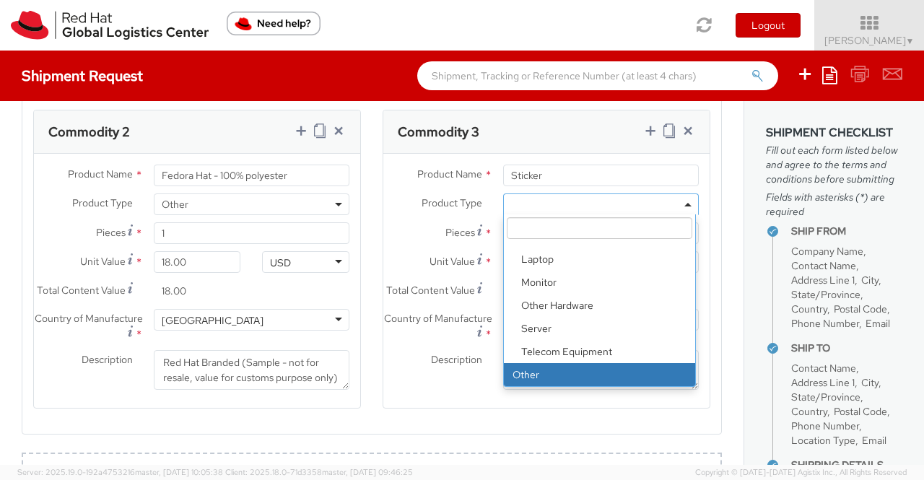
select select "OTHER"
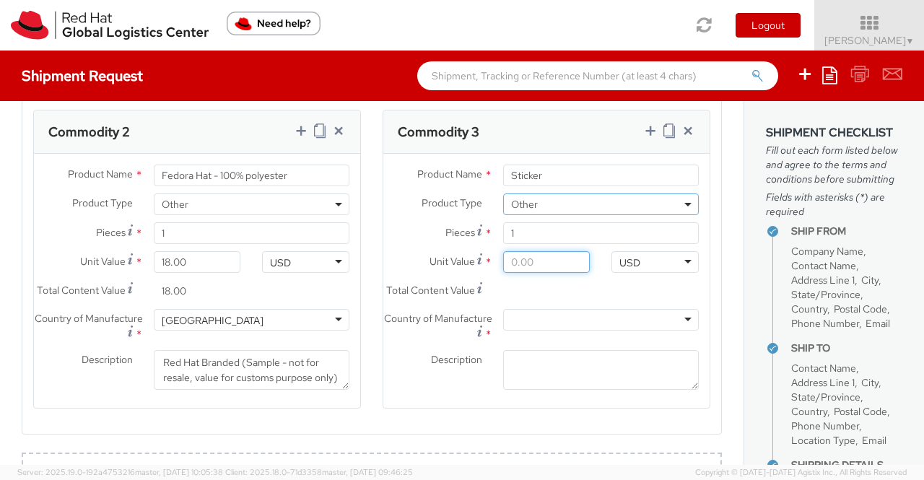
click at [526, 265] on input "Unit Value *" at bounding box center [546, 262] width 87 height 22
type input "0.20"
type input "0.29"
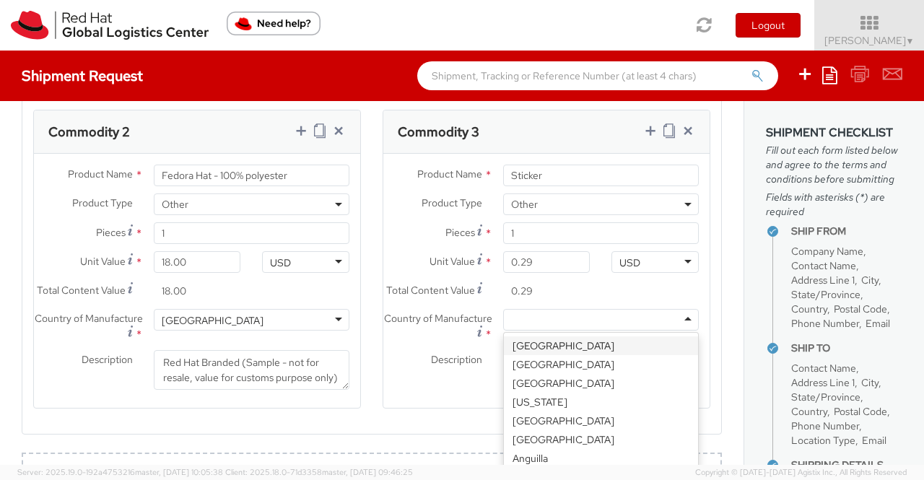
click at [592, 331] on div at bounding box center [601, 320] width 196 height 22
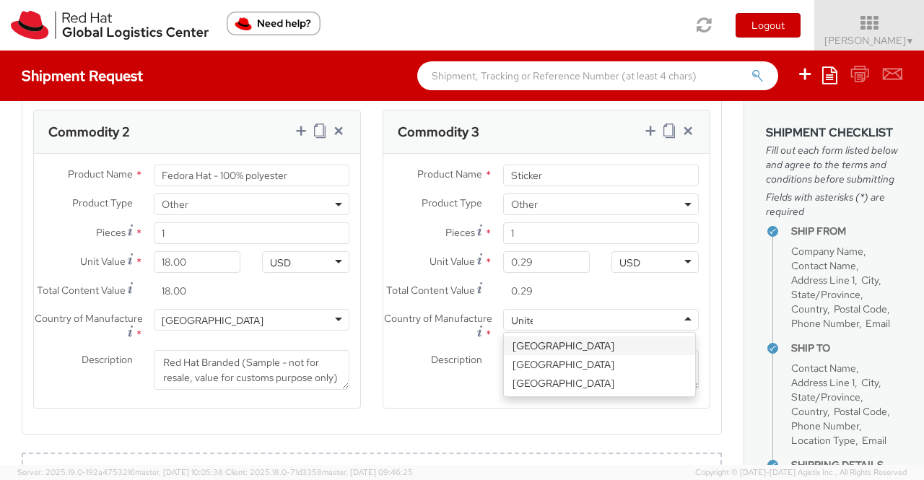
type input "United"
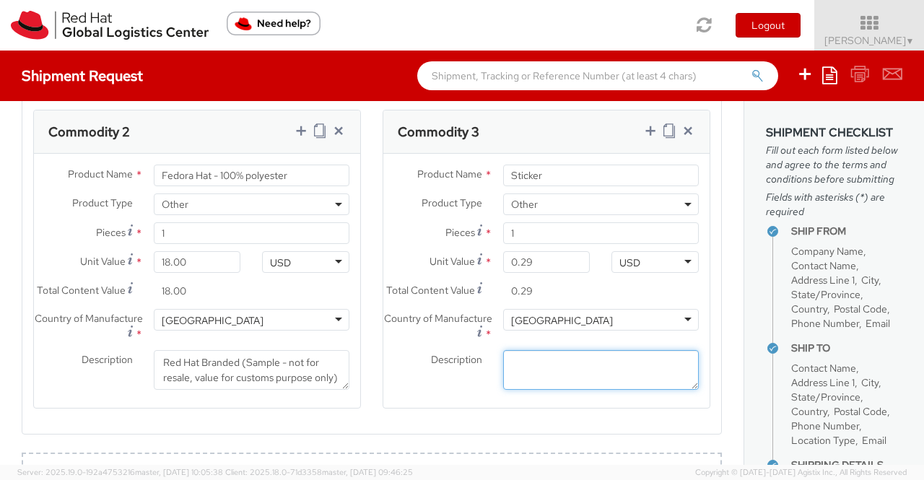
click at [516, 390] on textarea "Description *" at bounding box center [601, 370] width 196 height 40
paste textarea "Red Hat Branded (Sample - not for resale, value for customs purpose only)"
type textarea "Red Hat Branded (Sample - not for resale, value for customs purpose only)"
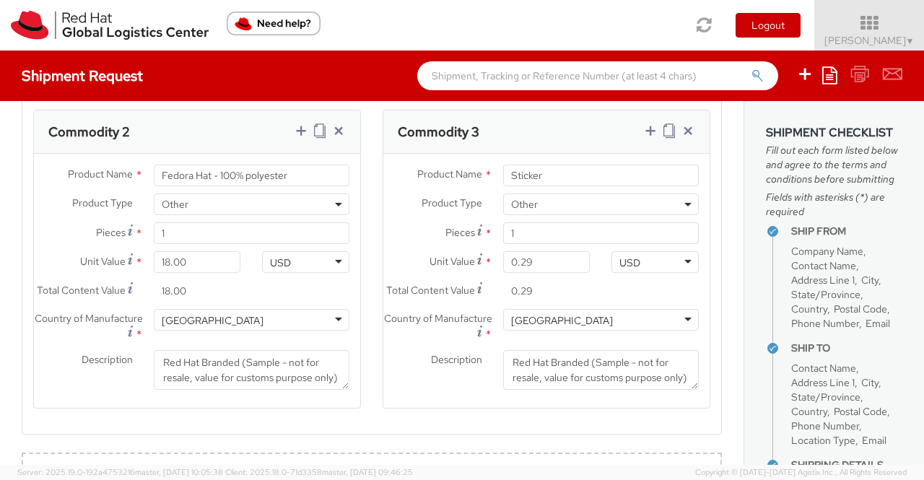
click at [451, 408] on div "Product Name * Sticker Product Type * Documents Docking Station Laptop Monitor …" at bounding box center [546, 281] width 326 height 254
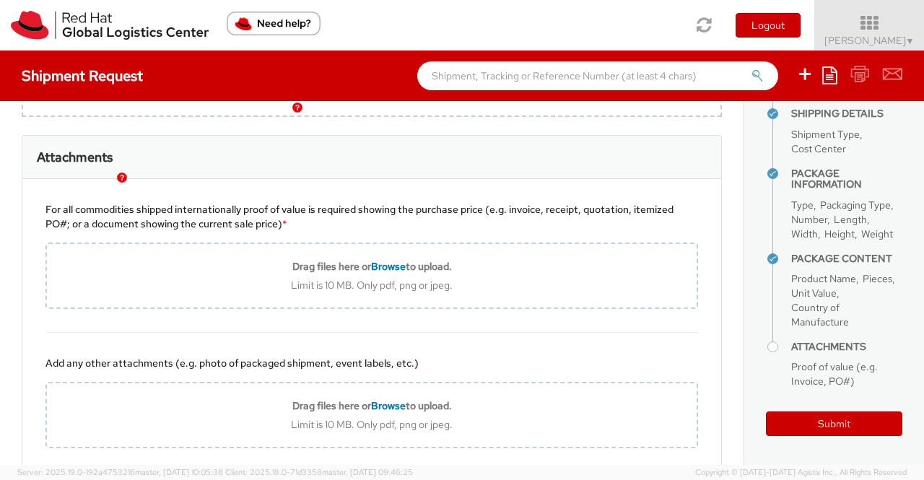
scroll to position [450, 0]
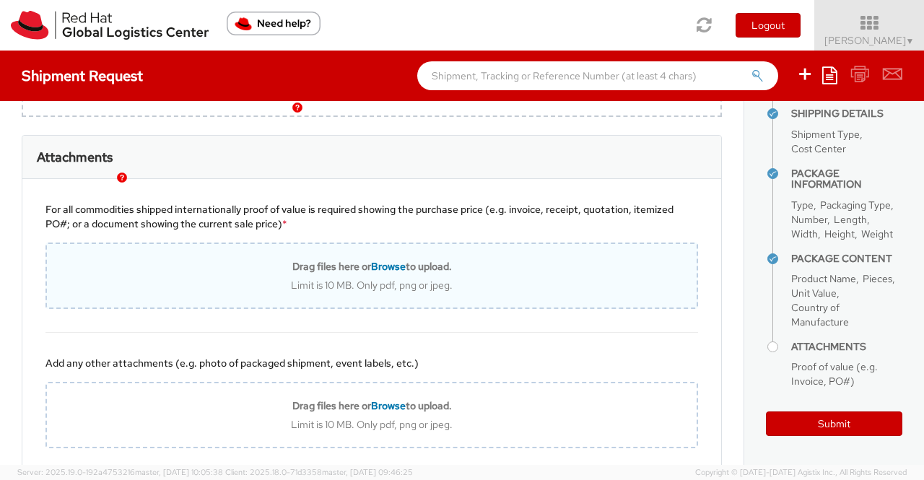
click at [381, 273] on span "Browse" at bounding box center [388, 266] width 35 height 13
type input "C:\fakepath\Value proof for NHO KIT.png"
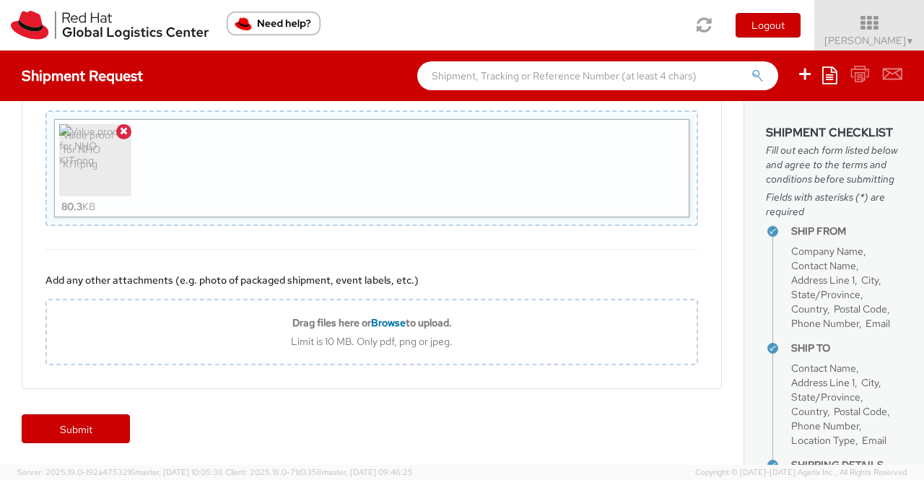
scroll to position [1638, 0]
click at [67, 428] on link "Submit" at bounding box center [76, 429] width 108 height 29
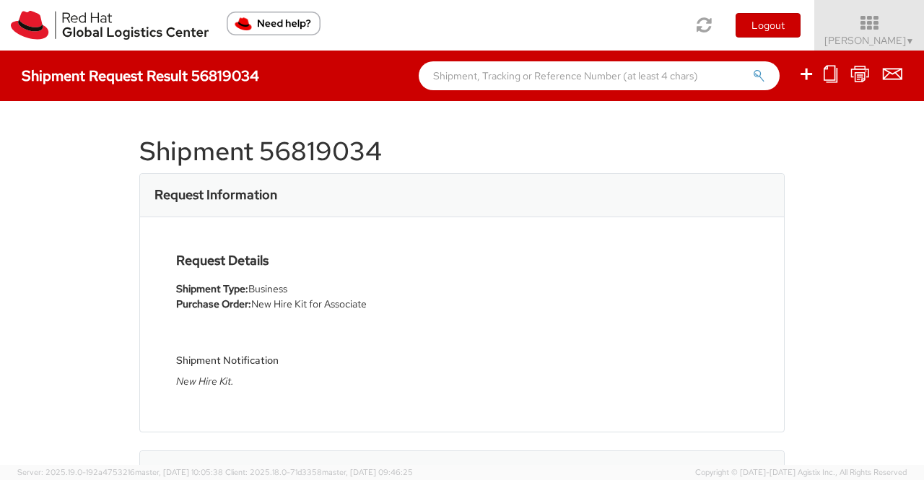
select select
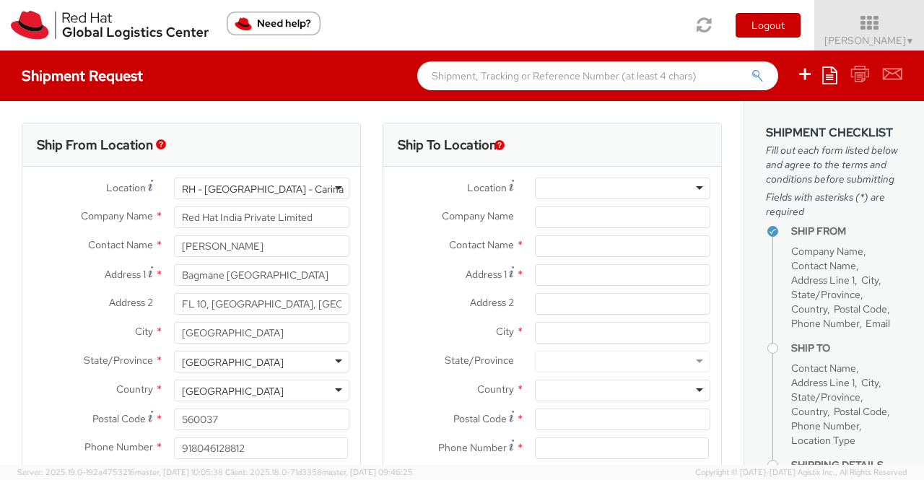
select select "901"
drag, startPoint x: 268, startPoint y: 248, endPoint x: 168, endPoint y: 255, distance: 100.6
click at [168, 255] on div "[PERSON_NAME]" at bounding box center [261, 246] width 197 height 22
click at [257, 124] on div "Ship From Location" at bounding box center [191, 144] width 338 height 43
click at [274, 245] on input "[PERSON_NAME]" at bounding box center [261, 246] width 175 height 22
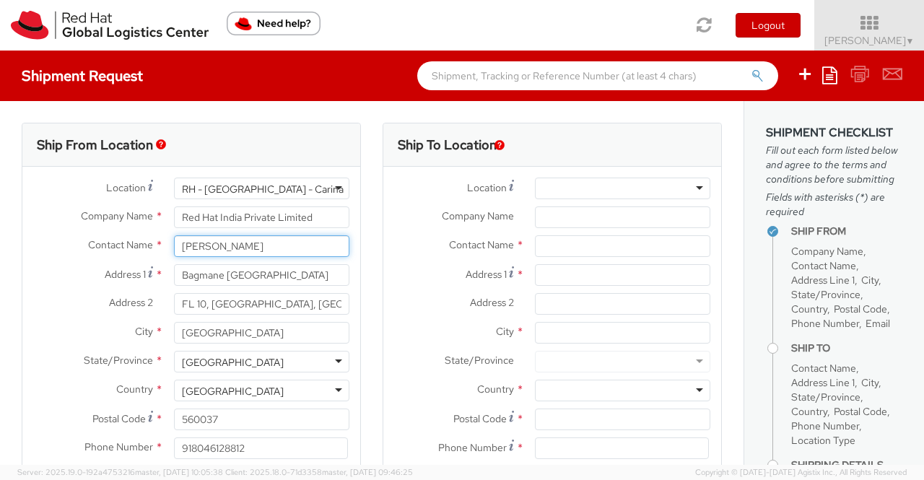
paste input "Girish Biware"
type input "Pallav Sen Gupta Girish Biware"
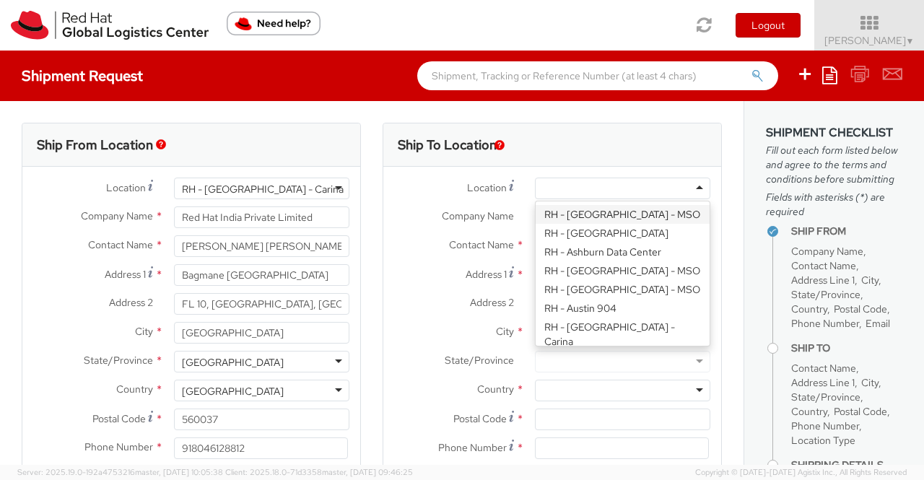
click at [689, 186] on div at bounding box center [622, 189] width 175 height 22
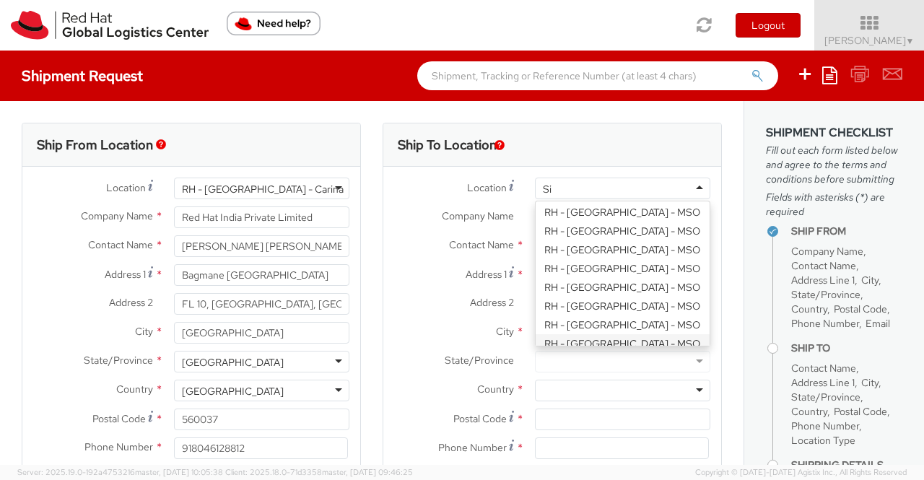
scroll to position [4, 0]
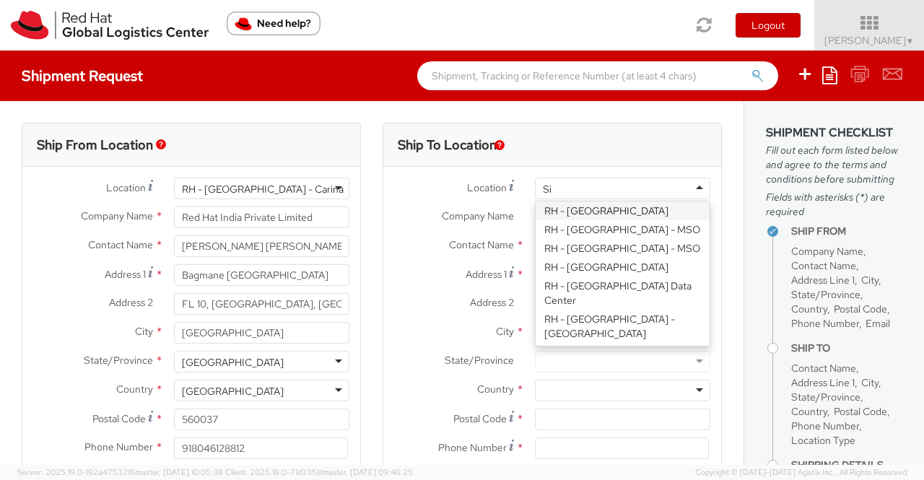
type input "Sin"
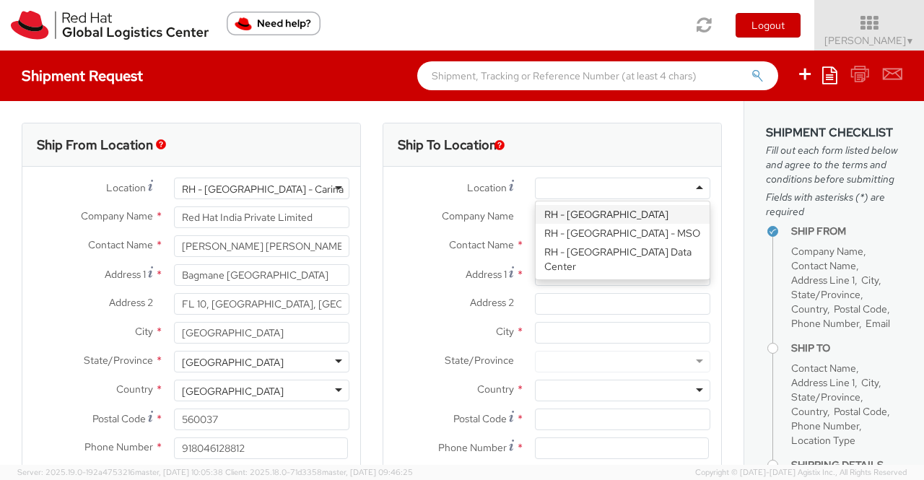
type input "Red Hat Asia Pacific Pte Ltd"
type input "[STREET_ADDRESS]"
type input "CapitaSpring"
type input "[GEOGRAPHIC_DATA]"
type input "048948"
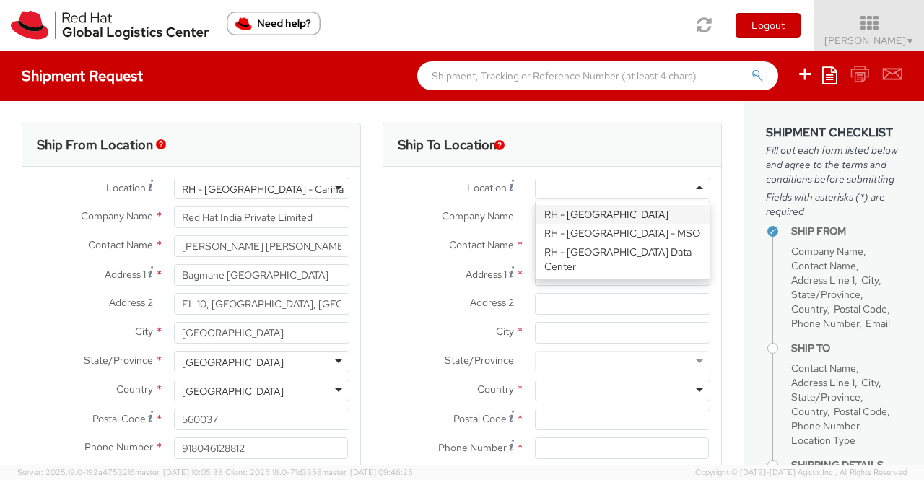
type input "65 6490 4200"
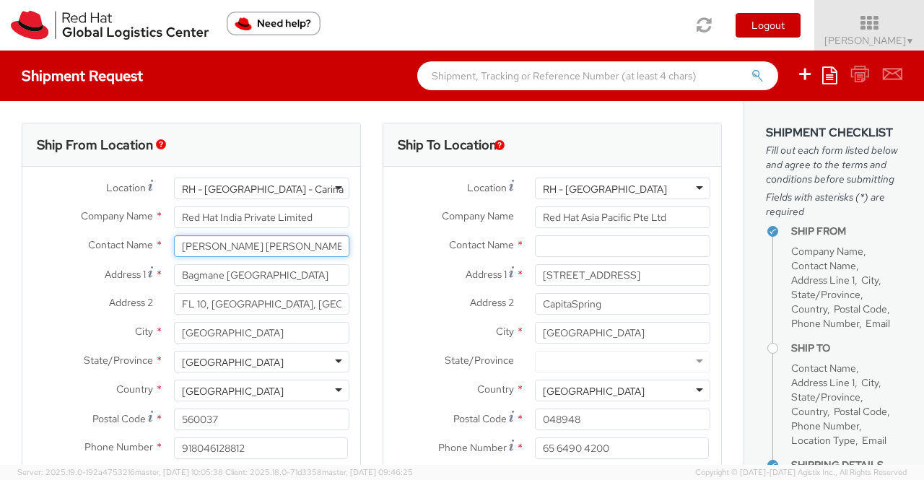
drag, startPoint x: 259, startPoint y: 247, endPoint x: 324, endPoint y: 241, distance: 65.3
click at [324, 241] on input "Pallav Sen Gupta Girish Biware" at bounding box center [261, 246] width 175 height 22
type input "[PERSON_NAME]"
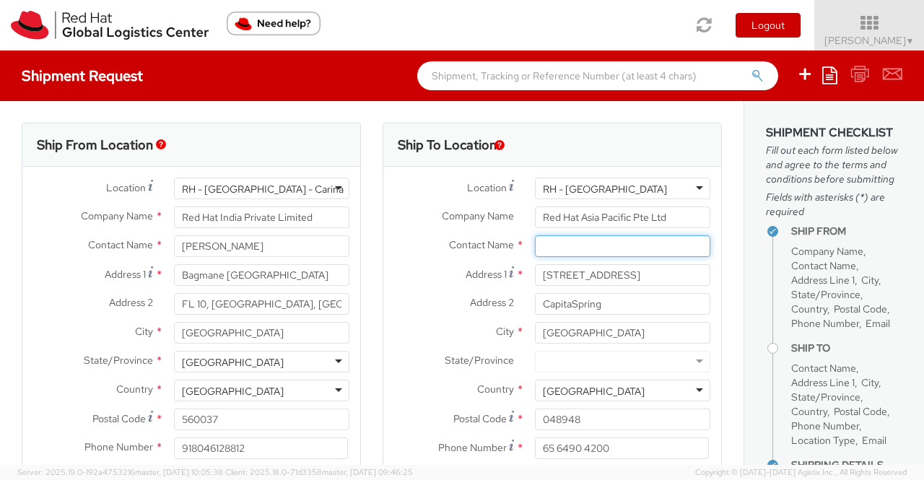
click at [559, 248] on input "text" at bounding box center [622, 246] width 175 height 22
paste input "Girish Biware"
type input "Girish Biware"
click at [383, 331] on label "City *" at bounding box center [453, 331] width 141 height 19
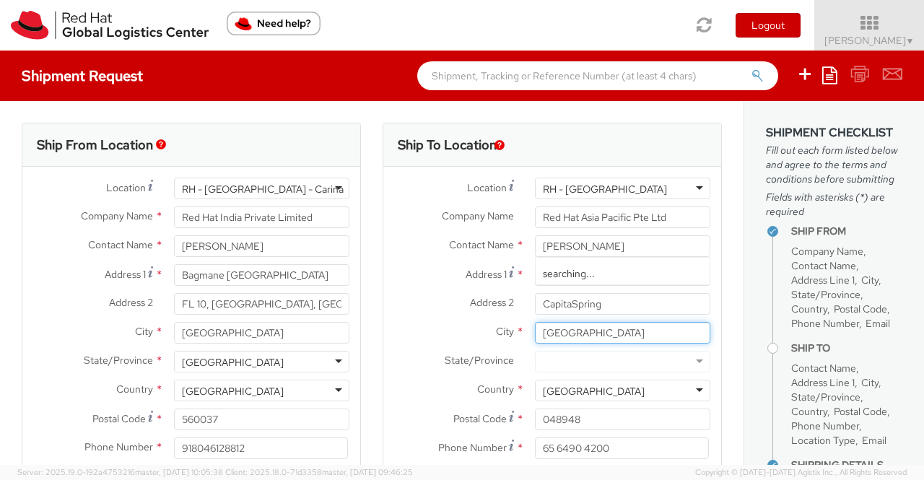
click at [535, 331] on input "[GEOGRAPHIC_DATA]" at bounding box center [622, 333] width 175 height 22
click at [362, 340] on div "Ship From Location Location * RH - Bangalore - Carina RH - Bangalore - Carina R…" at bounding box center [191, 338] width 361 height 431
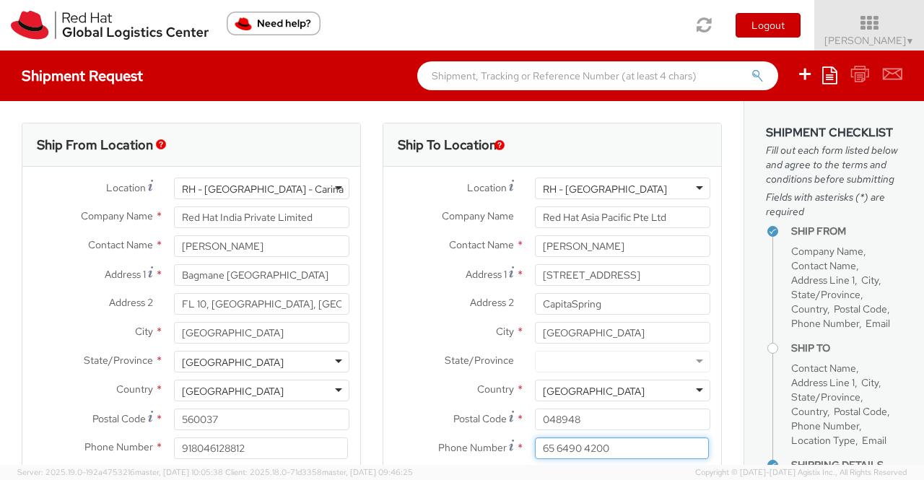
drag, startPoint x: 621, startPoint y: 451, endPoint x: 533, endPoint y: 455, distance: 88.2
click at [535, 455] on input "65 6490 4200" at bounding box center [622, 449] width 174 height 22
paste input "81617856"
type input "81617856"
click at [374, 450] on div "Ship To Location Location * RH - Singapore RH - Singapore RH - Amsterdam - MSO …" at bounding box center [552, 338] width 361 height 431
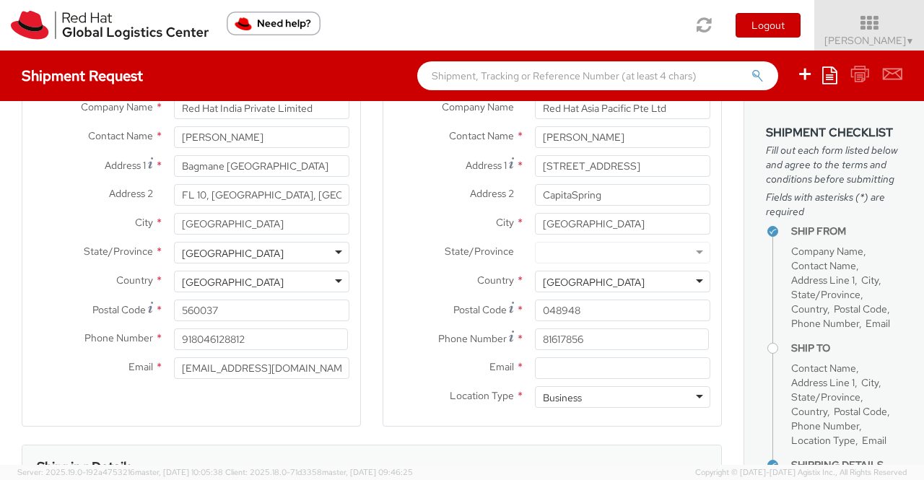
scroll to position [144, 0]
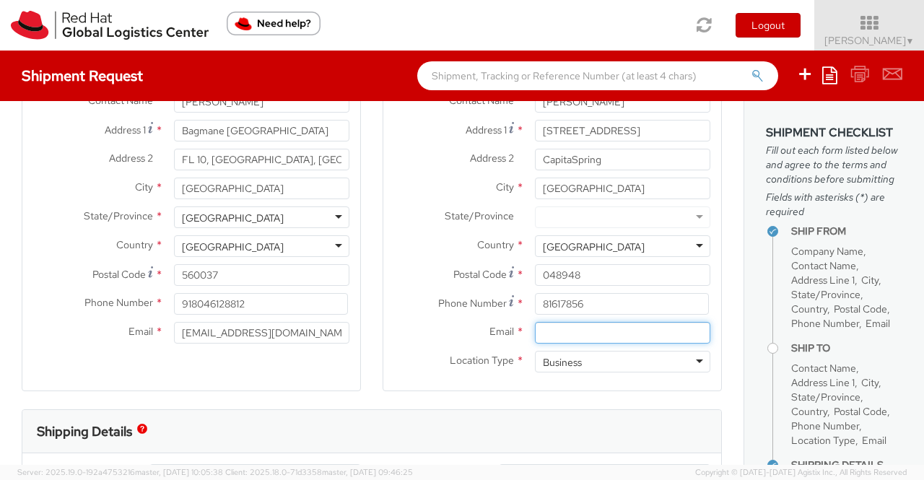
click at [597, 336] on input "Email *" at bounding box center [622, 333] width 175 height 22
paste input "gbiware@redhat.com"
type input "gbiware@redhat.com"
click at [365, 391] on div "Ship From Location Location * RH - Bangalore - Carina RH - Bangalore - Carina R…" at bounding box center [191, 193] width 361 height 431
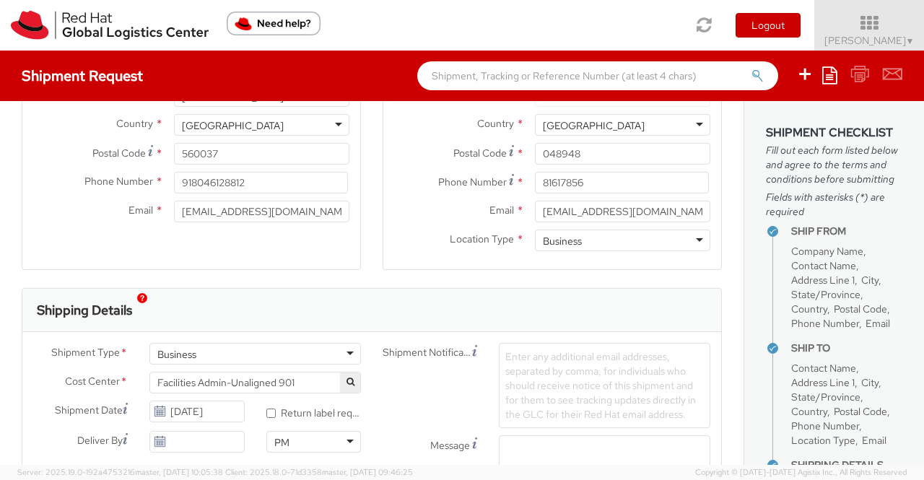
scroll to position [289, 0]
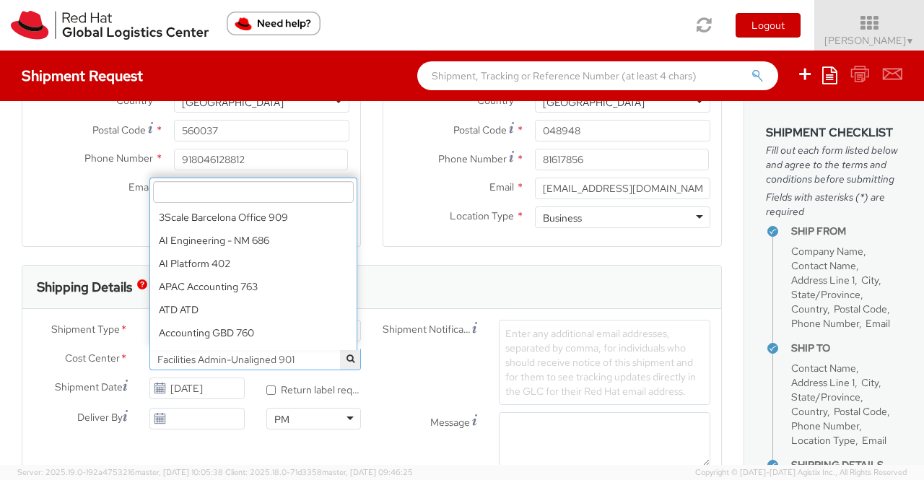
click at [299, 360] on span "Facilities Admin-Unaligned 901" at bounding box center [255, 359] width 196 height 13
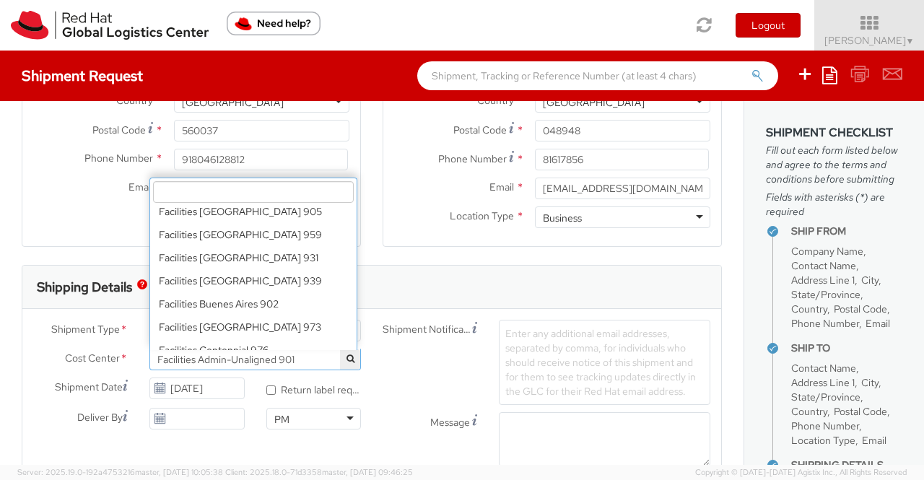
click at [245, 194] on input "search" at bounding box center [253, 192] width 201 height 22
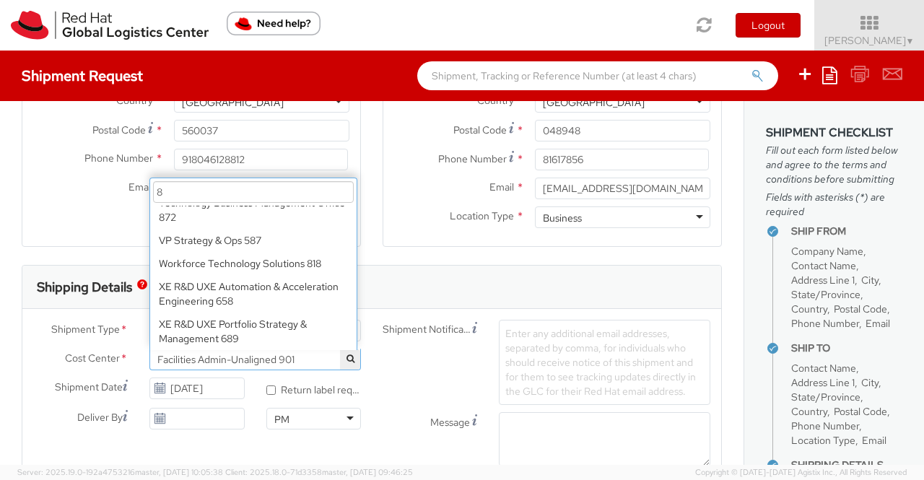
scroll to position [0, 0]
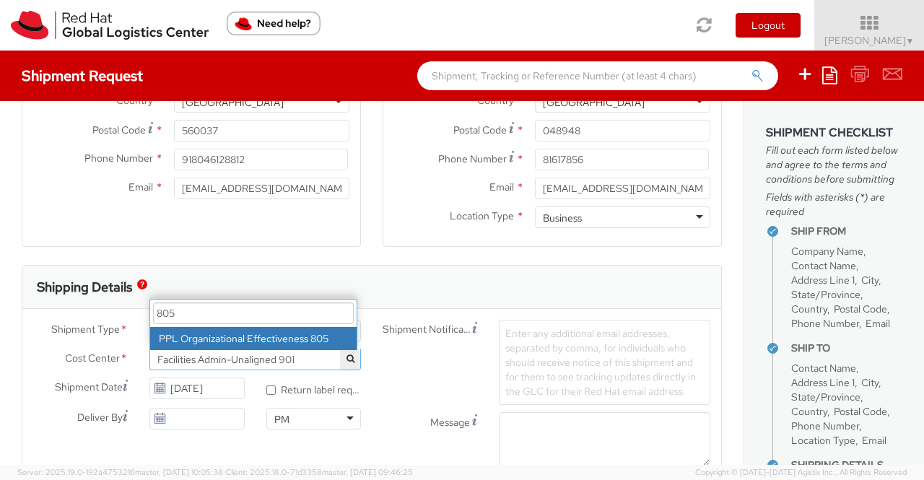
type input "805"
select select "805"
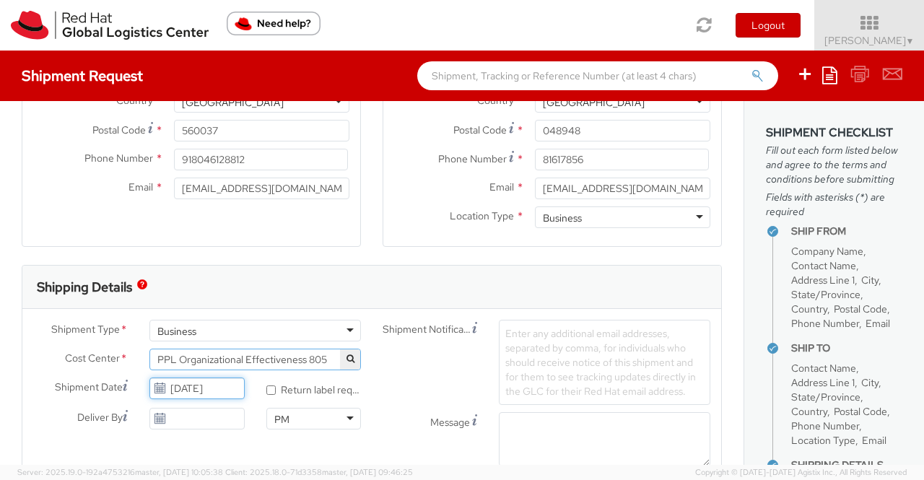
click at [193, 385] on input "[DATE]" at bounding box center [196, 389] width 95 height 22
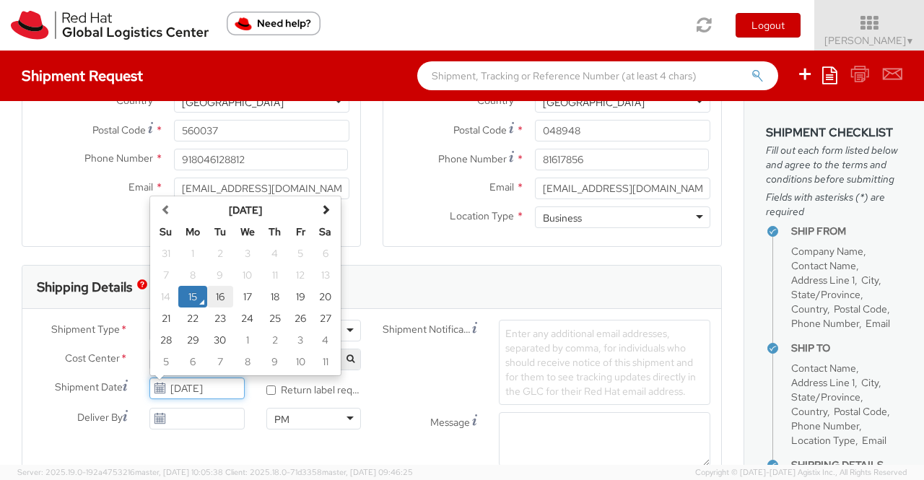
click at [221, 294] on td "16" at bounding box center [220, 297] width 26 height 22
type input "09/16/2025"
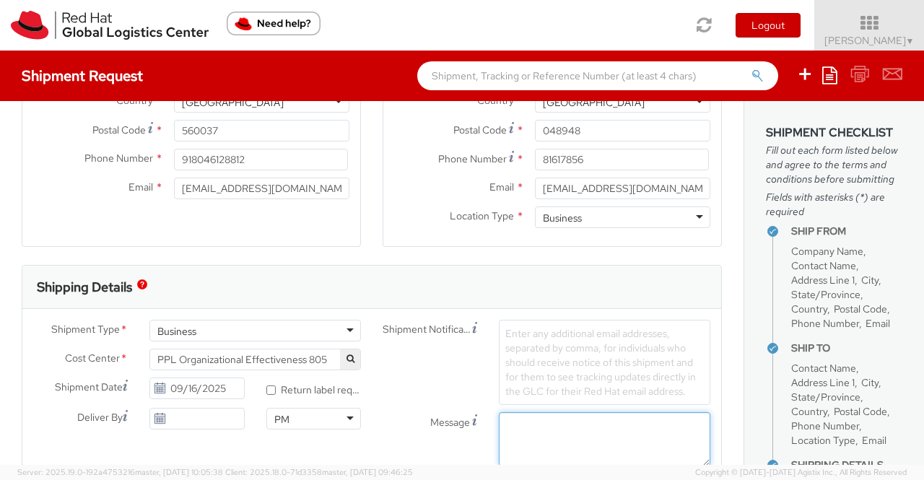
click at [542, 440] on textarea "Message" at bounding box center [605, 439] width 212 height 54
paste textarea "New Hire Kit."
type textarea "New Hire Kit."
click at [390, 450] on div "Message New Hire Kit." at bounding box center [547, 439] width 350 height 54
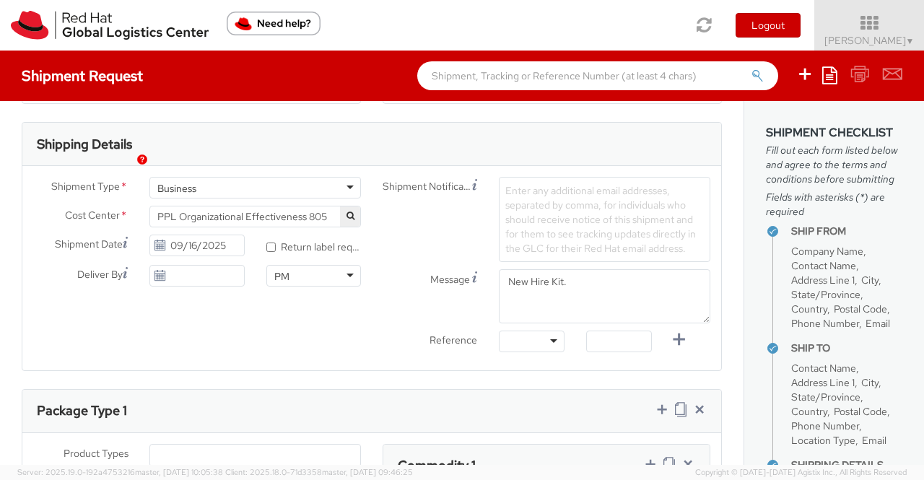
scroll to position [433, 0]
click at [546, 336] on div at bounding box center [532, 340] width 66 height 22
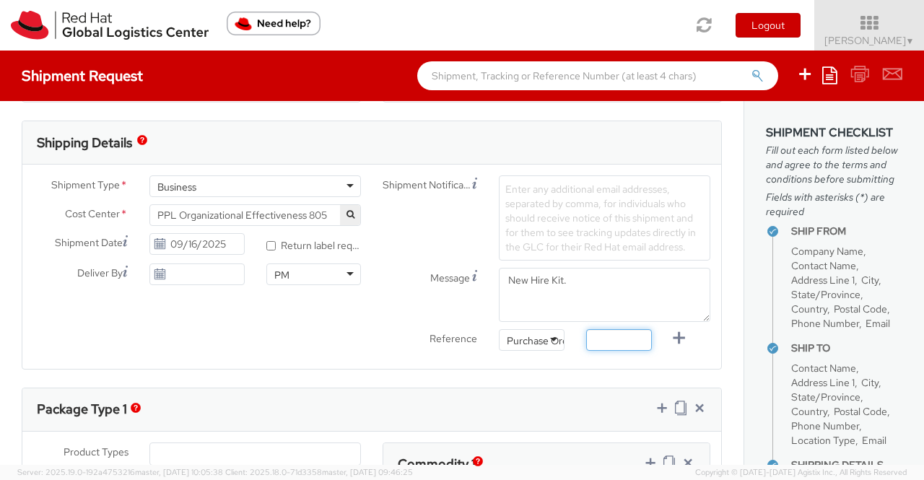
click at [604, 339] on input "text" at bounding box center [619, 340] width 66 height 22
paste input "New Hire Kit for Associate"
type input "New Hire Kit for Associate"
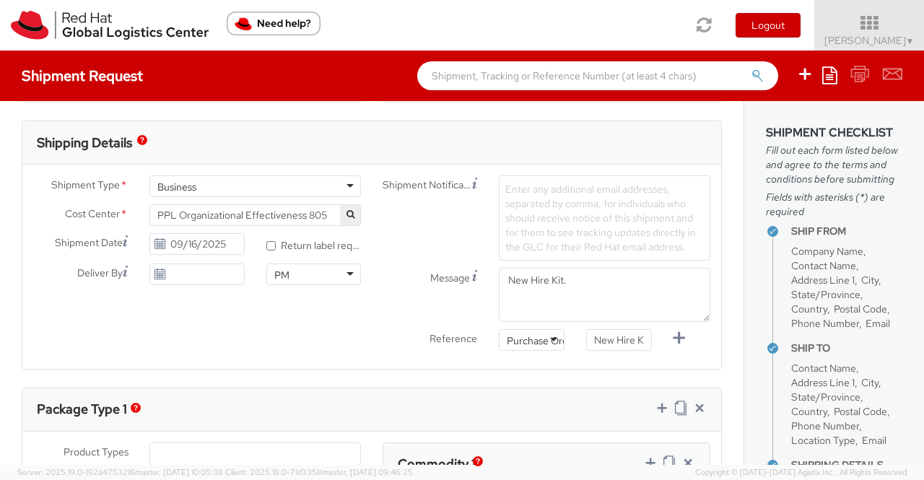
click at [299, 336] on div "Shipment Type * Business Business Business Cost Center * Facilities Admin-Unali…" at bounding box center [371, 266] width 699 height 183
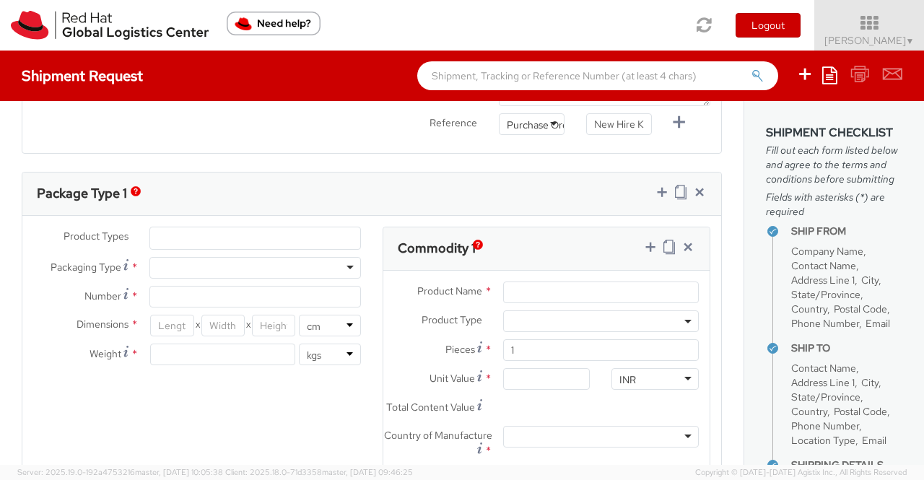
scroll to position [650, 0]
click at [335, 227] on ul at bounding box center [255, 238] width 210 height 22
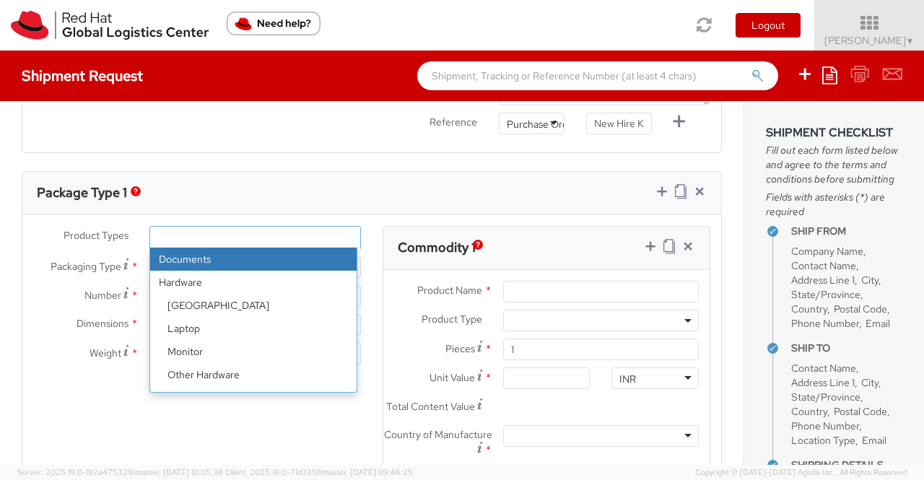
scroll to position [64, 0]
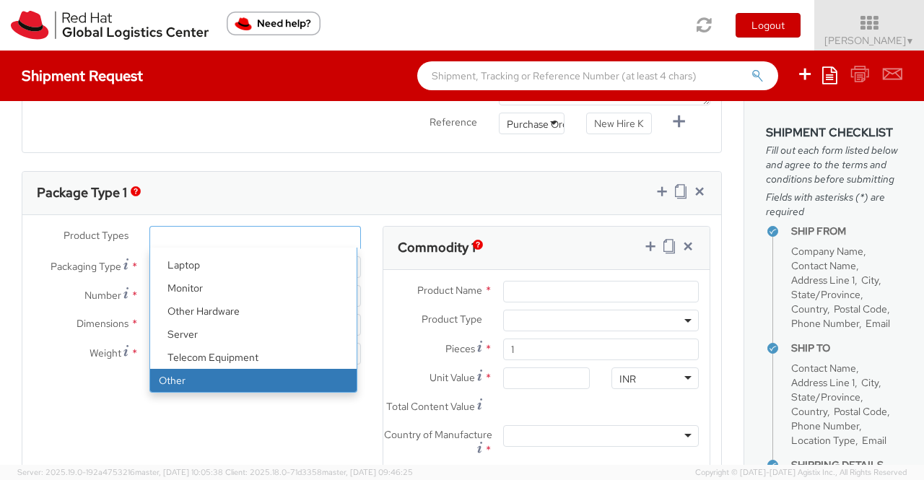
select select "OTHER"
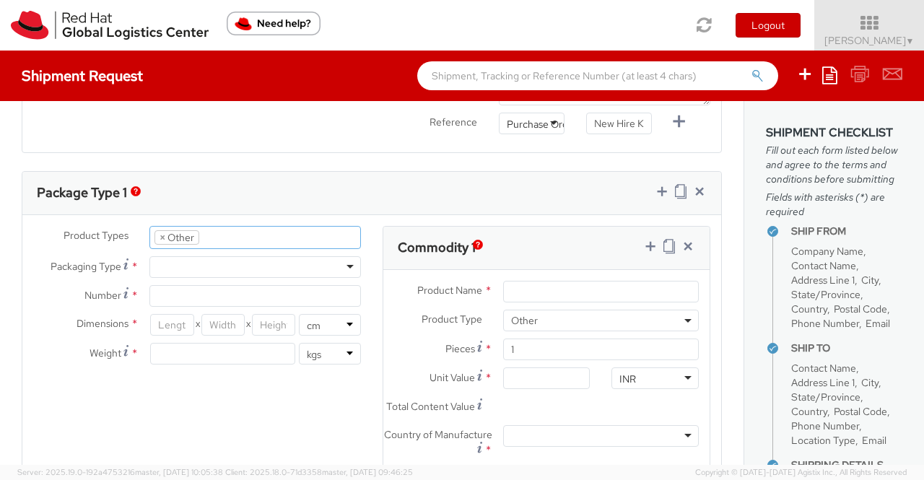
scroll to position [110, 0]
click at [259, 266] on div at bounding box center [255, 267] width 212 height 22
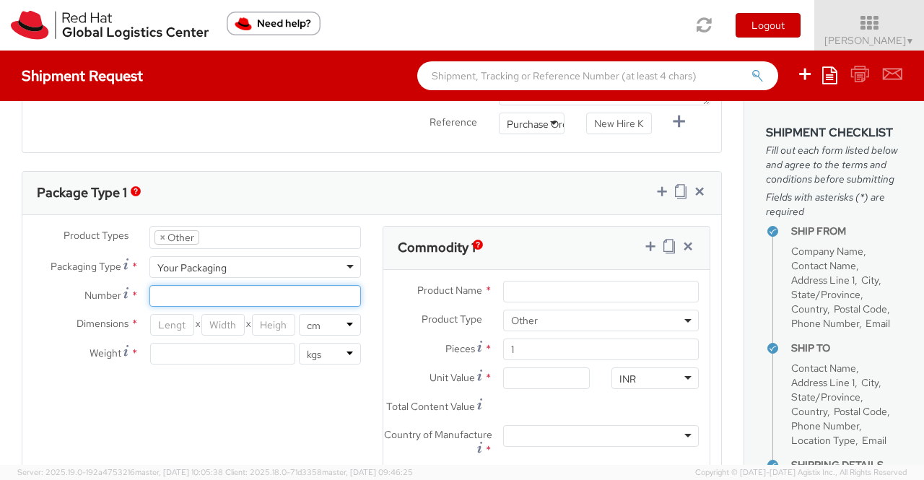
click at [260, 296] on input "Number *" at bounding box center [255, 296] width 212 height 22
type input "1"
click at [195, 392] on div "Product Types * Documents Docking Station Laptop Monitor Other Hardware Server …" at bounding box center [371, 384] width 699 height 317
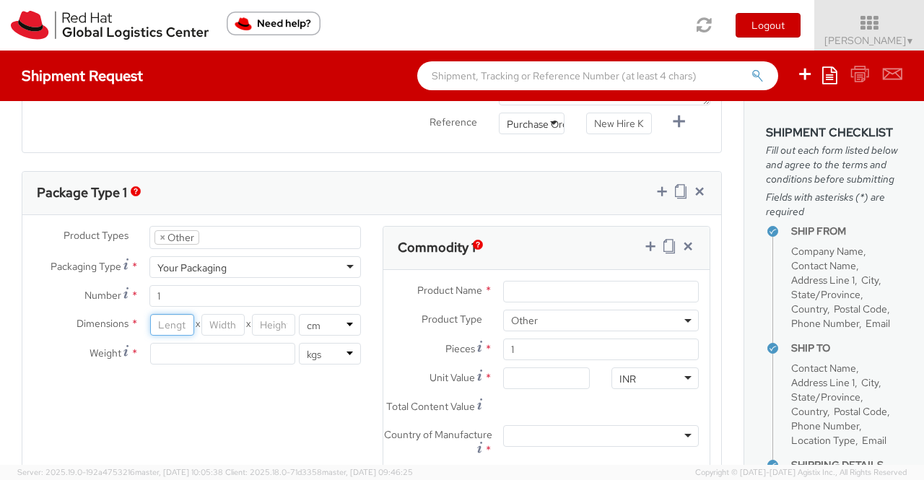
click at [176, 318] on input "number" at bounding box center [171, 325] width 43 height 22
type input "35"
click at [218, 323] on input "number" at bounding box center [222, 325] width 43 height 22
type input "30"
click at [267, 318] on input "number" at bounding box center [273, 325] width 43 height 22
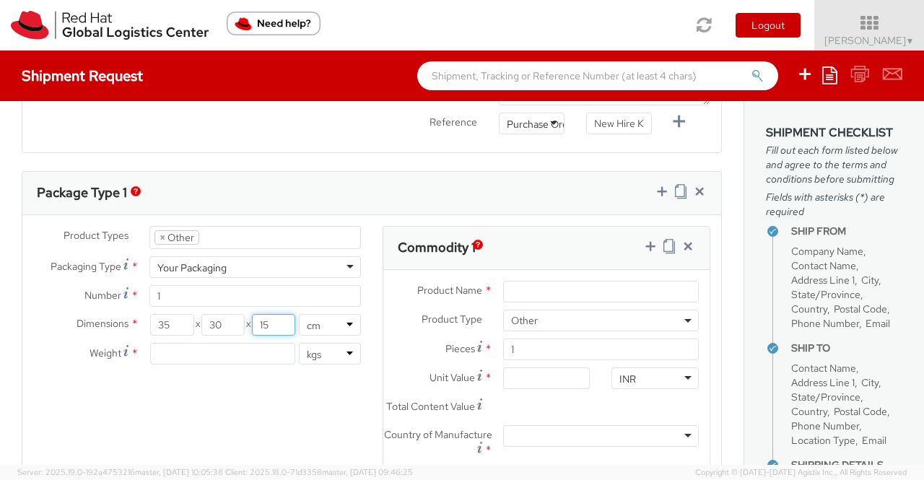
type input "15"
drag, startPoint x: 315, startPoint y: 398, endPoint x: 233, endPoint y: 355, distance: 92.7
click at [314, 398] on div "Product Types * Documents Docking Station Laptop Monitor Other Hardware Server …" at bounding box center [371, 384] width 699 height 317
click at [240, 352] on input "number" at bounding box center [222, 354] width 145 height 22
type input "0.70"
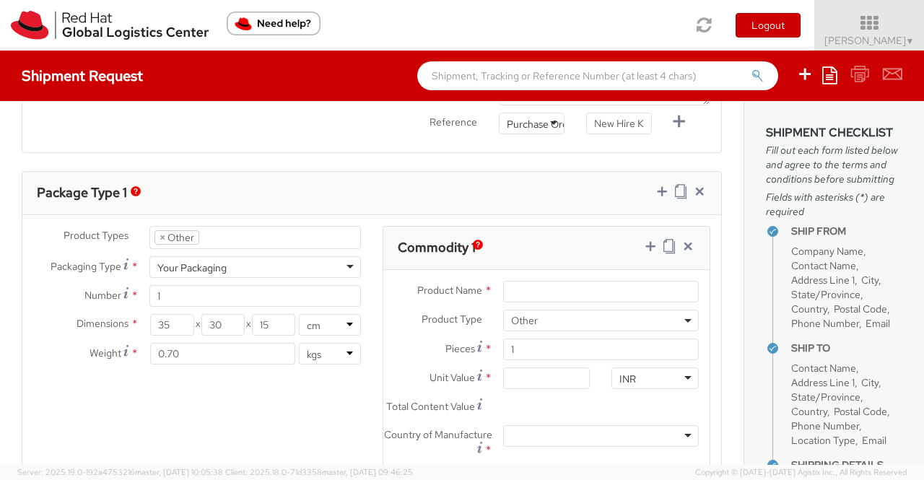
click at [273, 398] on div "Product Types * Documents Docking Station Laptop Monitor Other Hardware Server …" at bounding box center [371, 384] width 699 height 317
click at [583, 295] on input "Product Name *" at bounding box center [601, 292] width 196 height 22
paste input "Postcard"
type input "Postcard"
click at [316, 402] on div "Product Types * Documents Docking Station Laptop Monitor Other Hardware Server …" at bounding box center [371, 384] width 699 height 317
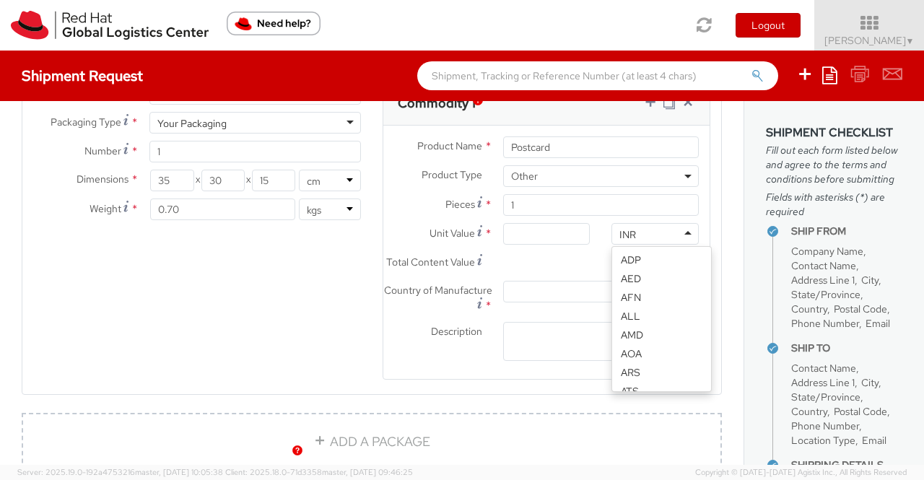
scroll to position [1106, 0]
click at [634, 226] on div "INR" at bounding box center [655, 234] width 87 height 22
type input "USD"
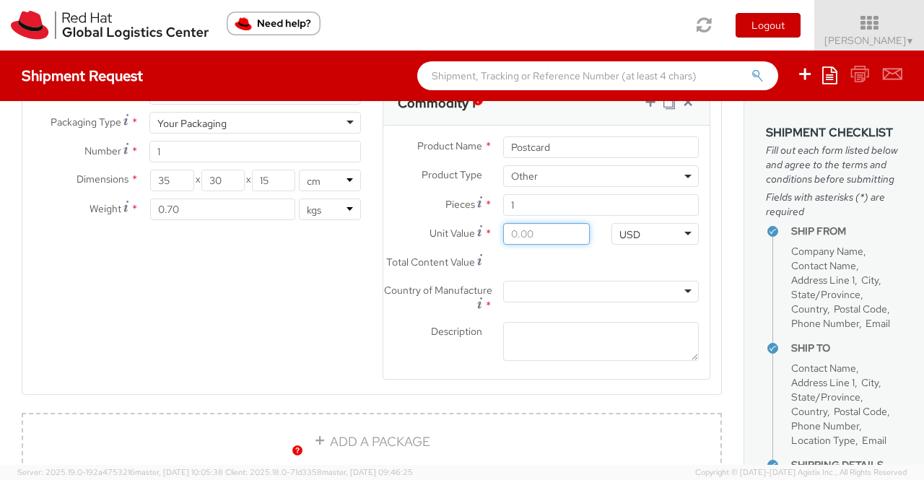
click at [547, 231] on input "Unit Value *" at bounding box center [546, 234] width 87 height 22
type input "0.60"
type input "0.69"
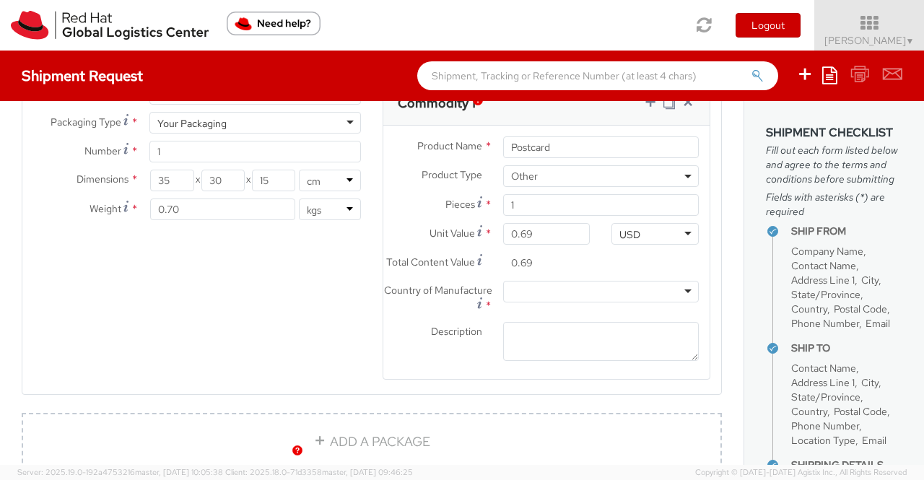
click at [400, 281] on div "Total Content Value * 0.69" at bounding box center [491, 266] width 217 height 29
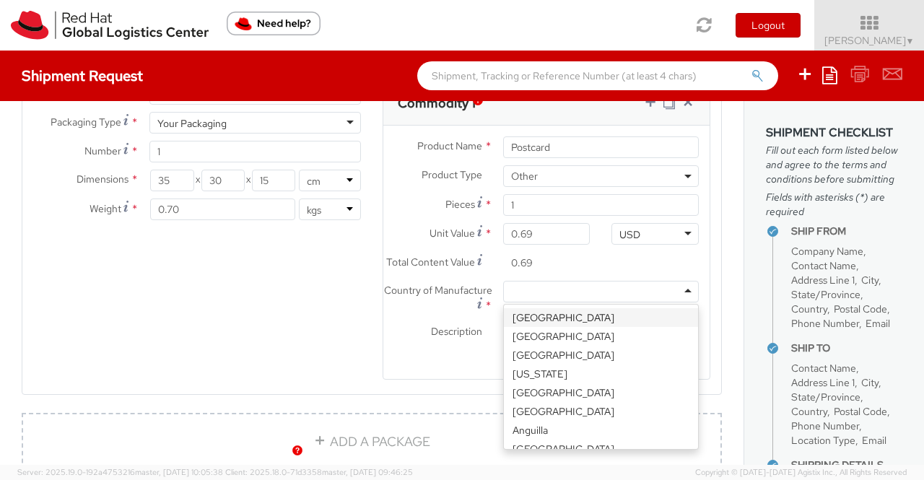
click at [534, 298] on div at bounding box center [601, 292] width 196 height 22
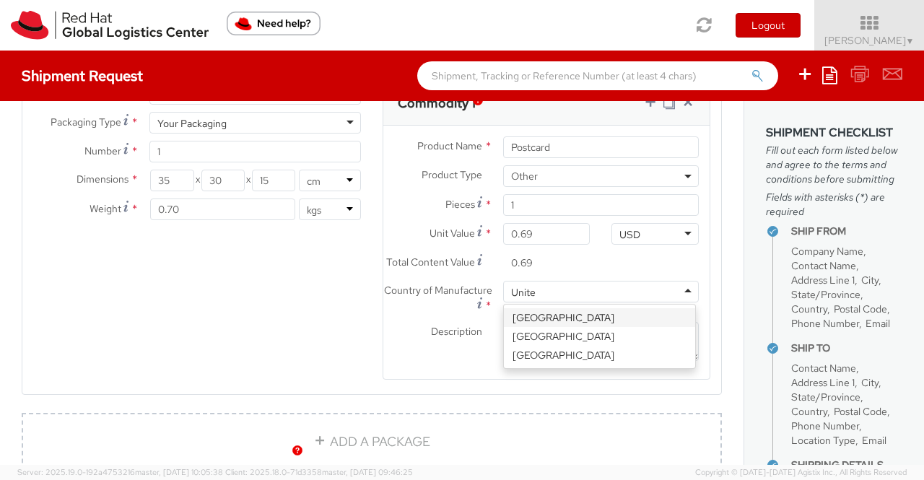
type input "United"
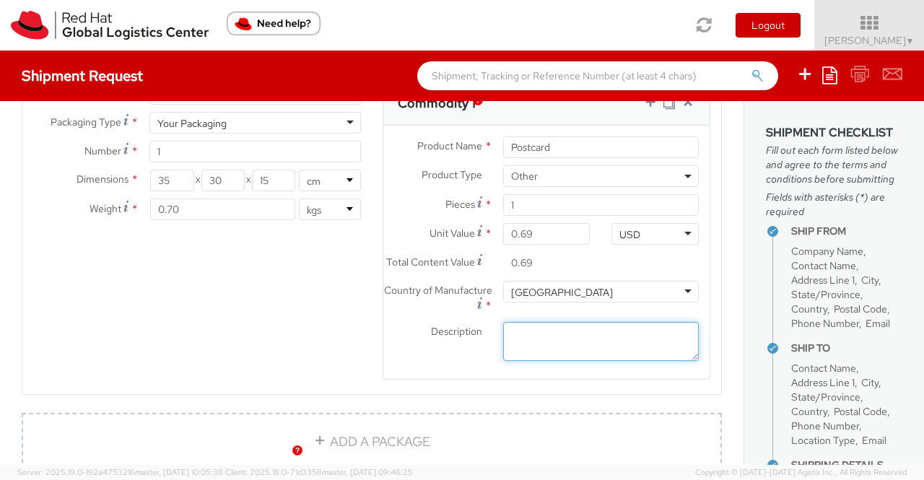
click at [624, 357] on textarea "Description *" at bounding box center [601, 342] width 196 height 40
paste textarea "Red Hat Branded (Sample - not for resale, value for customs purpose only)"
type textarea "Red Hat Branded (Sample - not for resale, value for customs purpose only)"
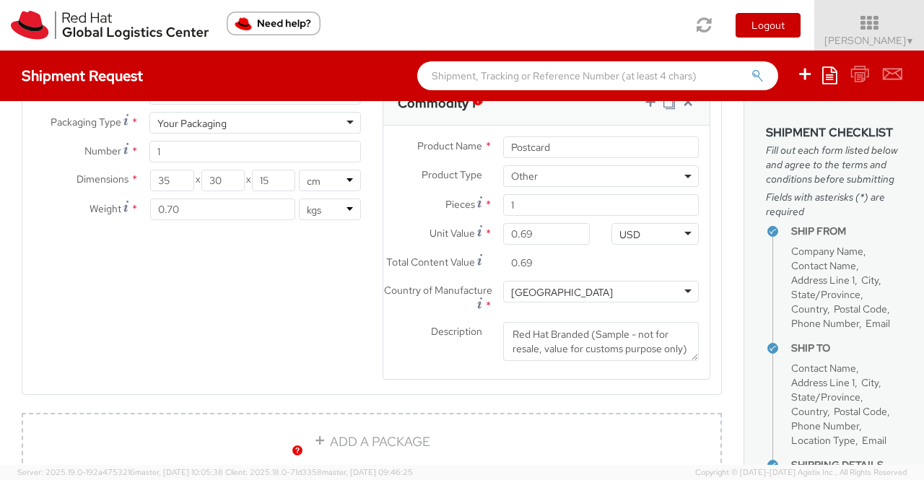
click at [256, 363] on div "Product Types * Documents Docking Station Laptop Monitor Other Hardware Server …" at bounding box center [371, 240] width 699 height 317
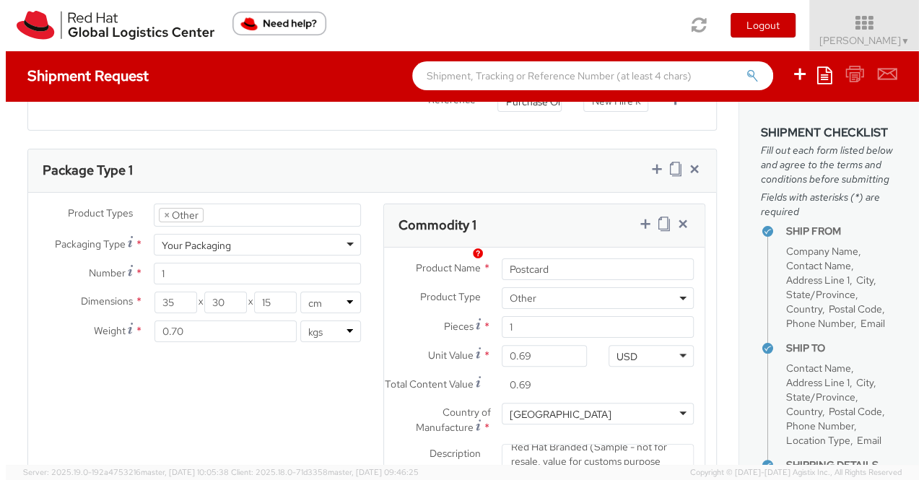
scroll to position [617, 0]
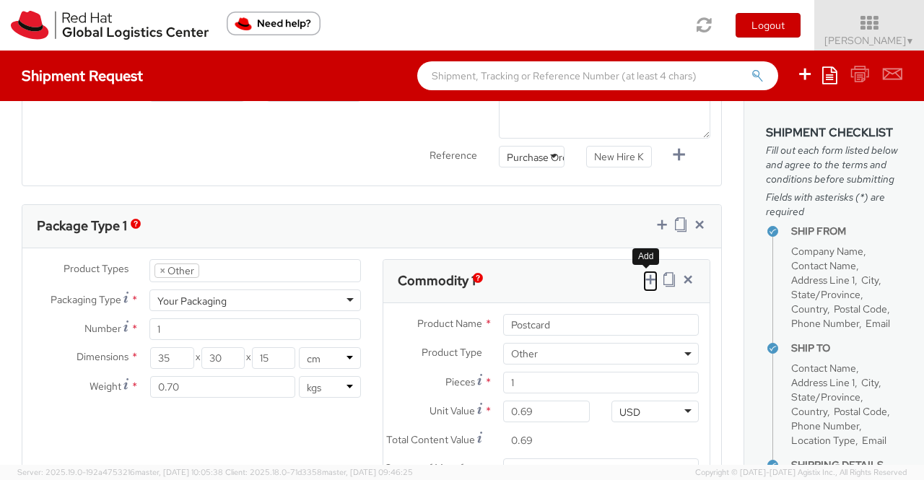
click at [643, 278] on icon at bounding box center [650, 279] width 14 height 14
select select
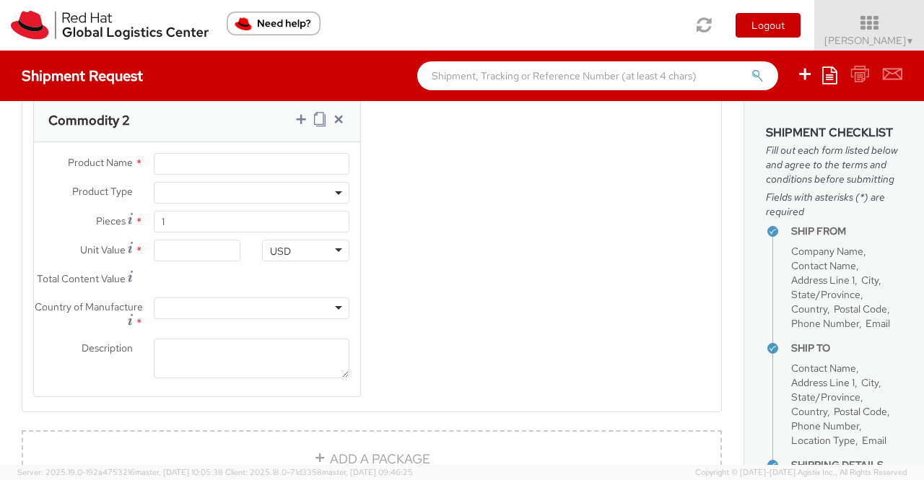
scroll to position [1108, 0]
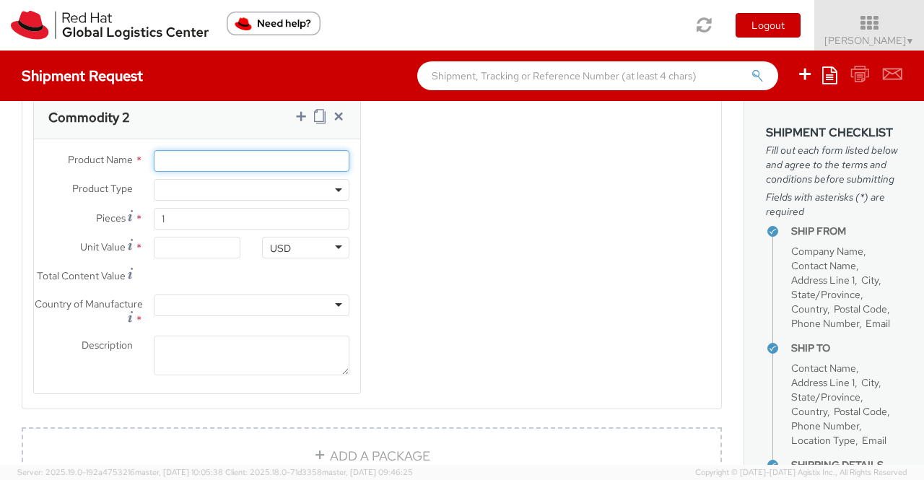
click at [194, 162] on input "Product Name *" at bounding box center [252, 161] width 196 height 22
paste input "Fedora Hat - 100% polyester"
type input "Fedora Hat - 100% polyester"
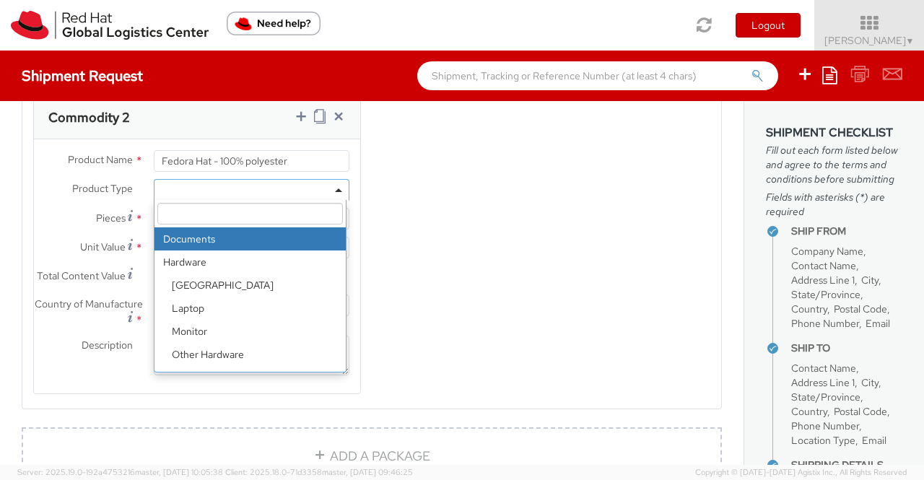
click at [335, 192] on b at bounding box center [338, 190] width 7 height 4
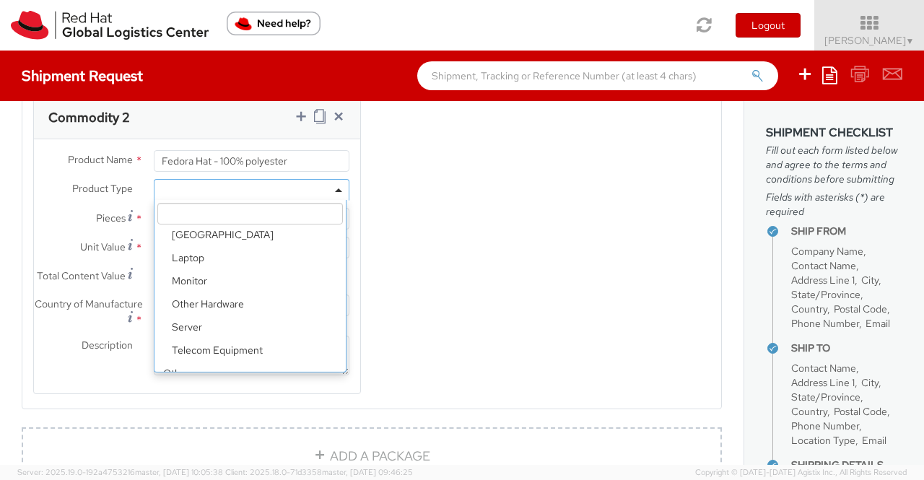
scroll to position [64, 0]
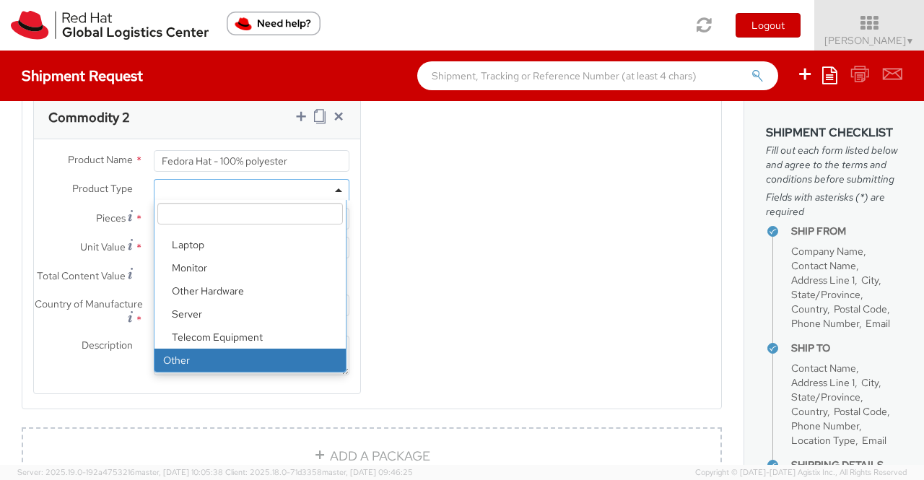
select select "OTHER"
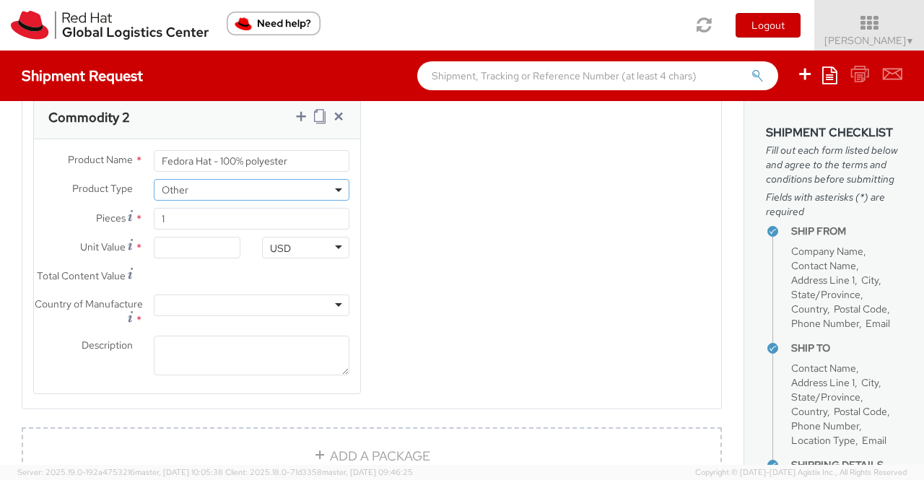
click at [477, 392] on div "Product Types * Documents Docking Station Laptop Monitor Other Hardware Server …" at bounding box center [371, 90] width 699 height 644
click at [212, 253] on input "Unit Value *" at bounding box center [197, 248] width 87 height 22
type input "1.00"
type input "18.00"
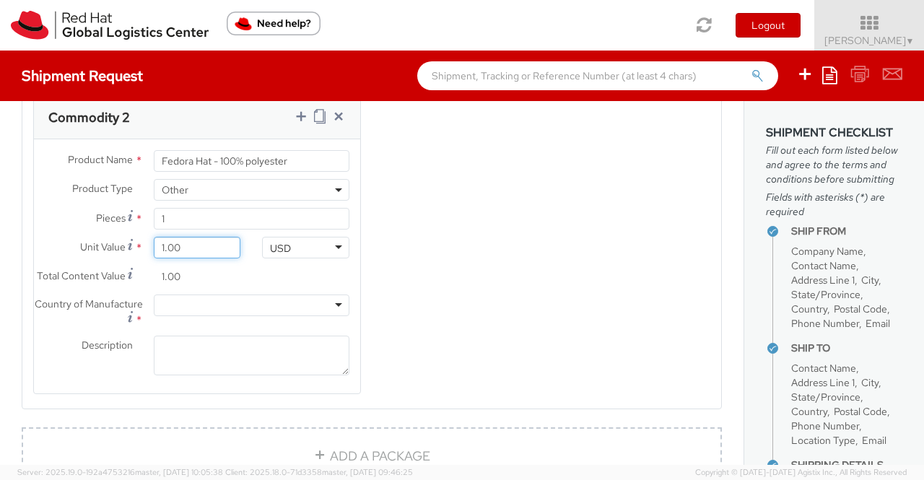
type input "18.00"
click at [394, 304] on div "Product Types * Documents Docking Station Laptop Monitor Other Hardware Server …" at bounding box center [371, 90] width 699 height 644
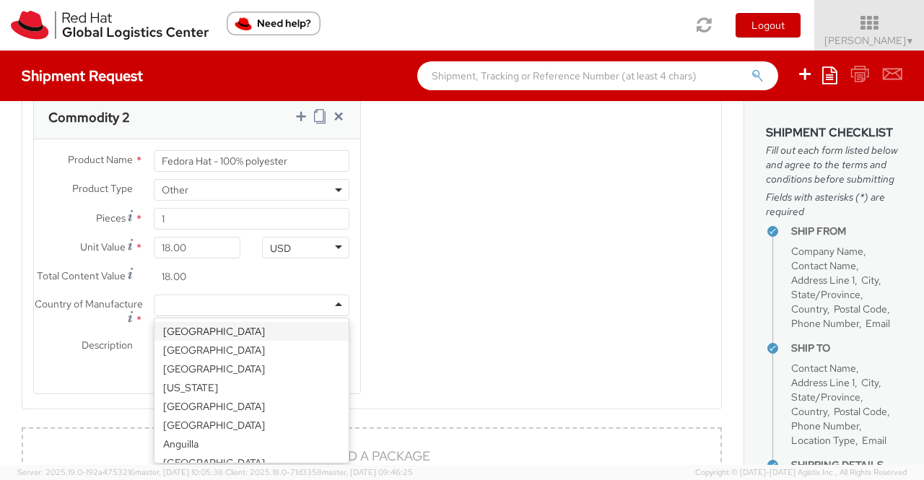
click at [336, 316] on div at bounding box center [252, 306] width 196 height 22
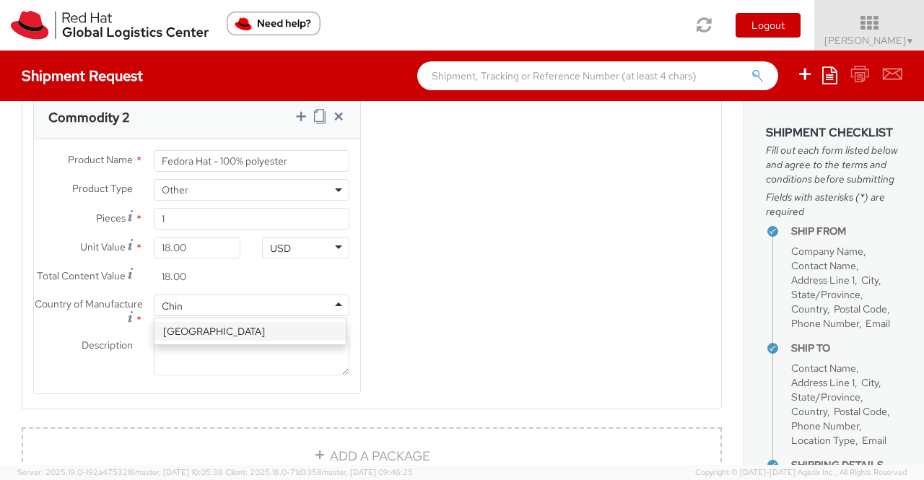
type input "[GEOGRAPHIC_DATA]"
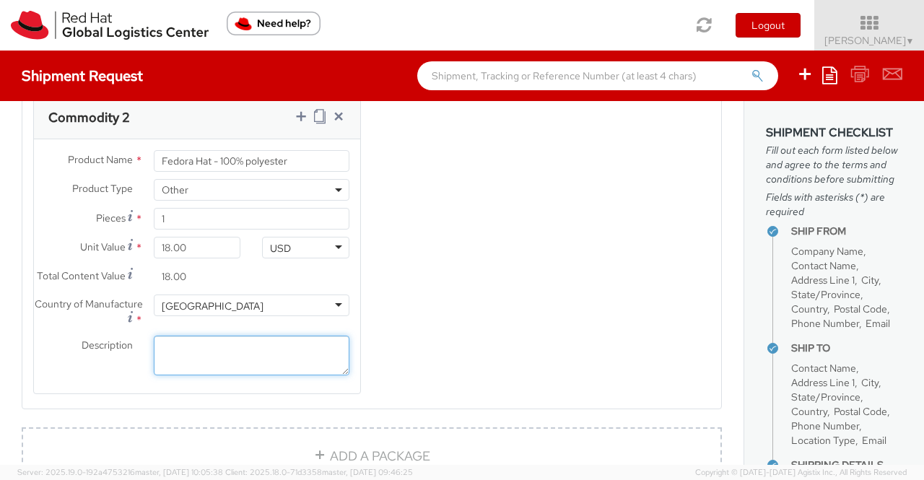
click at [266, 375] on textarea "Description *" at bounding box center [252, 356] width 196 height 40
paste textarea "Red Hat Branded (Sample - not for resale, value for customs purpose only)"
type textarea "Red Hat Branded (Sample - not for resale, value for customs purpose only)"
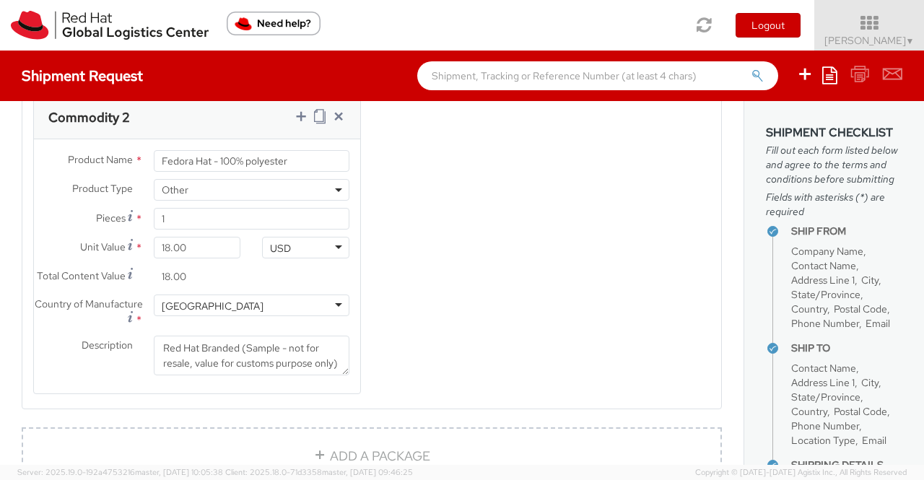
click at [443, 389] on div "Product Types * Documents Docking Station Laptop Monitor Other Hardware Server …" at bounding box center [371, 90] width 699 height 644
click at [299, 123] on icon at bounding box center [301, 116] width 14 height 14
select select
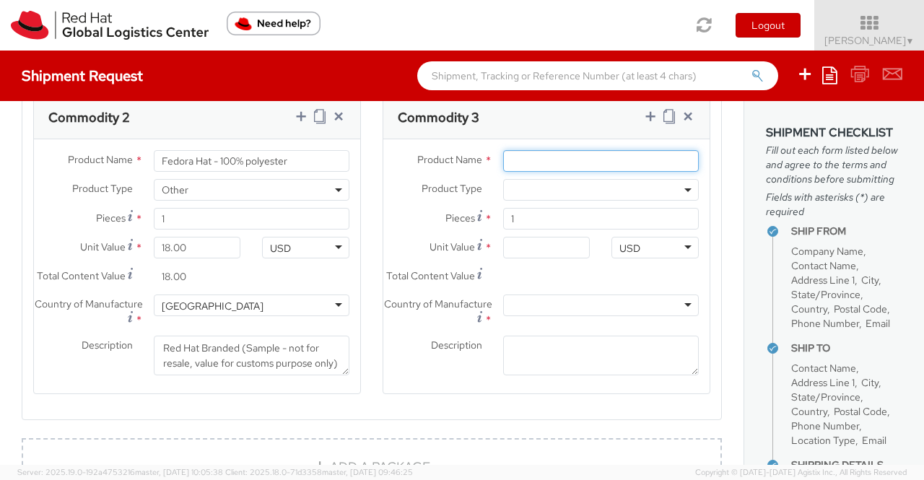
click at [503, 170] on input "Product Name *" at bounding box center [601, 161] width 196 height 22
paste input "Sticker"
type input "Sticker"
click at [685, 192] on b at bounding box center [688, 190] width 7 height 4
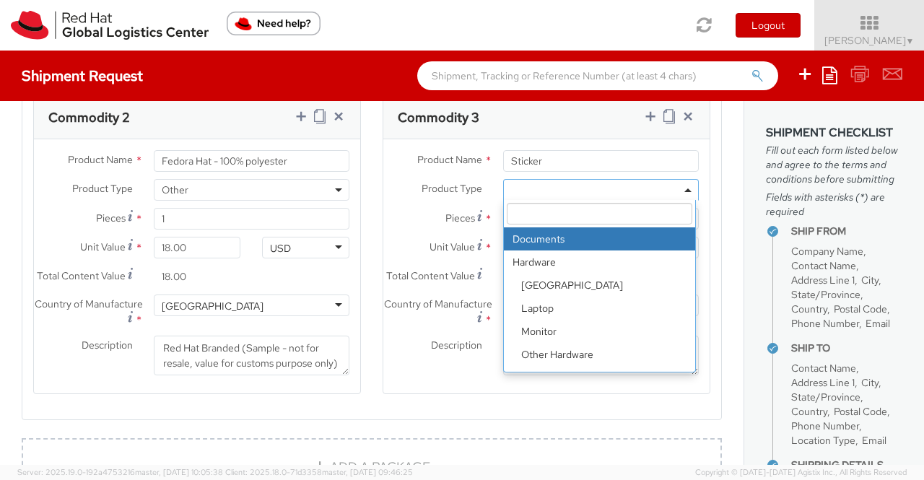
scroll to position [64, 0]
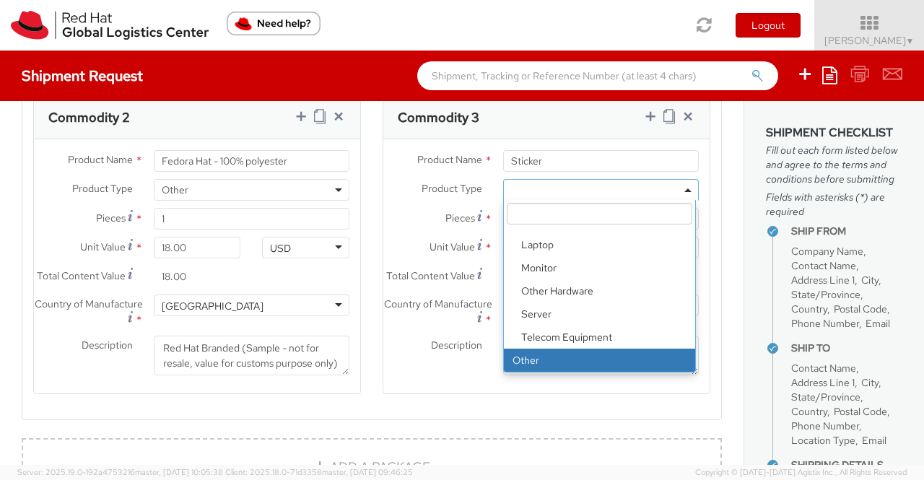
select select "OTHER"
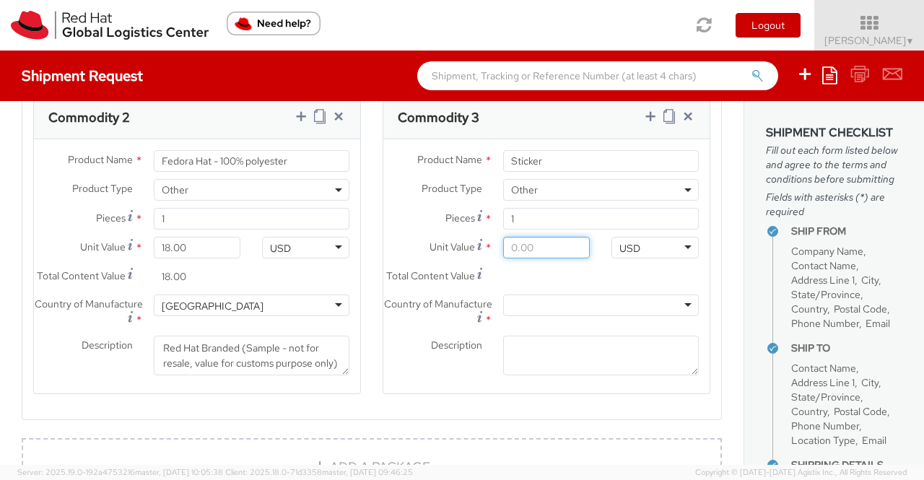
click at [552, 255] on input "Unit Value *" at bounding box center [546, 248] width 87 height 22
type input "0.20"
type input "0.29"
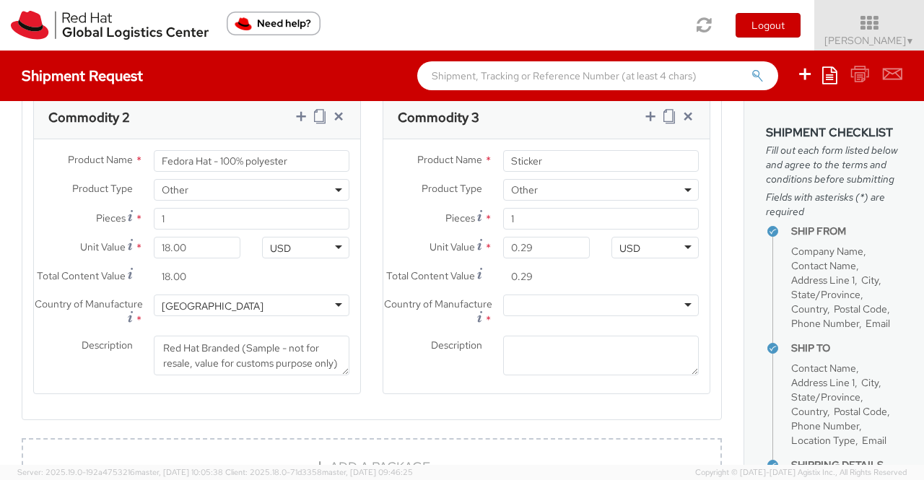
click at [372, 253] on agx-form-section "Commodity 3 Product Name * Sticker Product Type * Documents Docking Station Lap…" at bounding box center [547, 253] width 350 height 317
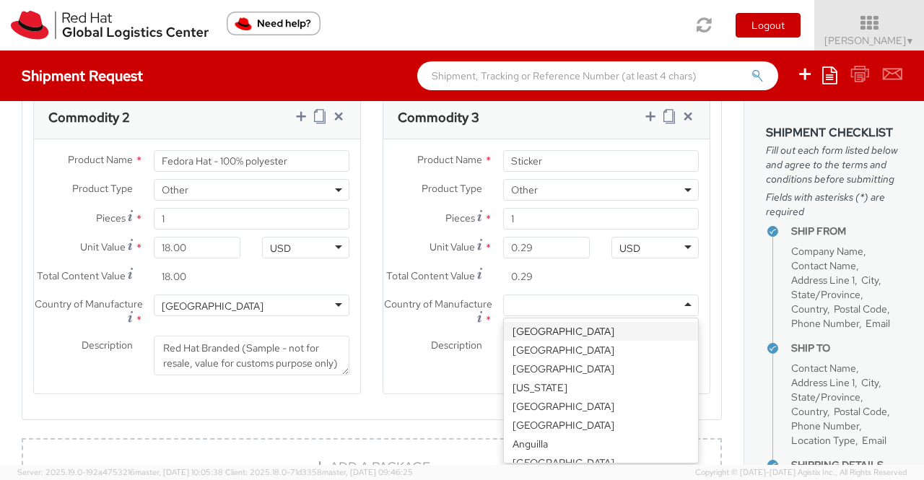
click at [526, 316] on div at bounding box center [601, 306] width 196 height 22
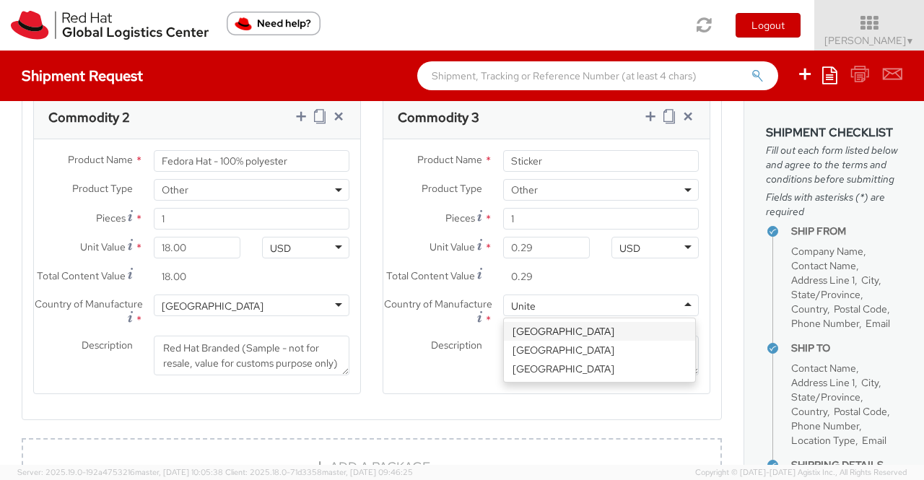
type input "United"
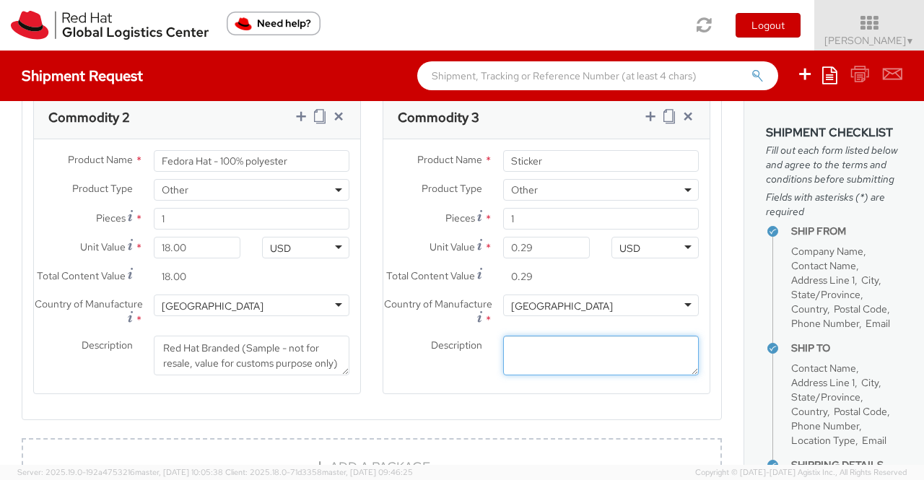
click at [526, 376] on textarea "Description *" at bounding box center [601, 356] width 196 height 40
paste textarea "Red Hat Branded (Sample - not for resale, value for customs purpose only)"
type textarea "Red Hat Branded (Sample - not for resale, value for customs purpose only)"
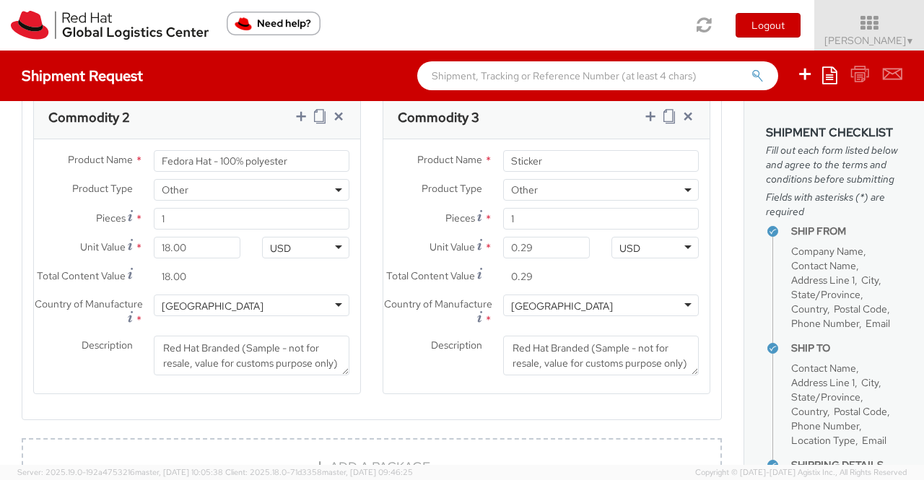
click at [403, 383] on div "Description * Red Hat Branded (Sample - not for resale, value for customs purpo…" at bounding box center [546, 359] width 326 height 47
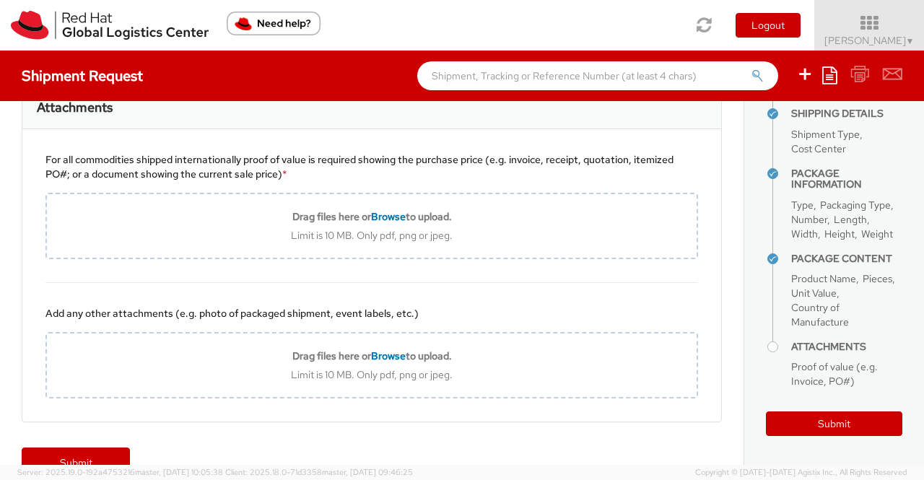
scroll to position [1529, 0]
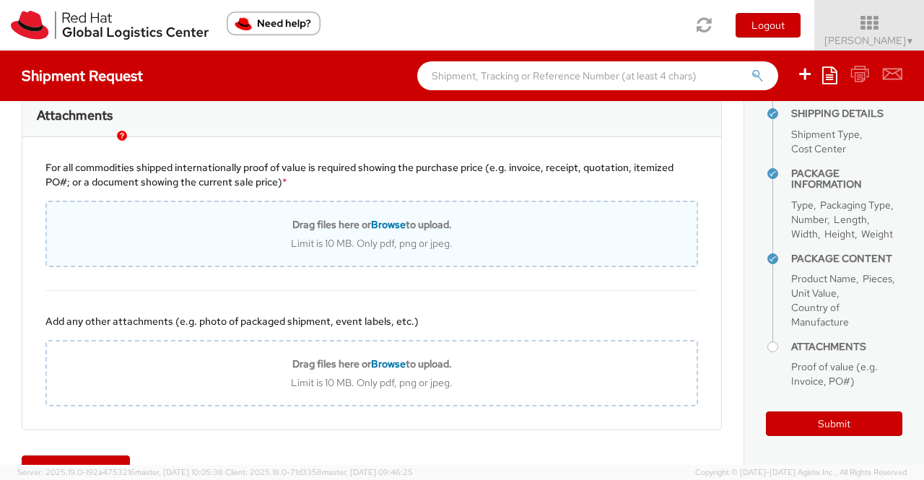
click at [386, 231] on span "Browse" at bounding box center [388, 224] width 35 height 13
type input "C:\fakepath\Value proof for NHO KIT.png"
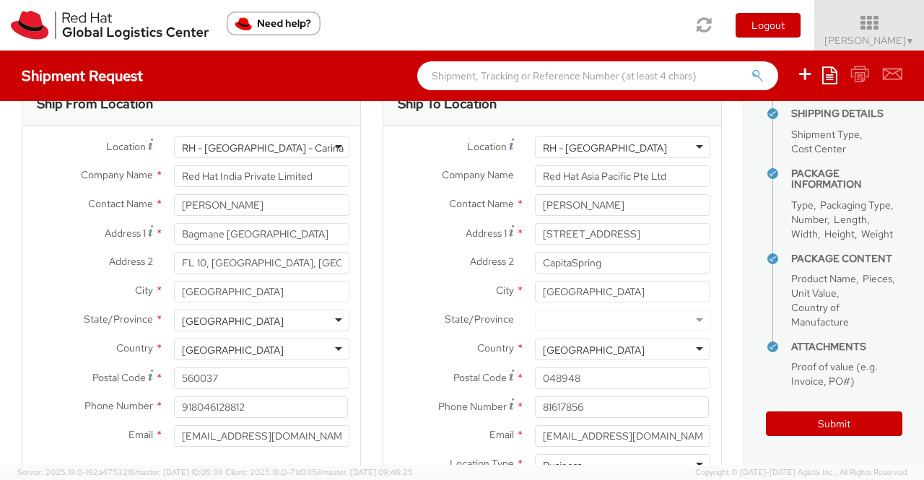
scroll to position [38, 0]
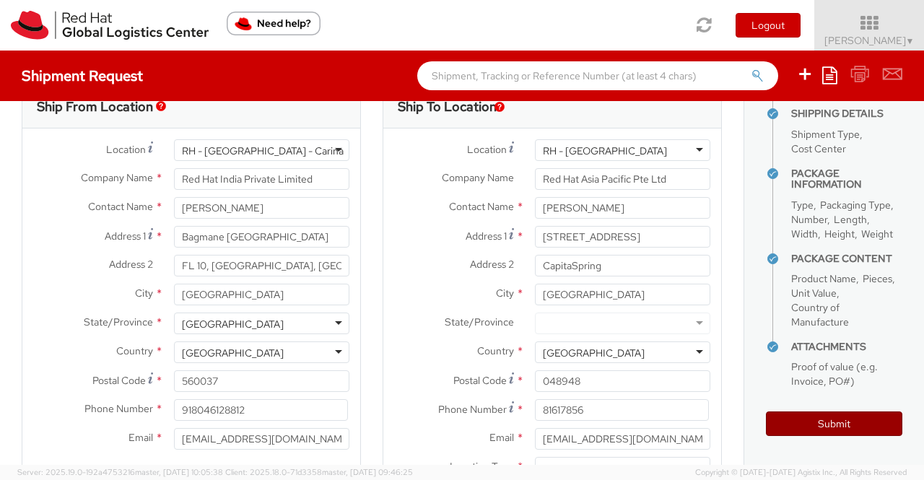
click at [828, 421] on button "Submit" at bounding box center [834, 424] width 136 height 25
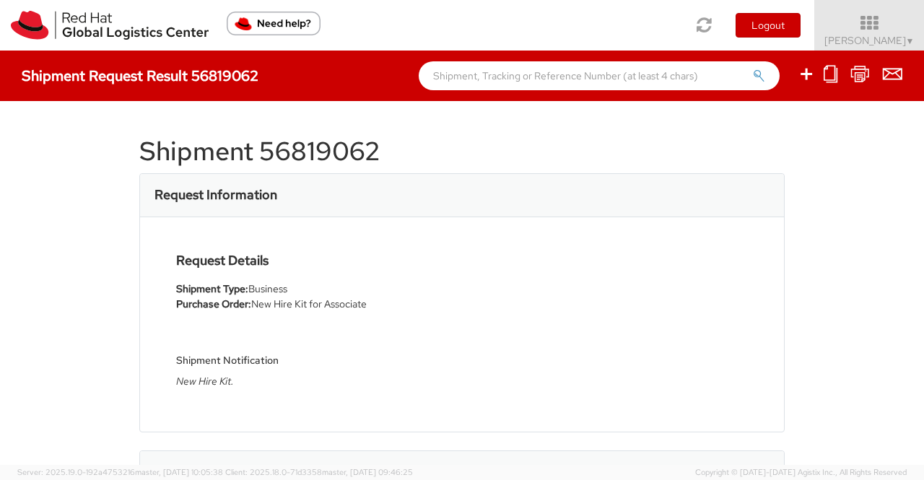
select select
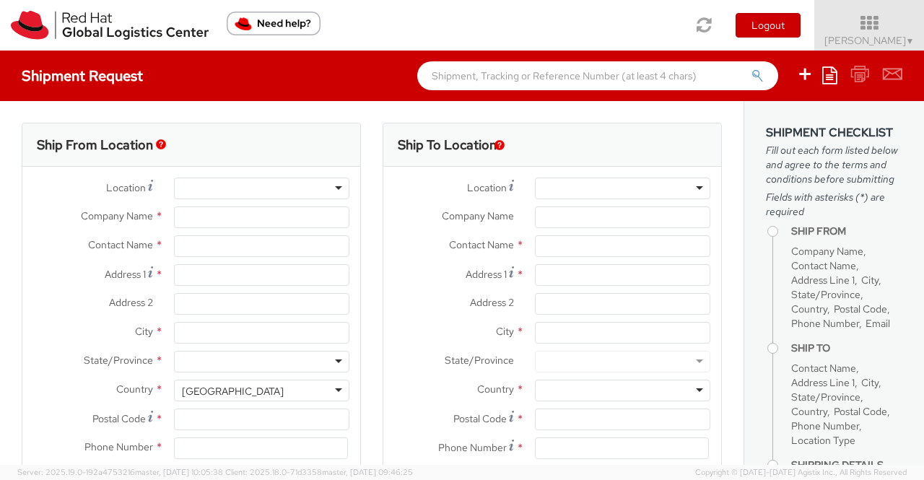
select select "901"
type input "Red Hat India Private Limited"
type input "[PERSON_NAME]"
type input "Bagmane [GEOGRAPHIC_DATA]"
type input "FL 10, [GEOGRAPHIC_DATA], [GEOGRAPHIC_DATA]"
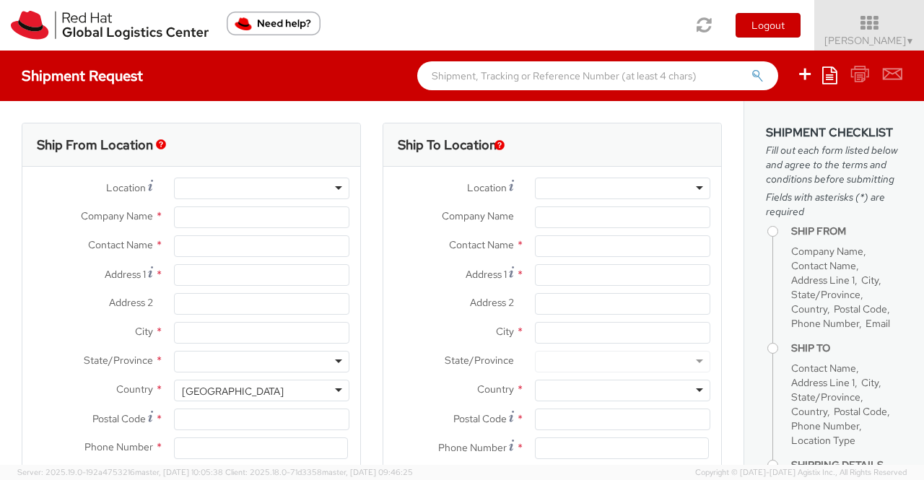
type input "[GEOGRAPHIC_DATA]"
type input "560037"
type input "918046128812"
type input "[EMAIL_ADDRESS][DOMAIN_NAME]"
select select "CM"
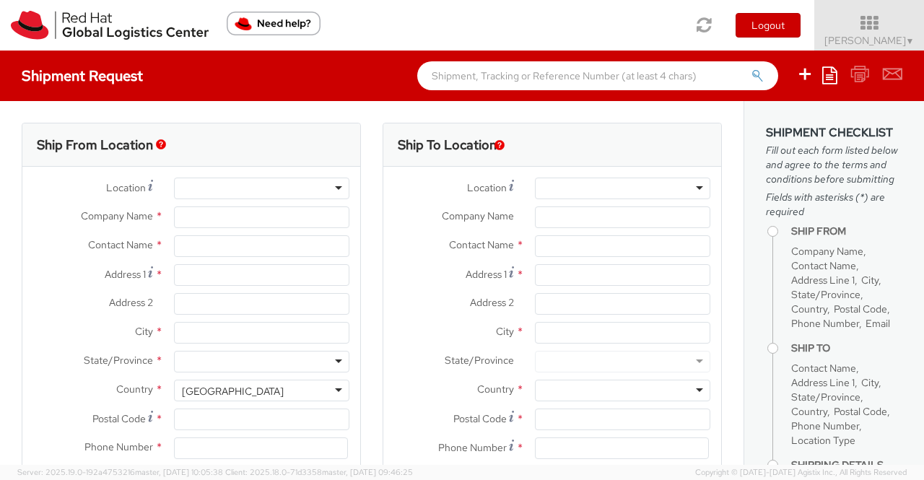
select select "KGS"
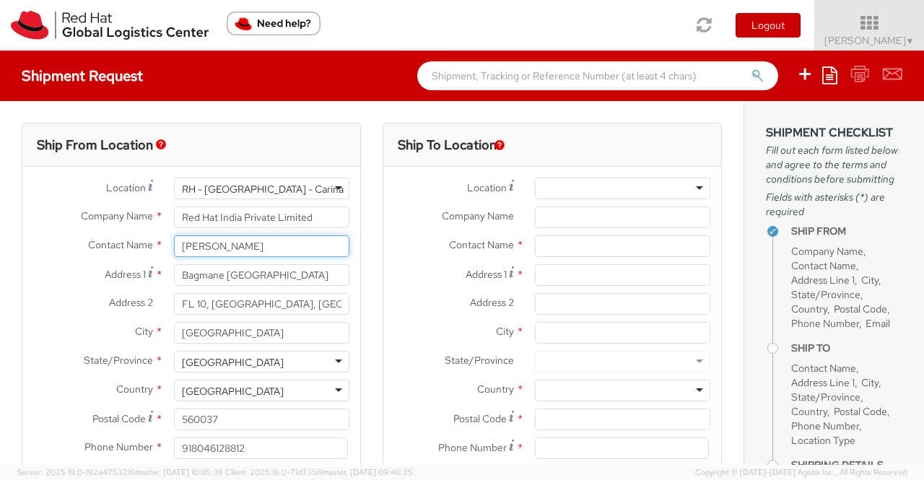
drag, startPoint x: 267, startPoint y: 243, endPoint x: 172, endPoint y: 246, distance: 95.4
click at [174, 246] on input "[PERSON_NAME]" at bounding box center [261, 246] width 175 height 22
type input "[PERSON_NAME]"
click at [251, 133] on div "Ship From Location" at bounding box center [191, 144] width 338 height 43
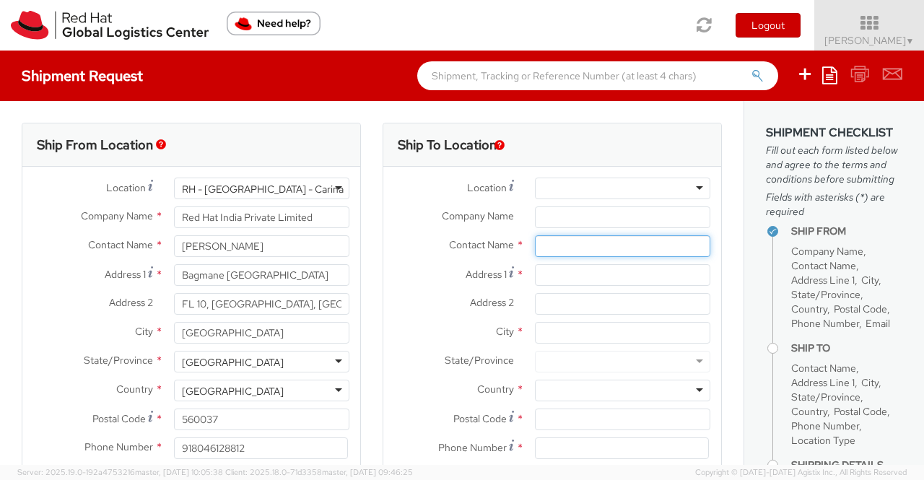
click at [569, 248] on input "text" at bounding box center [622, 246] width 175 height 22
paste input "[PERSON_NAME]"
type input "[PERSON_NAME]"
click at [376, 246] on div "Ship To Location Location * RH - Amsterdam - MSO RH - Amsterdam Data Center RH …" at bounding box center [552, 338] width 361 height 431
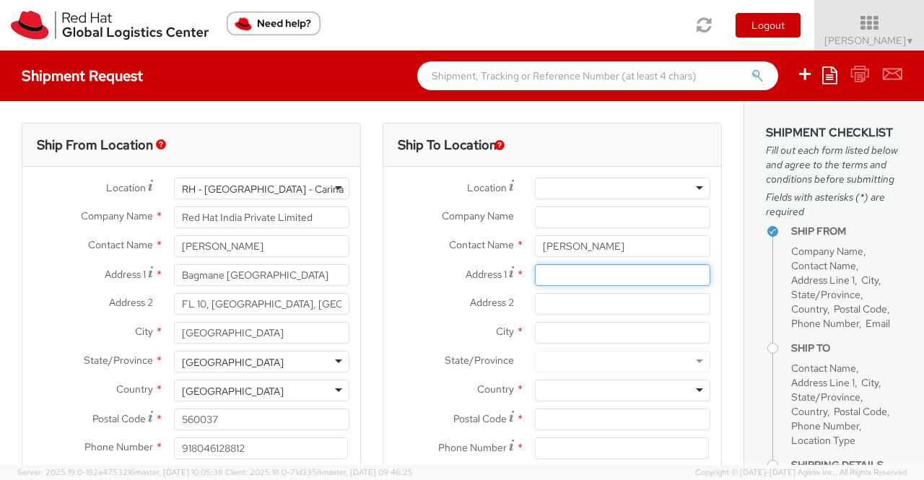
click at [584, 277] on input "Address 1 *" at bounding box center [622, 275] width 175 height 22
paste input "22D Bell St"
type input "22D Bell St"
click at [393, 370] on div "State/Province *" at bounding box center [552, 362] width 338 height 22
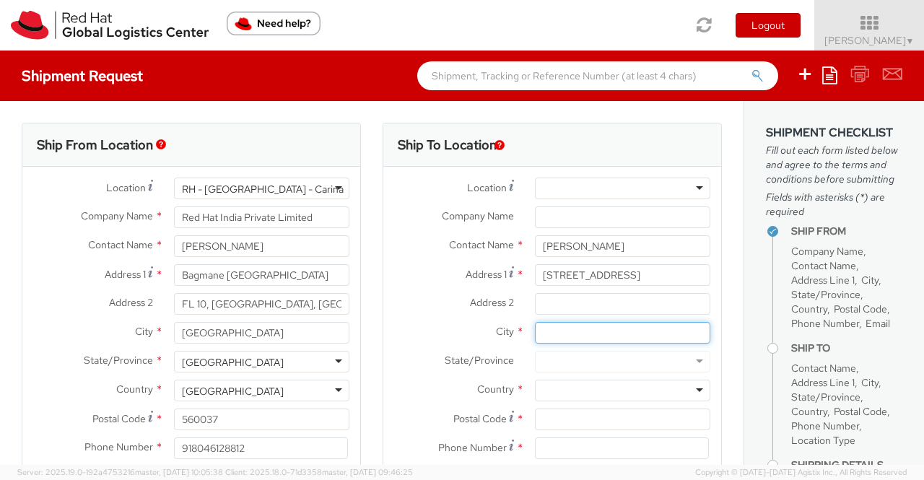
click at [553, 334] on input "City *" at bounding box center [622, 333] width 175 height 22
paste input "Otaki"
type input "Otaki"
click at [360, 296] on div "Ship From Location Location * RH - Bangalore - Carina RH - Bangalore - Carina R…" at bounding box center [191, 338] width 361 height 431
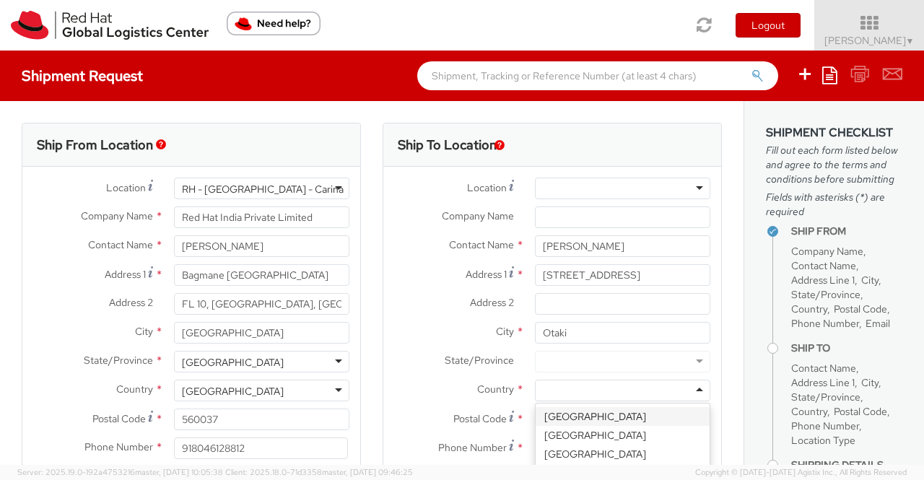
click at [555, 390] on div at bounding box center [622, 391] width 175 height 22
type input "New"
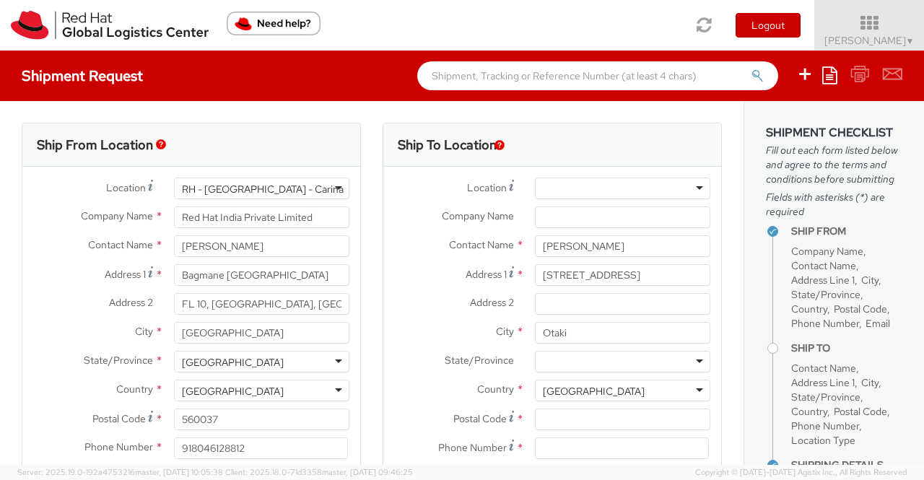
scroll to position [0, 0]
click at [615, 418] on input "Postal Code *" at bounding box center [622, 420] width 175 height 22
paste input "5512"
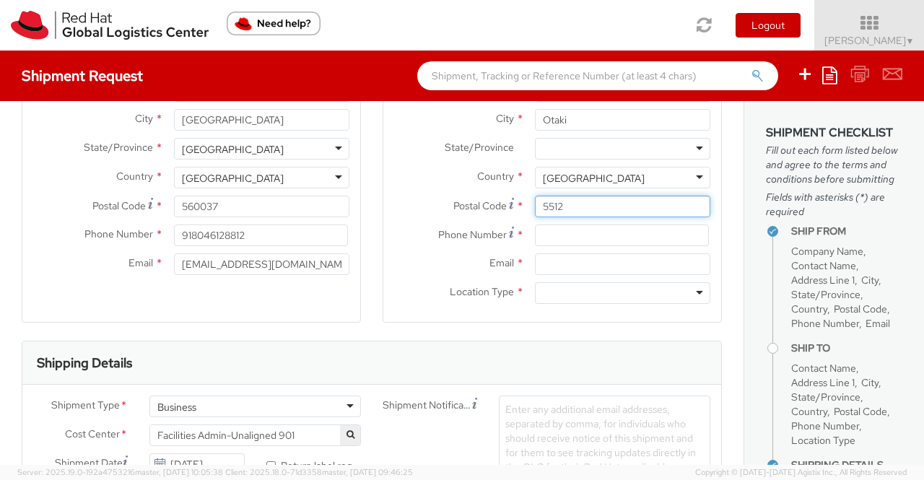
scroll to position [217, 0]
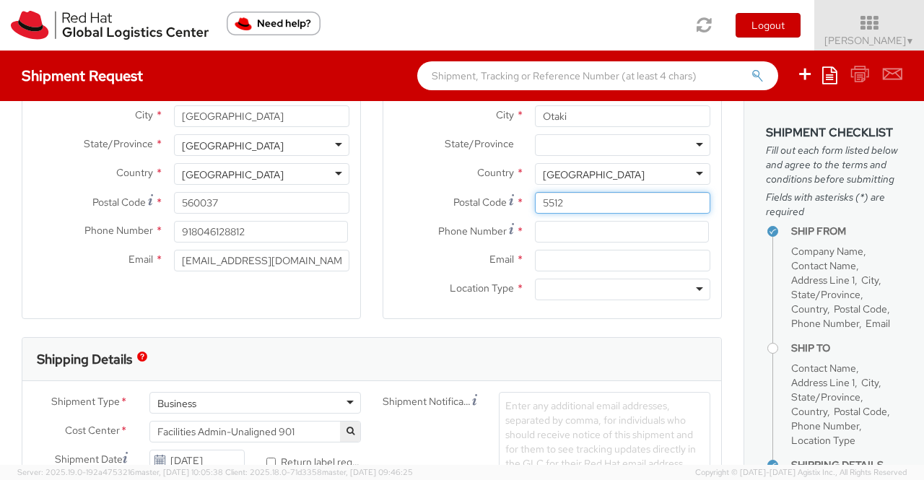
type input "5512"
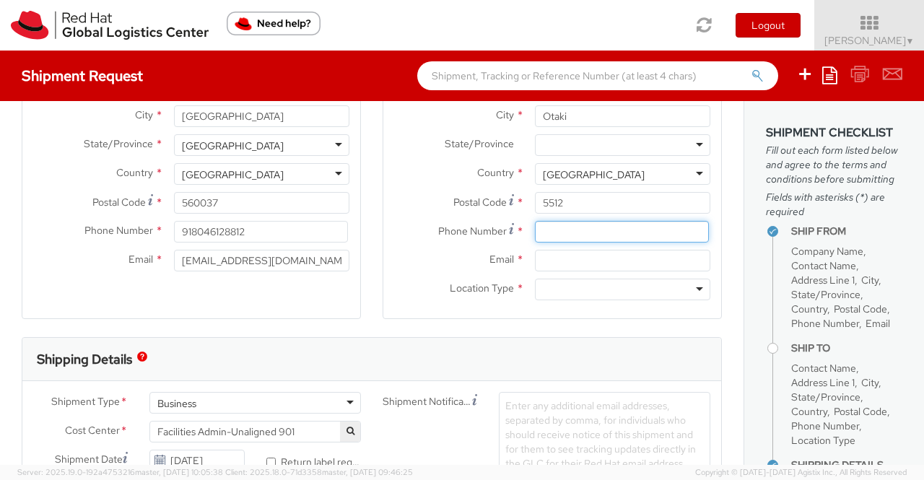
click at [550, 237] on input at bounding box center [622, 232] width 174 height 22
paste input "+6421581196"
type input "+6421581196"
click at [648, 255] on input "Email *" at bounding box center [622, 261] width 175 height 22
paste input "brmilne@redhat.com"
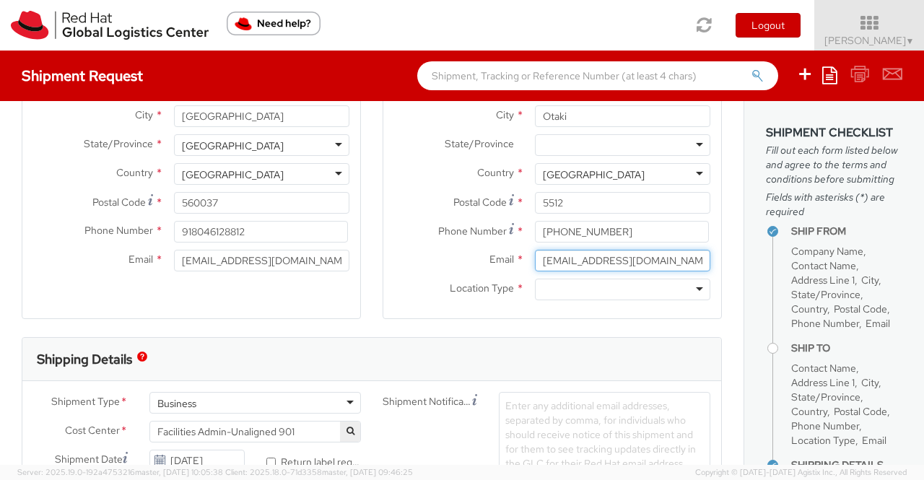
type input "brmilne@redhat.com"
click at [386, 308] on div "Location * RH - Amsterdam - MSO RH - Amsterdam Data Center RH - Ashburn Data Ce…" at bounding box center [552, 134] width 338 height 368
click at [691, 290] on div at bounding box center [622, 290] width 175 height 22
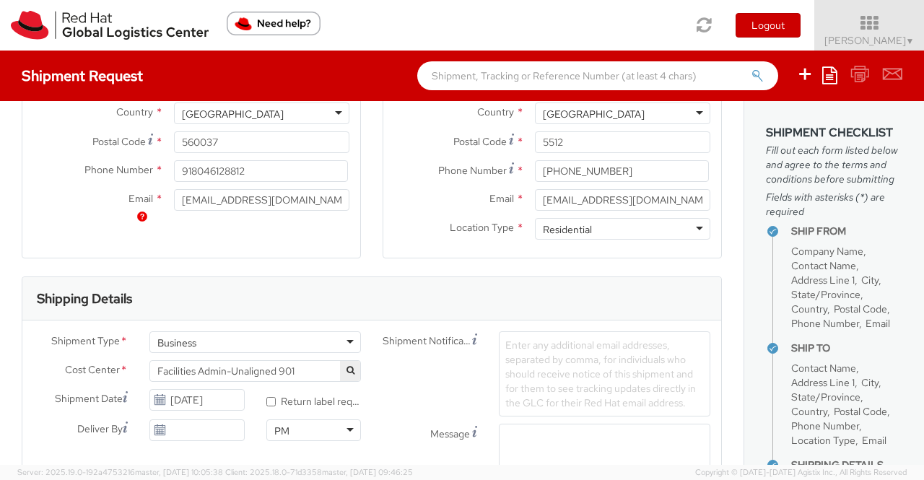
scroll to position [361, 0]
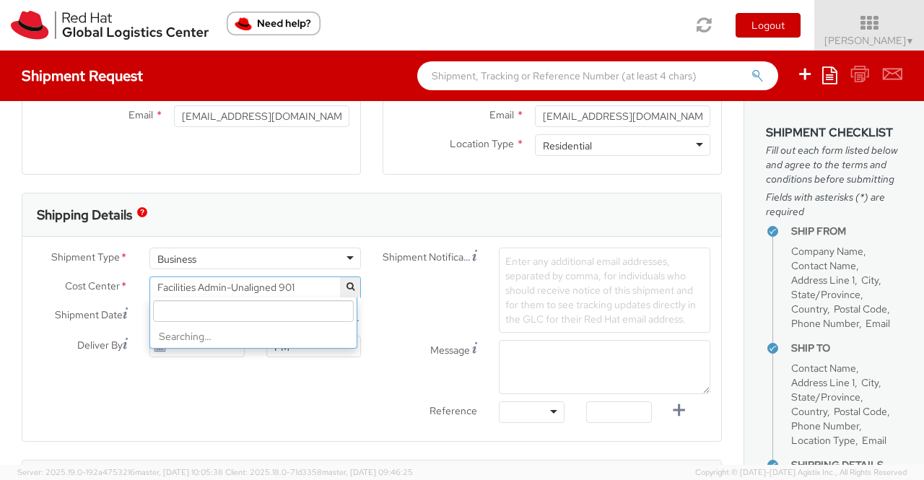
click at [308, 288] on span "Facilities Admin-Unaligned 901" at bounding box center [255, 287] width 196 height 13
click at [317, 309] on input "search" at bounding box center [253, 311] width 201 height 22
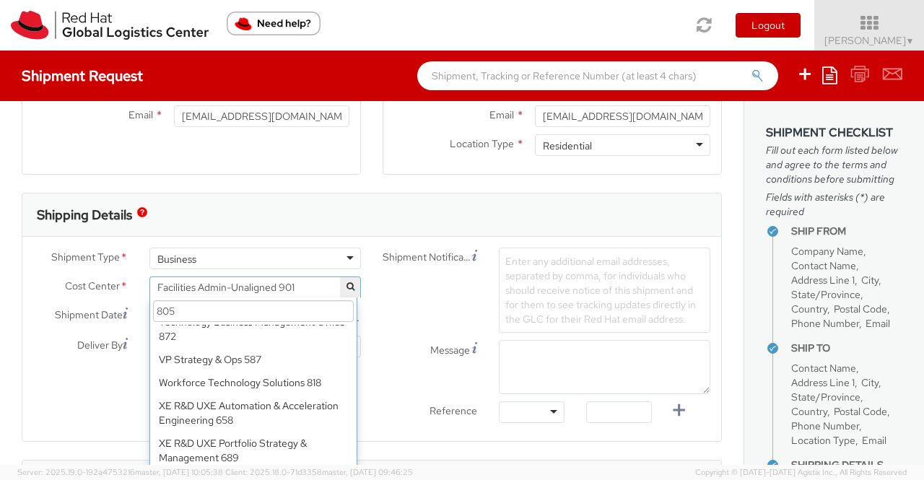
scroll to position [0, 0]
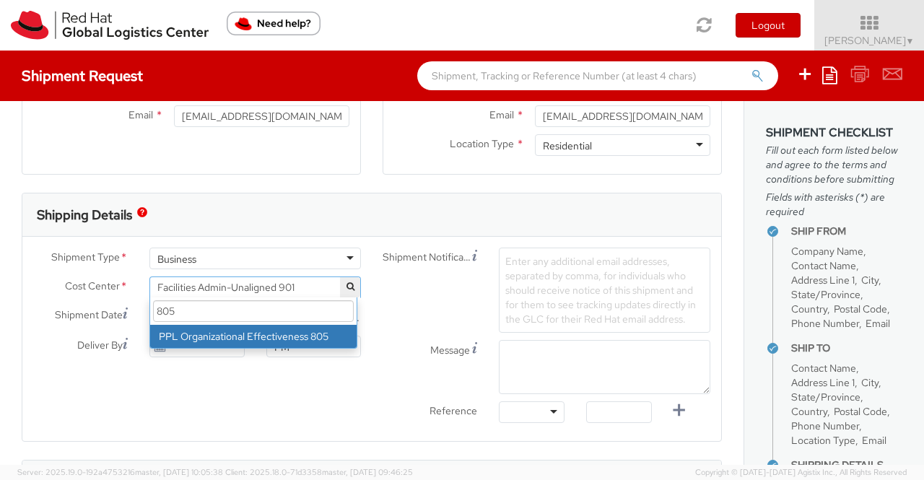
type input "805"
select select "805"
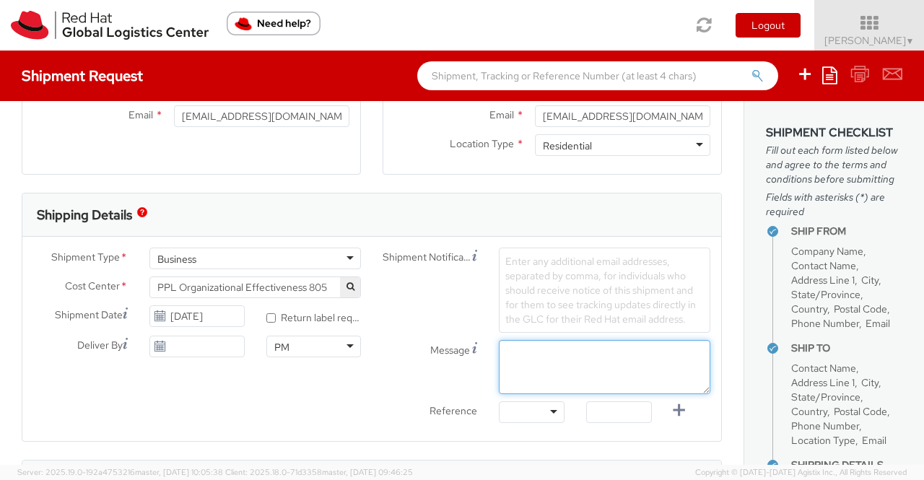
click at [562, 356] on textarea "Message" at bounding box center [605, 367] width 212 height 54
paste textarea "New Hire Kit."
type textarea "New Hire Kit."
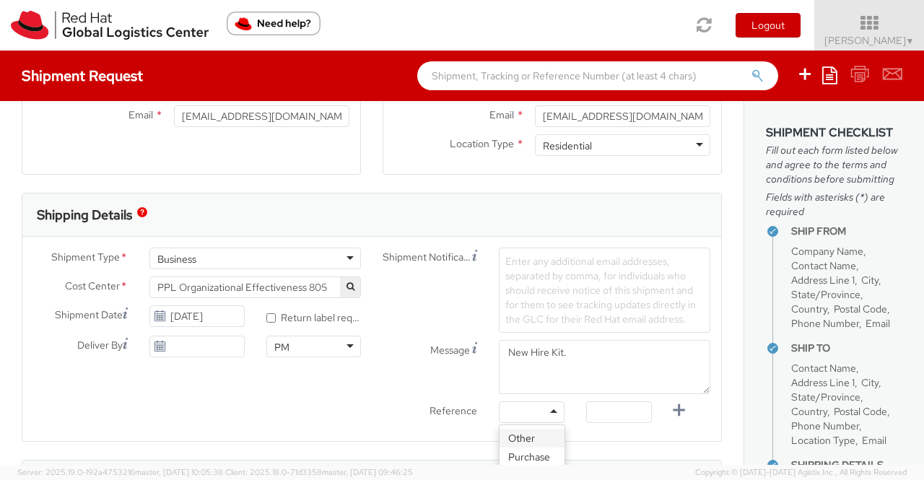
click at [546, 409] on div at bounding box center [532, 413] width 66 height 22
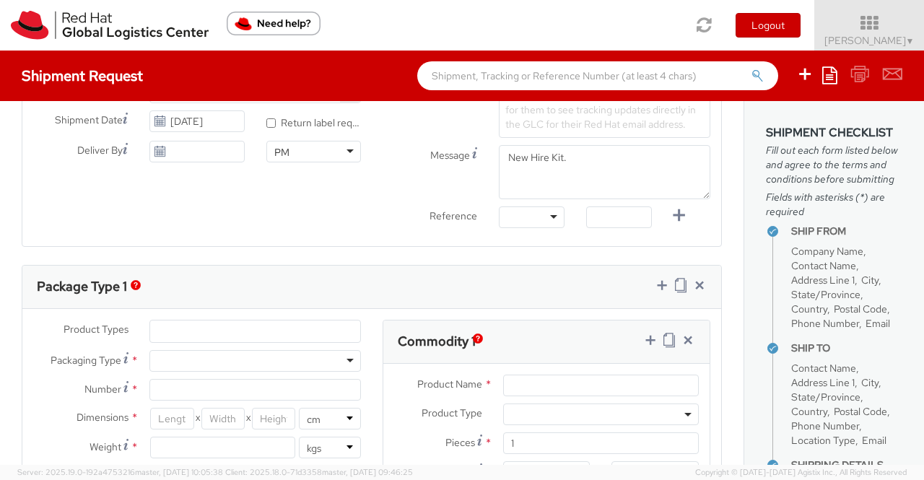
scroll to position [558, 0]
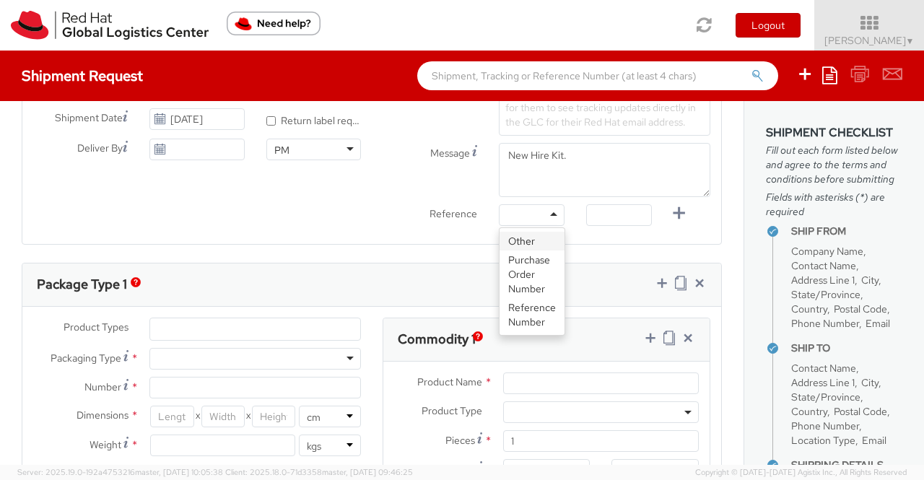
click at [547, 212] on div at bounding box center [532, 215] width 66 height 22
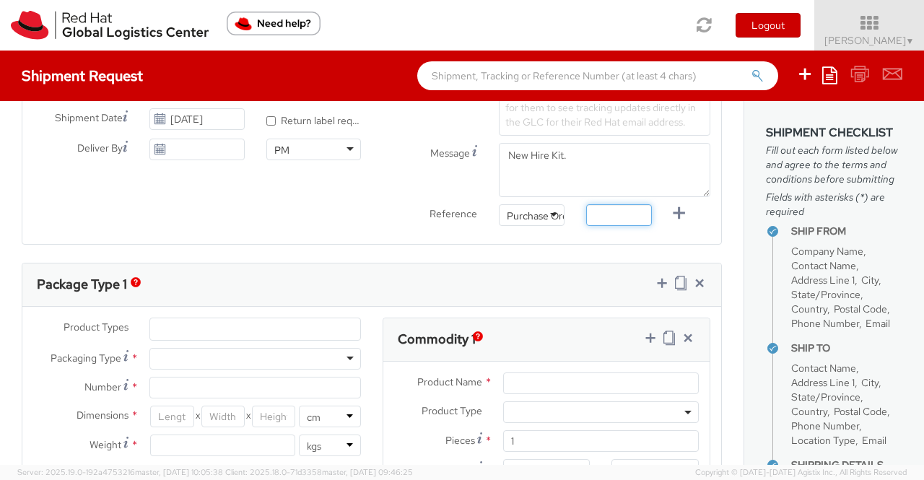
click at [594, 212] on input "text" at bounding box center [619, 215] width 66 height 22
paste input "New Hire Kit for Associate"
type input "New Hire Kit for Associate"
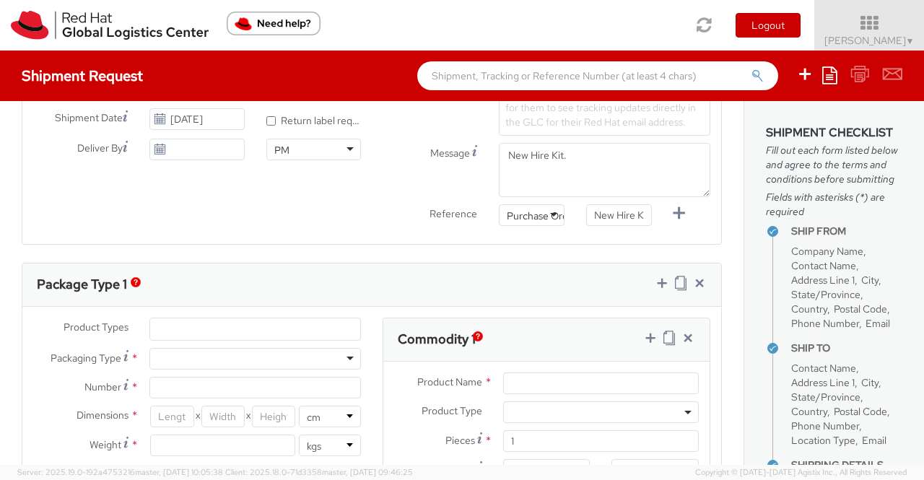
click at [315, 280] on div "Package Type 1" at bounding box center [371, 285] width 699 height 43
click at [329, 321] on ul at bounding box center [255, 329] width 210 height 22
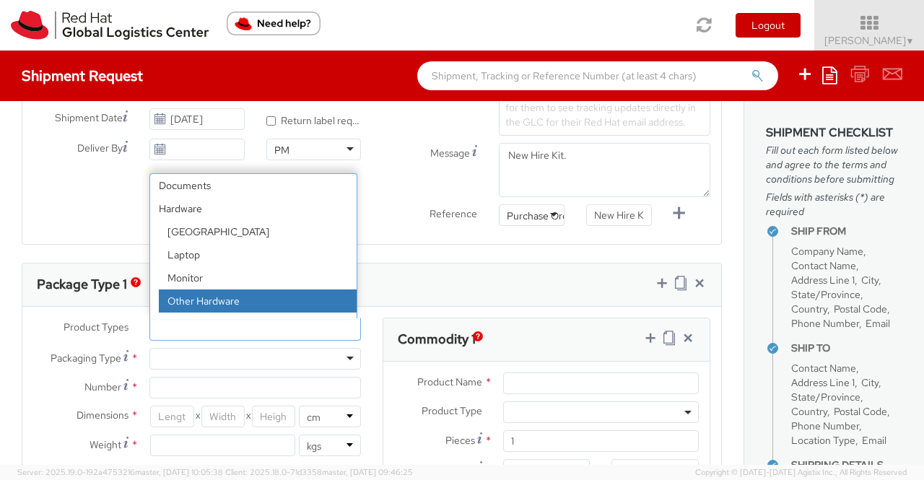
scroll to position [64, 0]
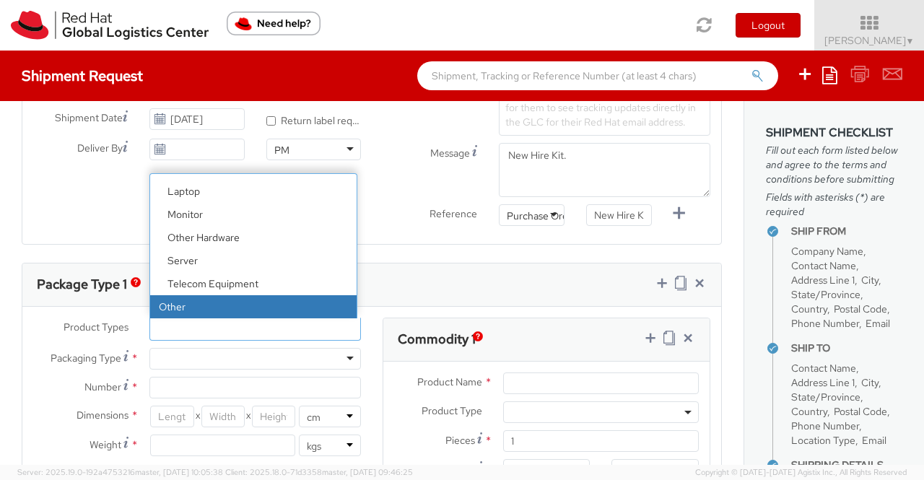
select select "OTHER"
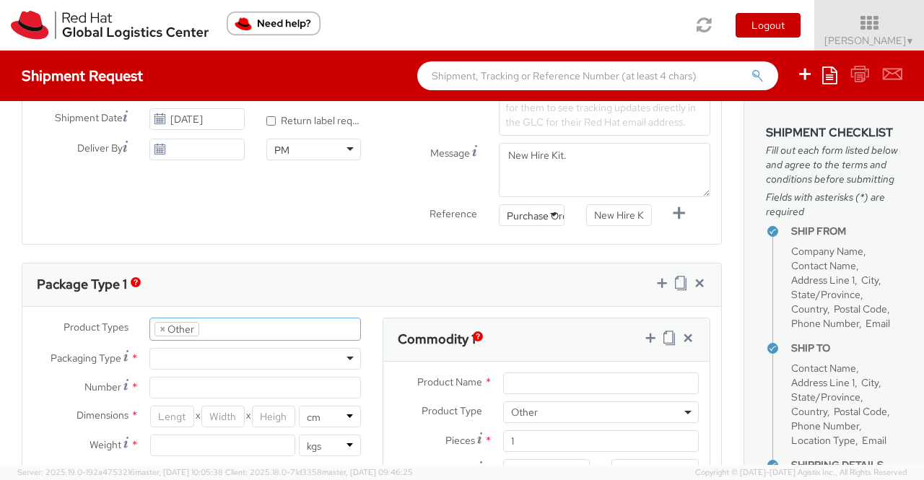
click at [244, 357] on div at bounding box center [255, 359] width 212 height 22
click at [247, 388] on input "Number *" at bounding box center [255, 388] width 212 height 22
type input "1"
click at [167, 407] on input "number" at bounding box center [171, 417] width 43 height 22
type input "35"
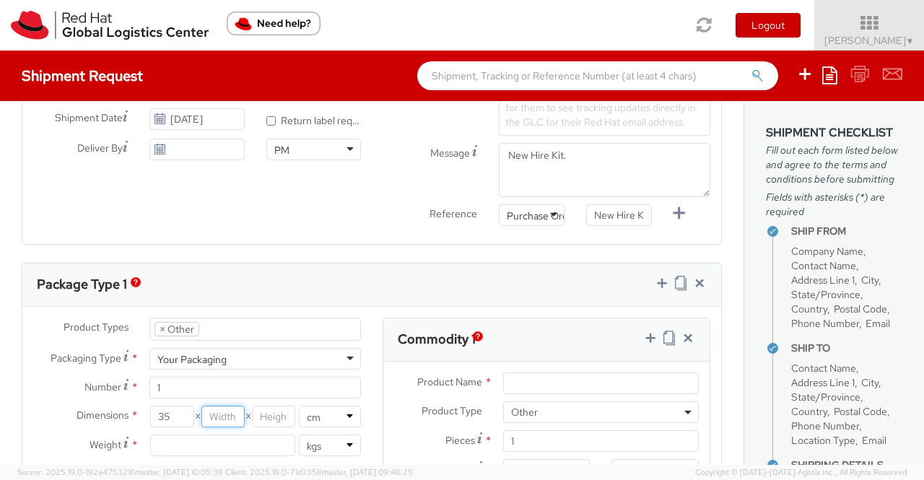
click at [212, 411] on input "number" at bounding box center [222, 417] width 43 height 22
type input "30"
click at [264, 411] on input "number" at bounding box center [273, 417] width 43 height 22
type input "15"
click at [261, 441] on input "number" at bounding box center [222, 446] width 145 height 22
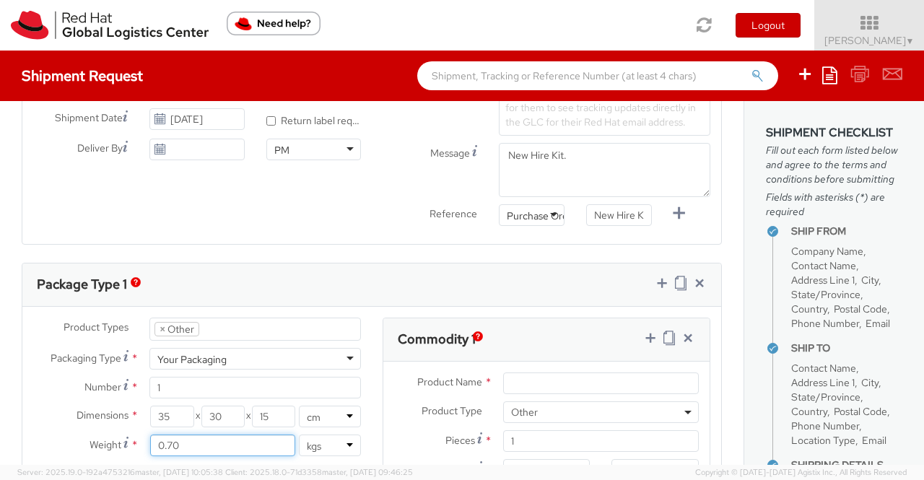
type input "0.70"
click at [350, 268] on div "Package Type 1" at bounding box center [371, 285] width 699 height 43
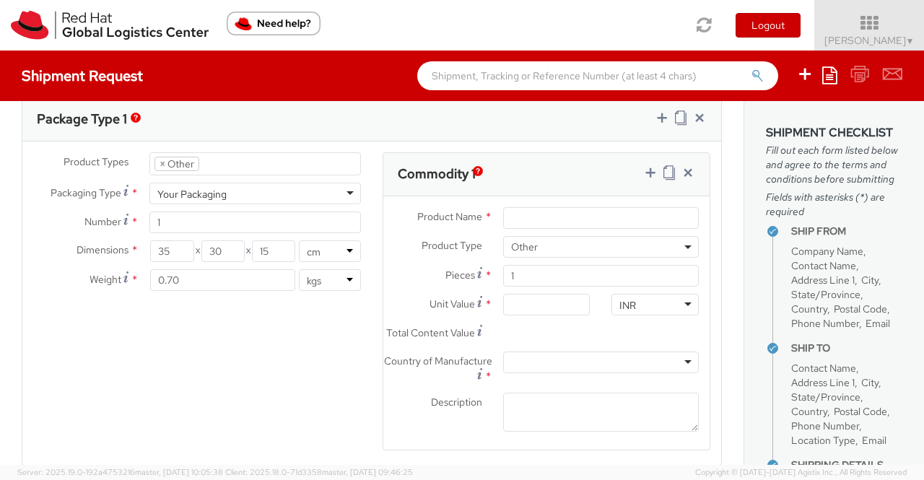
scroll to position [812, 0]
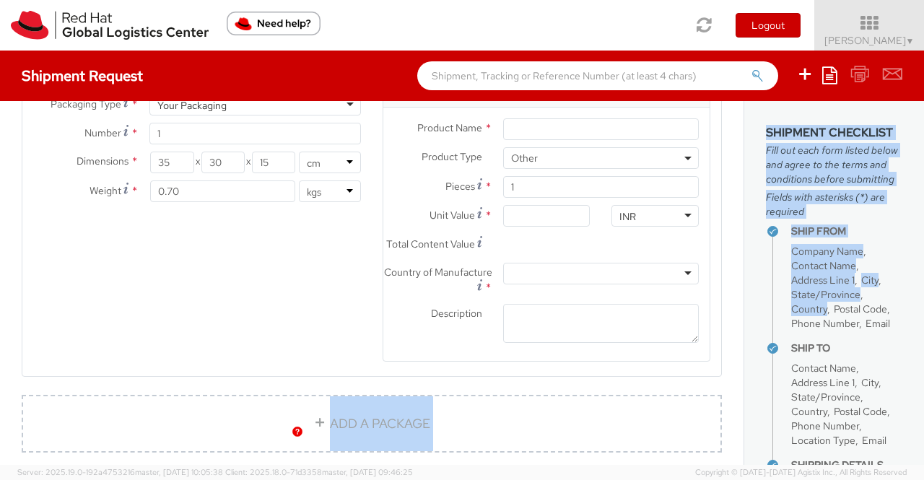
drag, startPoint x: 745, startPoint y: 352, endPoint x: 740, endPoint y: 332, distance: 20.7
click at [740, 332] on div "Ship From Location Location * RH - Bangalore - Carina RH - Bangalore - Carina R…" at bounding box center [462, 283] width 924 height 364
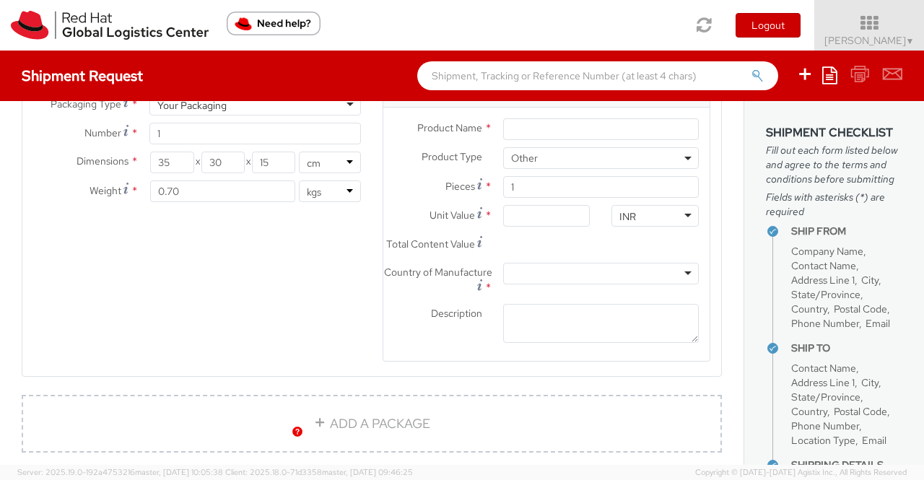
click at [329, 363] on div "Product Types * Documents Docking Station Laptop Monitor Other Hardware Server …" at bounding box center [371, 222] width 699 height 317
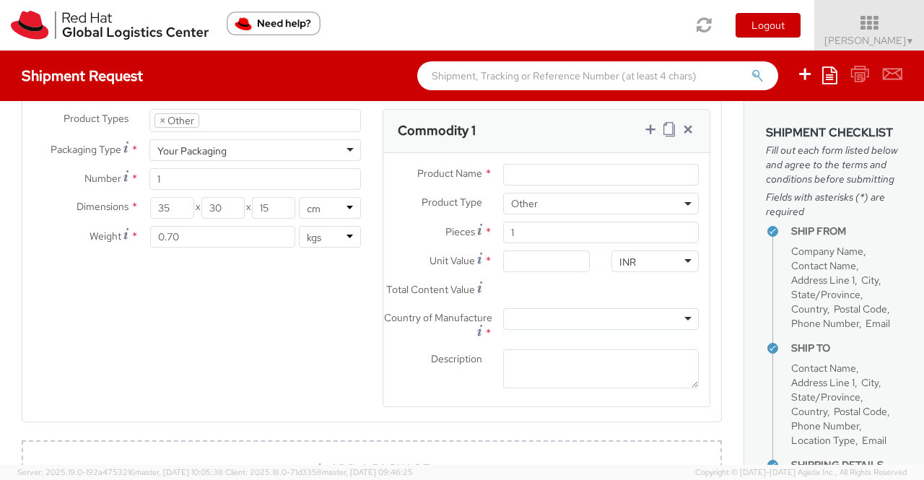
scroll to position [753, 0]
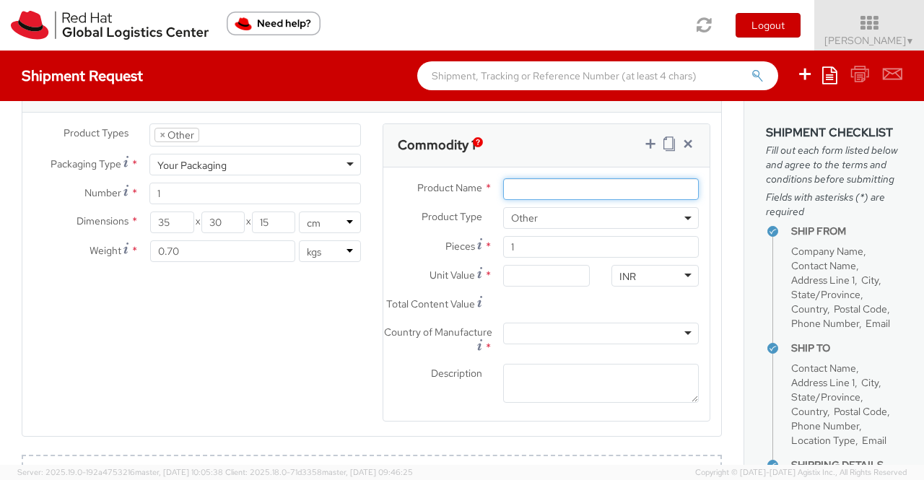
click at [550, 181] on input "Product Name *" at bounding box center [601, 189] width 196 height 22
paste input "Postcard"
type input "Postcard"
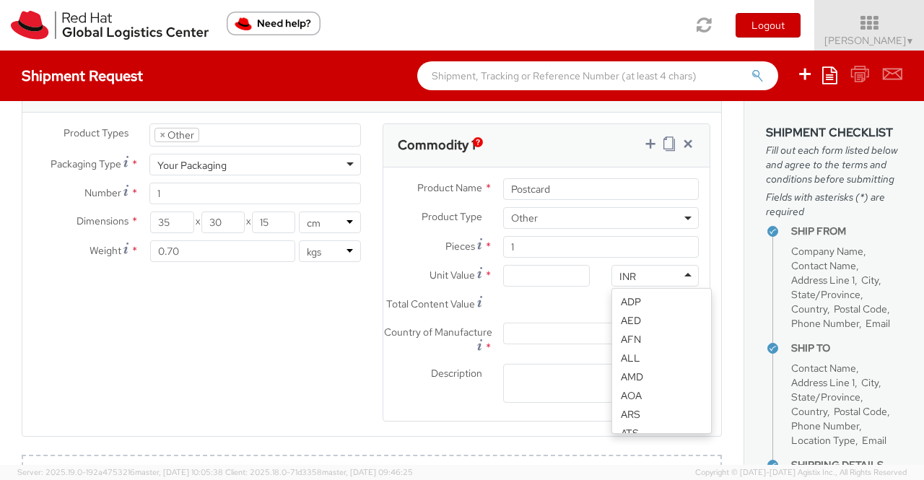
click at [636, 273] on div "INR" at bounding box center [655, 276] width 87 height 22
type input "USD"
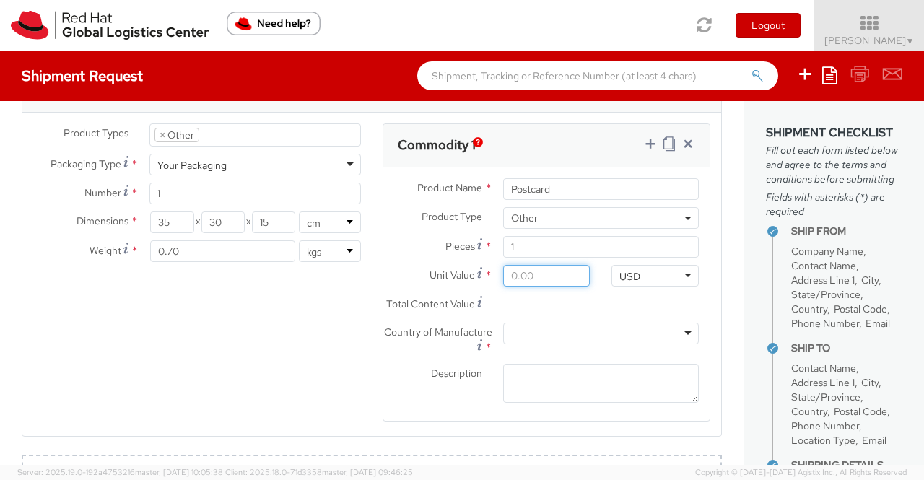
click at [544, 268] on input "Unit Value *" at bounding box center [546, 276] width 87 height 22
type input "0.60"
type input "0.69"
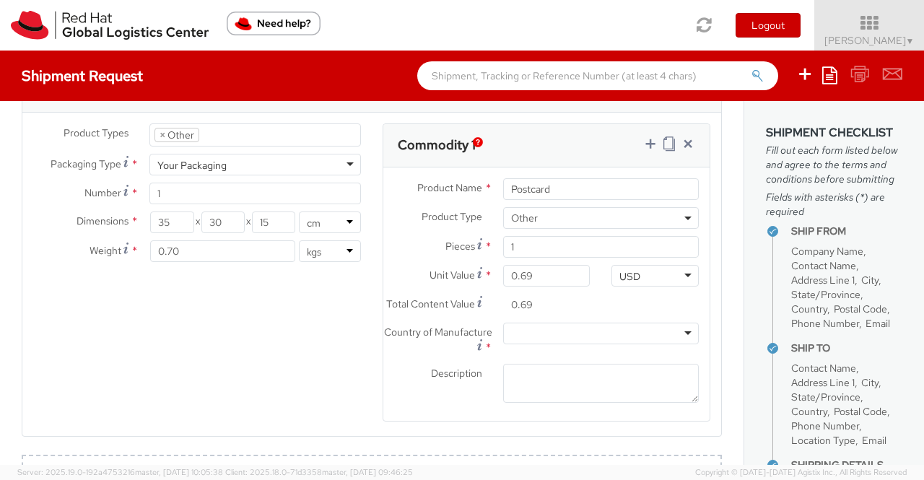
click at [577, 339] on div at bounding box center [601, 334] width 196 height 22
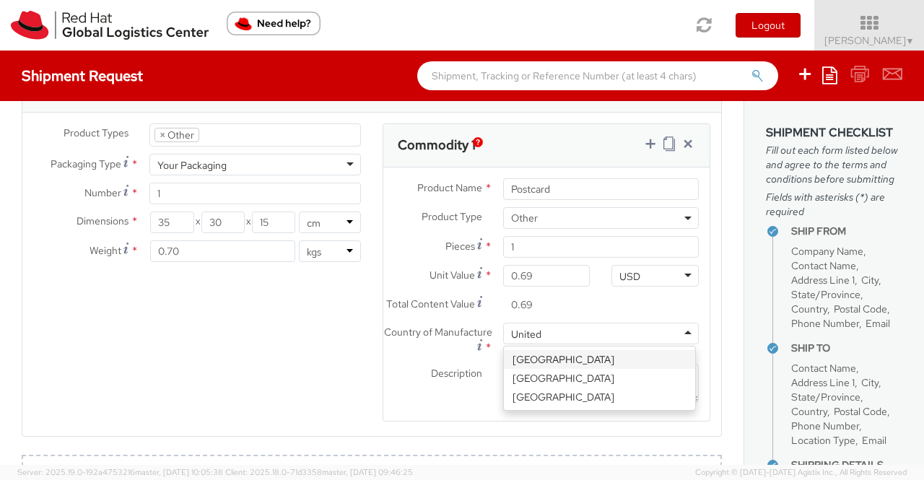
type input "United S"
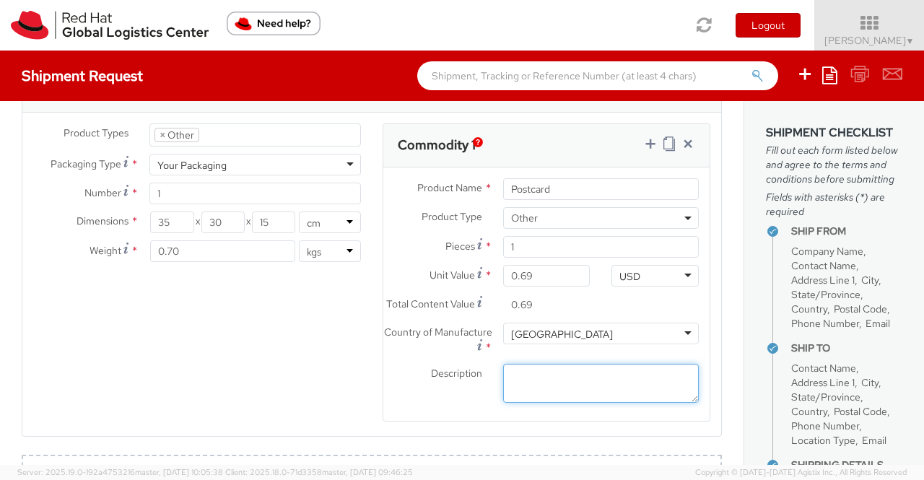
click at [567, 385] on textarea "Description *" at bounding box center [601, 384] width 196 height 40
paste textarea "Red Hat Branded (Sample - not for resale, value for customs purpose only)"
type textarea "Red Hat Branded (Sample - not for resale, value for customs purpose only)"
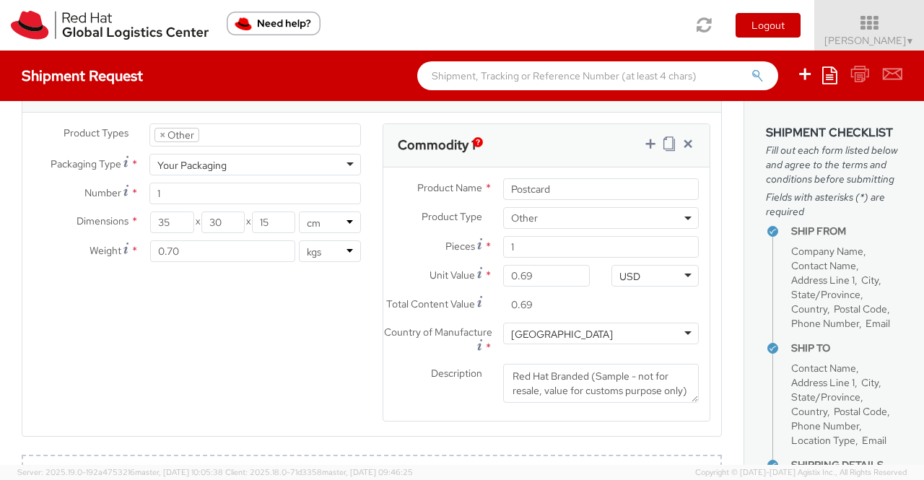
click at [350, 383] on div "Product Types * Documents Docking Station Laptop Monitor Other Hardware Server …" at bounding box center [371, 281] width 699 height 317
click at [643, 142] on icon at bounding box center [650, 143] width 14 height 14
select select
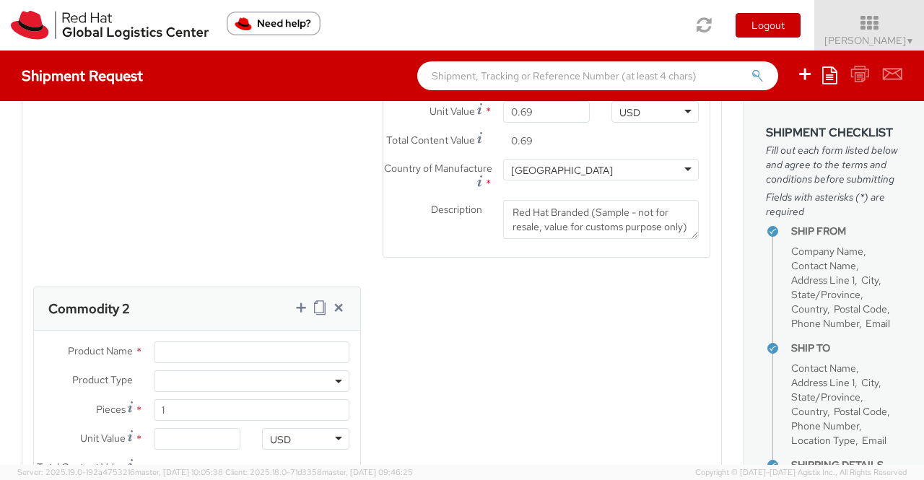
scroll to position [1085, 0]
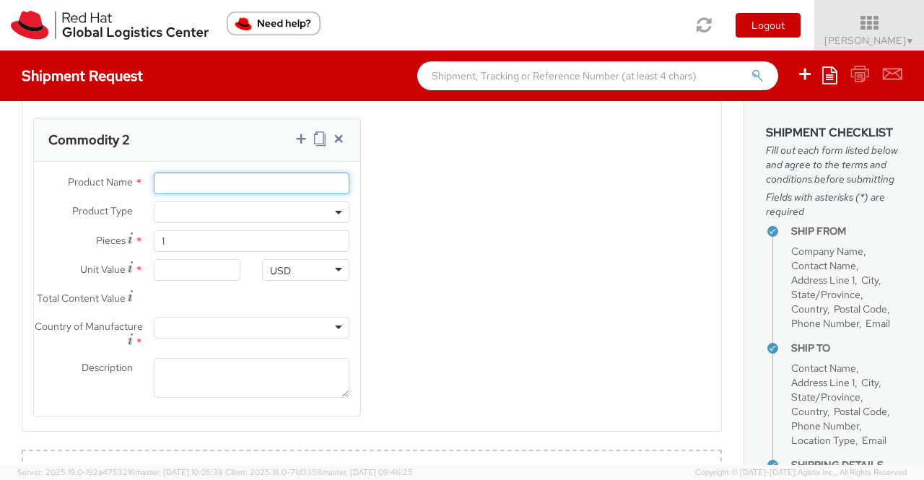
click at [204, 187] on input "Product Name *" at bounding box center [252, 184] width 196 height 22
paste input "Fedora Hat - 100% polyester"
type input "Fedora Hat - 100% polyester"
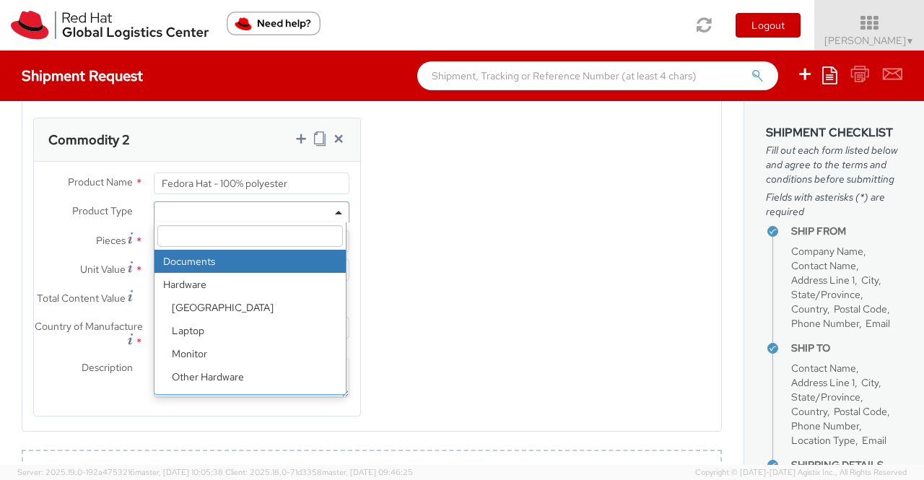
click at [335, 214] on b at bounding box center [338, 213] width 7 height 4
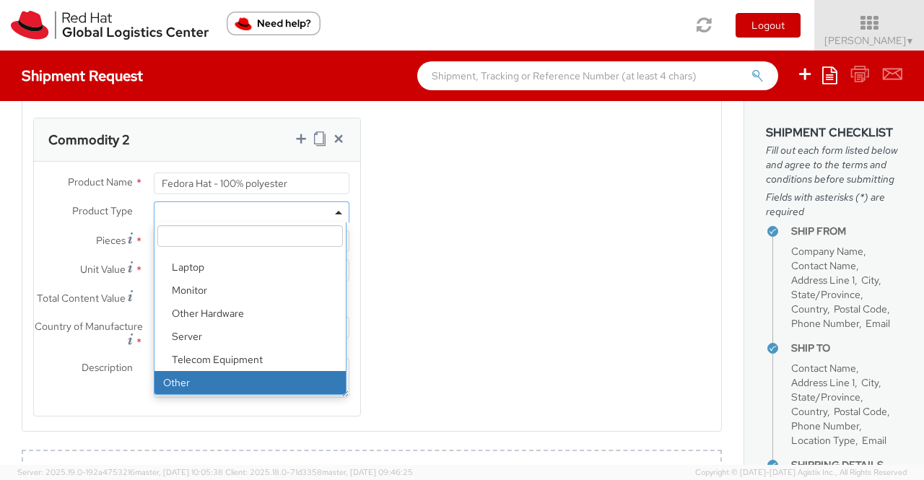
select select "OTHER"
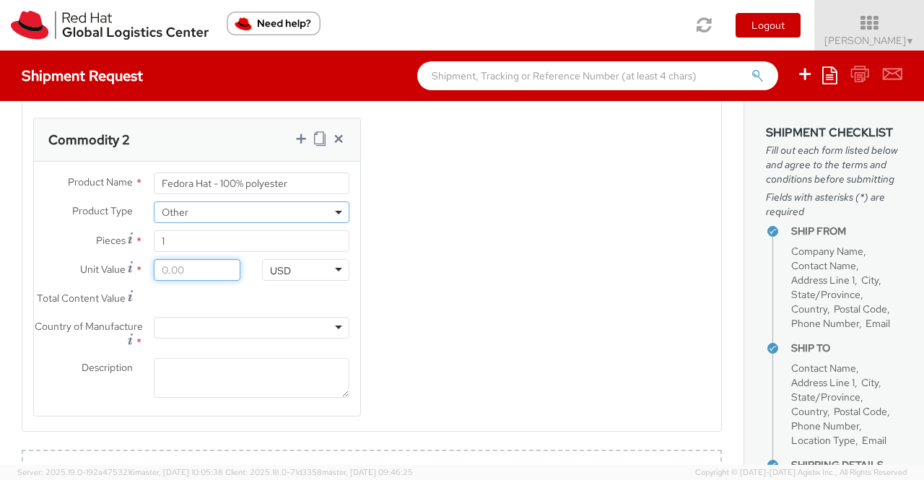
click at [217, 281] on input "Unit Value *" at bounding box center [197, 270] width 87 height 22
type input "1.00"
type input "18.00"
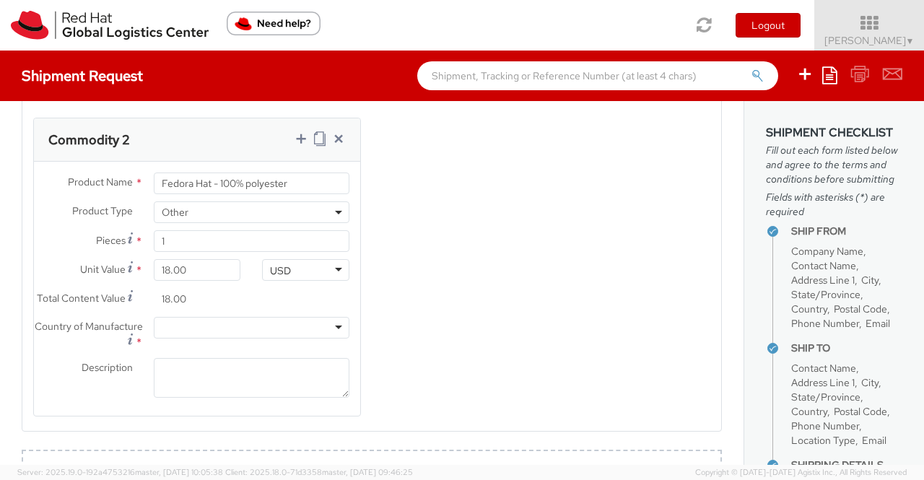
click at [386, 322] on div "Product Types * Documents Docking Station Laptop Monitor Other Hardware Server …" at bounding box center [371, 113] width 699 height 644
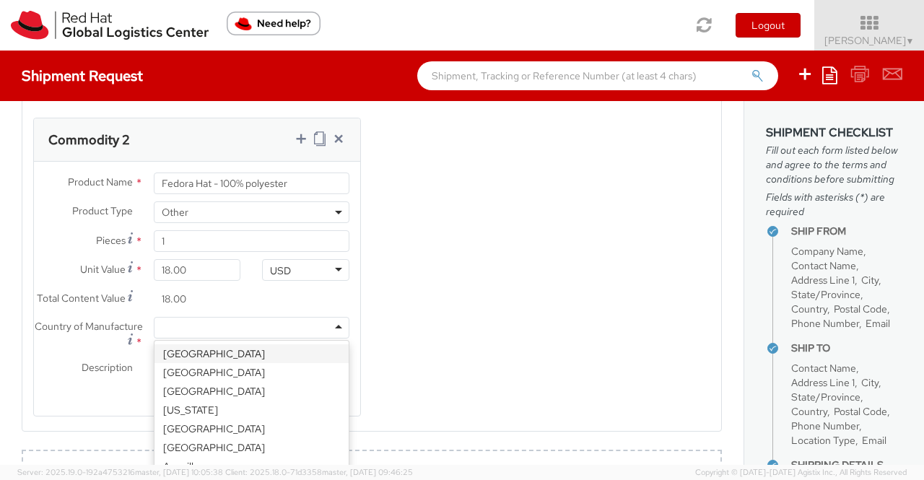
click at [329, 339] on div at bounding box center [252, 328] width 196 height 22
type input "[GEOGRAPHIC_DATA]"
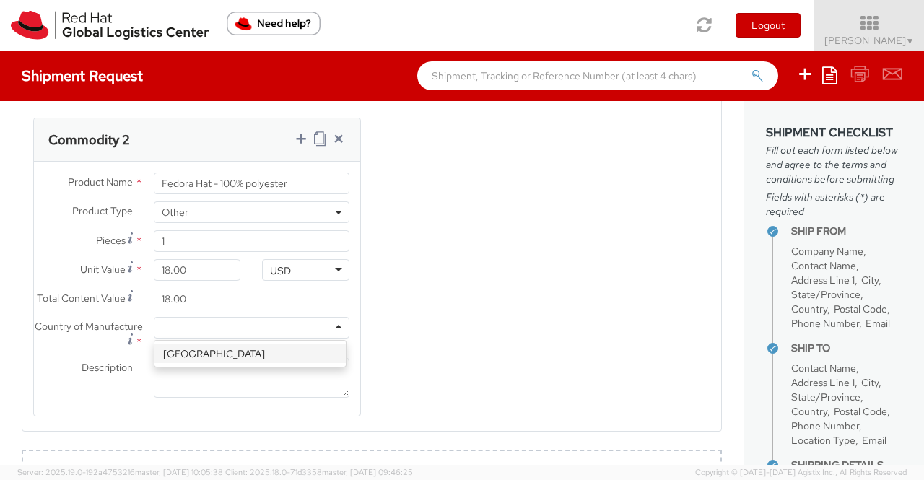
scroll to position [0, 0]
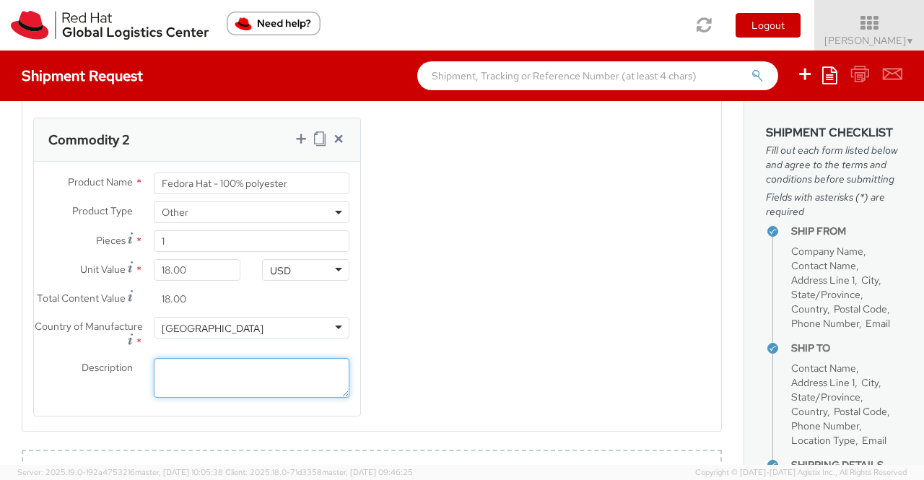
click at [194, 398] on textarea "Description *" at bounding box center [252, 378] width 196 height 40
paste textarea "Red Hat Branded (Sample - not for resale, value for customs purpose only)"
type textarea "Red Hat Branded (Sample - not for resale, value for customs purpose only)"
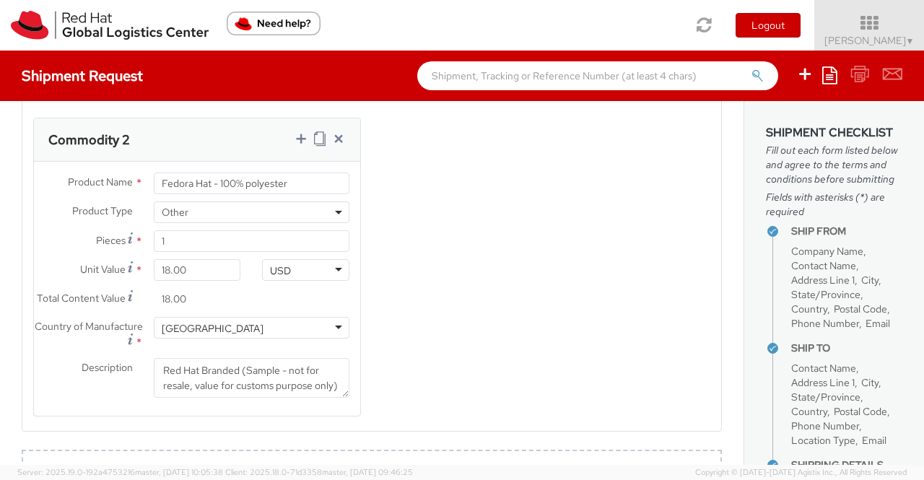
click at [400, 399] on div "Product Types * Documents Docking Station Laptop Monitor Other Hardware Server …" at bounding box center [371, 113] width 699 height 644
click at [297, 146] on icon at bounding box center [301, 138] width 14 height 14
select select
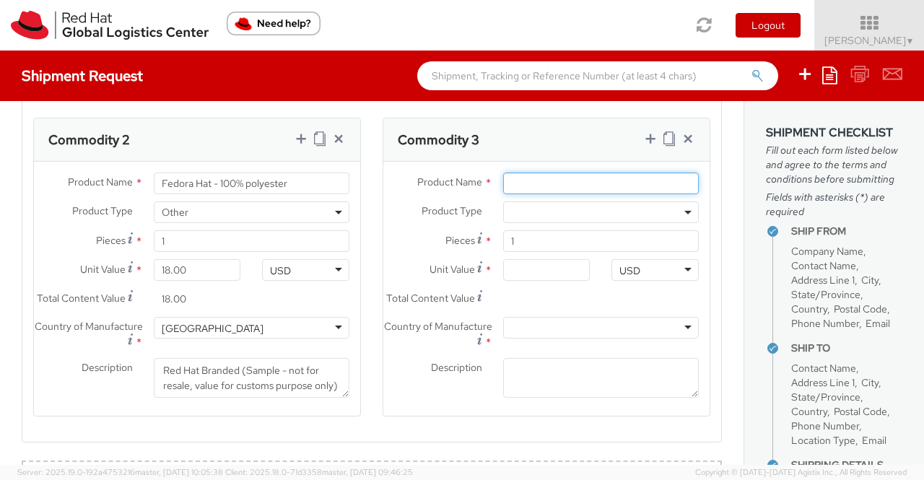
click at [529, 186] on input "Product Name *" at bounding box center [601, 184] width 196 height 22
paste input "Sticker"
type input "Sticker"
click at [685, 214] on b at bounding box center [688, 213] width 7 height 4
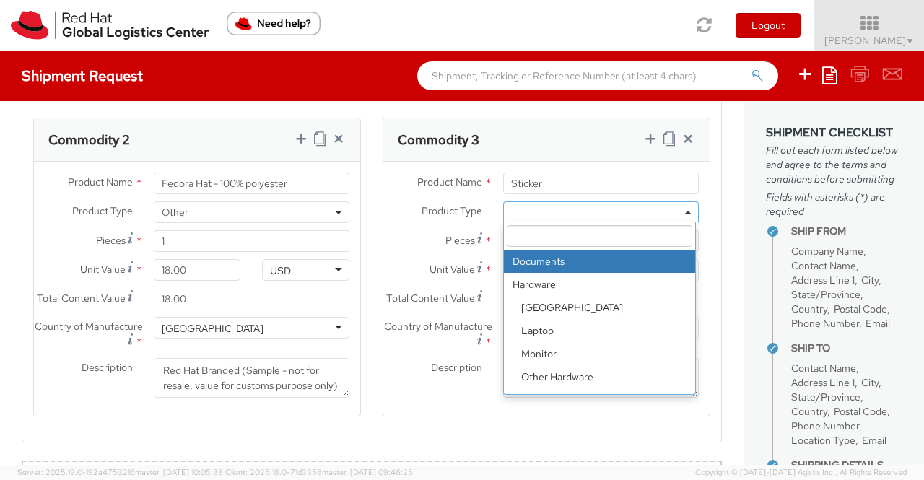
scroll to position [64, 0]
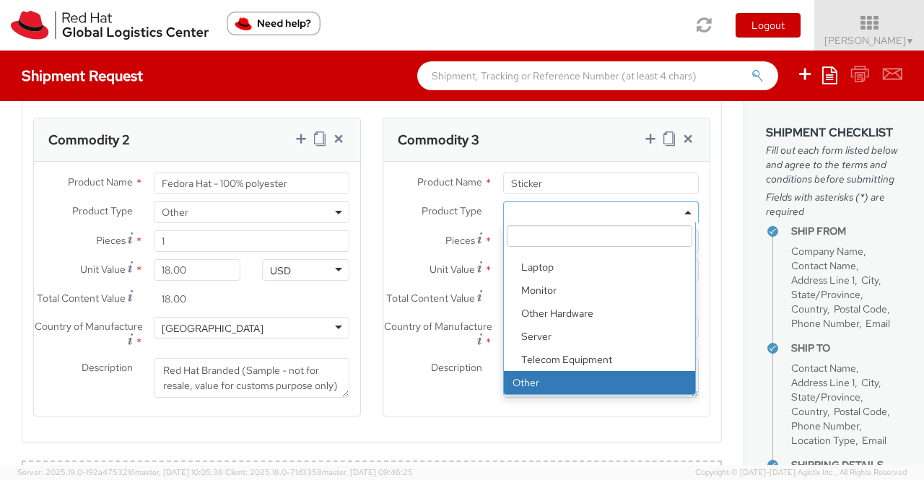
select select "OTHER"
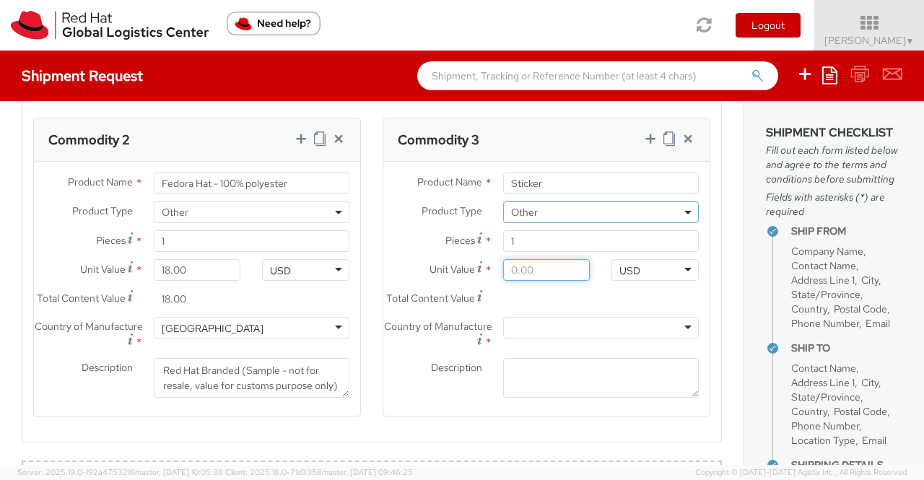
click at [556, 275] on input "Unit Value *" at bounding box center [546, 270] width 87 height 22
type input "0.20"
click at [612, 317] on div "Total Content Value * 0.29" at bounding box center [546, 302] width 326 height 29
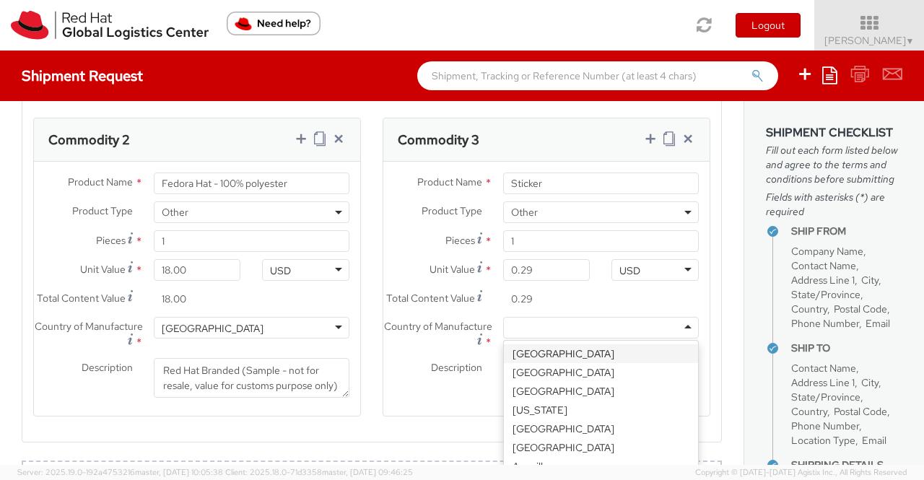
click at [605, 339] on div at bounding box center [601, 328] width 196 height 22
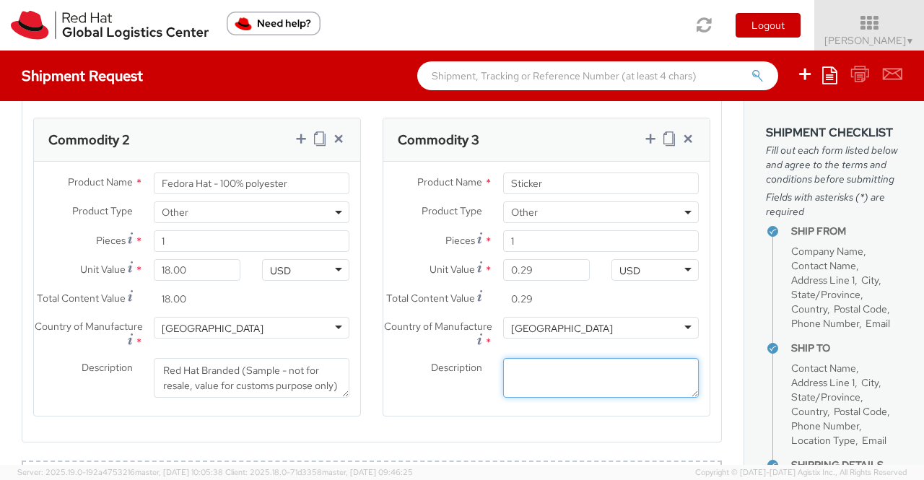
click at [630, 398] on textarea "Description *" at bounding box center [601, 378] width 196 height 40
paste textarea "Red Hat Branded (Sample - not for resale, value for customs purpose only)"
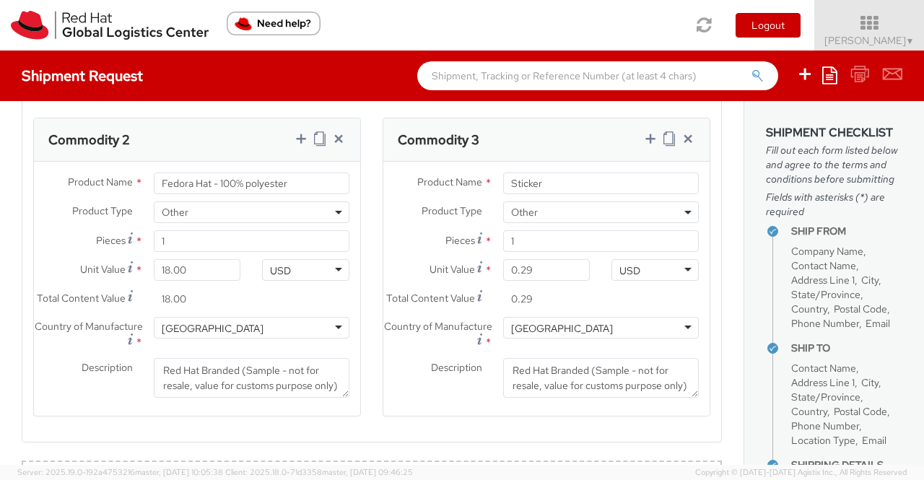
click at [374, 431] on agx-form-section "Commodity 3 Product Name * Sticker Product Type * Documents Docking Station Lap…" at bounding box center [547, 276] width 350 height 317
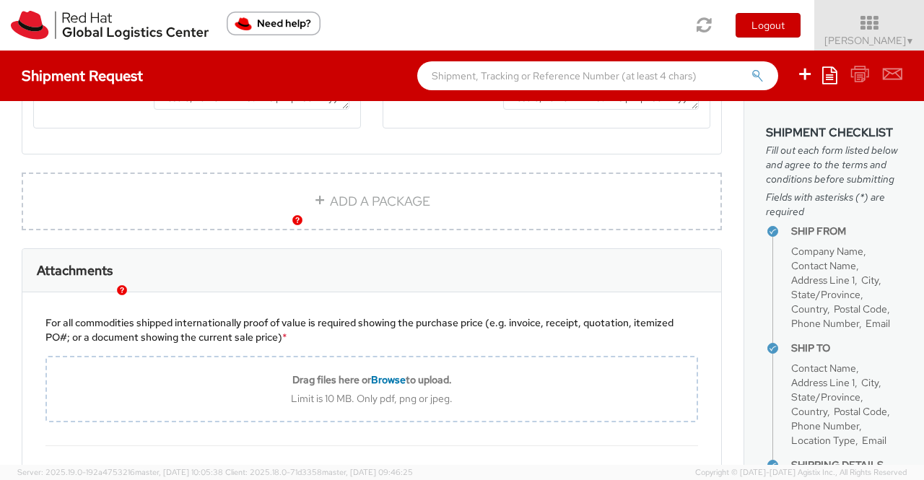
scroll to position [1374, 0]
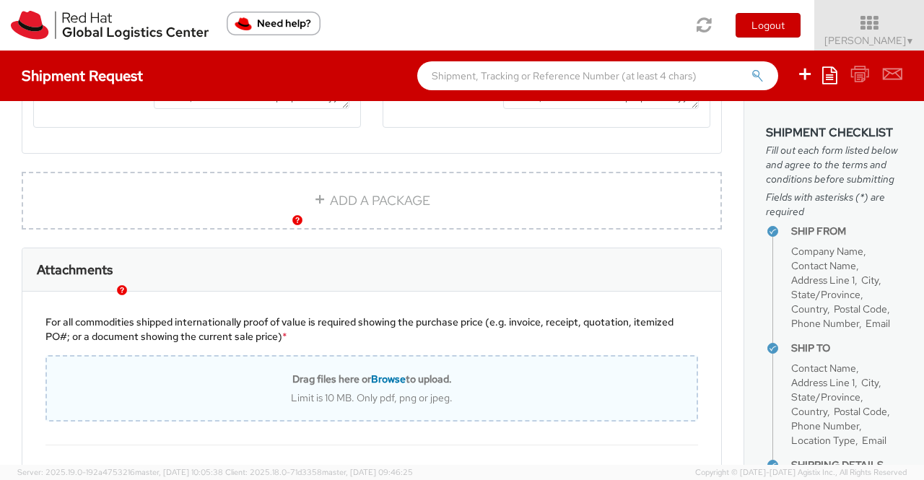
click at [383, 386] on span "Browse" at bounding box center [388, 379] width 35 height 13
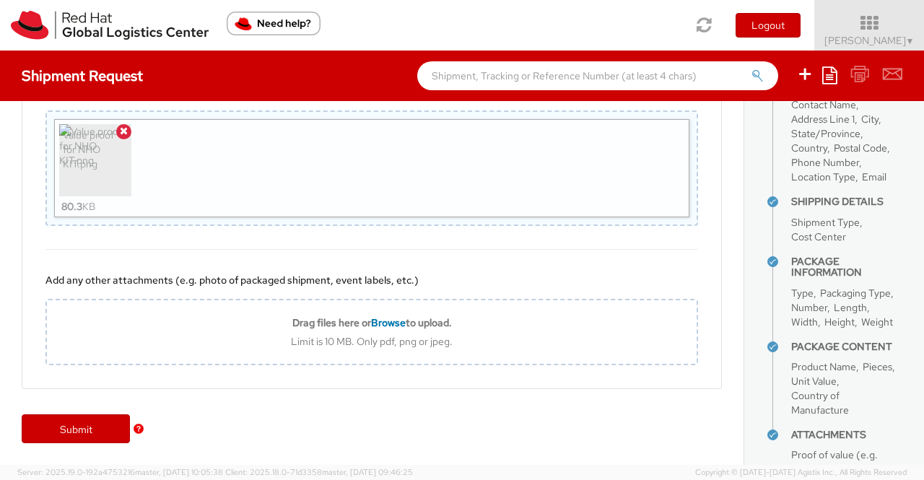
scroll to position [450, 0]
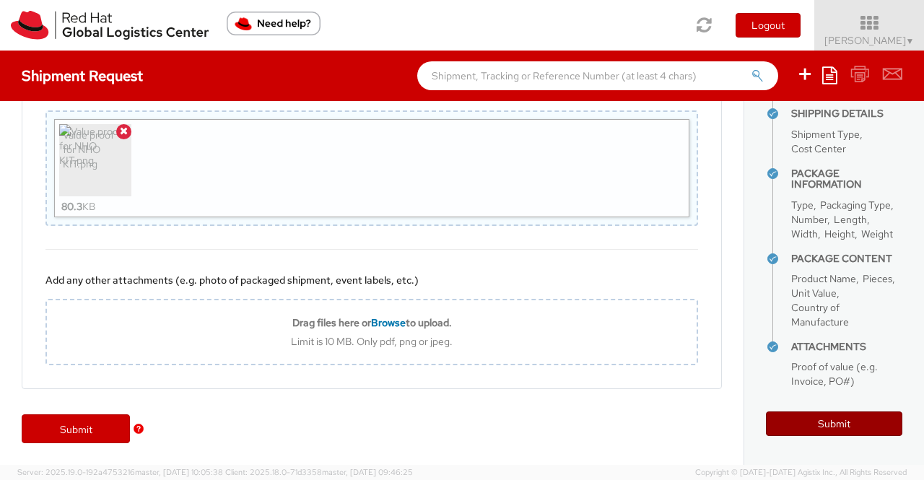
click at [842, 420] on button "Submit" at bounding box center [834, 424] width 136 height 25
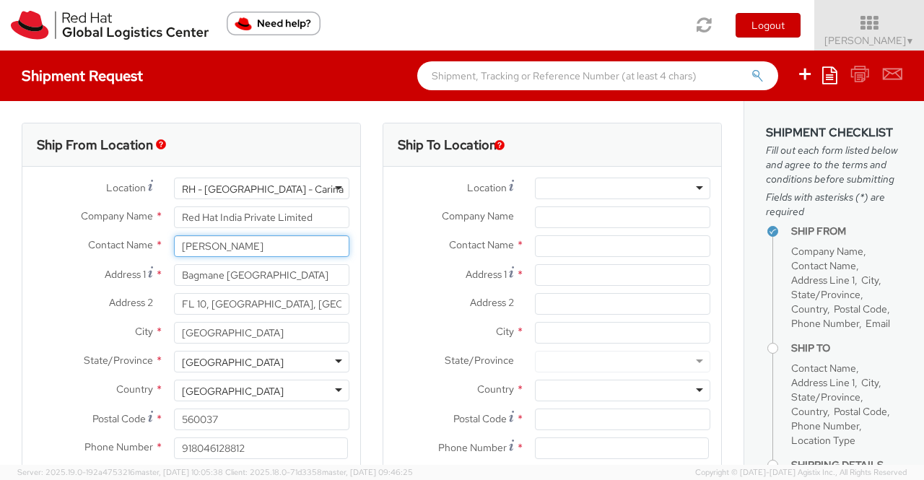
drag, startPoint x: 260, startPoint y: 247, endPoint x: 182, endPoint y: 240, distance: 78.3
click at [182, 240] on input "[PERSON_NAME]" at bounding box center [261, 246] width 175 height 22
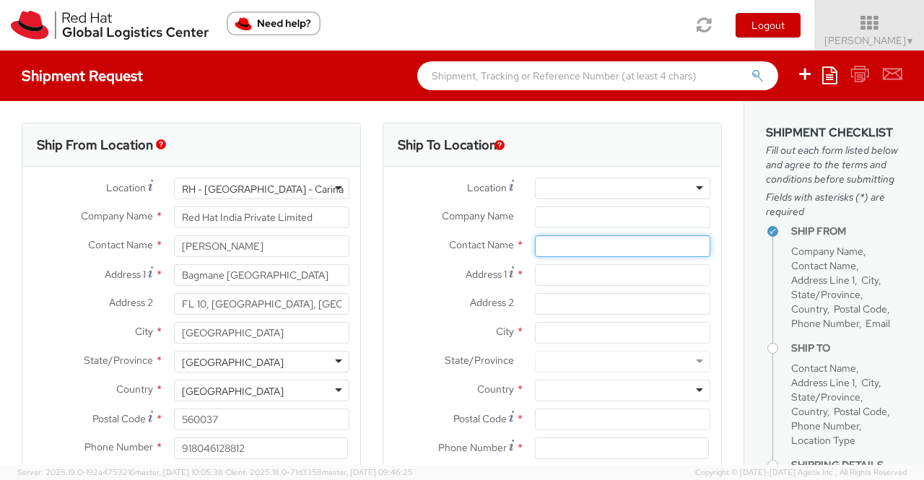
click at [593, 235] on input "text" at bounding box center [622, 246] width 175 height 22
paste input "[PERSON_NAME] [PERSON_NAME]"
click at [412, 236] on label "Contact Name *" at bounding box center [453, 244] width 141 height 19
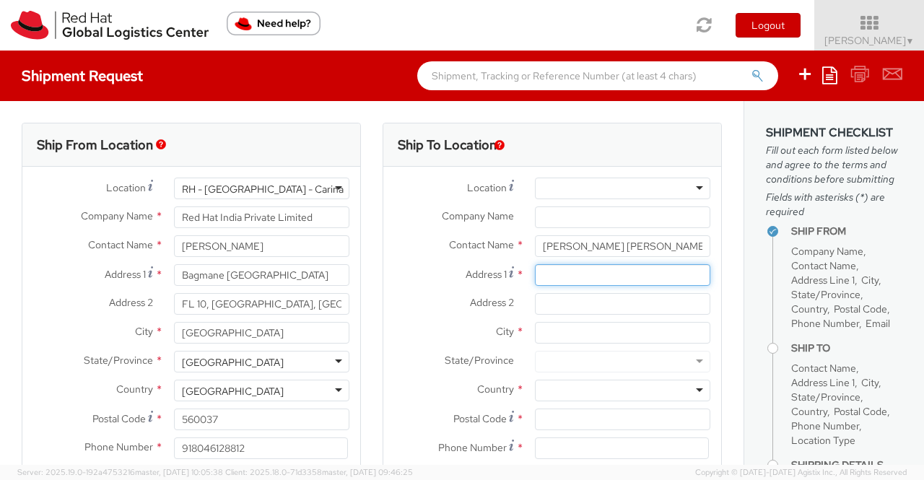
click at [579, 279] on input "Address 1 *" at bounding box center [622, 275] width 175 height 22
paste input "Blk 842E Tampines St 82"
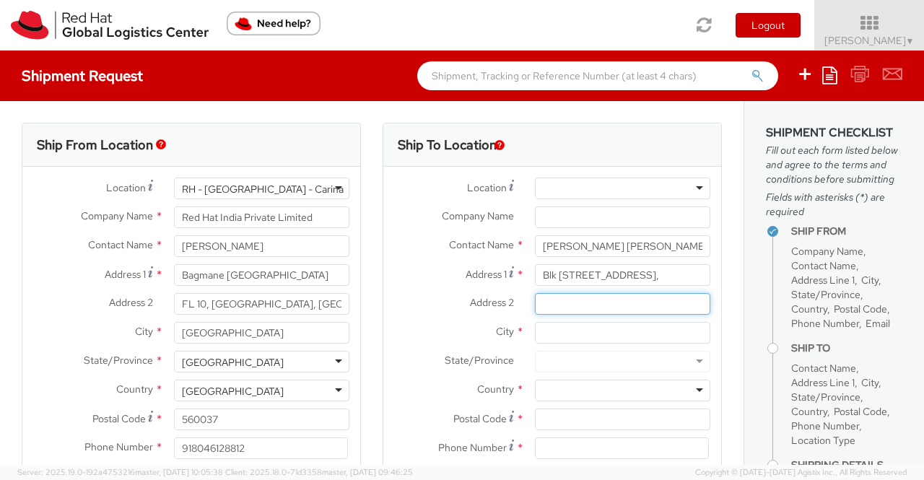
click at [576, 300] on input "Address 2 *" at bounding box center [622, 304] width 175 height 22
paste input "08-120 s(525842)"
click at [415, 333] on label "City *" at bounding box center [453, 331] width 141 height 19
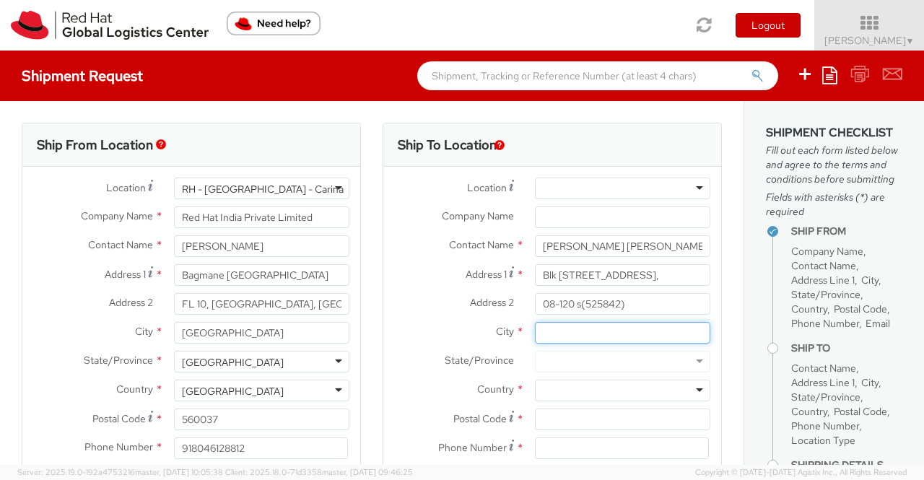
click at [535, 333] on input "City *" at bounding box center [622, 333] width 175 height 22
click at [373, 373] on div "Ship To Location Location * RH - Amsterdam - MSO RH - Amsterdam Data Center RH …" at bounding box center [552, 338] width 361 height 431
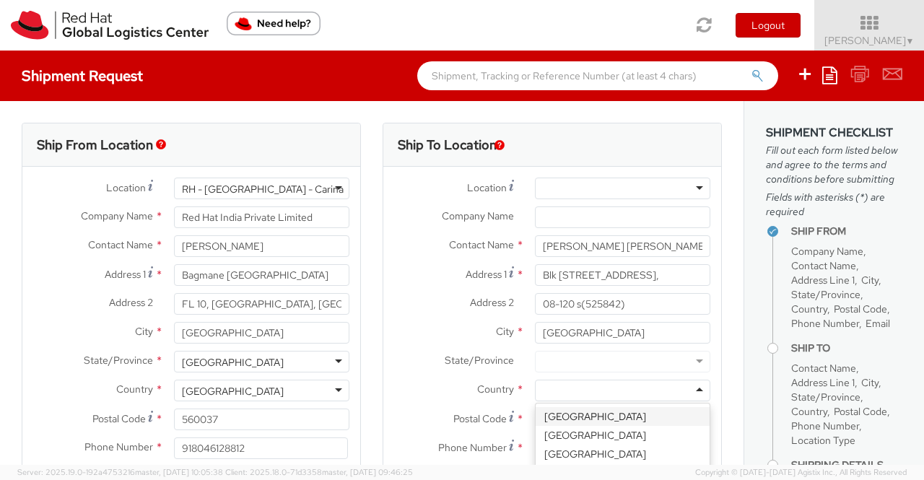
click at [687, 389] on div at bounding box center [622, 391] width 175 height 22
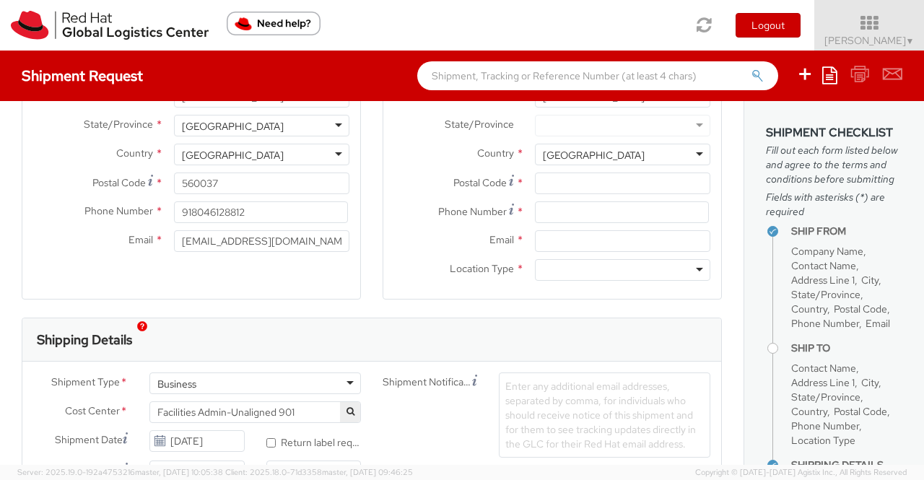
scroll to position [233, 0]
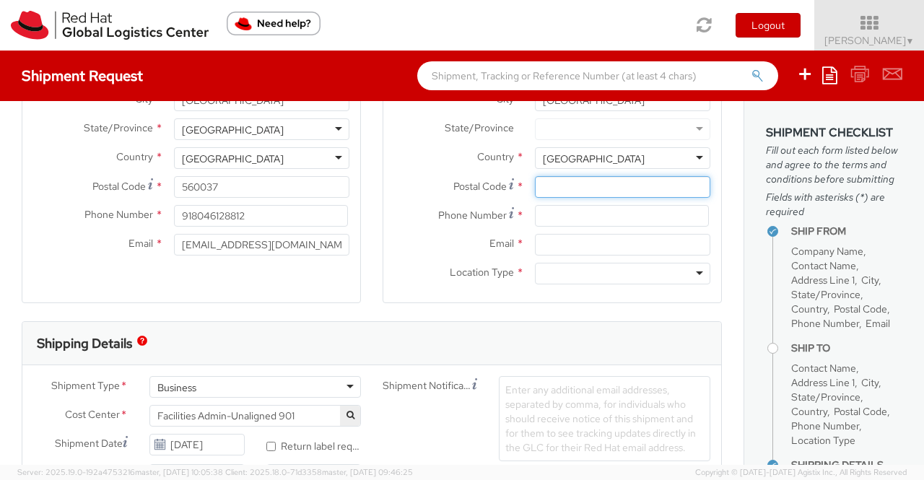
click at [588, 190] on input "Postal Code *" at bounding box center [622, 187] width 175 height 22
paste input "525842"
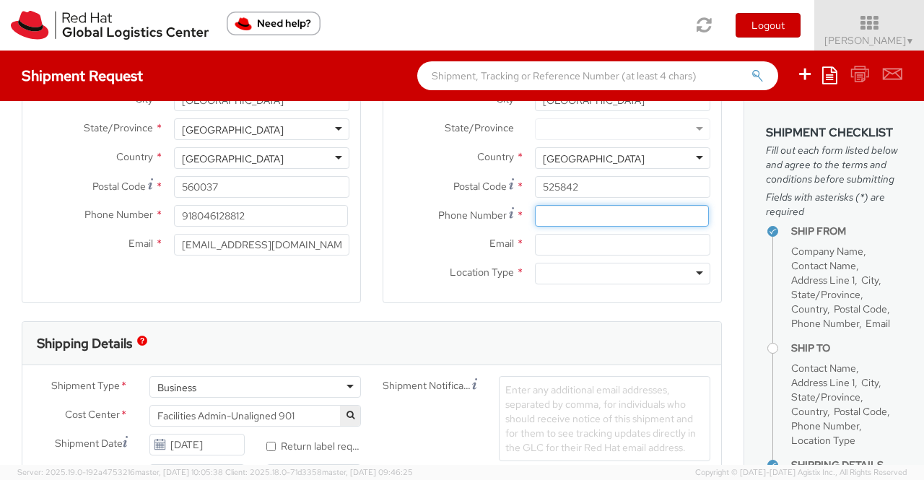
click at [566, 221] on input at bounding box center [622, 216] width 174 height 22
paste input "[PHONE_NUMBER]"
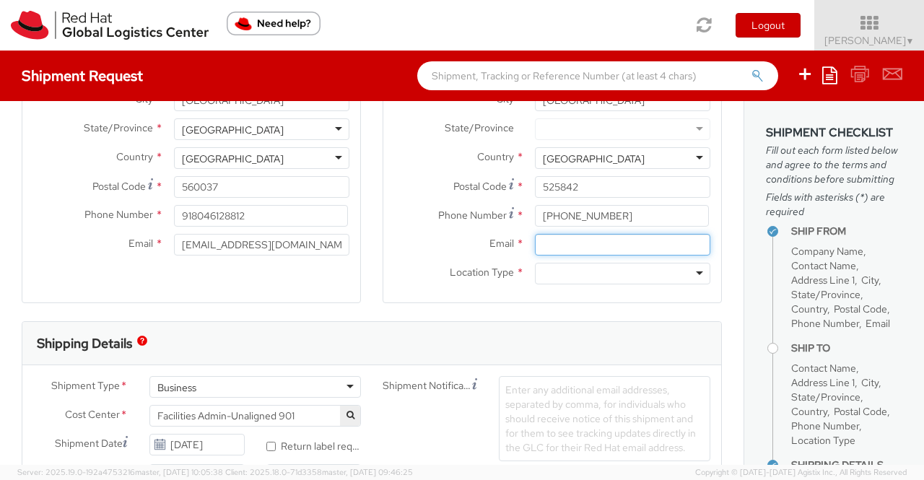
click at [563, 242] on input "Email *" at bounding box center [622, 245] width 175 height 22
paste input "[EMAIL_ADDRESS][DOMAIN_NAME]"
click at [359, 287] on div "Ship From Location Location * RH - Bangalore - Carina RH - Bangalore - Carina R…" at bounding box center [191, 105] width 361 height 431
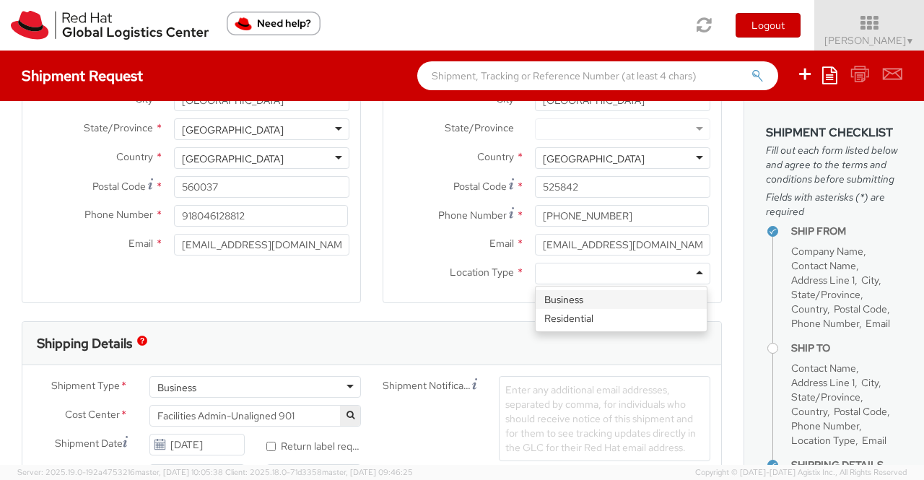
click at [688, 271] on div at bounding box center [622, 274] width 175 height 22
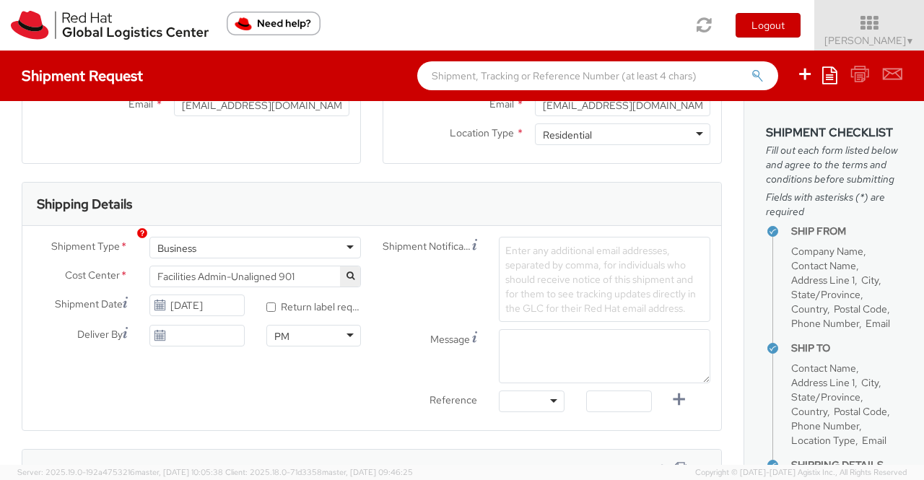
scroll to position [377, 0]
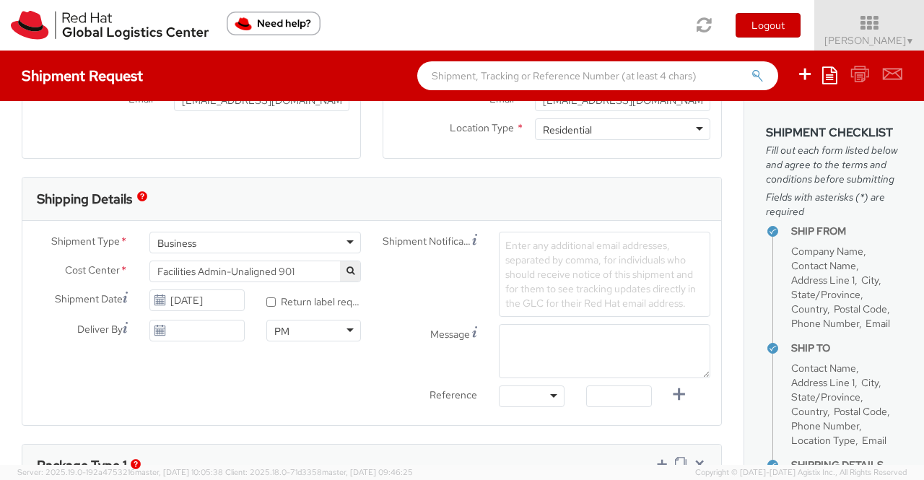
click at [319, 274] on span "Facilities Admin-Unaligned 901" at bounding box center [255, 271] width 196 height 13
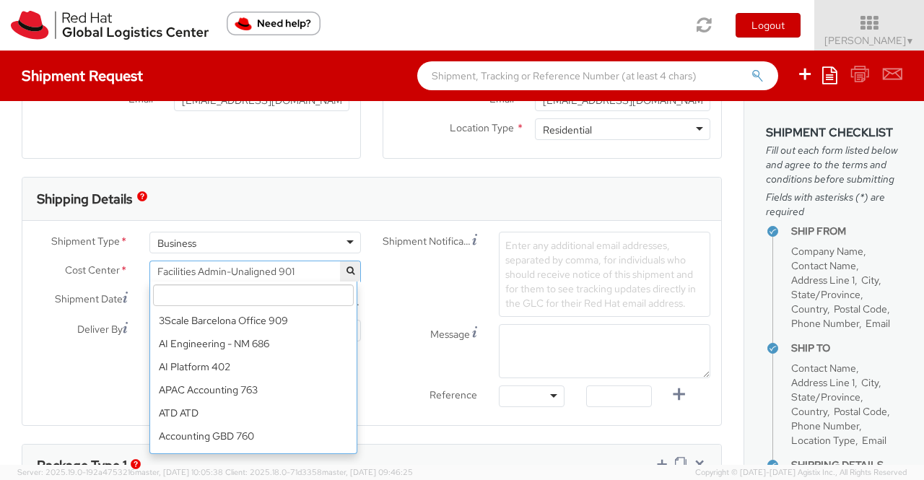
scroll to position [6211, 0]
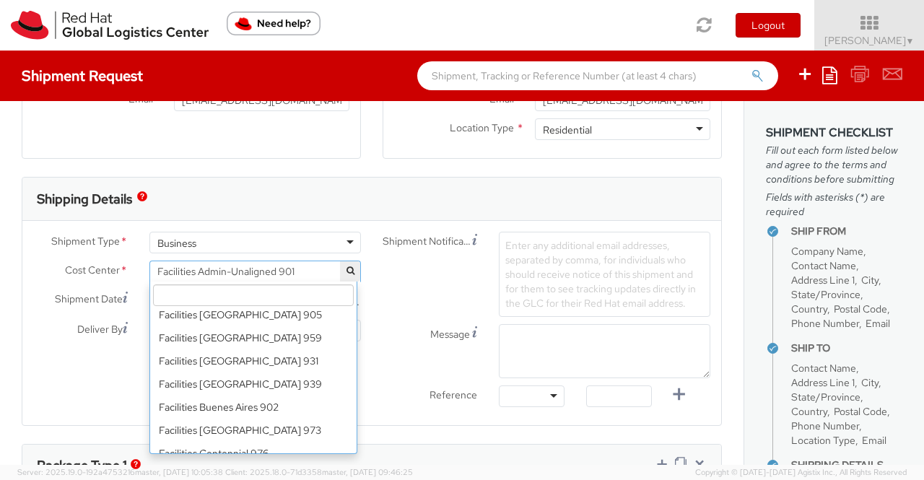
click at [294, 297] on input "search" at bounding box center [253, 296] width 201 height 22
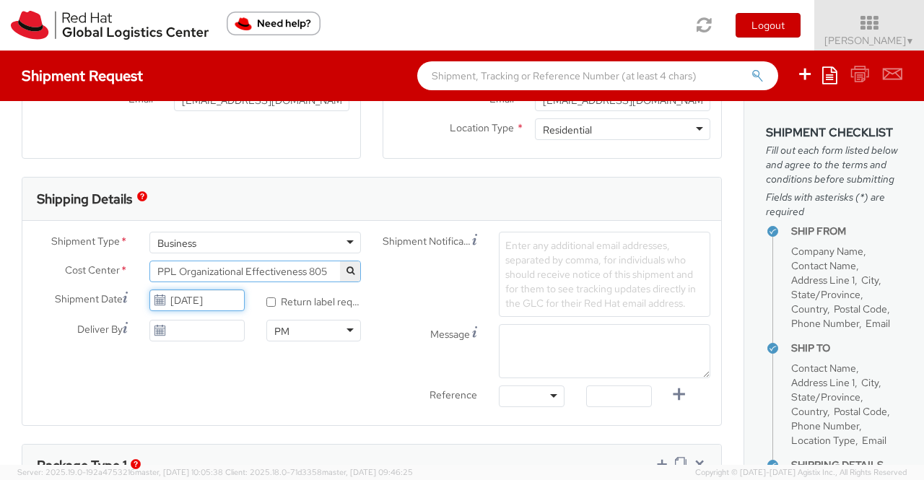
click at [186, 297] on input "[DATE]" at bounding box center [196, 301] width 95 height 22
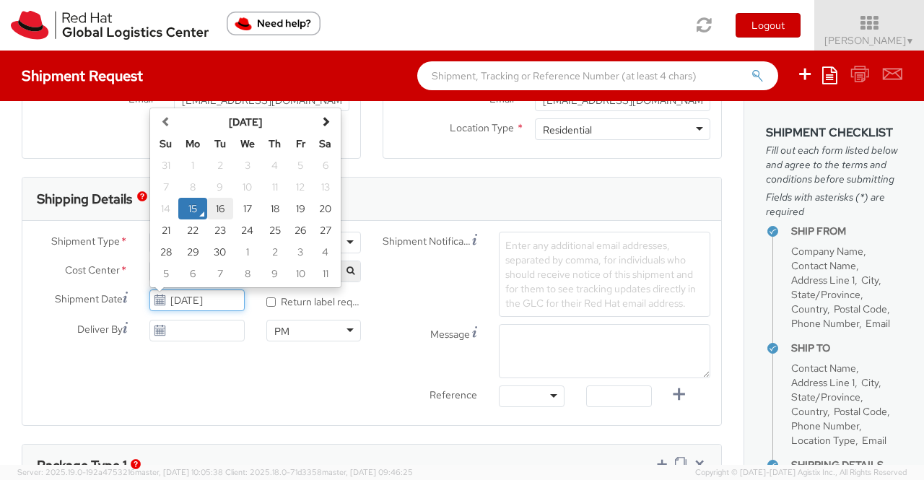
click at [220, 207] on td "16" at bounding box center [220, 209] width 26 height 22
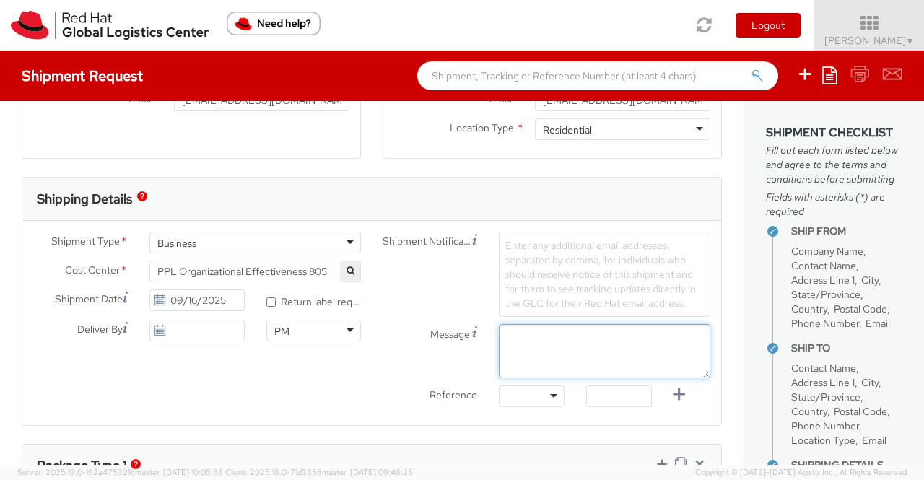
click at [565, 326] on textarea "Message" at bounding box center [605, 351] width 212 height 54
paste textarea "New Hire Kit."
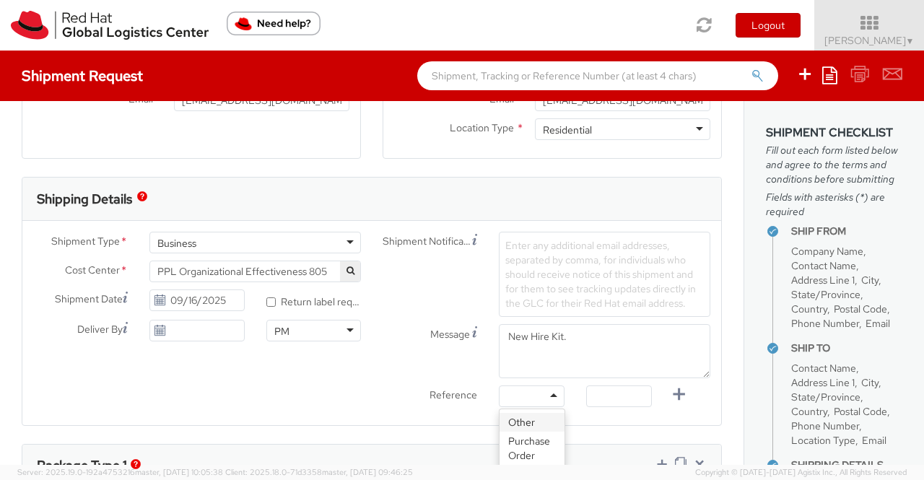
click at [544, 395] on div at bounding box center [532, 397] width 66 height 22
click at [609, 395] on input "text" at bounding box center [619, 397] width 66 height 22
paste input "New Hire Kit for Associate"
click at [326, 395] on div "Shipment Type * Business Business Business Cost Center * Facilities Admin-Unali…" at bounding box center [371, 323] width 699 height 183
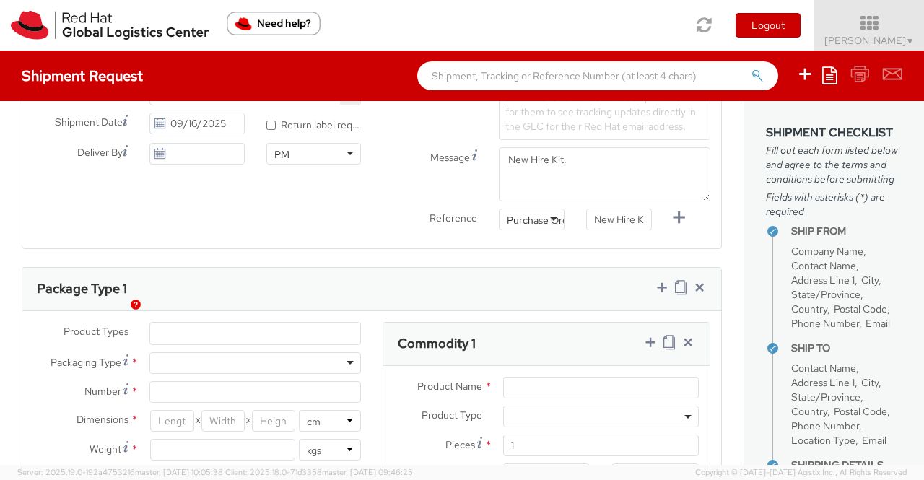
scroll to position [594, 0]
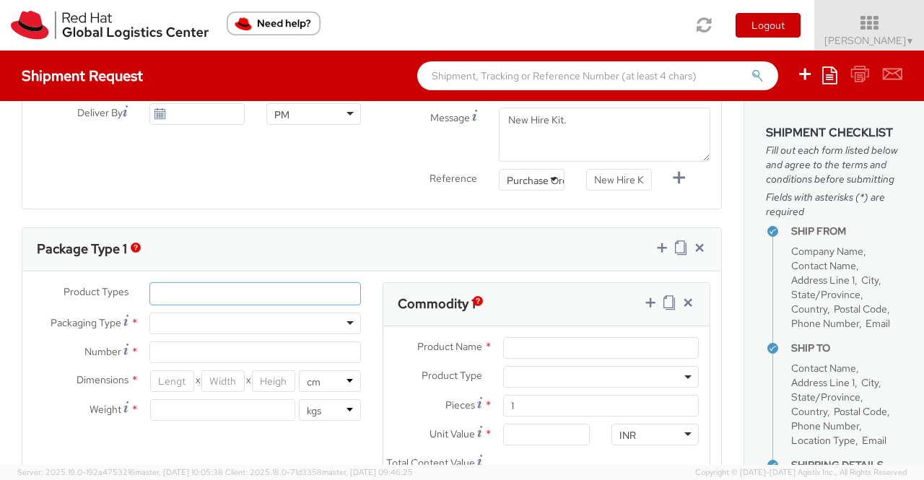
click at [294, 298] on ul at bounding box center [255, 294] width 210 height 22
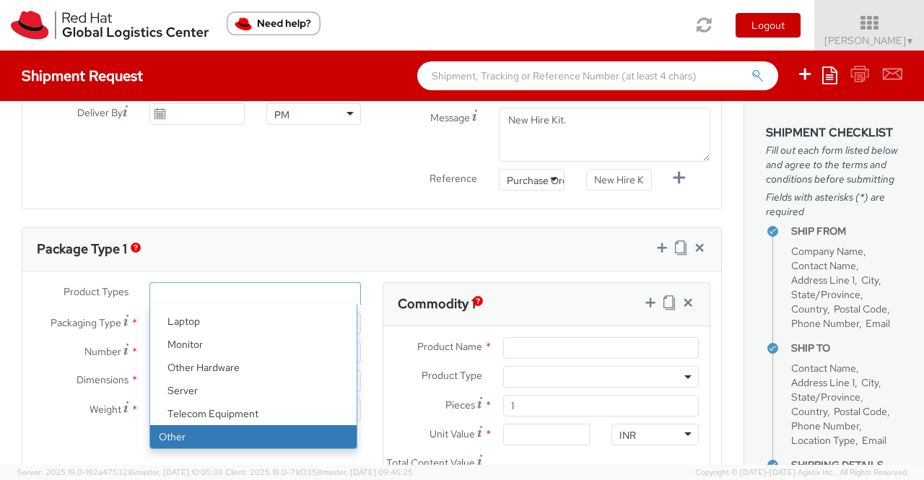
scroll to position [110, 0]
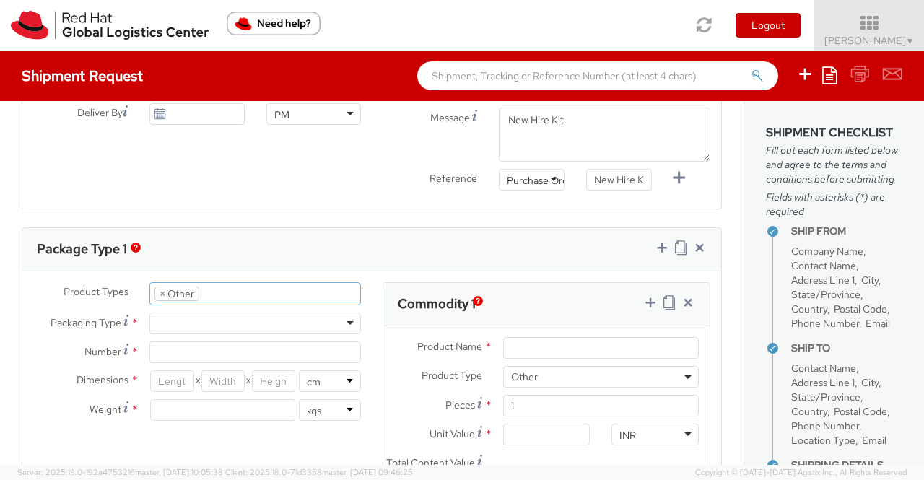
click at [344, 317] on div at bounding box center [255, 324] width 212 height 22
click at [326, 348] on input "Number *" at bounding box center [255, 353] width 212 height 22
click at [178, 381] on input "number" at bounding box center [171, 381] width 43 height 22
click at [220, 372] on input "number" at bounding box center [222, 381] width 43 height 22
click at [268, 379] on input "number" at bounding box center [273, 381] width 43 height 22
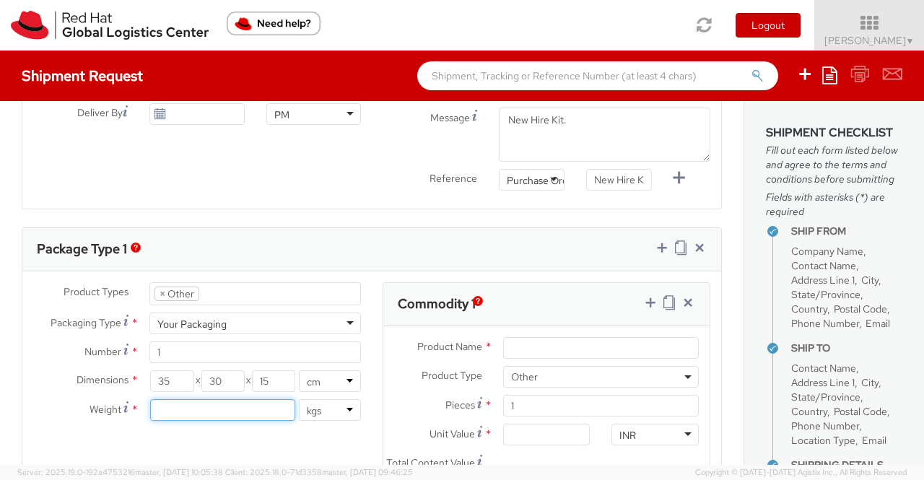
click at [279, 408] on input "number" at bounding box center [222, 410] width 145 height 22
click at [300, 434] on div "Product Types * Documents Docking Station Laptop Monitor Other Hardware Server …" at bounding box center [371, 440] width 699 height 317
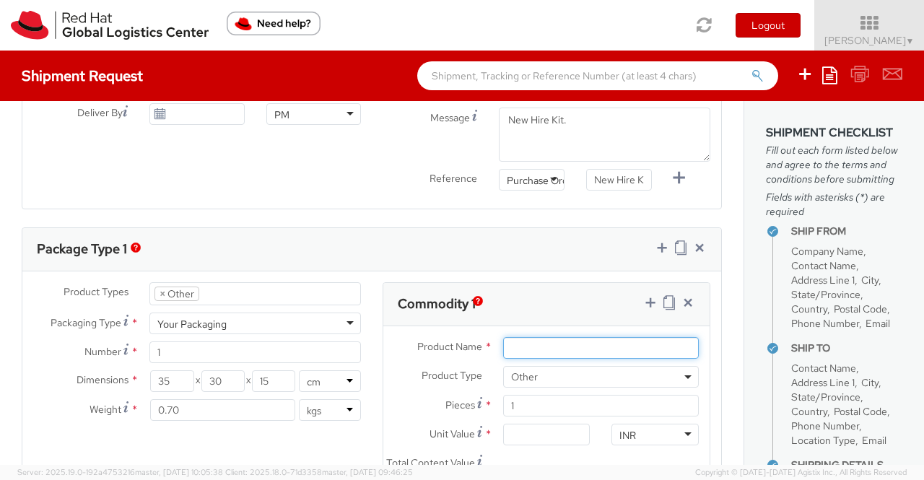
click at [553, 337] on input "Product Name *" at bounding box center [601, 348] width 196 height 22
paste input "Postcard"
click at [523, 272] on div "Product Types * Documents Docking Station Laptop Monitor Other Hardware Server …" at bounding box center [371, 434] width 699 height 324
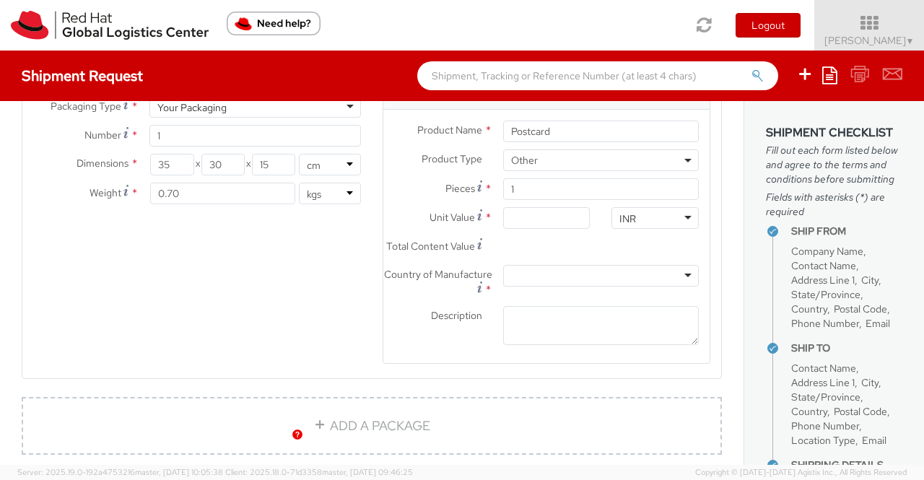
scroll to position [1106, 0]
click at [642, 212] on div "INR" at bounding box center [655, 218] width 87 height 22
click at [511, 212] on input "Unit Value *" at bounding box center [546, 218] width 87 height 22
click at [542, 287] on div at bounding box center [601, 276] width 196 height 22
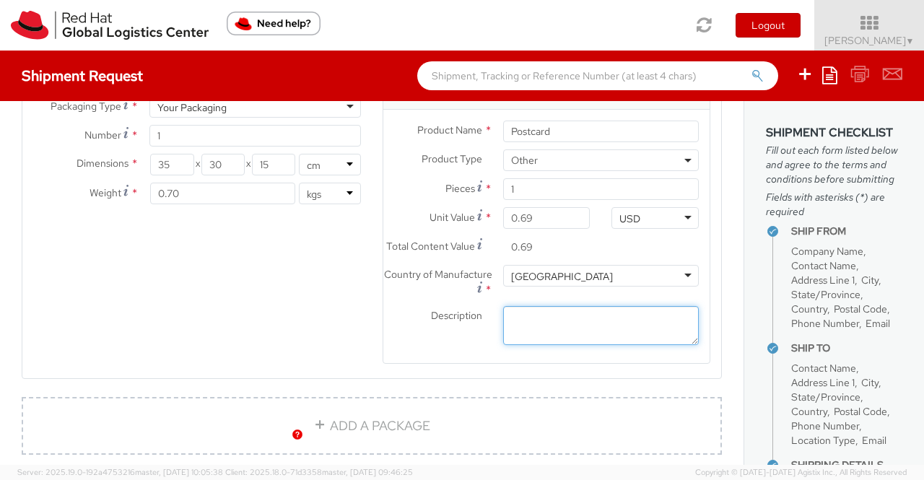
click at [511, 316] on textarea "Description *" at bounding box center [601, 326] width 196 height 40
paste textarea "Red Hat Branded (Sample - not for resale, value for customs purpose only)"
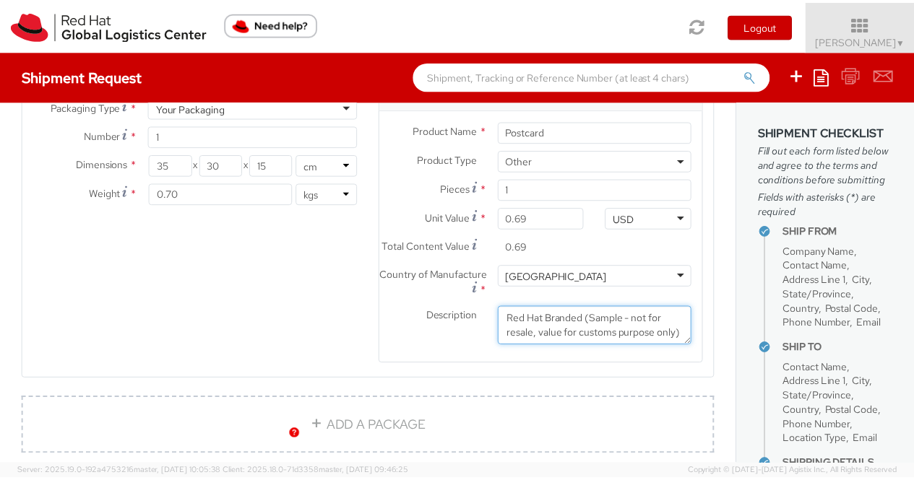
scroll to position [9, 0]
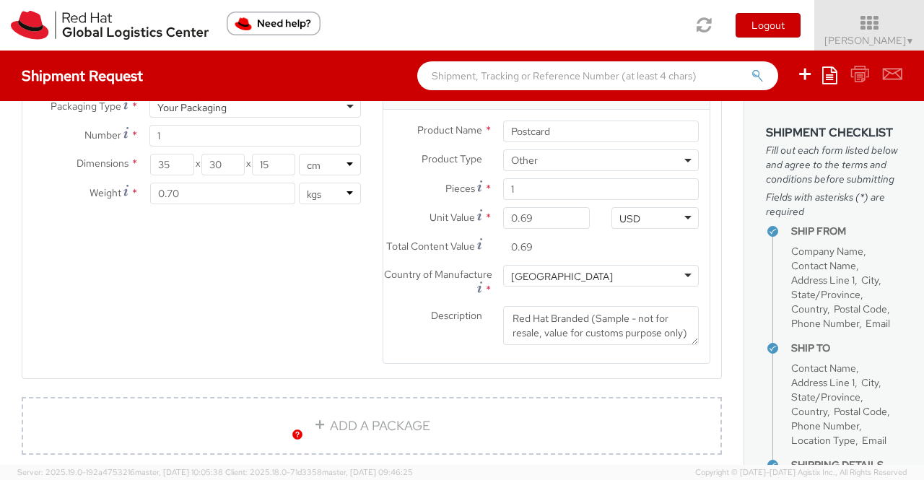
click at [466, 383] on agx-form-section "Commodity 1 Product Name * Postcard Product Type * Documents Docking Station La…" at bounding box center [547, 224] width 350 height 317
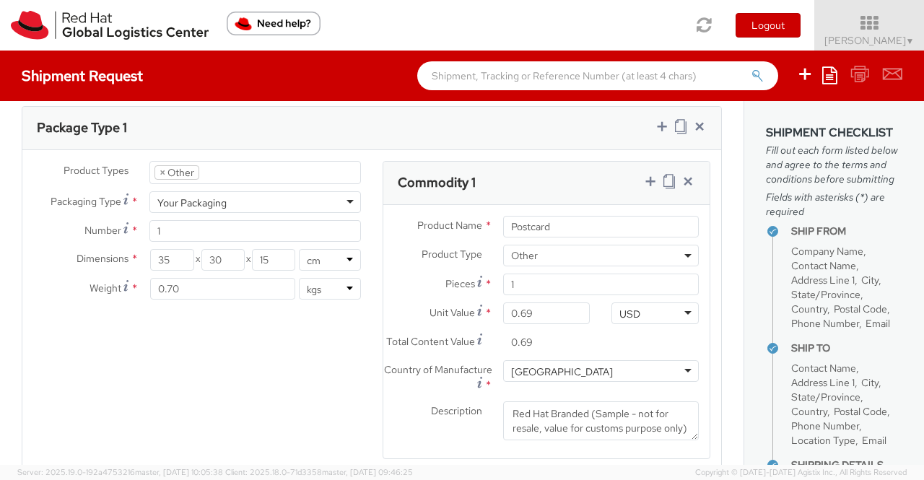
scroll to position [701, 0]
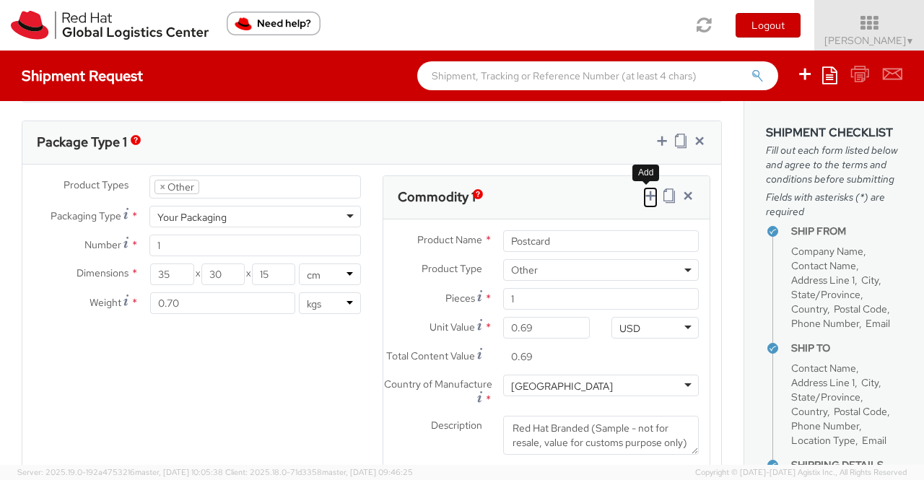
drag, startPoint x: 641, startPoint y: 194, endPoint x: 402, endPoint y: 133, distance: 246.8
click at [643, 194] on icon at bounding box center [650, 195] width 14 height 14
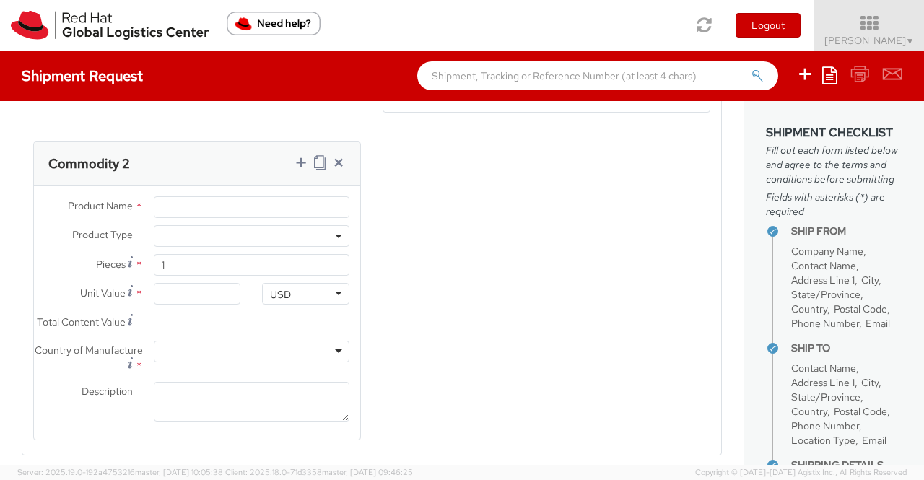
scroll to position [1067, 0]
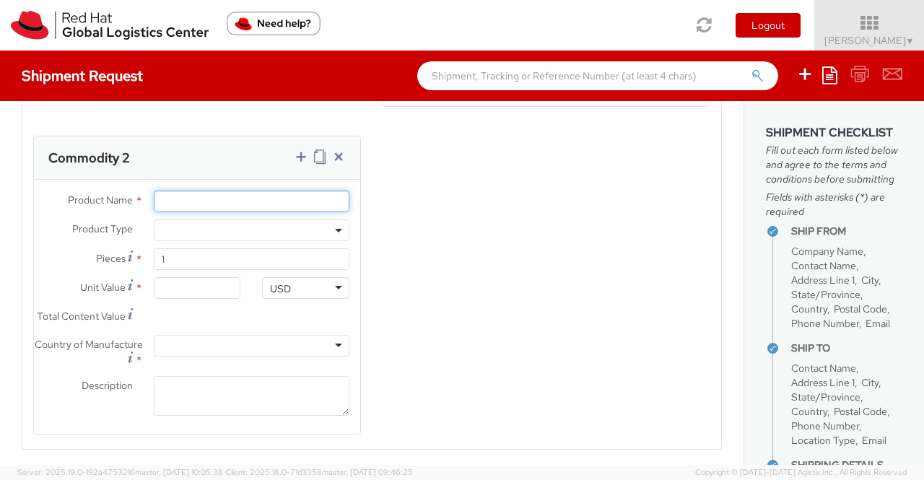
click at [186, 205] on input "Product Name *" at bounding box center [252, 202] width 196 height 22
paste input "Fedora Hat - 100% polyester"
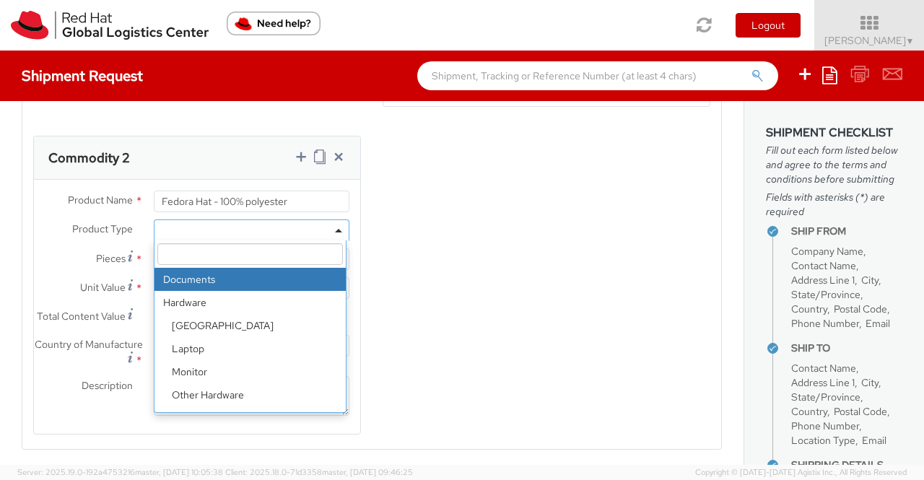
click at [331, 235] on span at bounding box center [252, 231] width 196 height 22
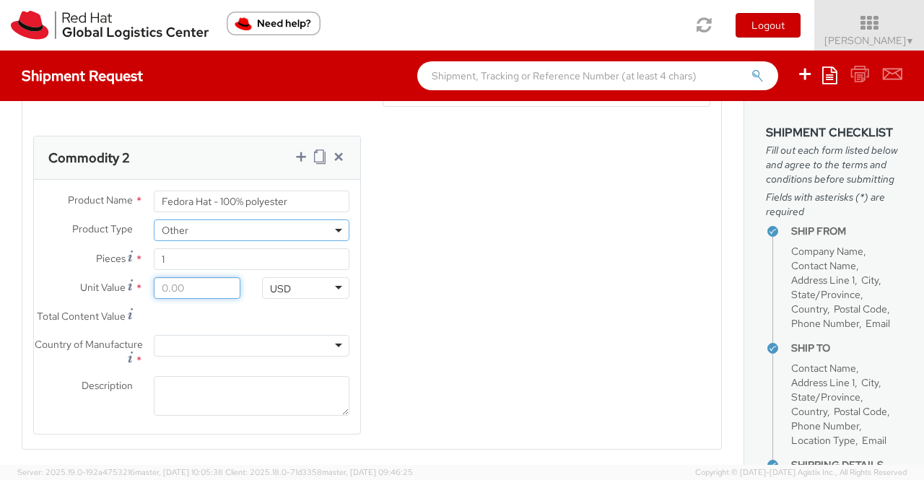
click at [199, 297] on input "Unit Value *" at bounding box center [197, 288] width 87 height 22
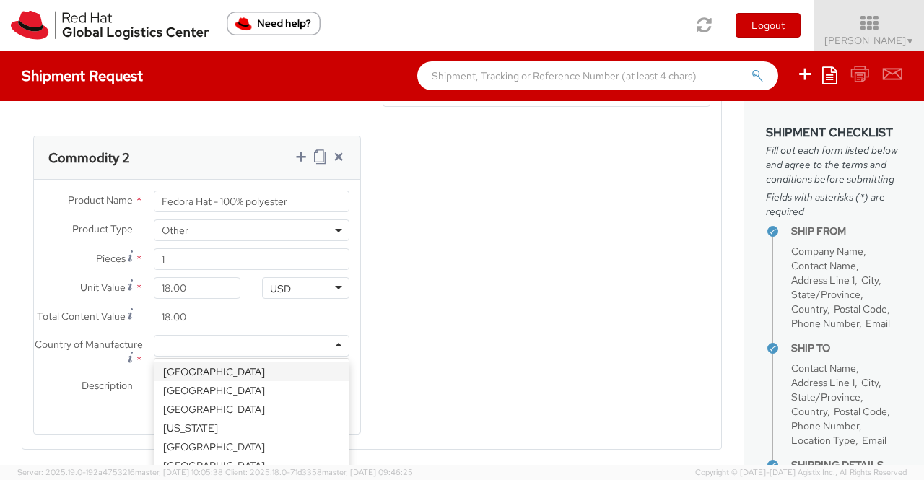
click at [318, 357] on div at bounding box center [252, 346] width 196 height 22
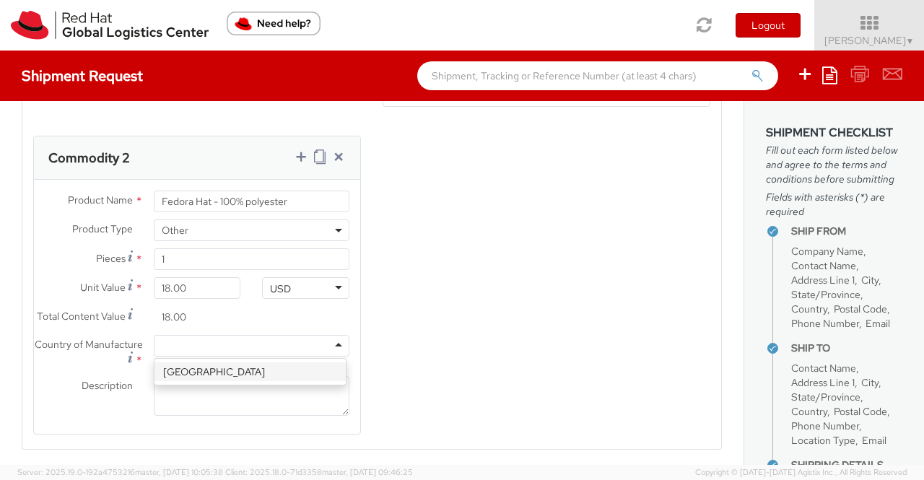
scroll to position [0, 0]
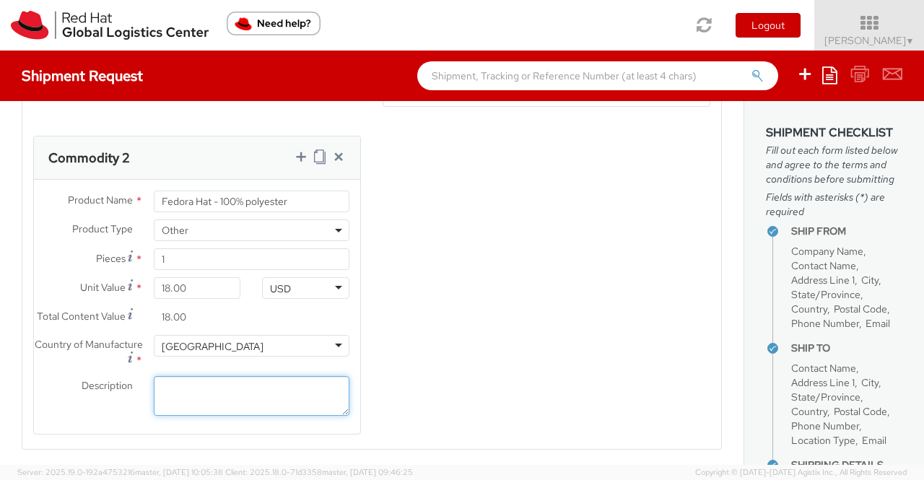
click at [234, 407] on textarea "Description *" at bounding box center [252, 396] width 196 height 40
paste textarea "Red Hat Branded (Sample - not for resale, value for customs purpose only)"
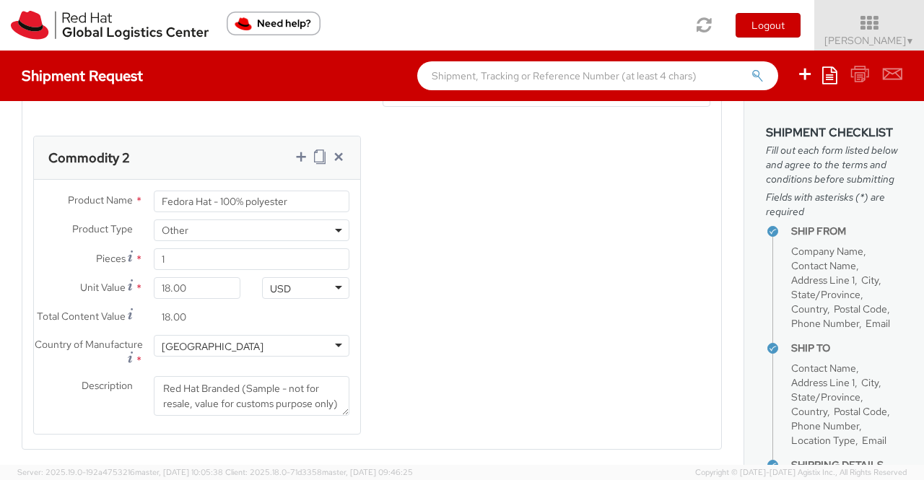
click at [468, 415] on div "Product Types * Documents Docking Station Laptop Monitor Other Hardware Server …" at bounding box center [371, 131] width 699 height 644
click at [299, 162] on icon at bounding box center [301, 156] width 14 height 14
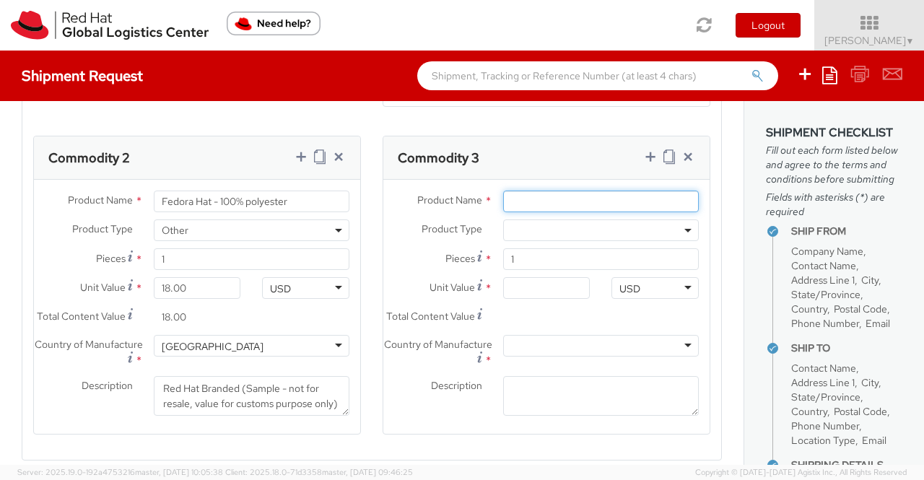
click at [578, 209] on input "Product Name *" at bounding box center [601, 202] width 196 height 22
paste input "Sticker"
click at [672, 236] on span at bounding box center [601, 231] width 196 height 22
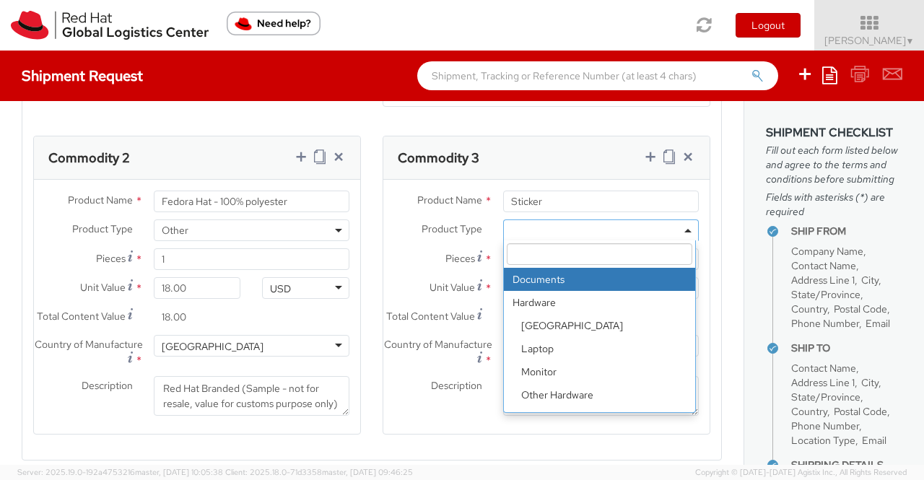
scroll to position [64, 0]
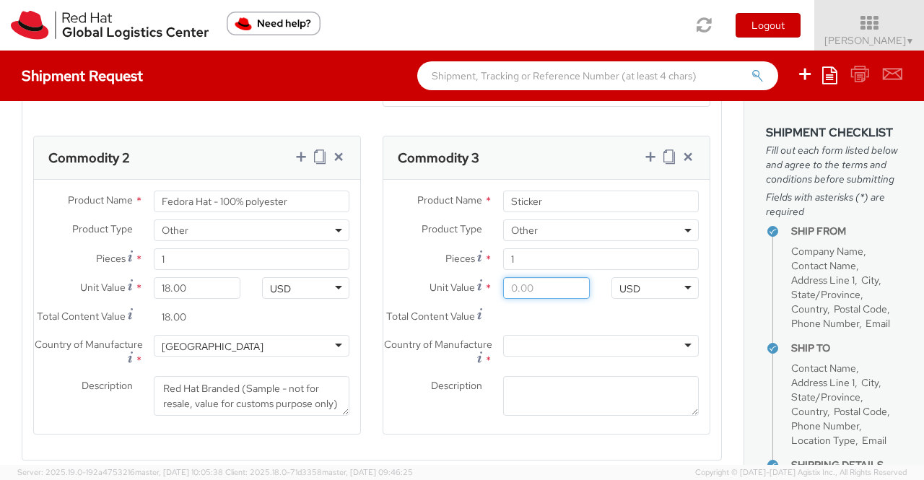
click at [553, 292] on input "Unit Value *" at bounding box center [546, 288] width 87 height 22
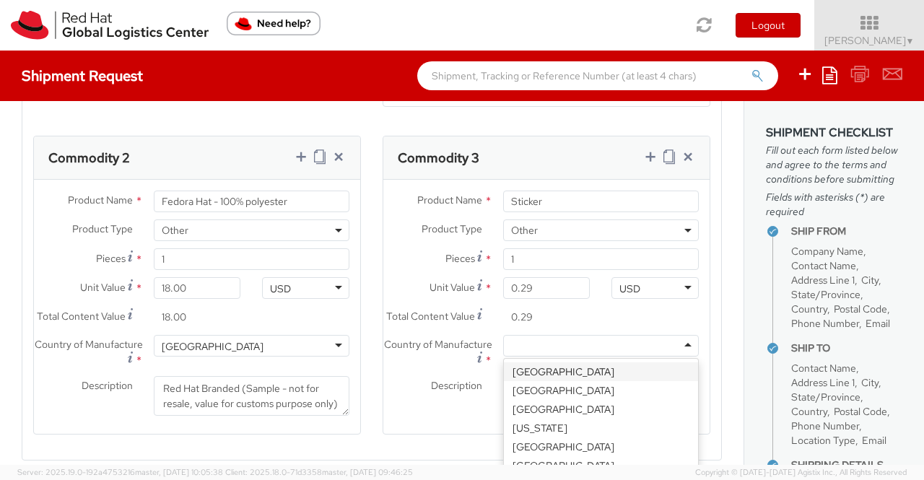
click at [542, 357] on div at bounding box center [601, 346] width 196 height 22
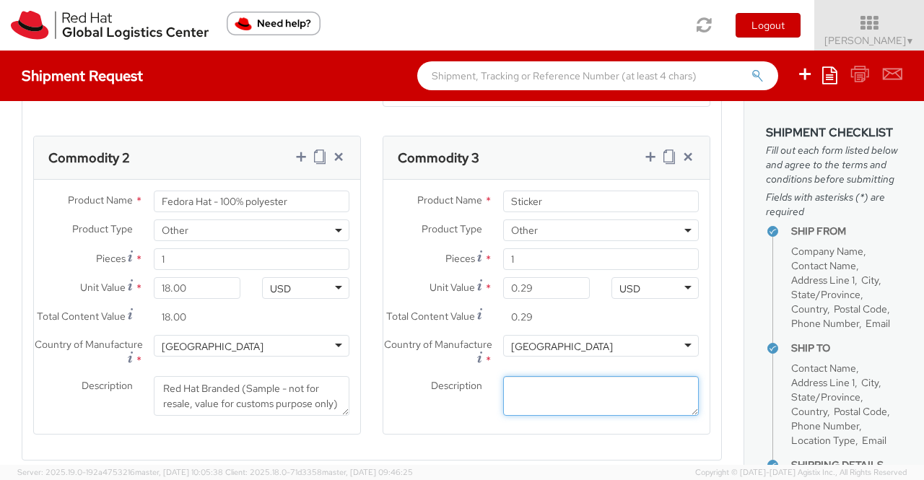
click at [534, 407] on textarea "Description *" at bounding box center [601, 396] width 196 height 40
paste textarea "Red Hat Branded (Sample - not for resale, value for customs purpose only)"
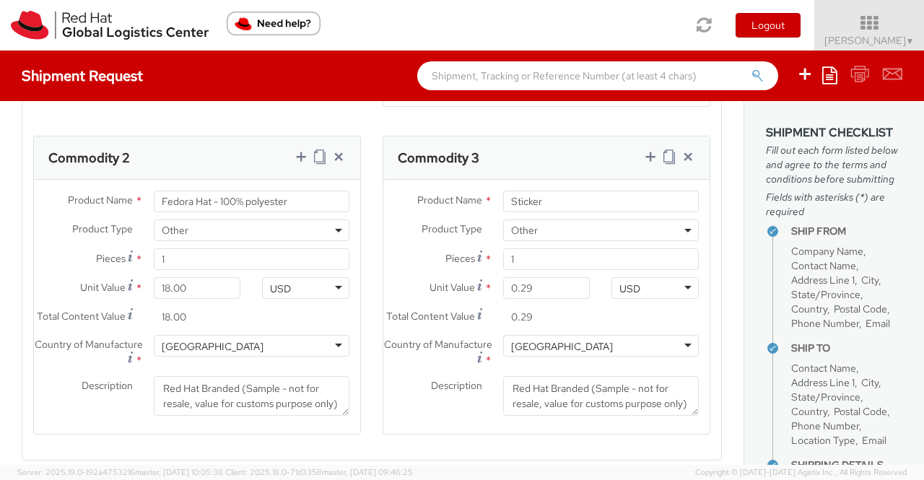
click at [383, 434] on div "Product Name * Sticker Product Type * Documents Docking Station Laptop Monitor …" at bounding box center [546, 307] width 326 height 254
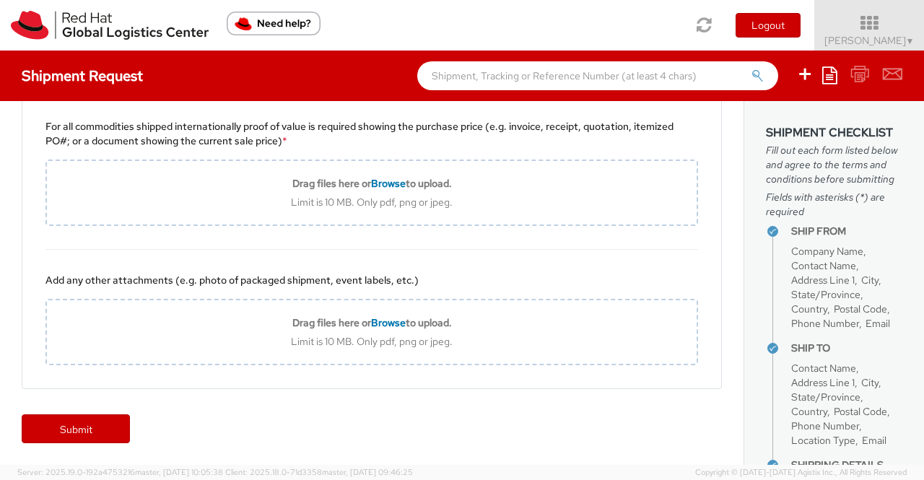
scroll to position [1572, 0]
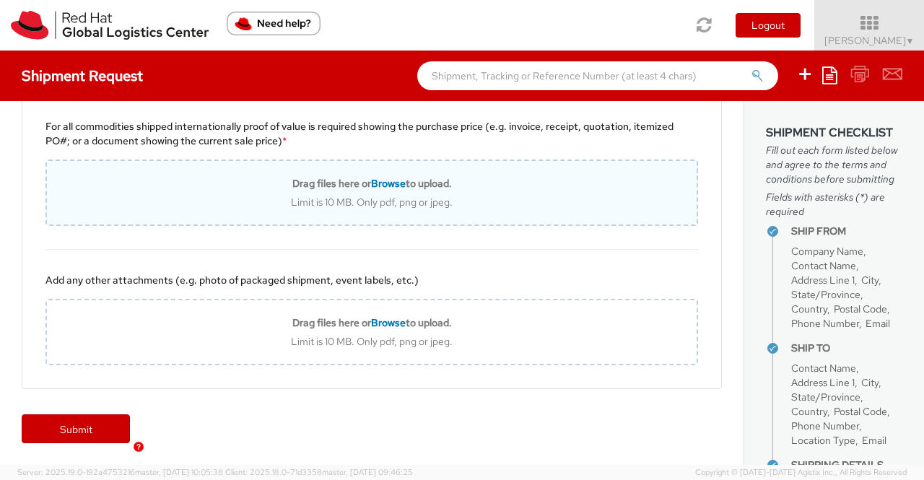
click at [378, 190] on span "Browse" at bounding box center [388, 183] width 35 height 13
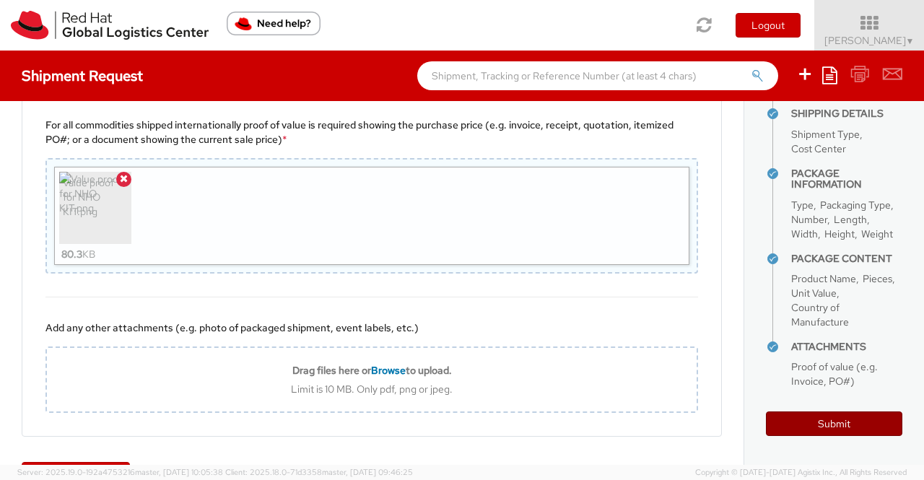
scroll to position [443, 0]
click at [833, 427] on button "Submit" at bounding box center [834, 424] width 136 height 25
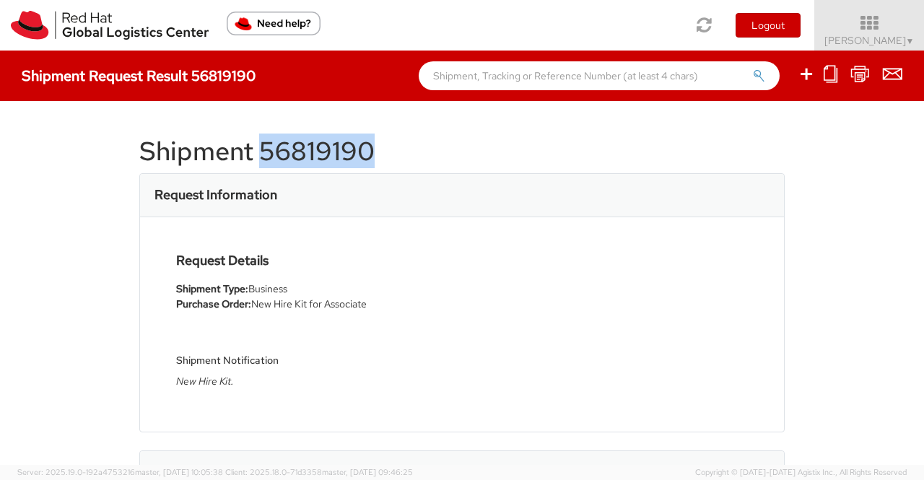
drag, startPoint x: 259, startPoint y: 147, endPoint x: 404, endPoint y: 149, distance: 145.9
click at [404, 149] on h1 "Shipment 56819190" at bounding box center [462, 151] width 646 height 29
copy h1 "56819190"
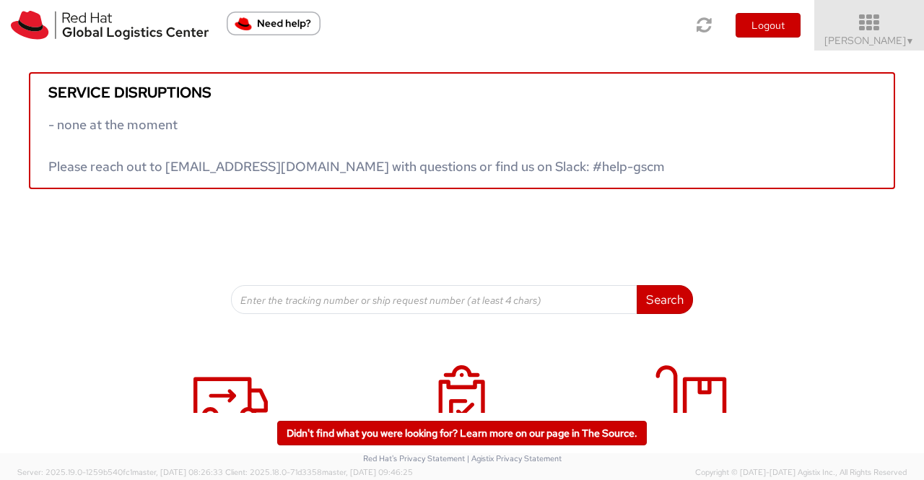
click at [916, 43] on link "[PERSON_NAME] ▼" at bounding box center [870, 25] width 110 height 51
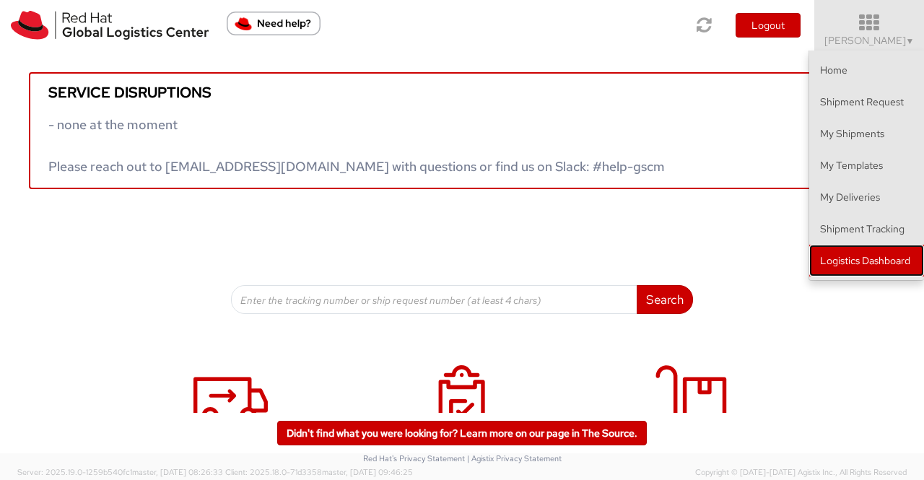
click at [902, 259] on link "Logistics Dashboard" at bounding box center [867, 261] width 115 height 32
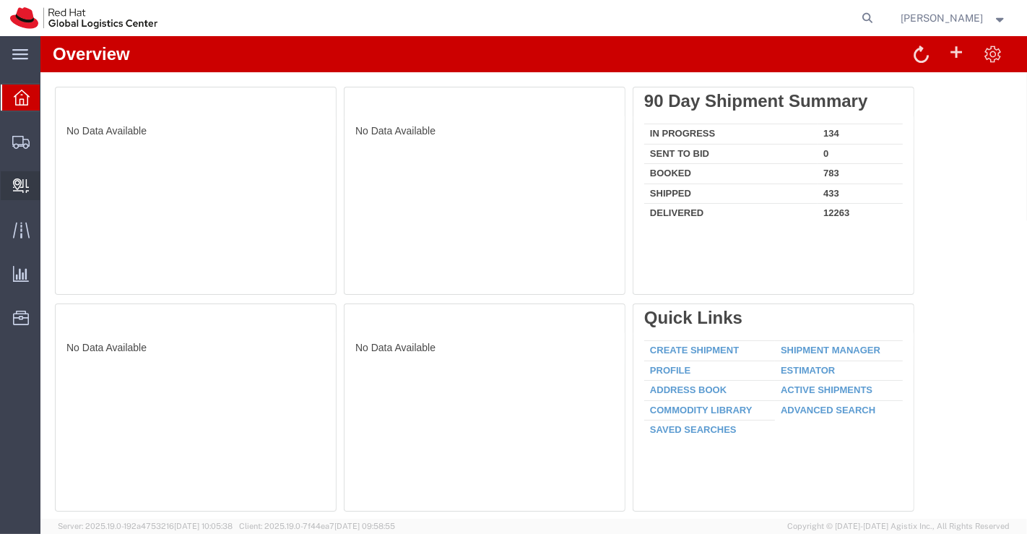
click at [50, 182] on span "Internal Delivery" at bounding box center [45, 185] width 10 height 29
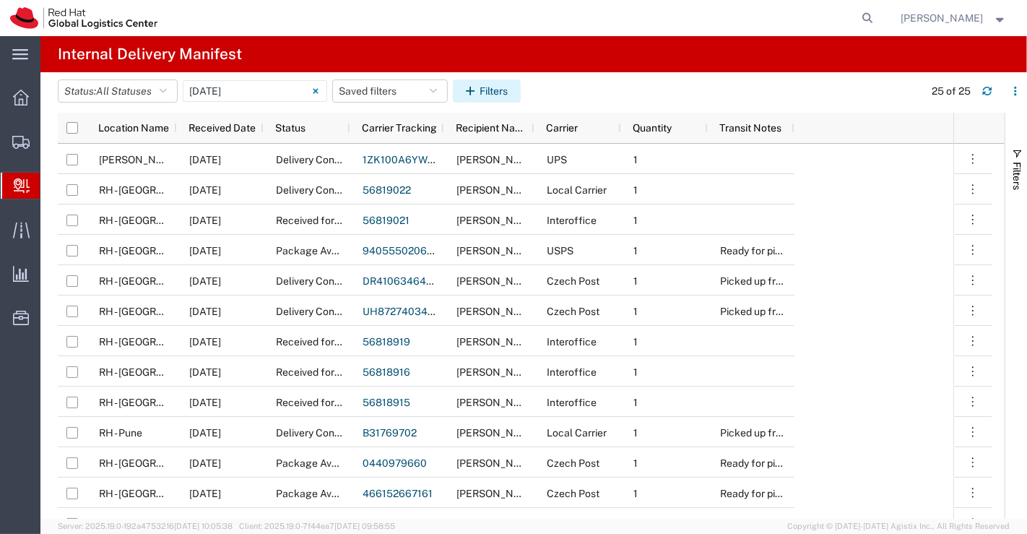
click at [491, 82] on button "Filters" at bounding box center [487, 90] width 68 height 23
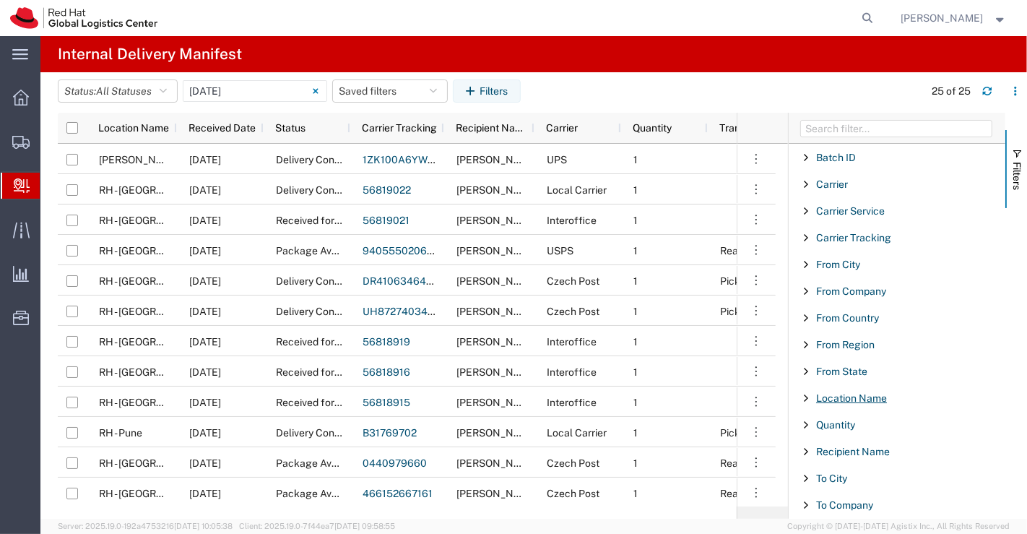
click at [866, 398] on span "Location Name" at bounding box center [851, 398] width 71 height 12
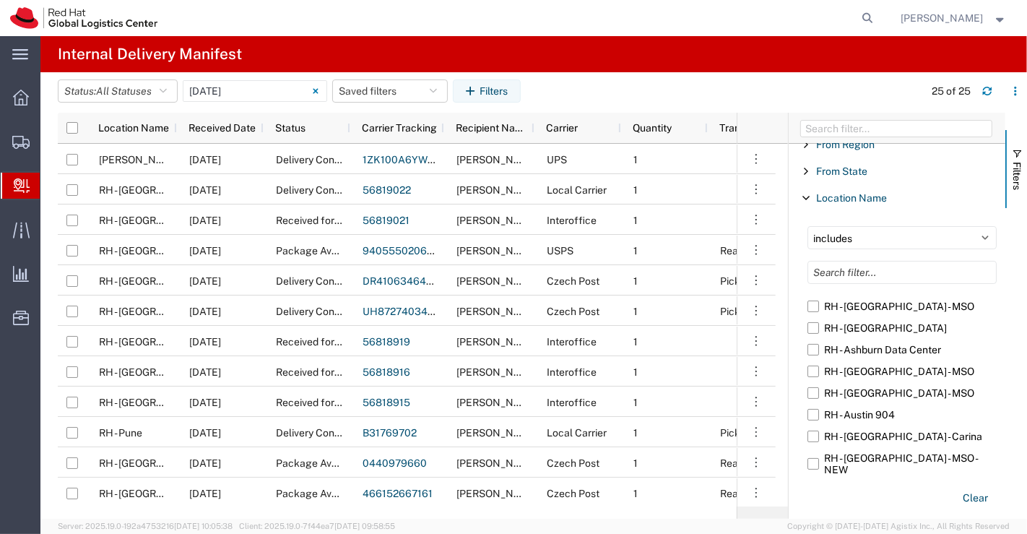
scroll to position [256, 0]
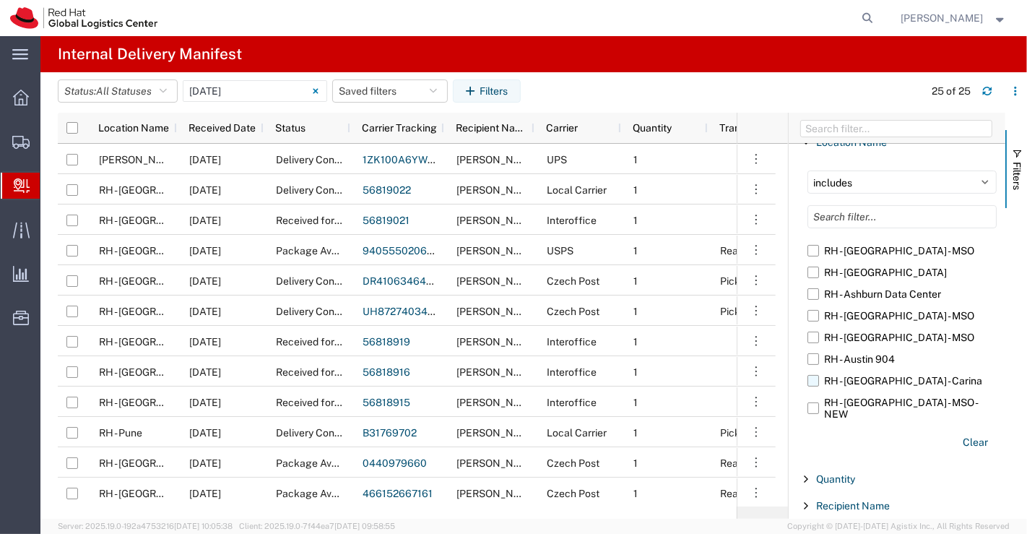
click at [814, 379] on label "RH - [GEOGRAPHIC_DATA] - Carina" at bounding box center [901, 381] width 189 height 22
click at [0, 0] on input "RH - [GEOGRAPHIC_DATA] - Carina" at bounding box center [0, 0] width 0 height 0
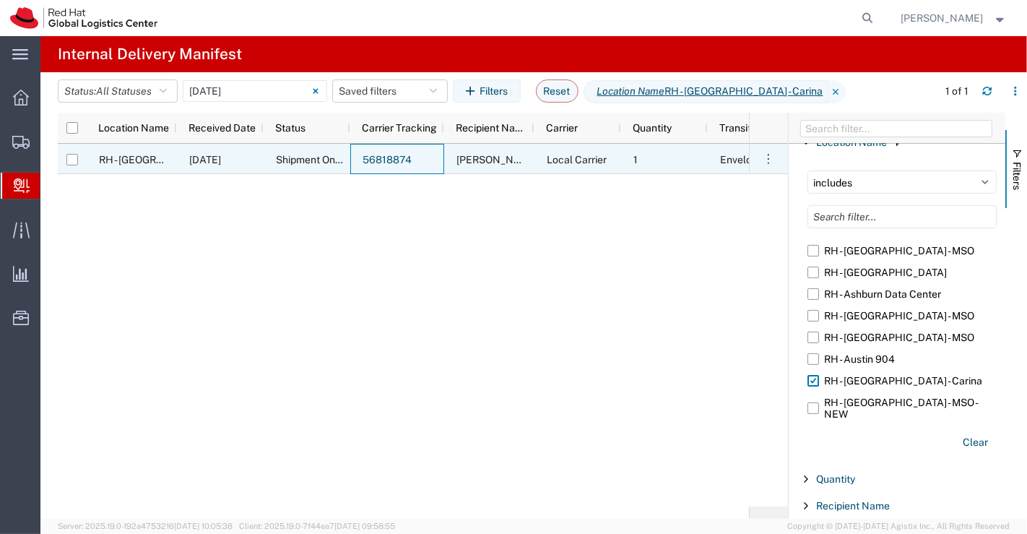
click at [395, 157] on link "56818874" at bounding box center [387, 160] width 49 height 12
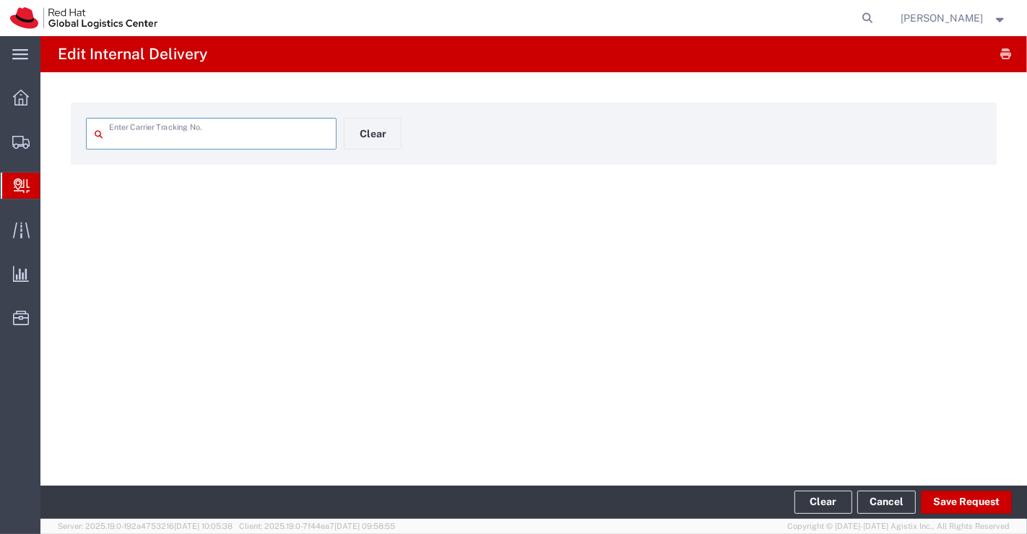
type input "56818874"
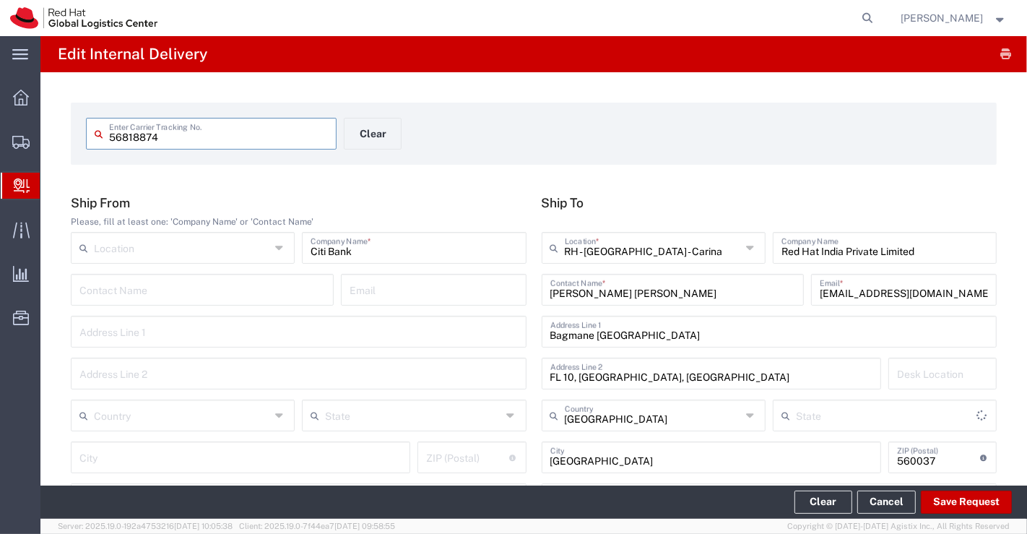
type input "Envelope"
type input "Local_Ground"
type input "[GEOGRAPHIC_DATA]"
type input "Local Carrier"
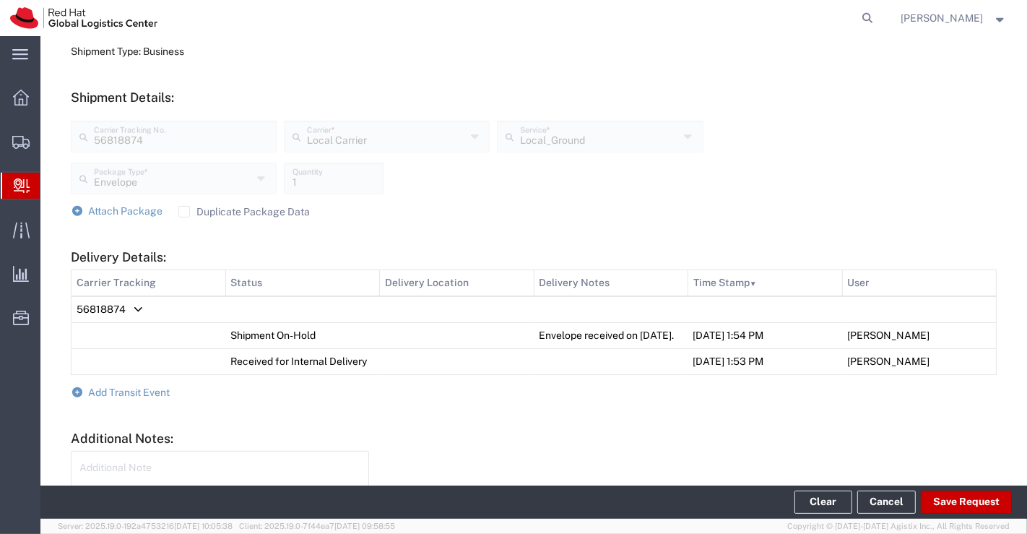
scroll to position [603, 0]
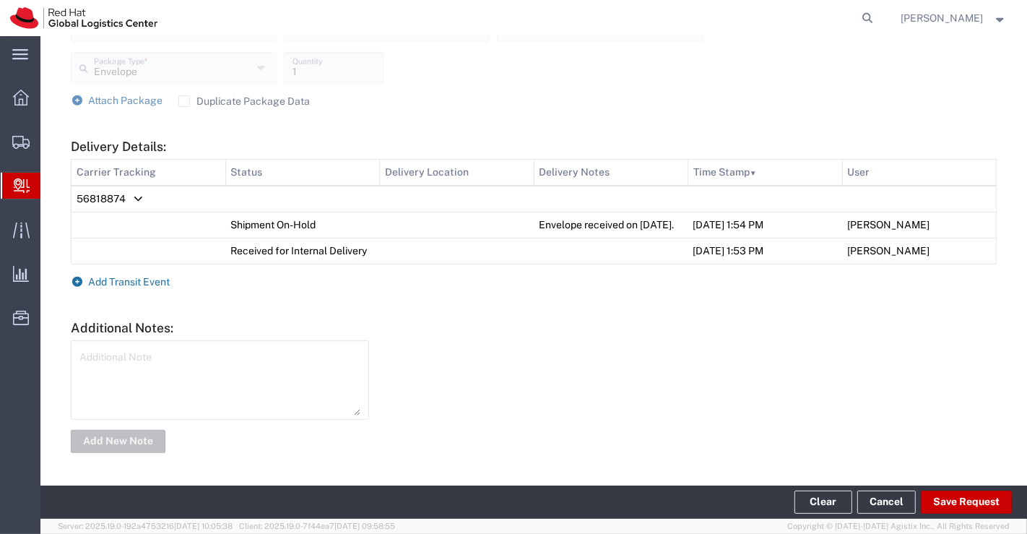
click at [76, 284] on icon at bounding box center [77, 282] width 13 height 10
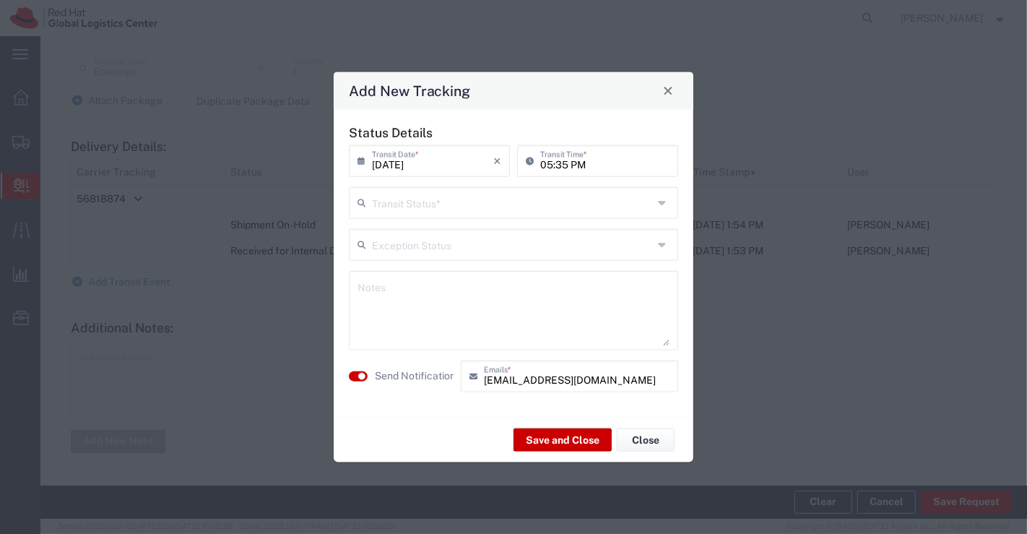
click at [659, 203] on icon at bounding box center [664, 202] width 12 height 23
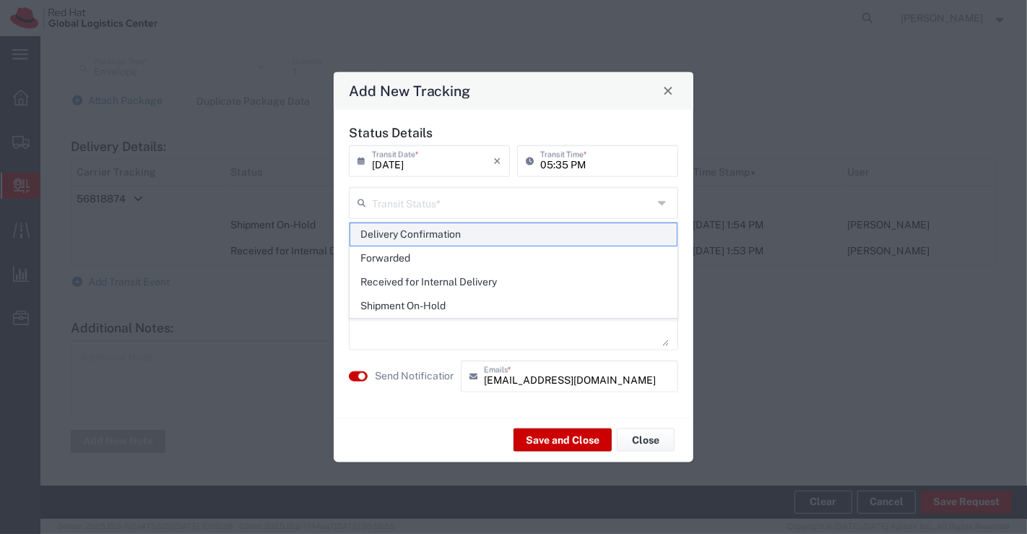
click at [656, 227] on span "Delivery Confirmation" at bounding box center [513, 234] width 327 height 22
type input "Delivery Confirmation"
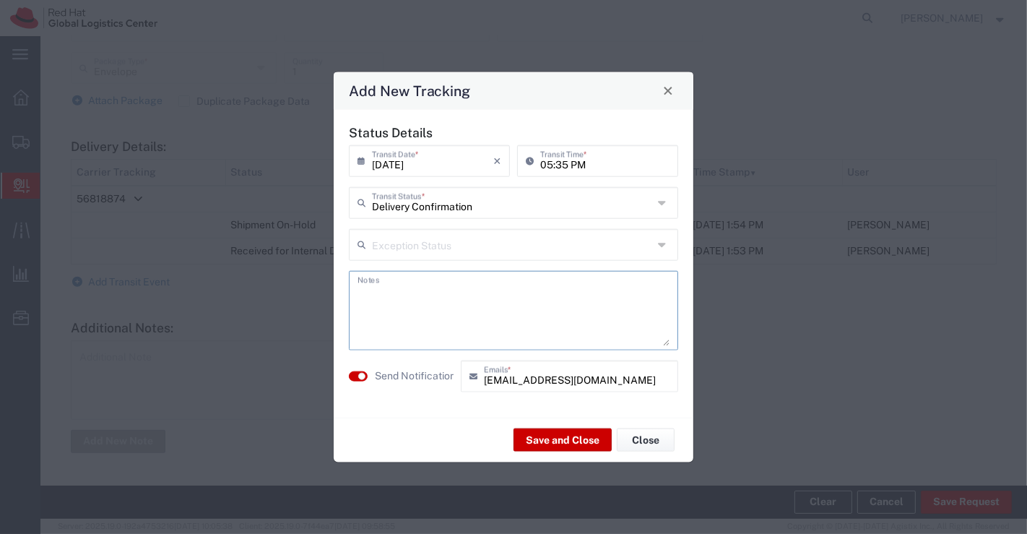
click at [626, 298] on textarea at bounding box center [513, 309] width 312 height 71
paste textarea "[PERSON_NAME]"
type textarea "Envelope has been collected on [DATE] by [PERSON_NAME]."
click at [551, 440] on button "Save and Close" at bounding box center [562, 439] width 98 height 23
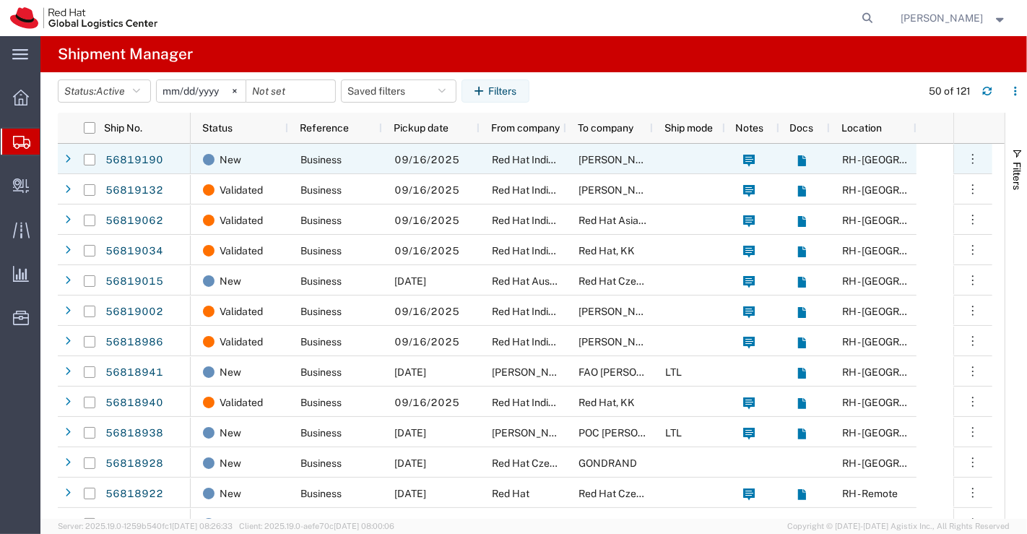
click at [129, 160] on link "56819190" at bounding box center [134, 160] width 59 height 23
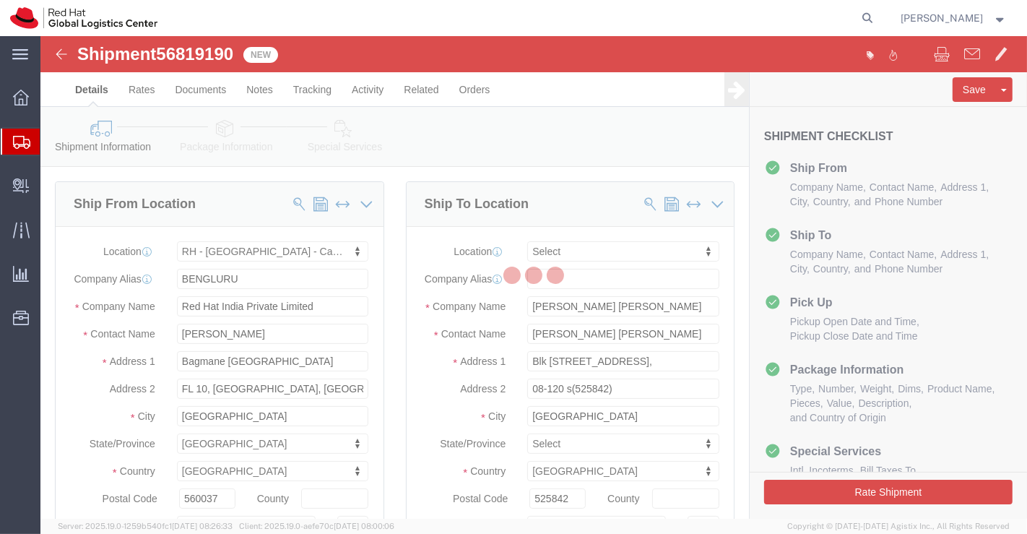
select select "37925"
select select
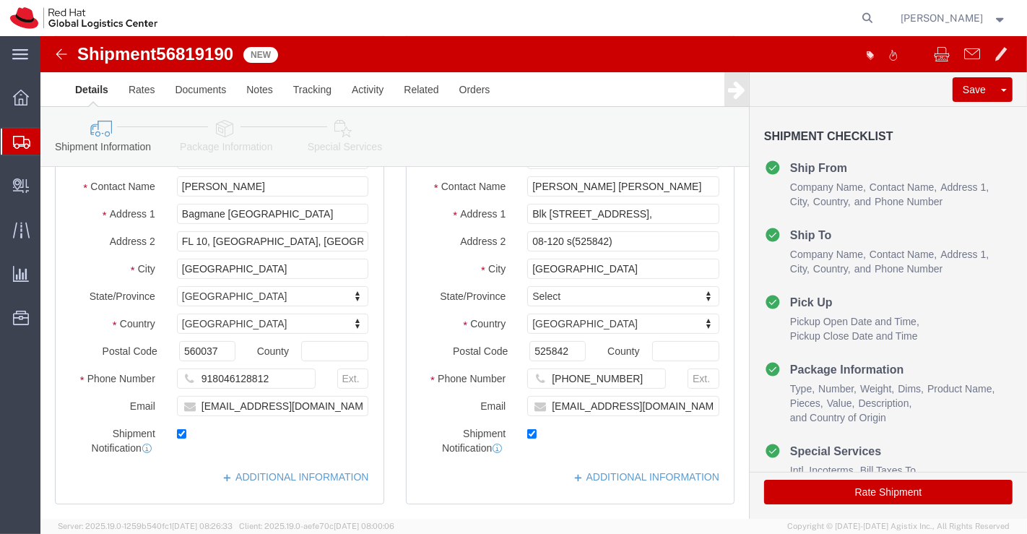
scroll to position [240, 0]
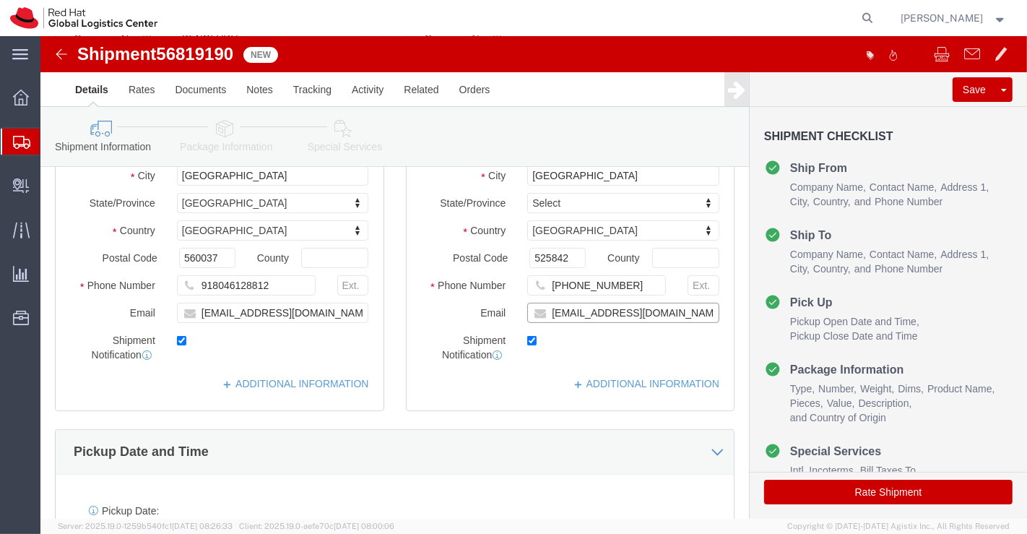
click input "[EMAIL_ADDRESS][DOMAIN_NAME]"
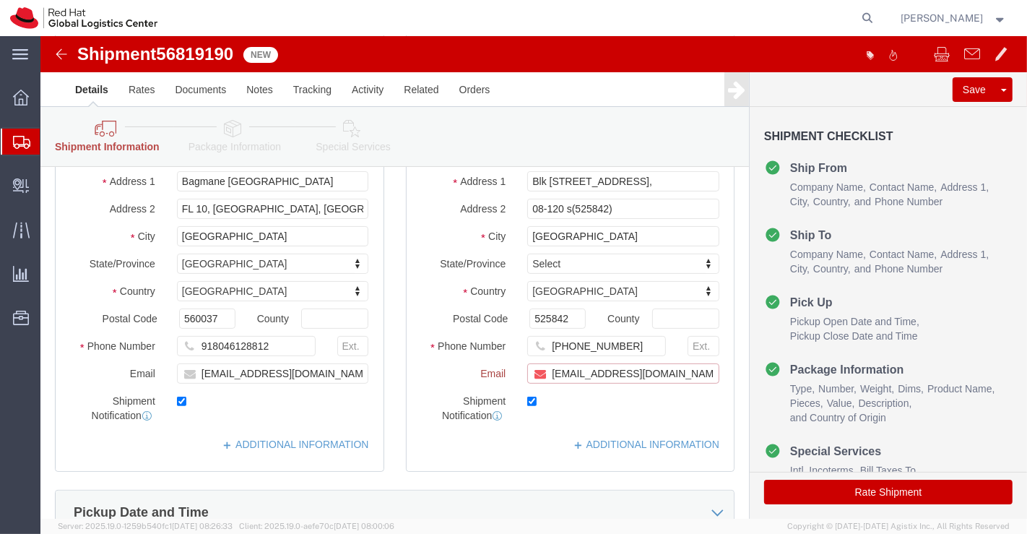
scroll to position [300, 0]
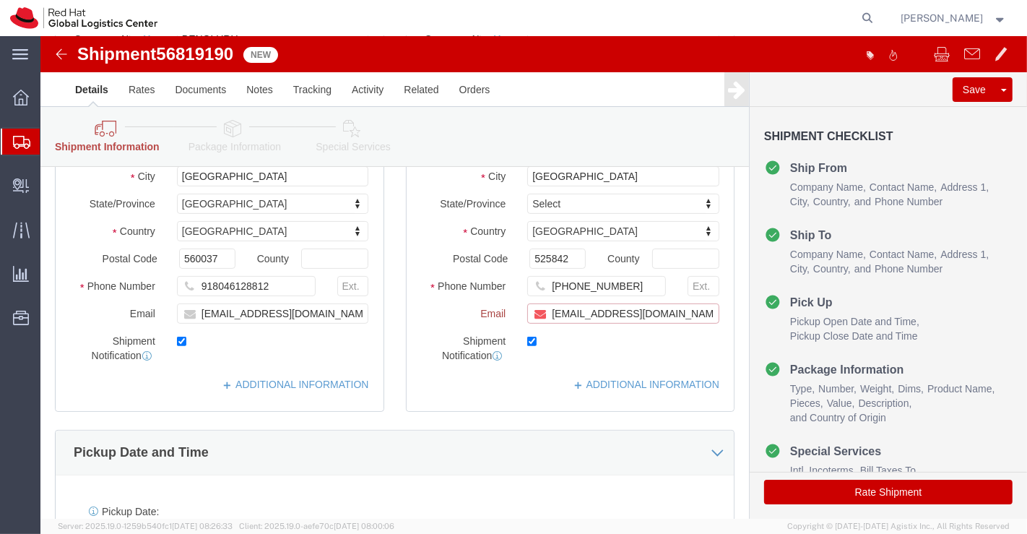
paste input "[EMAIL_ADDRESS][DOMAIN_NAME]"
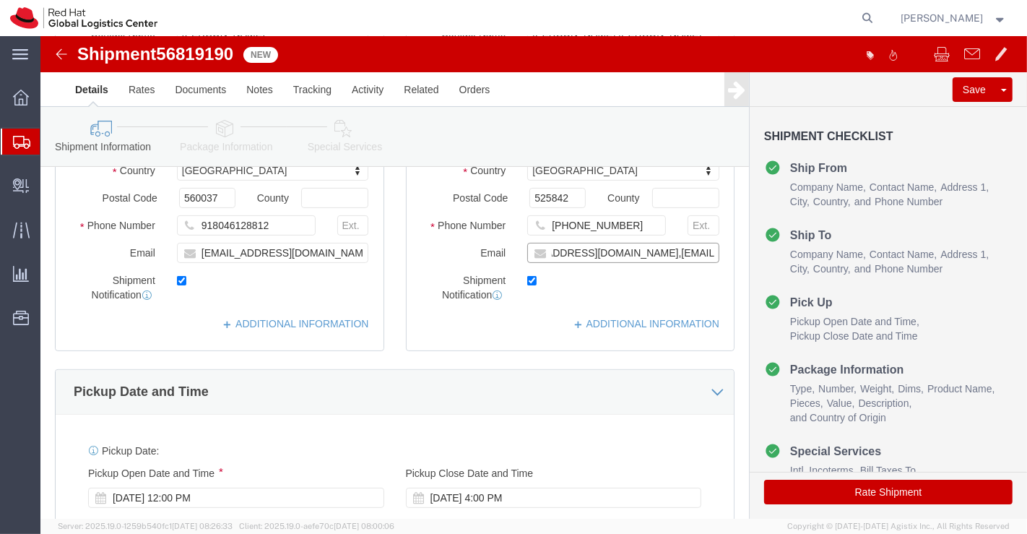
scroll to position [240, 0]
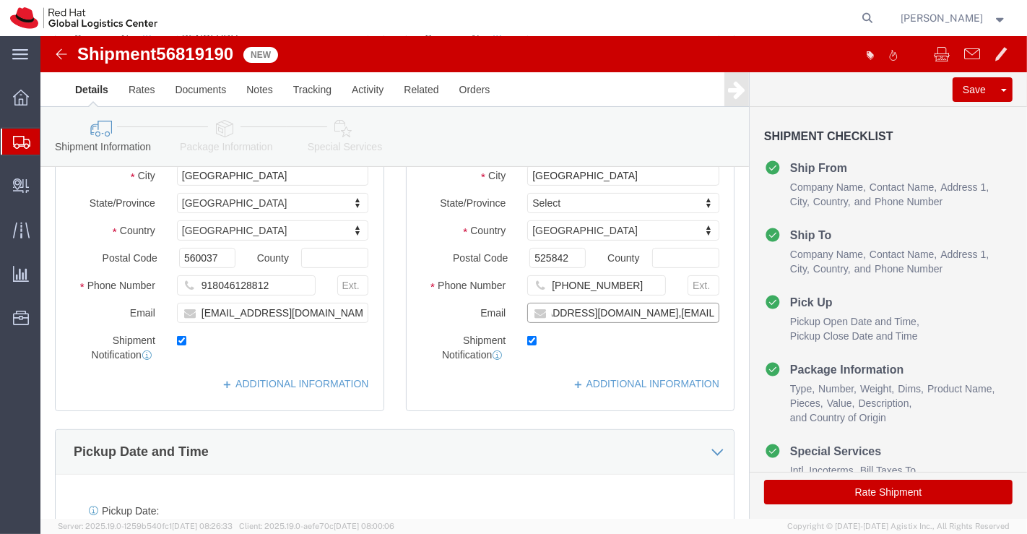
type input "[EMAIL_ADDRESS][DOMAIN_NAME],[EMAIL_ADDRESS][DOMAIN_NAME]"
click div "Pickup Date and Time"
click div "Location My Profile Location [GEOGRAPHIC_DATA] - [GEOGRAPHIC_DATA] - [GEOGRAPHI…"
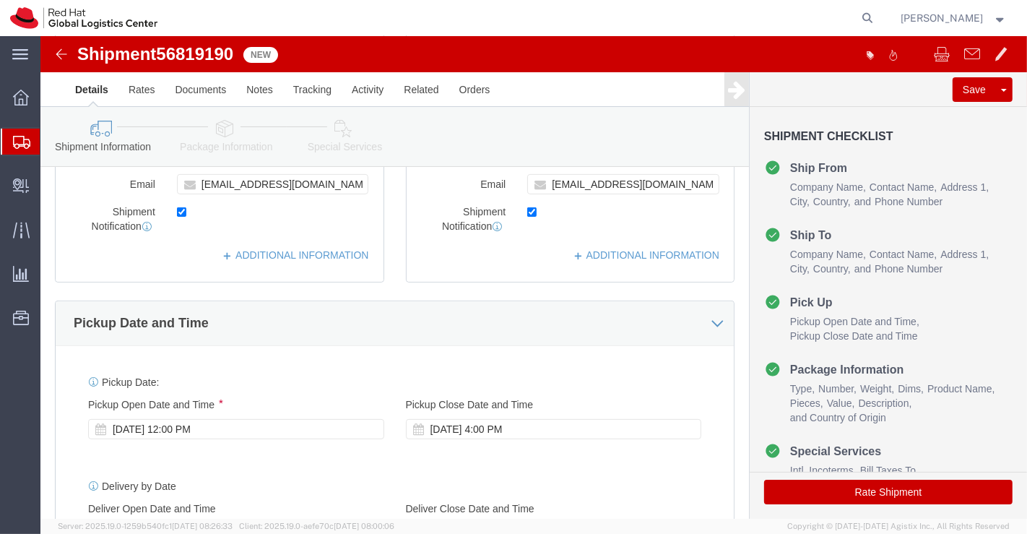
scroll to position [401, 0]
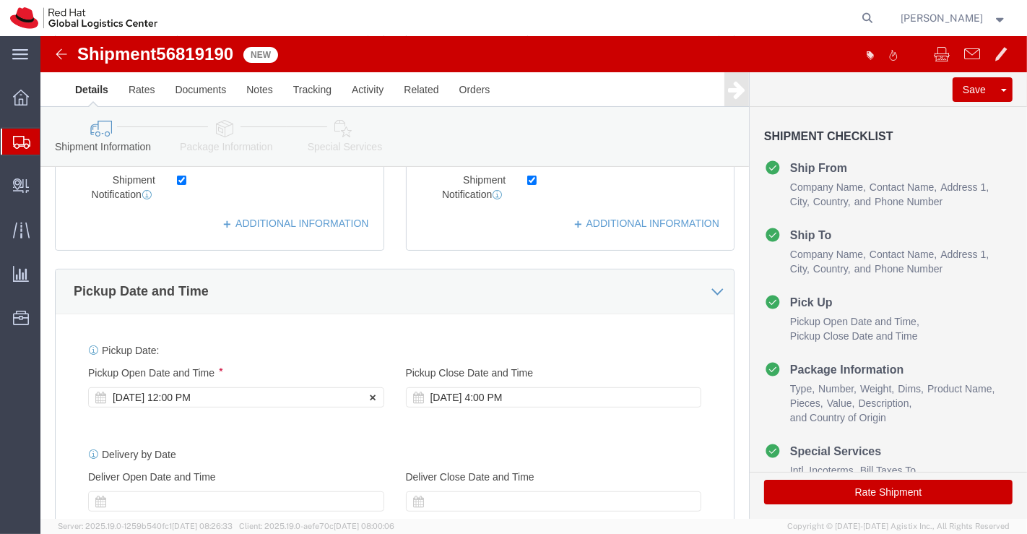
click div "[DATE] 12:00 PM"
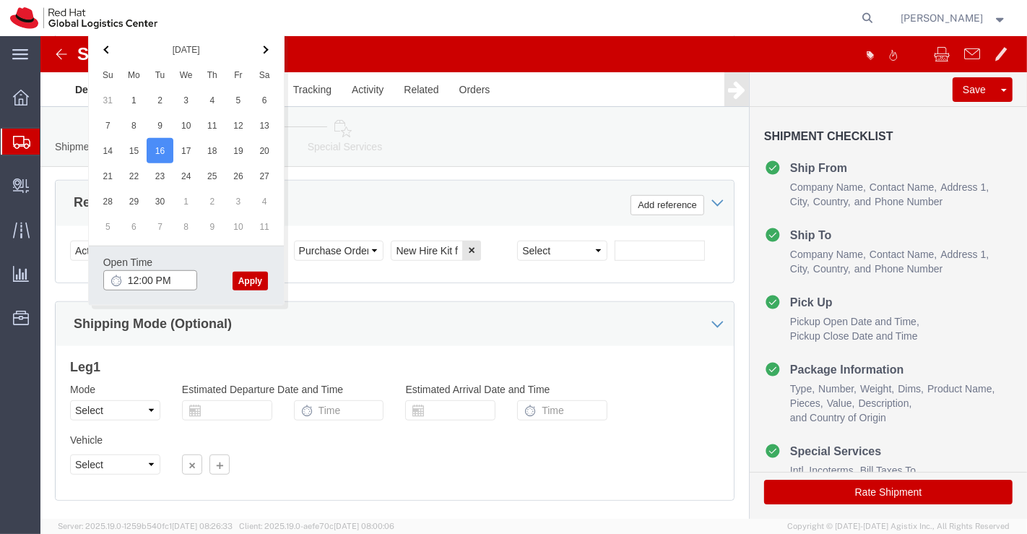
click input "12:00 PM"
type input "4:30 PM"
click button "Apply"
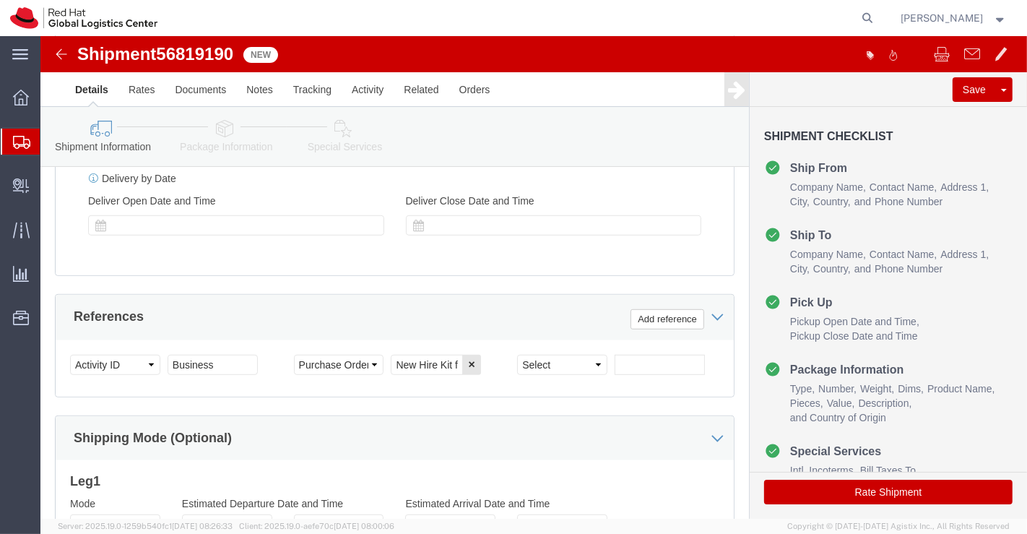
scroll to position [871, 0]
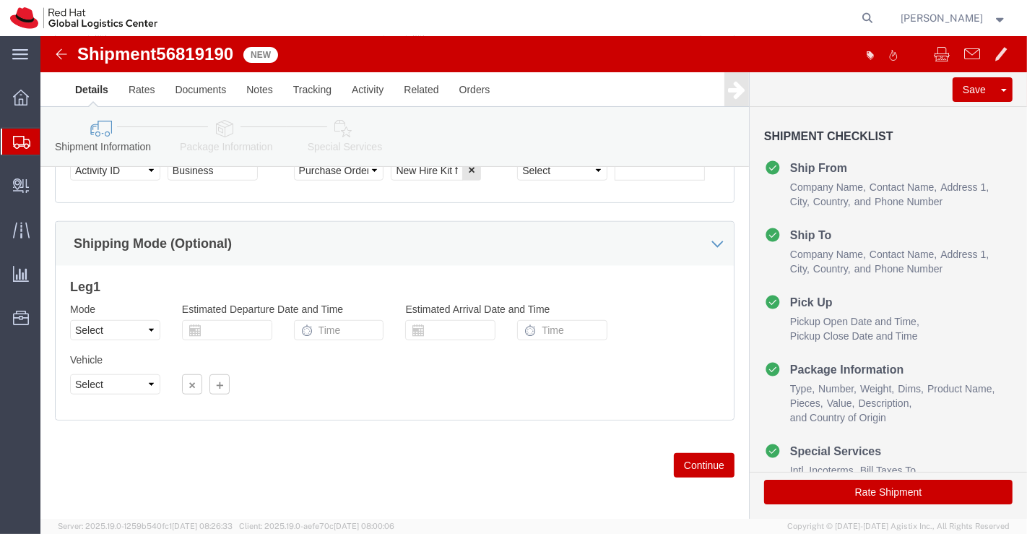
click icon
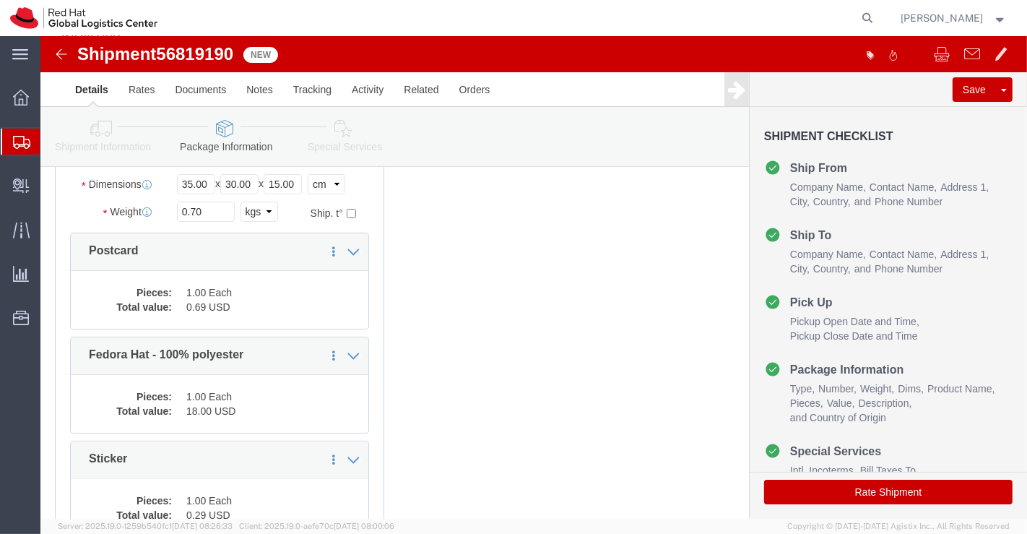
scroll to position [72, 0]
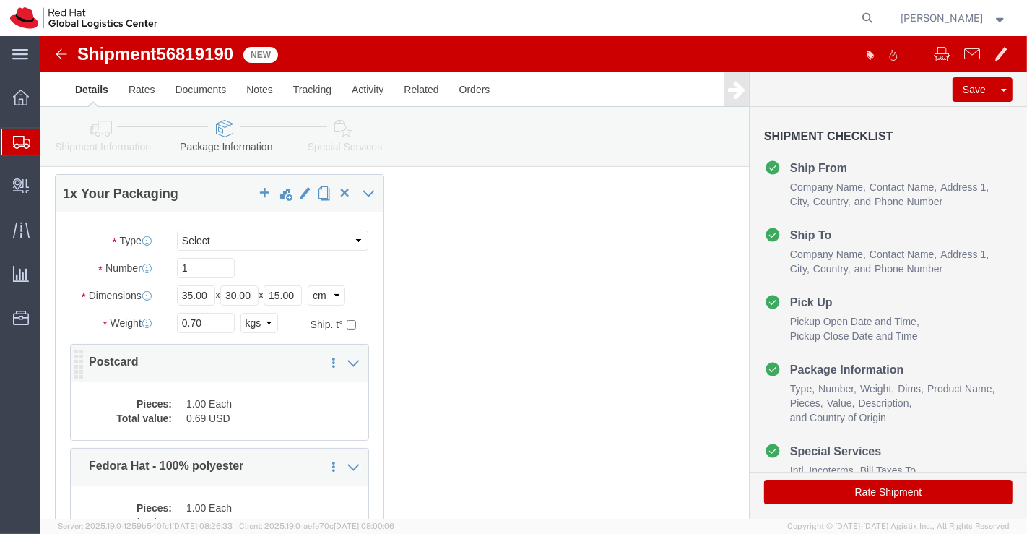
click dd "0.69 USD"
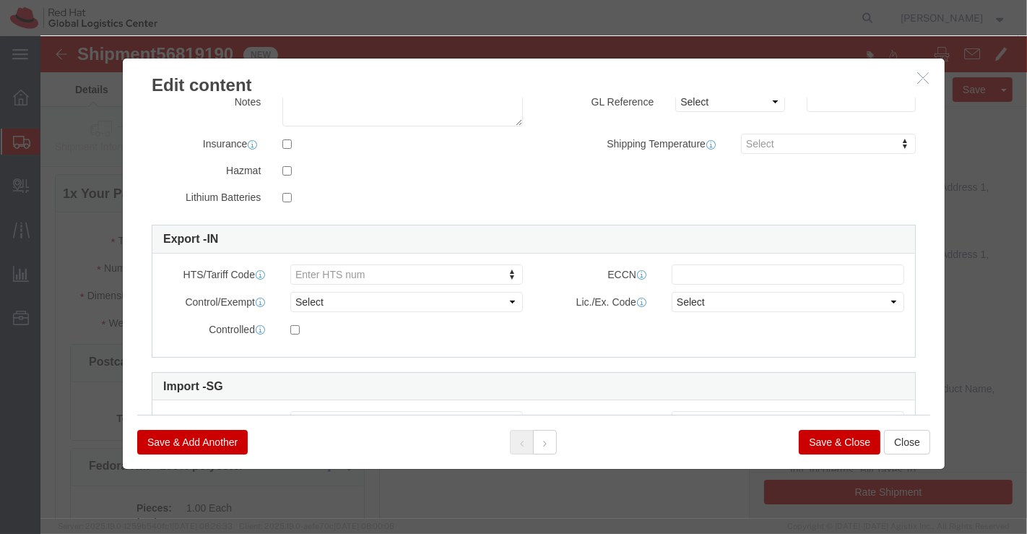
scroll to position [371, 0]
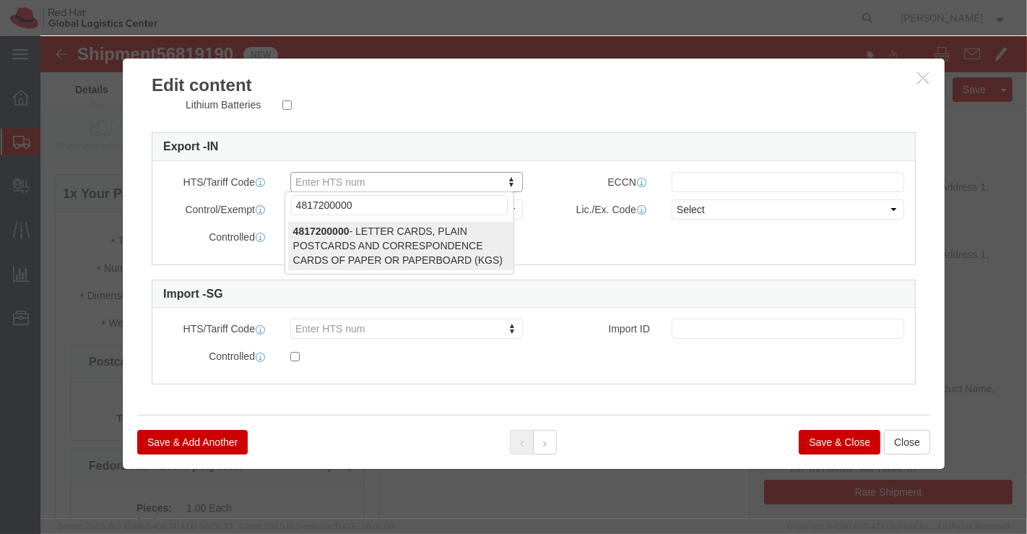
type input "4817200000"
select select "KGS"
type input "4817200000"
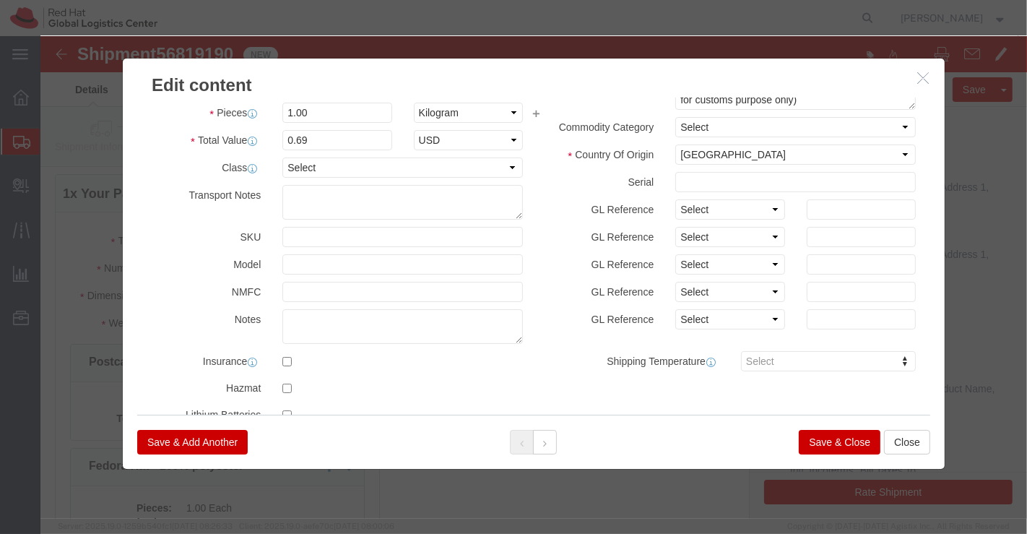
scroll to position [50, 0]
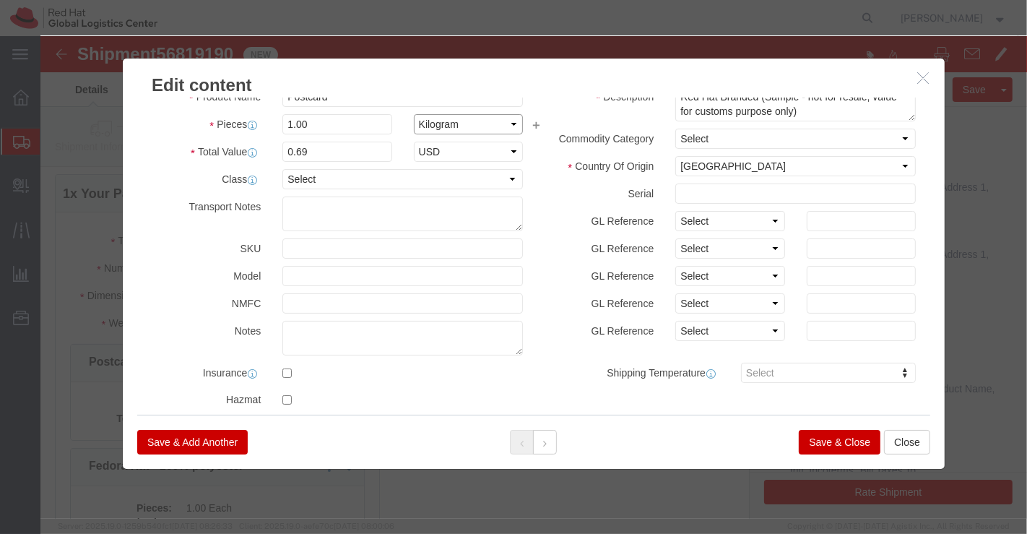
click select "Select Bag Barrels 100Board Feet Bottle Box Blister Pack Carats Can Capsule Car…"
select select "EA"
click select "Select Bag Barrels 100Board Feet Bottle Box Blister Pack Carats Can Capsule Car…"
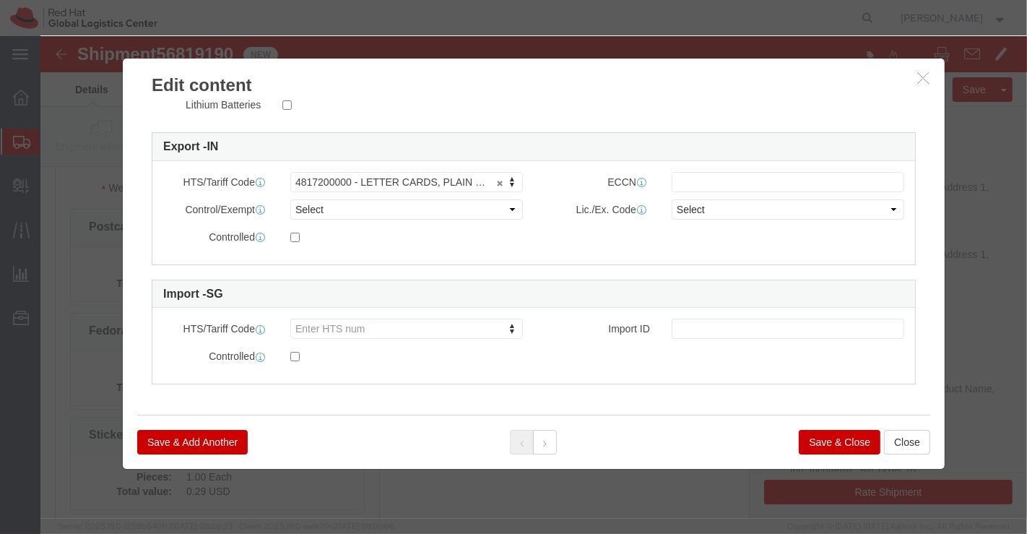
scroll to position [233, 0]
click button "Save & Close"
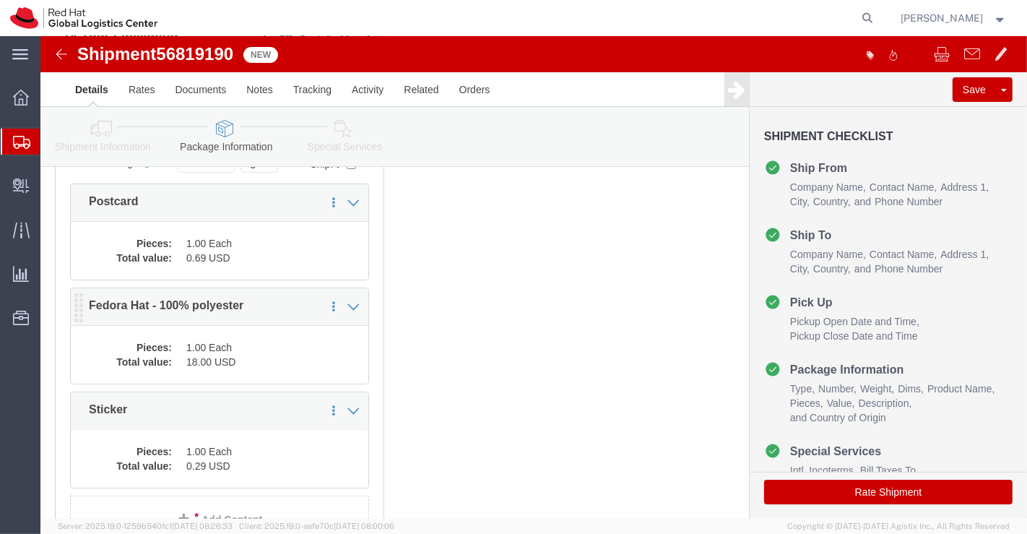
click dd "18.00 USD"
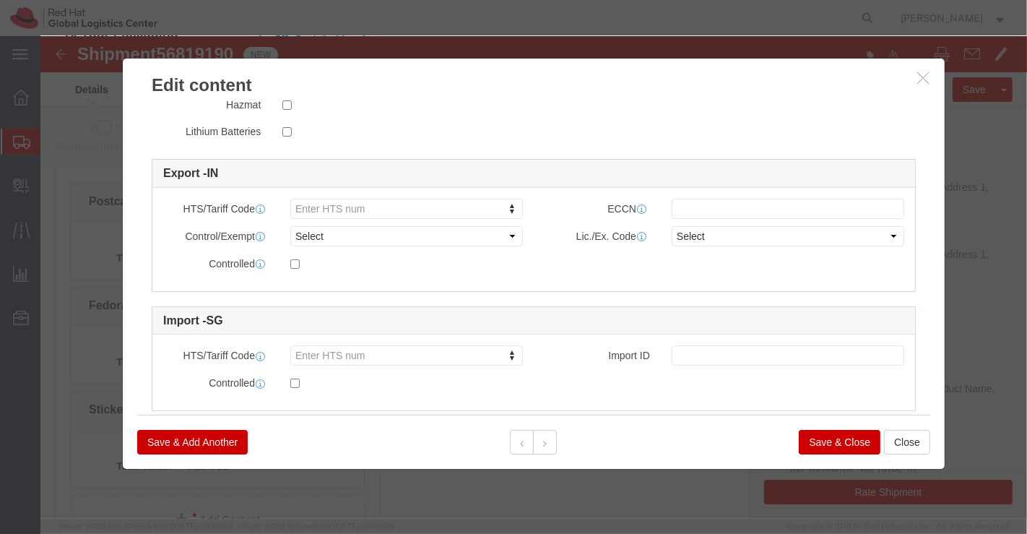
scroll to position [371, 0]
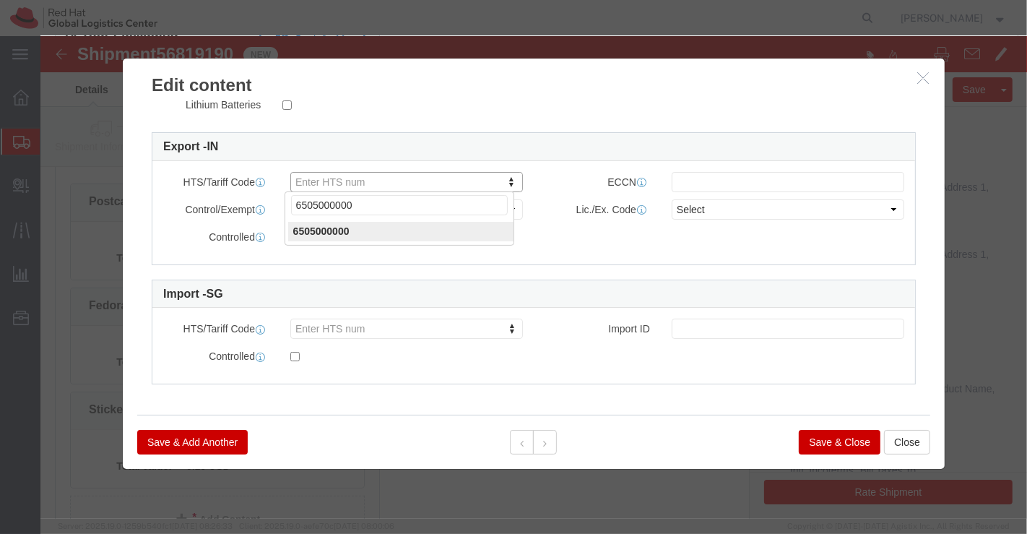
type input "6505000000"
click button "Save & Close"
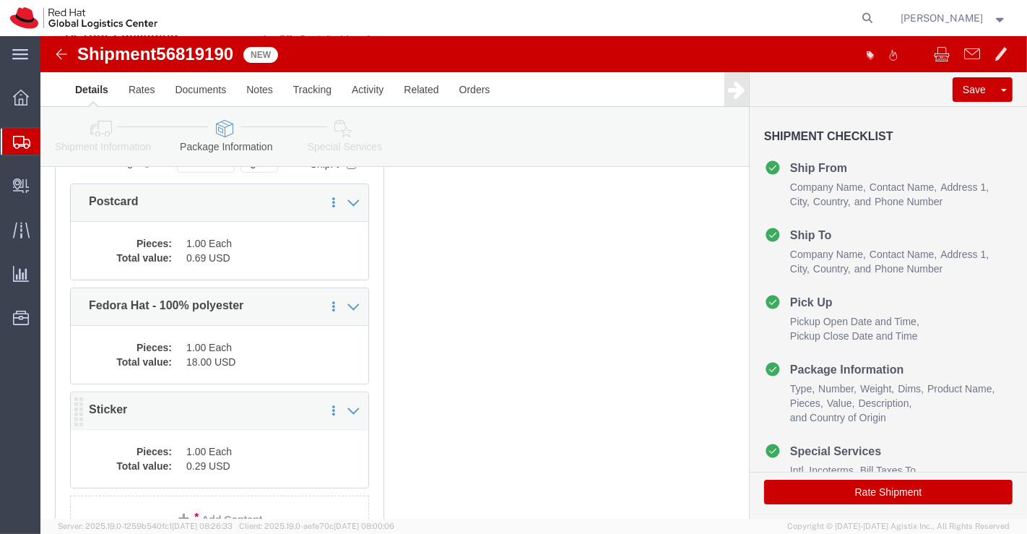
click dd "0.29 USD"
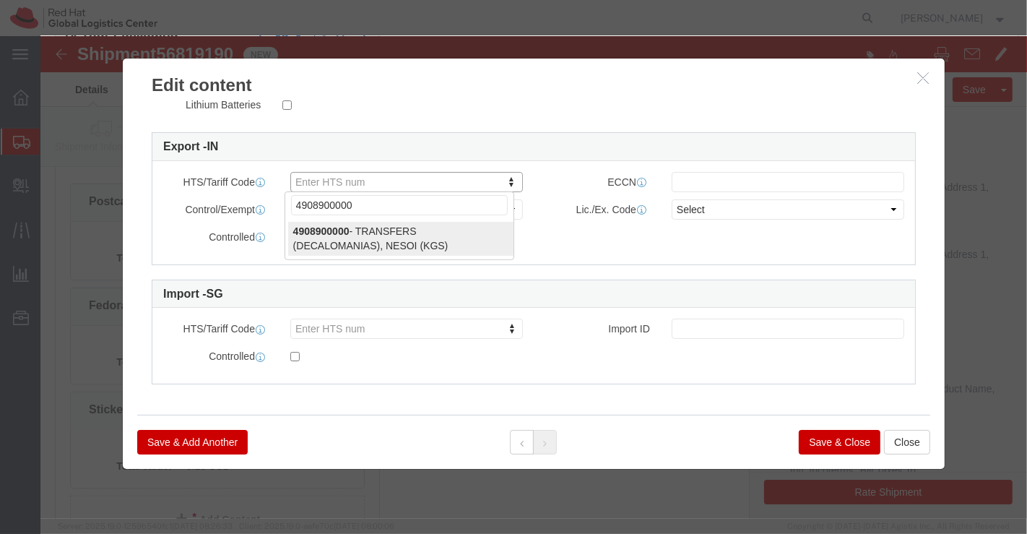
type input "4908900000"
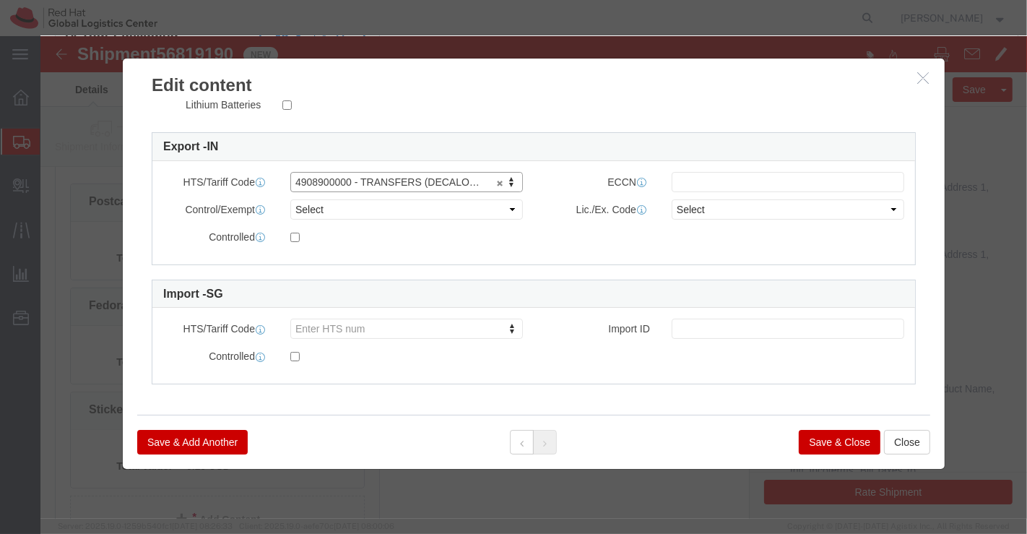
select select "KGS"
type input "4908900000"
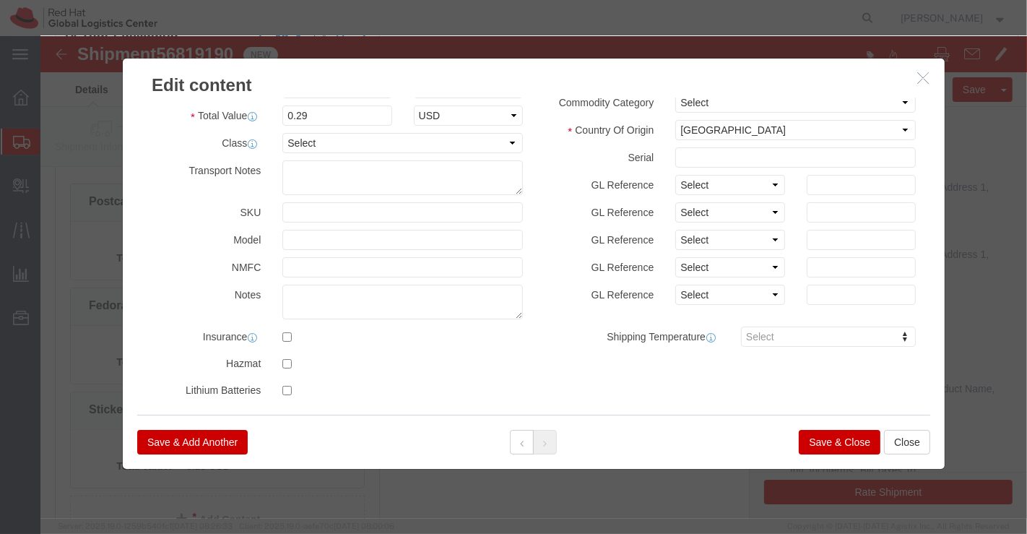
scroll to position [50, 0]
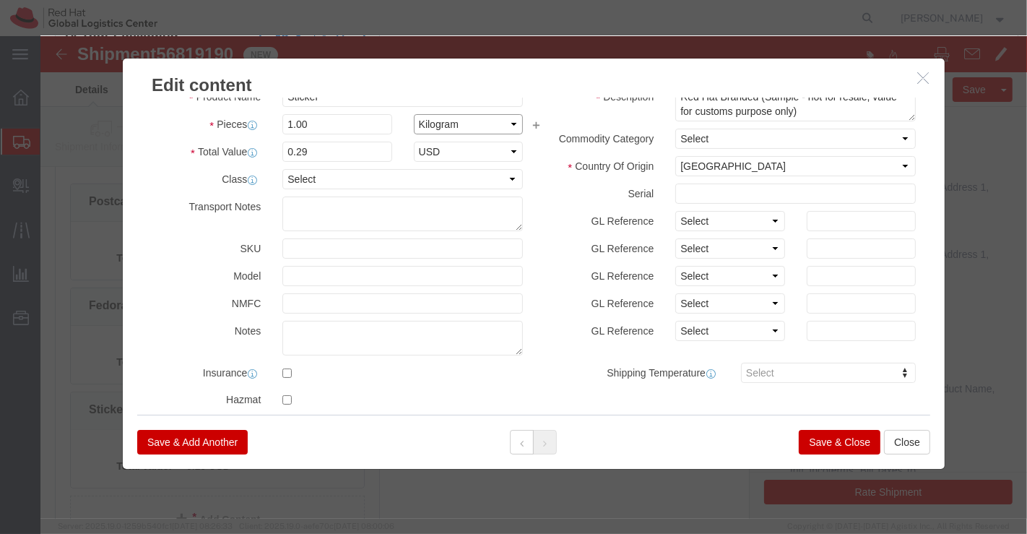
click select "Select Bag Barrels 100Board Feet Bottle Box Blister Pack Carats Can Capsule Car…"
select select "EA"
click select "Select Bag Barrels 100Board Feet Bottle Box Blister Pack Carats Can Capsule Car…"
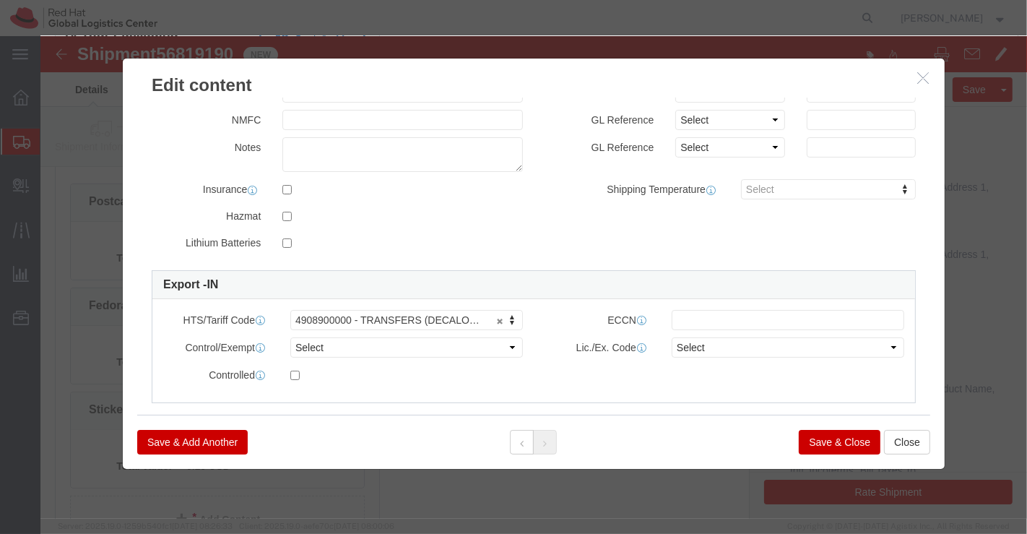
scroll to position [371, 0]
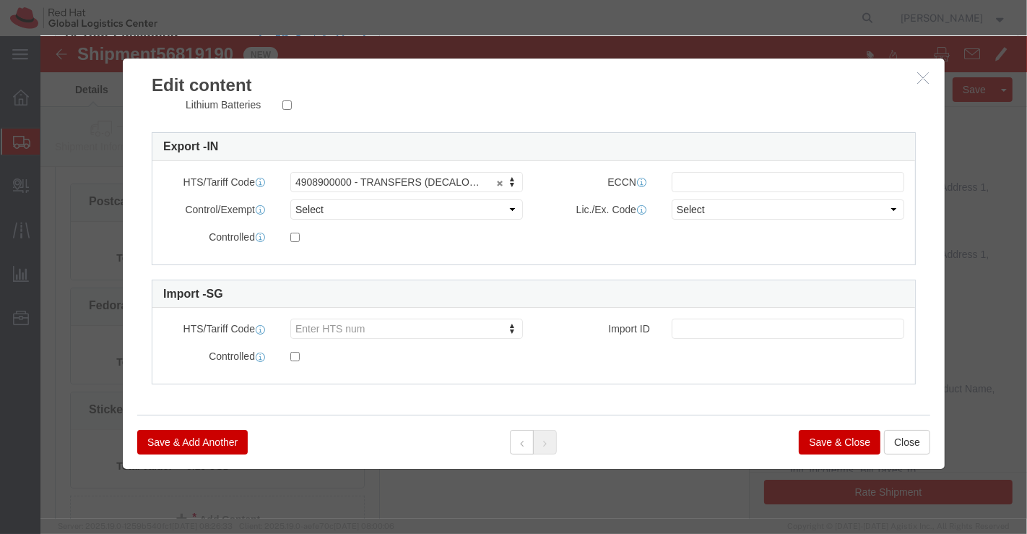
click button "Save & Close"
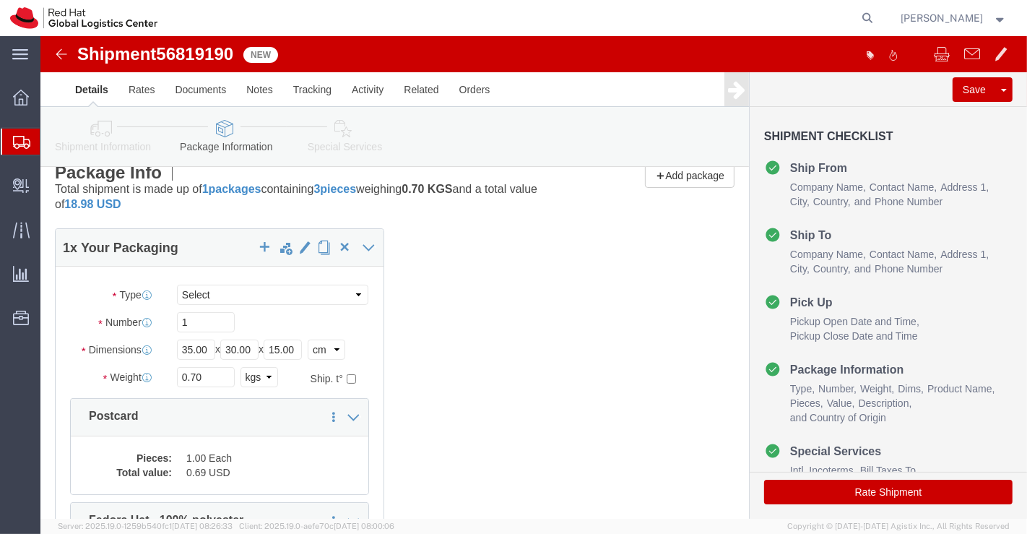
scroll to position [0, 0]
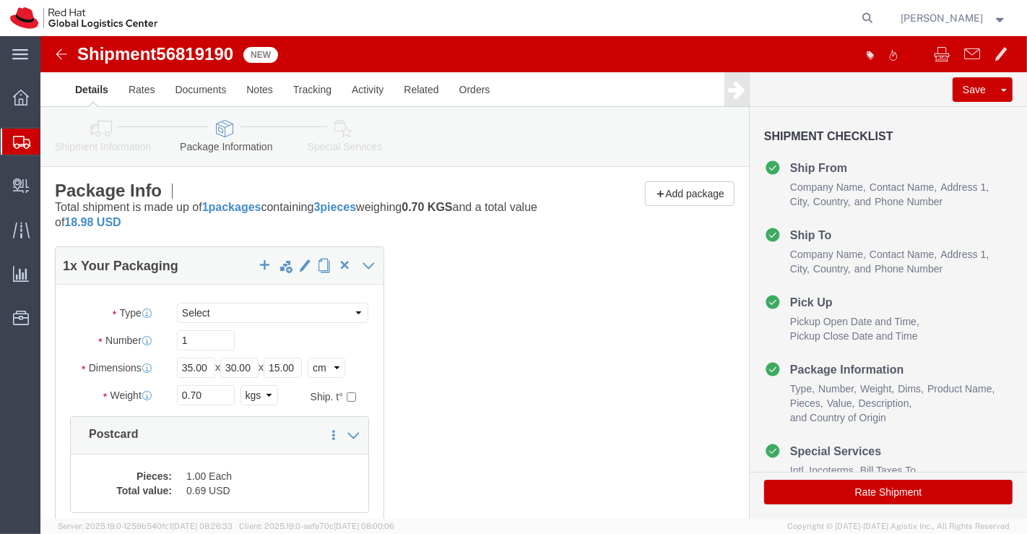
drag, startPoint x: 298, startPoint y: 90, endPoint x: 298, endPoint y: 128, distance: 37.6
click icon
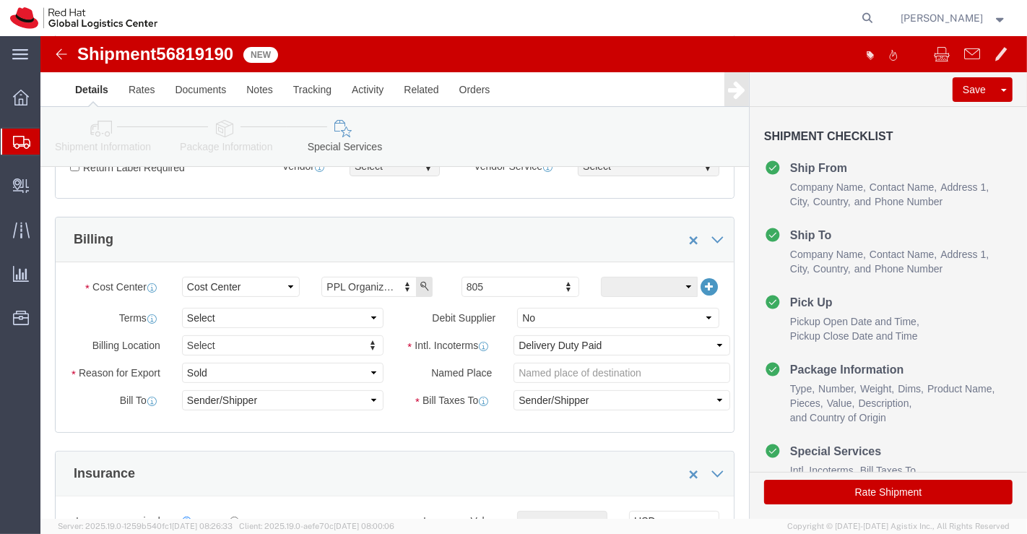
scroll to position [240, 0]
click select "Select Free of Charge Free of Cost NET 30 NET 45 NET 60 See Comment"
select select "FREE_OF_COST"
click select "Select Free of Charge Free of Cost NET 30 NET 45 NET 60 See Comment"
click select "Select Gift Personal Effects Repair/Warranty Return Sample Sold Temporary/Not S…"
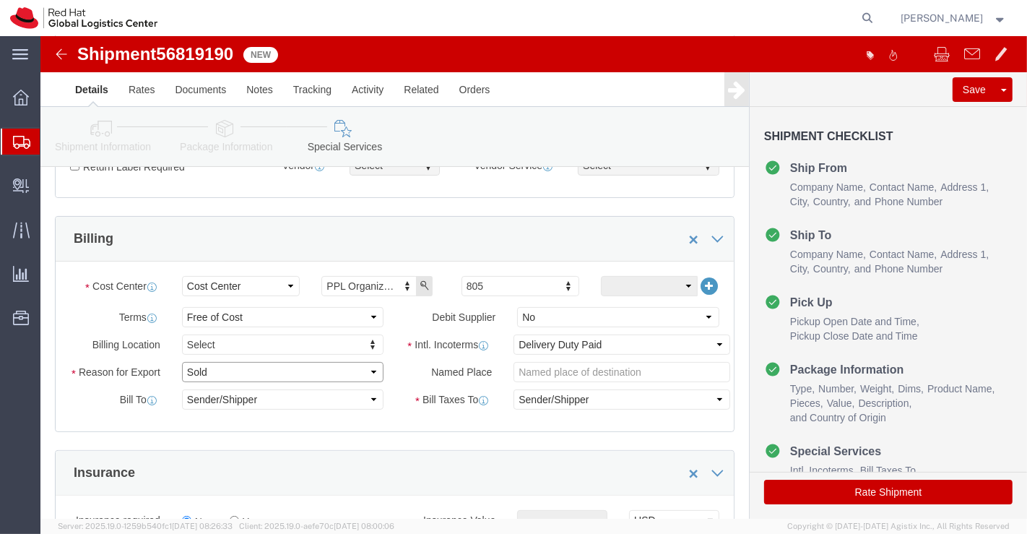
select select "SAMPLE"
click select "Select Gift Personal Effects Repair/Warranty Return Sample Sold Temporary/Not S…"
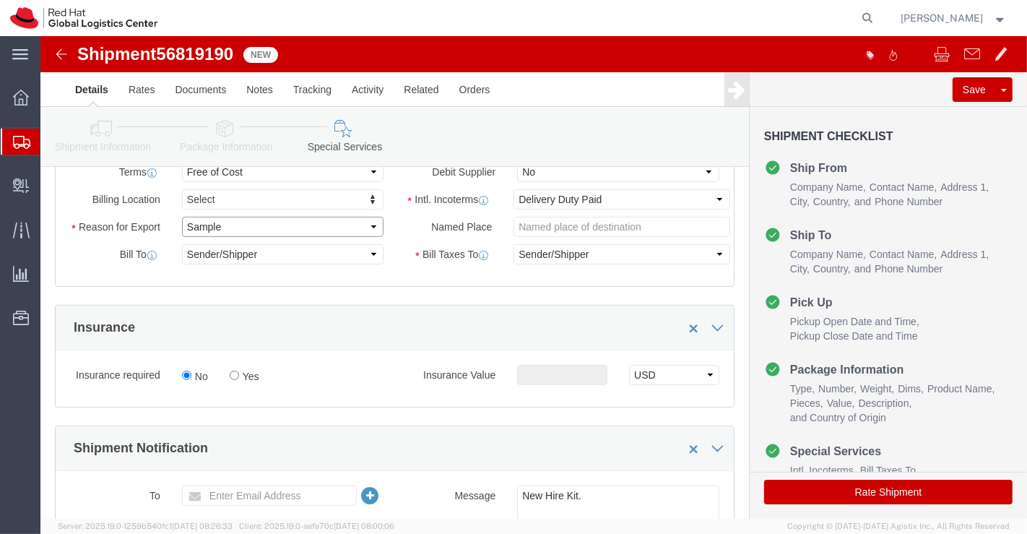
scroll to position [401, 0]
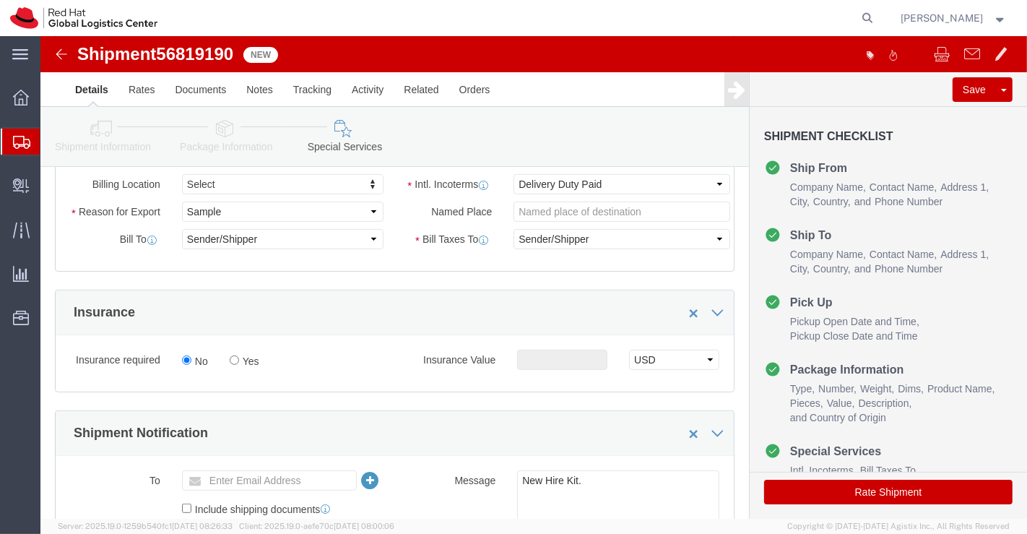
click icon
click div
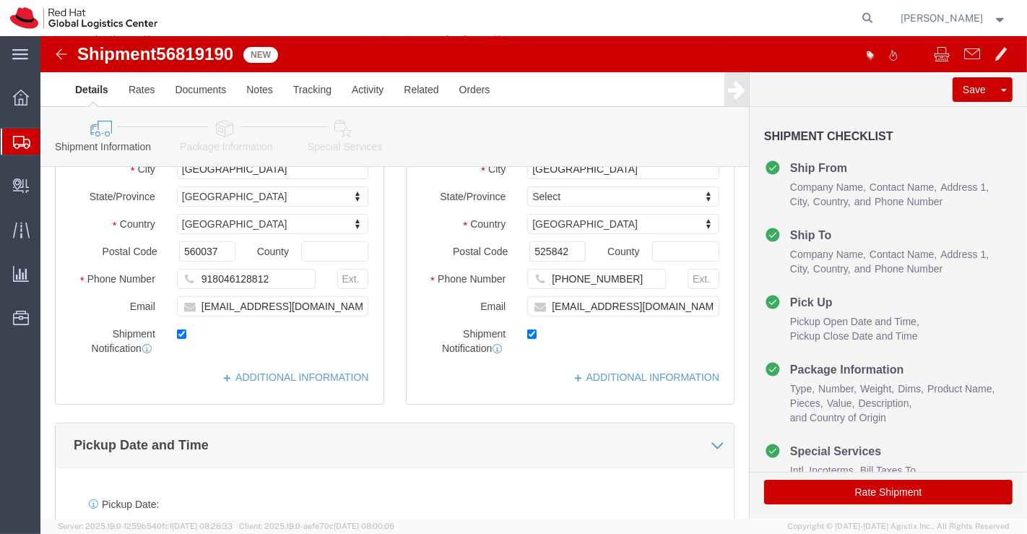
scroll to position [160, 0]
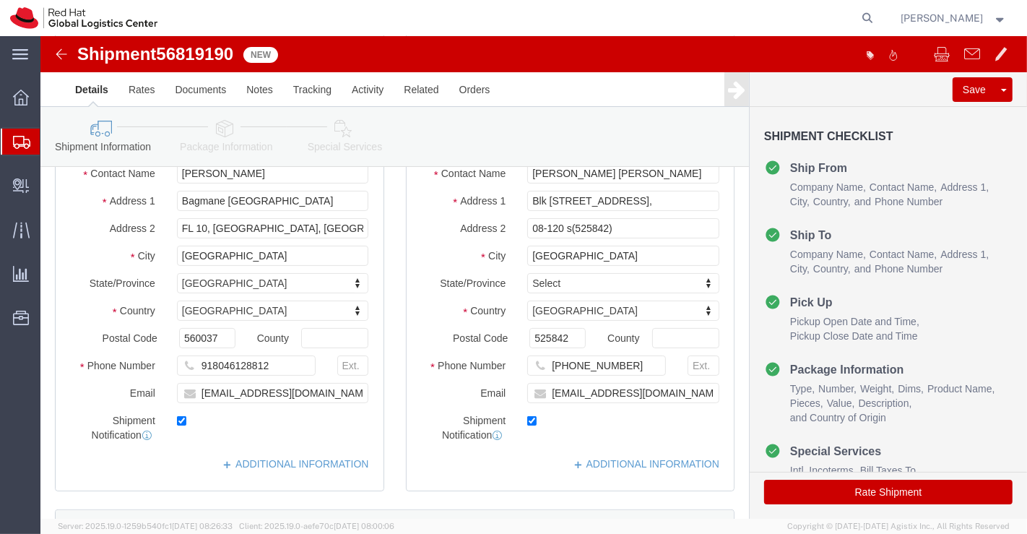
click icon
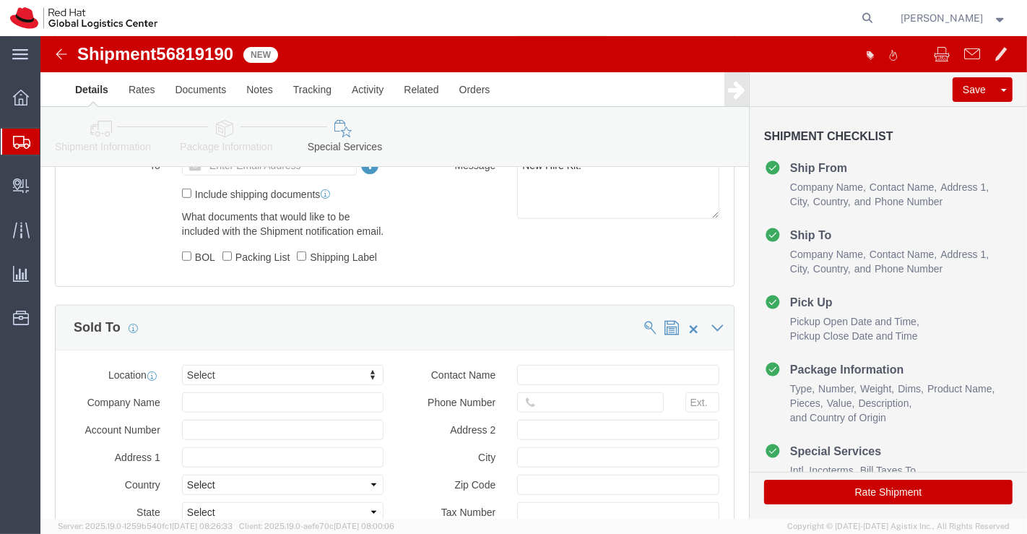
scroll to position [722, 0]
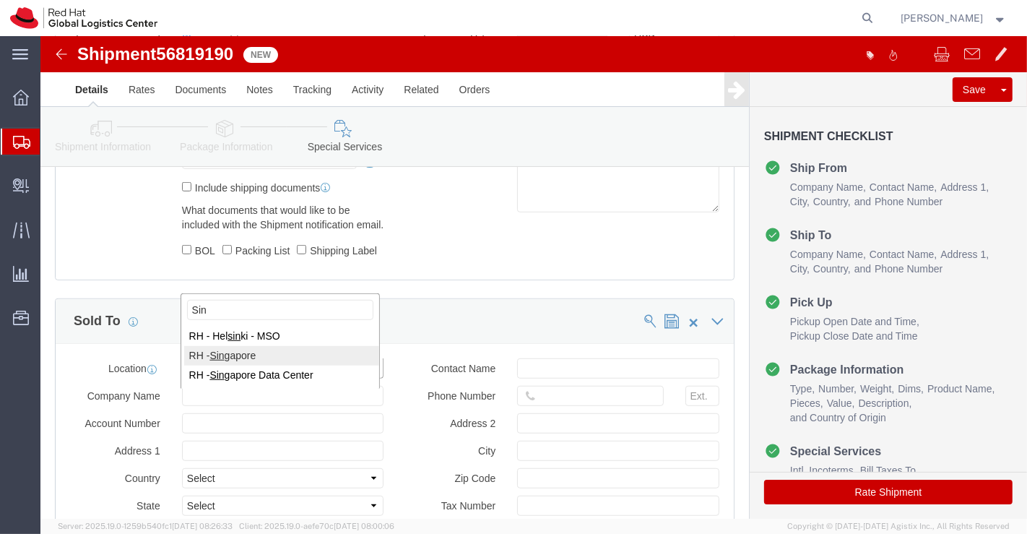
type input "Sin"
select select "51051"
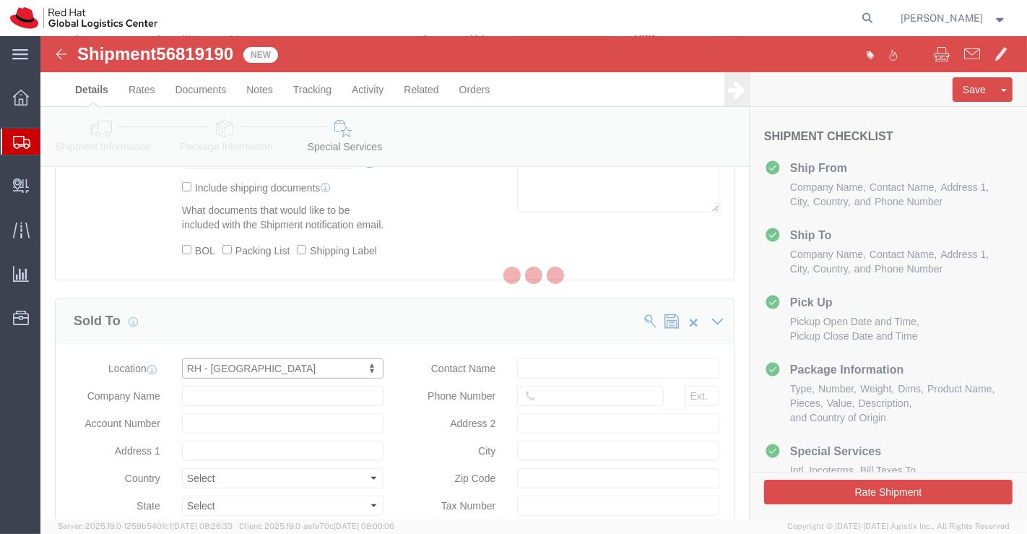
type input "[STREET_ADDRESS]"
select select "SG"
type input "65 6490 4200"
type input "CapitaSpring"
type input "[GEOGRAPHIC_DATA]"
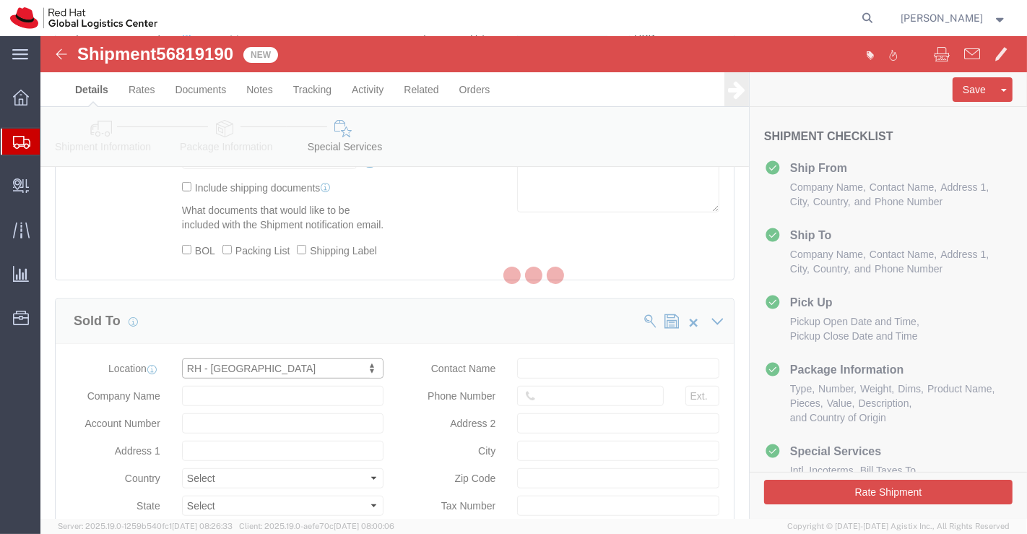
type input "048948"
type input "200004388R"
type input "Red Hat Asia Pacific Pte Ltd"
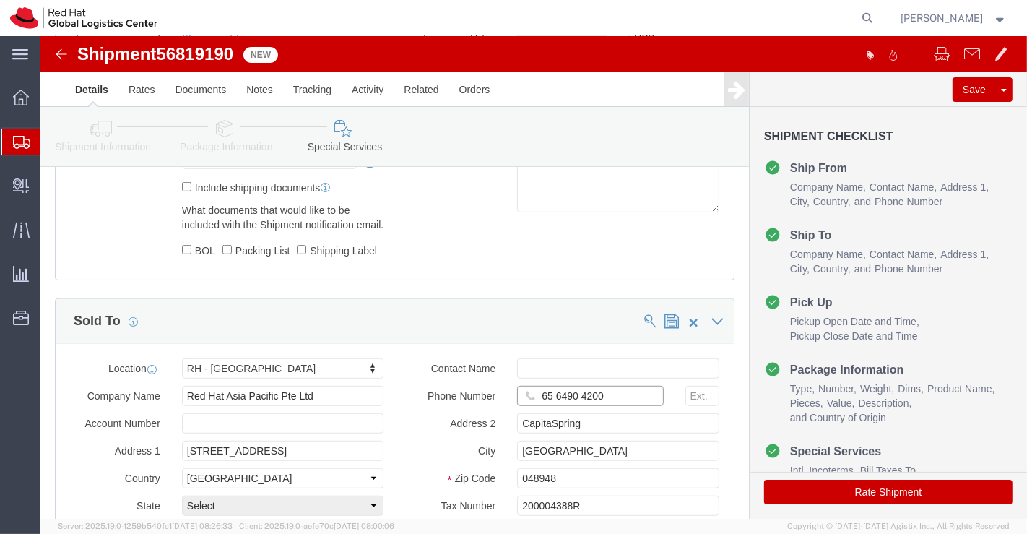
drag, startPoint x: 575, startPoint y: 387, endPoint x: 495, endPoint y: 389, distance: 79.5
click input "65 6490 4200"
paste input "[PHONE_NUMBER]"
type input "[PHONE_NUMBER]"
click div "Contact Name Phone Number [PHONE_NUMBER] Address [STREET_ADDRESS] Code 048948 T…"
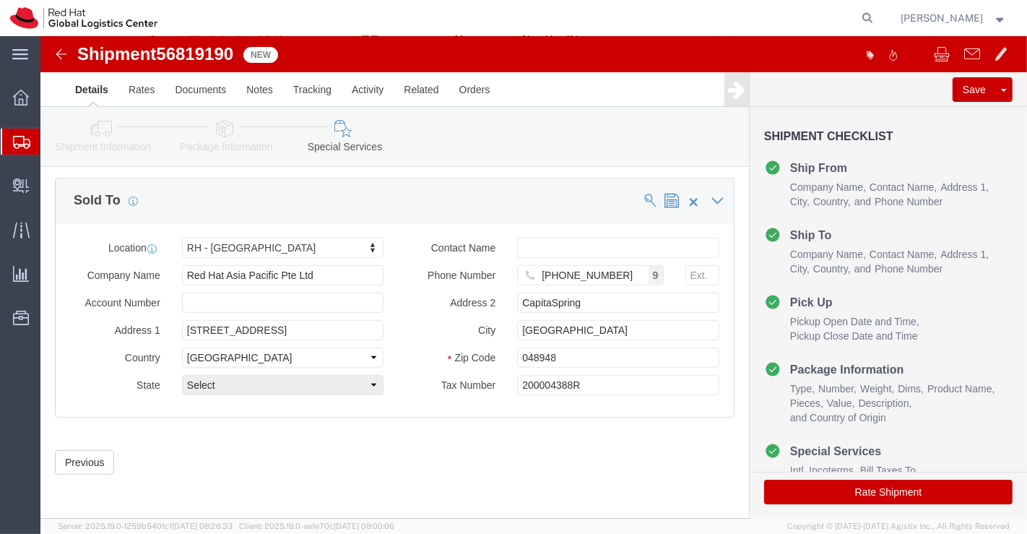
scroll to position [870, 0]
click button "Rate Shipment"
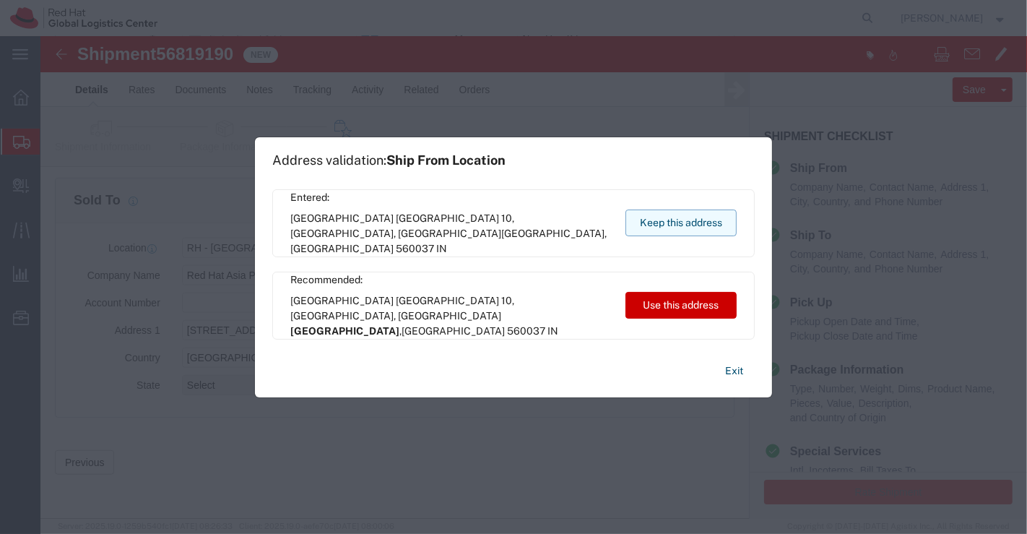
click at [659, 220] on button "Keep this address" at bounding box center [680, 222] width 111 height 27
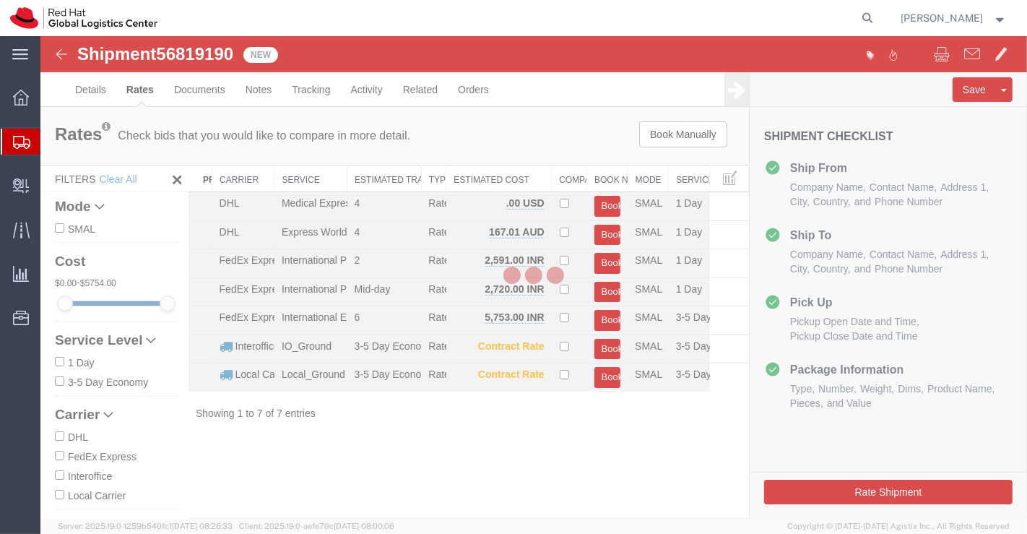
scroll to position [0, 0]
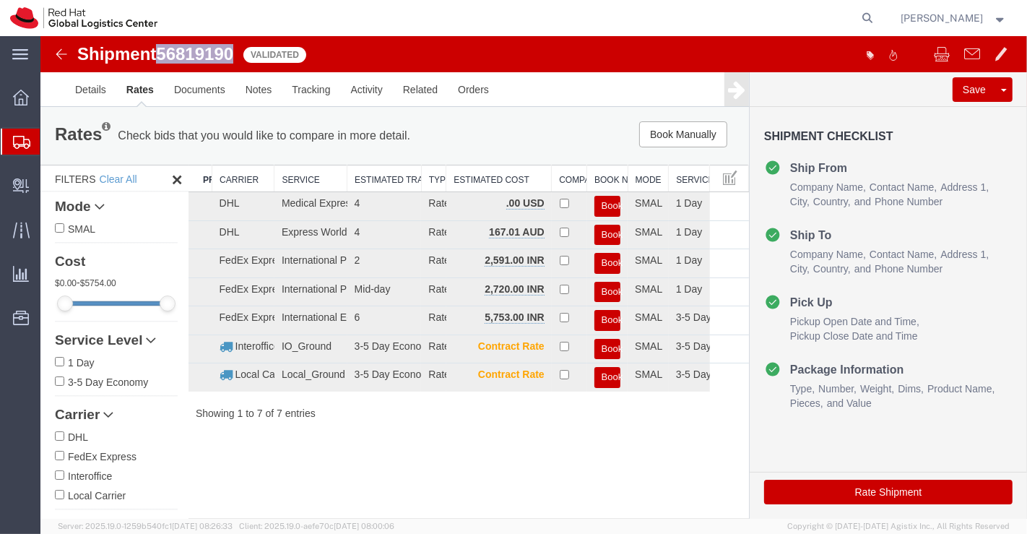
drag, startPoint x: 161, startPoint y: 51, endPoint x: 235, endPoint y: 52, distance: 73.7
click at [233, 52] on span "56819190" at bounding box center [193, 53] width 77 height 19
copy span "56819190"
